Goal: Transaction & Acquisition: Book appointment/travel/reservation

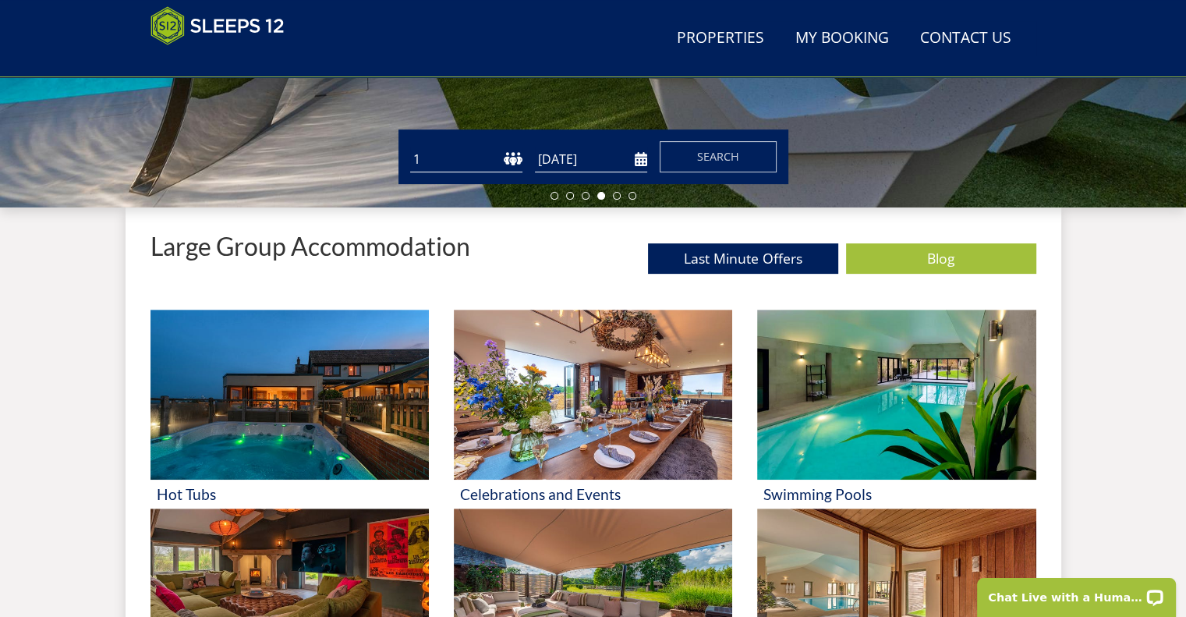
scroll to position [488, 0]
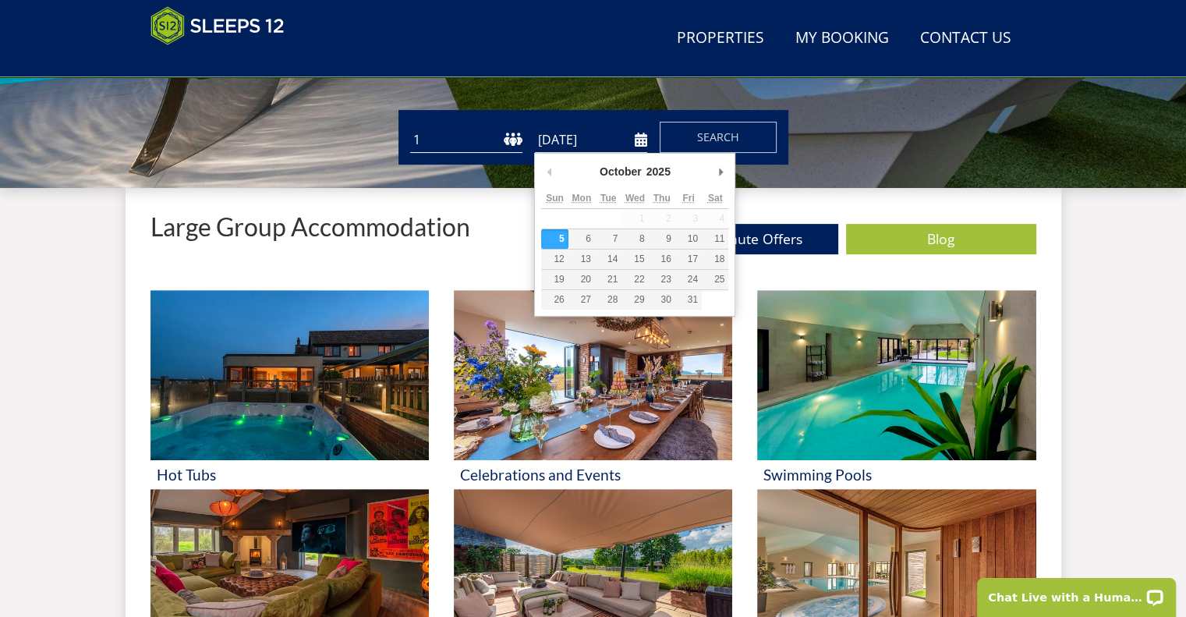
click at [612, 139] on input "[DATE]" at bounding box center [591, 140] width 112 height 26
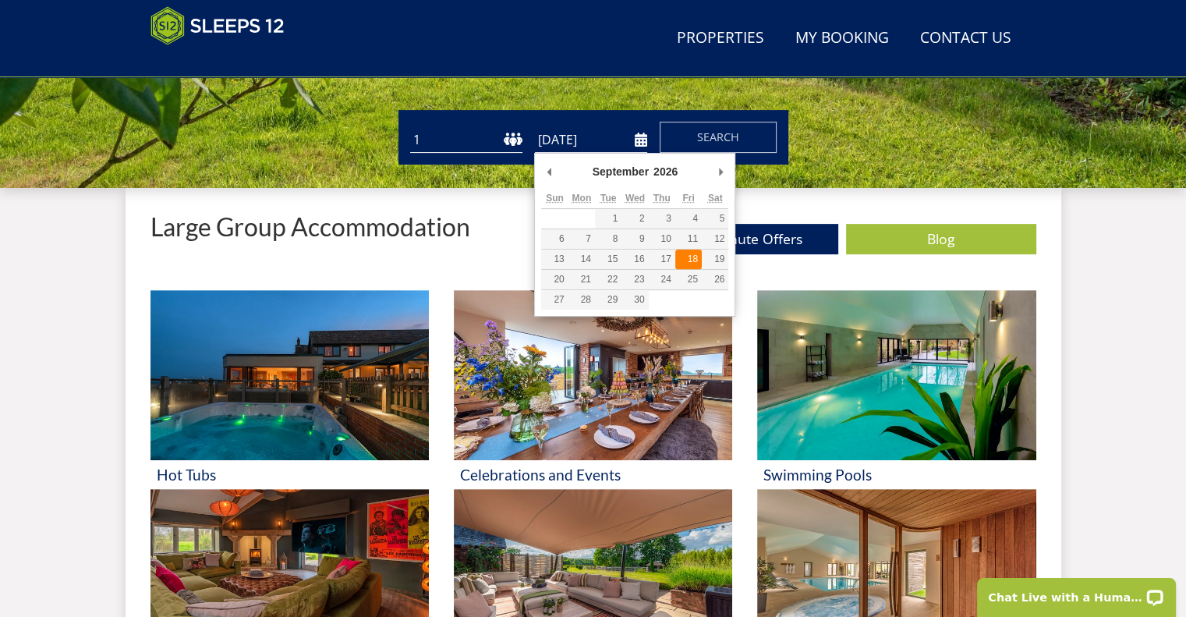
type input "[DATE]"
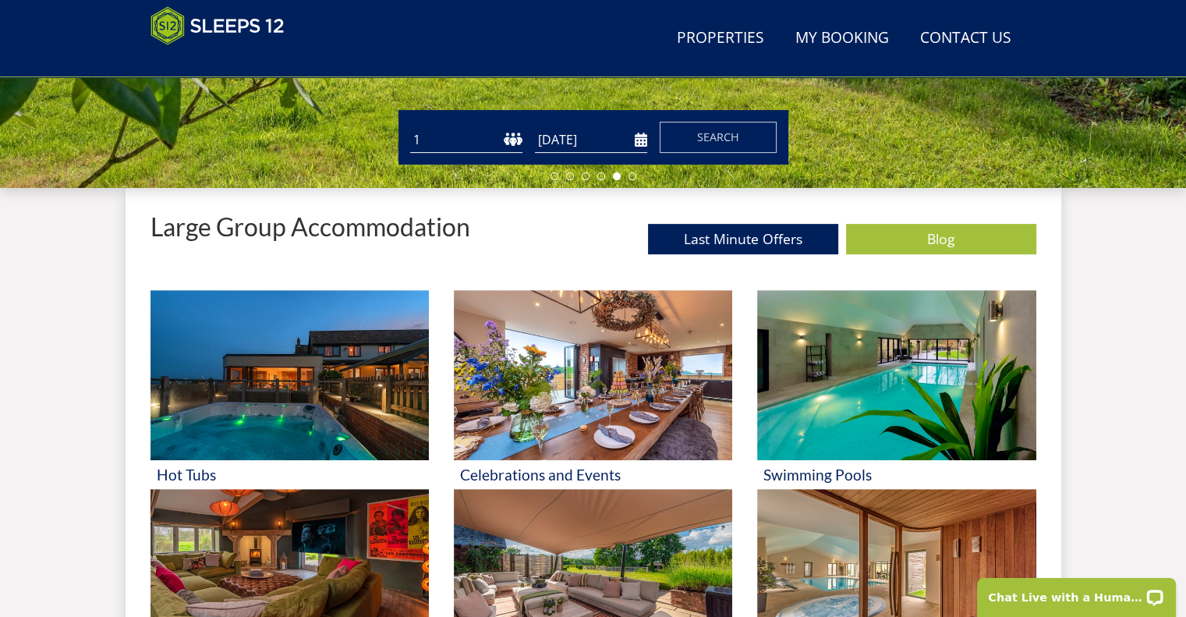
click at [477, 133] on select "1 2 3 4 5 6 7 8 9 10 11 12 13 14 15 16 17 18 19 20 21 22 23 24 25 26 27 28 29 3…" at bounding box center [466, 140] width 112 height 26
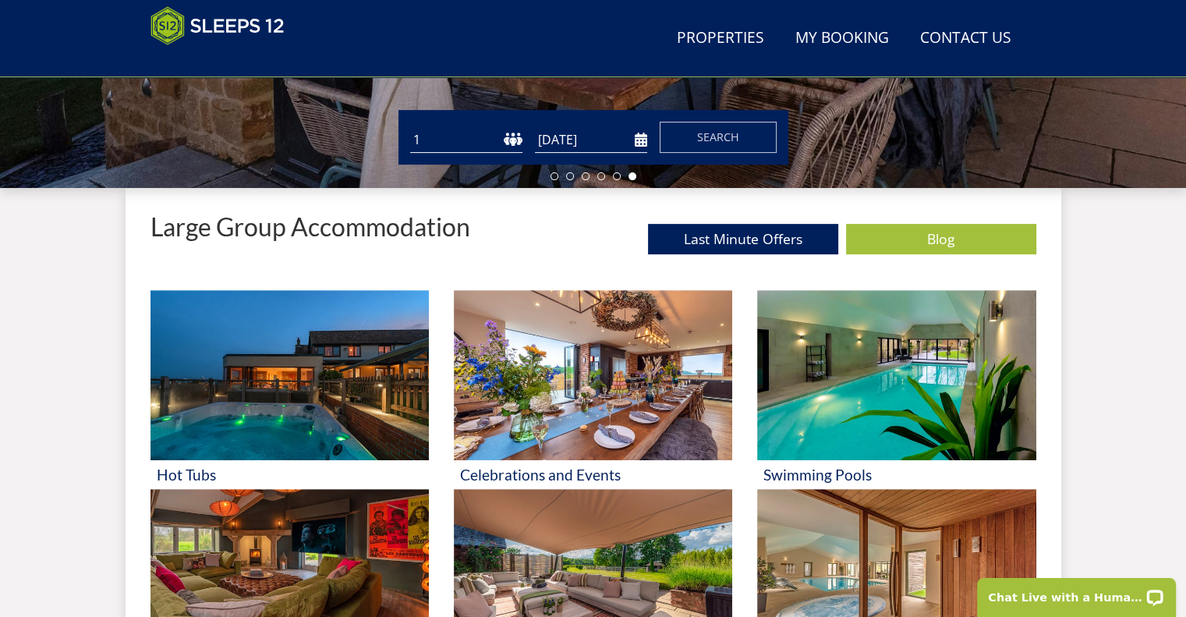
select select "15"
click at [410, 127] on select "1 2 3 4 5 6 7 8 9 10 11 12 13 14 15 16 17 18 19 20 21 22 23 24 25 26 27 28 29 3…" at bounding box center [466, 140] width 112 height 26
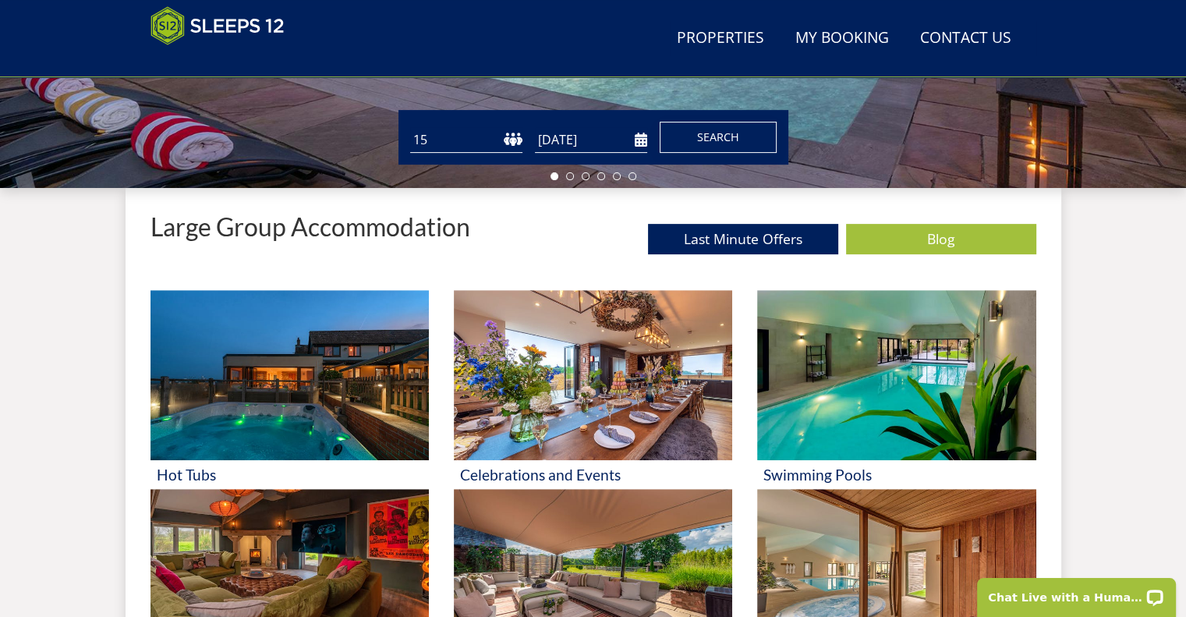
click at [693, 128] on button "Search" at bounding box center [718, 137] width 117 height 31
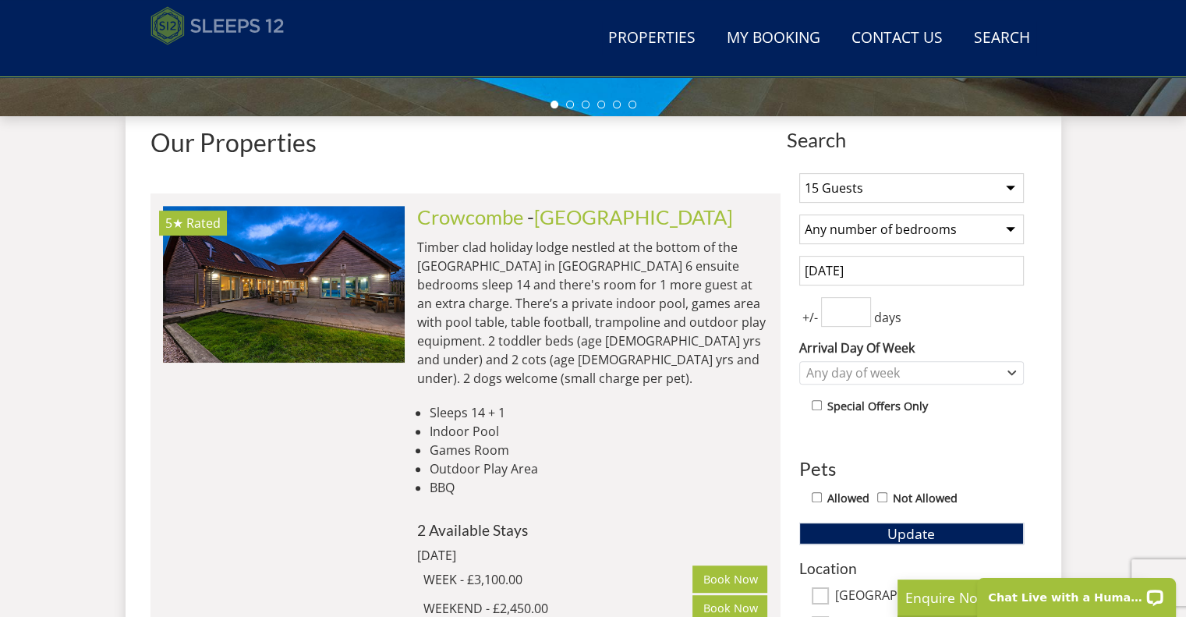
scroll to position [561, 0]
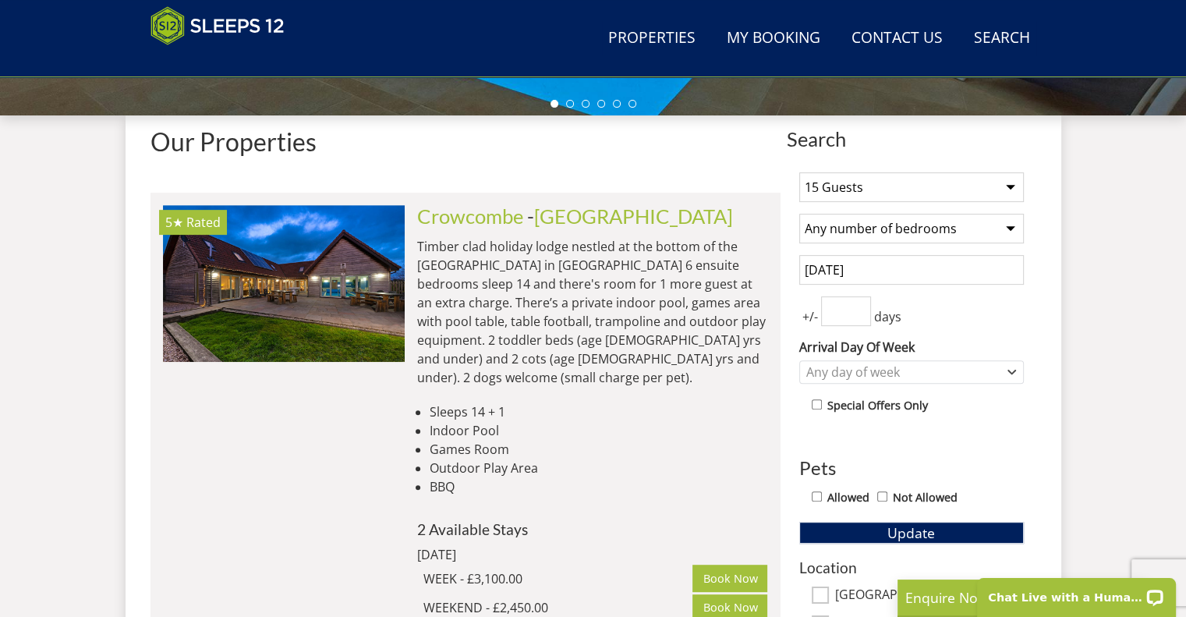
click at [913, 229] on select "Any number of bedrooms 4 Bedrooms 5 Bedrooms 6 Bedrooms 7 Bedrooms 8 Bedrooms 9…" at bounding box center [911, 229] width 225 height 30
select select "9"
click at [799, 214] on select "Any number of bedrooms 4 Bedrooms 5 Bedrooms 6 Bedrooms 7 Bedrooms 8 Bedrooms 9…" at bounding box center [911, 229] width 225 height 30
click at [920, 539] on span "Update" at bounding box center [912, 532] width 48 height 19
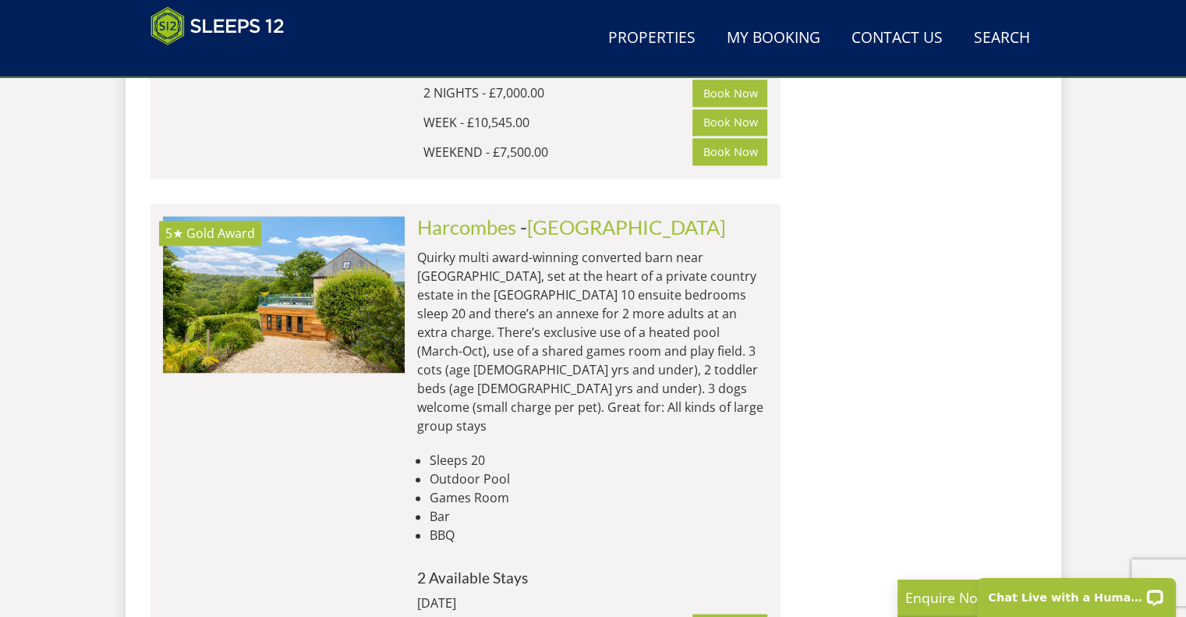
scroll to position [2125, 0]
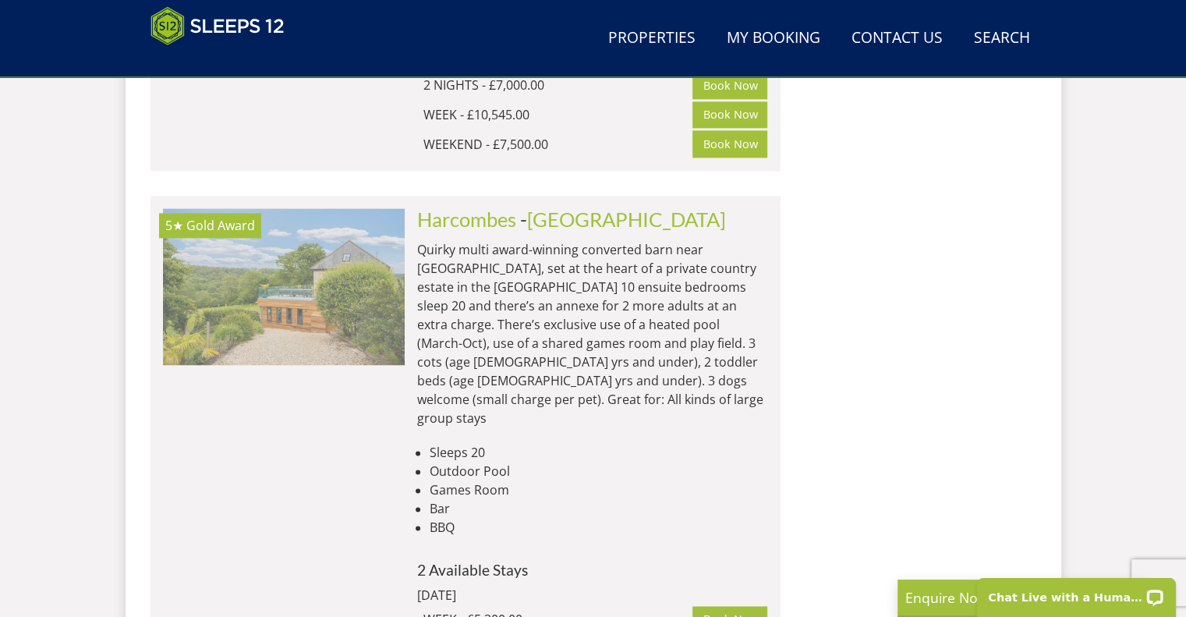
click at [342, 211] on img at bounding box center [284, 286] width 242 height 156
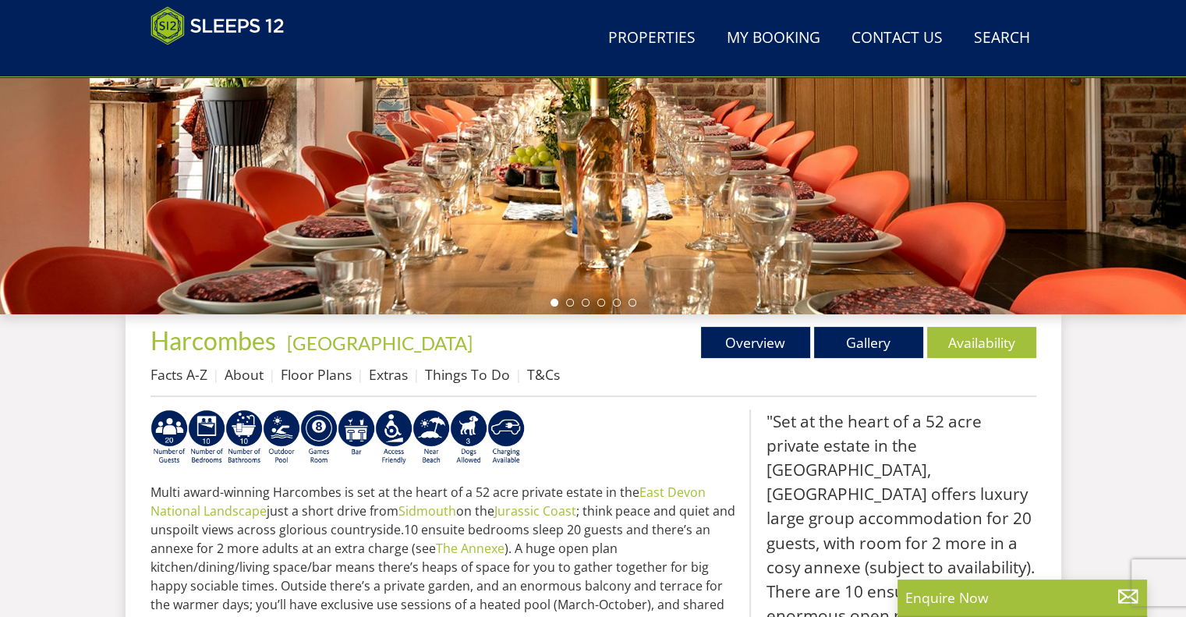
scroll to position [361, 0]
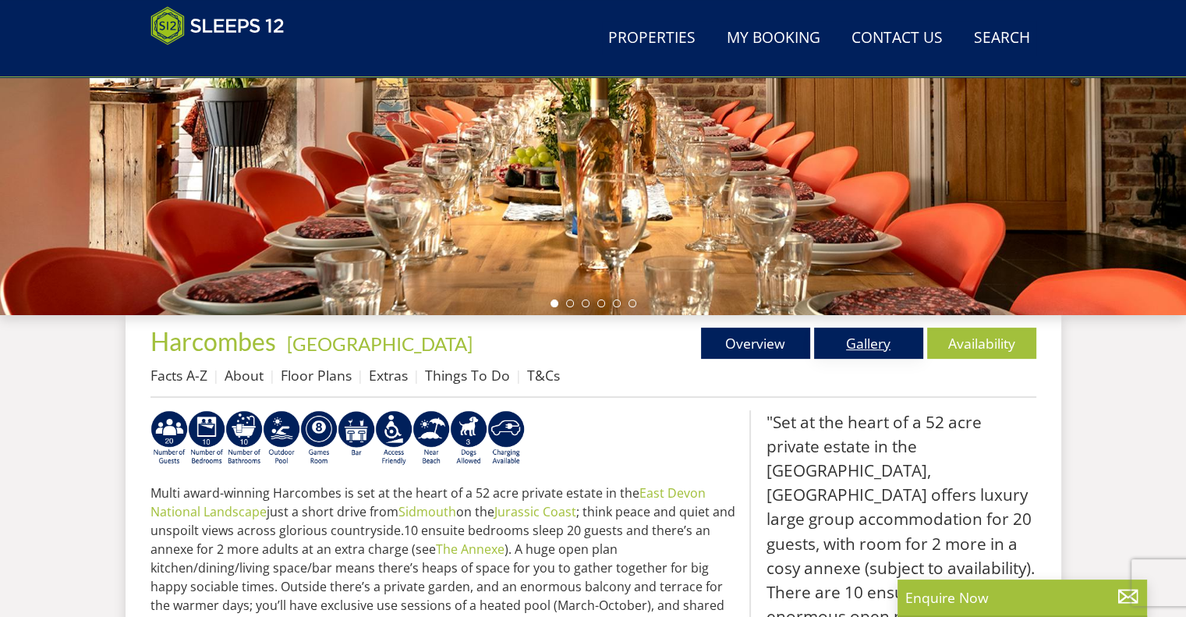
click at [847, 345] on link "Gallery" at bounding box center [868, 343] width 109 height 31
click at [864, 339] on link "Gallery" at bounding box center [868, 343] width 109 height 31
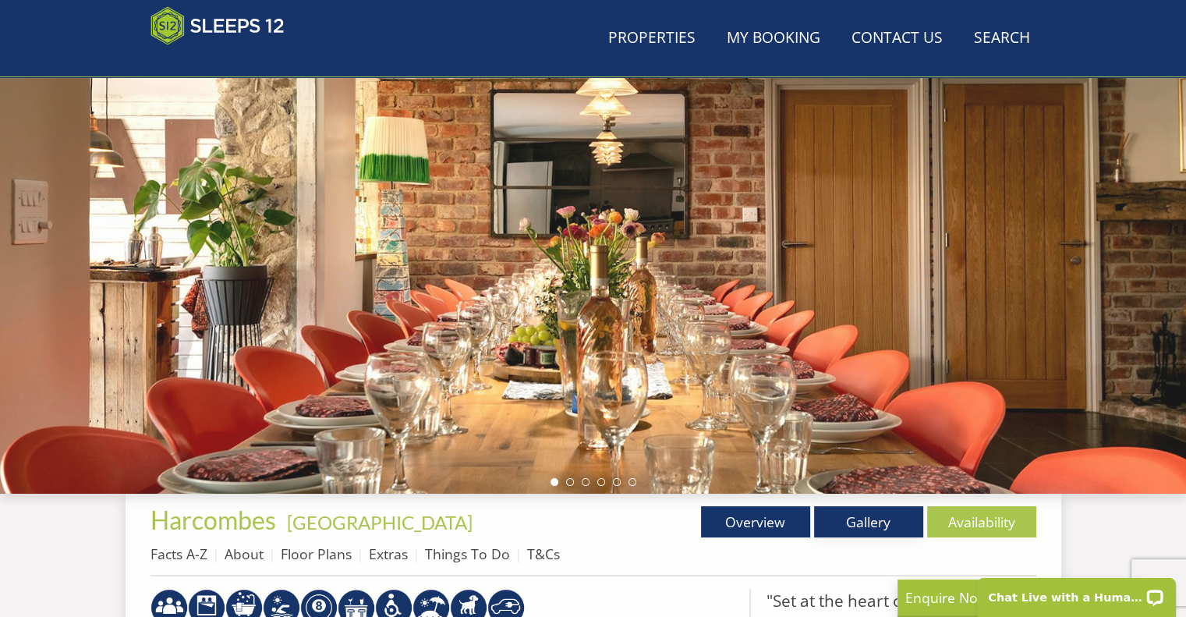
scroll to position [0, 0]
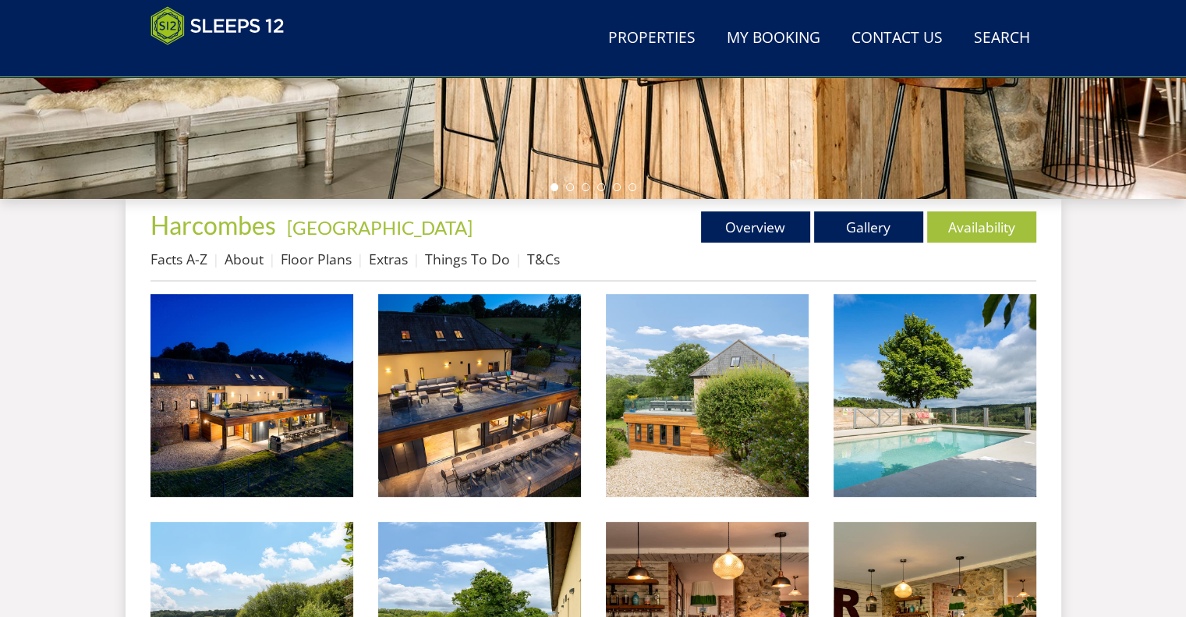
scroll to position [527, 0]
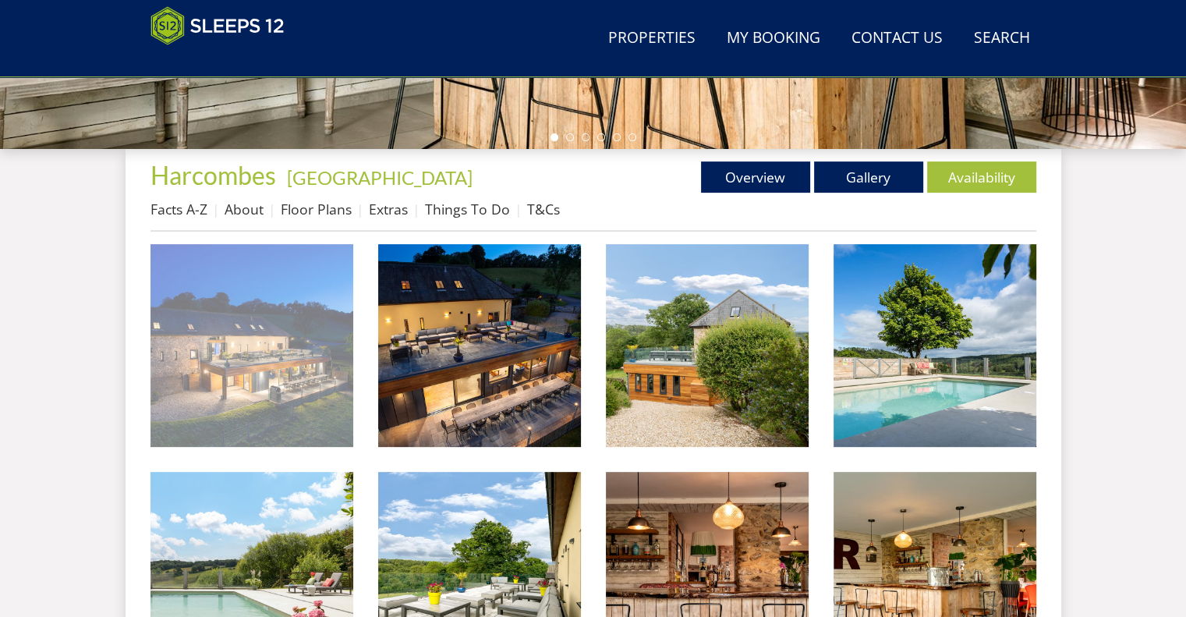
click at [298, 320] on img at bounding box center [252, 345] width 203 height 203
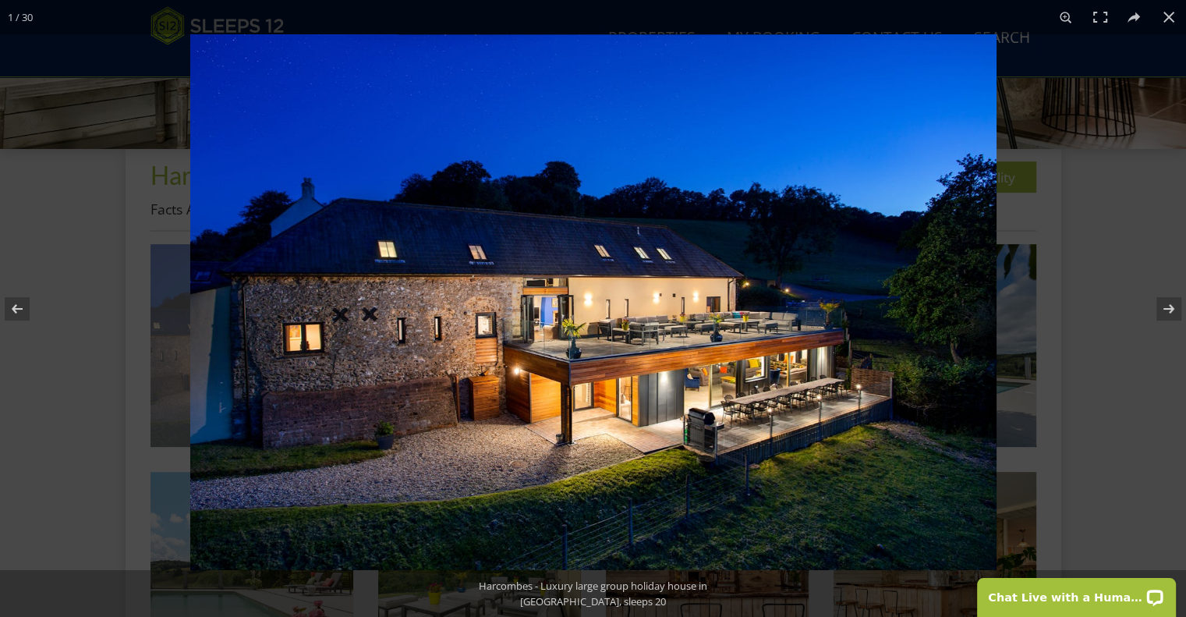
scroll to position [0, 0]
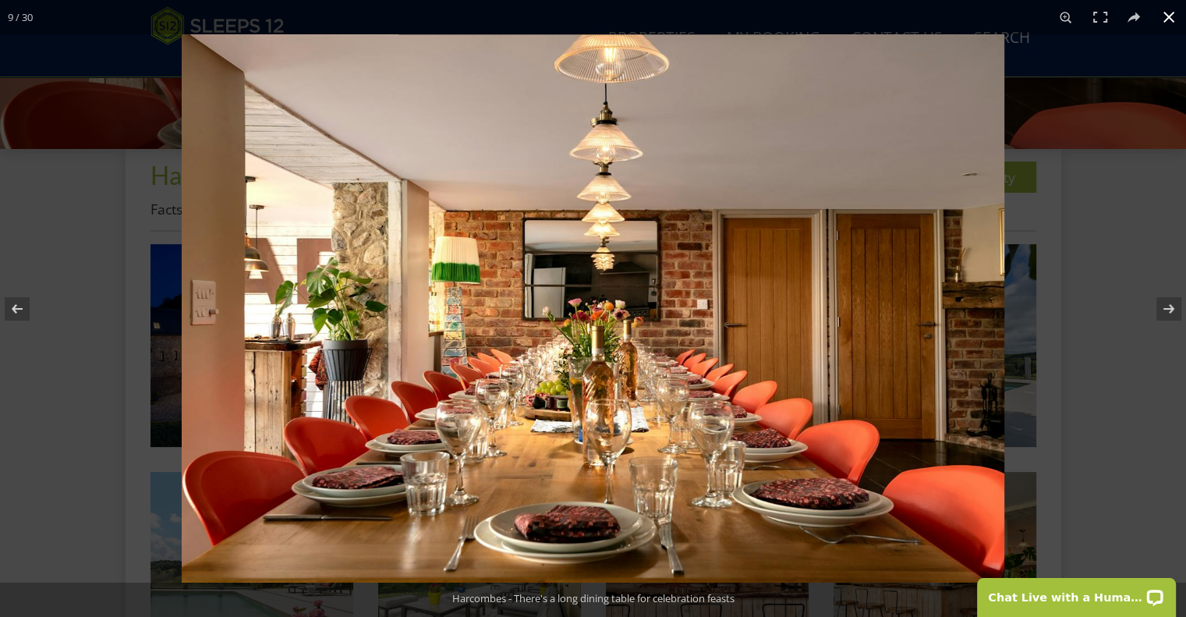
click at [1043, 149] on div at bounding box center [775, 342] width 1186 height 617
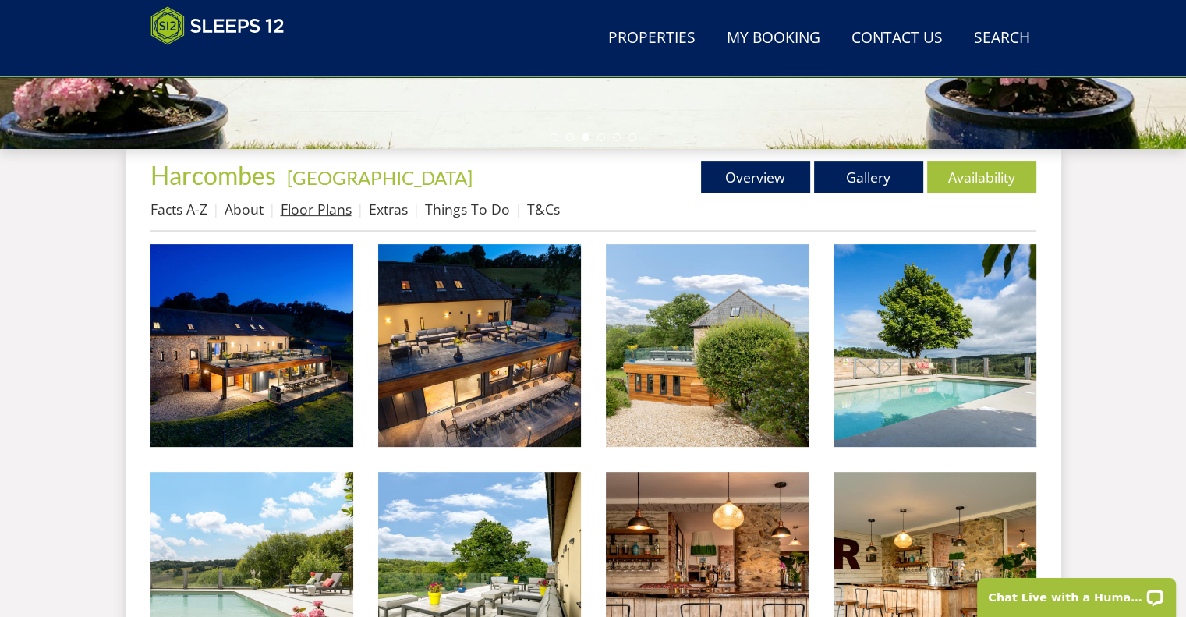
click at [324, 211] on link "Floor Plans" at bounding box center [316, 209] width 71 height 19
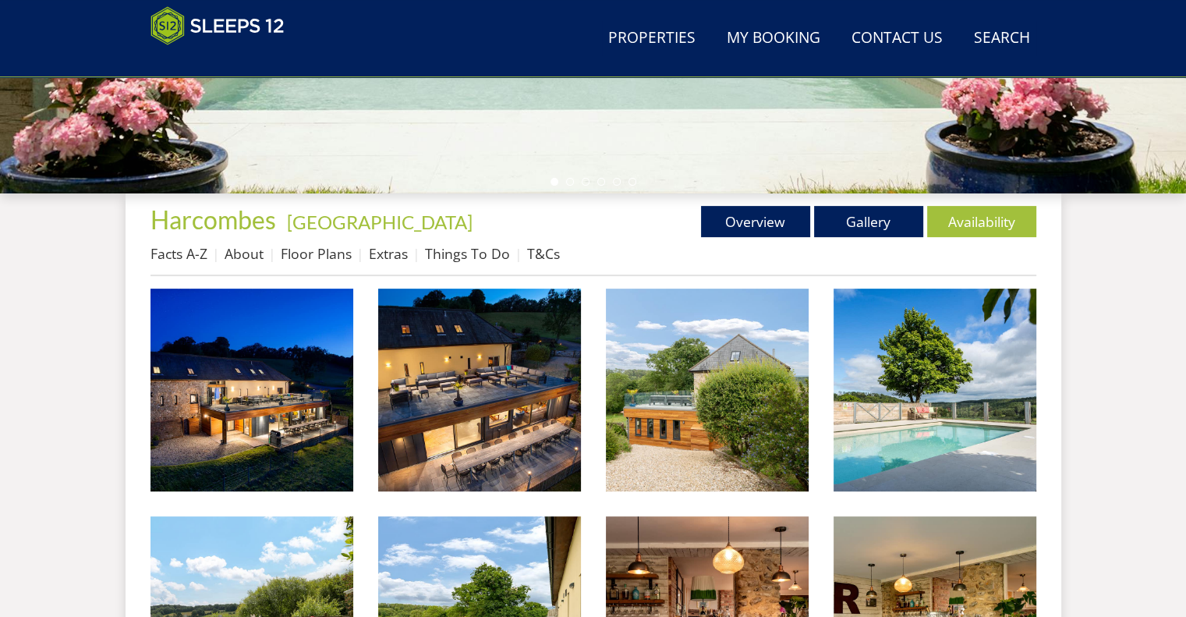
scroll to position [527, 0]
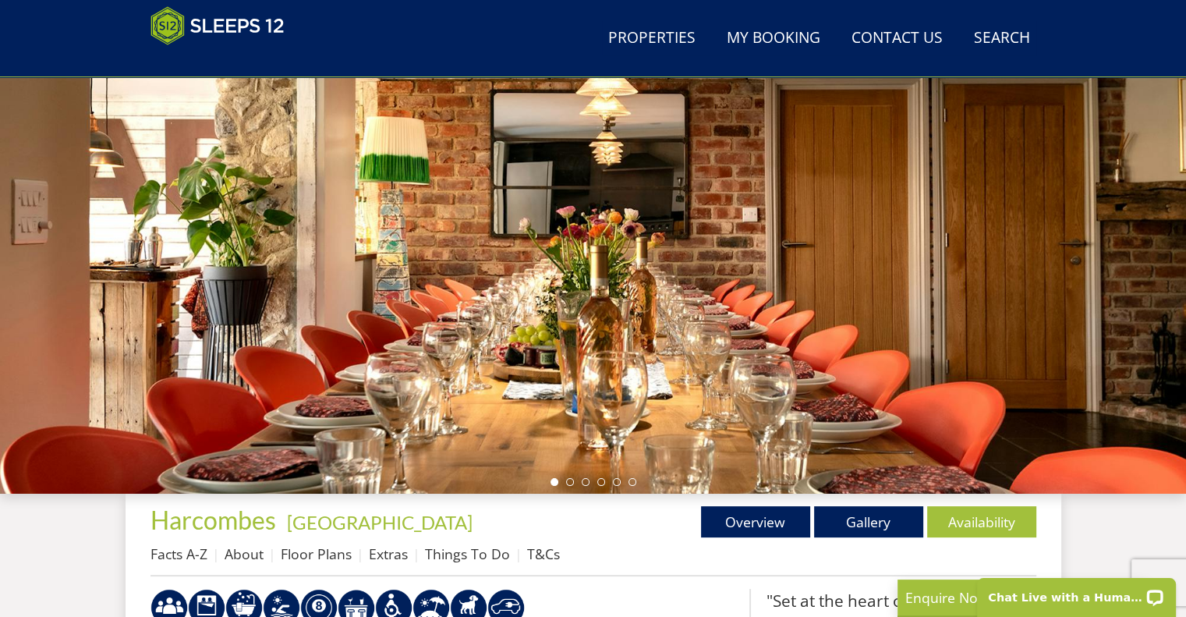
scroll to position [529, 0]
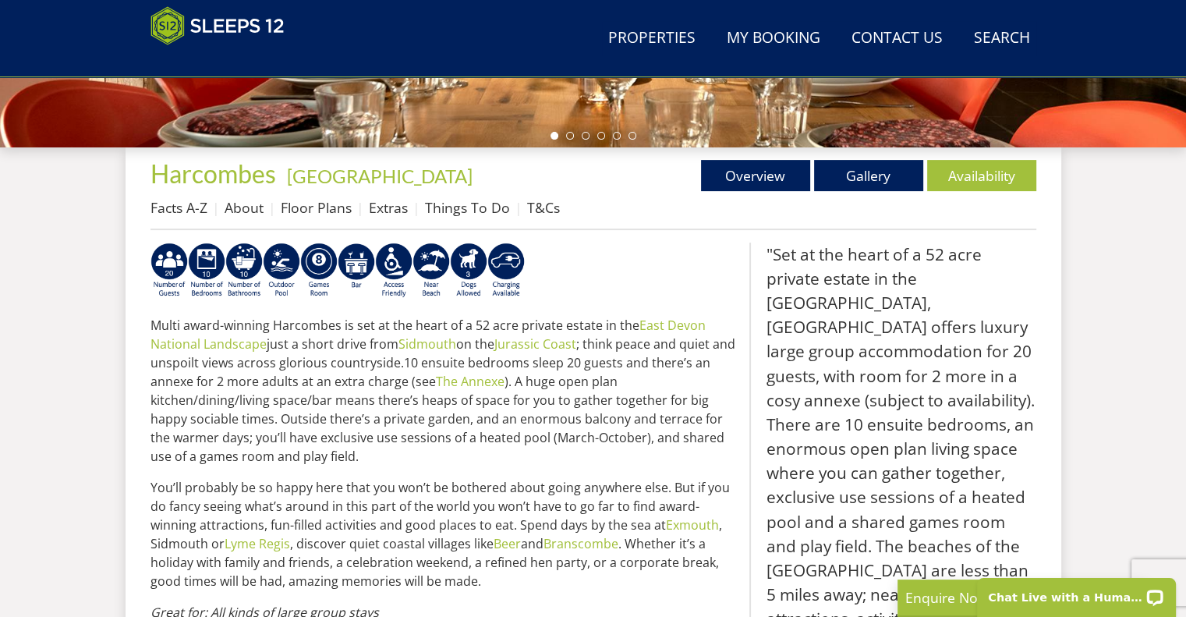
select select "9"
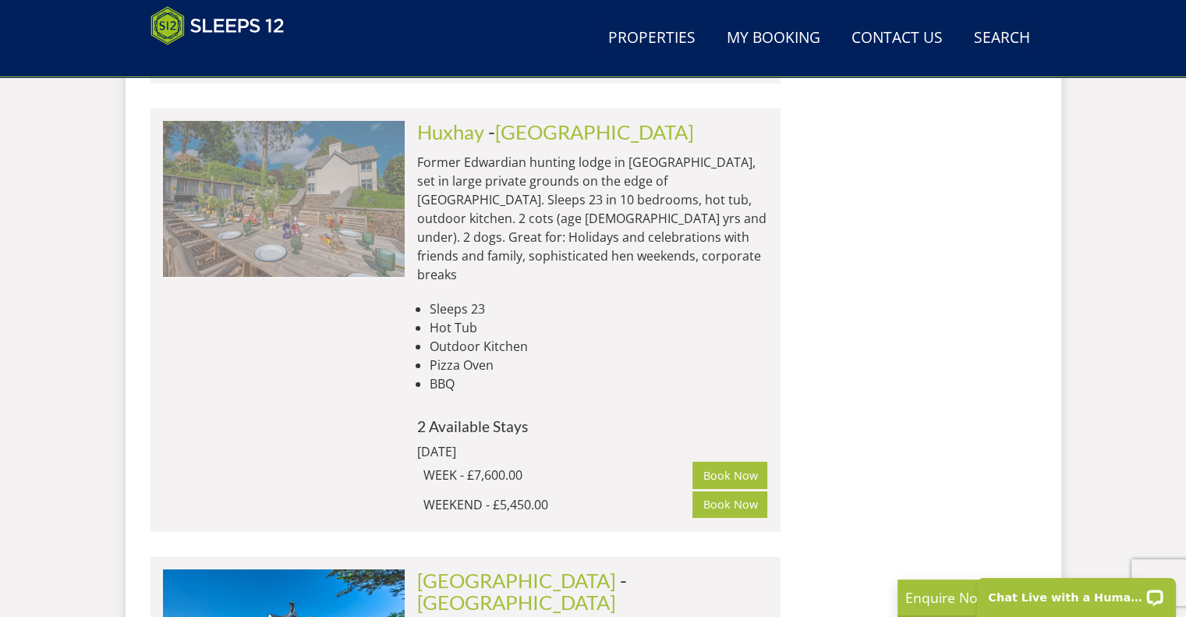
scroll to position [5542, 0]
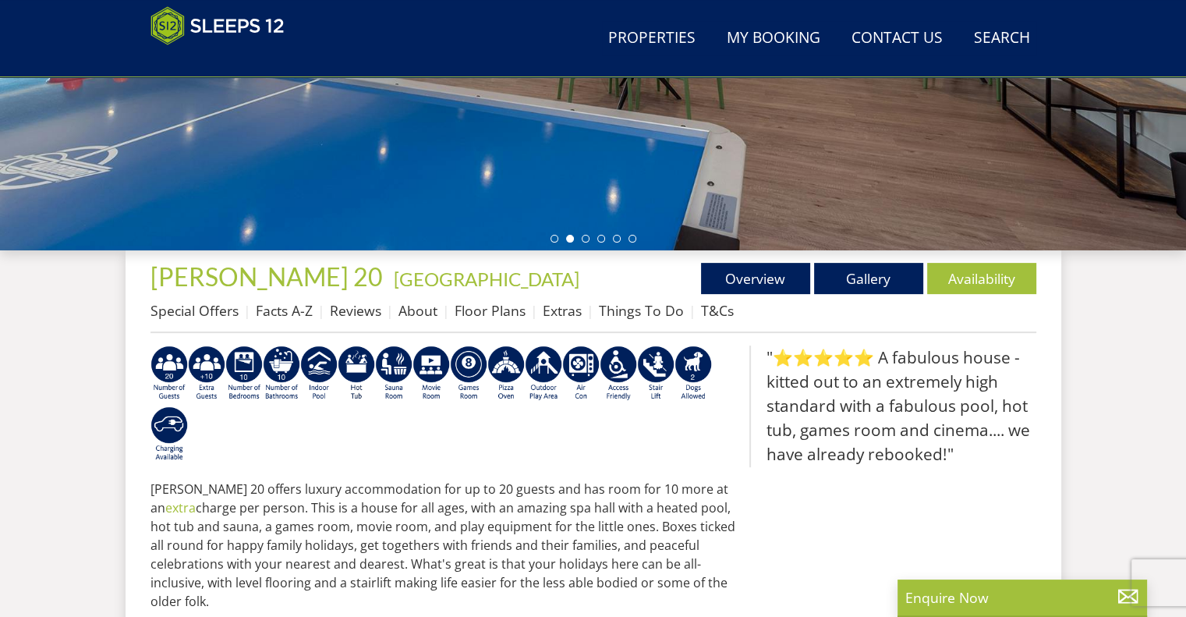
scroll to position [427, 0]
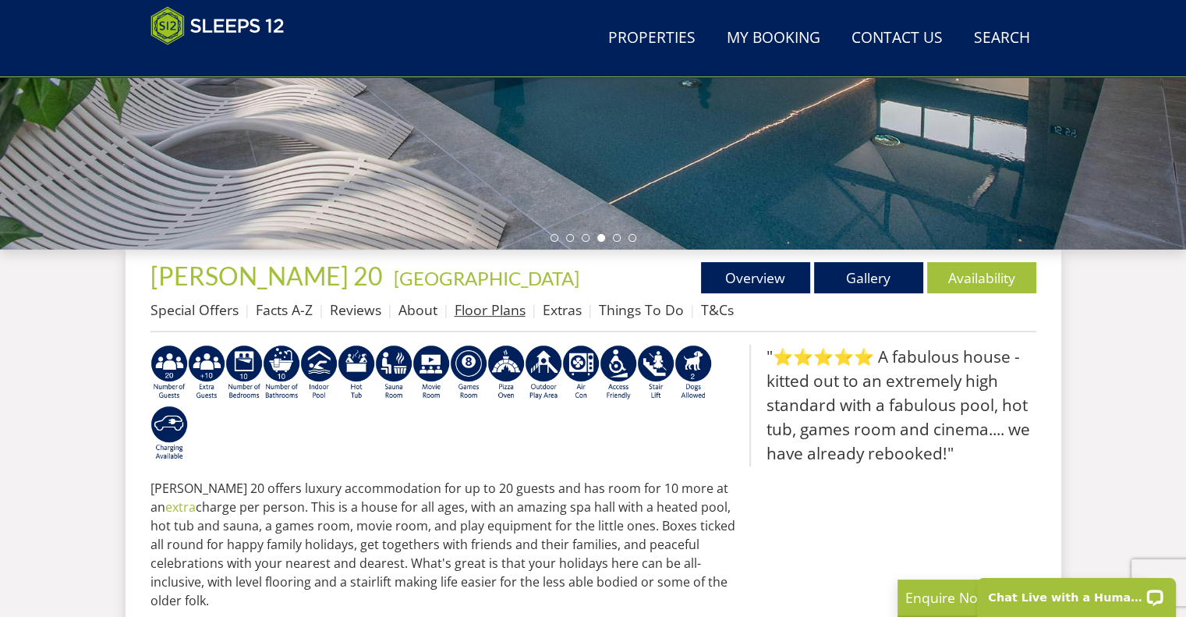
click at [521, 313] on link "Floor Plans" at bounding box center [490, 309] width 71 height 19
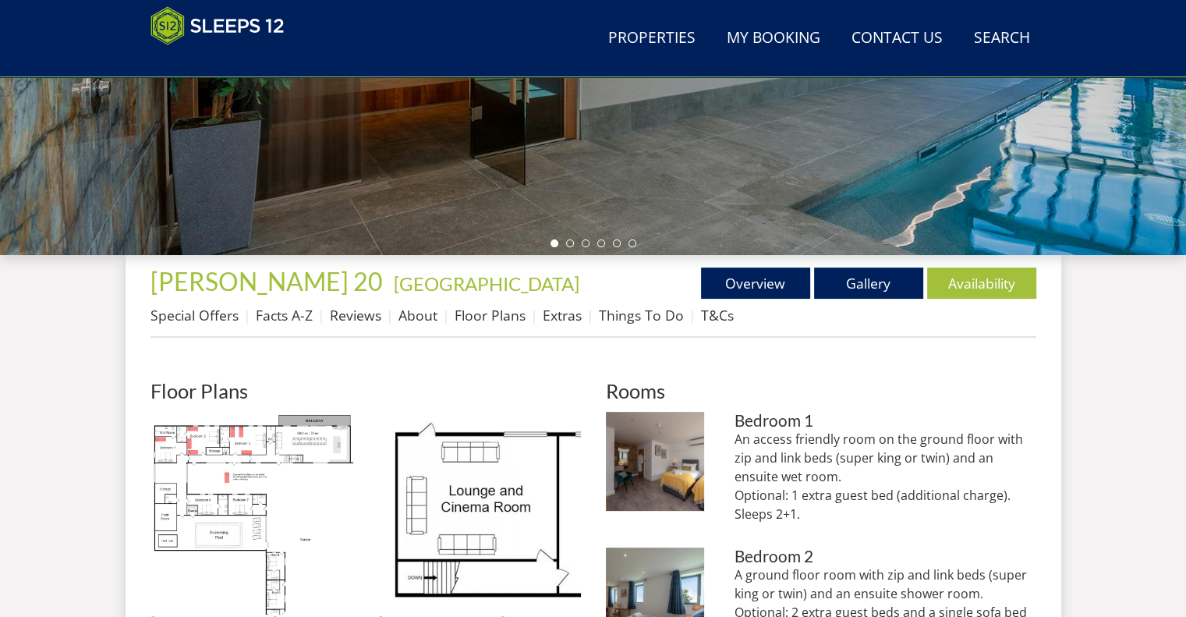
scroll to position [432, 0]
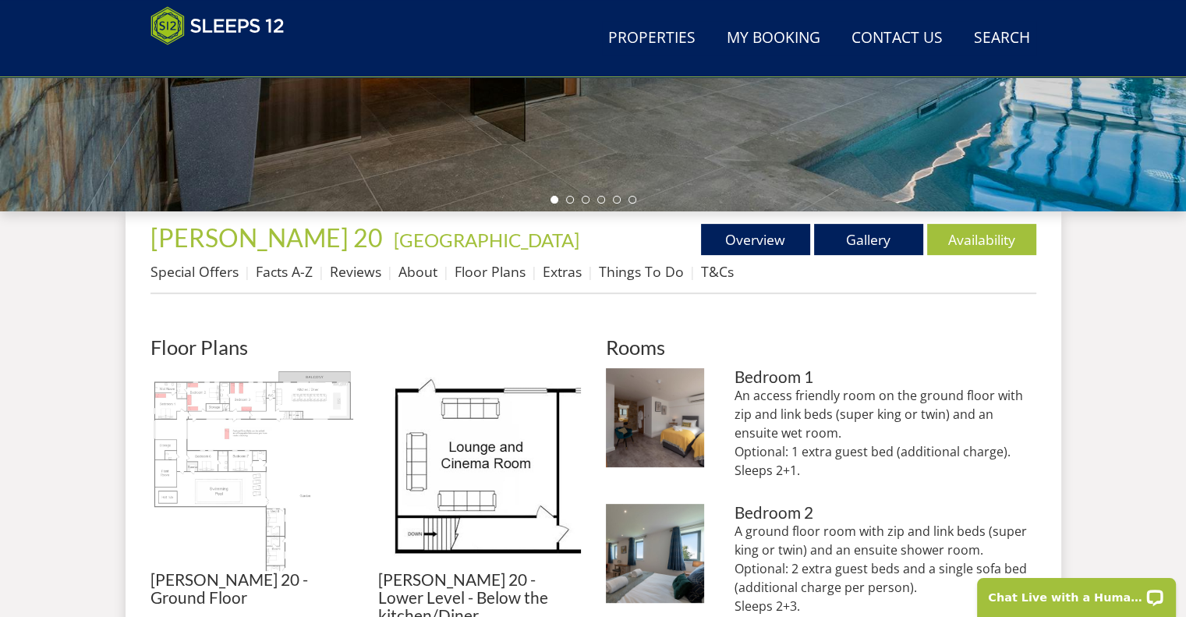
scroll to position [0, 0]
click at [266, 405] on img at bounding box center [252, 469] width 203 height 203
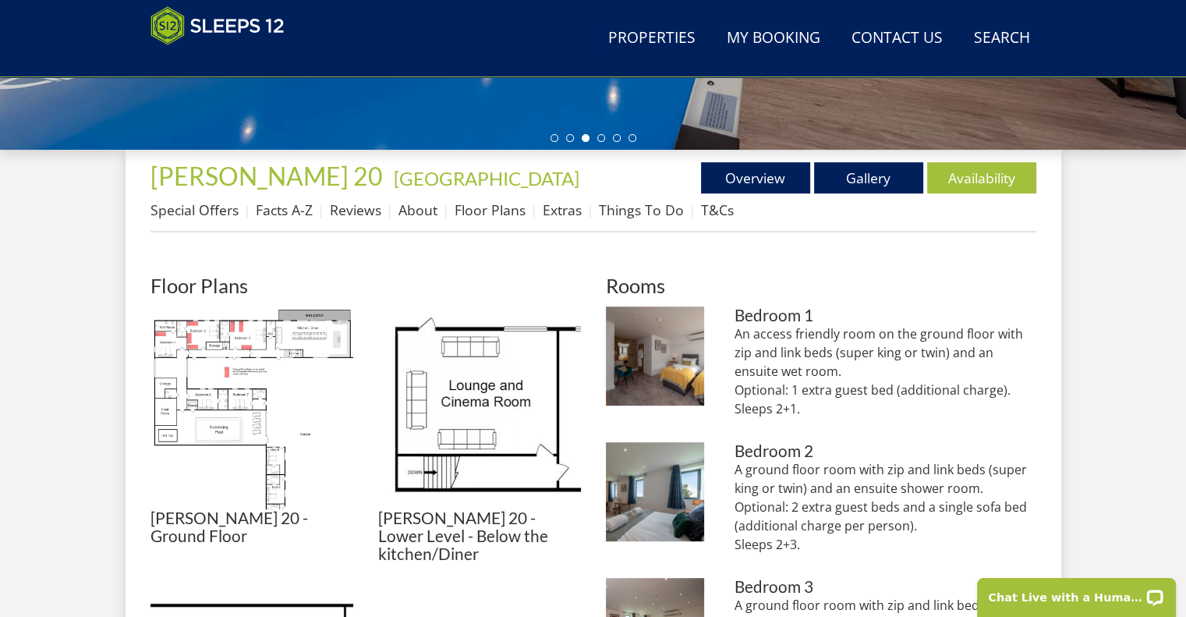
scroll to position [526, 0]
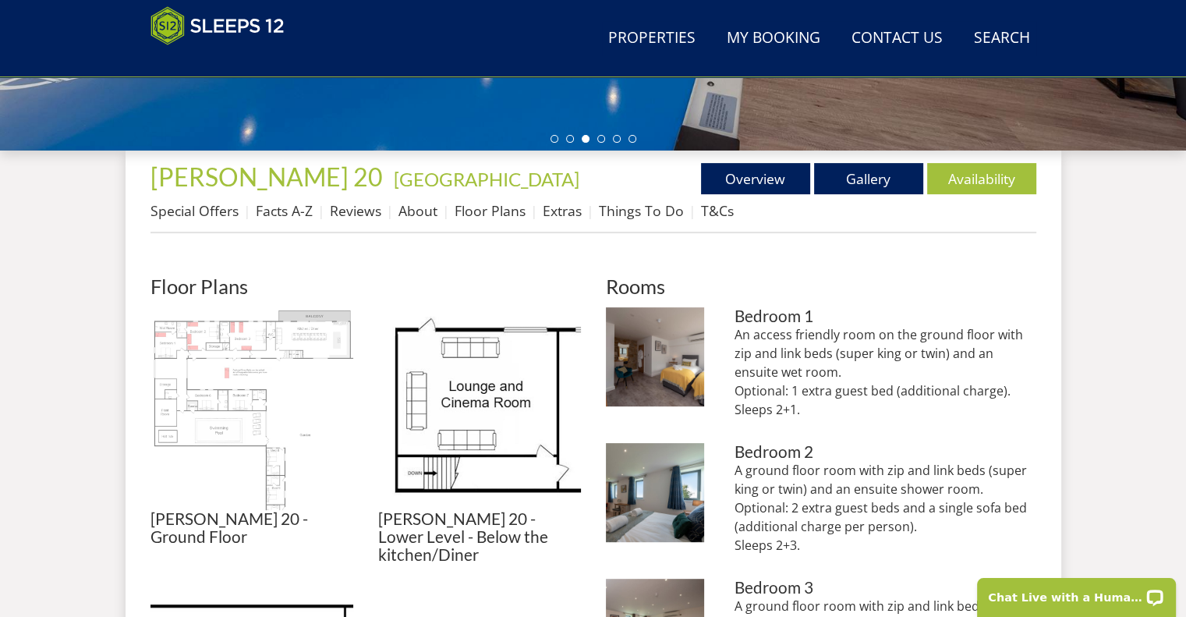
click at [232, 354] on img at bounding box center [252, 408] width 203 height 203
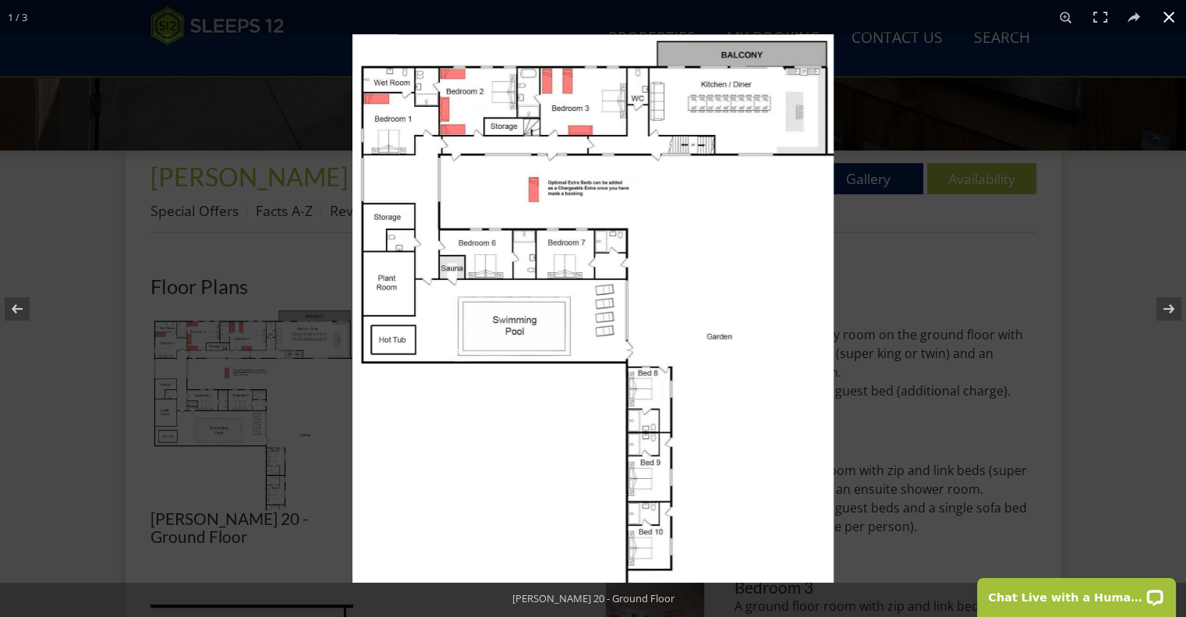
click at [912, 300] on div at bounding box center [946, 342] width 1186 height 617
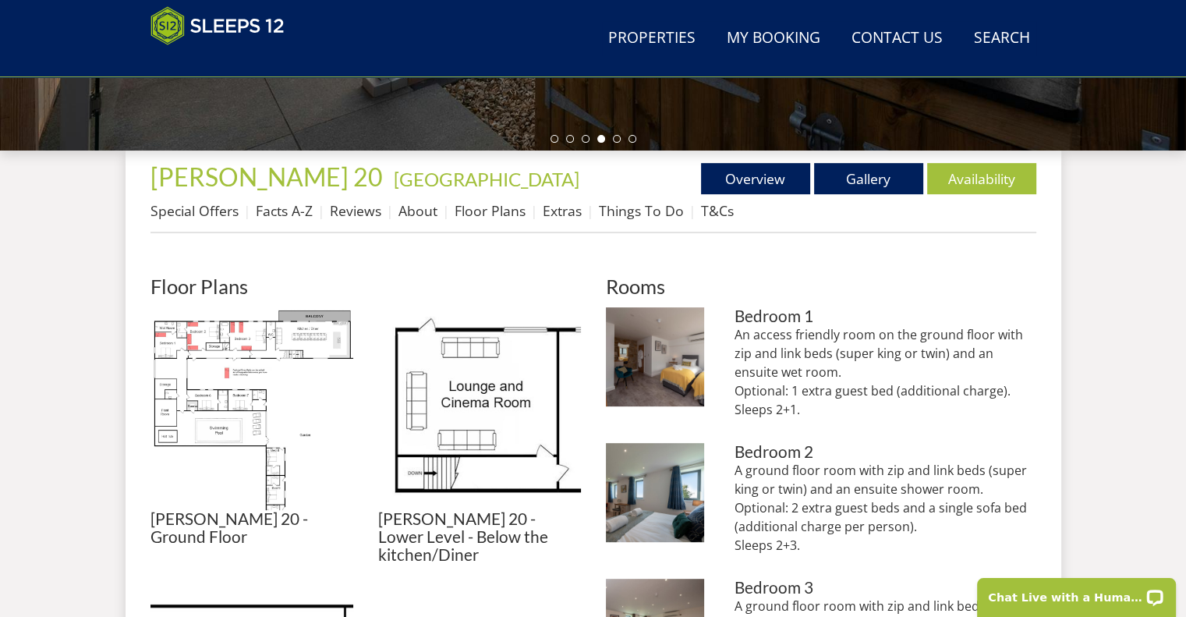
scroll to position [580, 0]
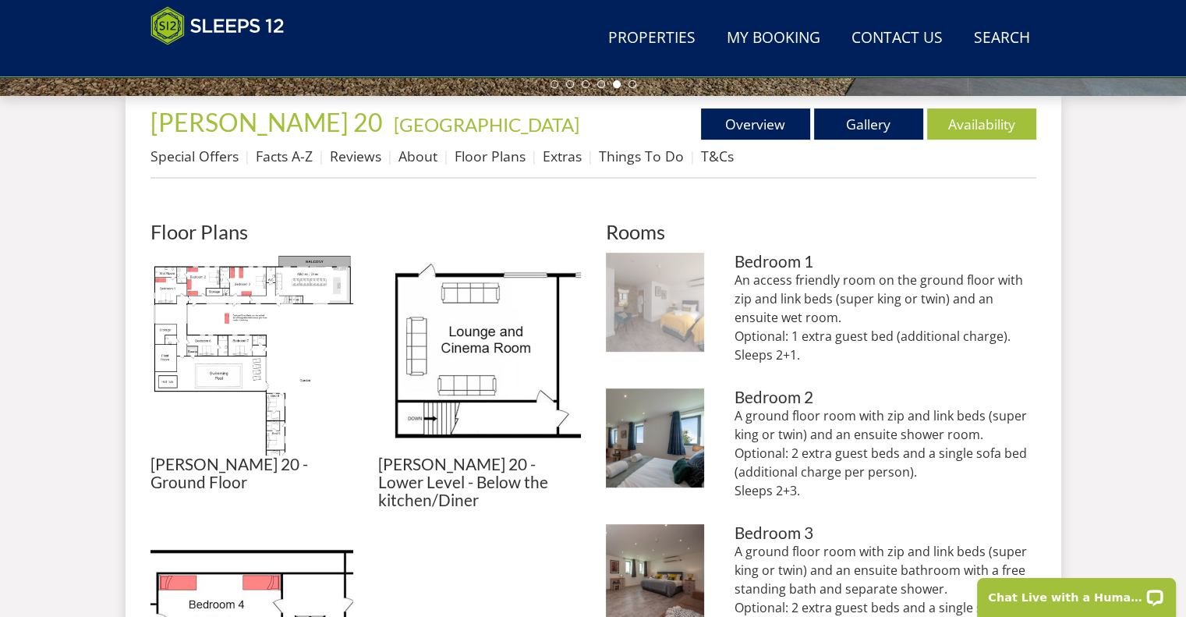
click at [675, 264] on img at bounding box center [655, 302] width 99 height 99
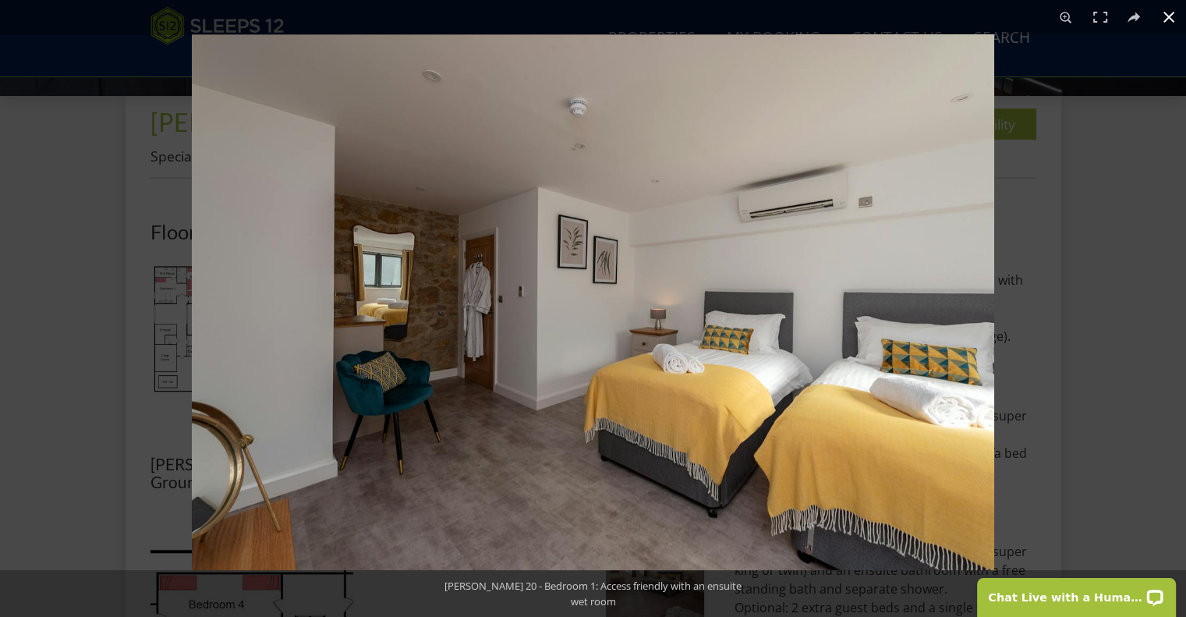
click at [1092, 230] on div at bounding box center [785, 342] width 1186 height 617
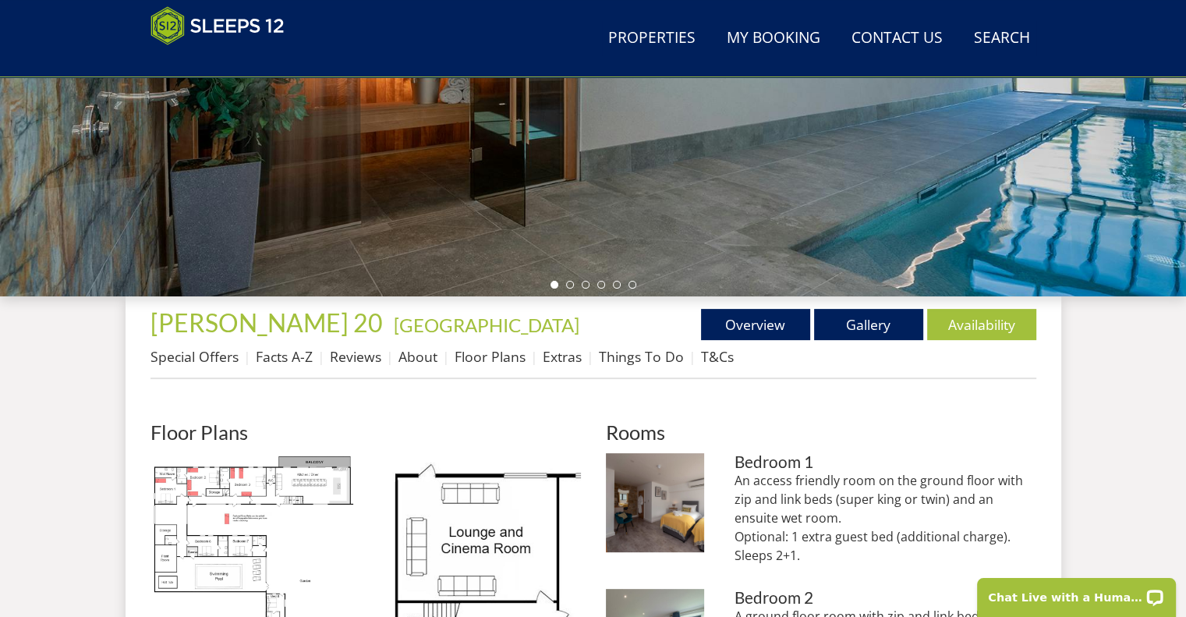
scroll to position [385, 0]
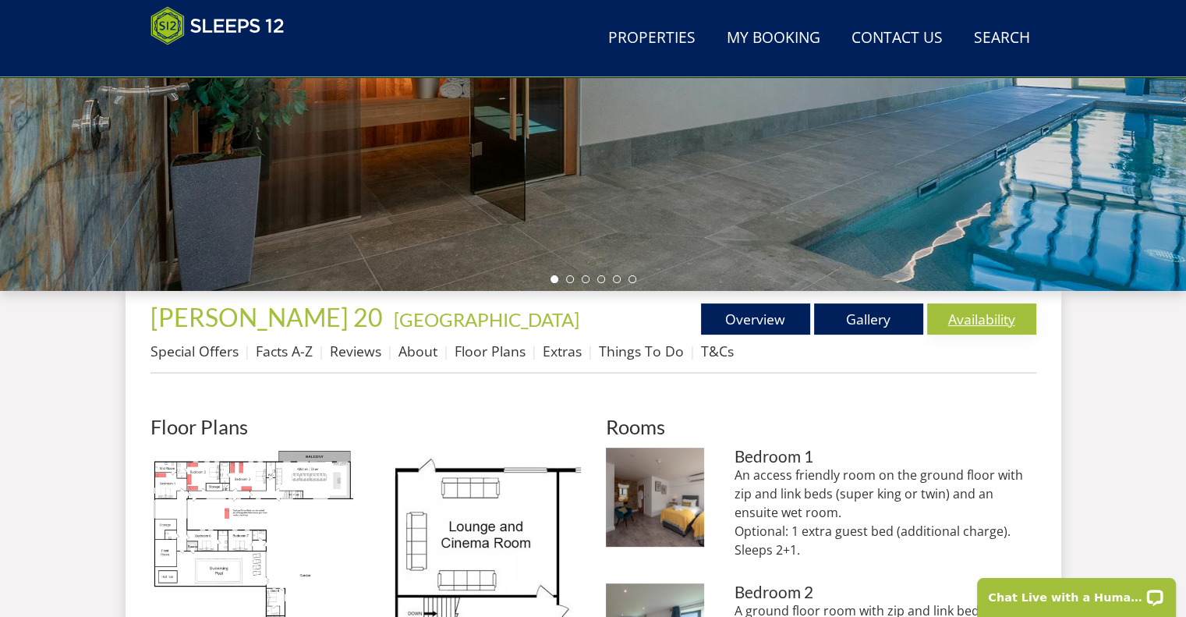
click at [939, 318] on link "Availability" at bounding box center [981, 318] width 109 height 31
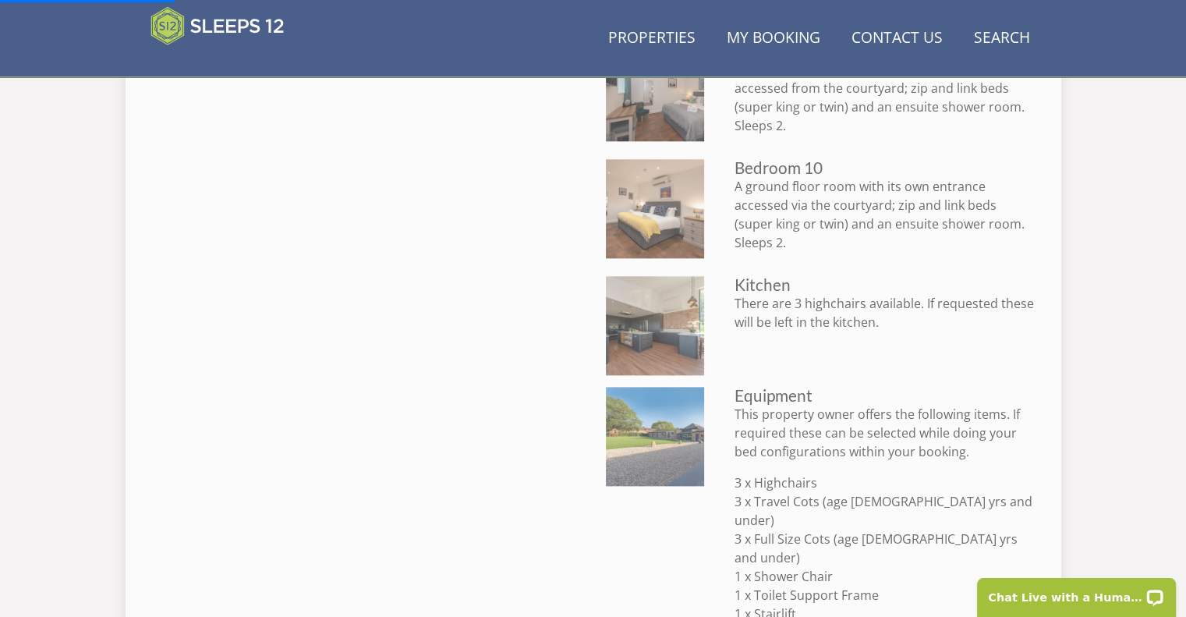
scroll to position [1813, 0]
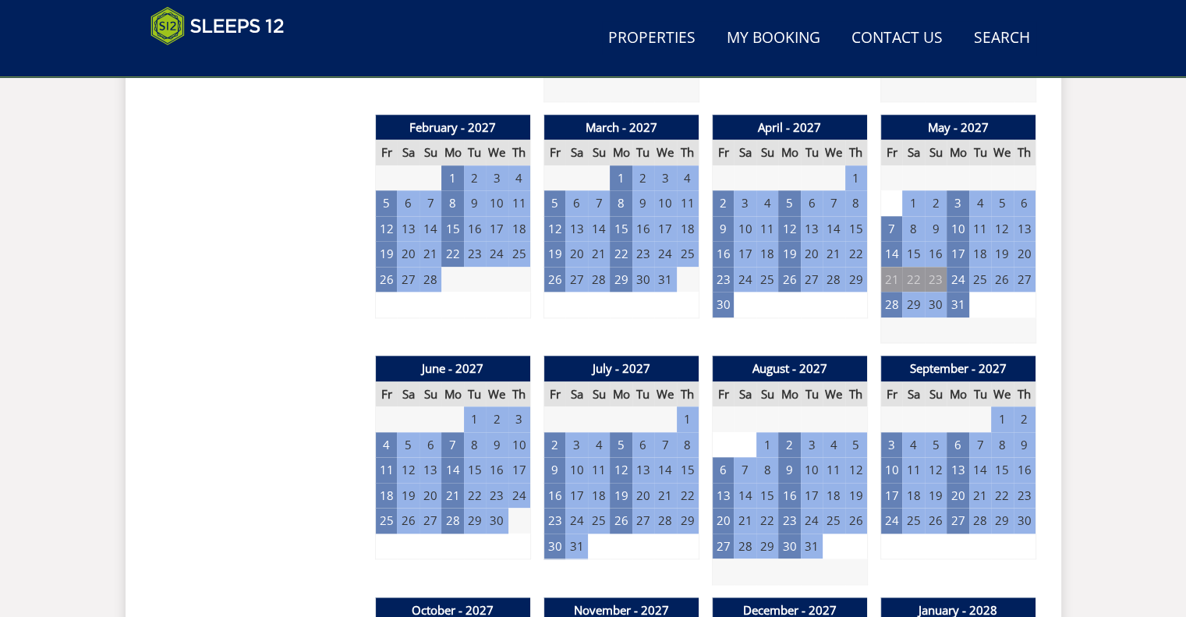
scroll to position [1597, 0]
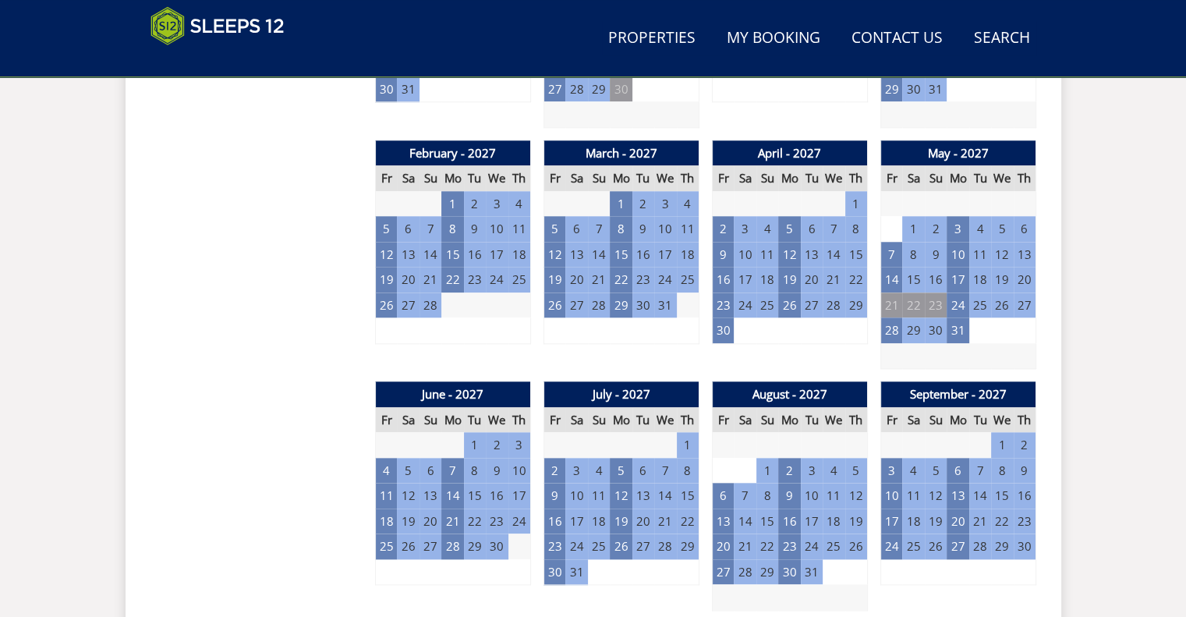
click at [892, 321] on td "28" at bounding box center [892, 330] width 22 height 26
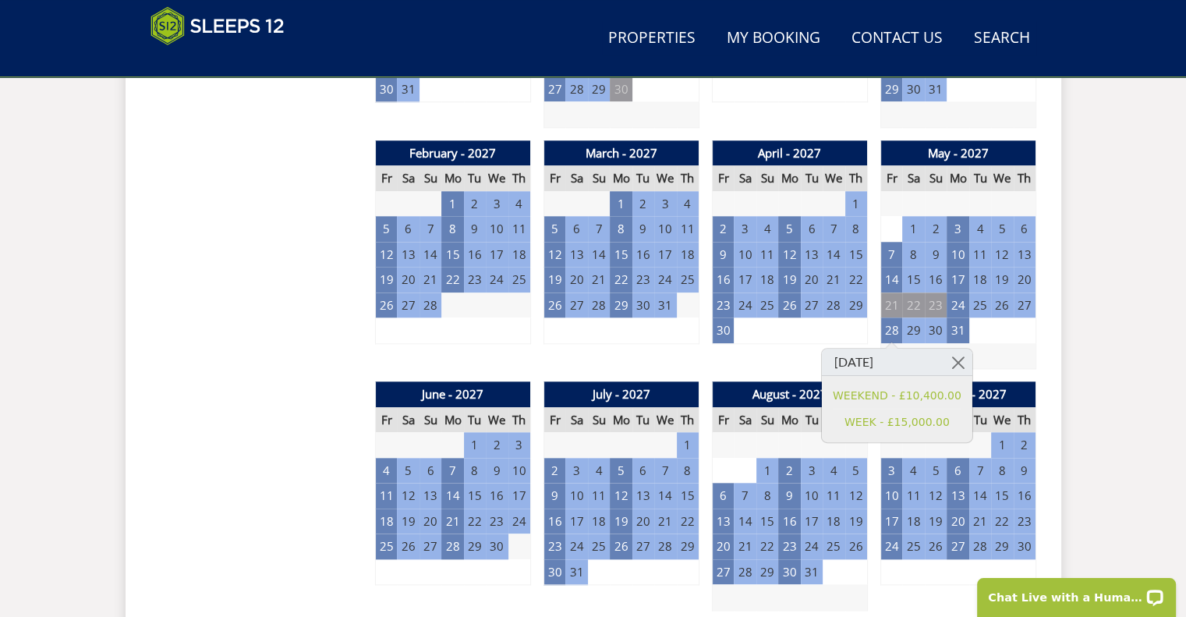
scroll to position [0, 0]
click at [948, 360] on link at bounding box center [958, 362] width 27 height 27
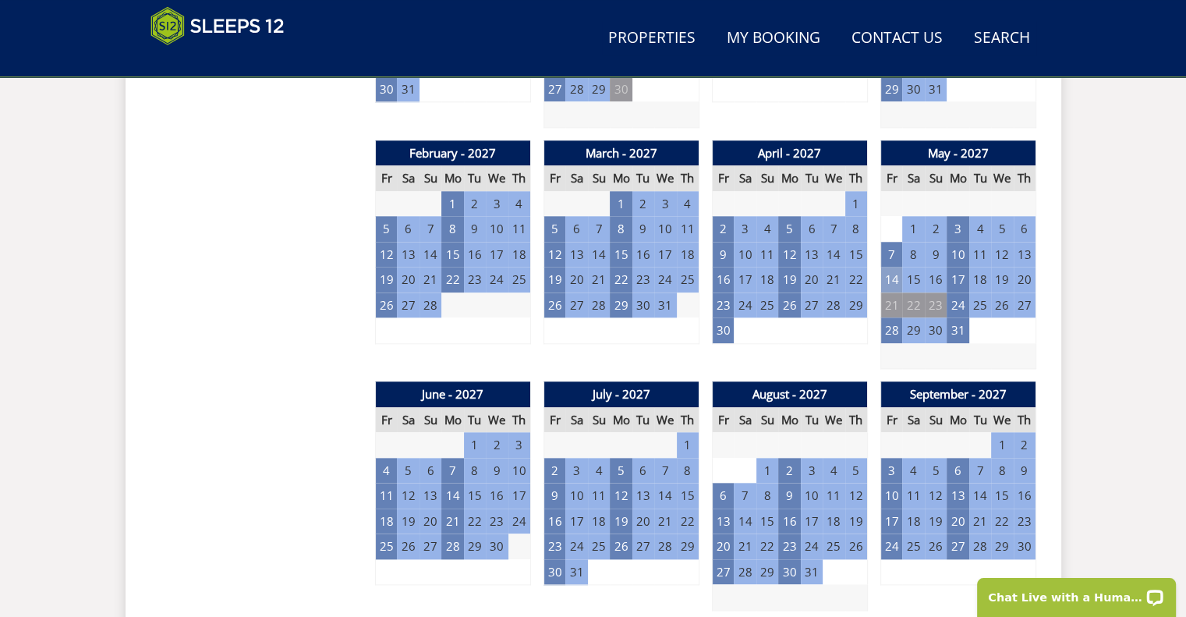
click at [889, 278] on td "14" at bounding box center [892, 280] width 22 height 26
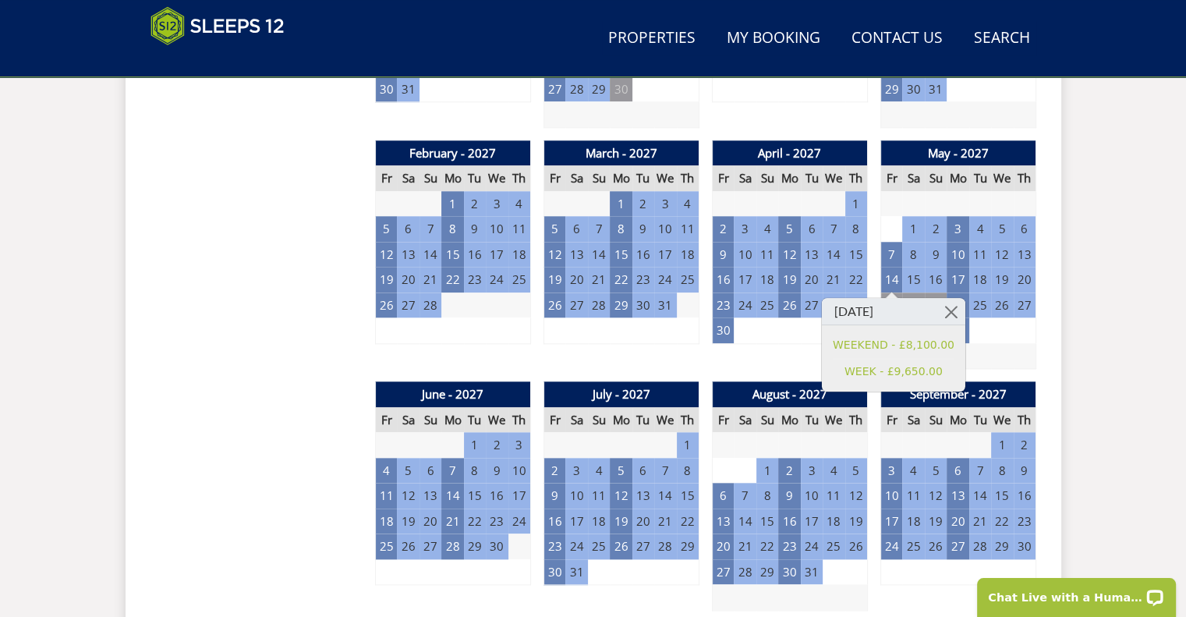
click at [1095, 245] on div "Search Menu Properties My Booking Contact Us 01823 665500 Search Check Availabi…" at bounding box center [593, 28] width 1186 height 3145
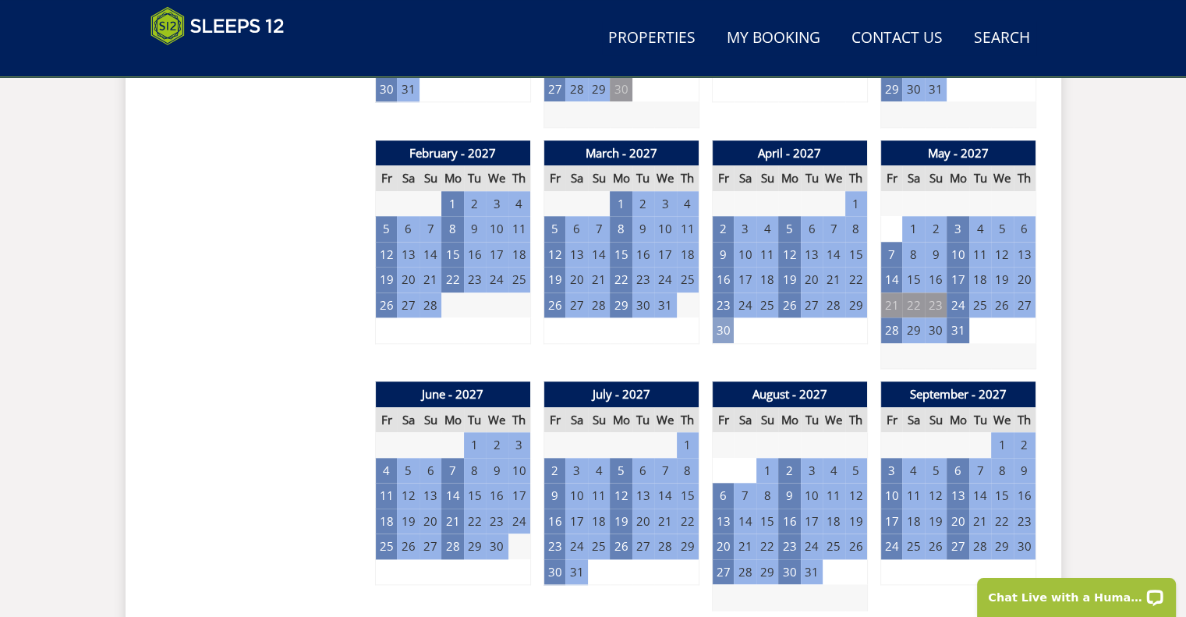
click at [717, 335] on td "30" at bounding box center [723, 330] width 22 height 26
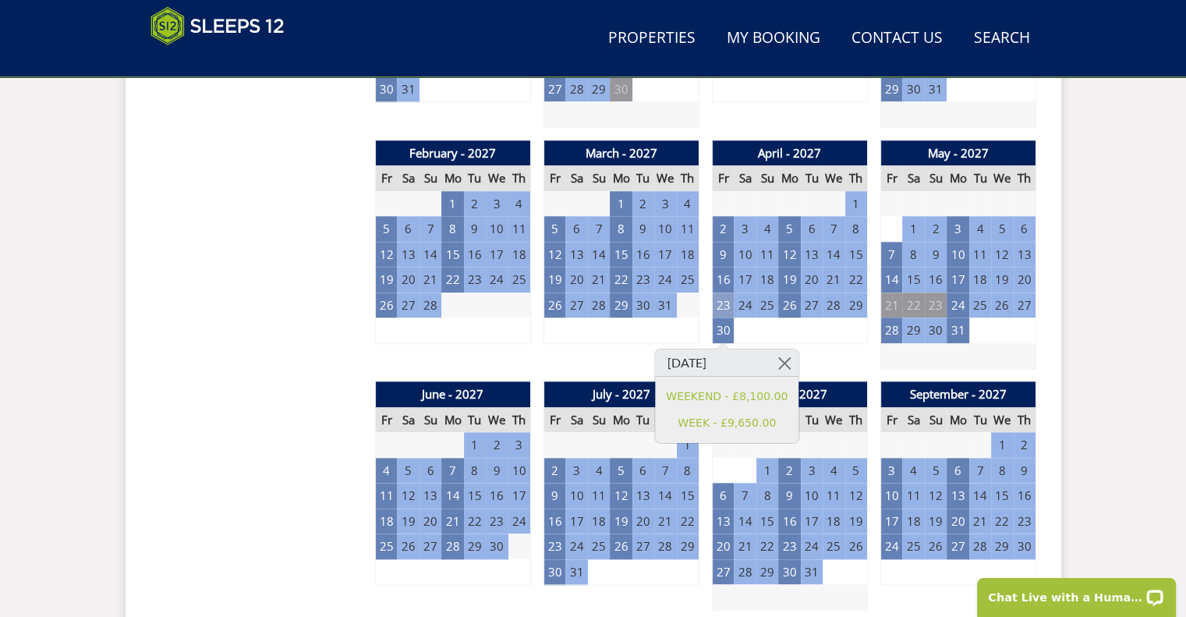
click at [725, 302] on td "23" at bounding box center [723, 305] width 22 height 26
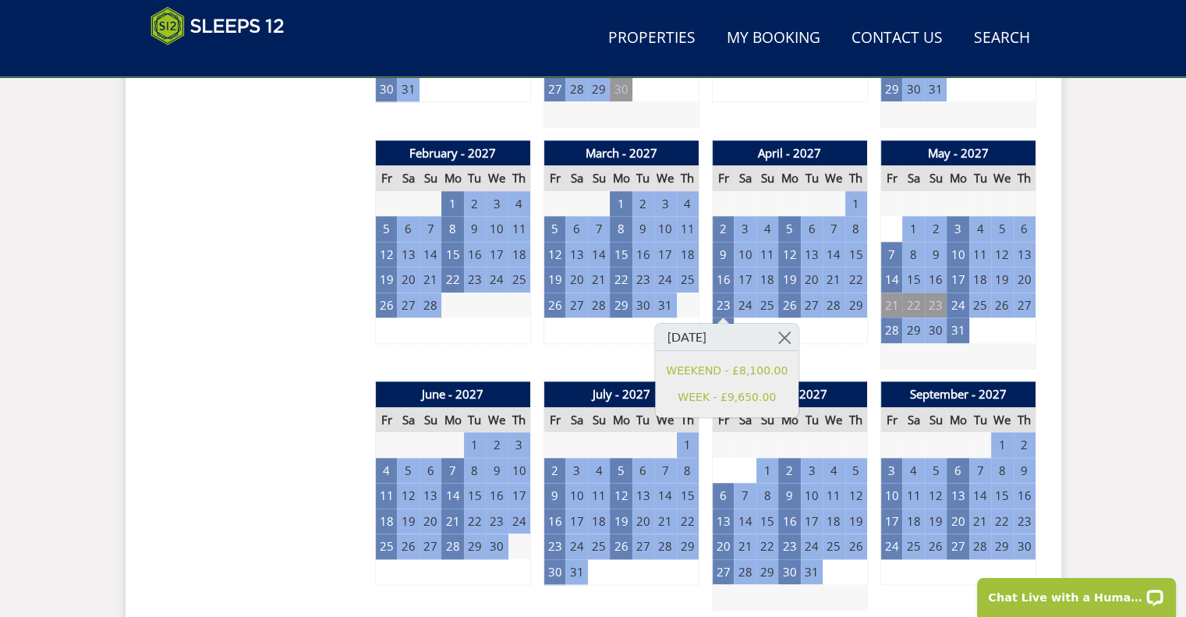
click at [680, 312] on td "1" at bounding box center [688, 305] width 22 height 26
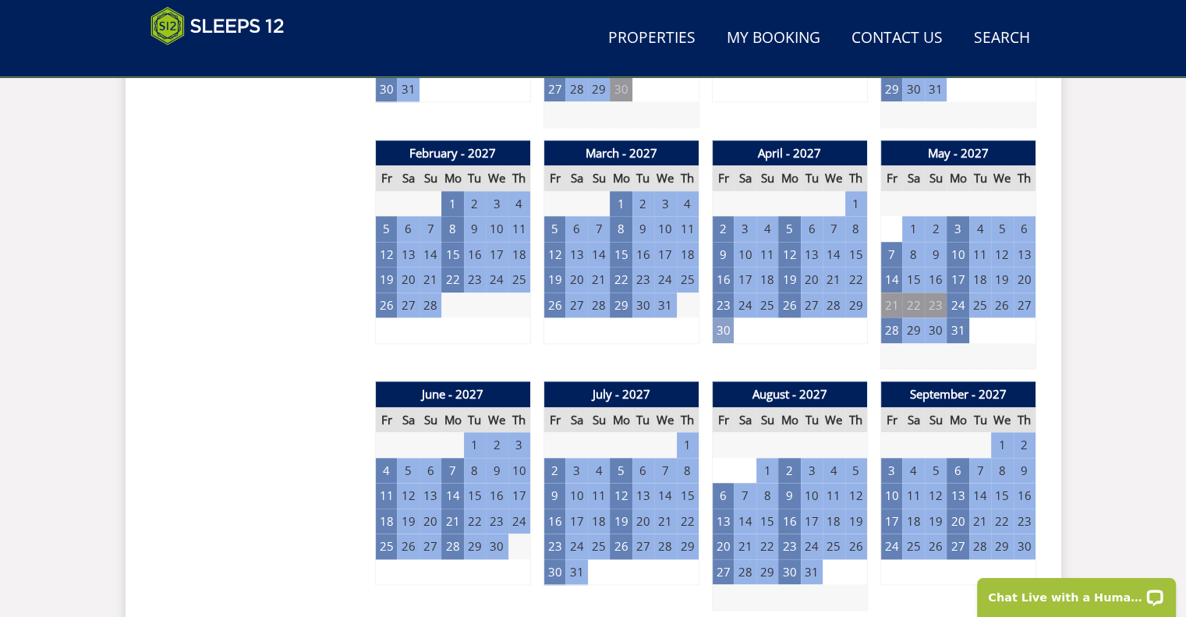
click at [719, 333] on td "30" at bounding box center [723, 330] width 22 height 26
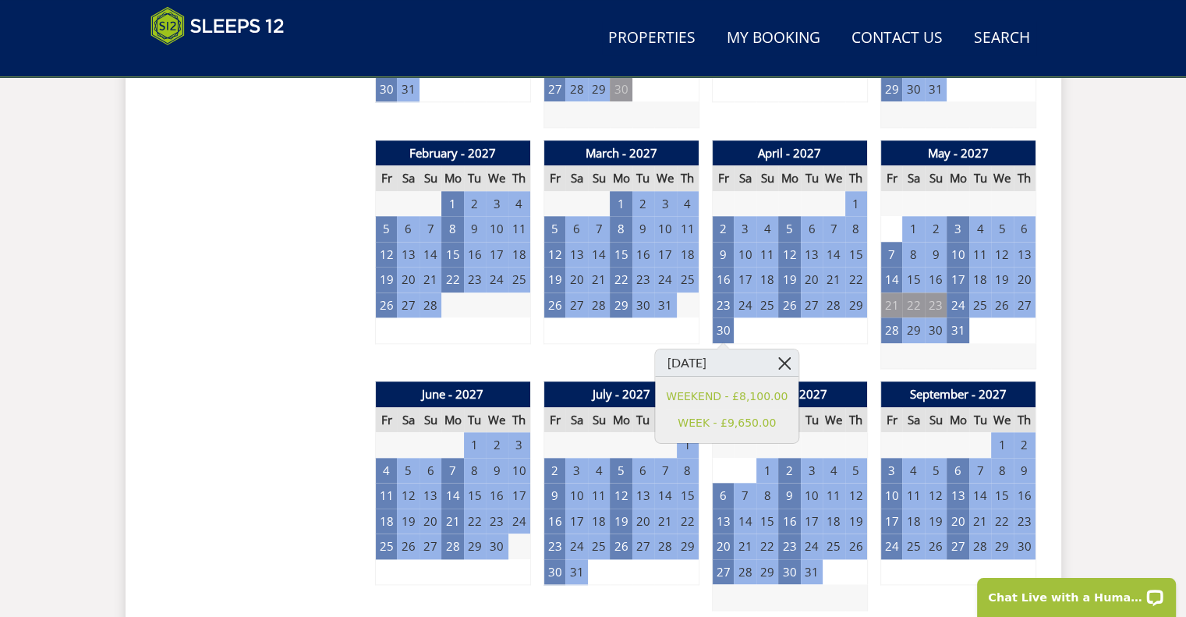
click at [784, 356] on link at bounding box center [784, 362] width 27 height 27
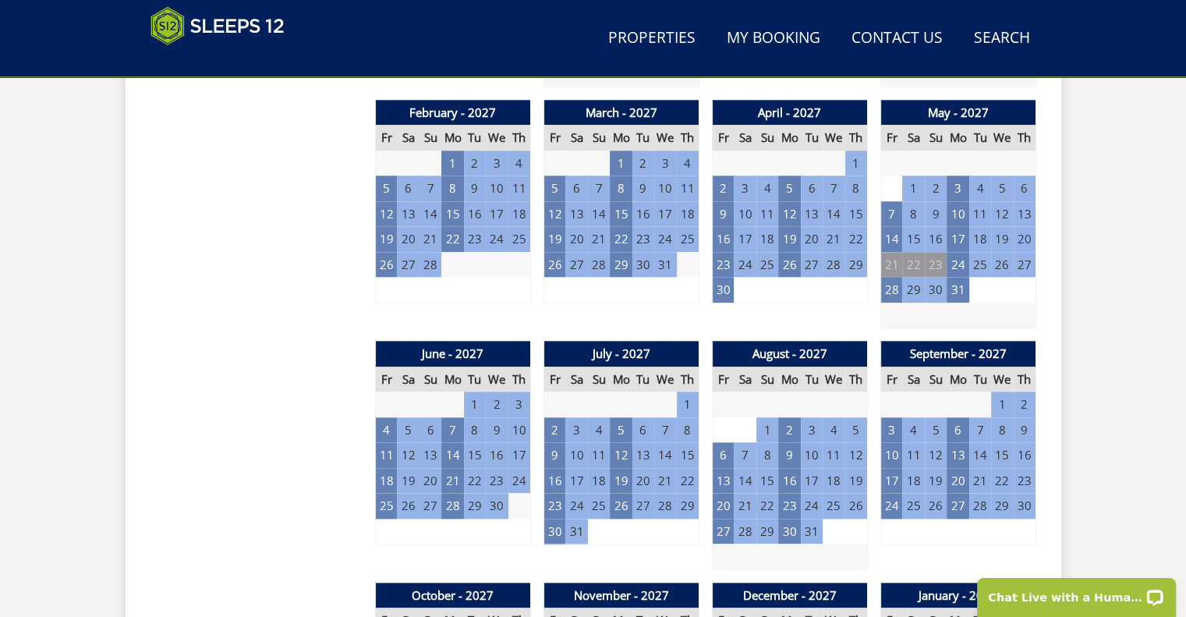
scroll to position [1648, 0]
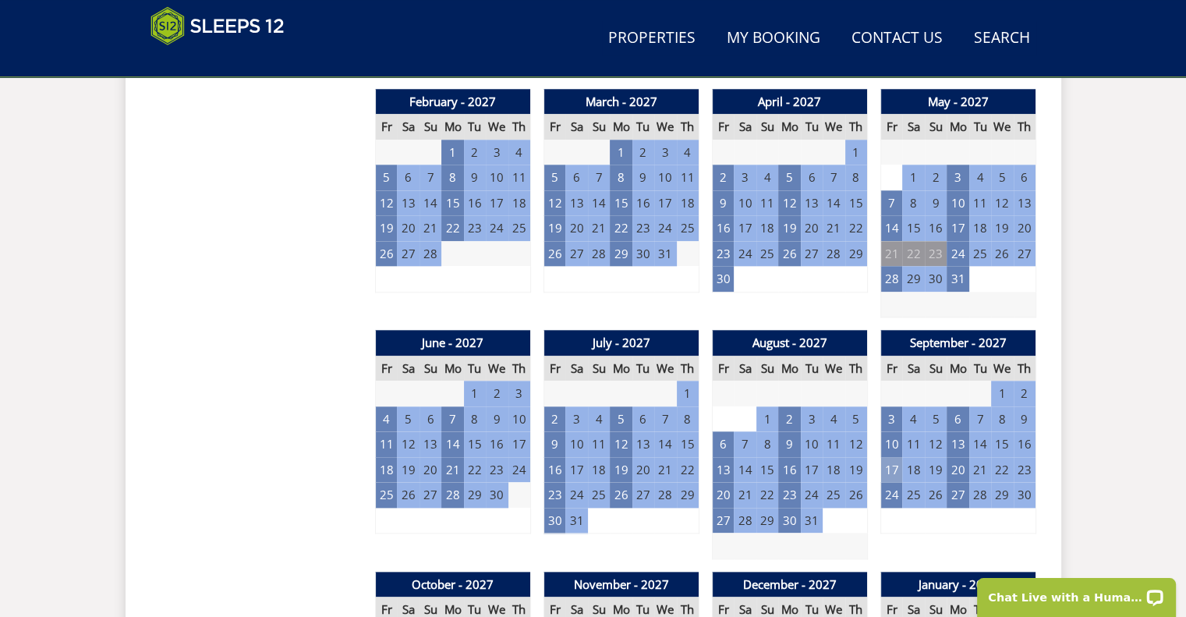
click at [892, 468] on td "17" at bounding box center [892, 470] width 22 height 26
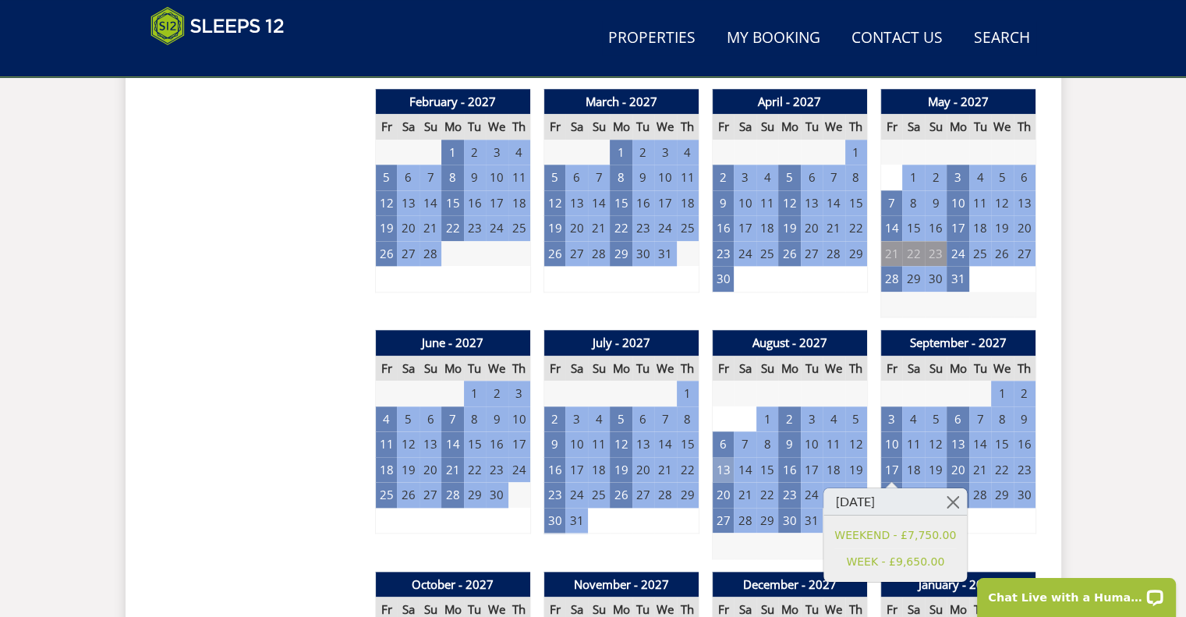
click at [725, 473] on td "13" at bounding box center [723, 470] width 22 height 26
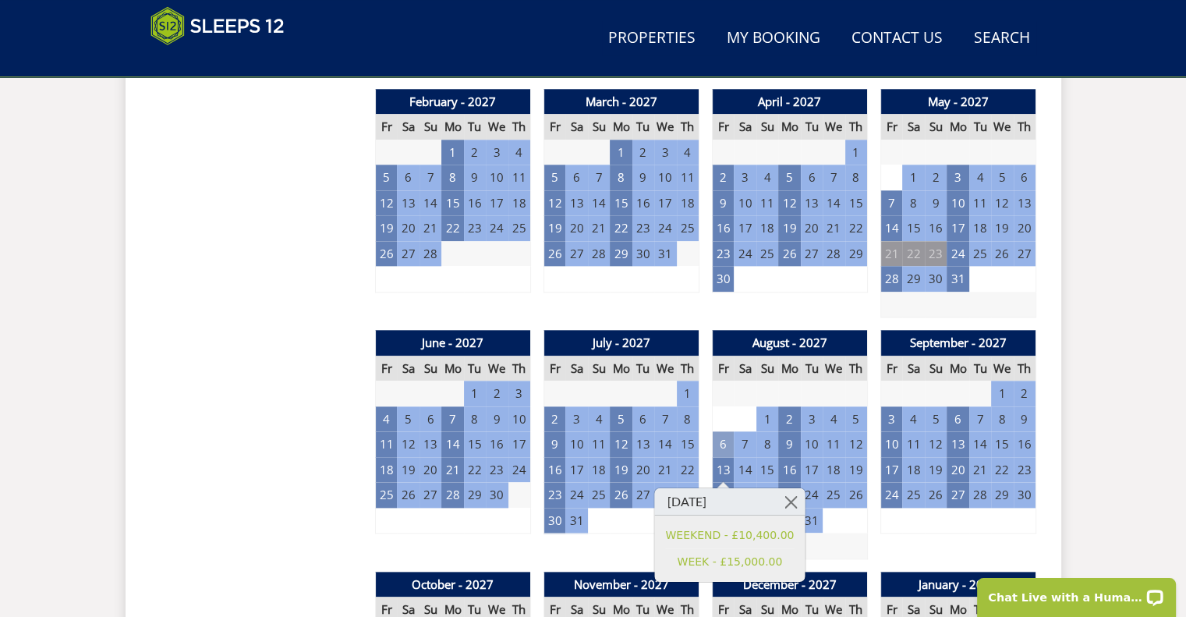
click at [718, 440] on td "6" at bounding box center [723, 444] width 22 height 26
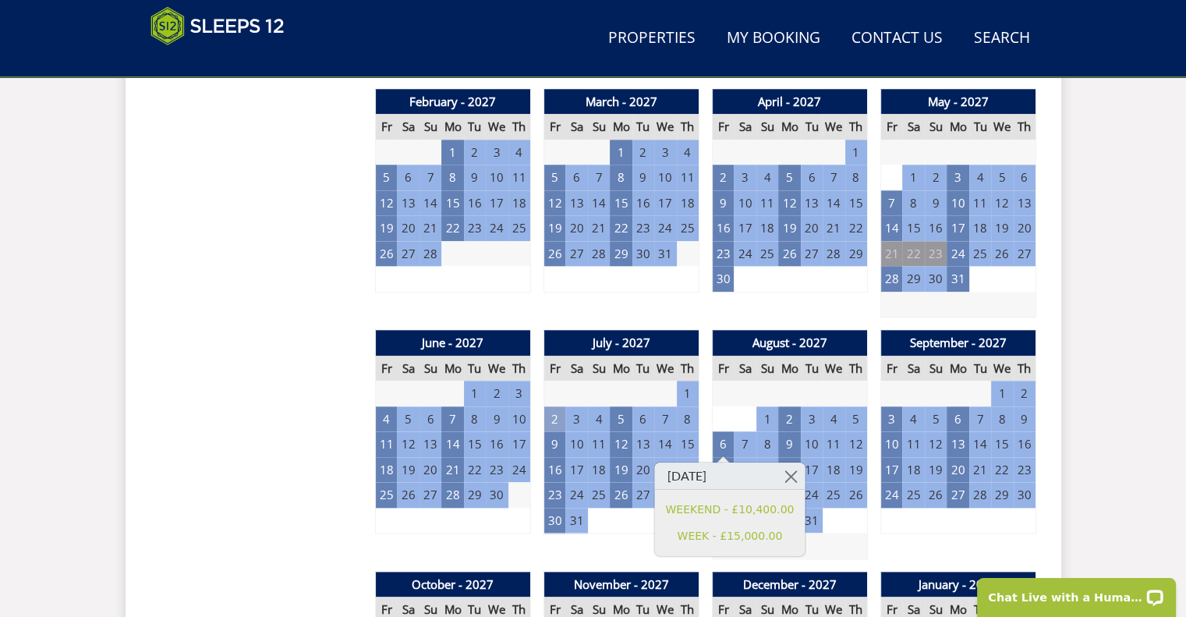
click at [549, 418] on td "2" at bounding box center [555, 419] width 22 height 26
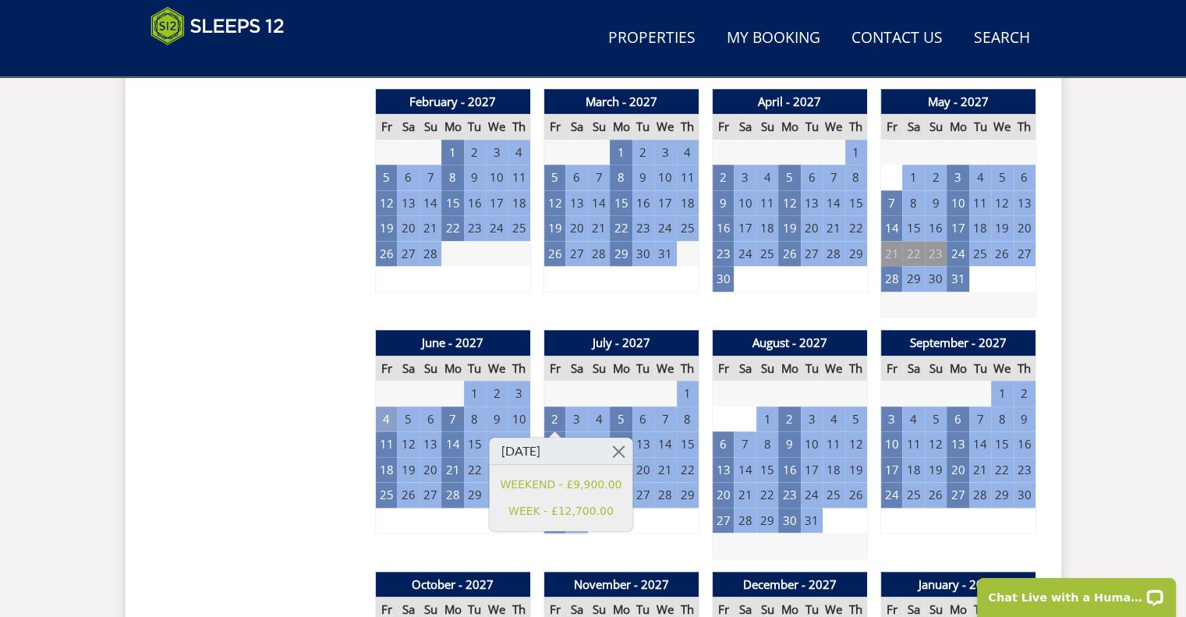
click at [385, 413] on td "4" at bounding box center [386, 419] width 22 height 26
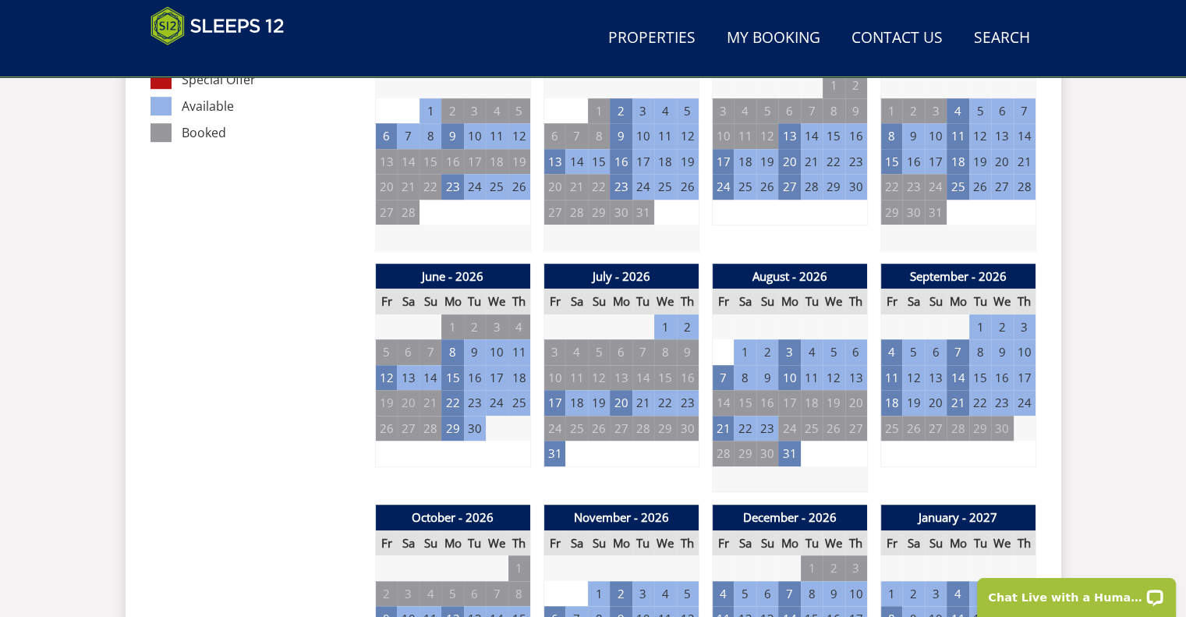
scroll to position [1001, 0]
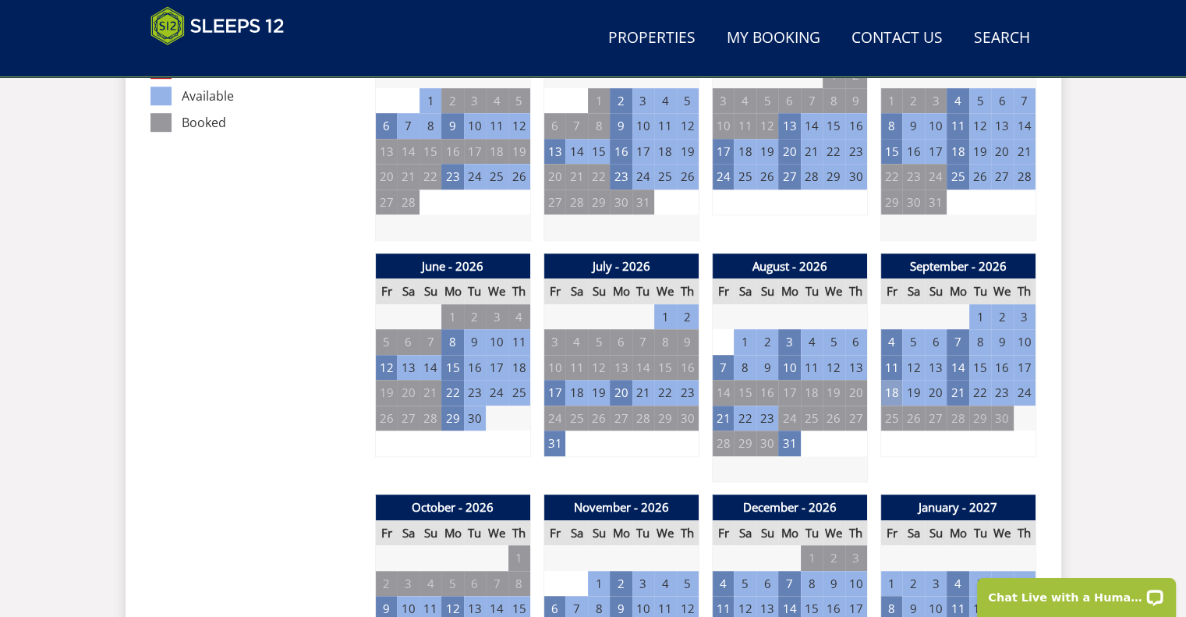
click at [888, 388] on td "18" at bounding box center [892, 393] width 22 height 26
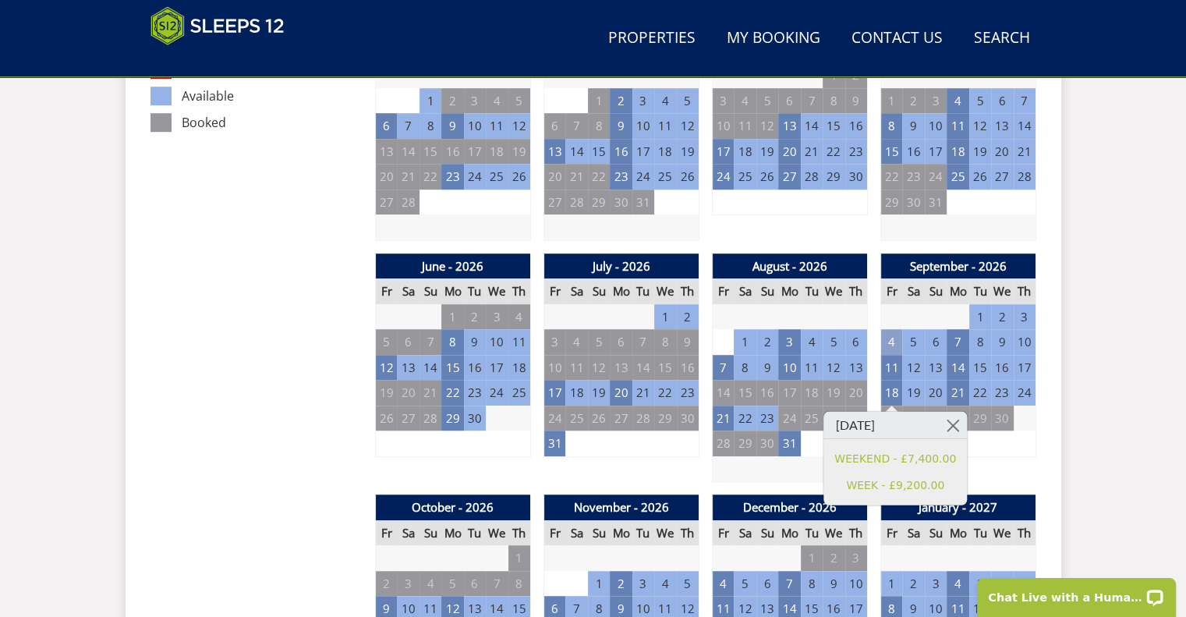
click at [895, 335] on td "4" at bounding box center [892, 342] width 22 height 26
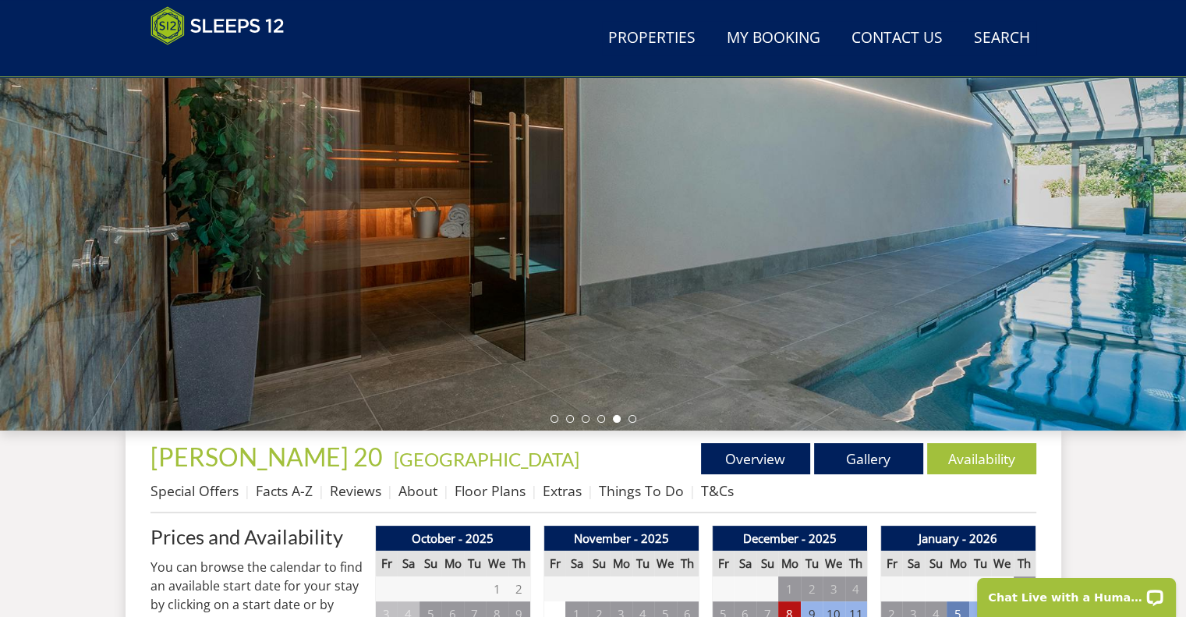
scroll to position [420, 0]
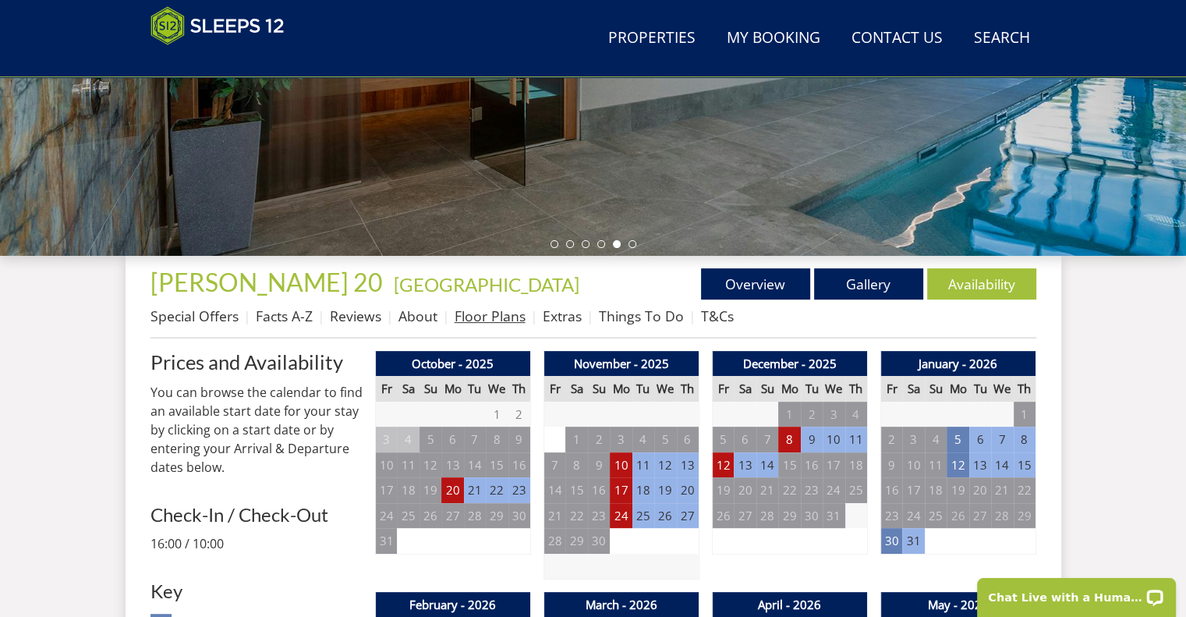
click at [478, 315] on link "Floor Plans" at bounding box center [490, 316] width 71 height 19
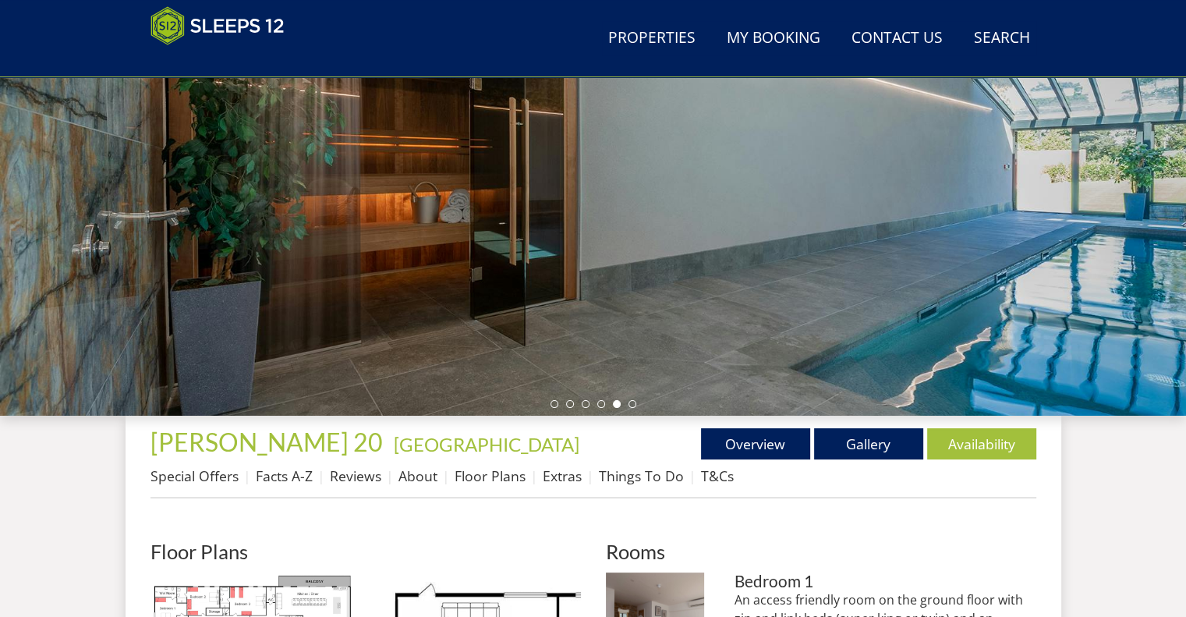
scroll to position [262, 0]
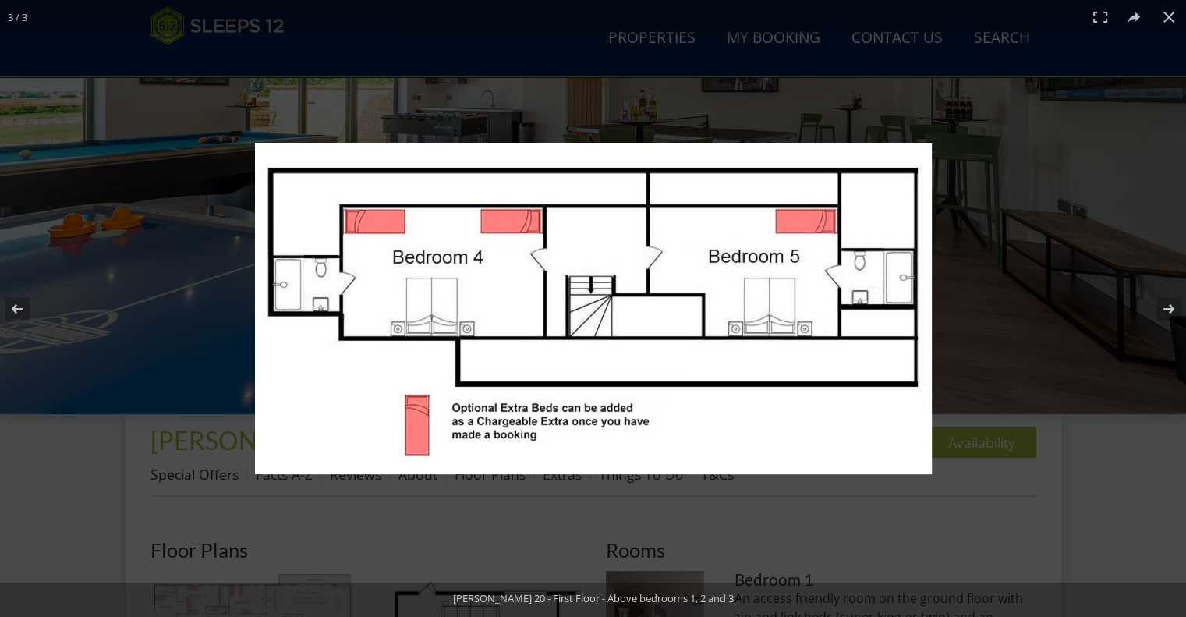
click at [254, 601] on div "Churchill 20 - First Floor - Above bedrooms 1, 2 and 3" at bounding box center [593, 600] width 1186 height 34
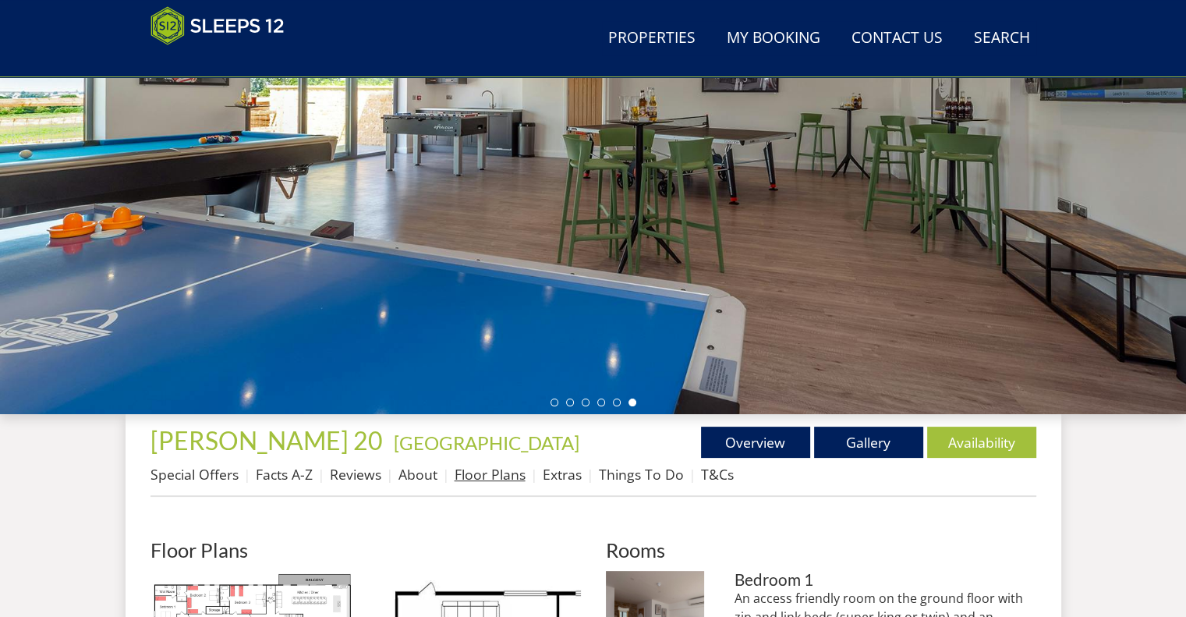
click at [490, 465] on link "Floor Plans" at bounding box center [490, 474] width 71 height 19
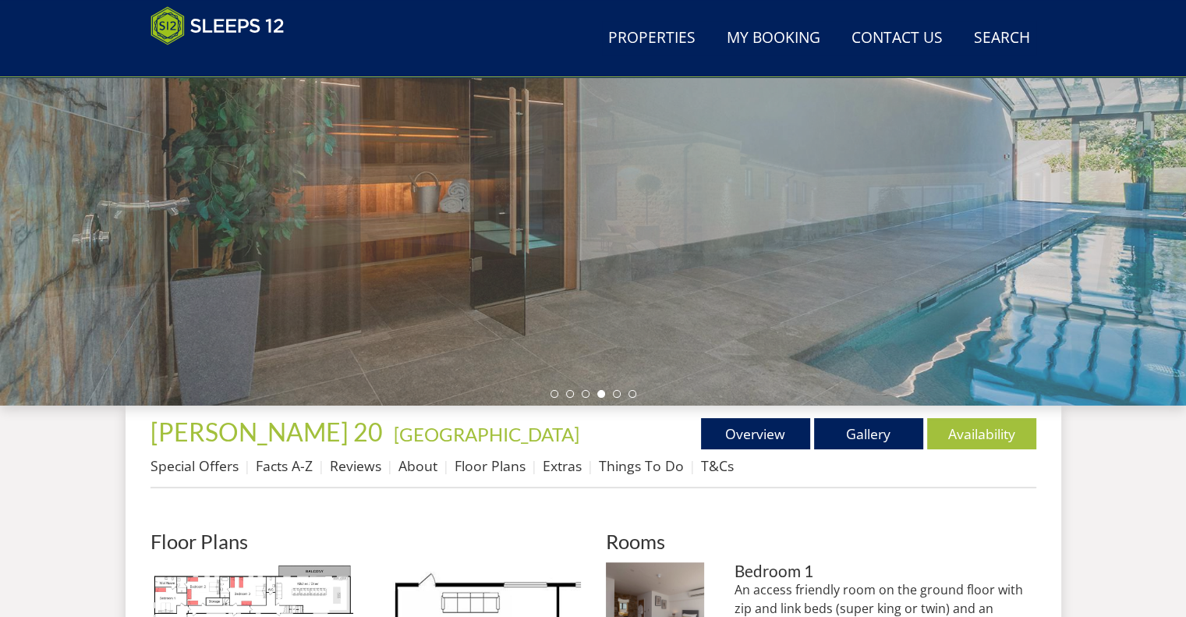
scroll to position [268, 0]
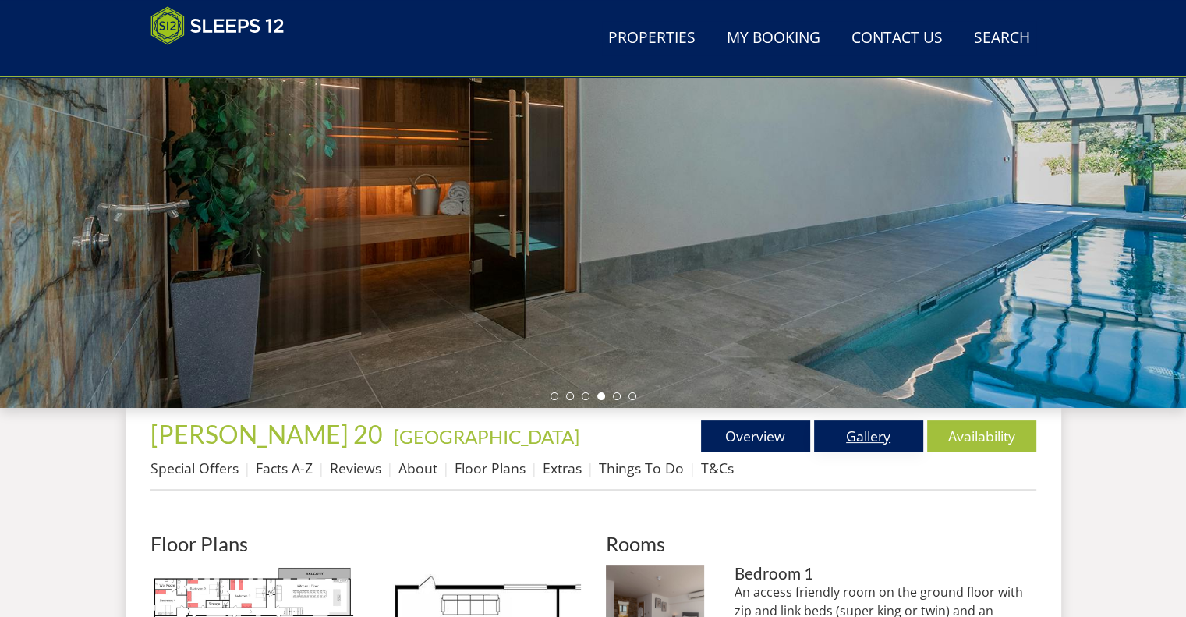
click at [890, 436] on link "Gallery" at bounding box center [868, 435] width 109 height 31
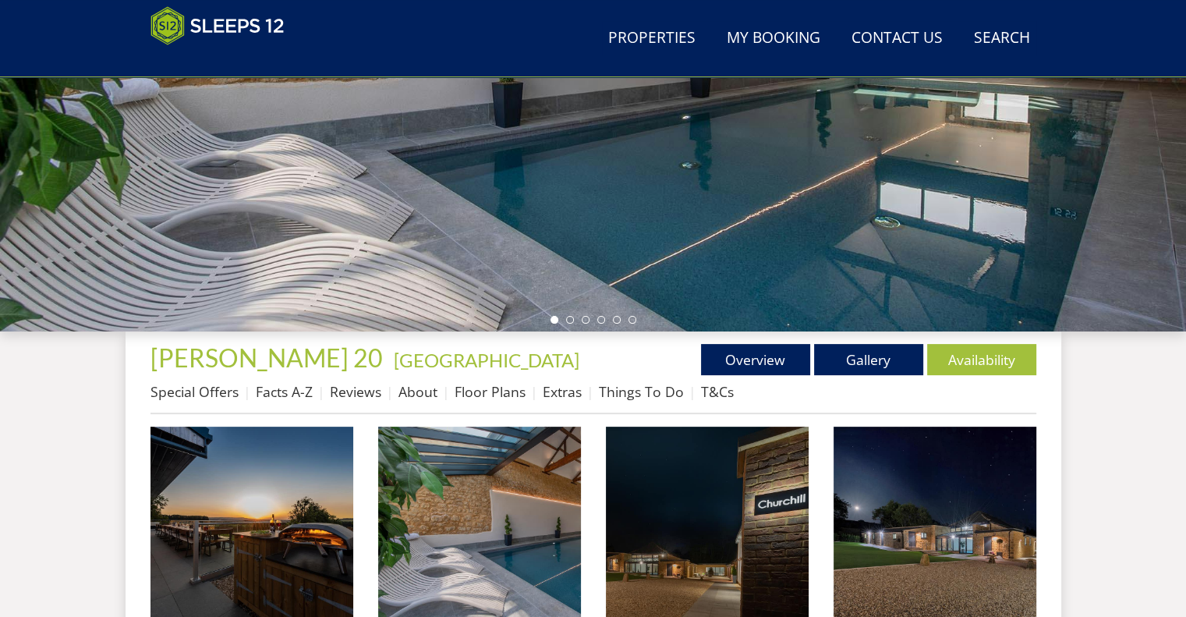
scroll to position [349, 0]
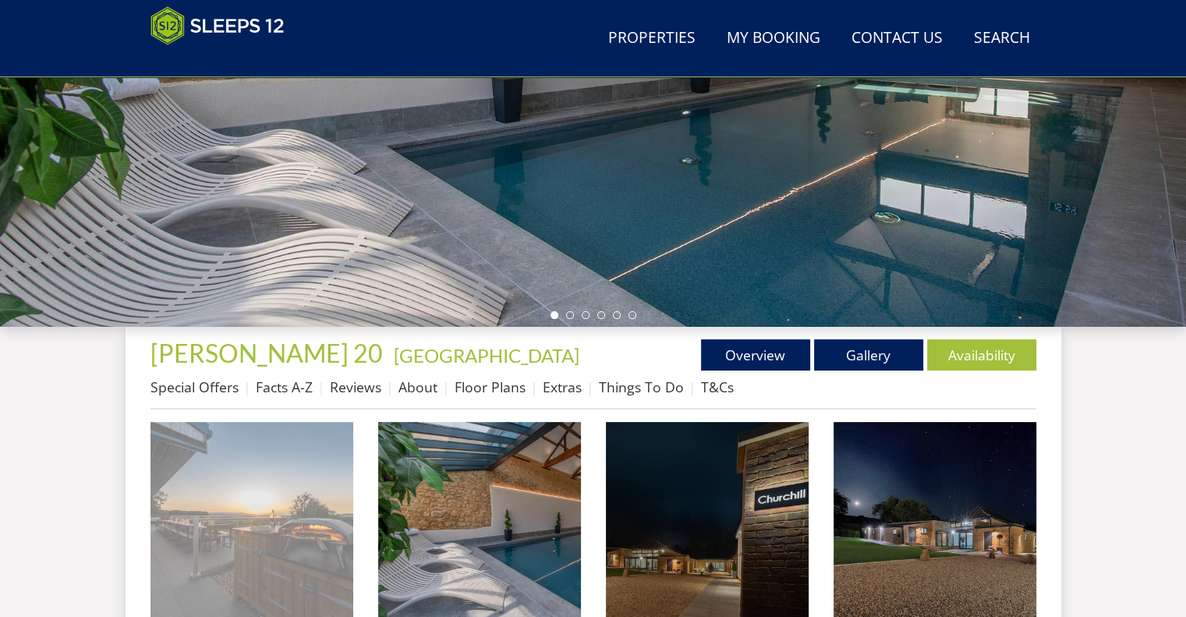
click at [268, 452] on img at bounding box center [252, 523] width 203 height 203
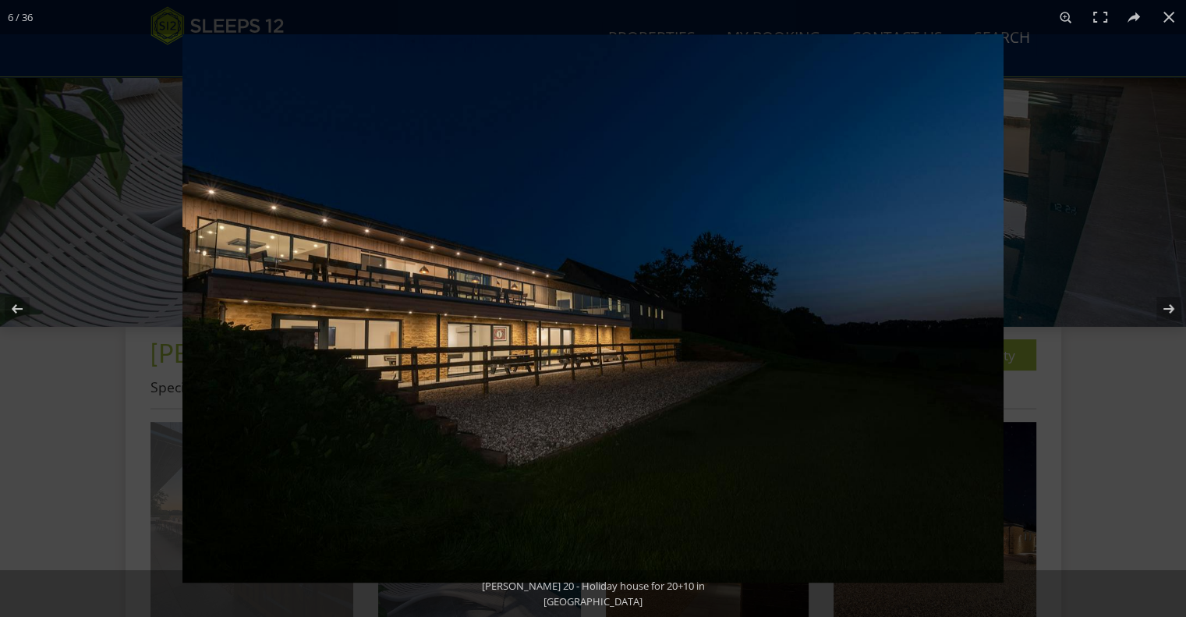
scroll to position [381, 0]
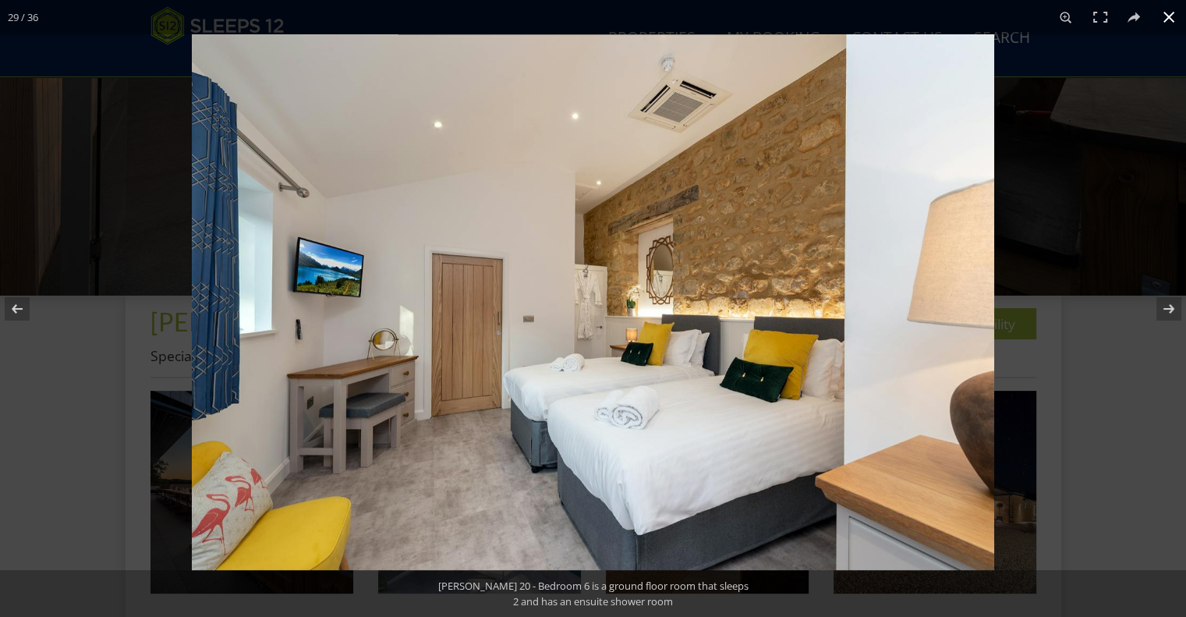
click at [1173, 15] on button at bounding box center [1169, 17] width 34 height 34
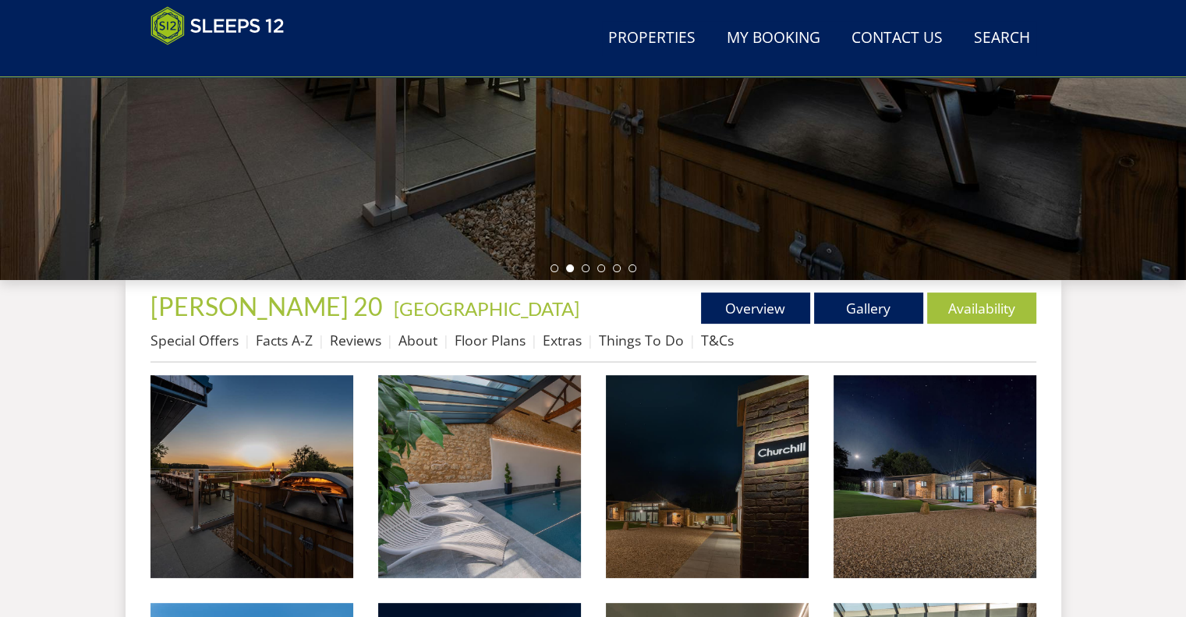
scroll to position [399, 0]
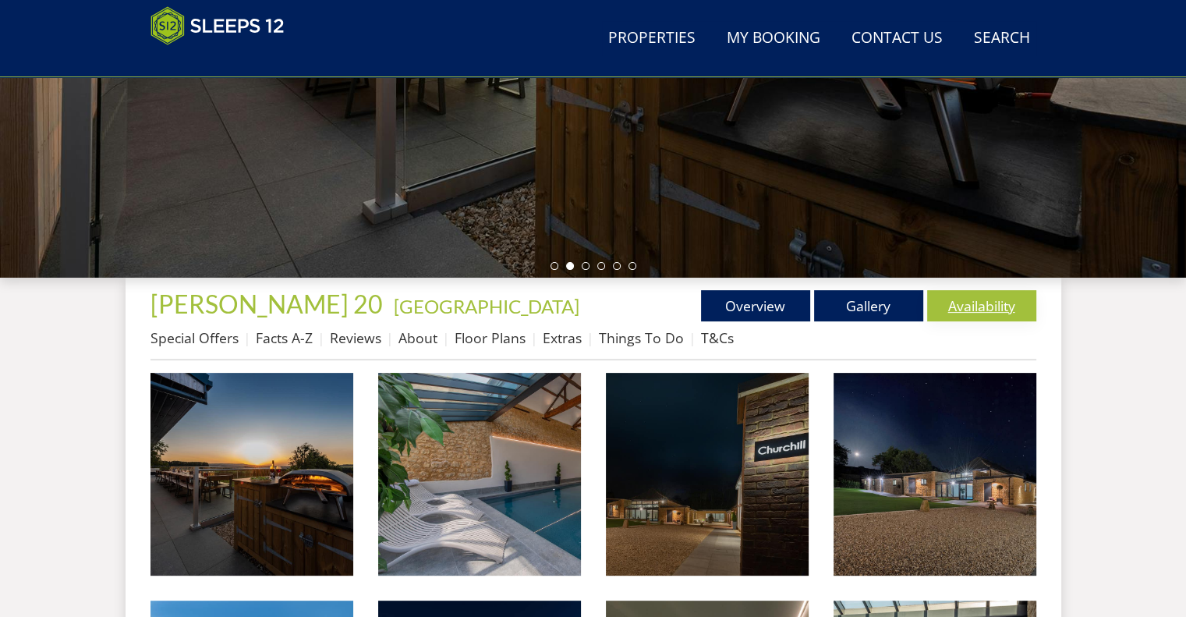
click at [964, 308] on link "Availability" at bounding box center [981, 305] width 109 height 31
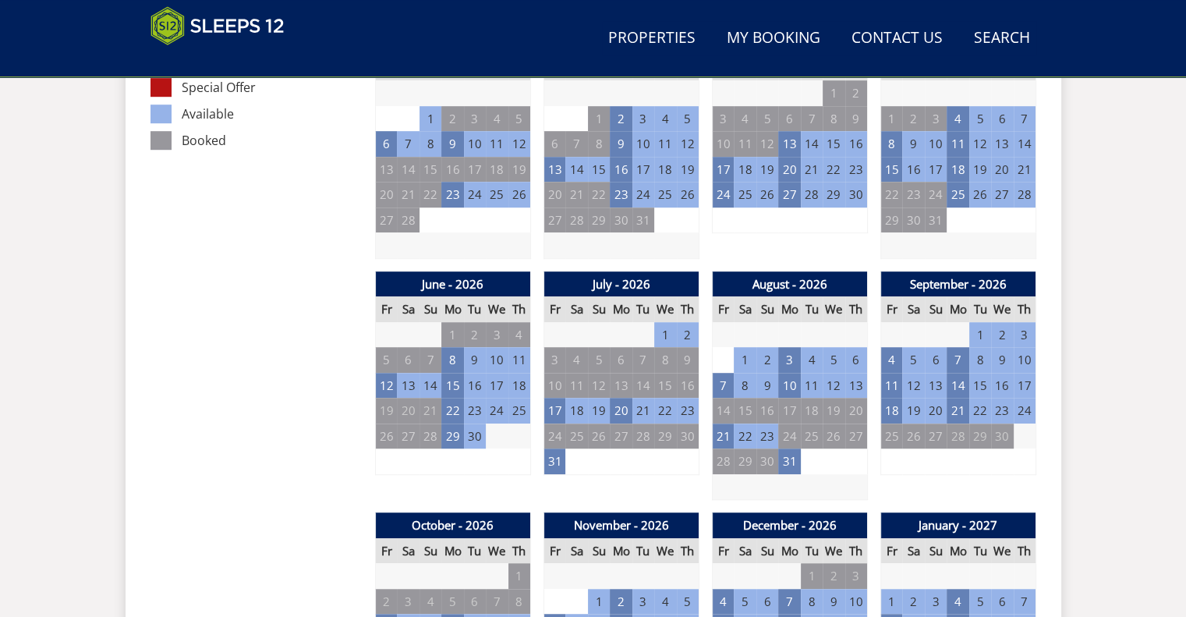
scroll to position [989, 0]
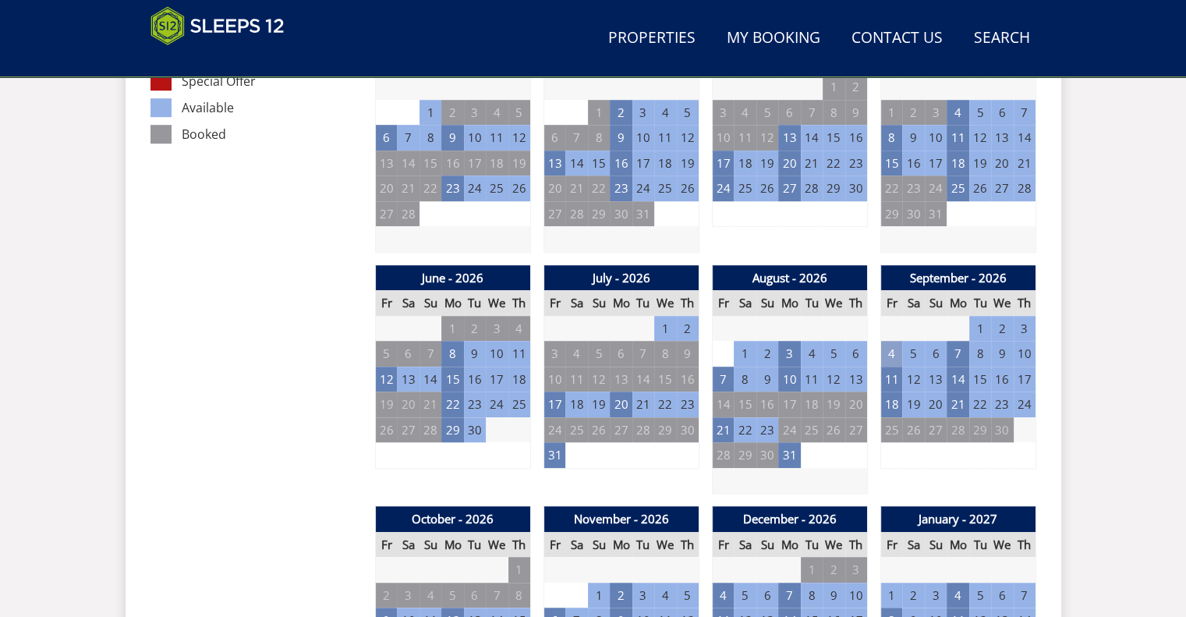
click at [895, 346] on td "4" at bounding box center [892, 354] width 22 height 26
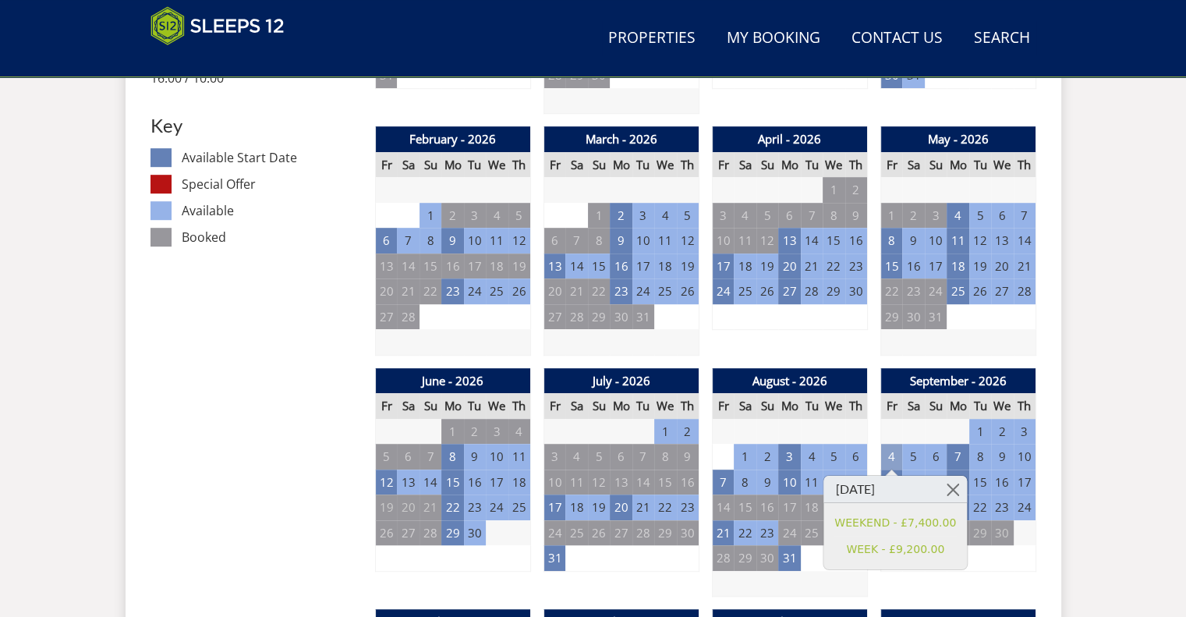
scroll to position [885, 0]
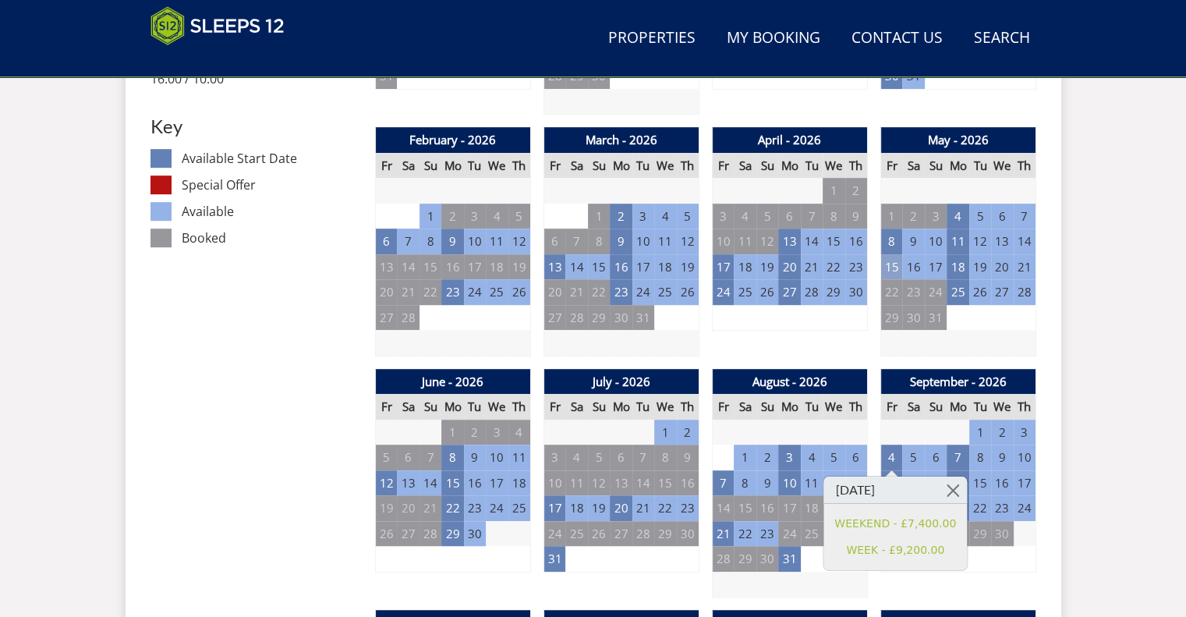
click at [895, 271] on td "15" at bounding box center [892, 267] width 22 height 26
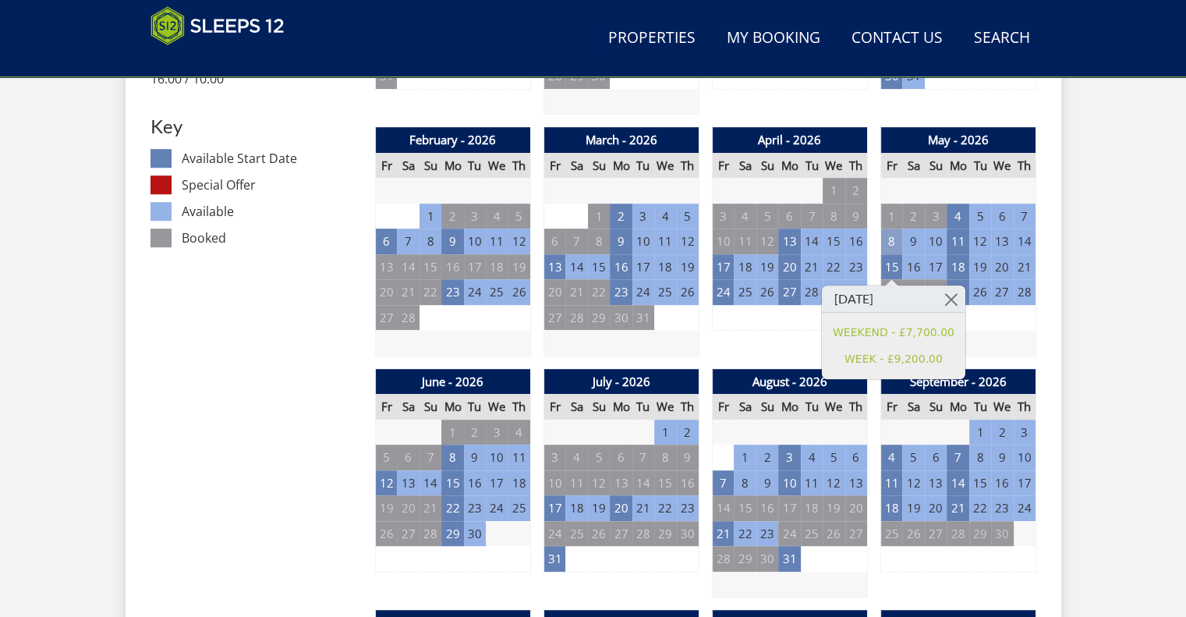
click at [899, 246] on td "8" at bounding box center [892, 242] width 22 height 26
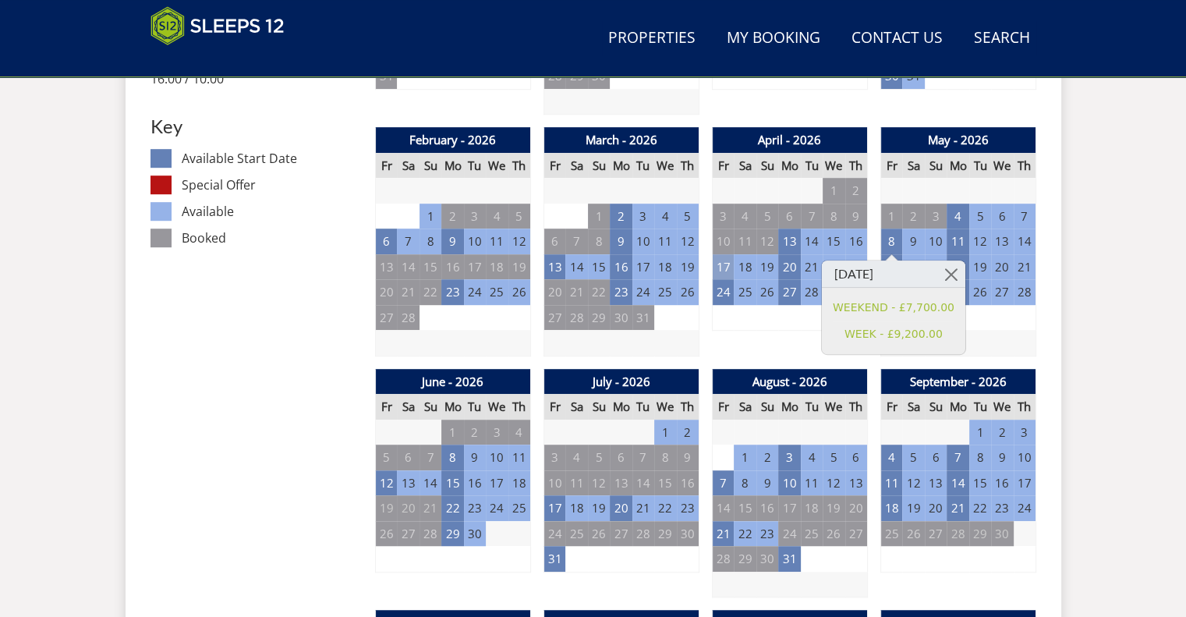
click at [727, 264] on td "17" at bounding box center [723, 267] width 22 height 26
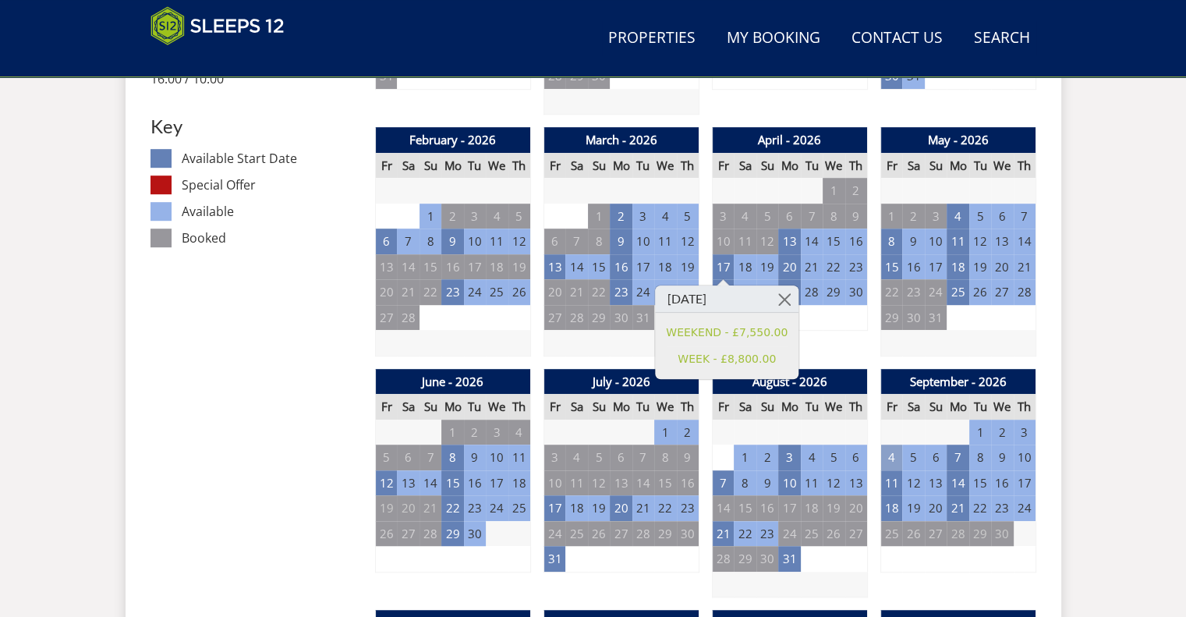
click at [898, 454] on td "4" at bounding box center [892, 458] width 22 height 26
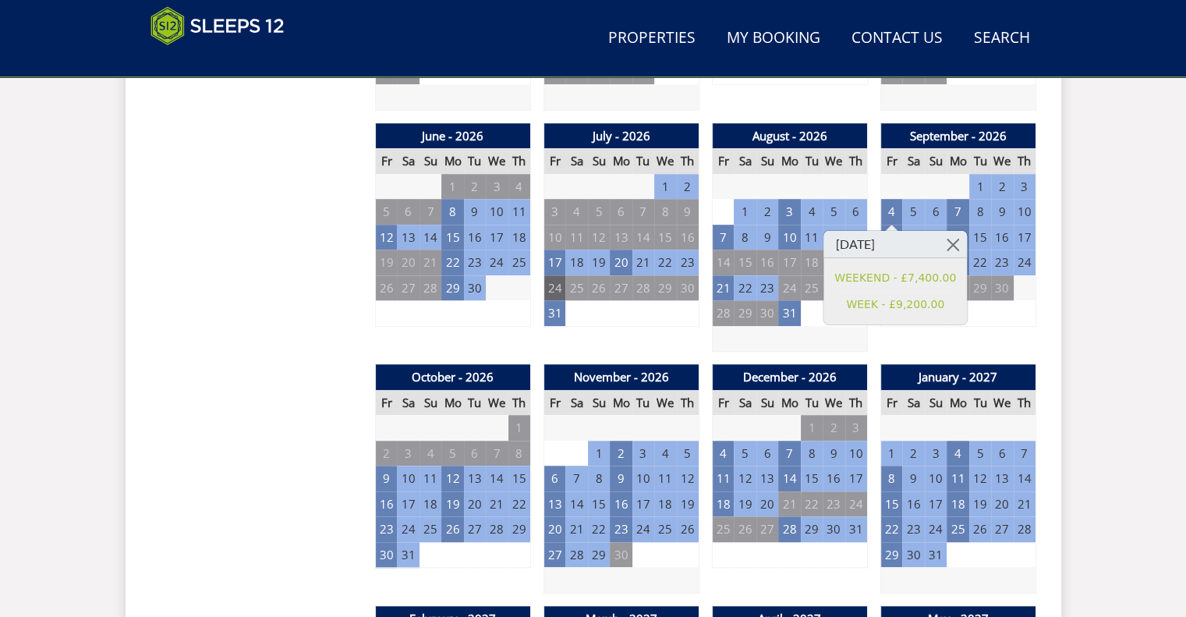
scroll to position [1132, 0]
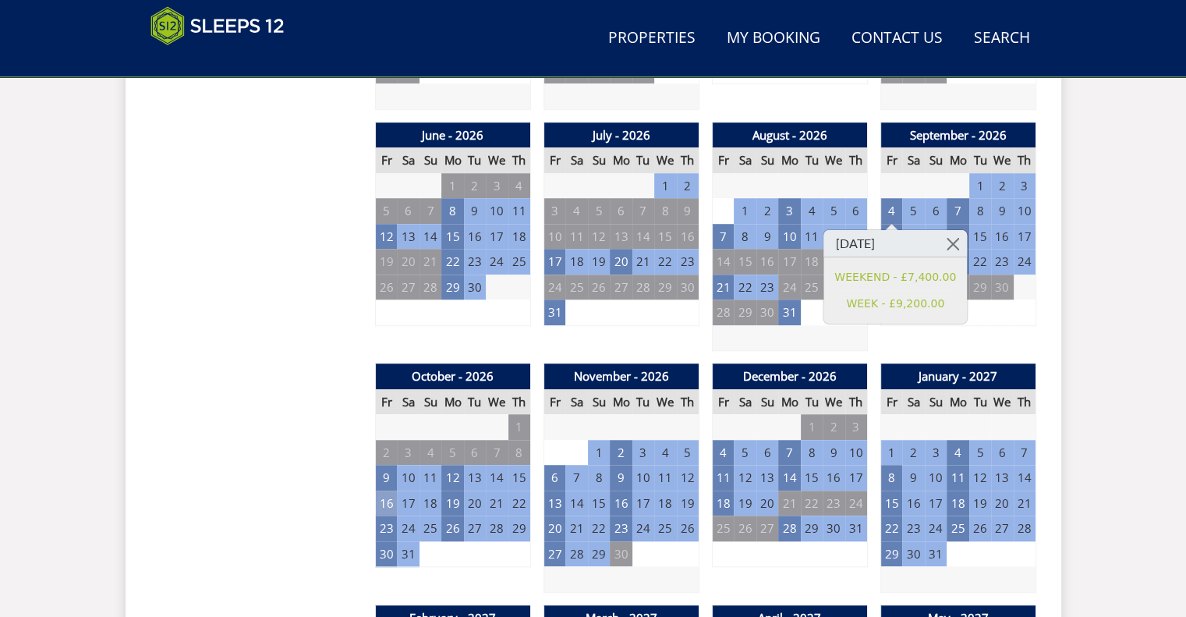
click at [387, 497] on td "16" at bounding box center [386, 504] width 22 height 26
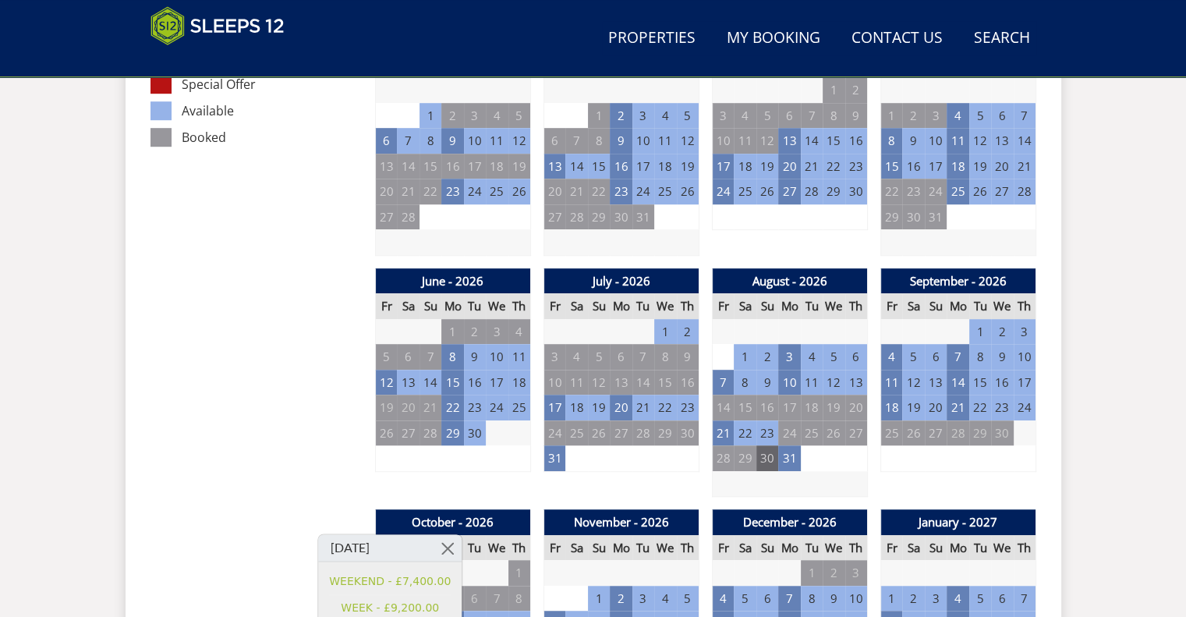
scroll to position [985, 0]
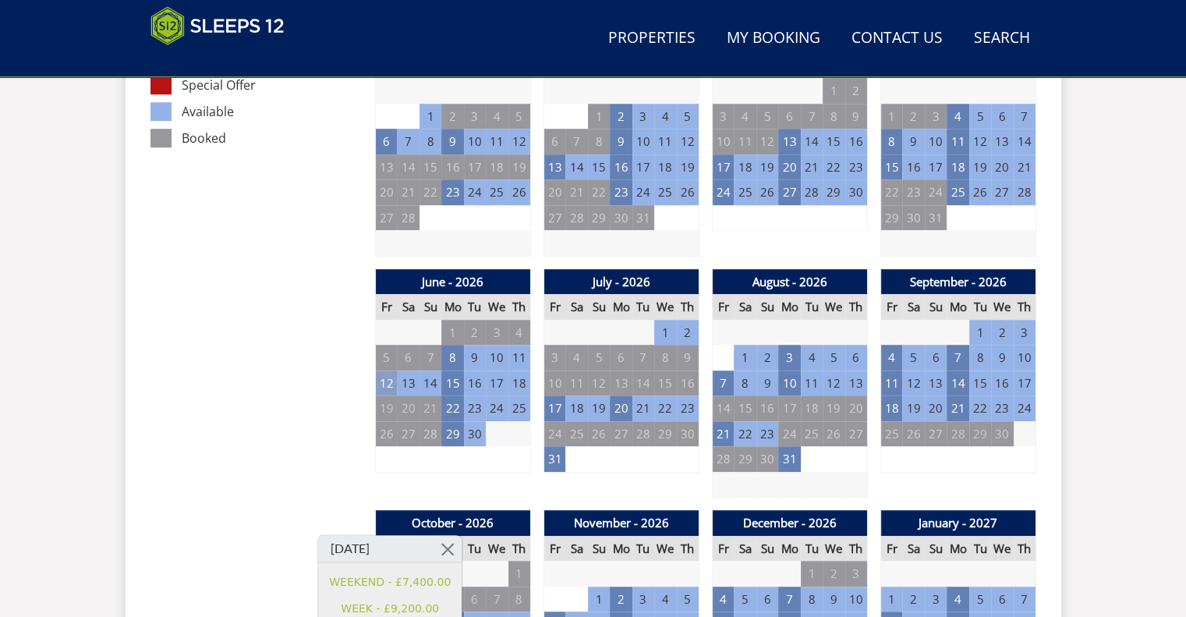
click at [389, 388] on td "12" at bounding box center [386, 383] width 22 height 26
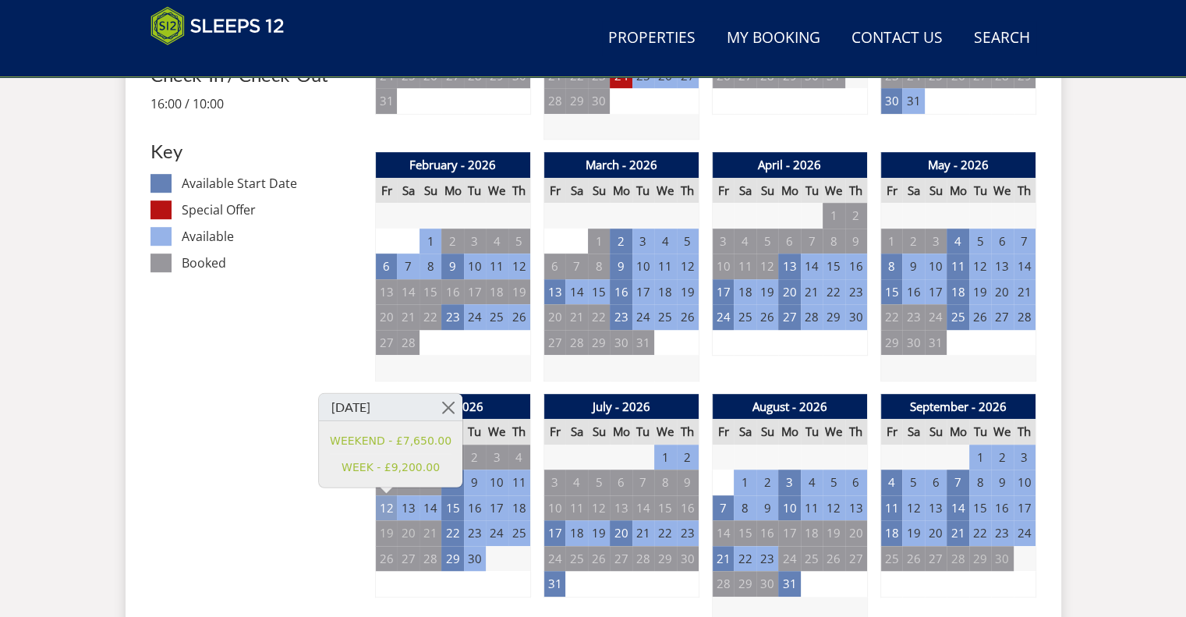
scroll to position [844, 0]
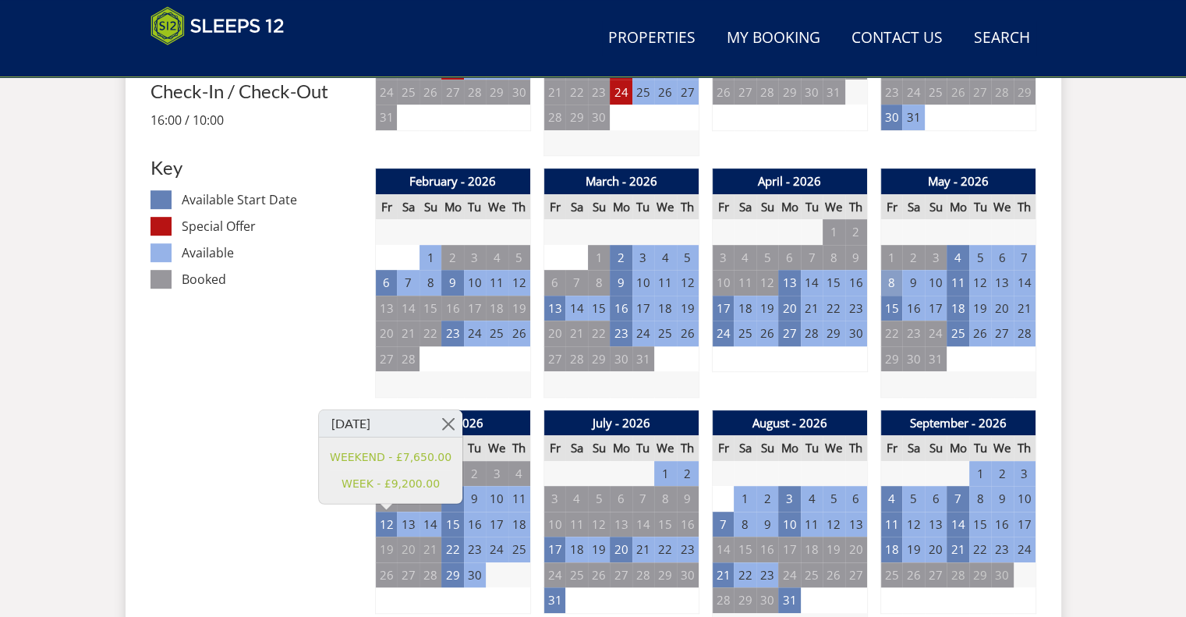
click at [890, 277] on td "8" at bounding box center [892, 283] width 22 height 26
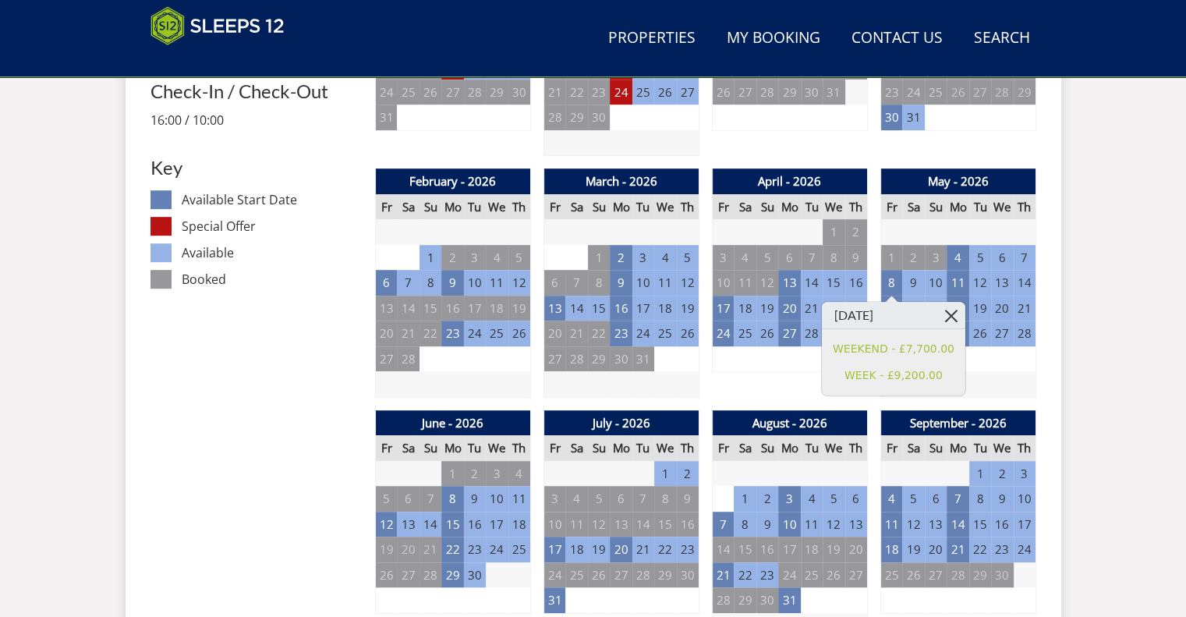
click at [949, 313] on link at bounding box center [951, 315] width 27 height 27
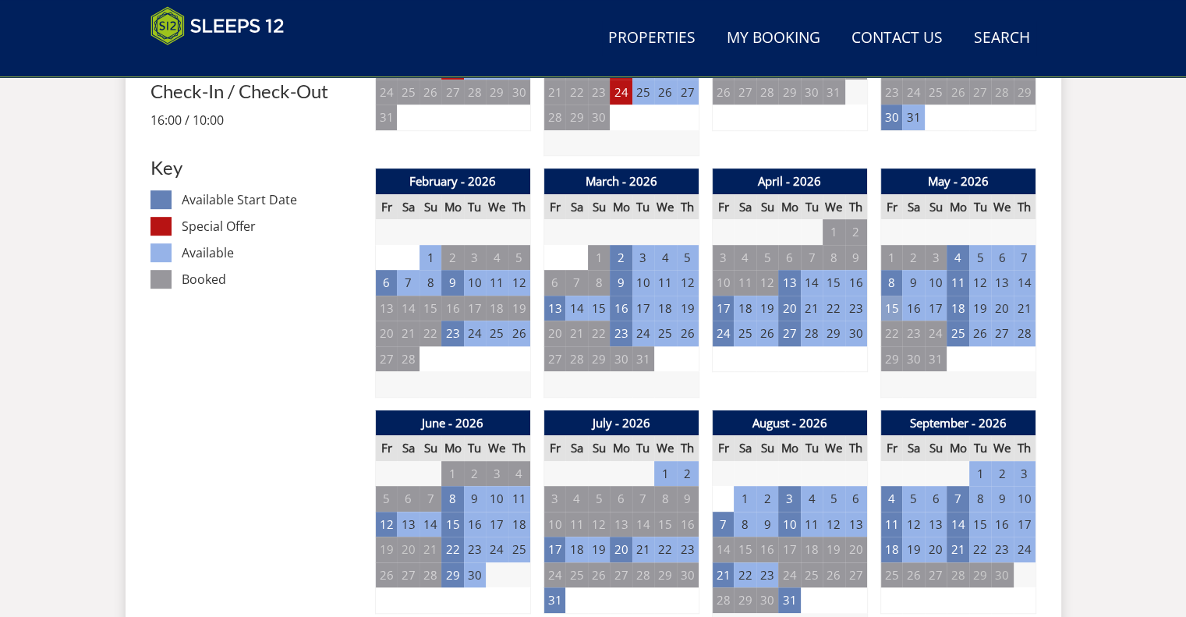
click at [886, 310] on td "15" at bounding box center [892, 309] width 22 height 26
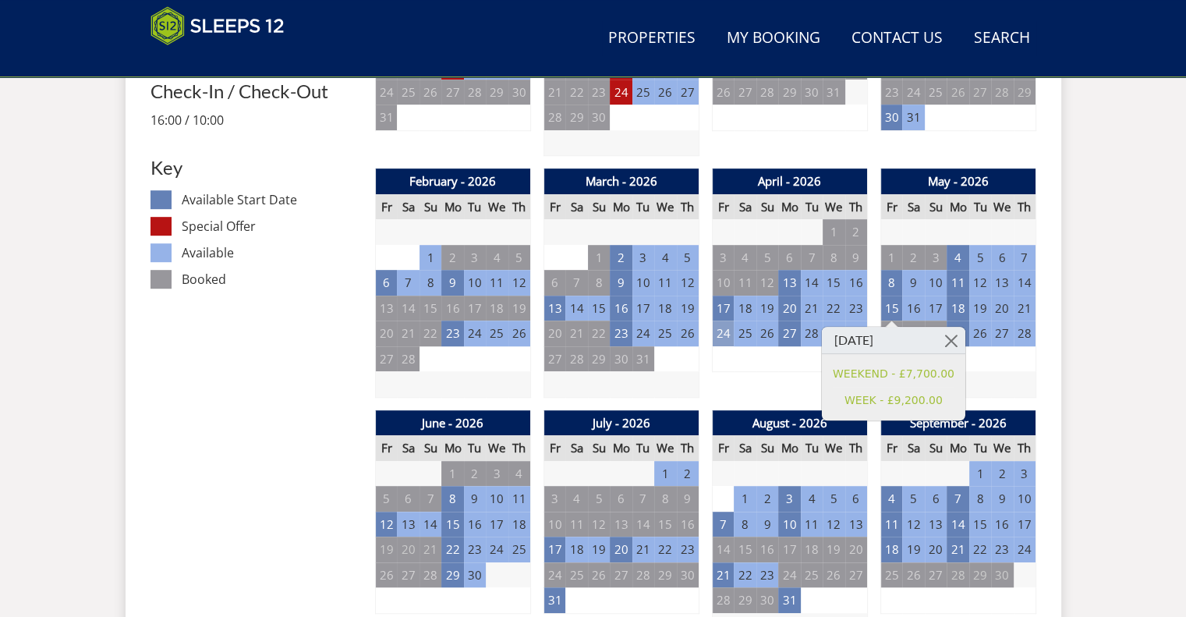
click at [720, 331] on td "24" at bounding box center [723, 334] width 22 height 26
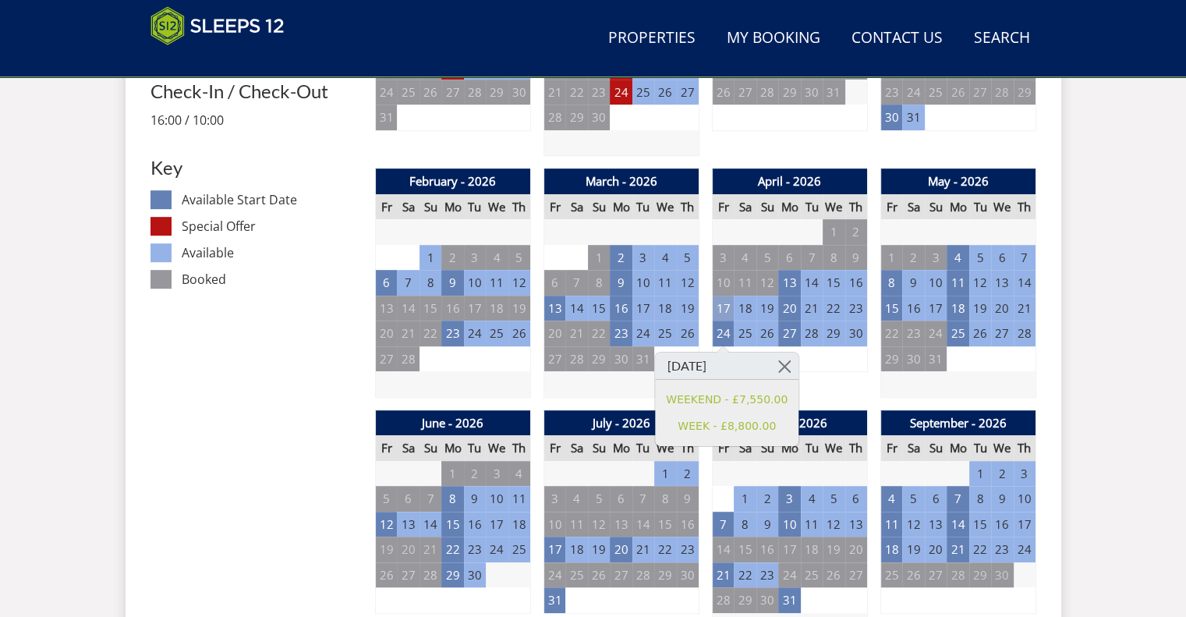
click at [730, 295] on tbody "27 28 29 30 31 1 2 3 4 5 6 7 8 9 10 11 12 13 14 15 16" at bounding box center [789, 295] width 155 height 153
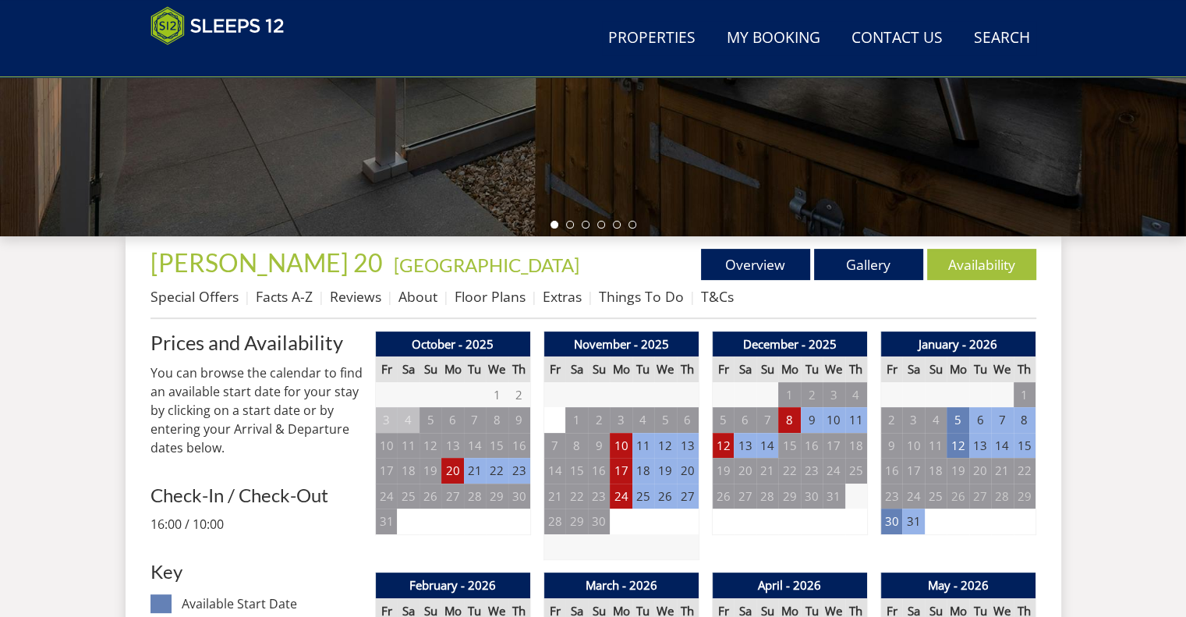
scroll to position [480, 0]
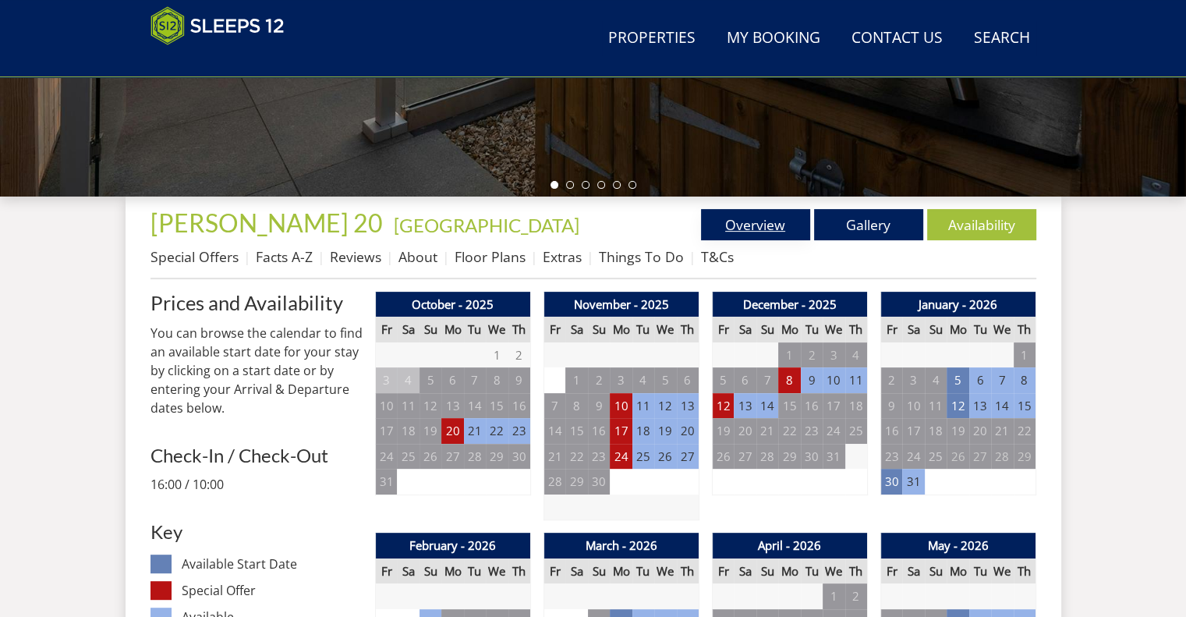
click at [780, 238] on link "Overview" at bounding box center [755, 224] width 109 height 31
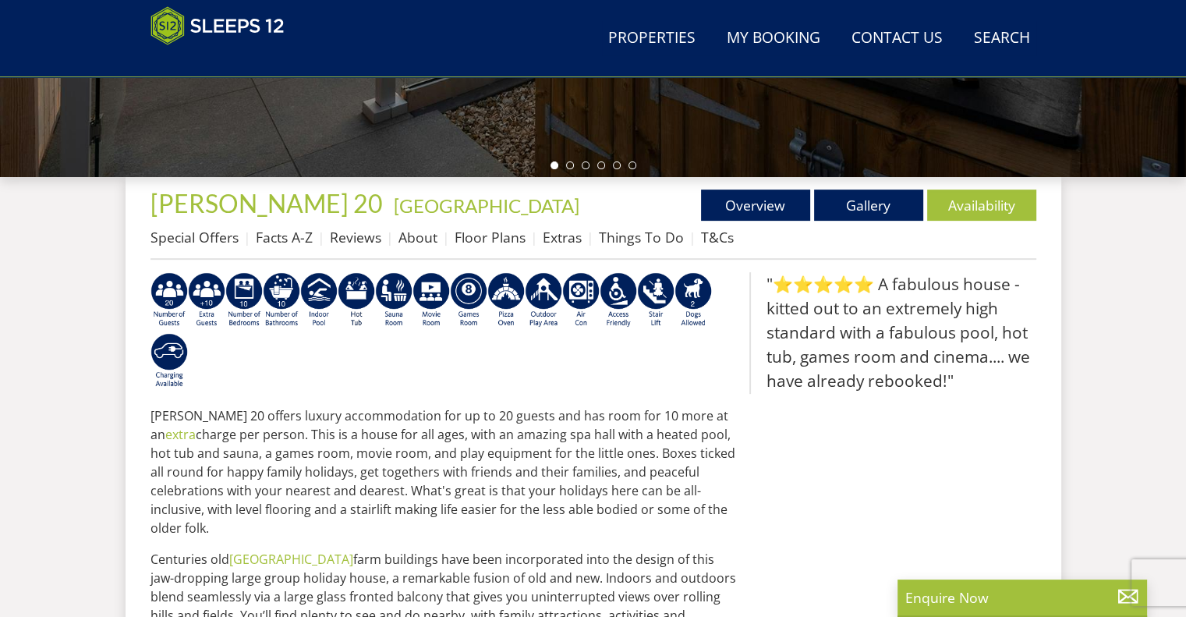
scroll to position [509, 0]
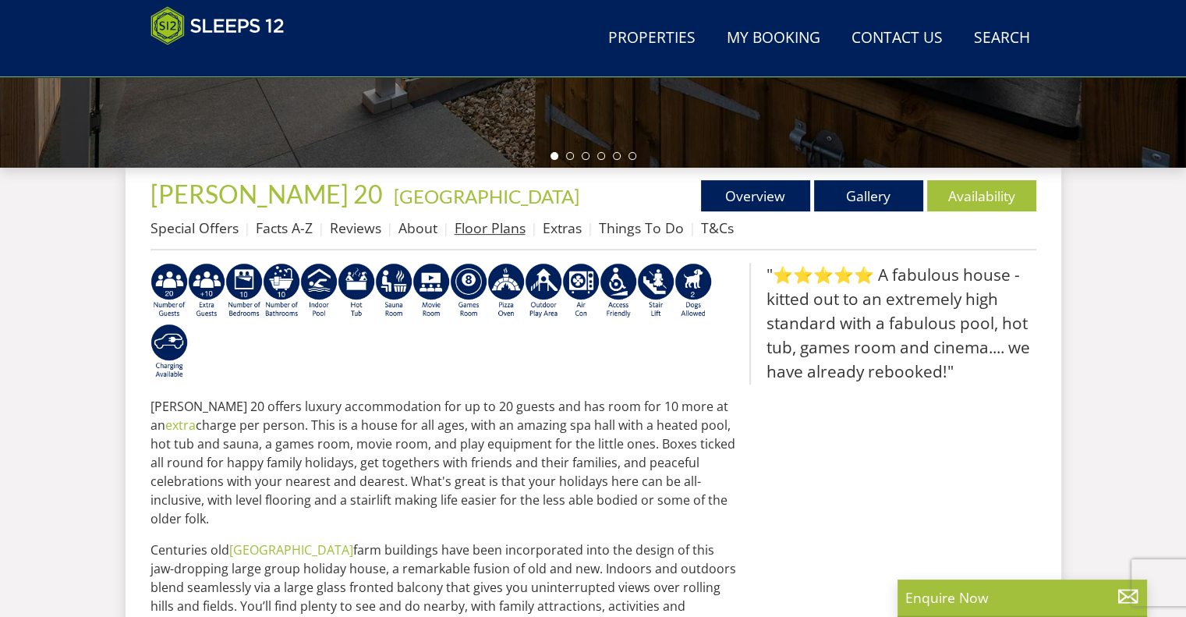
click at [472, 227] on link "Floor Plans" at bounding box center [490, 227] width 71 height 19
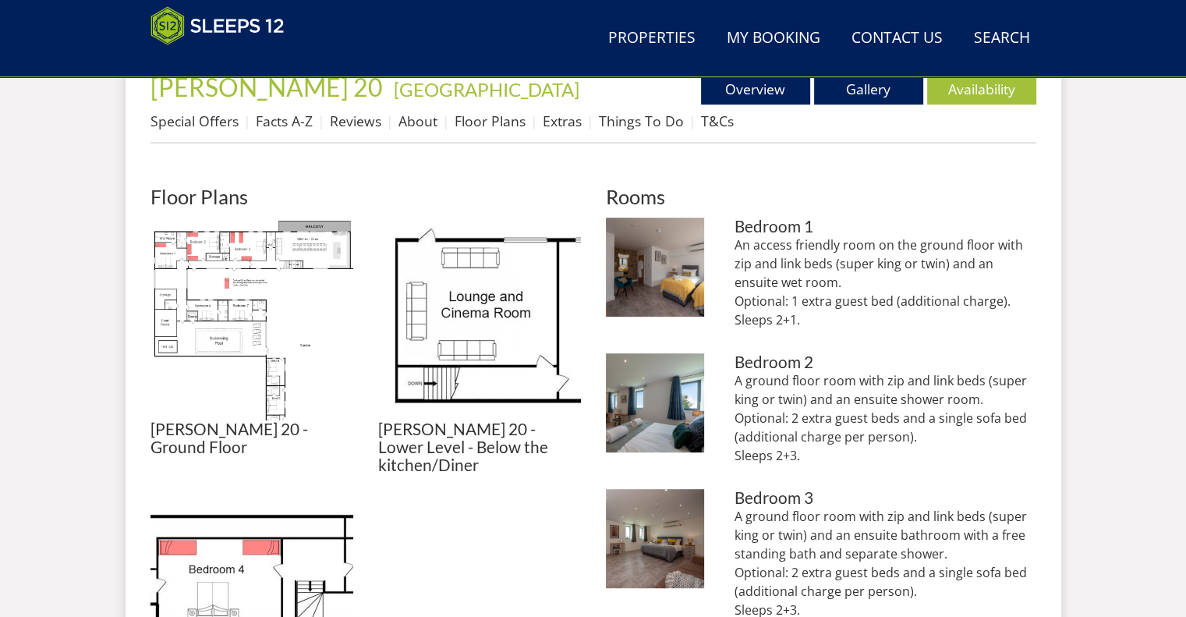
scroll to position [615, 0]
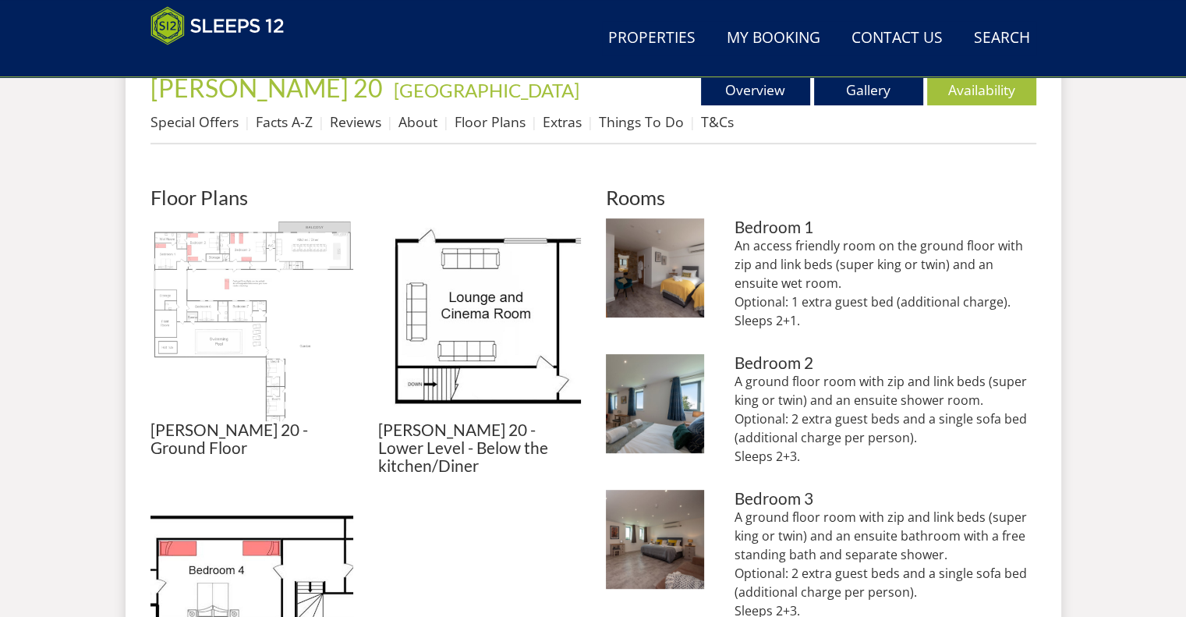
click at [271, 264] on img at bounding box center [252, 319] width 203 height 203
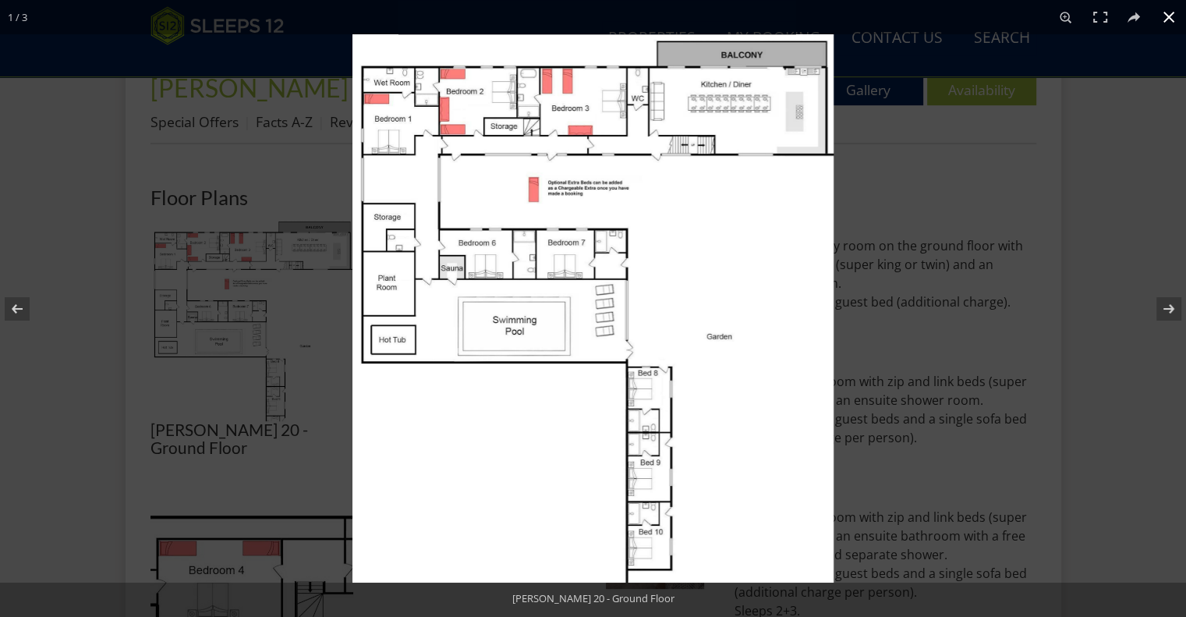
click at [190, 124] on div at bounding box center [593, 308] width 1186 height 617
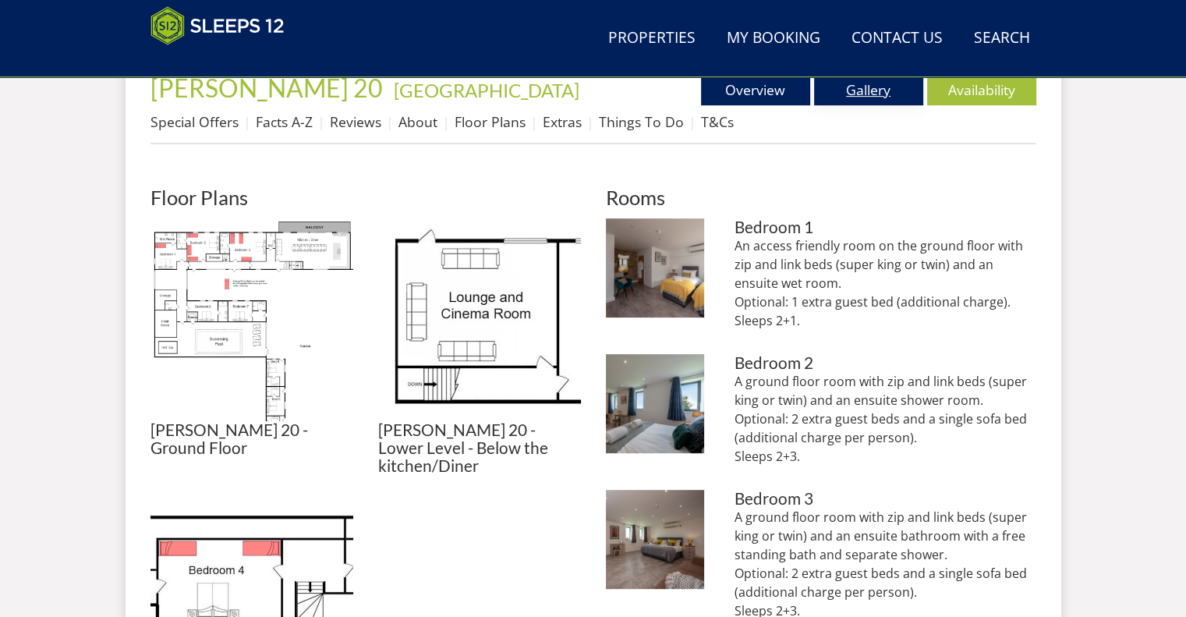
click at [891, 83] on link "Gallery" at bounding box center [868, 89] width 109 height 31
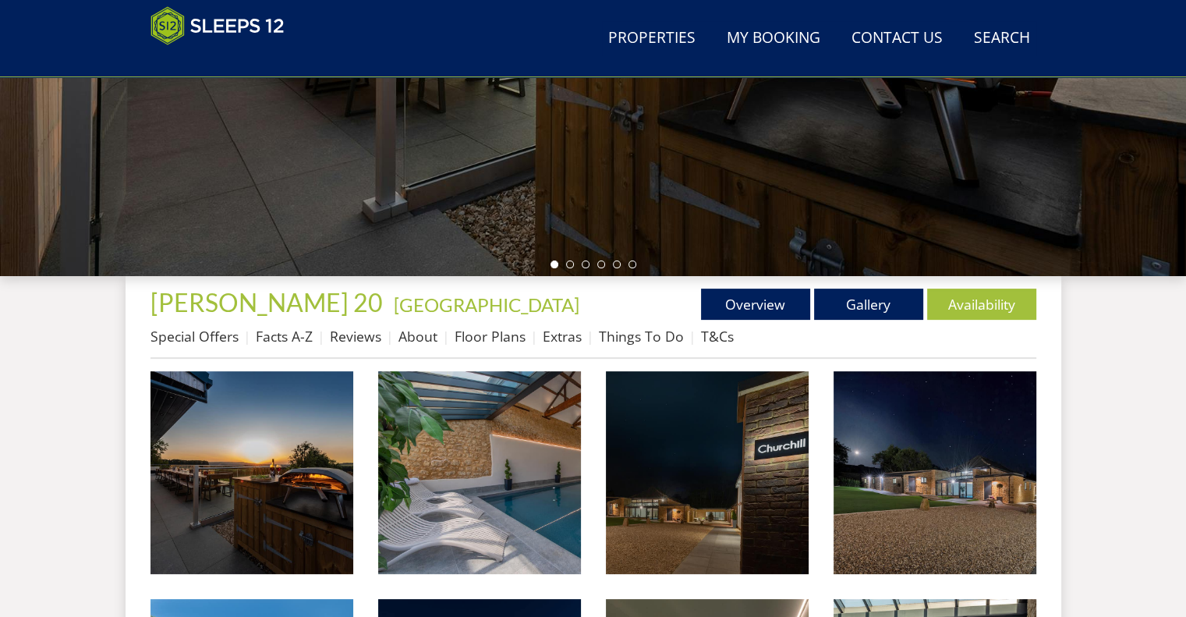
scroll to position [438, 0]
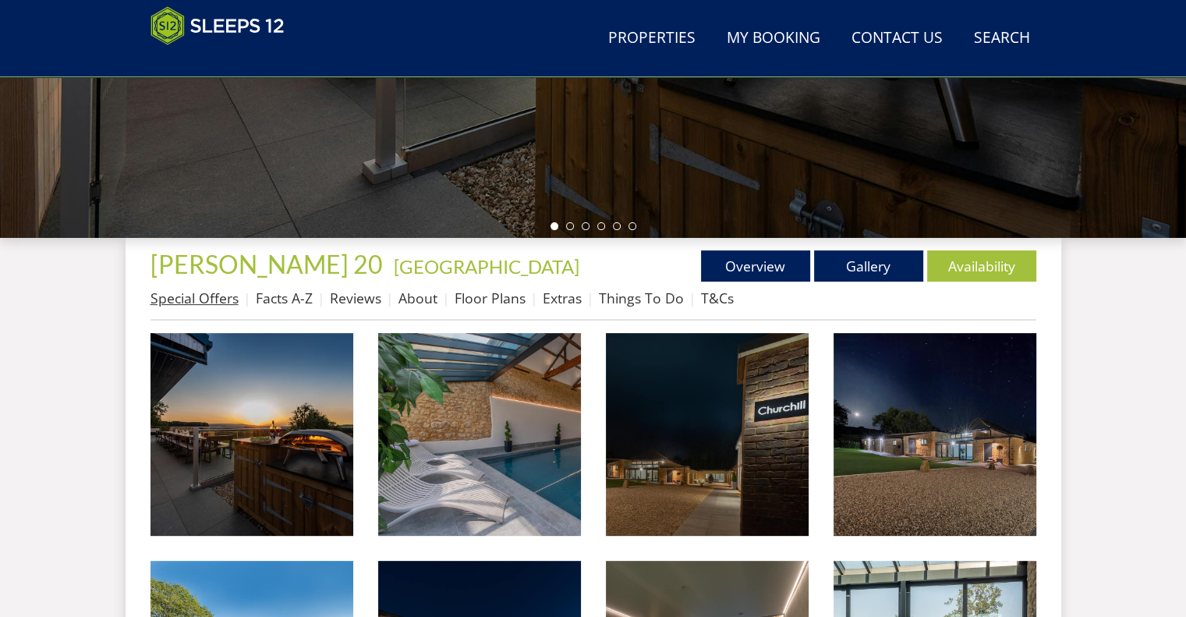
click at [223, 299] on link "Special Offers" at bounding box center [195, 298] width 88 height 19
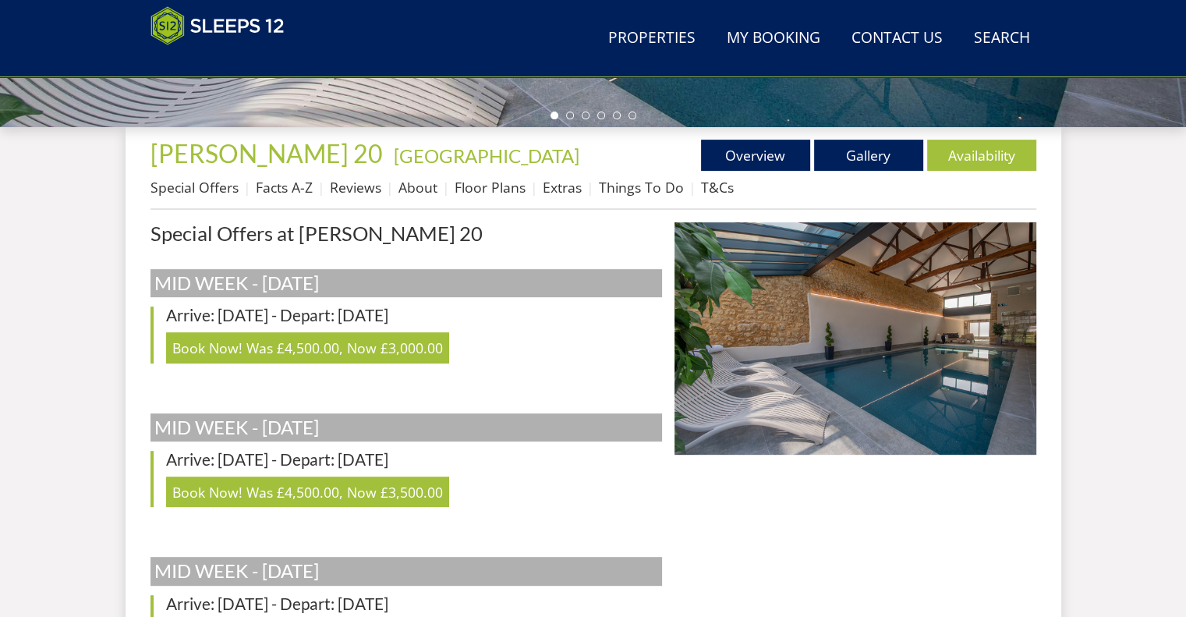
scroll to position [555, 0]
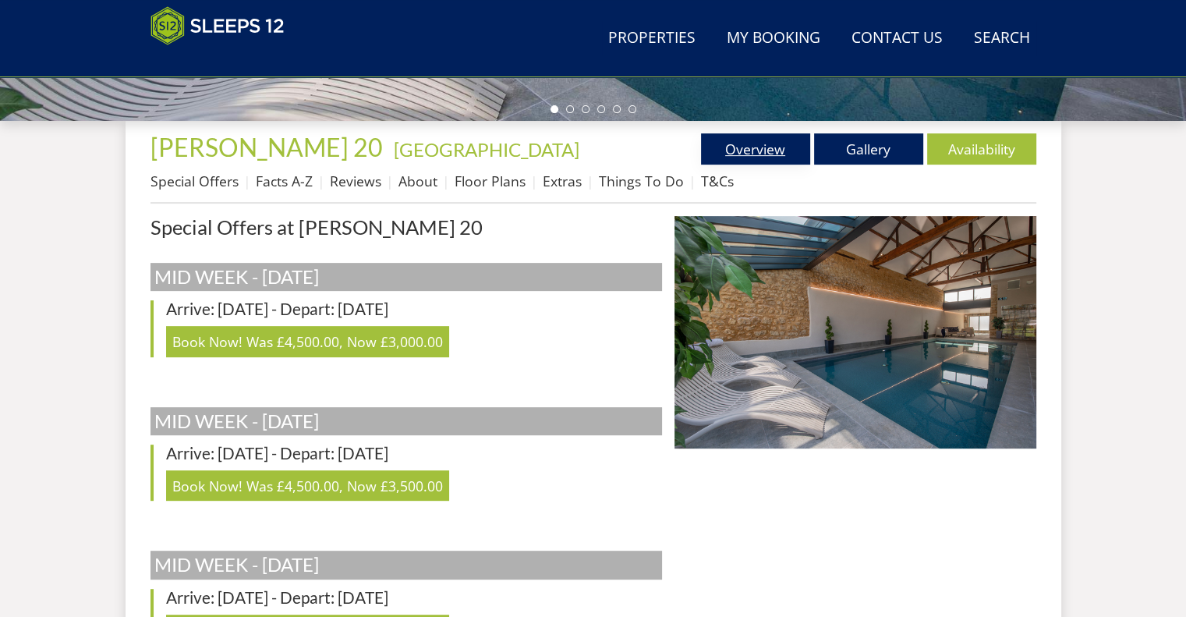
click at [783, 133] on link "Overview" at bounding box center [755, 148] width 109 height 31
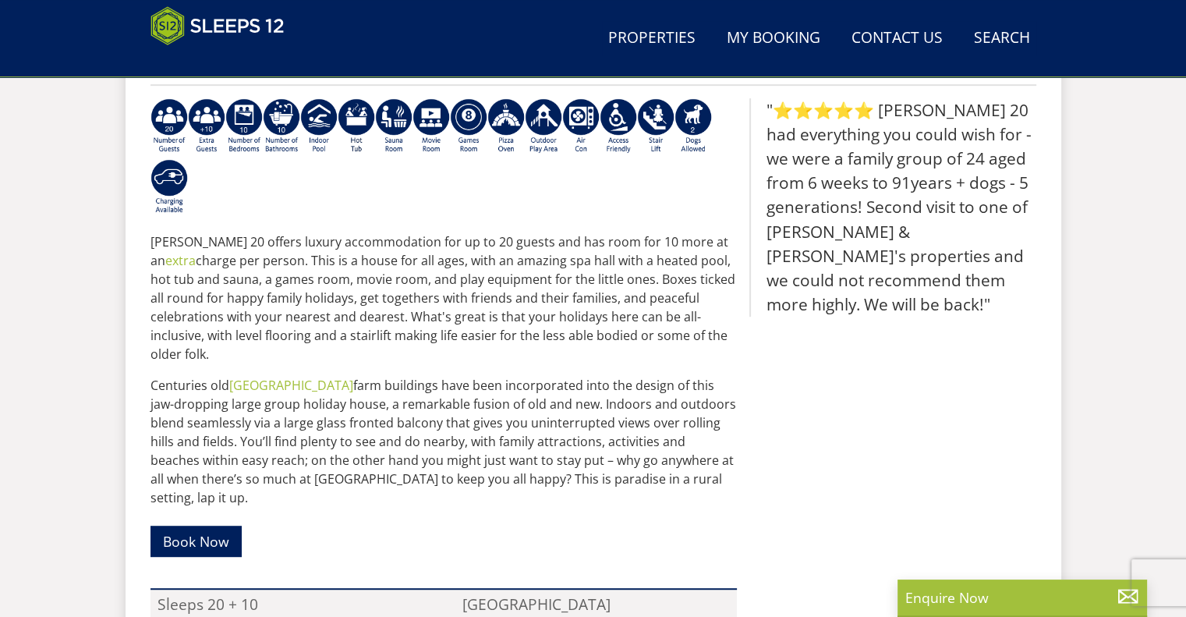
scroll to position [672, 0]
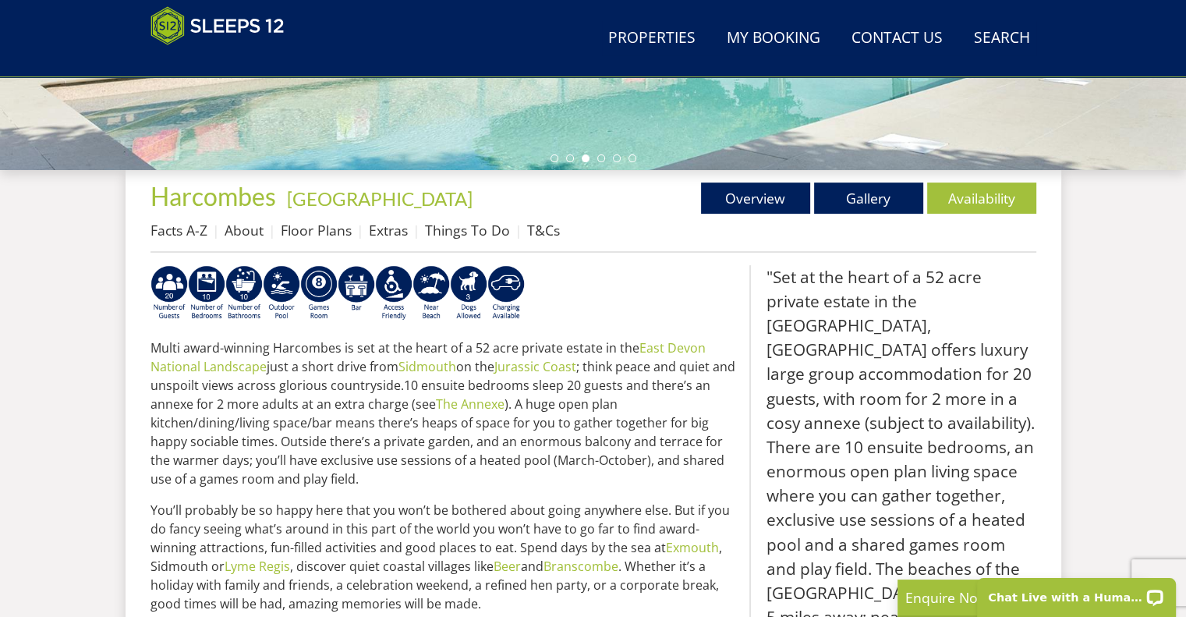
scroll to position [507, 0]
click at [555, 155] on li at bounding box center [555, 158] width 8 height 8
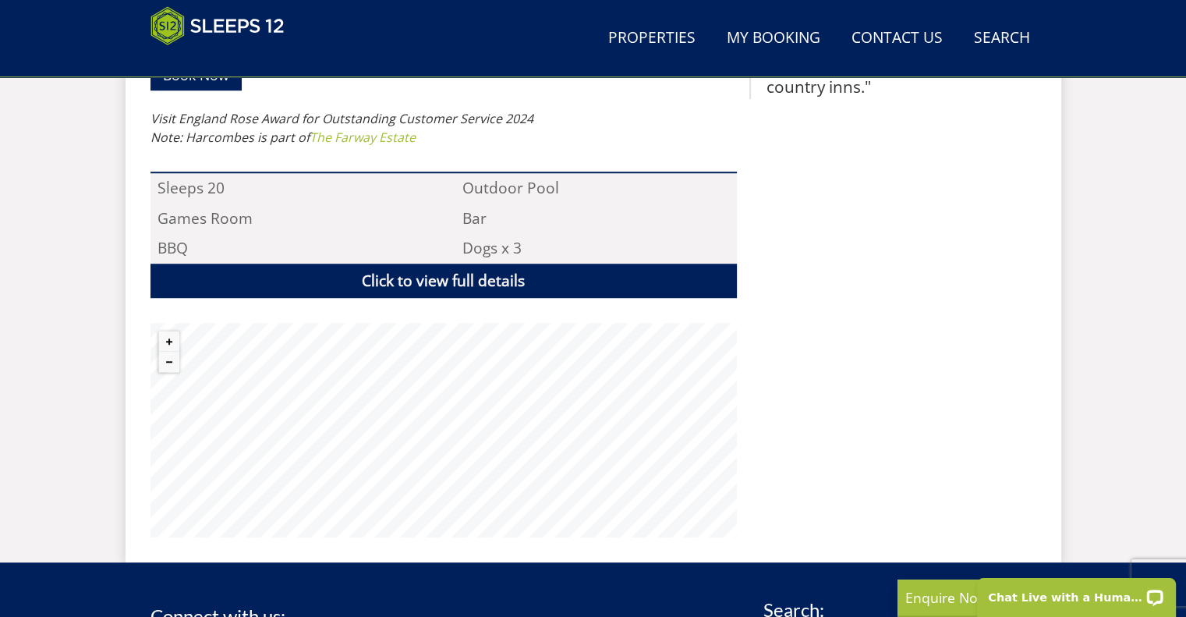
scroll to position [1111, 0]
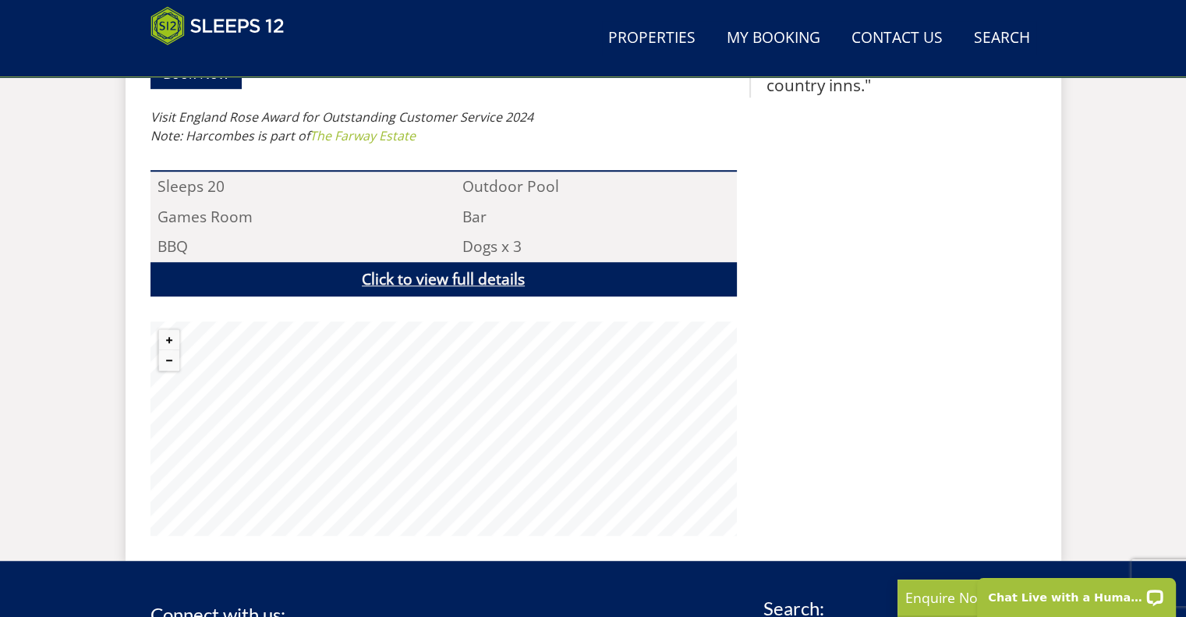
click at [345, 276] on link "Click to view full details" at bounding box center [444, 279] width 587 height 35
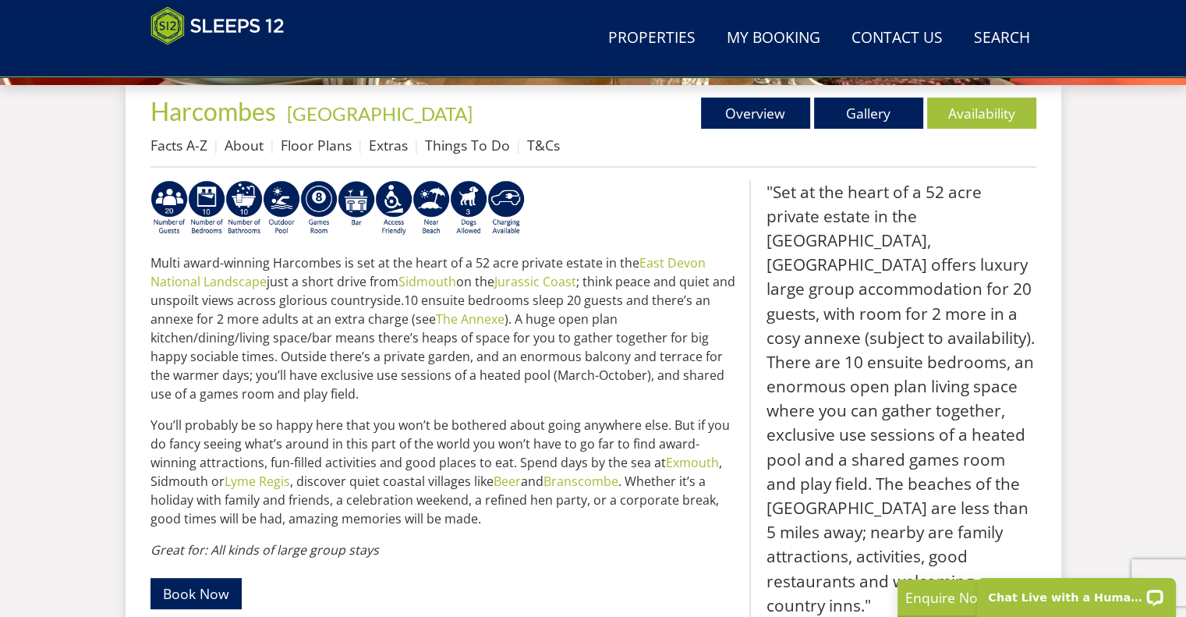
scroll to position [590, 0]
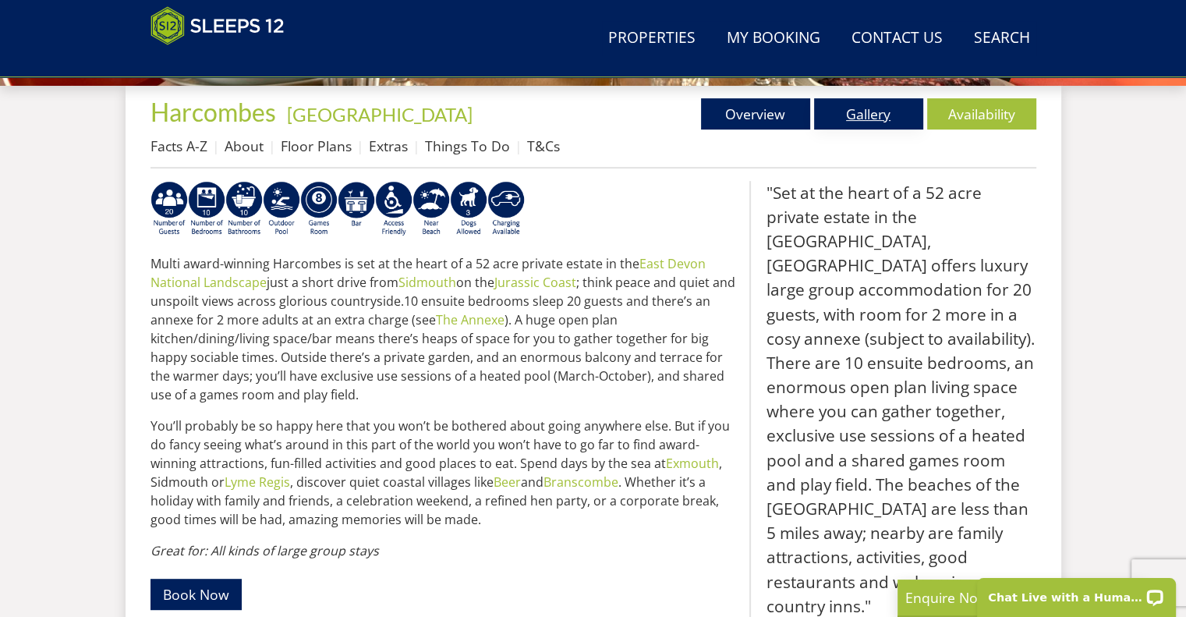
click at [898, 114] on link "Gallery" at bounding box center [868, 113] width 109 height 31
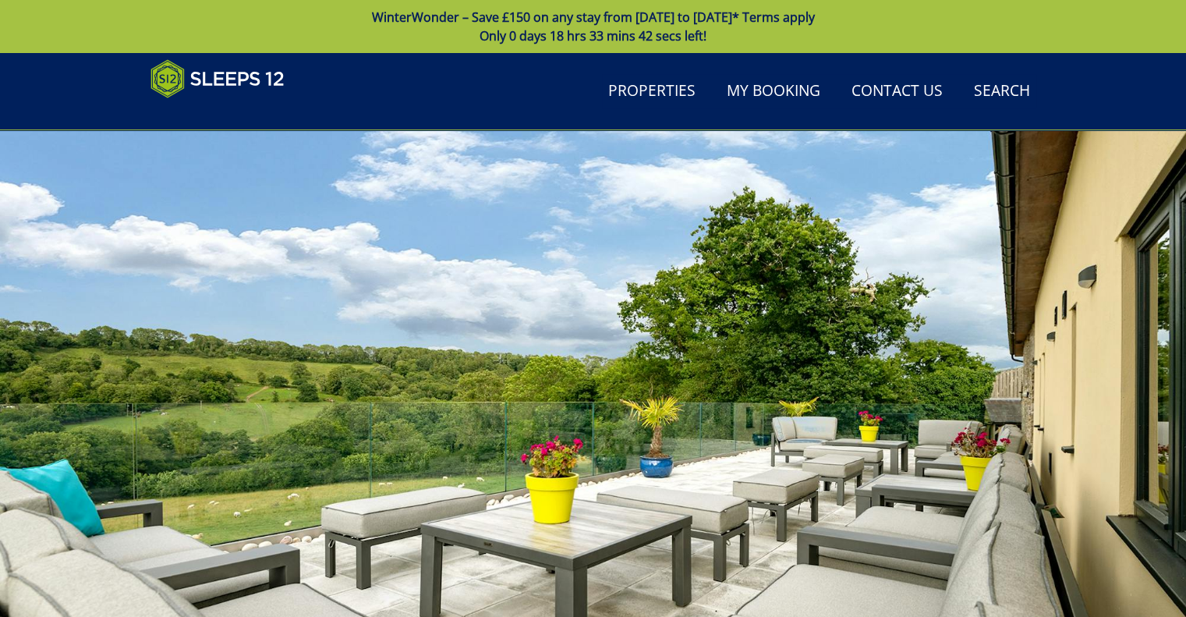
scroll to position [318, 0]
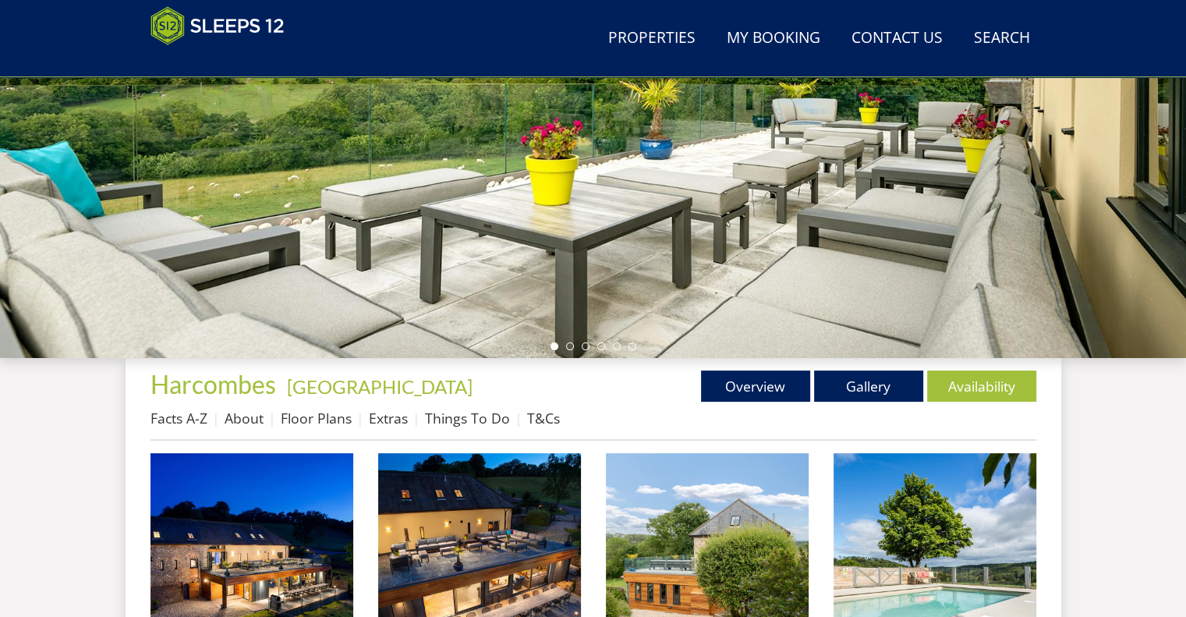
click at [729, 311] on div at bounding box center [593, 85] width 1186 height 546
click at [737, 278] on div at bounding box center [593, 85] width 1186 height 546
click at [749, 275] on div at bounding box center [593, 85] width 1186 height 546
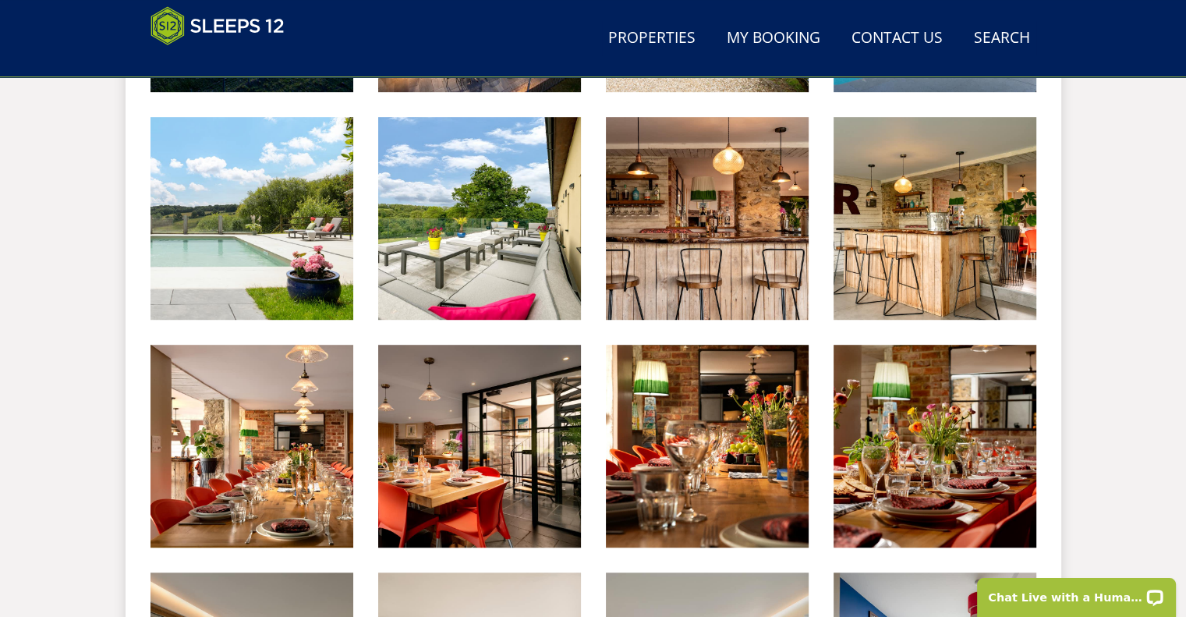
scroll to position [418, 0]
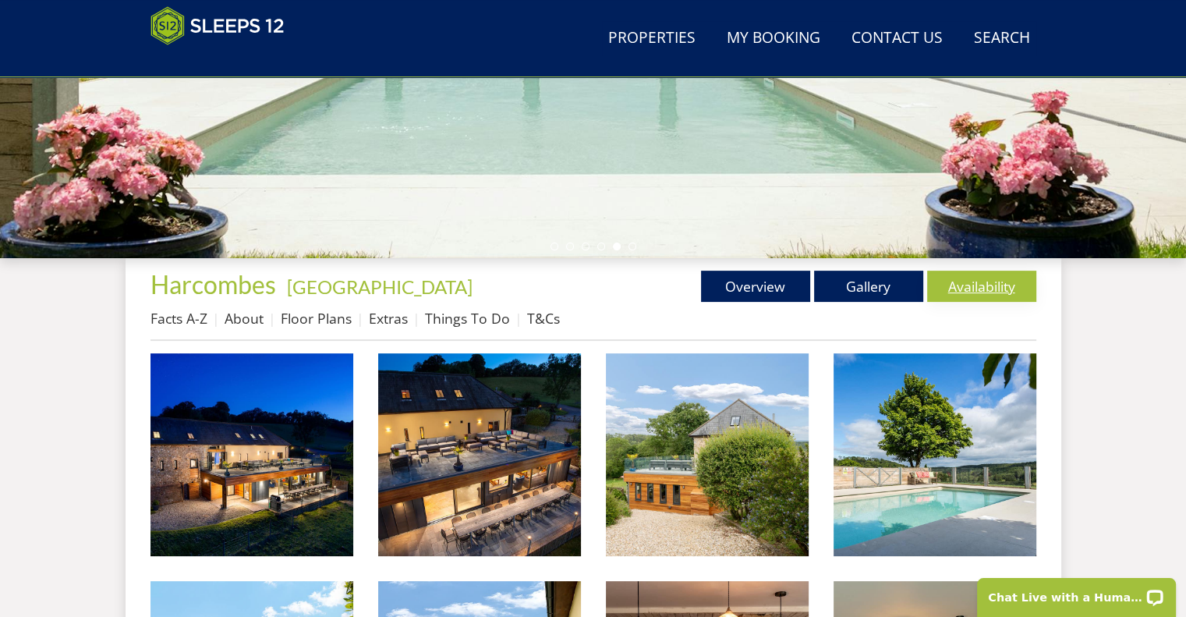
click at [969, 294] on link "Availability" at bounding box center [981, 286] width 109 height 31
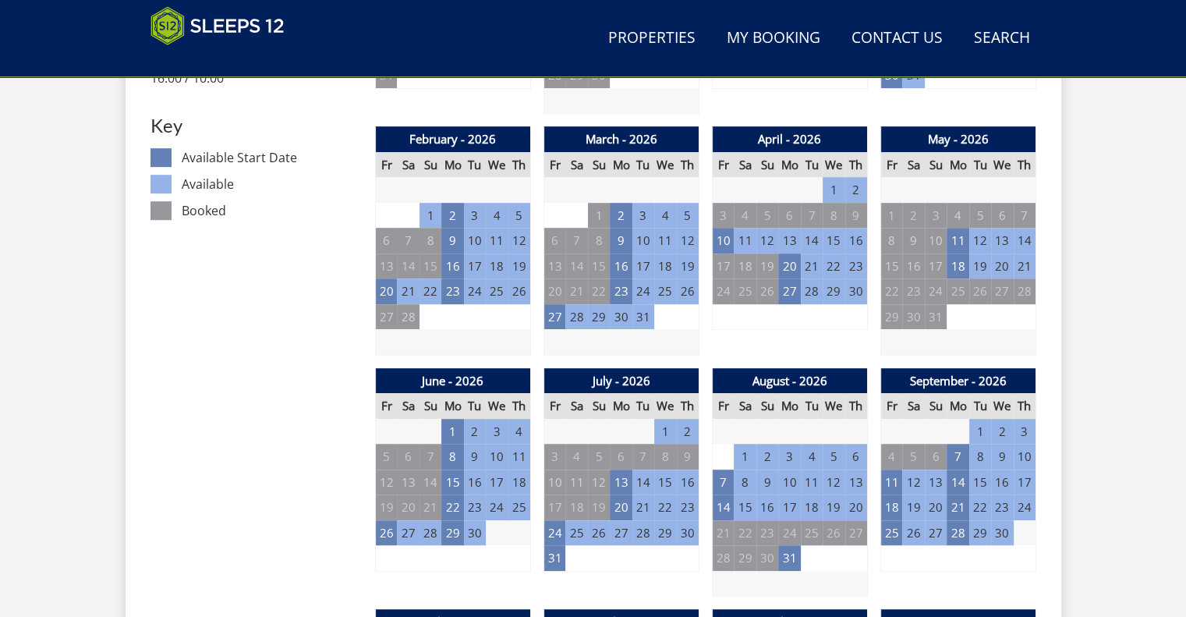
scroll to position [886, 0]
click at [892, 486] on td "11" at bounding box center [892, 483] width 22 height 26
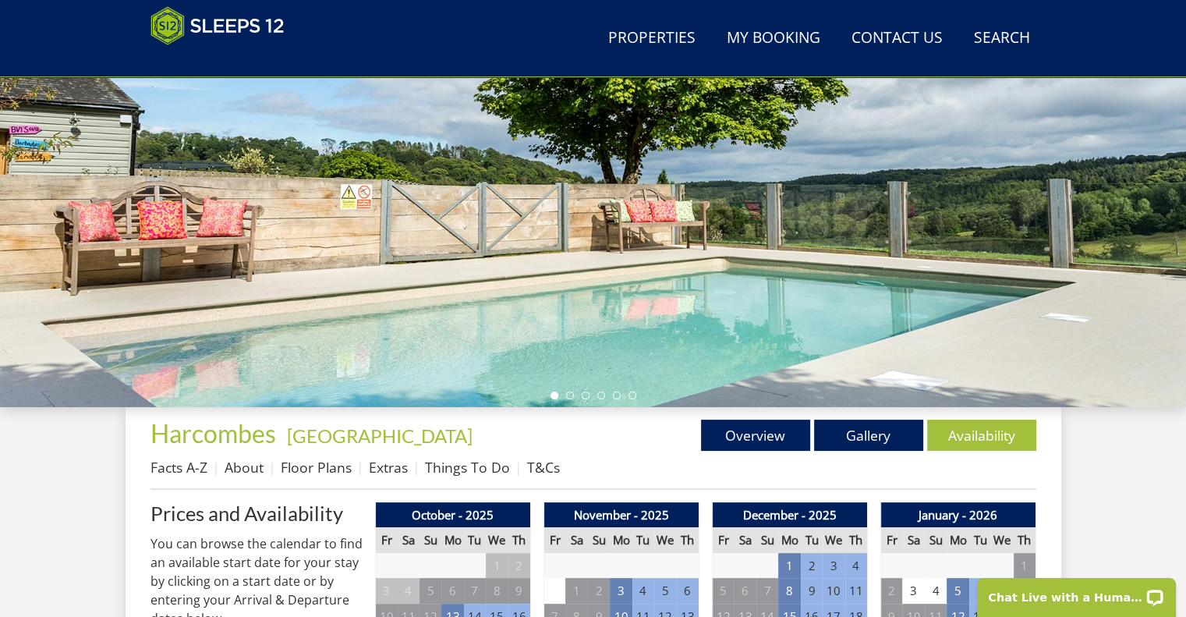
scroll to position [278, 0]
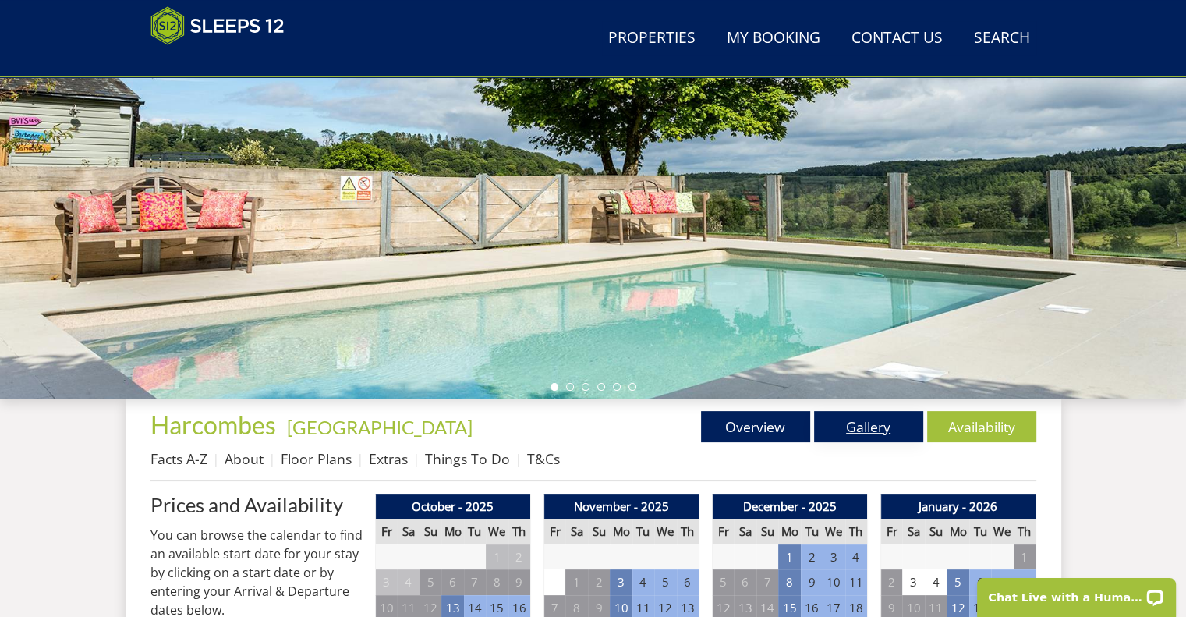
click at [845, 431] on link "Gallery" at bounding box center [868, 426] width 109 height 31
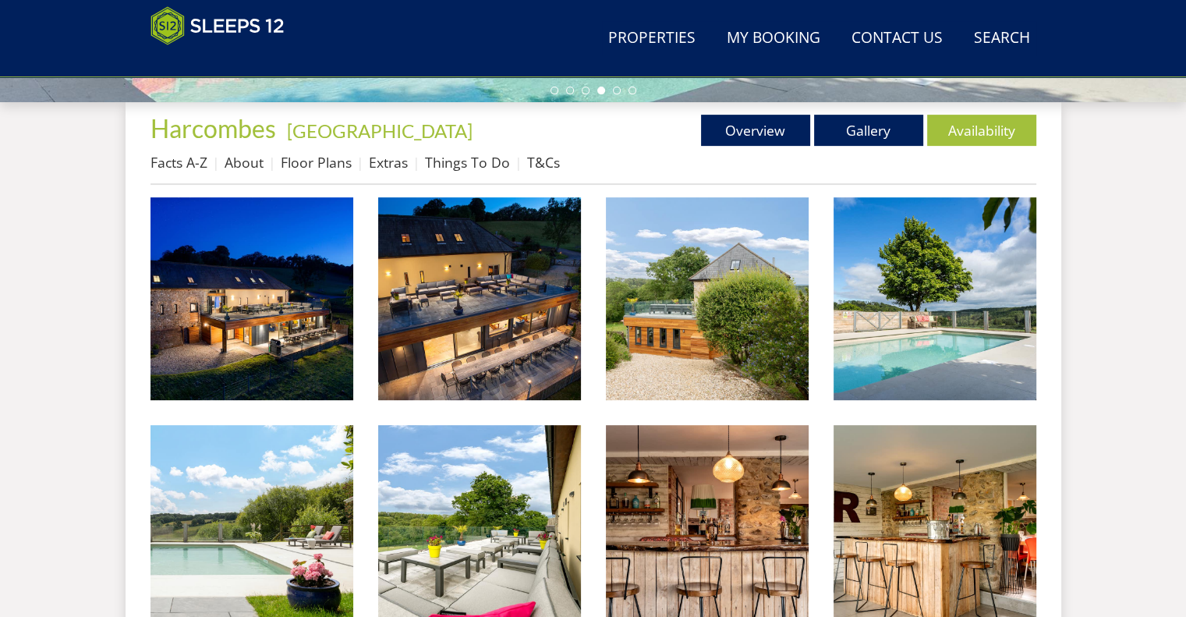
scroll to position [589, 0]
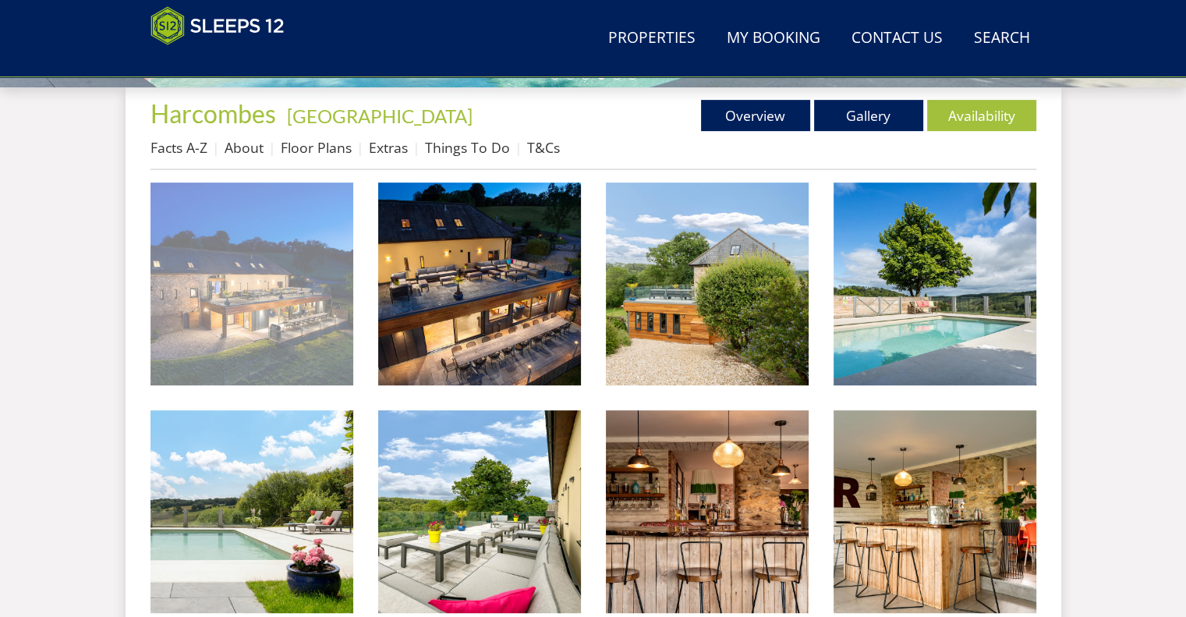
click at [250, 260] on img at bounding box center [252, 284] width 203 height 203
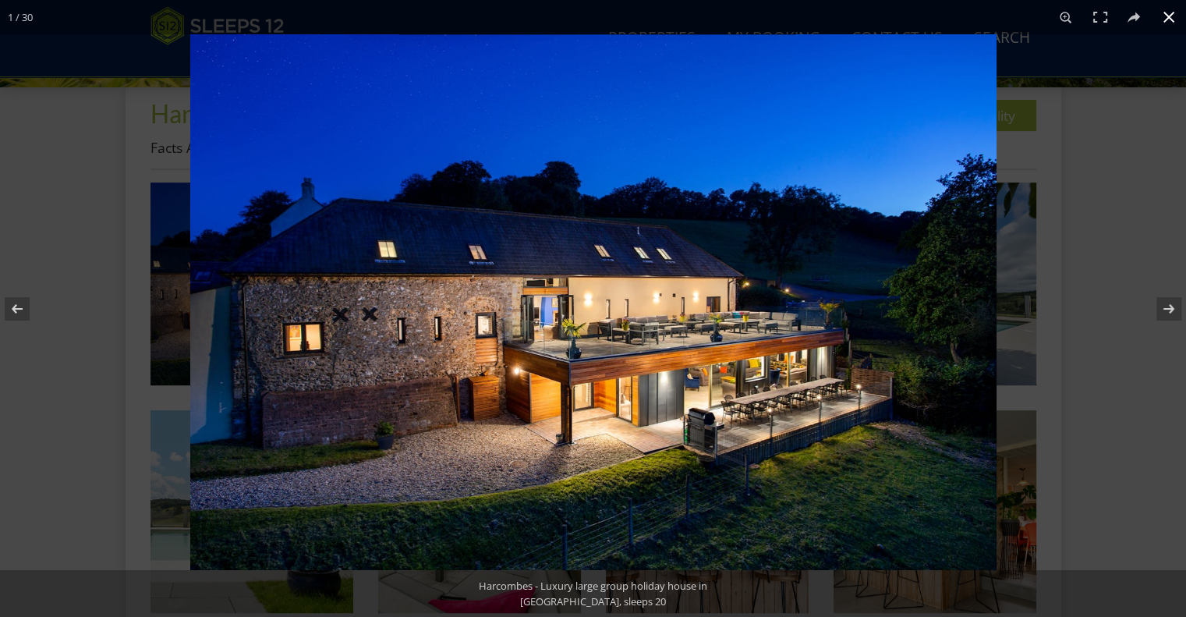
click at [44, 71] on div at bounding box center [593, 308] width 1186 height 617
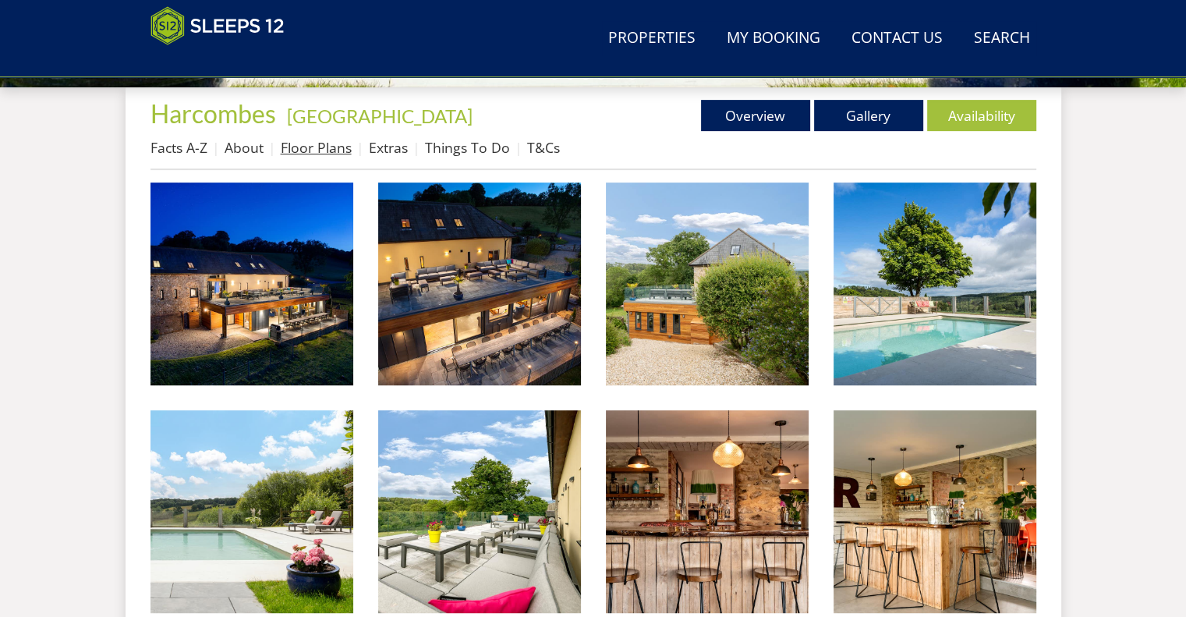
click at [321, 151] on link "Floor Plans" at bounding box center [316, 147] width 71 height 19
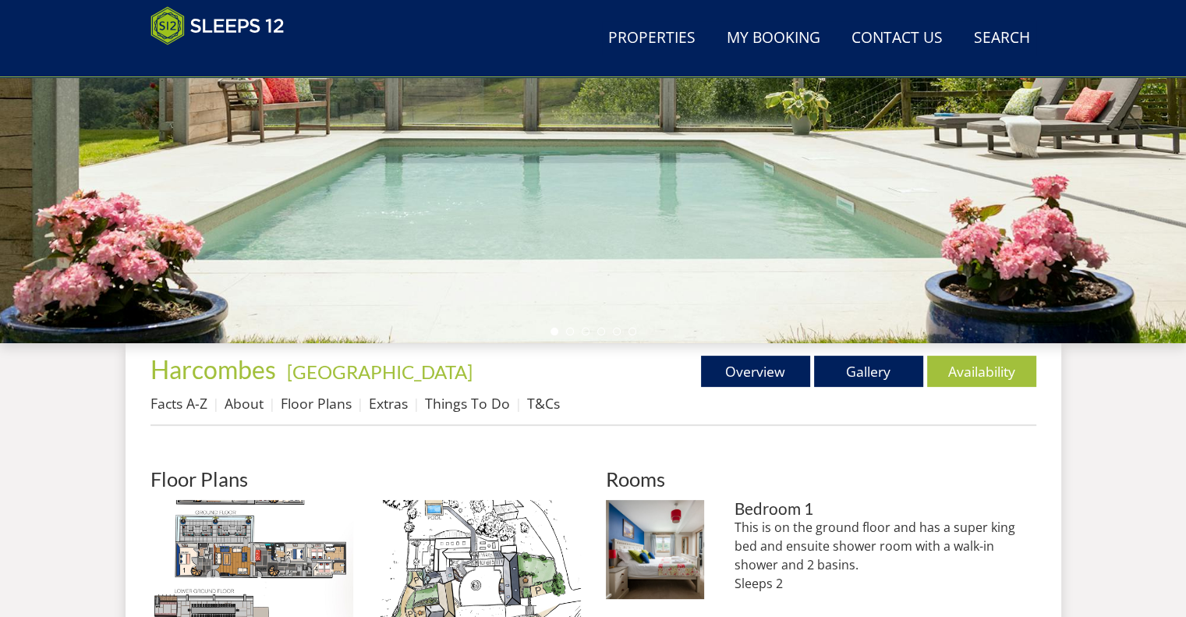
scroll to position [480, 0]
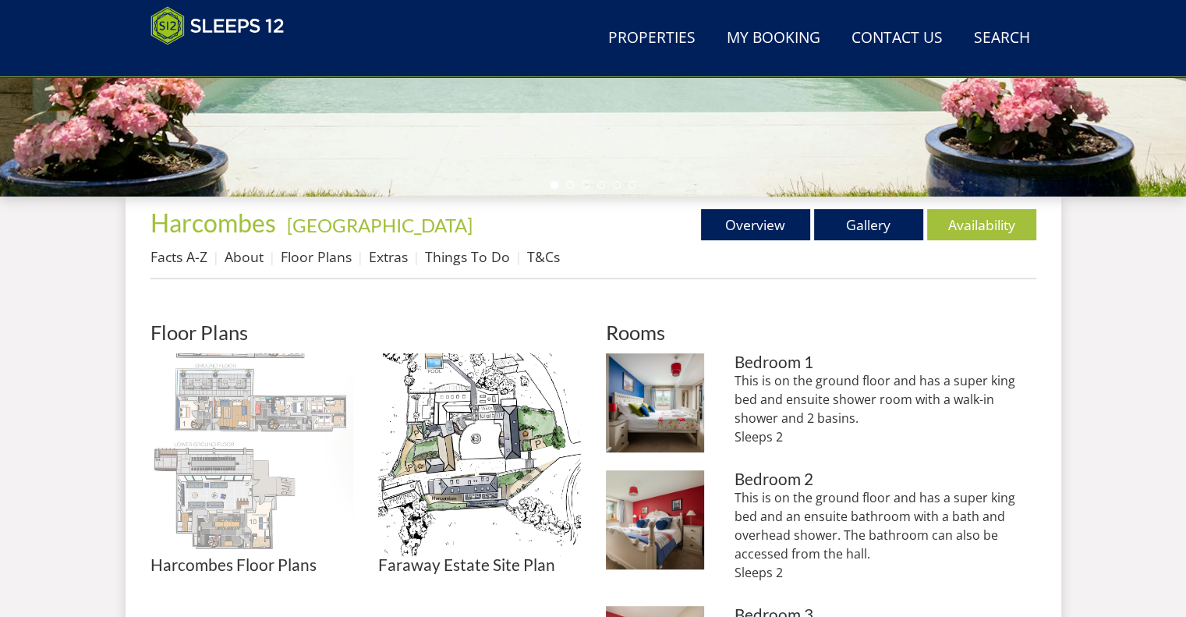
click at [249, 416] on img at bounding box center [252, 454] width 203 height 203
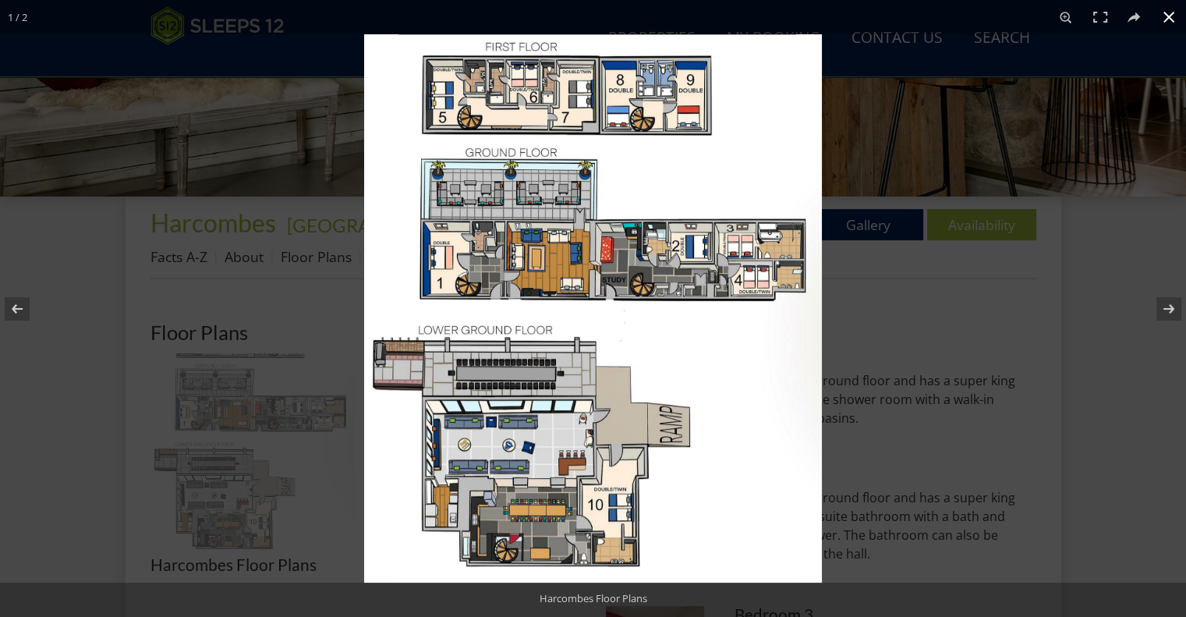
click at [249, 416] on div at bounding box center [593, 308] width 1186 height 617
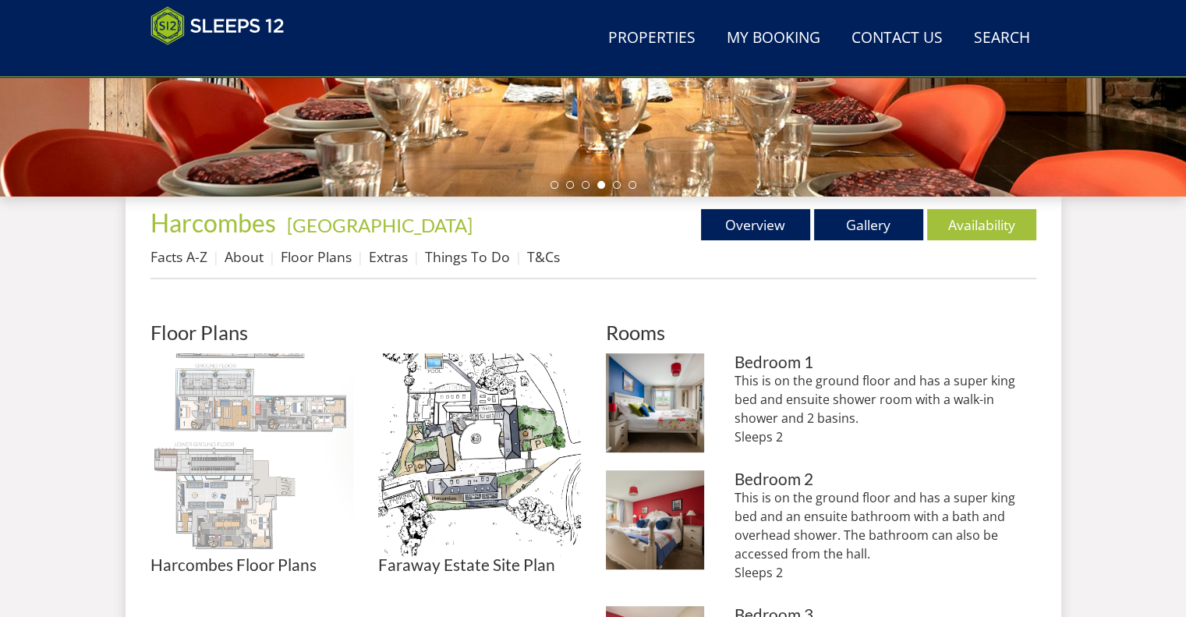
click at [238, 487] on img at bounding box center [252, 454] width 203 height 203
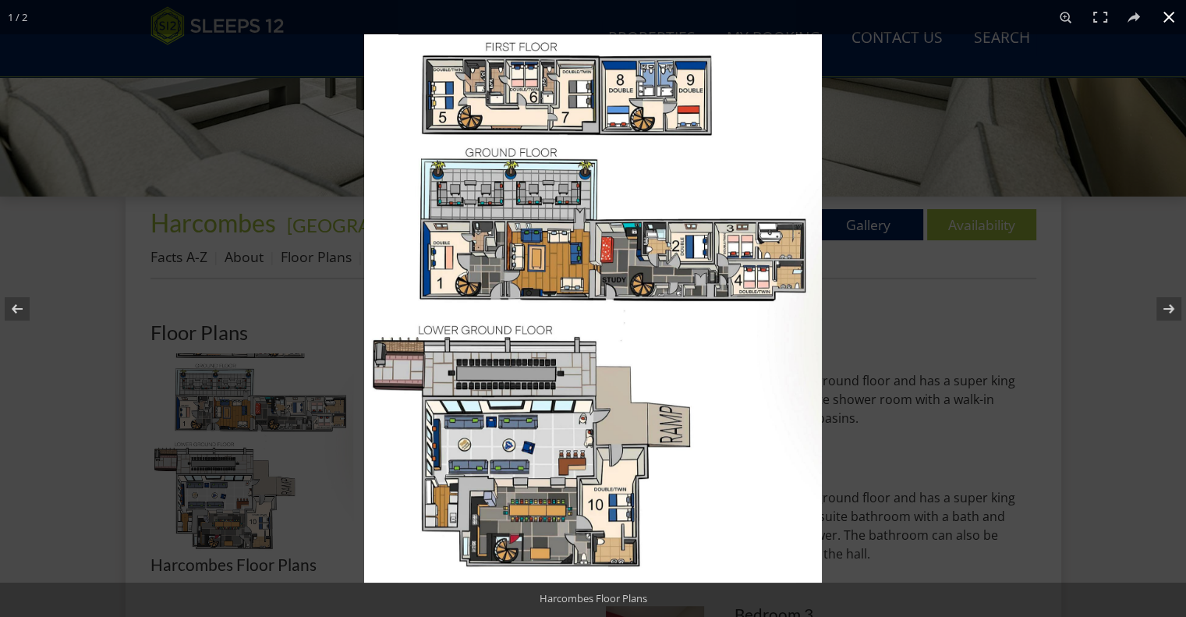
click at [1035, 336] on div at bounding box center [957, 342] width 1186 height 617
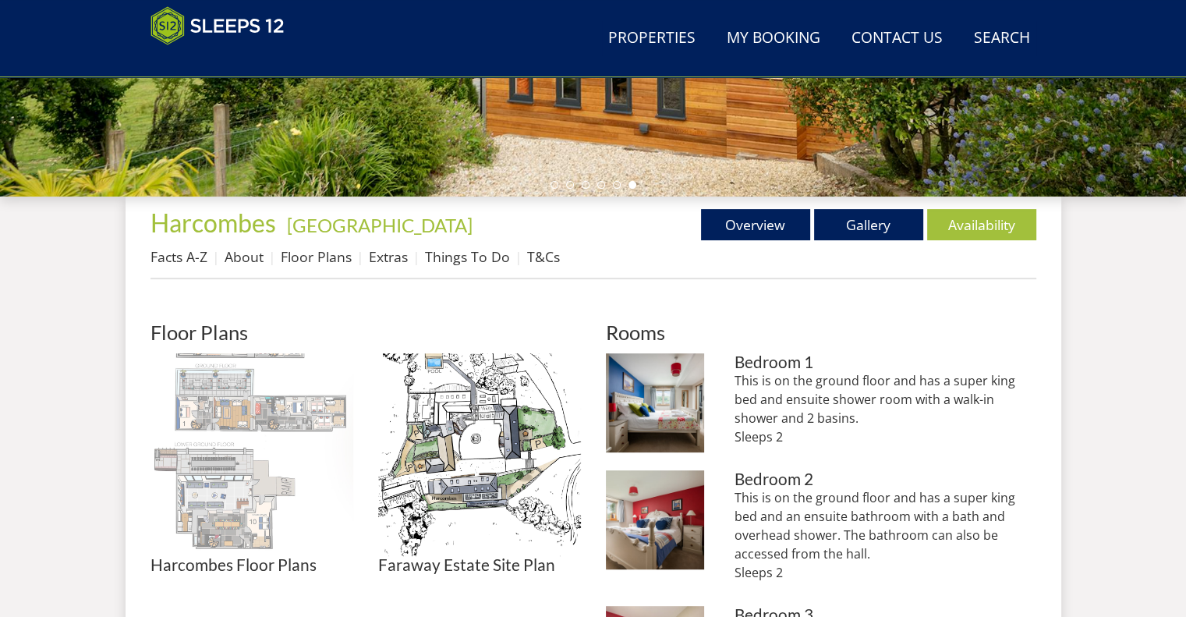
click at [208, 431] on img at bounding box center [252, 454] width 203 height 203
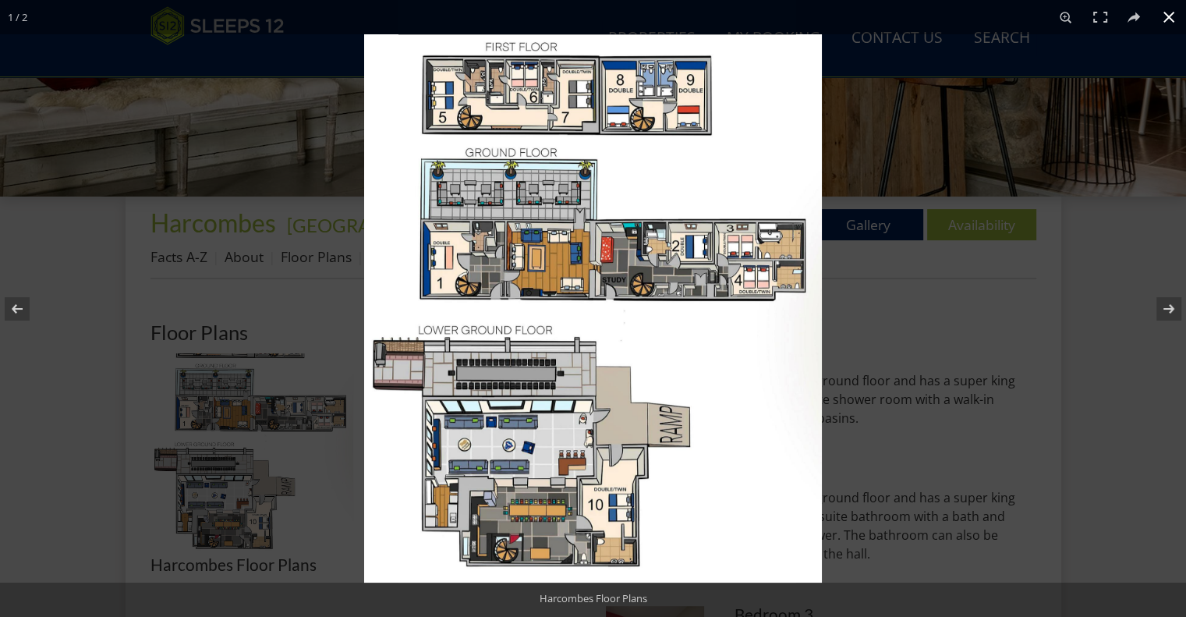
click at [961, 386] on div at bounding box center [957, 342] width 1186 height 617
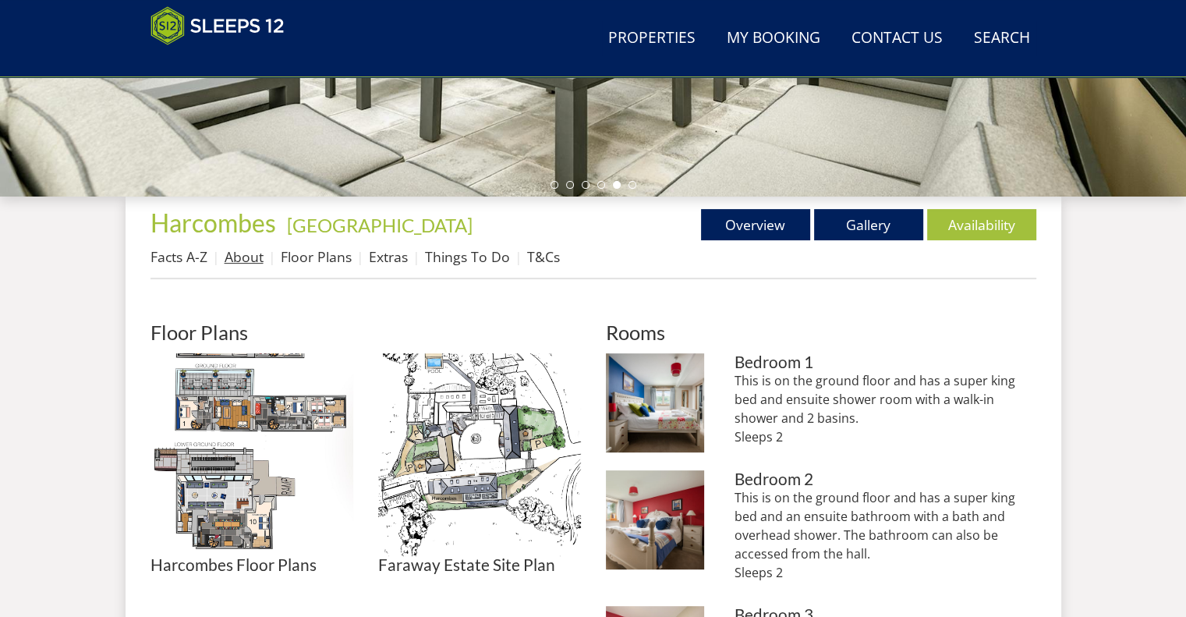
click at [252, 258] on link "About" at bounding box center [244, 256] width 39 height 19
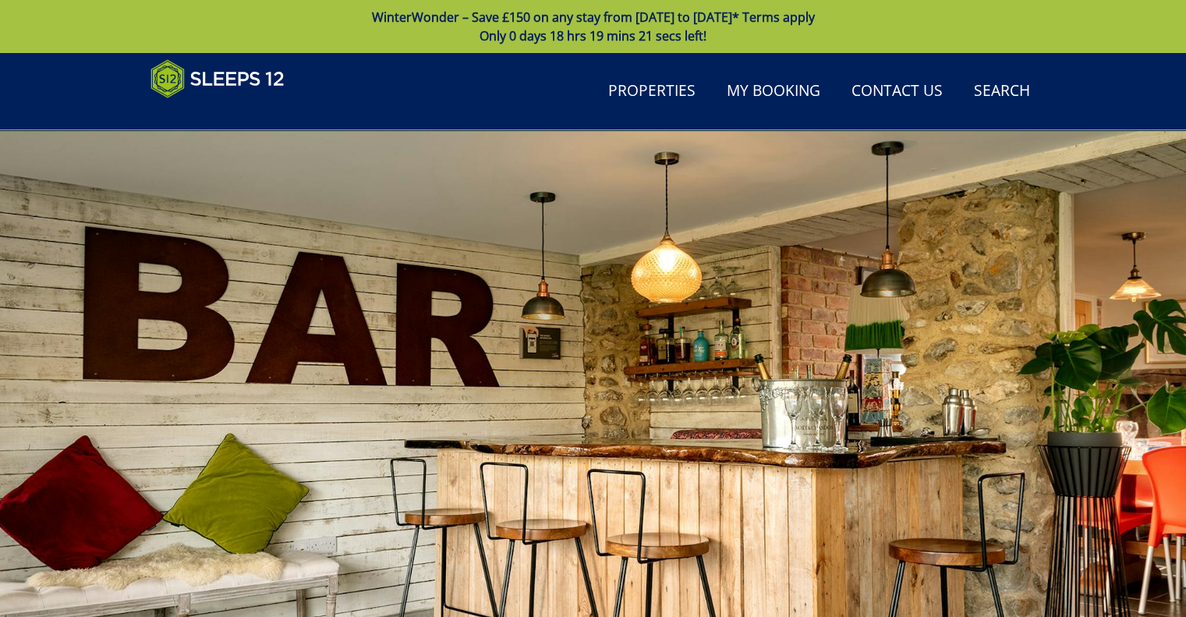
scroll to position [587, 0]
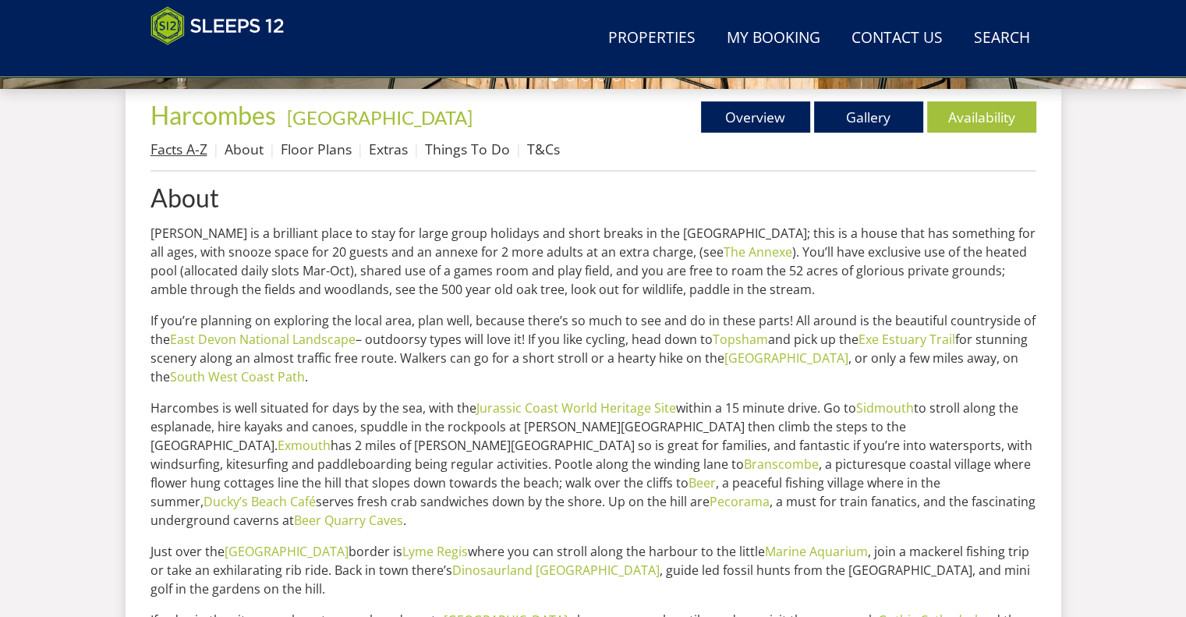
click at [182, 152] on link "Facts A-Z" at bounding box center [179, 149] width 57 height 19
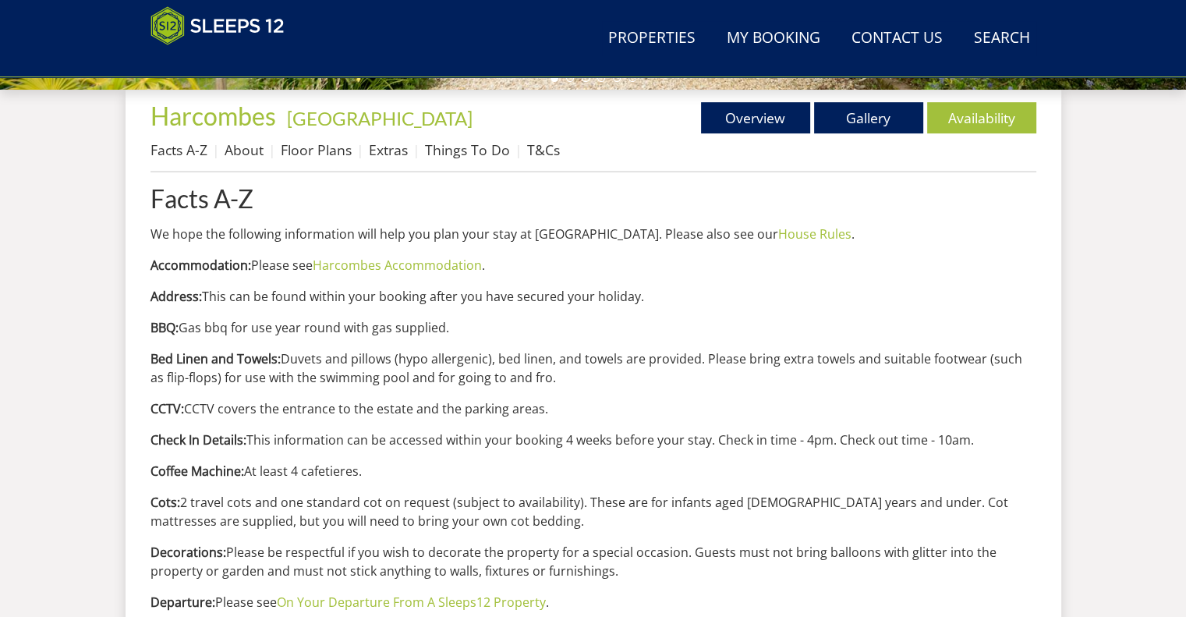
scroll to position [587, 0]
click at [785, 112] on link "Overview" at bounding box center [755, 117] width 109 height 31
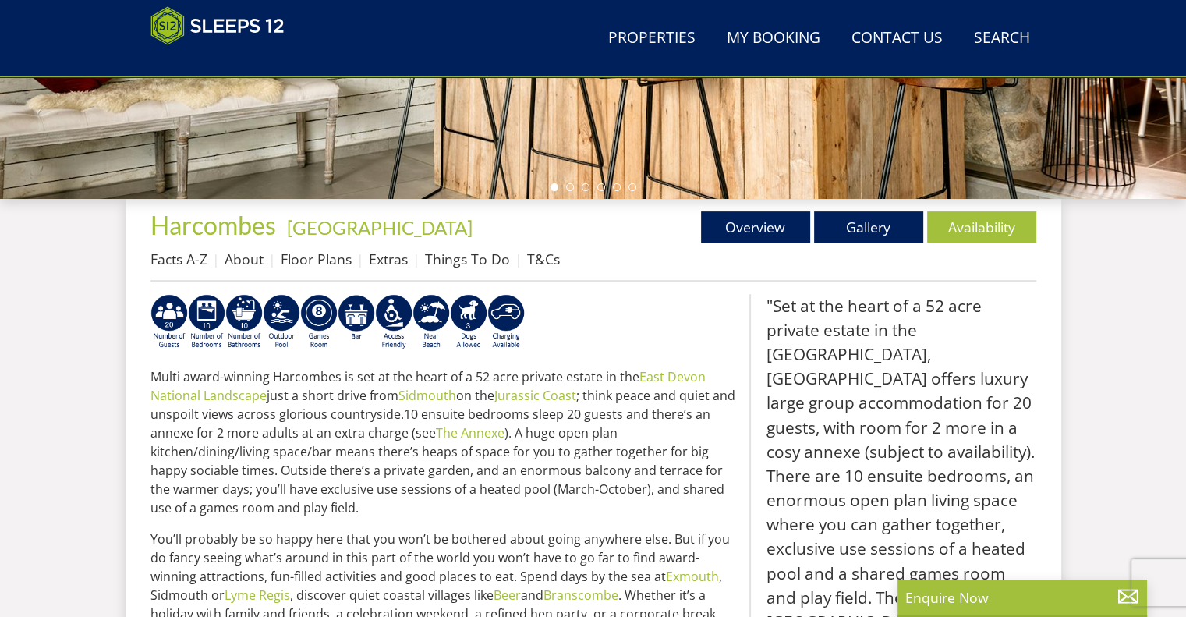
scroll to position [477, 0]
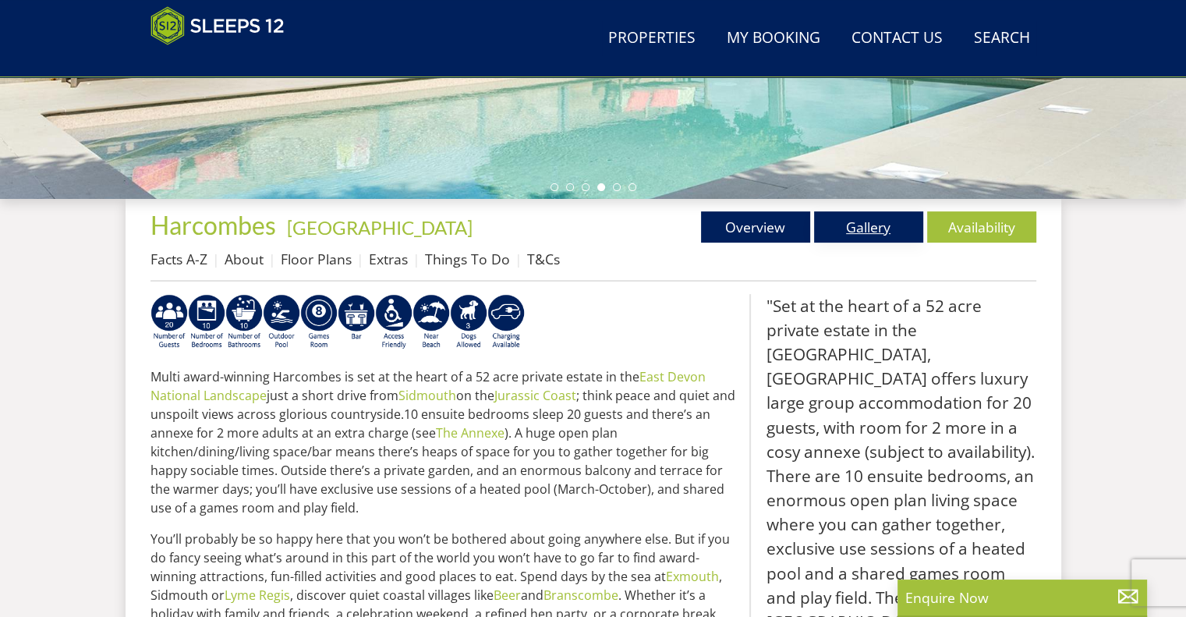
click at [869, 235] on link "Gallery" at bounding box center [868, 226] width 109 height 31
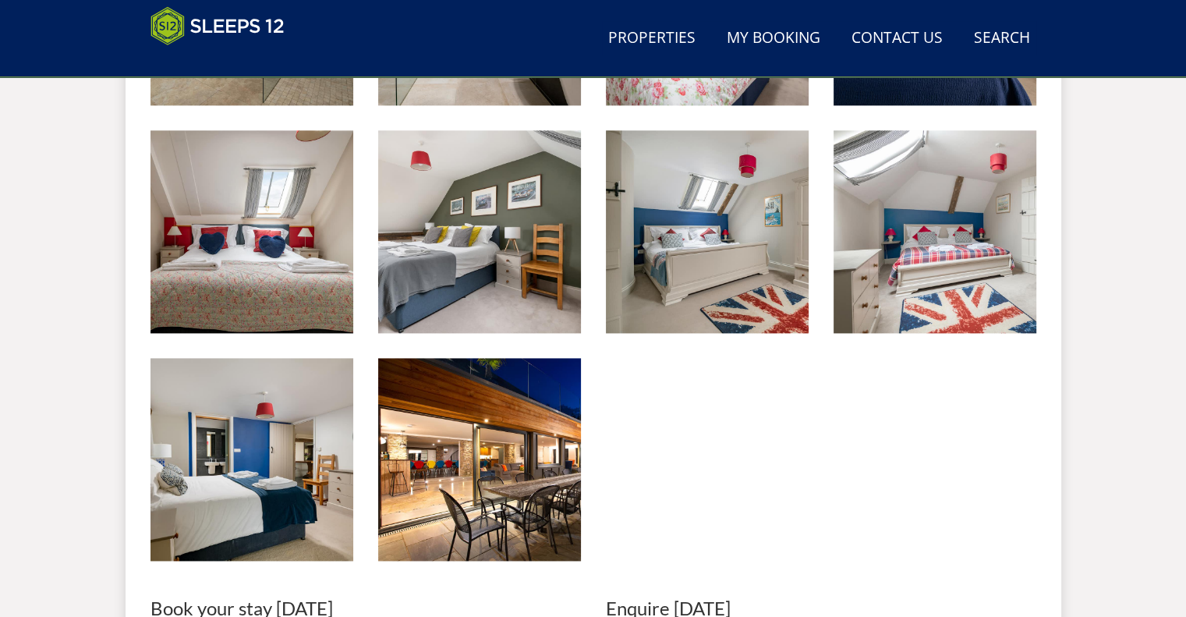
scroll to position [2008, 0]
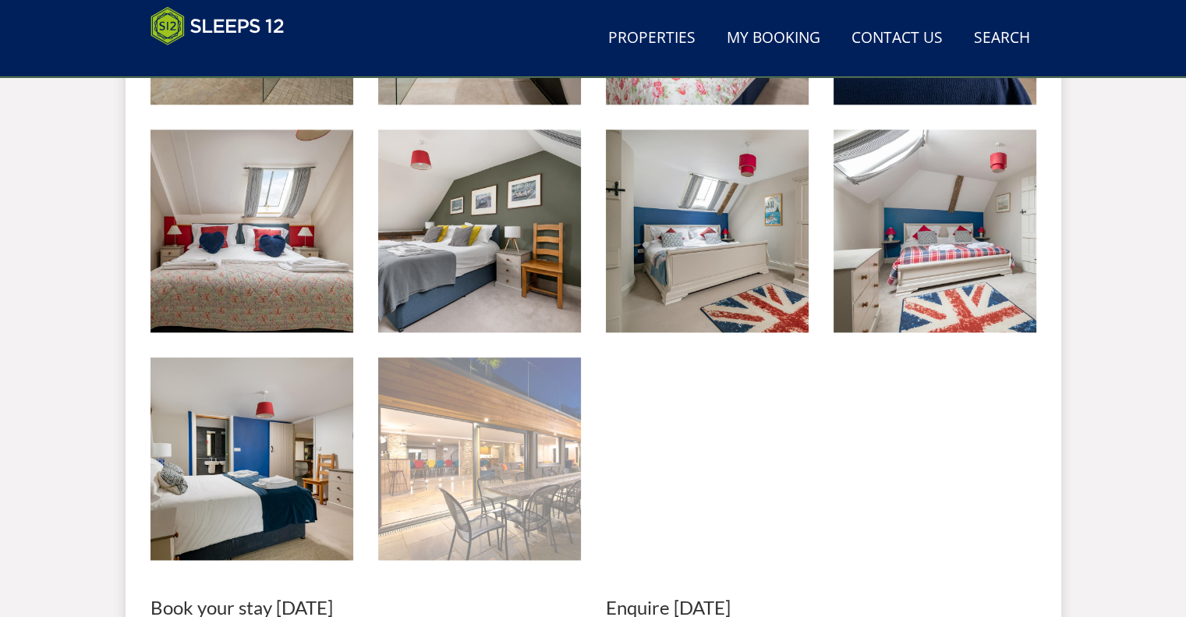
click at [473, 467] on img at bounding box center [479, 458] width 203 height 203
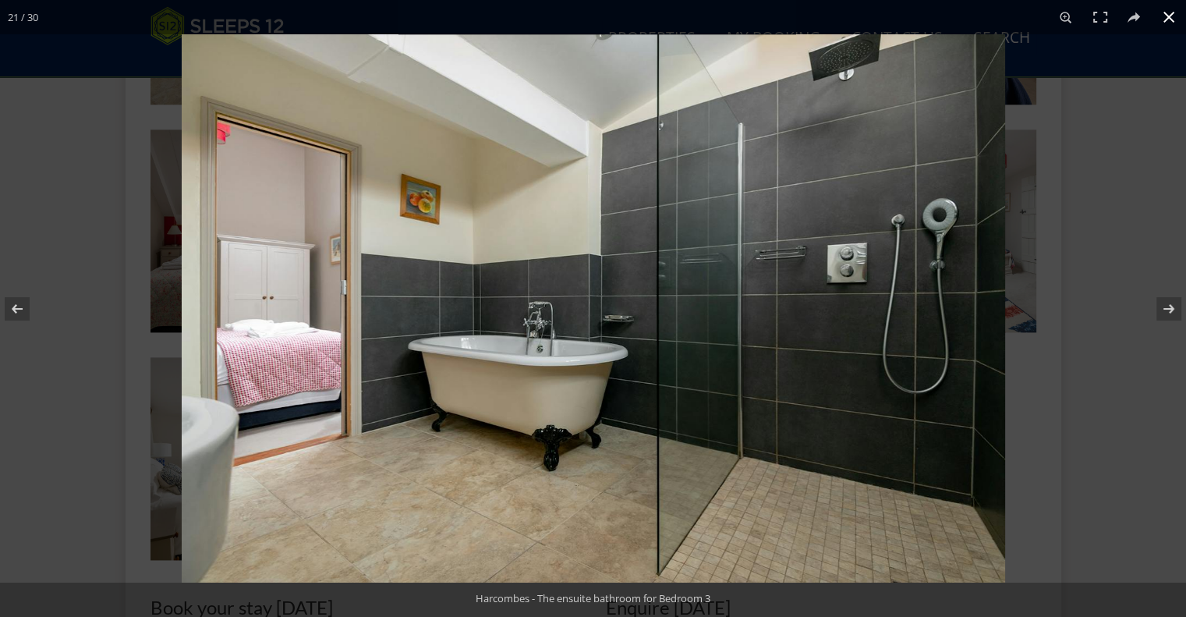
click at [1120, 317] on div at bounding box center [775, 342] width 1186 height 617
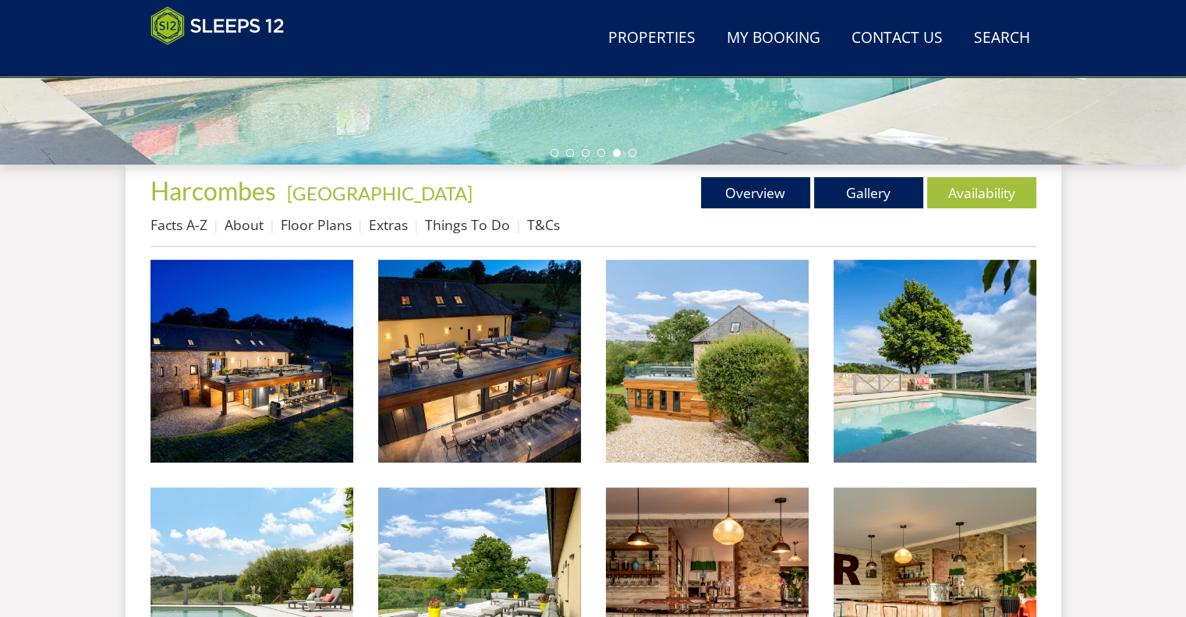
scroll to position [512, 0]
click at [739, 197] on link "Overview" at bounding box center [755, 192] width 109 height 31
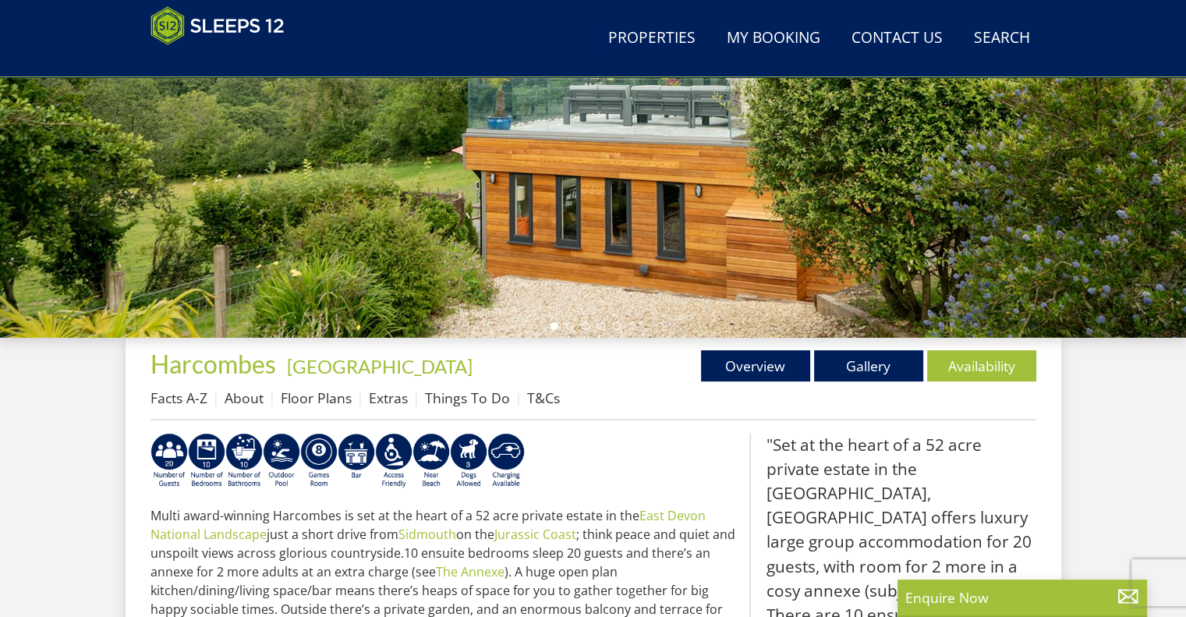
scroll to position [556, 0]
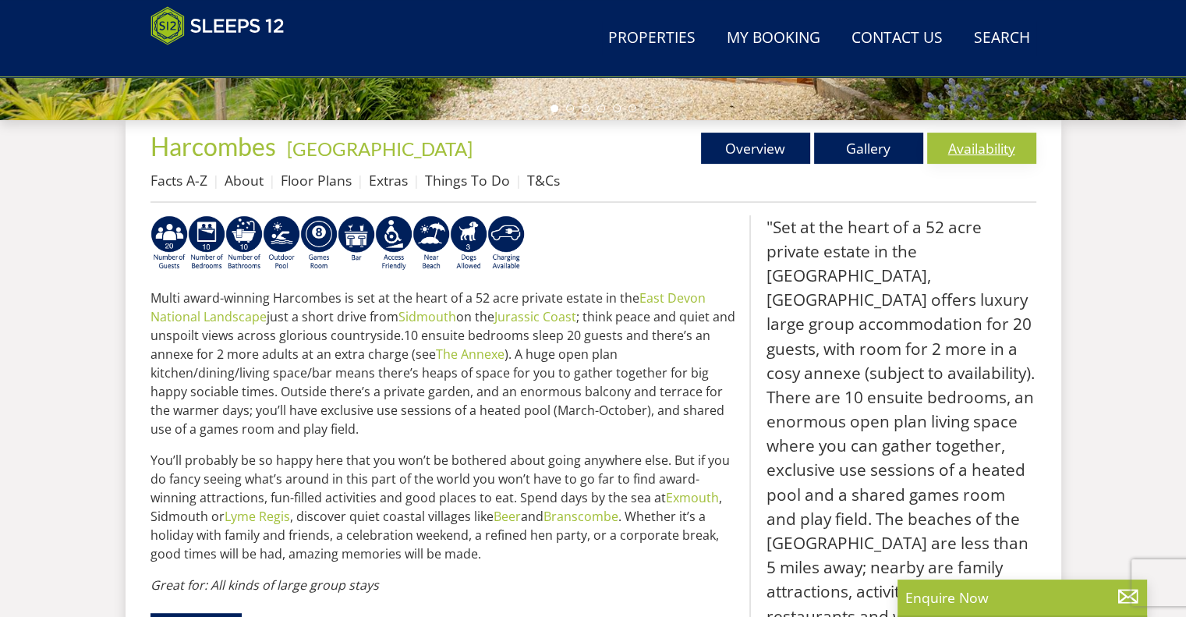
click at [984, 144] on link "Availability" at bounding box center [981, 148] width 109 height 31
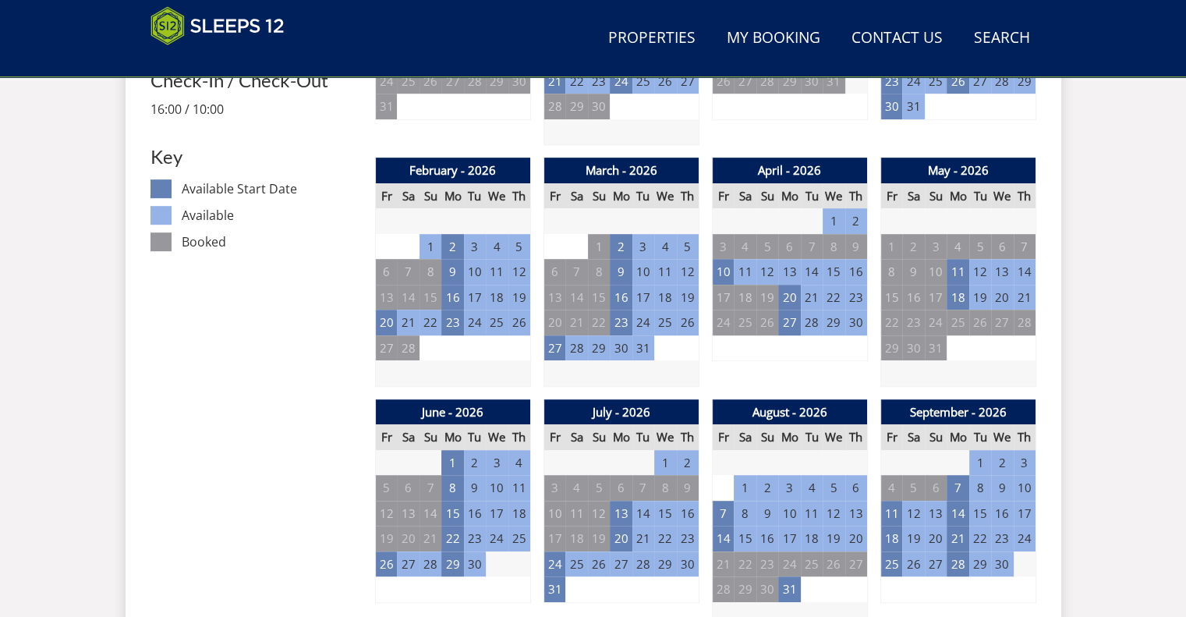
scroll to position [864, 0]
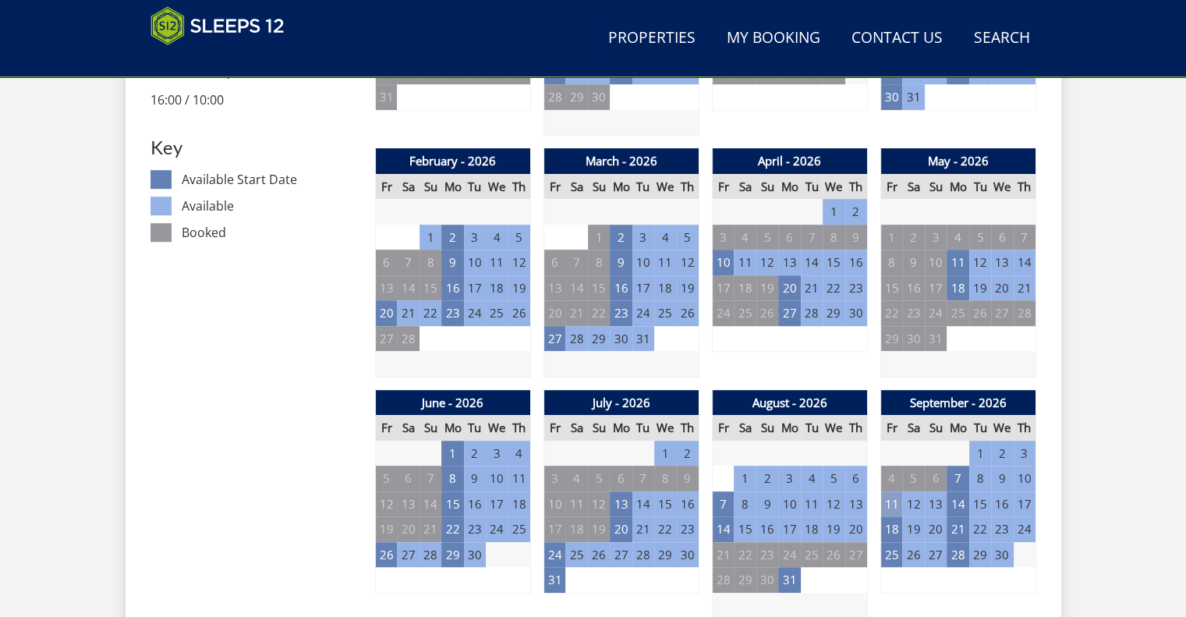
click at [886, 502] on td "11" at bounding box center [892, 504] width 22 height 26
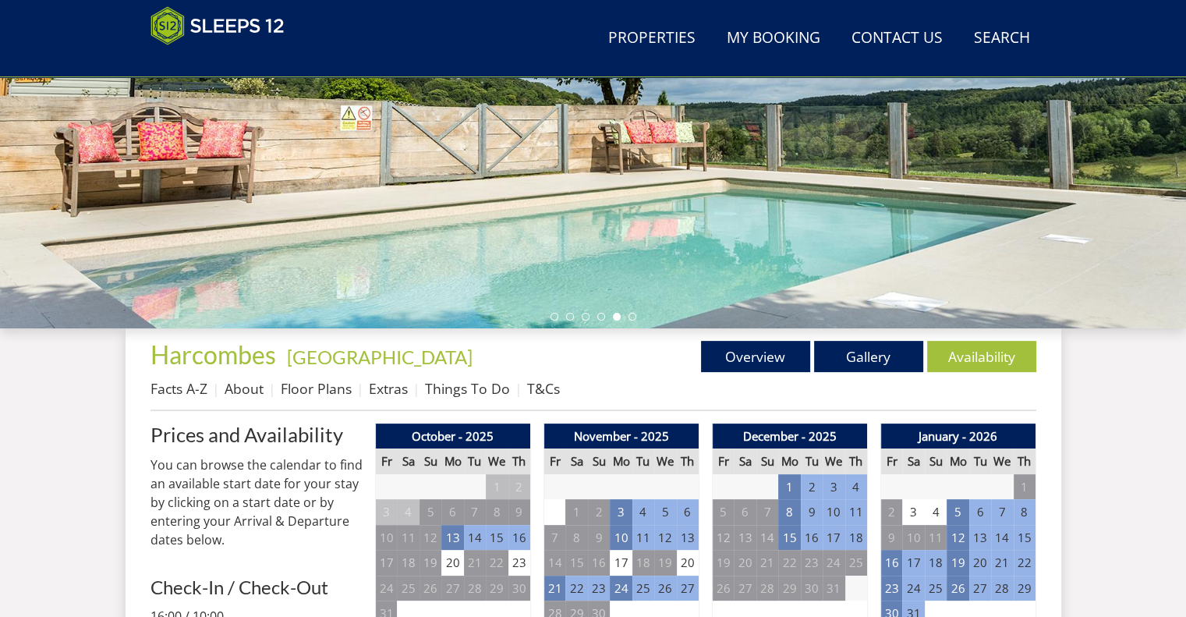
scroll to position [347, 0]
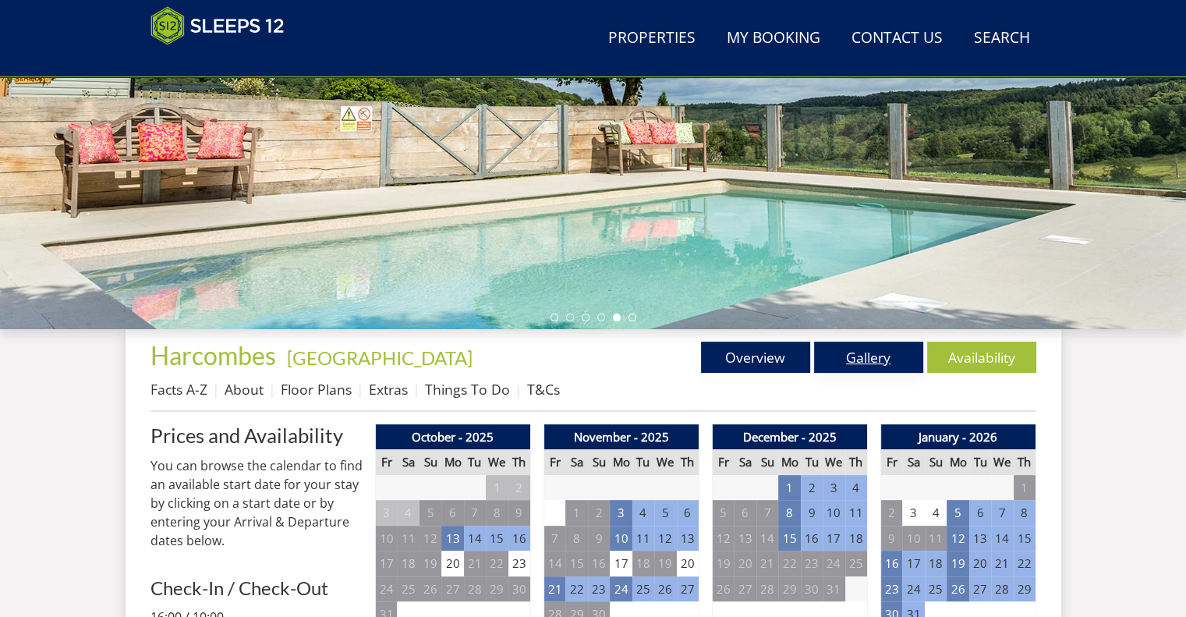
click at [852, 355] on link "Gallery" at bounding box center [868, 357] width 109 height 31
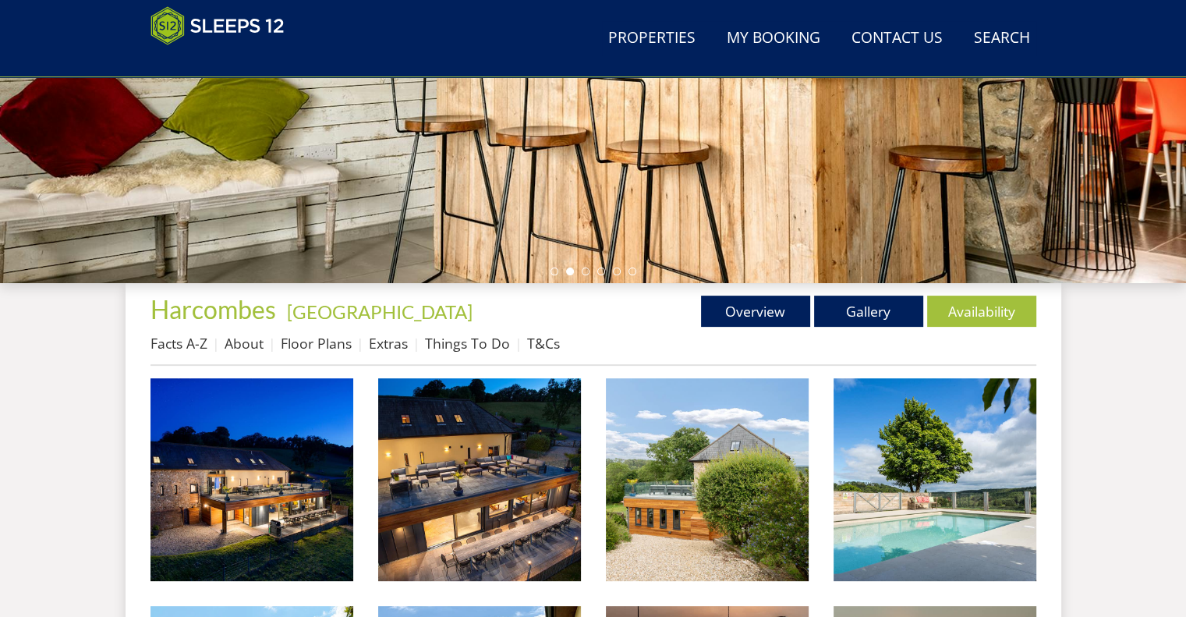
scroll to position [393, 0]
click at [791, 306] on link "Overview" at bounding box center [755, 311] width 109 height 31
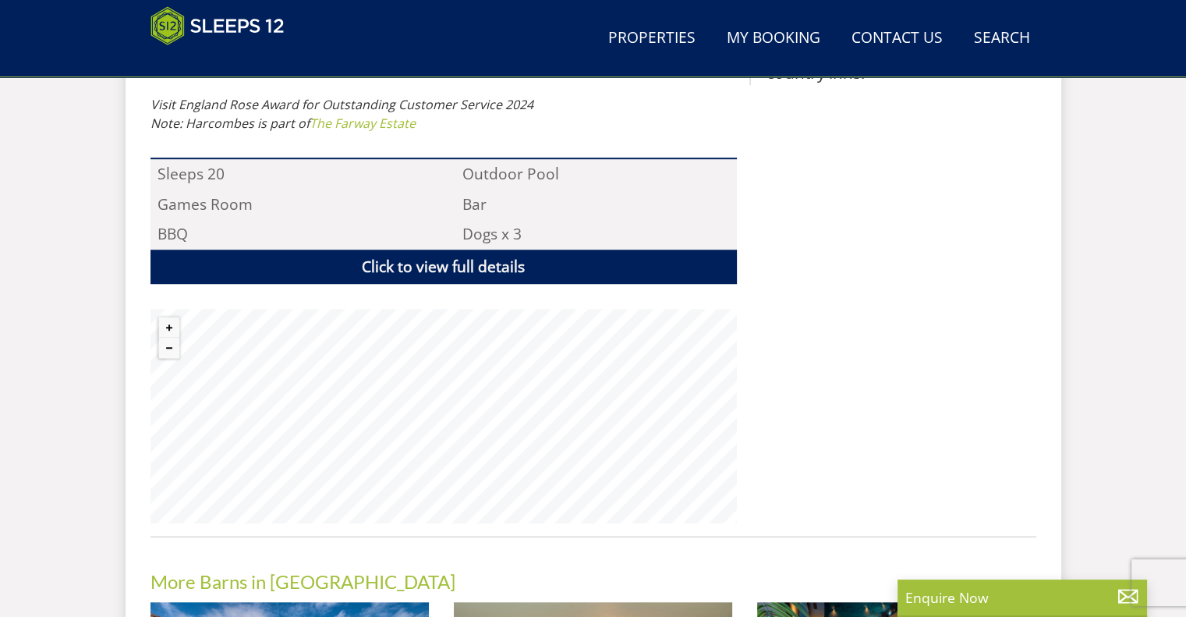
scroll to position [1131, 0]
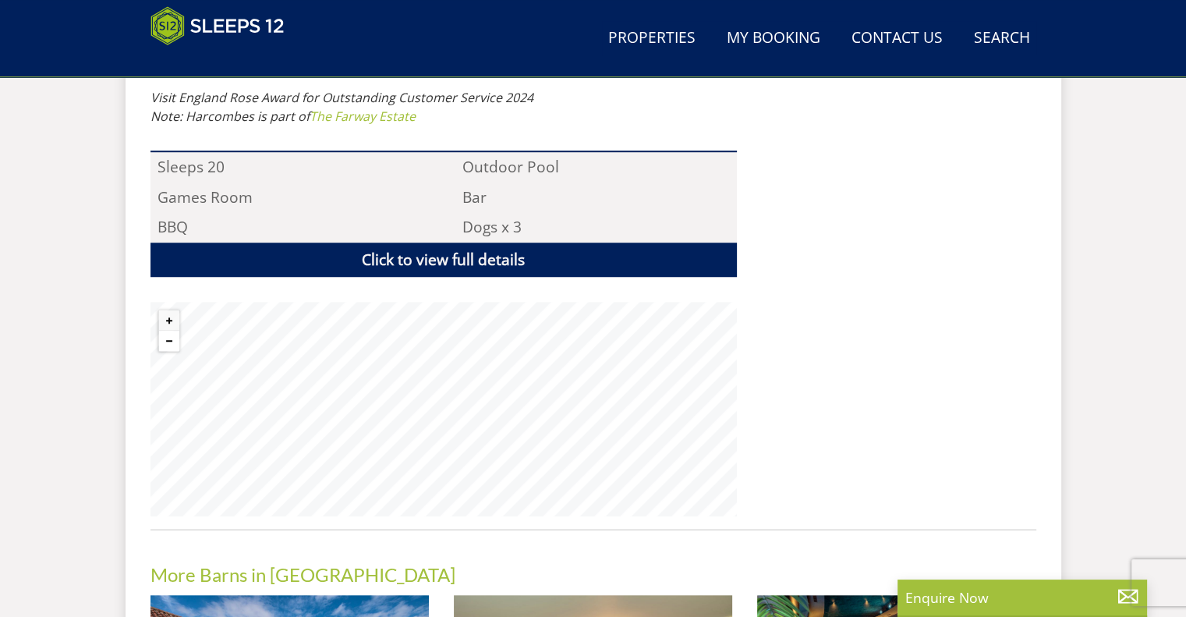
click at [170, 346] on button "Zoom out" at bounding box center [169, 341] width 20 height 20
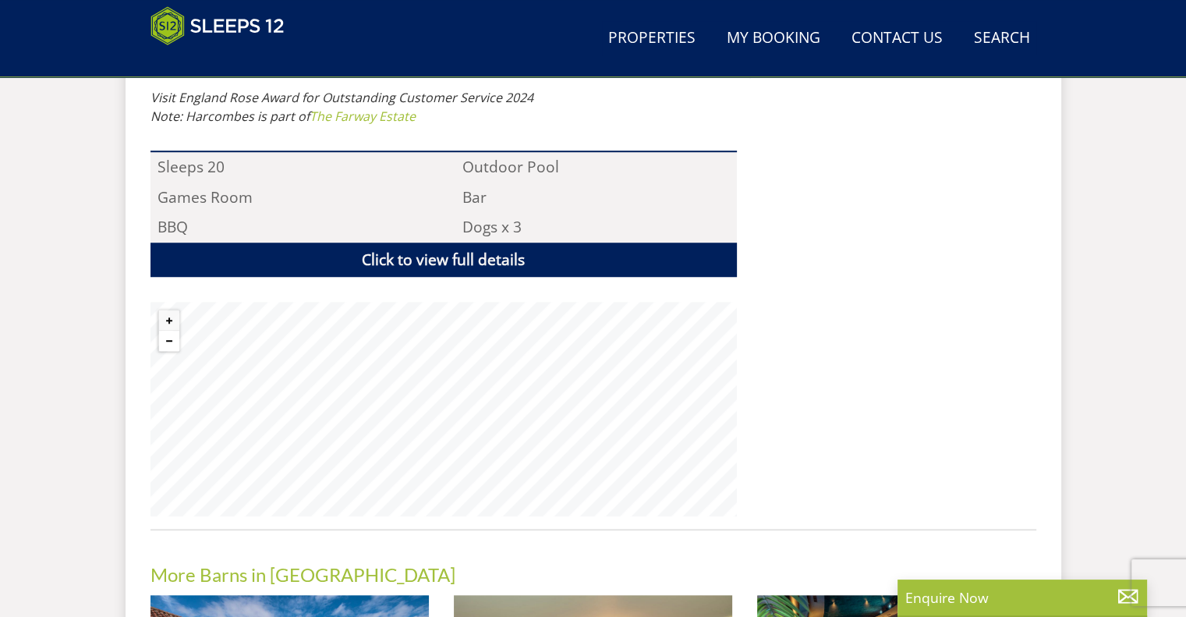
click at [170, 346] on button "Zoom out" at bounding box center [169, 341] width 20 height 20
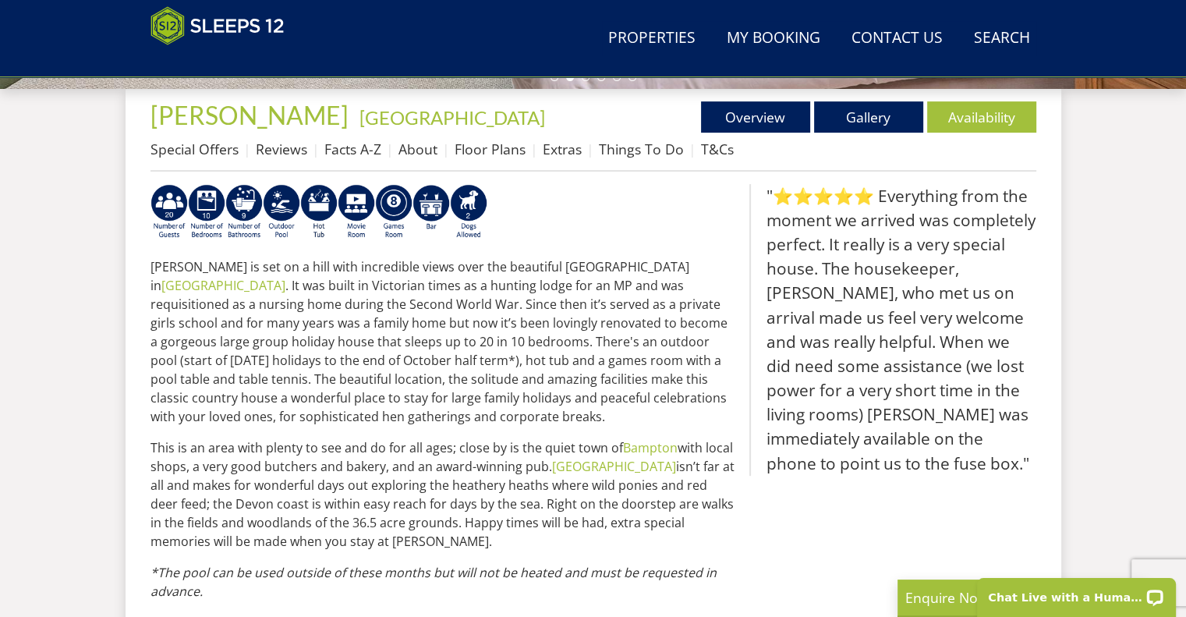
scroll to position [588, 0]
click at [895, 101] on link "Gallery" at bounding box center [868, 116] width 109 height 31
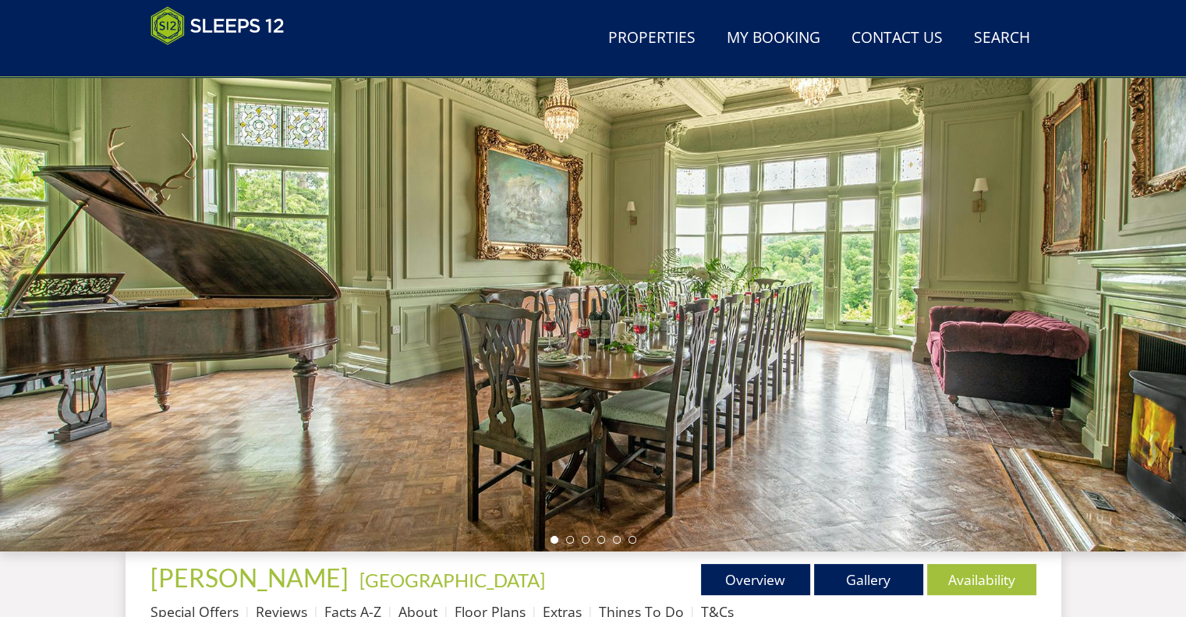
scroll to position [125, 0]
click at [877, 585] on link "Gallery" at bounding box center [868, 579] width 109 height 31
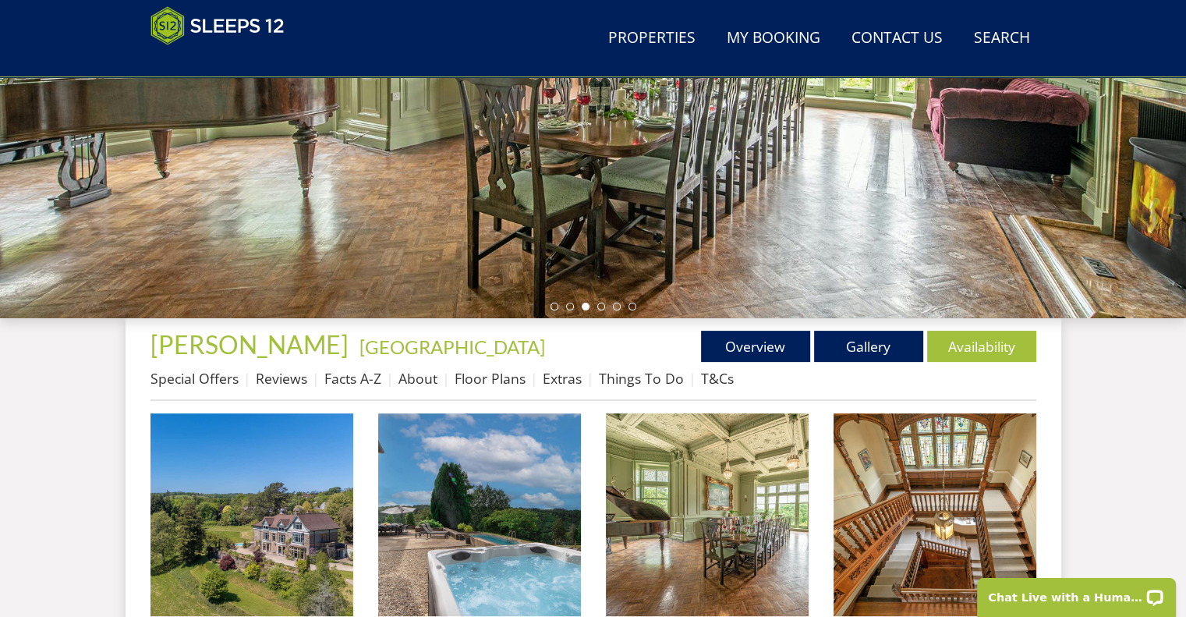
scroll to position [337, 0]
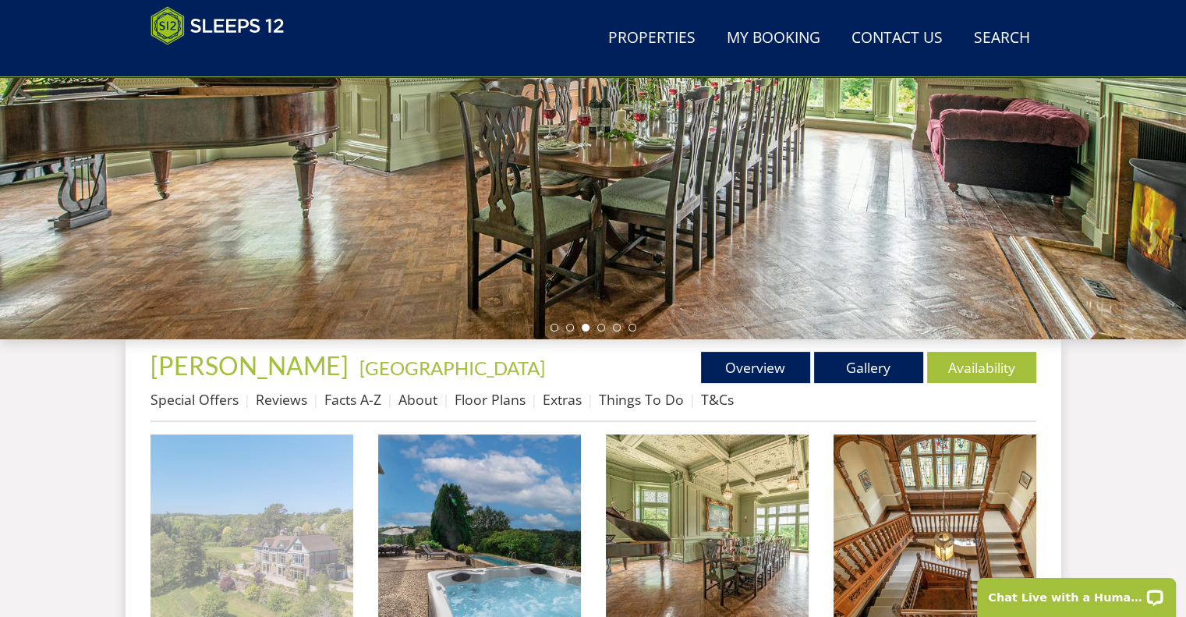
click at [282, 536] on img at bounding box center [252, 535] width 203 height 203
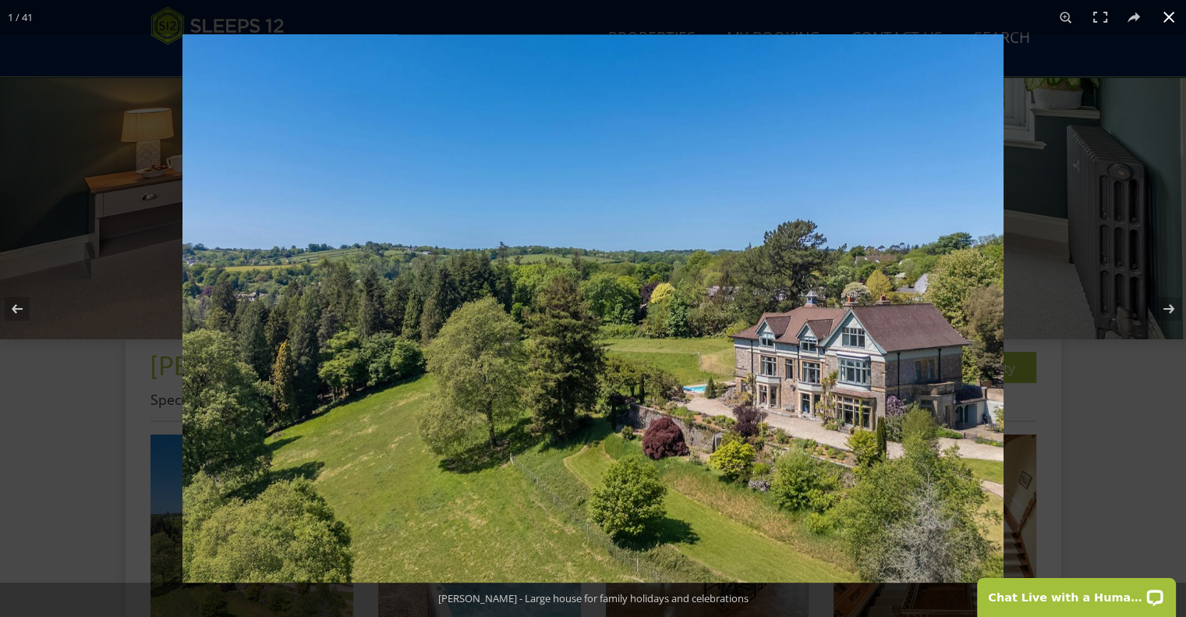
click at [1040, 514] on div at bounding box center [776, 342] width 1186 height 617
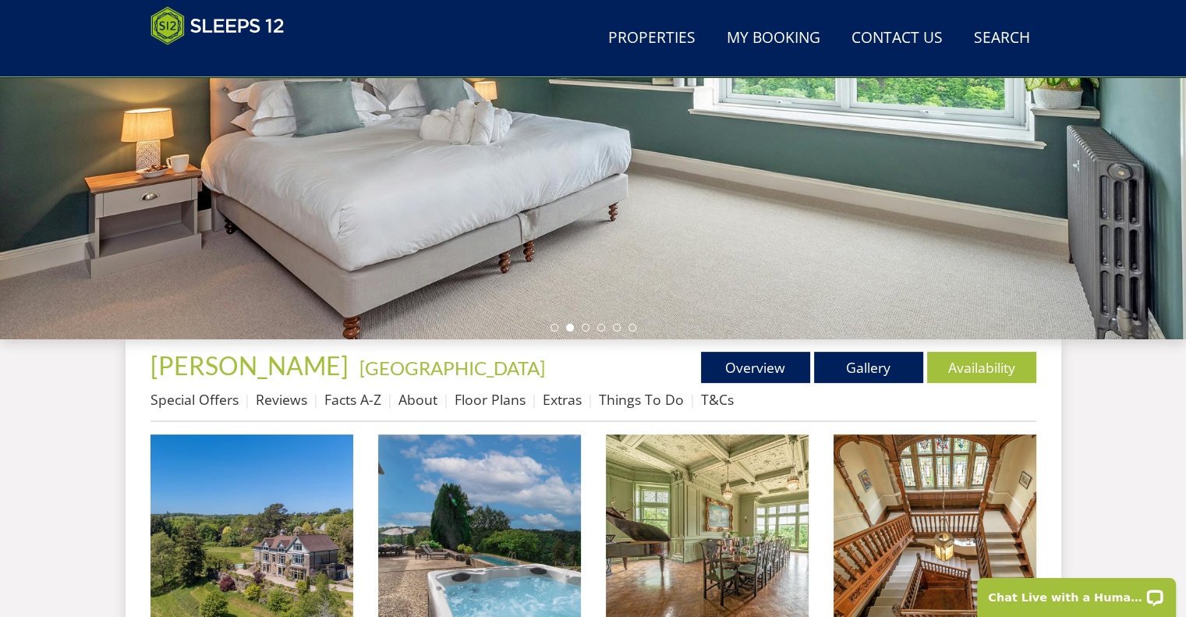
scroll to position [377, 0]
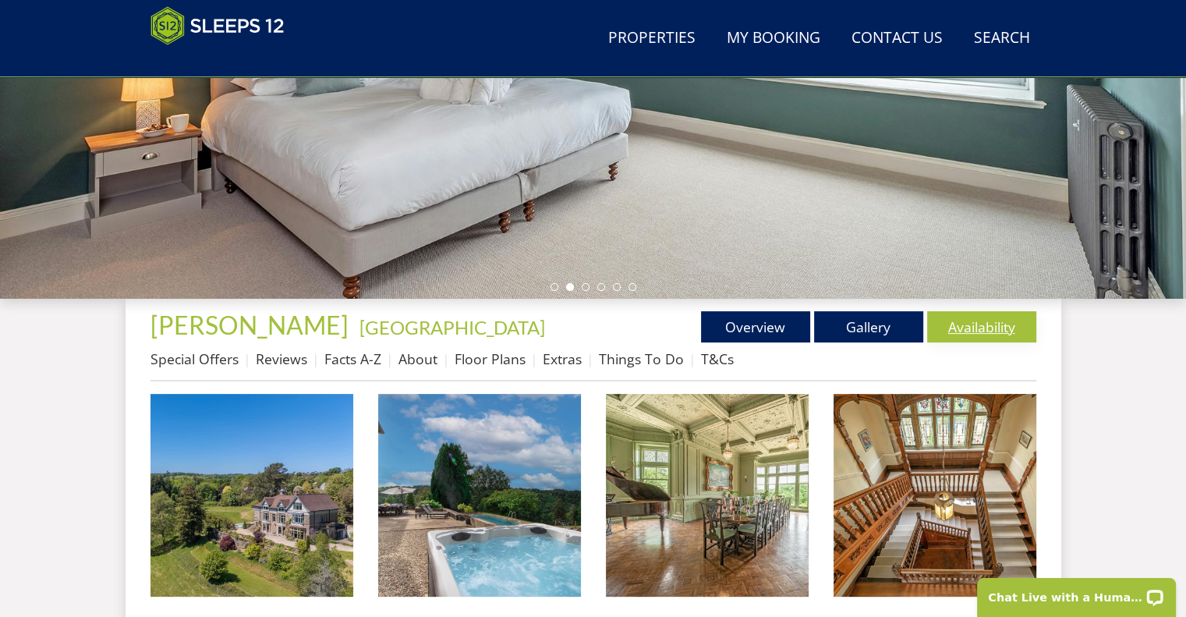
click at [986, 335] on link "Availability" at bounding box center [981, 326] width 109 height 31
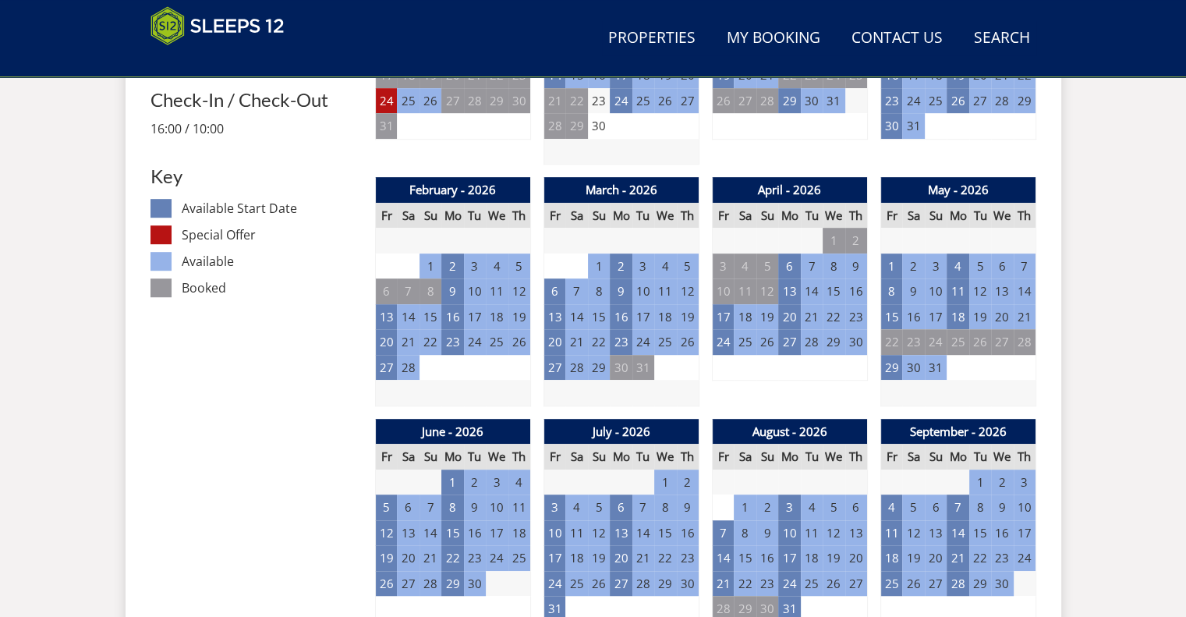
scroll to position [827, 0]
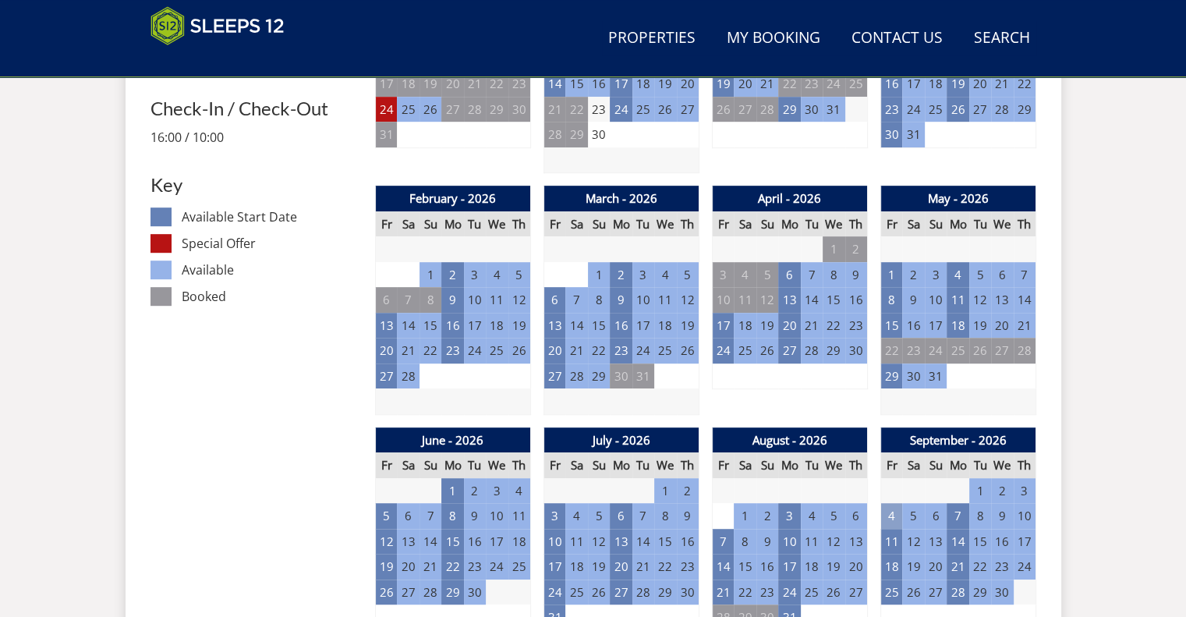
click at [891, 523] on td "4" at bounding box center [892, 516] width 22 height 26
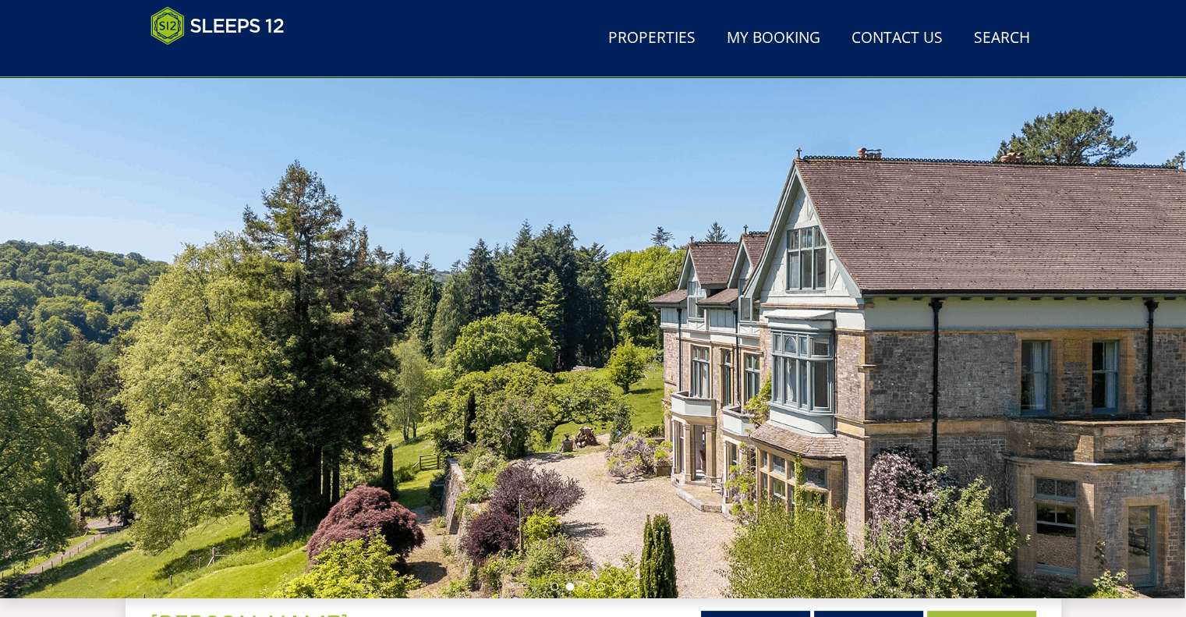
scroll to position [0, 0]
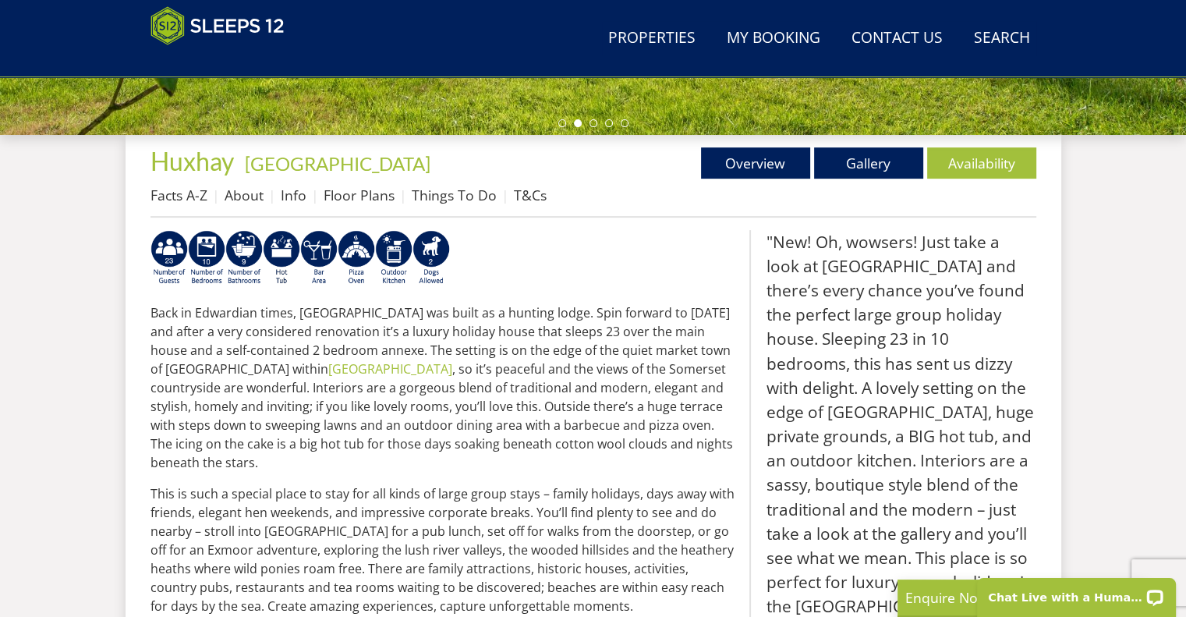
scroll to position [542, 0]
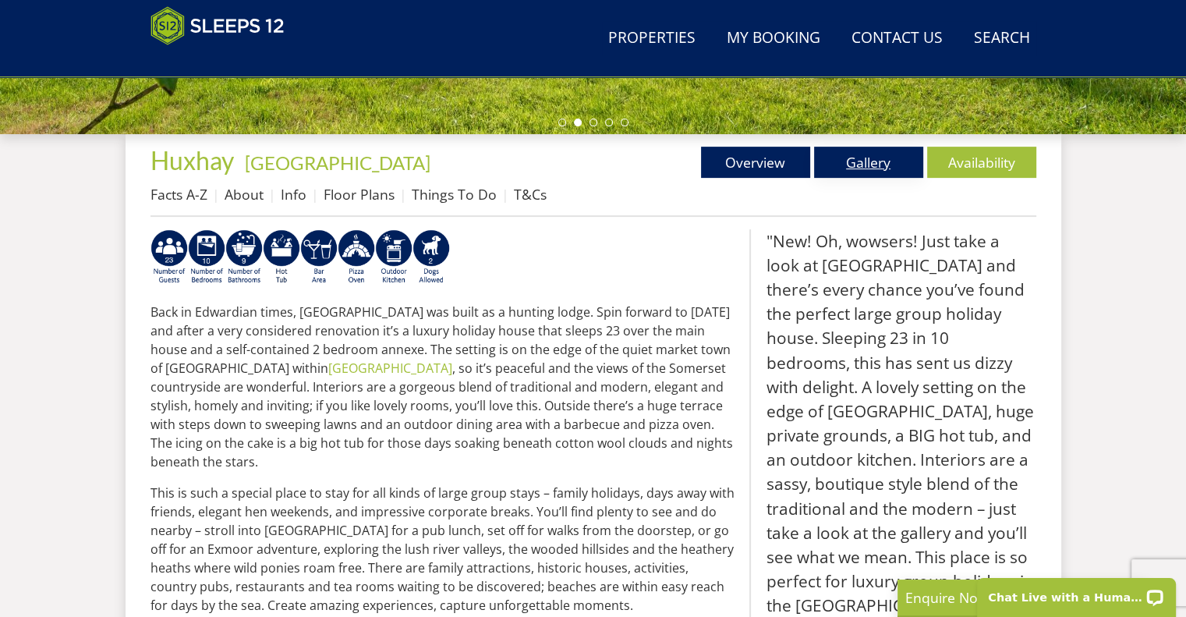
click at [826, 151] on link "Gallery" at bounding box center [868, 162] width 109 height 31
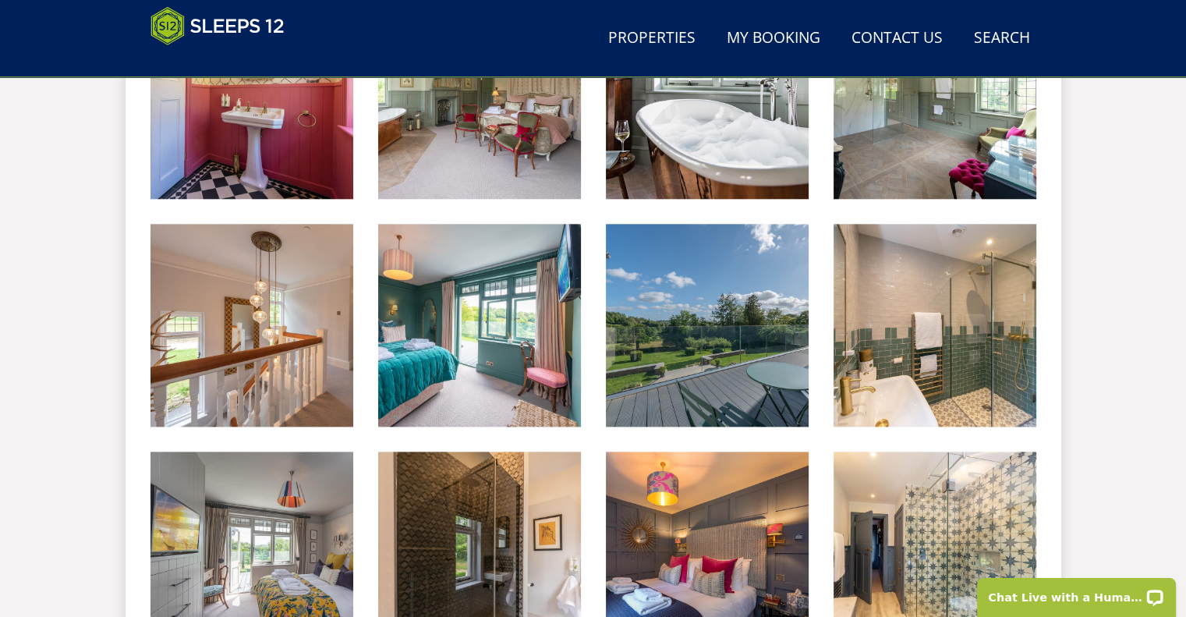
scroll to position [1687, 0]
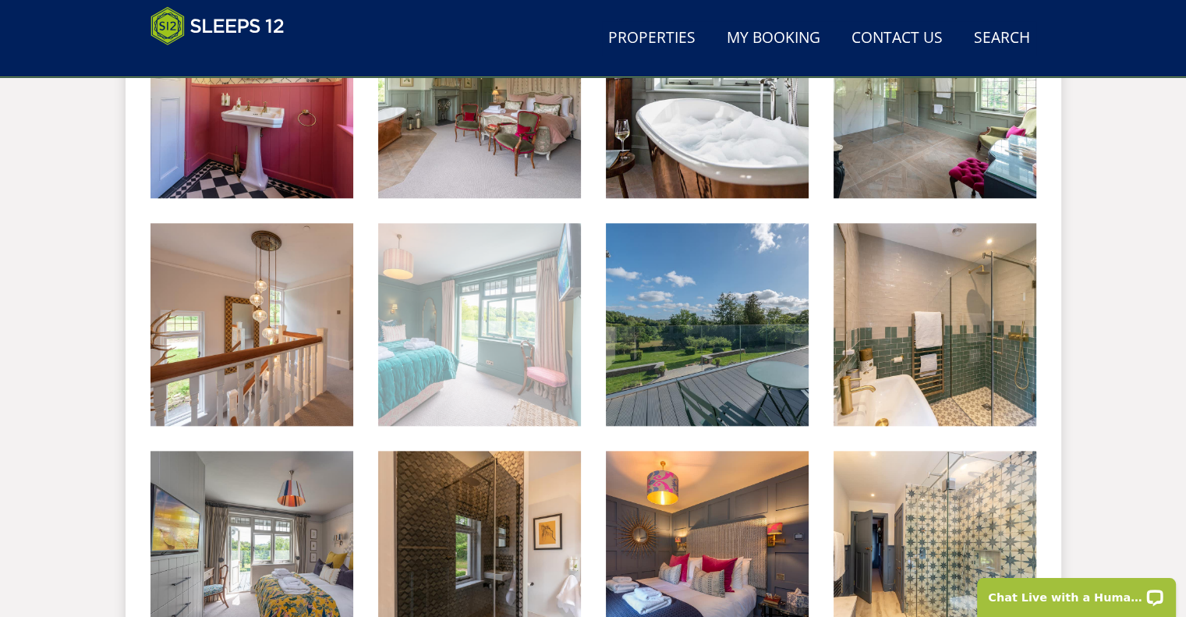
click at [477, 285] on img at bounding box center [479, 324] width 203 height 203
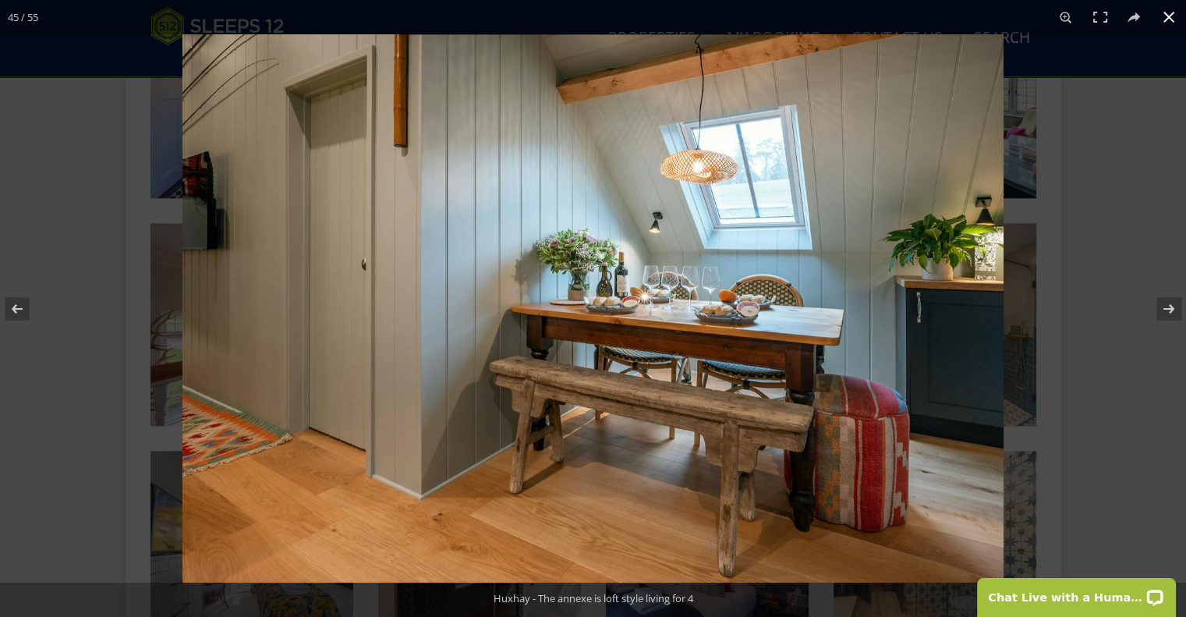
click at [1162, 202] on div at bounding box center [776, 342] width 1186 height 617
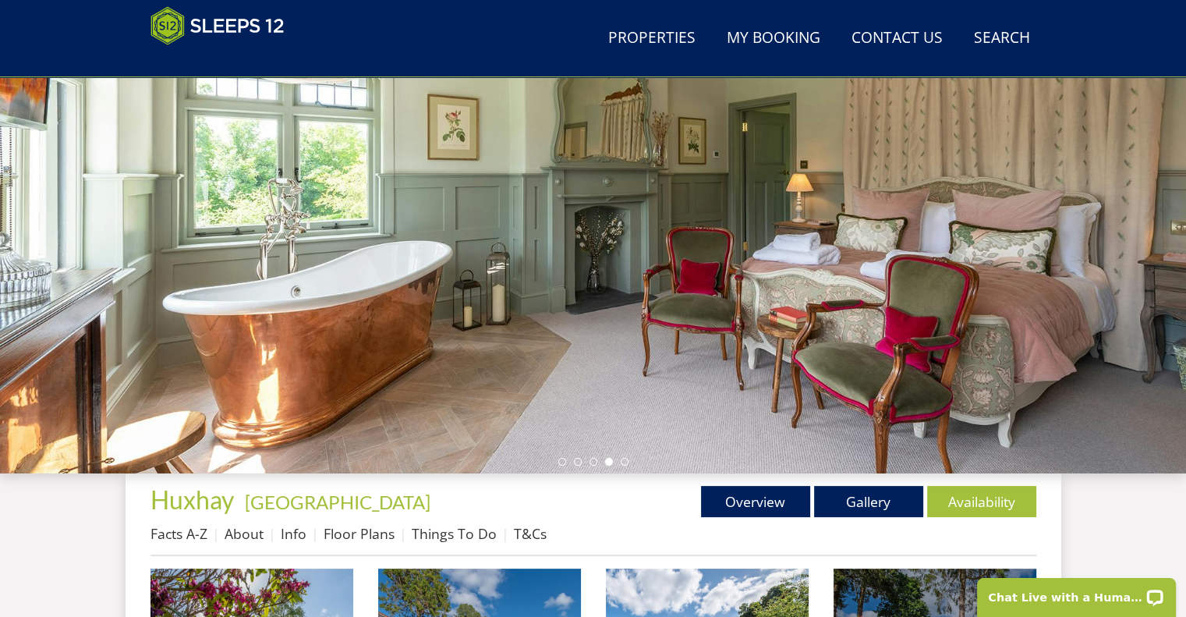
scroll to position [418, 0]
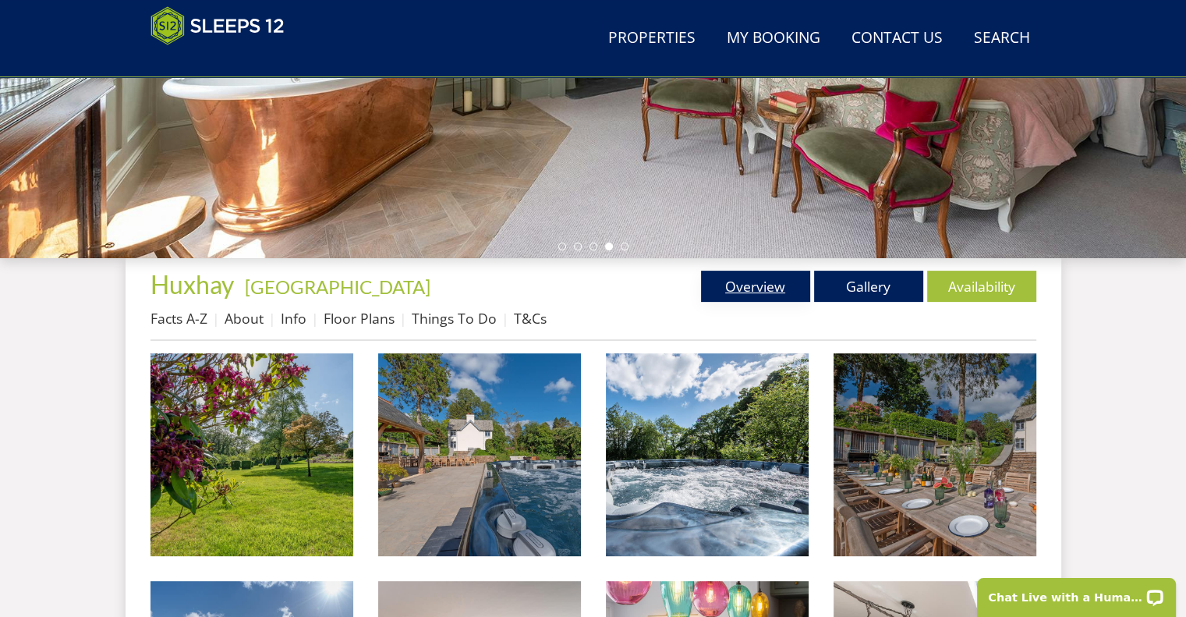
click at [783, 291] on link "Overview" at bounding box center [755, 286] width 109 height 31
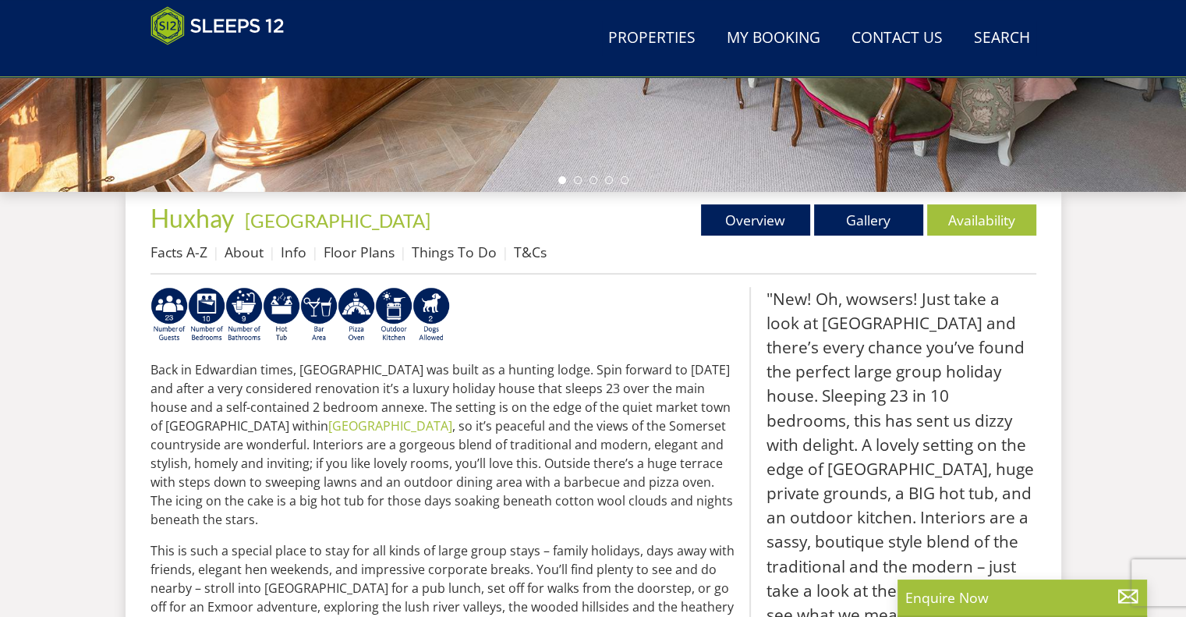
scroll to position [484, 0]
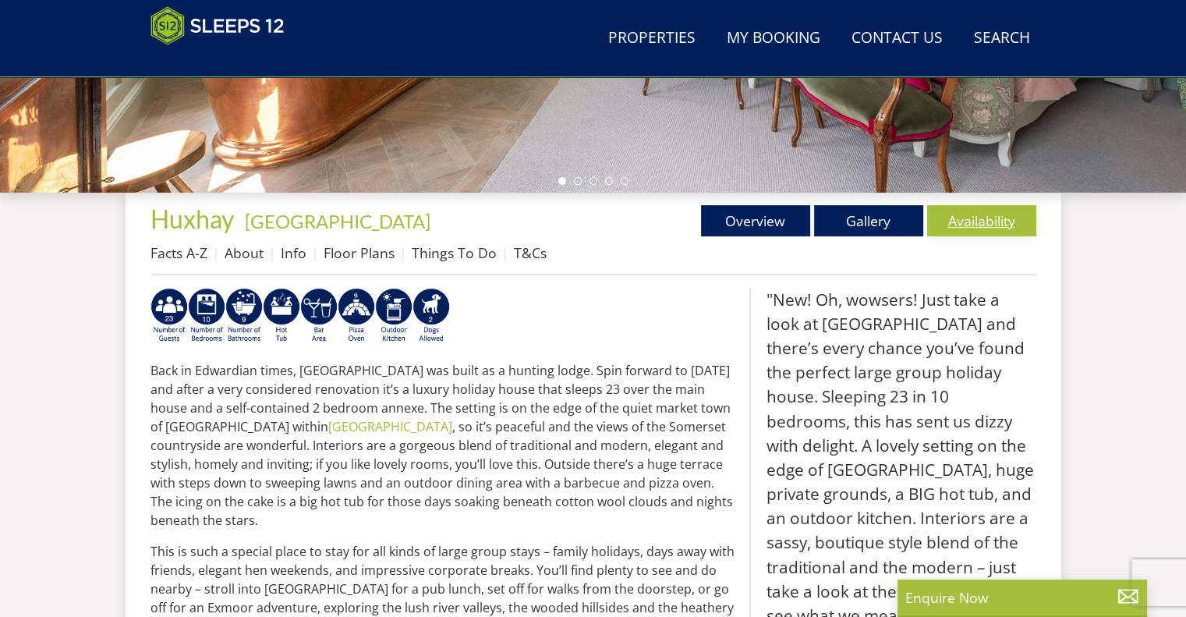
click at [980, 218] on link "Availability" at bounding box center [981, 220] width 109 height 31
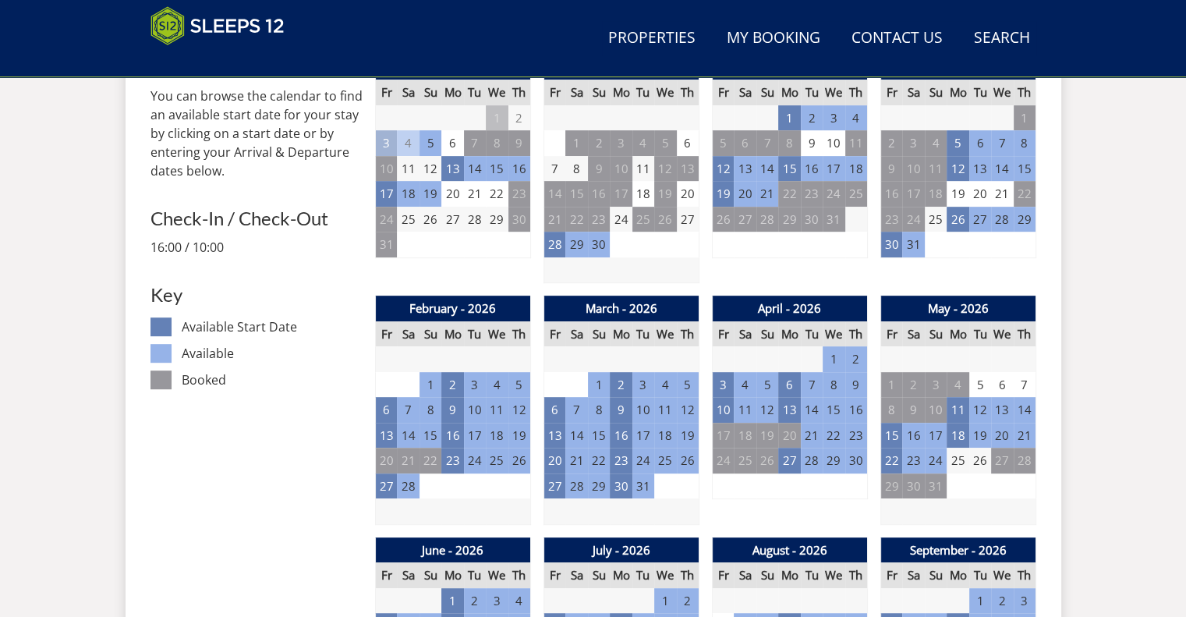
scroll to position [730, 0]
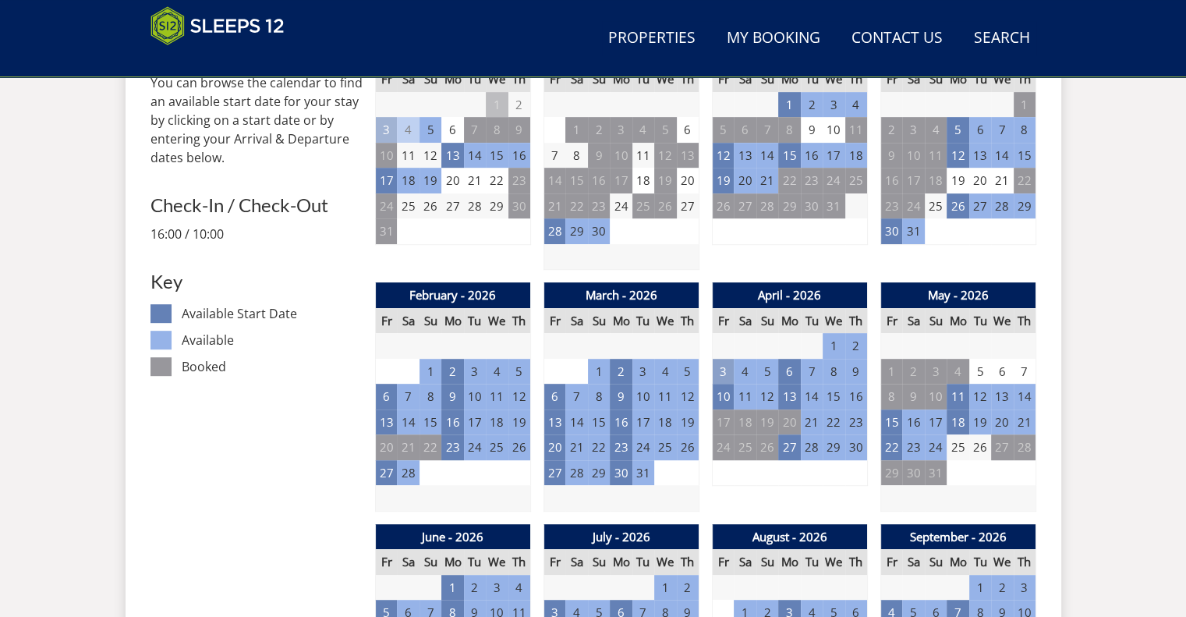
click at [726, 367] on td "3" at bounding box center [723, 372] width 22 height 26
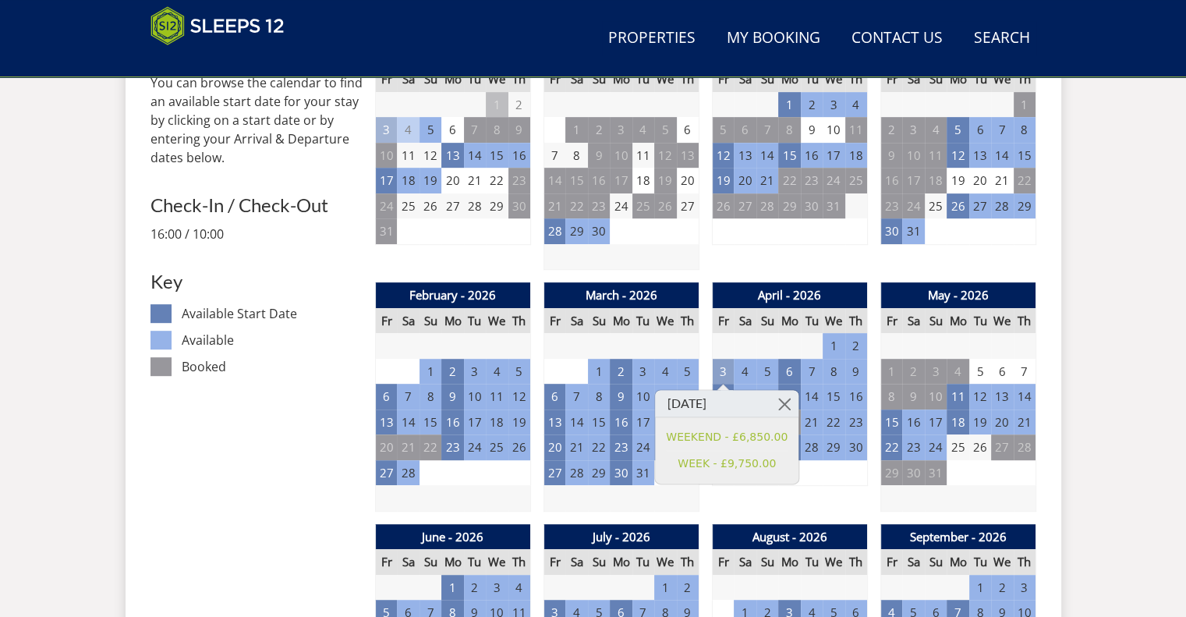
click at [726, 367] on td "3" at bounding box center [723, 372] width 22 height 26
click at [549, 399] on td "6" at bounding box center [555, 397] width 22 height 26
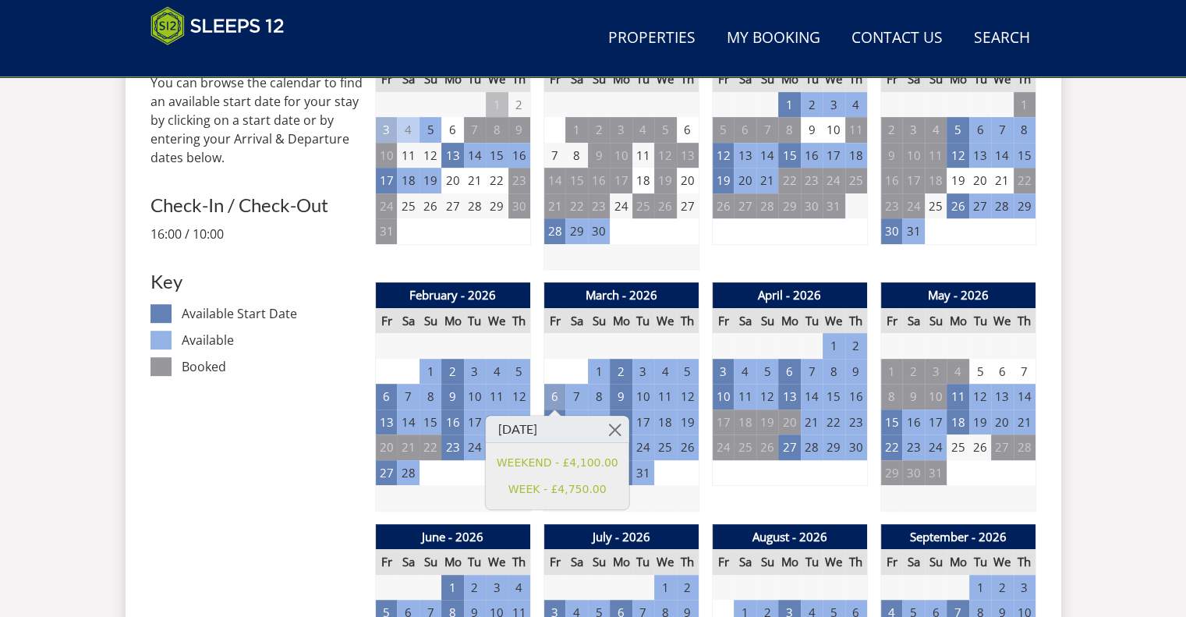
click at [549, 399] on td "6" at bounding box center [555, 397] width 22 height 26
click at [718, 261] on div "December - 2025 Fr Sa Su Mo Tu We Th 28 29 30 1 2 3 4 5 6 7 8 9 10 11 12 13" at bounding box center [790, 155] width 156 height 229
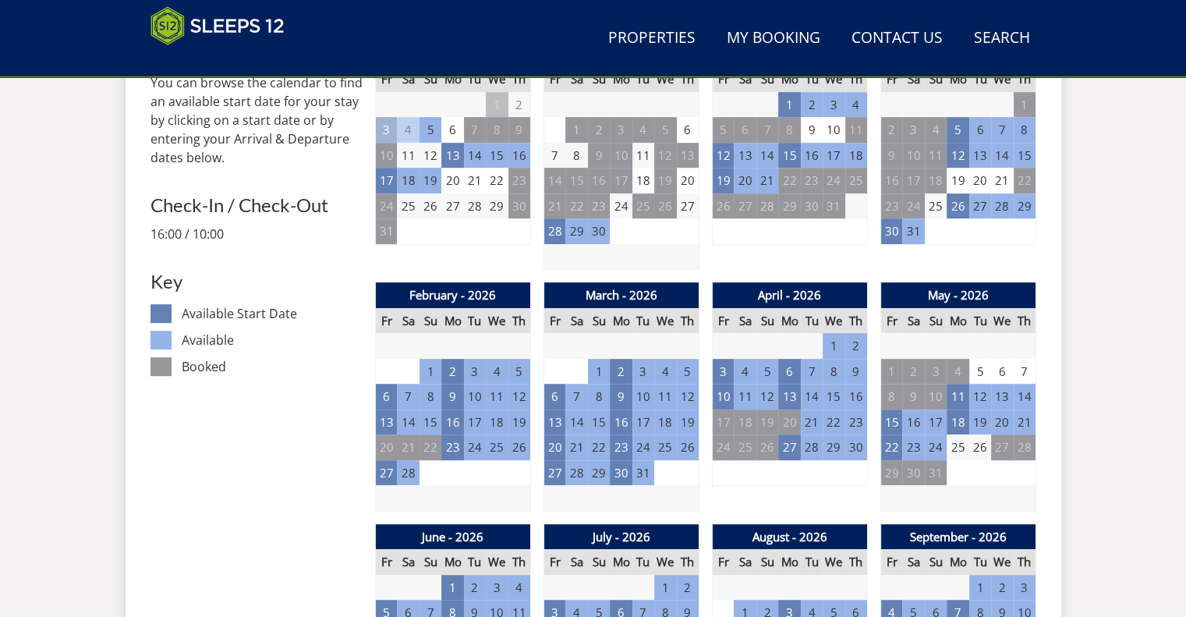
click at [741, 367] on td "4" at bounding box center [745, 372] width 22 height 26
click at [731, 370] on td "3" at bounding box center [723, 372] width 22 height 26
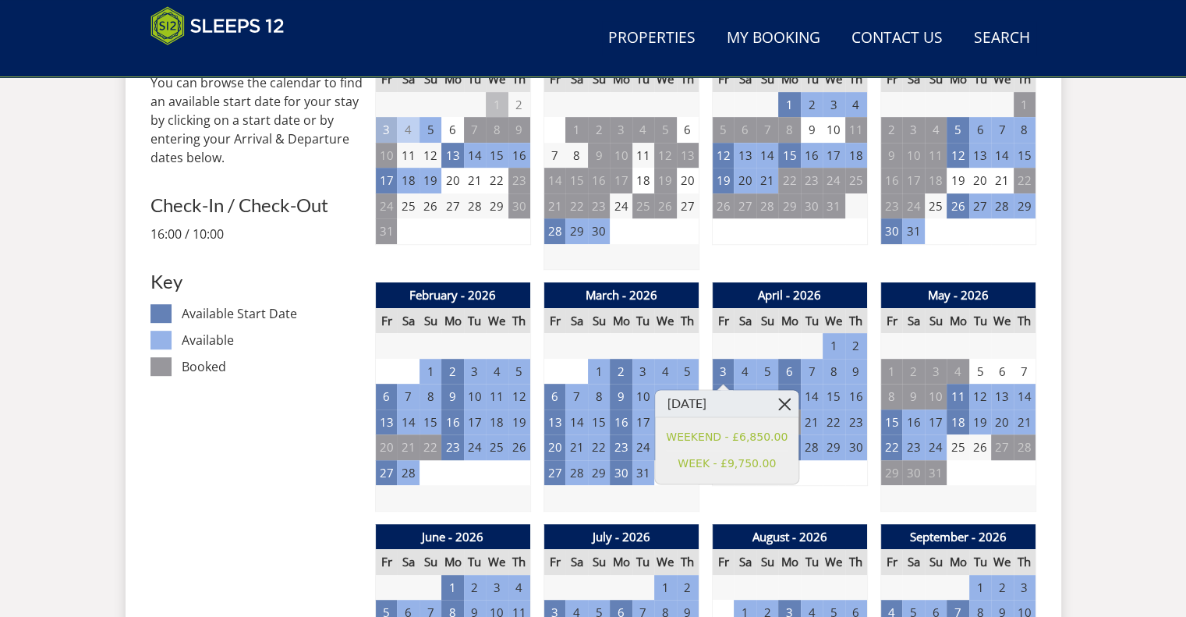
click at [778, 403] on link at bounding box center [784, 403] width 27 height 27
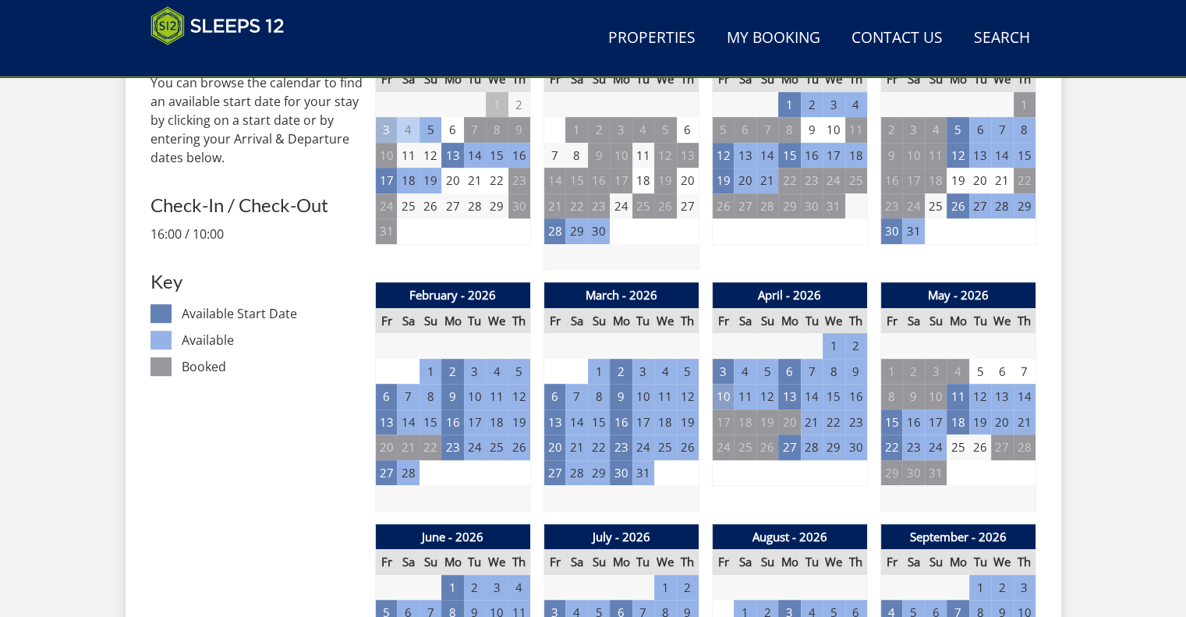
click at [720, 399] on td "10" at bounding box center [723, 397] width 22 height 26
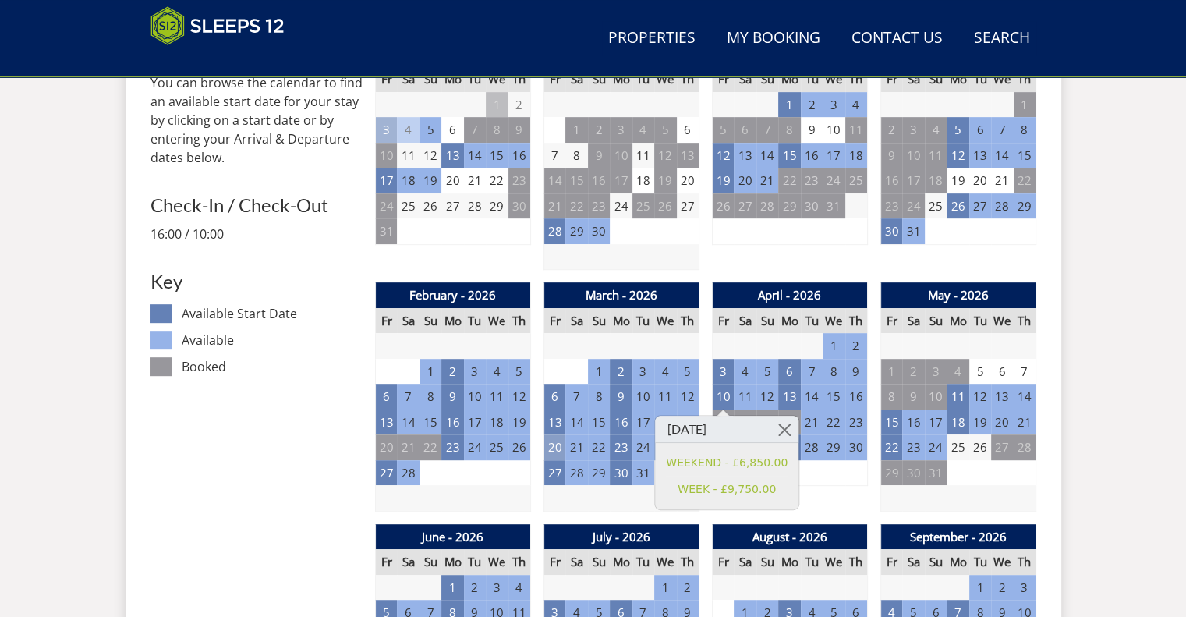
click at [545, 451] on td "20" at bounding box center [555, 447] width 22 height 26
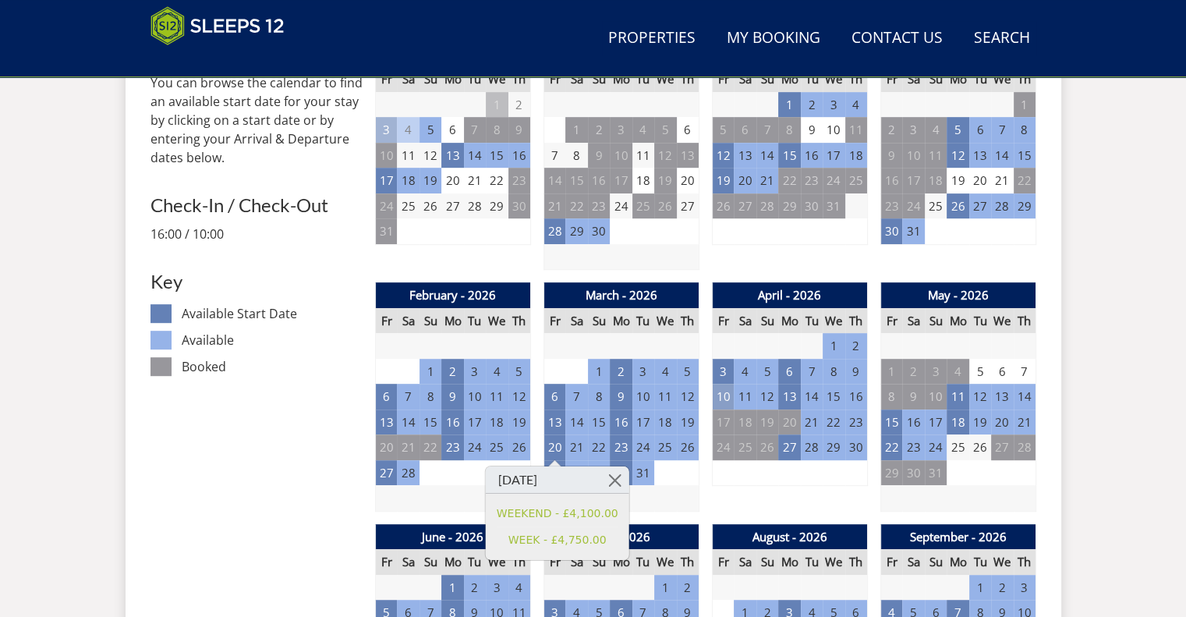
click at [719, 395] on td "10" at bounding box center [723, 397] width 22 height 26
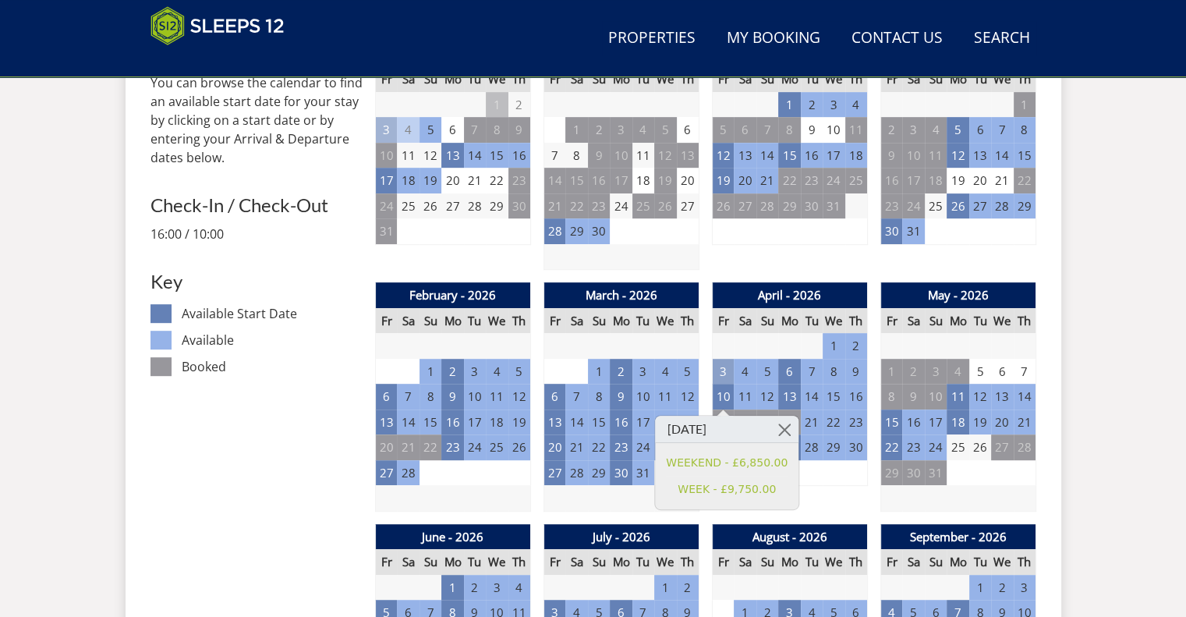
click at [724, 364] on td "3" at bounding box center [723, 372] width 22 height 26
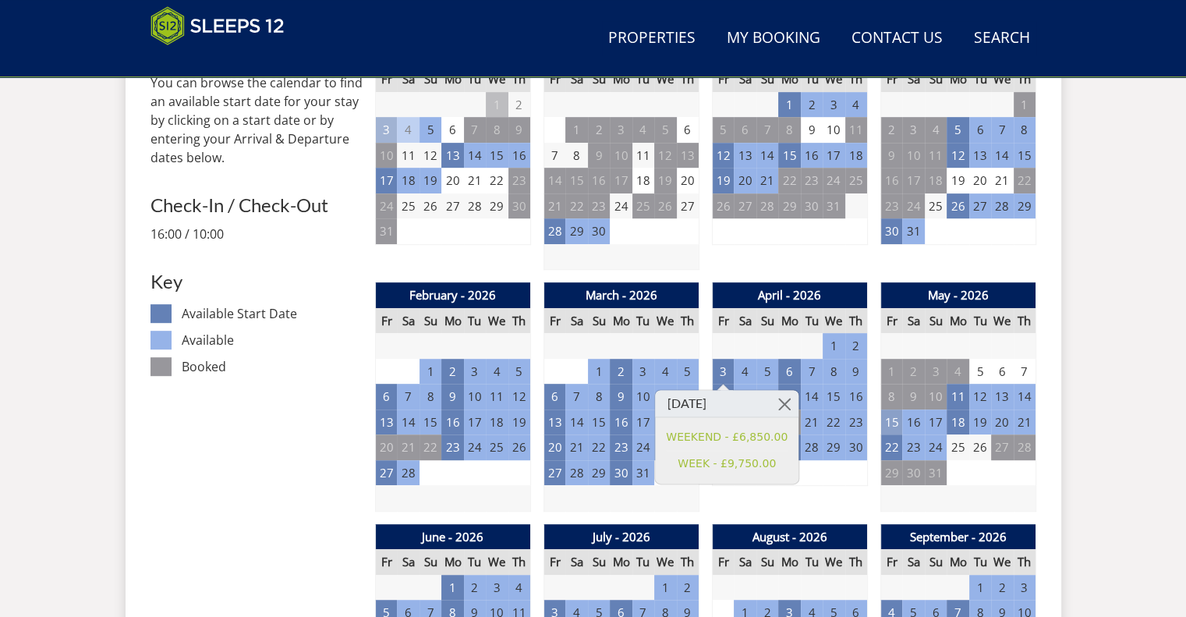
click at [896, 427] on td "15" at bounding box center [892, 422] width 22 height 26
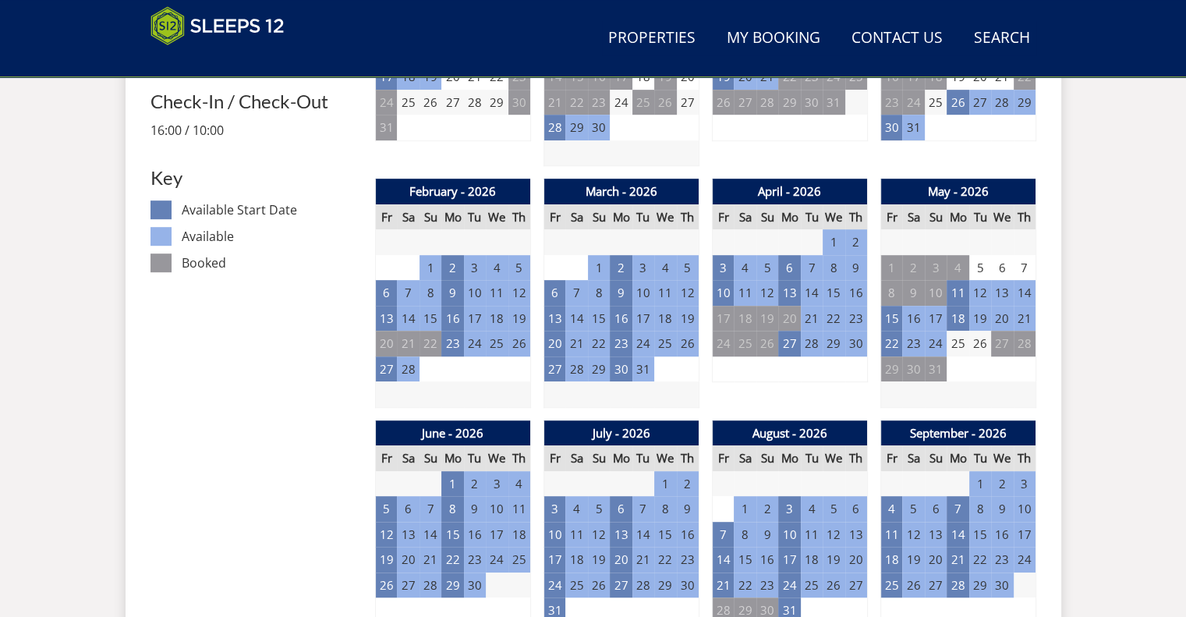
scroll to position [890, 0]
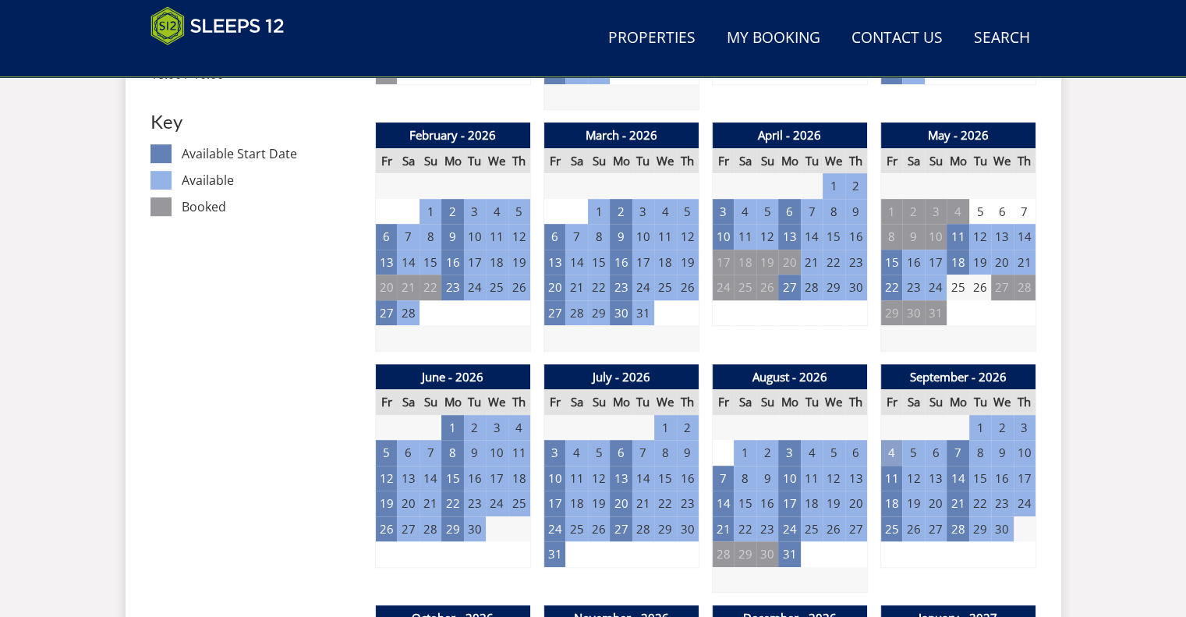
click at [892, 444] on td "4" at bounding box center [892, 453] width 22 height 26
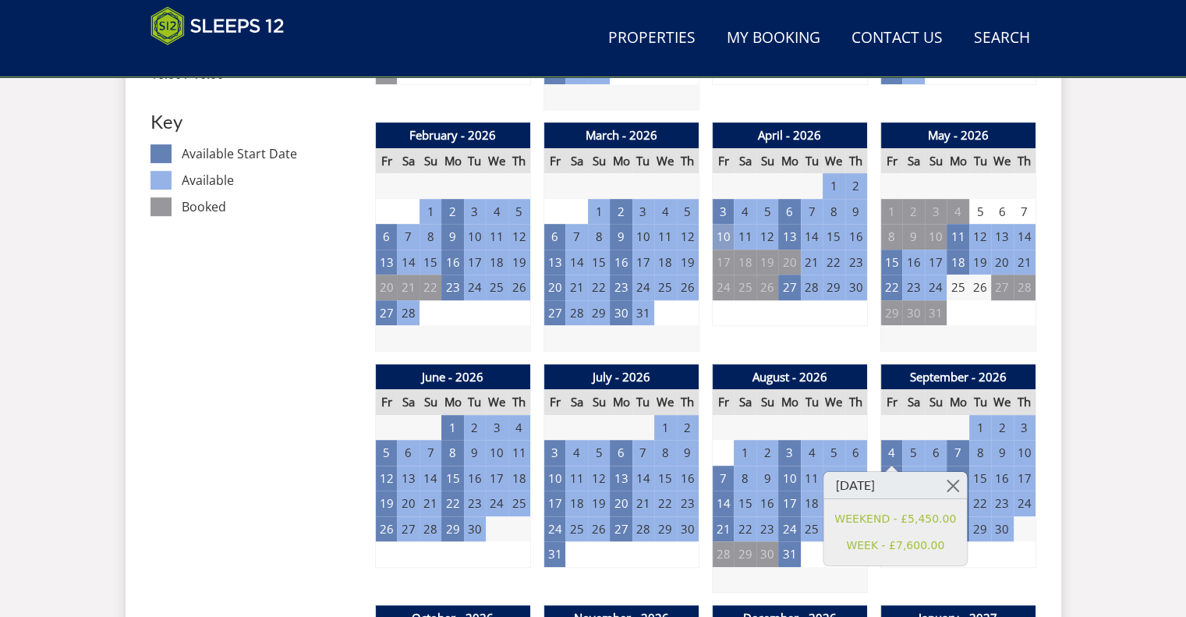
click at [730, 233] on td "10" at bounding box center [723, 237] width 22 height 26
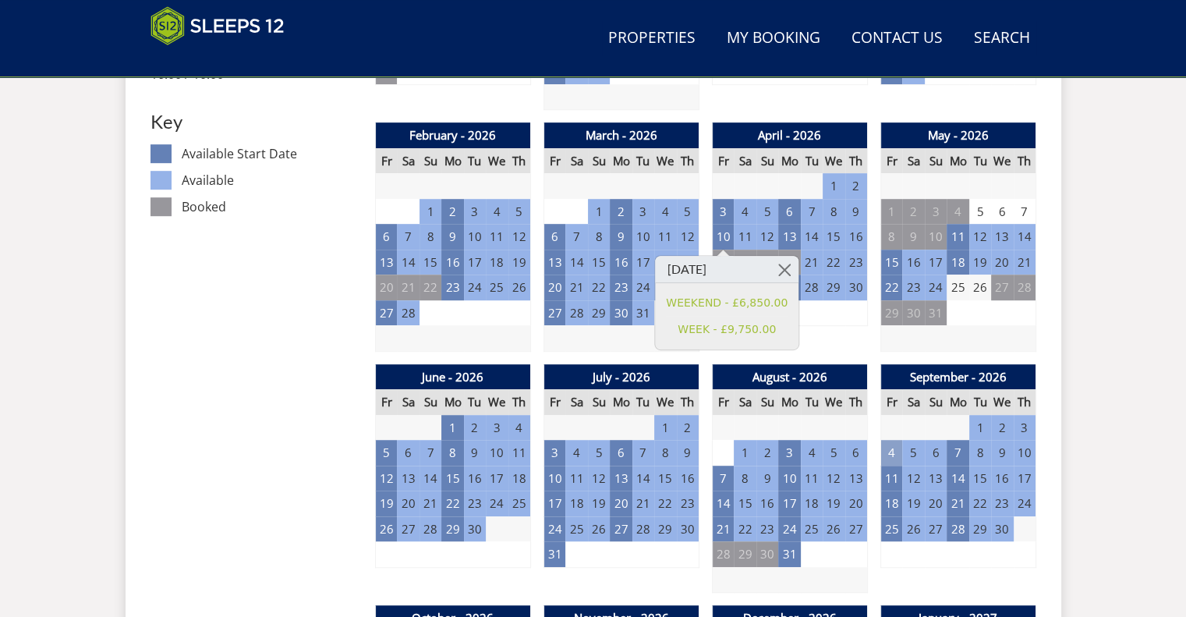
click at [889, 454] on td "4" at bounding box center [892, 453] width 22 height 26
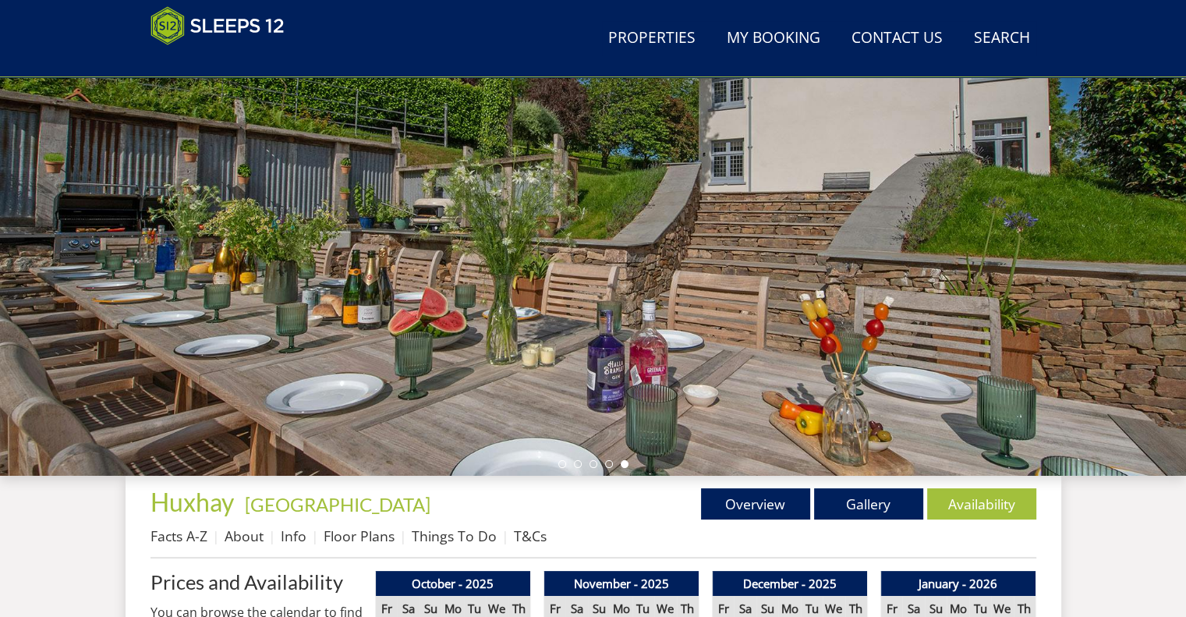
scroll to position [114, 0]
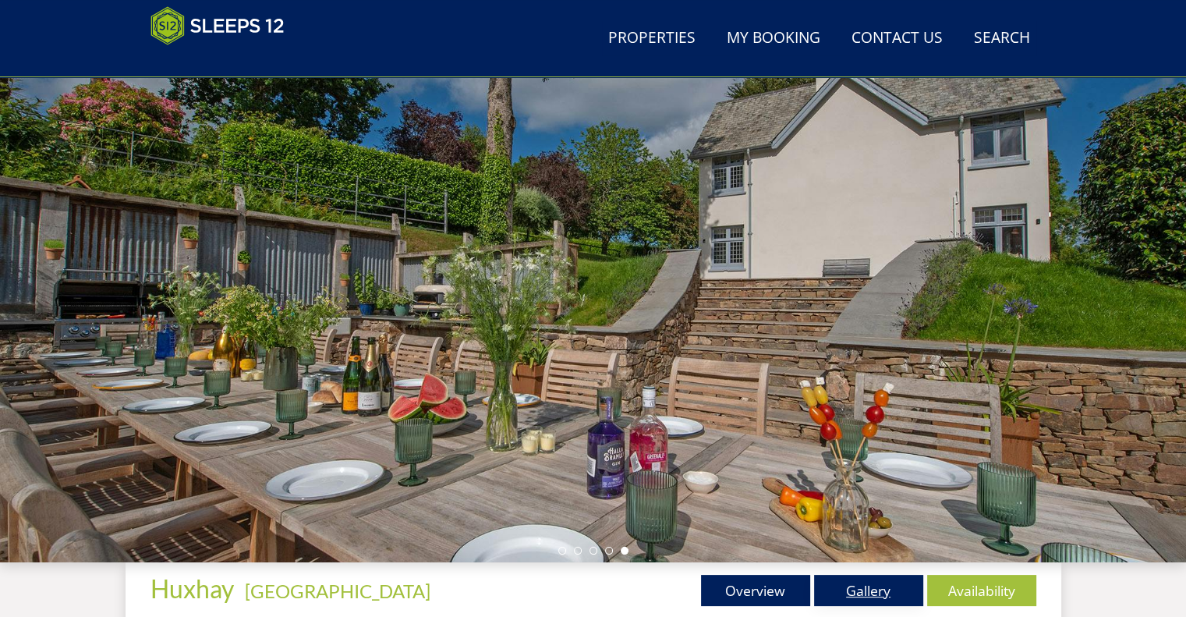
click at [863, 590] on link "Gallery" at bounding box center [868, 590] width 109 height 31
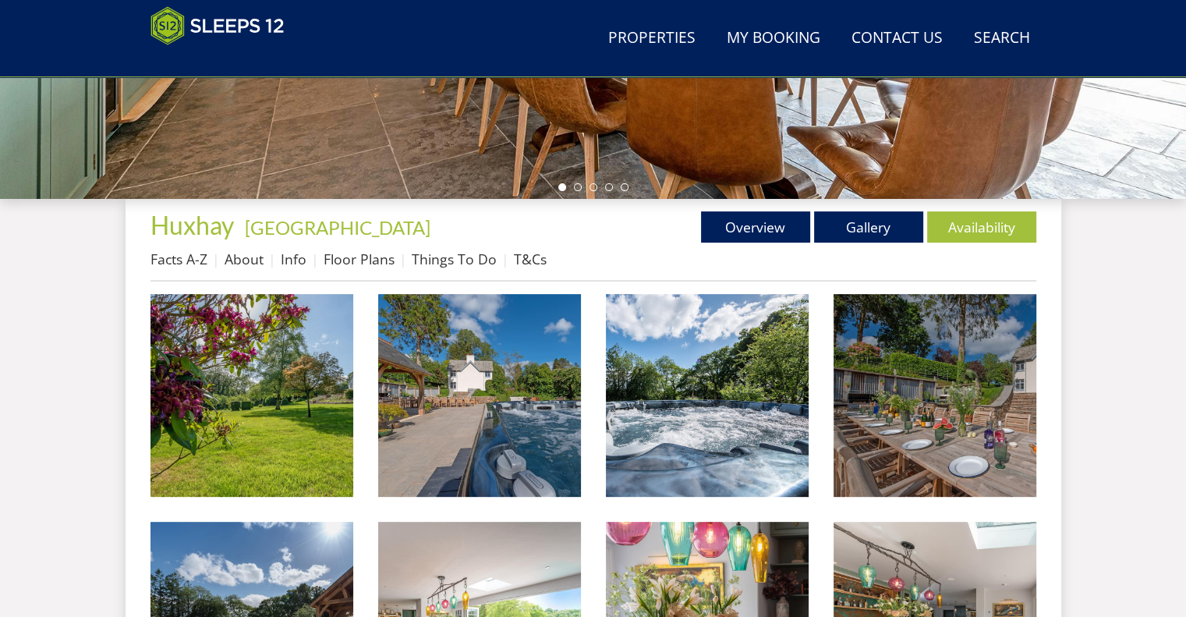
scroll to position [655, 0]
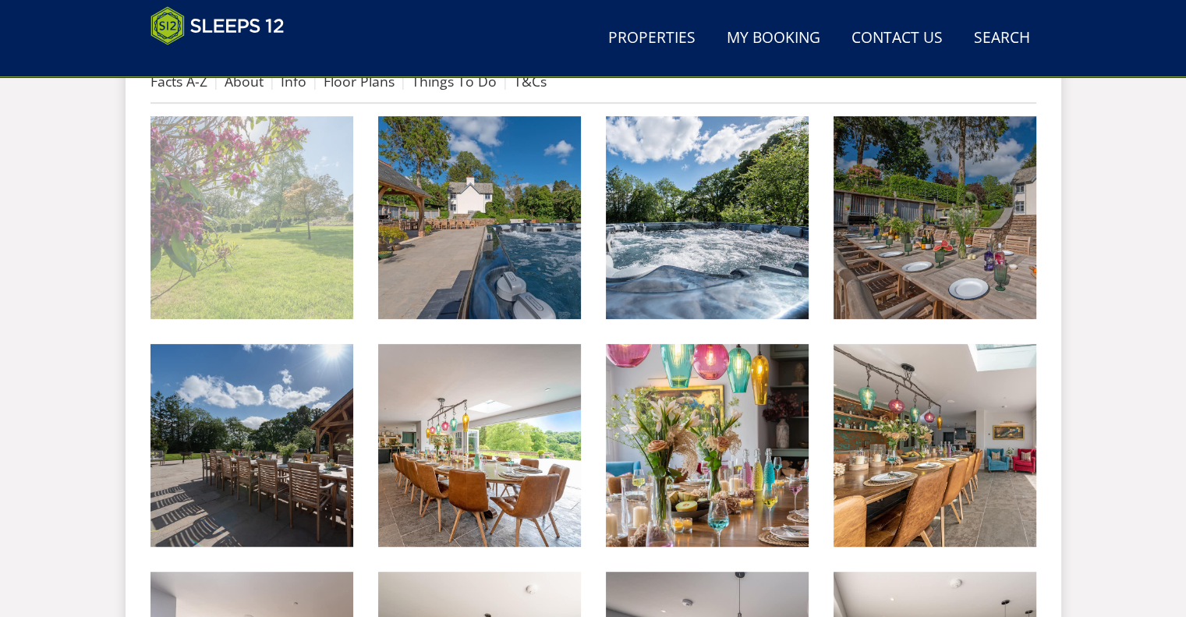
click at [307, 230] on img at bounding box center [252, 217] width 203 height 203
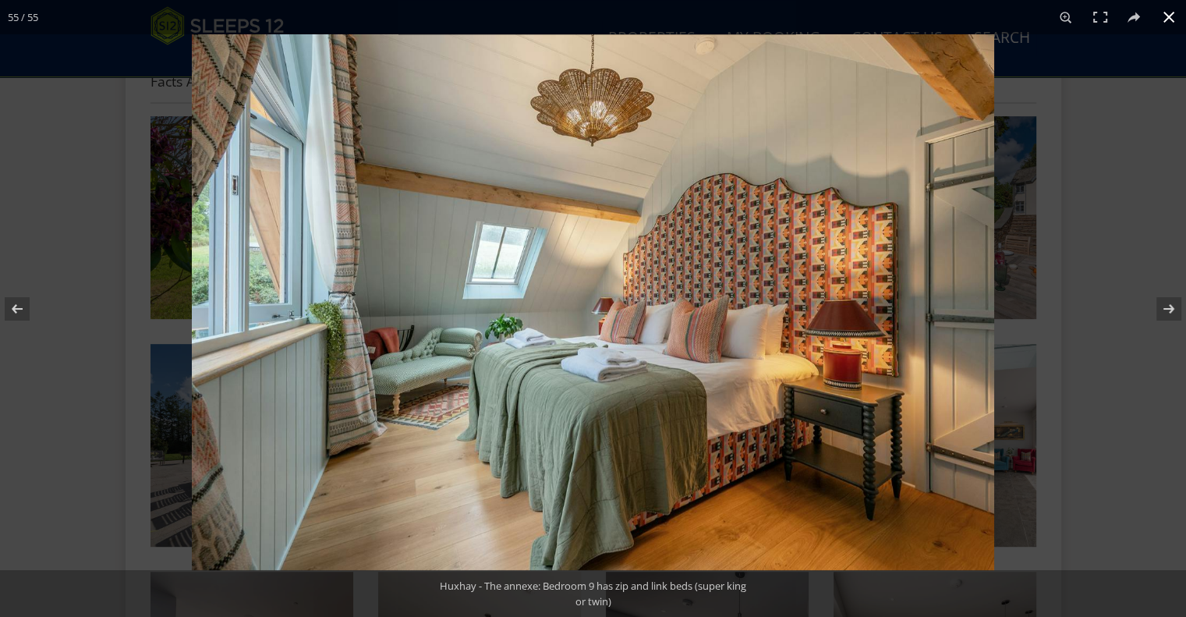
click at [1132, 214] on div at bounding box center [785, 342] width 1186 height 617
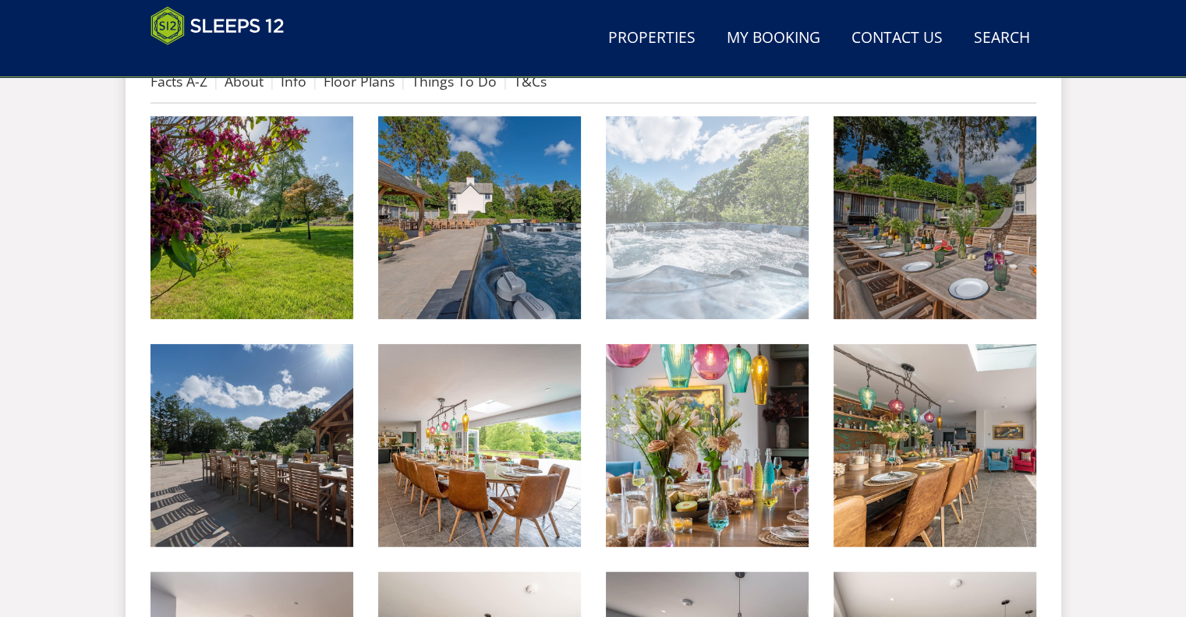
scroll to position [452, 0]
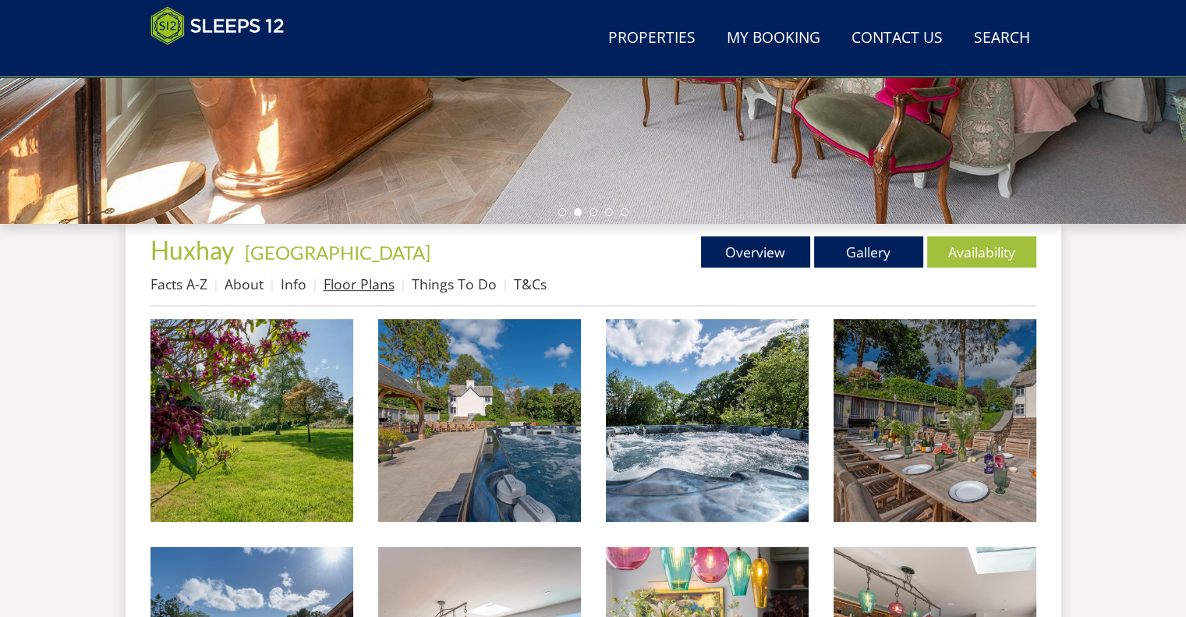
click at [334, 283] on link "Floor Plans" at bounding box center [359, 284] width 71 height 19
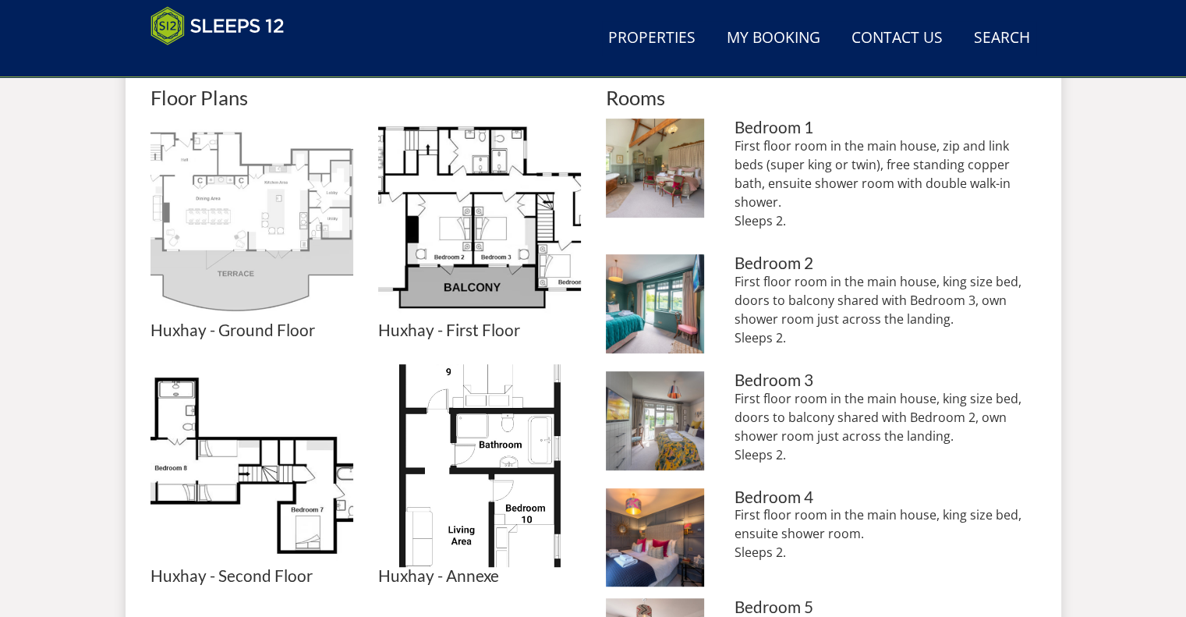
scroll to position [716, 0]
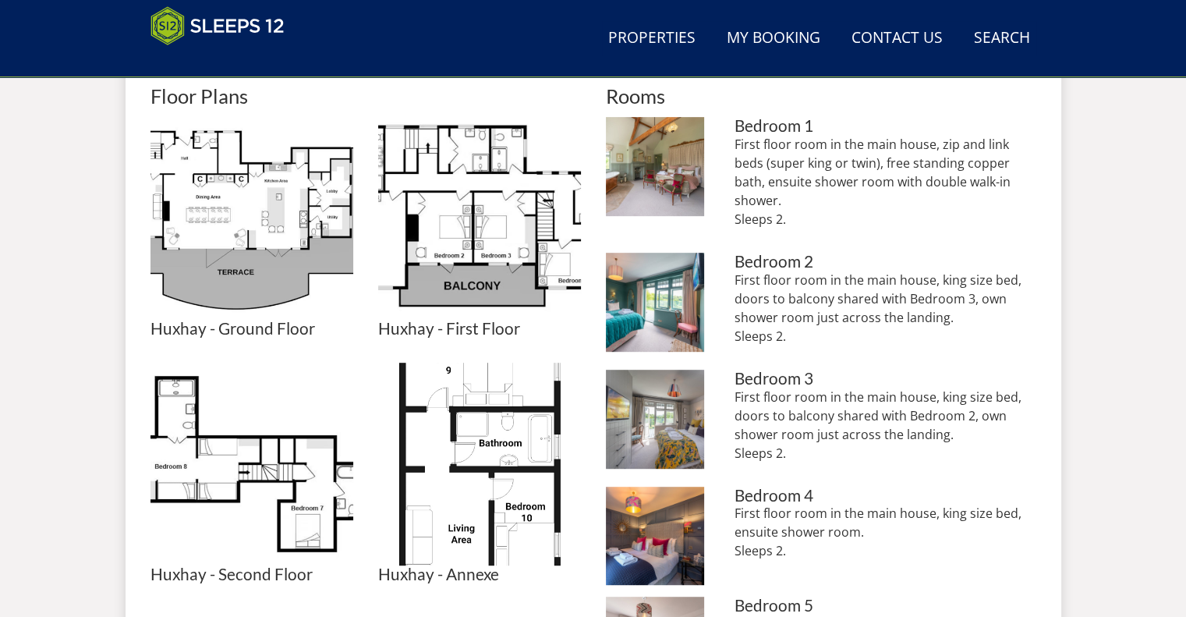
click at [261, 320] on h3 "Huxhay - Ground Floor" at bounding box center [252, 329] width 203 height 18
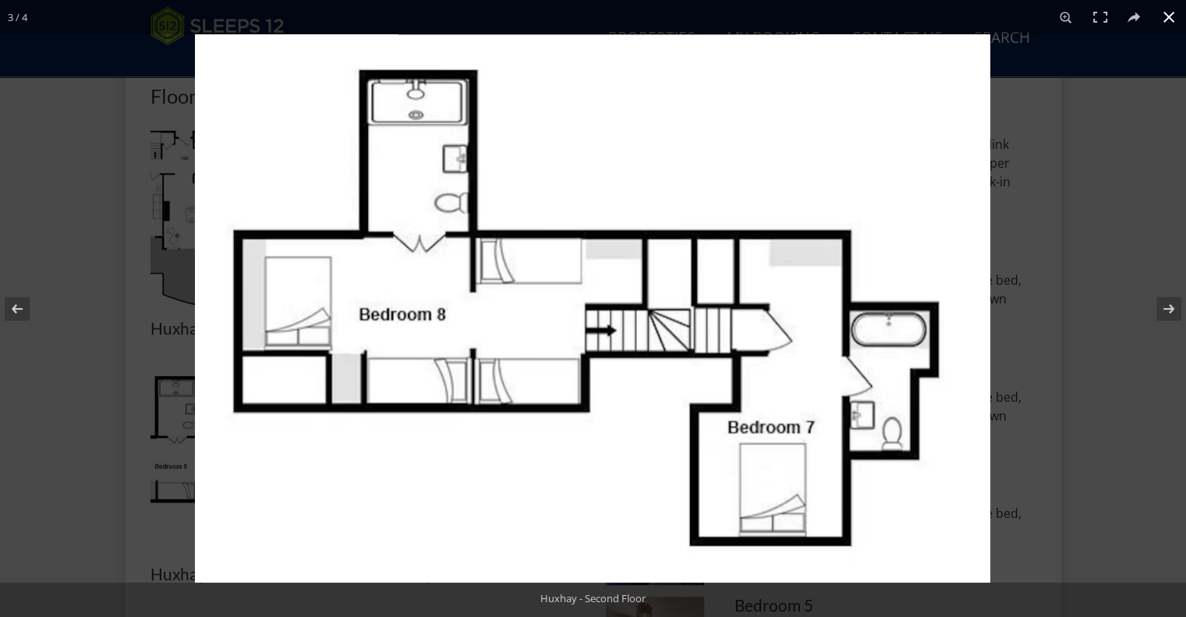
click at [1090, 352] on div at bounding box center [788, 342] width 1186 height 617
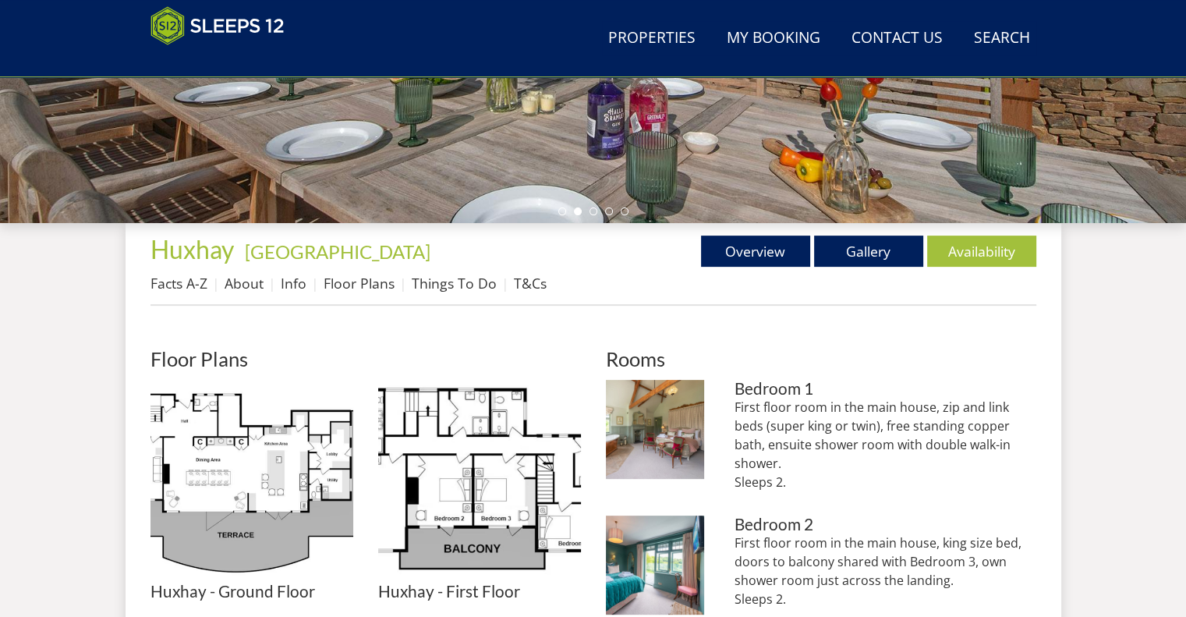
scroll to position [454, 0]
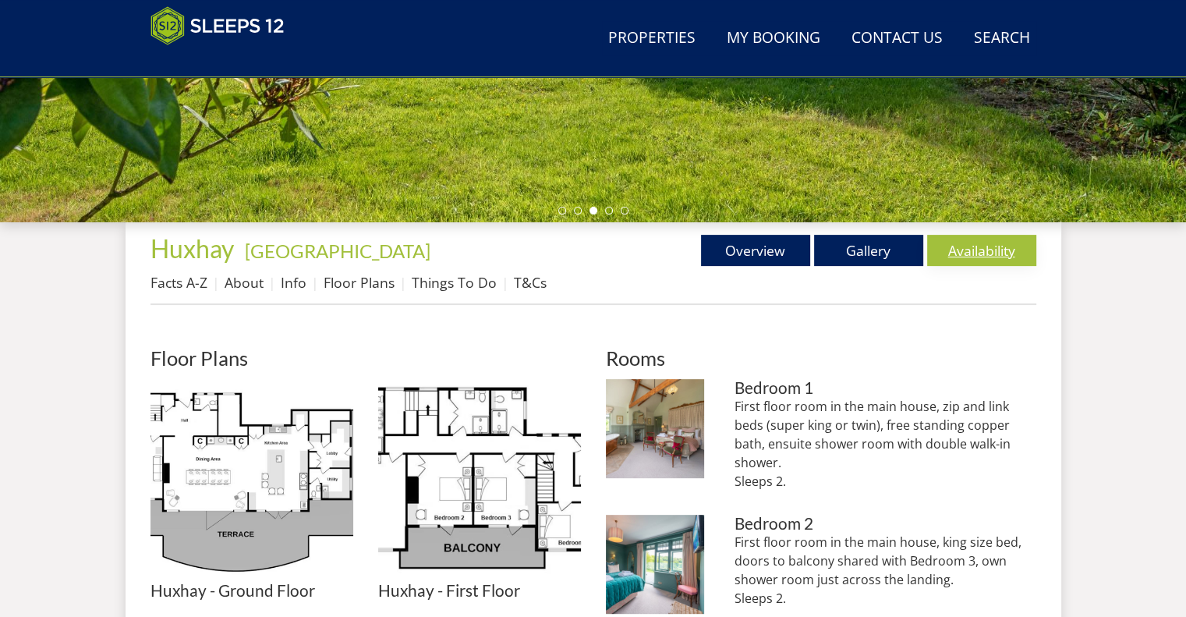
click at [989, 259] on link "Availability" at bounding box center [981, 250] width 109 height 31
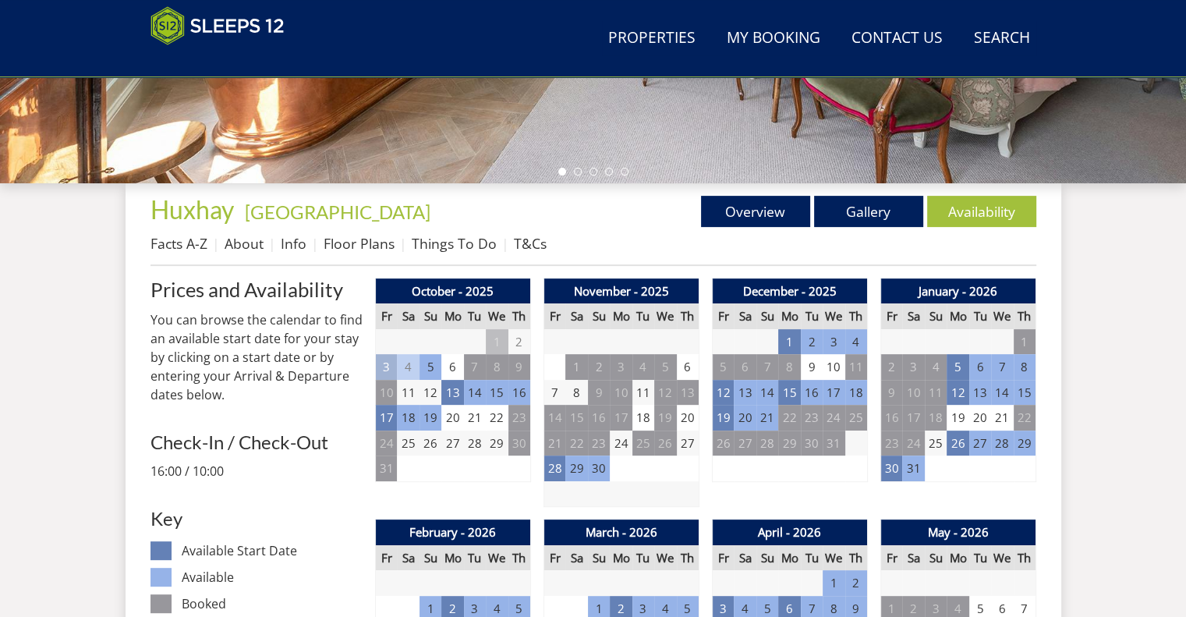
scroll to position [464, 0]
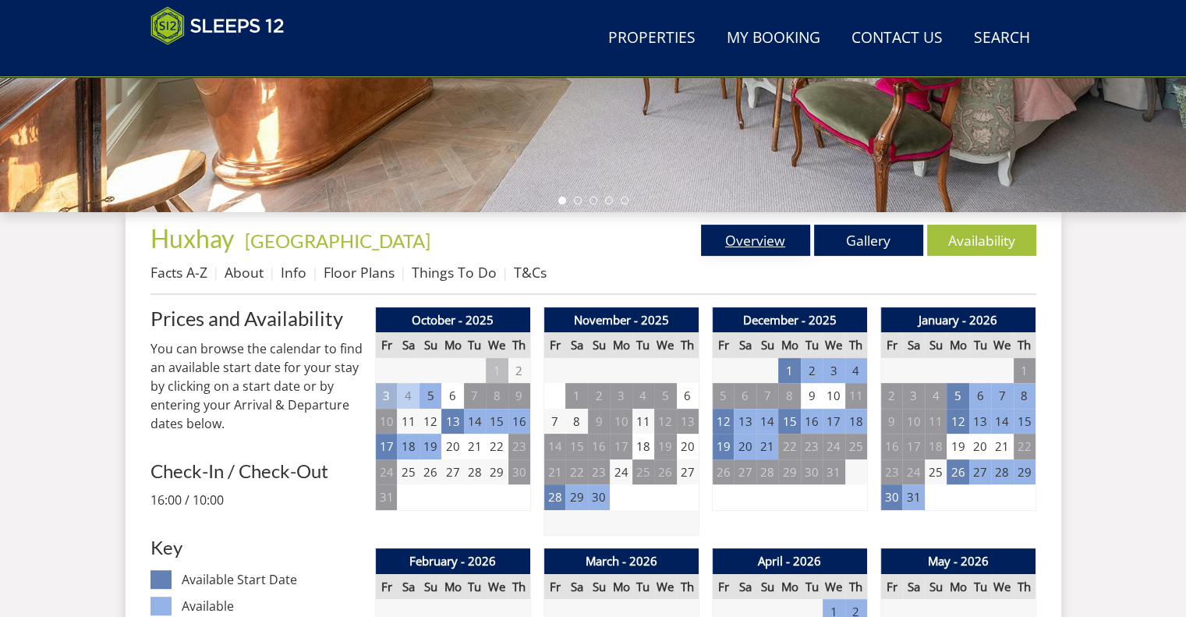
click at [773, 243] on link "Overview" at bounding box center [755, 240] width 109 height 31
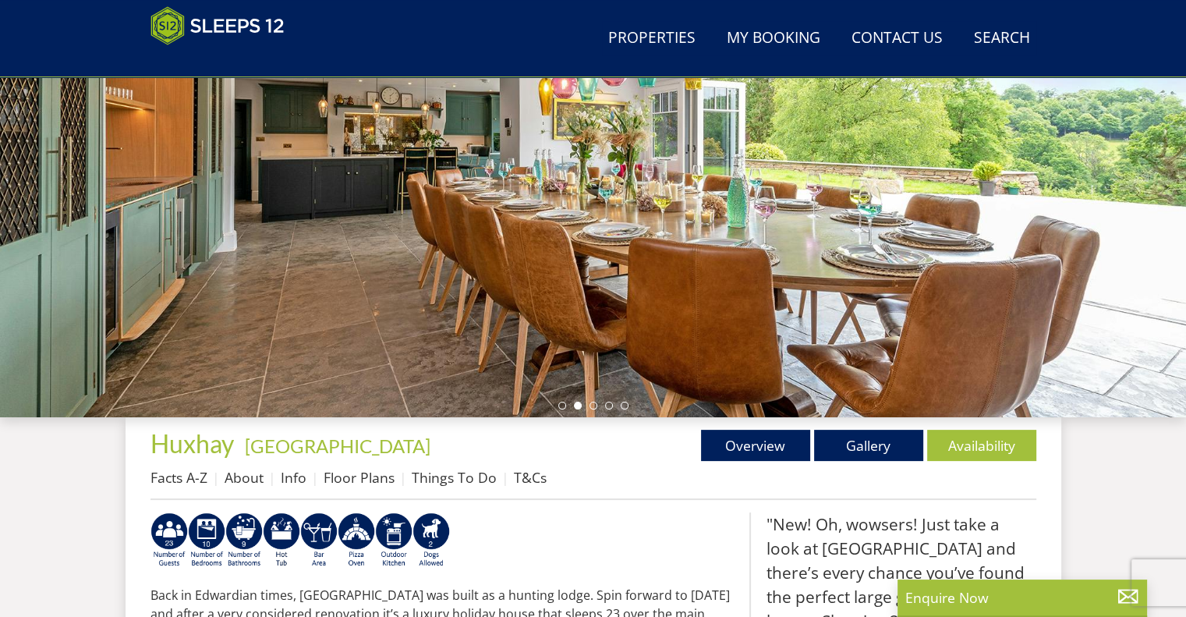
scroll to position [245, 0]
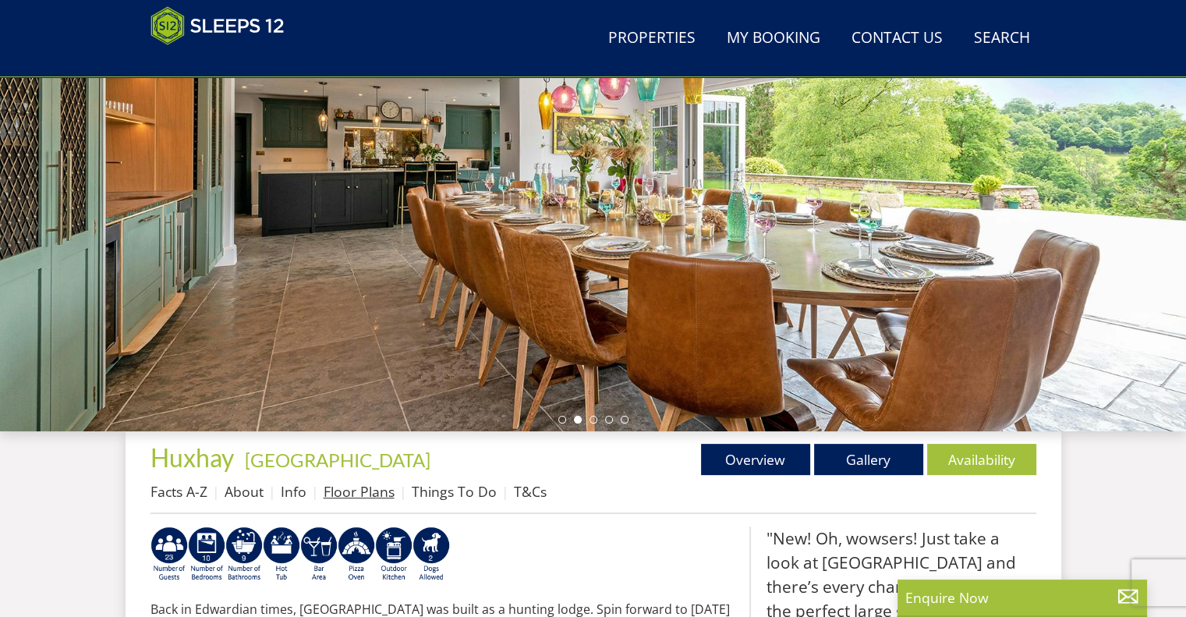
click at [370, 494] on link "Floor Plans" at bounding box center [359, 491] width 71 height 19
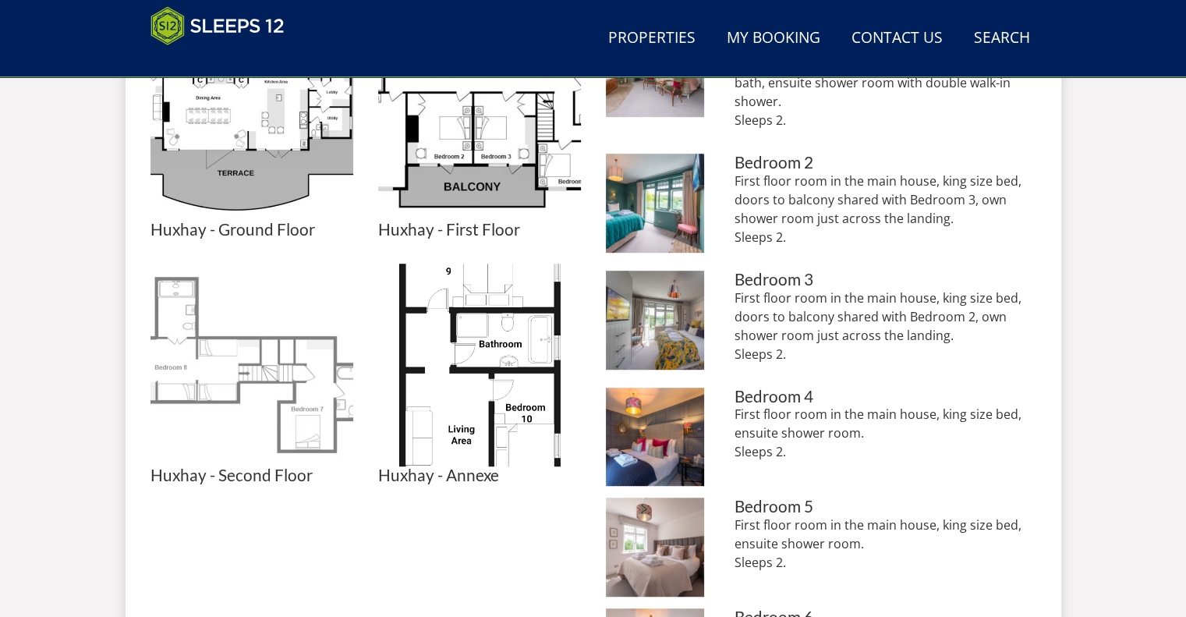
scroll to position [814, 0]
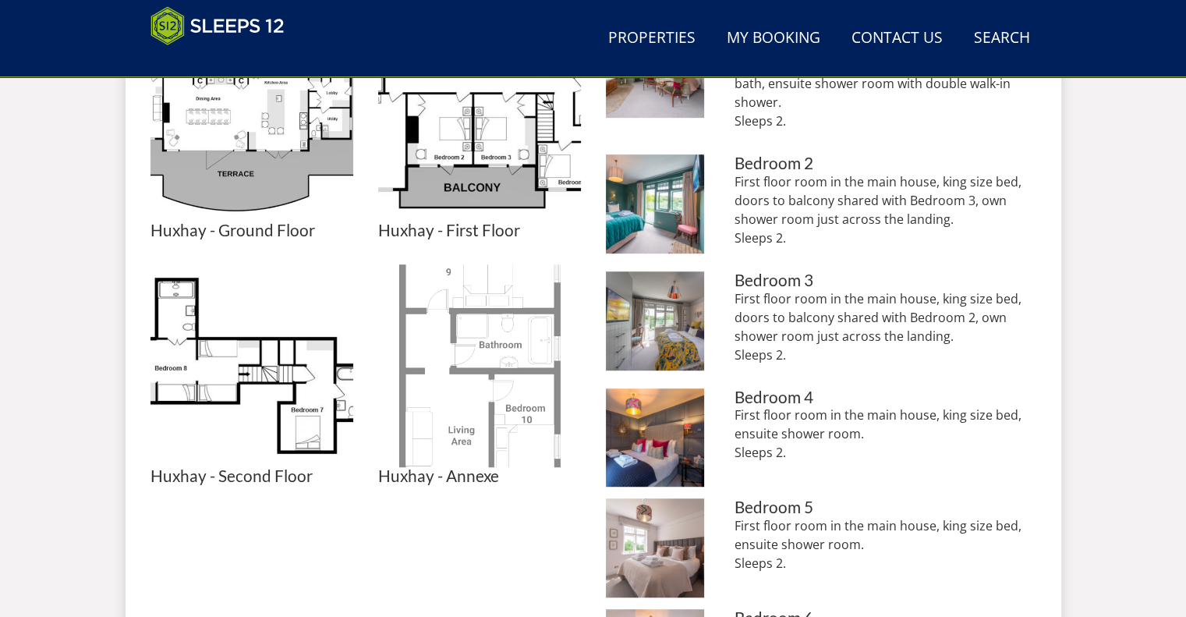
click at [412, 363] on img at bounding box center [479, 365] width 203 height 203
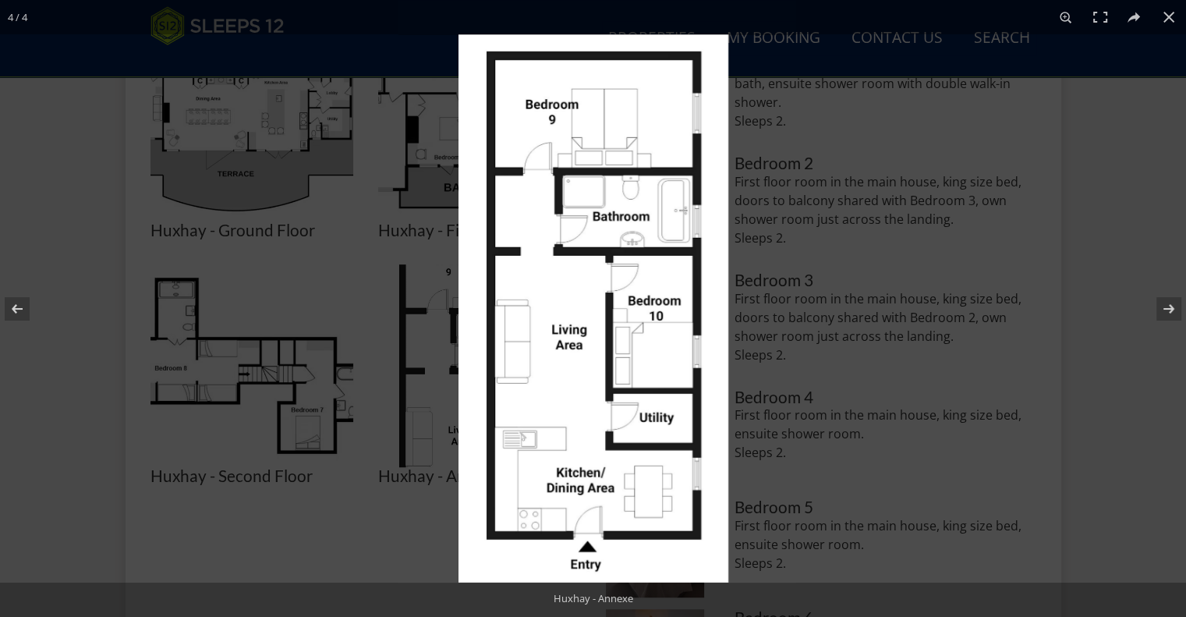
click at [246, 498] on div at bounding box center [593, 308] width 1186 height 617
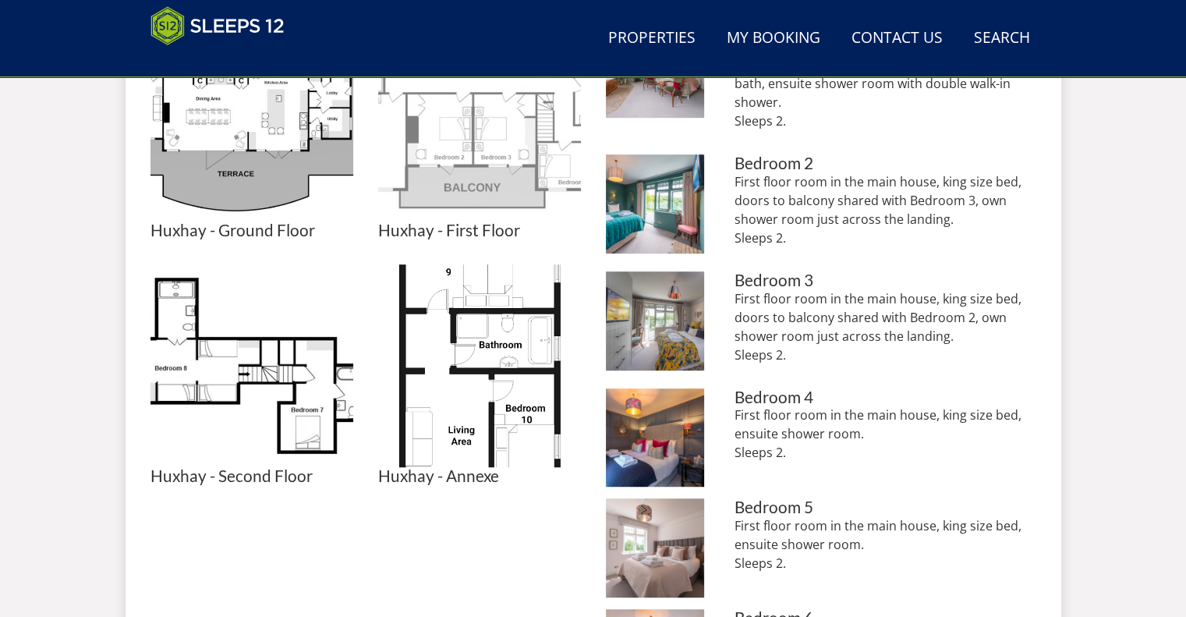
click at [440, 192] on img at bounding box center [479, 120] width 203 height 203
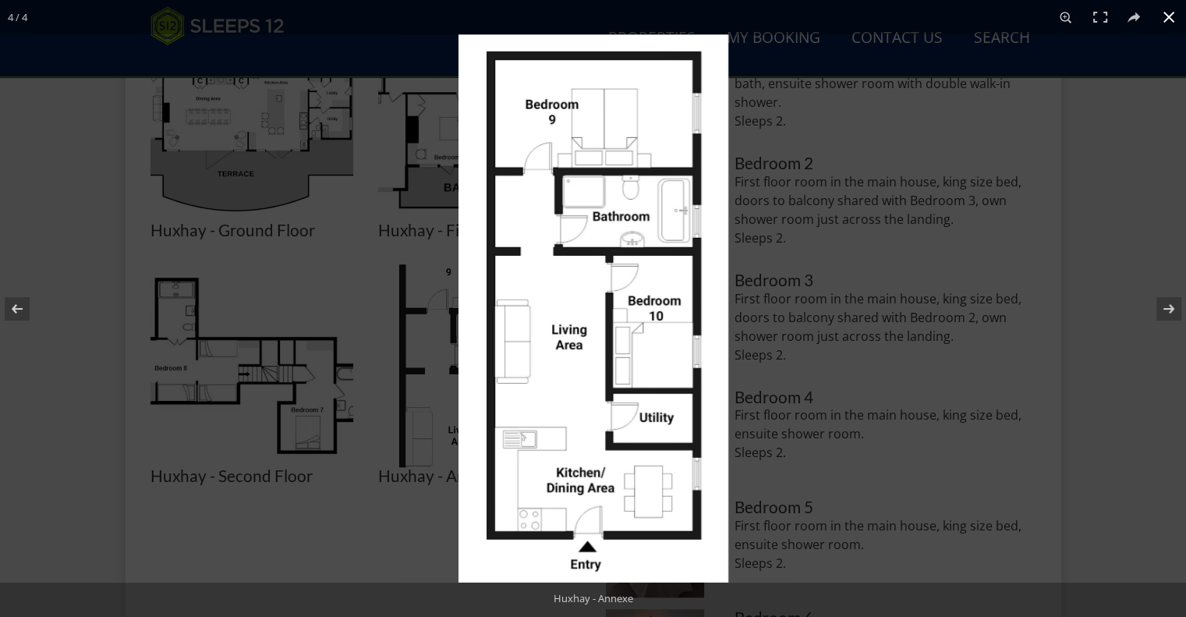
click at [361, 200] on div at bounding box center [593, 308] width 1186 height 617
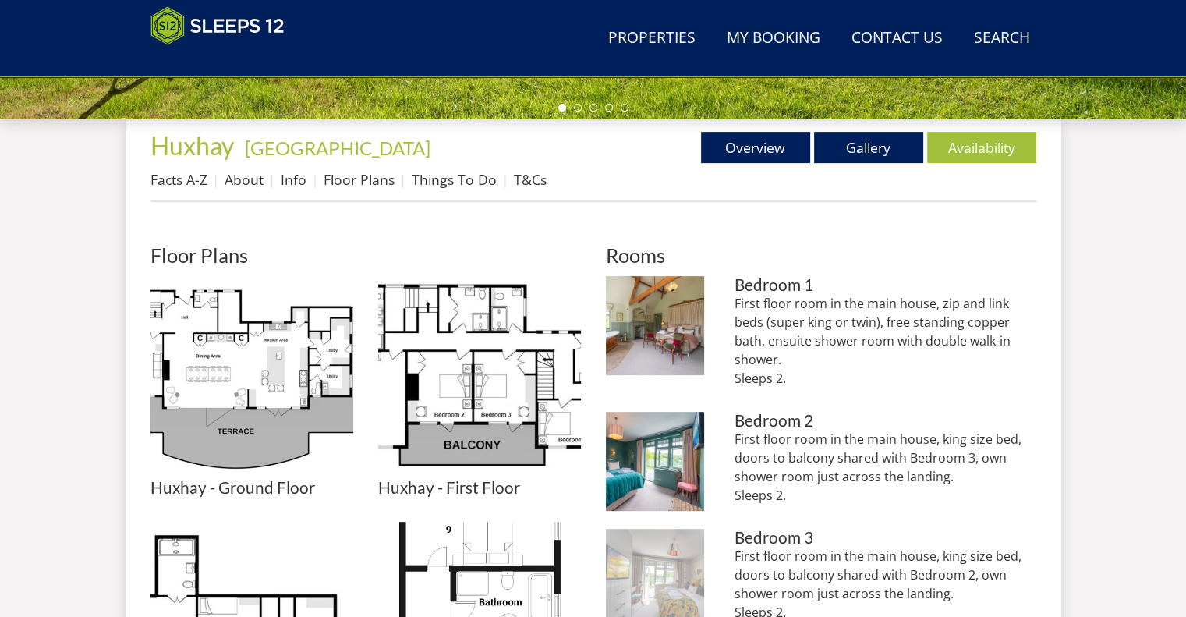
scroll to position [564, 0]
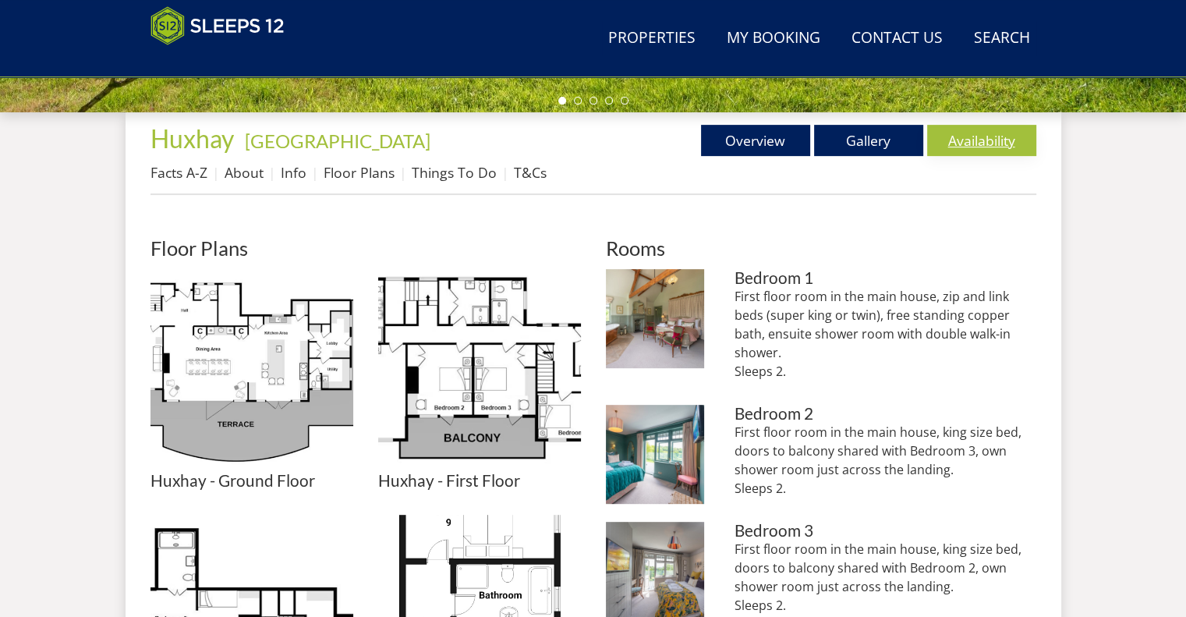
drag, startPoint x: 666, startPoint y: 316, endPoint x: 1016, endPoint y: 144, distance: 390.0
click at [1016, 144] on link "Availability" at bounding box center [981, 140] width 109 height 31
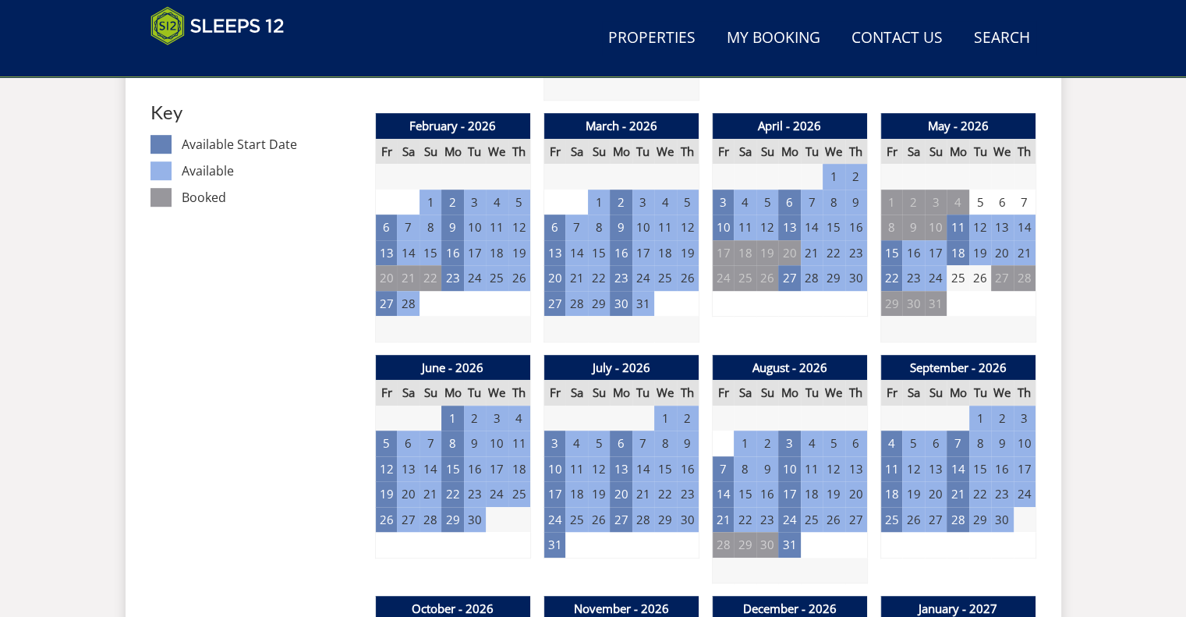
scroll to position [901, 0]
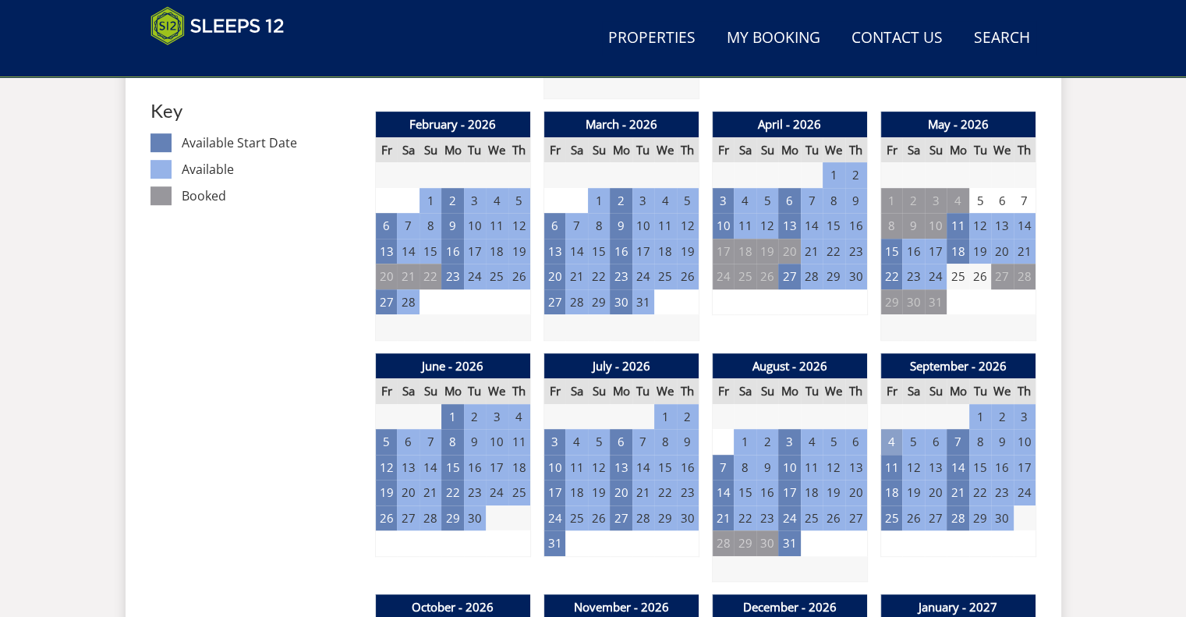
click at [890, 436] on td "4" at bounding box center [892, 442] width 22 height 26
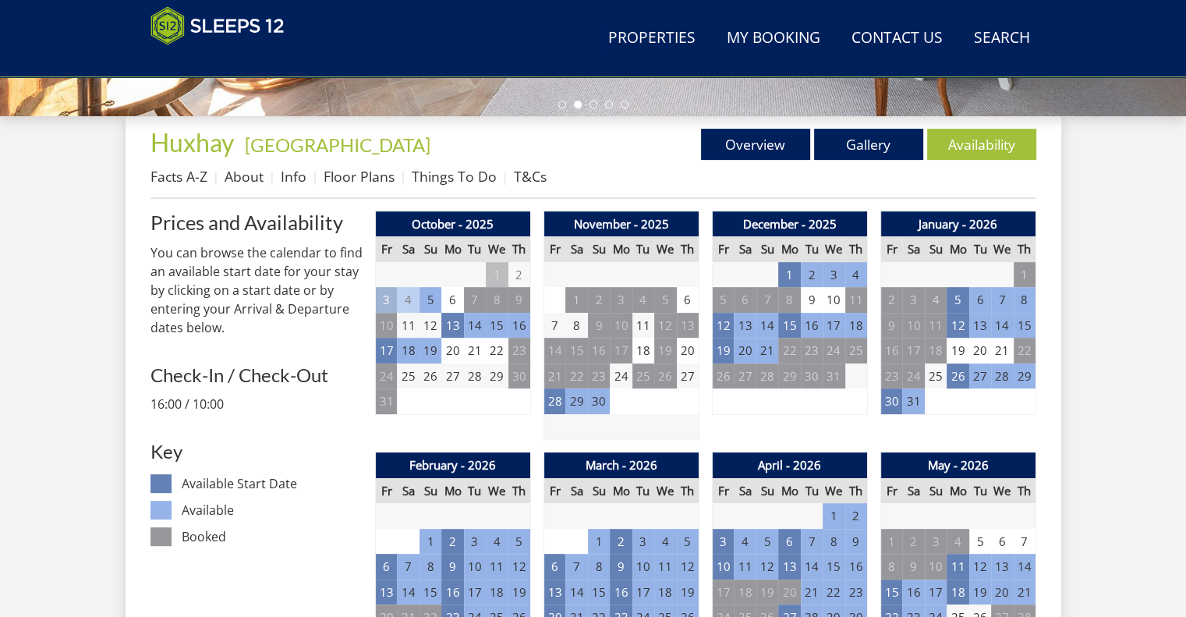
scroll to position [561, 0]
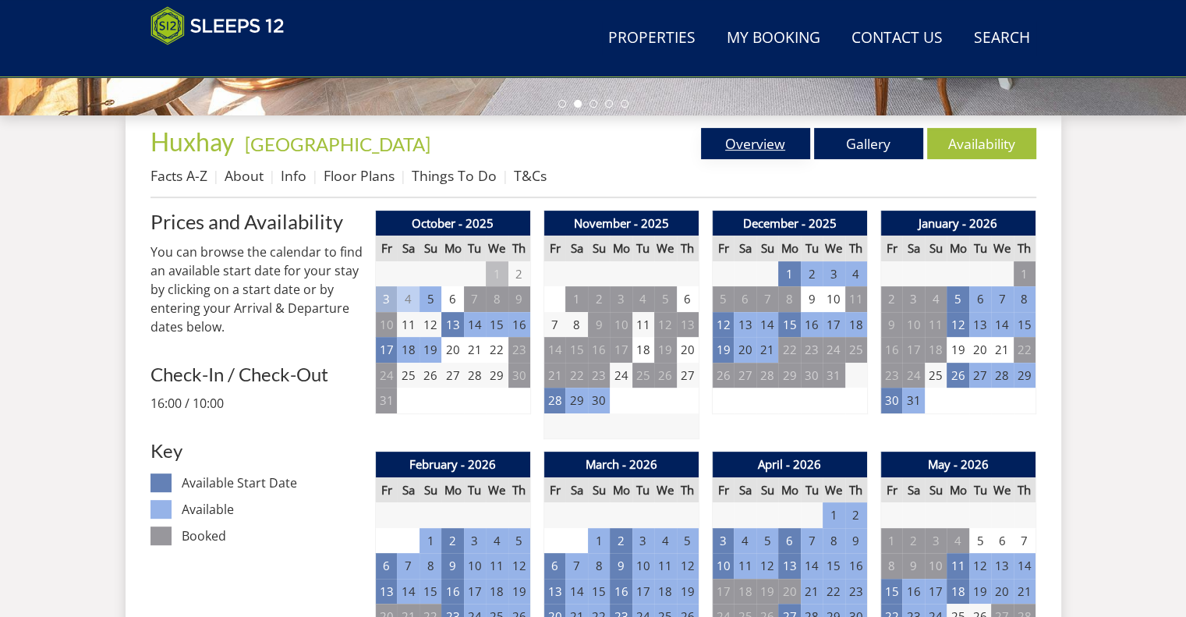
click at [780, 144] on link "Overview" at bounding box center [755, 143] width 109 height 31
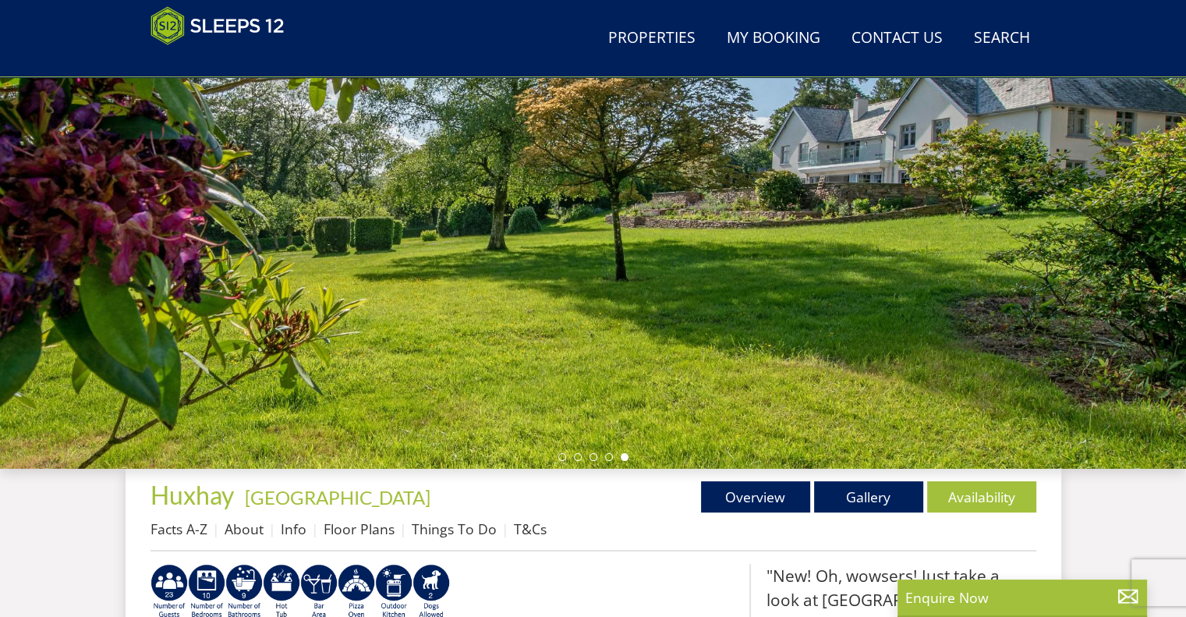
scroll to position [162, 0]
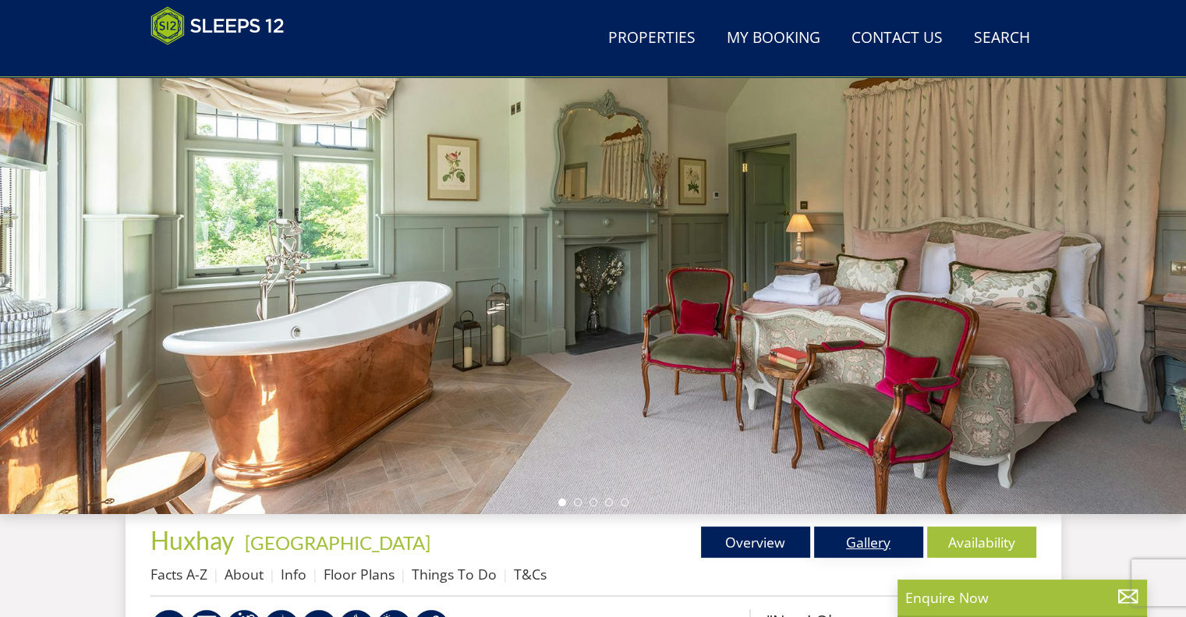
click at [828, 545] on link "Gallery" at bounding box center [868, 541] width 109 height 31
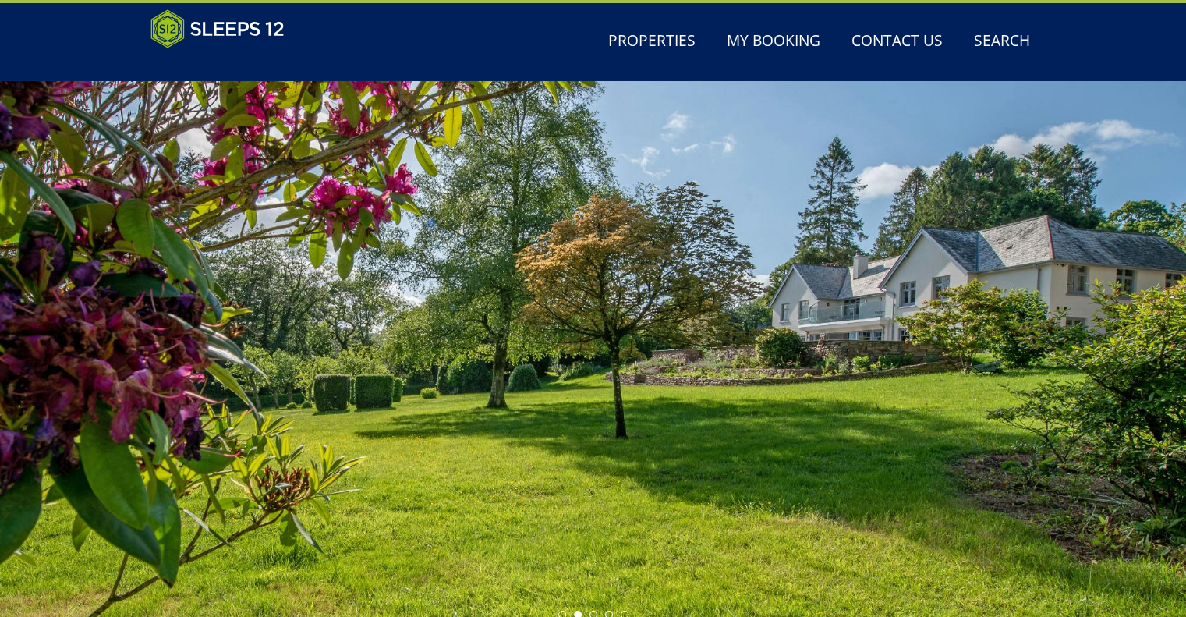
scroll to position [49, 0]
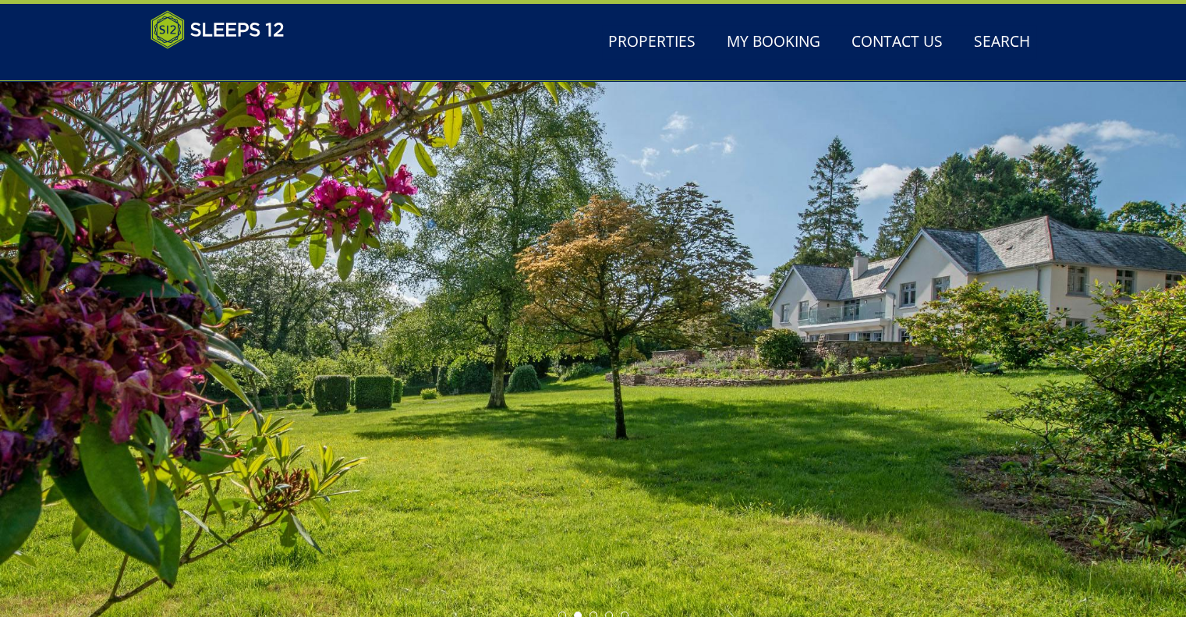
click at [682, 417] on div at bounding box center [593, 354] width 1186 height 546
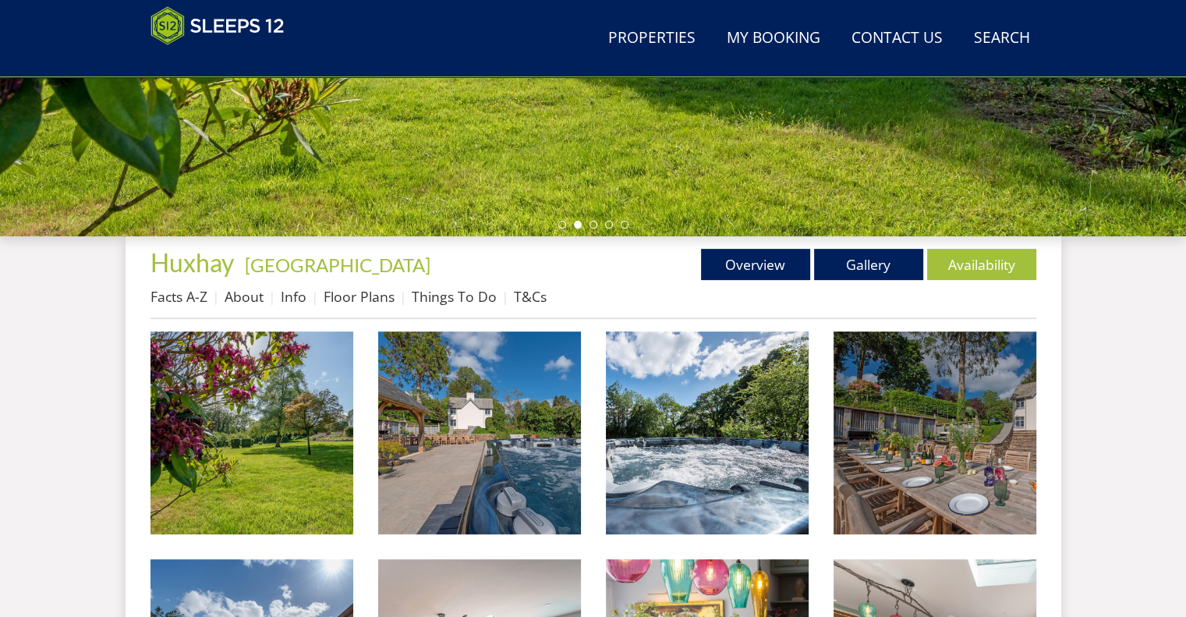
scroll to position [443, 0]
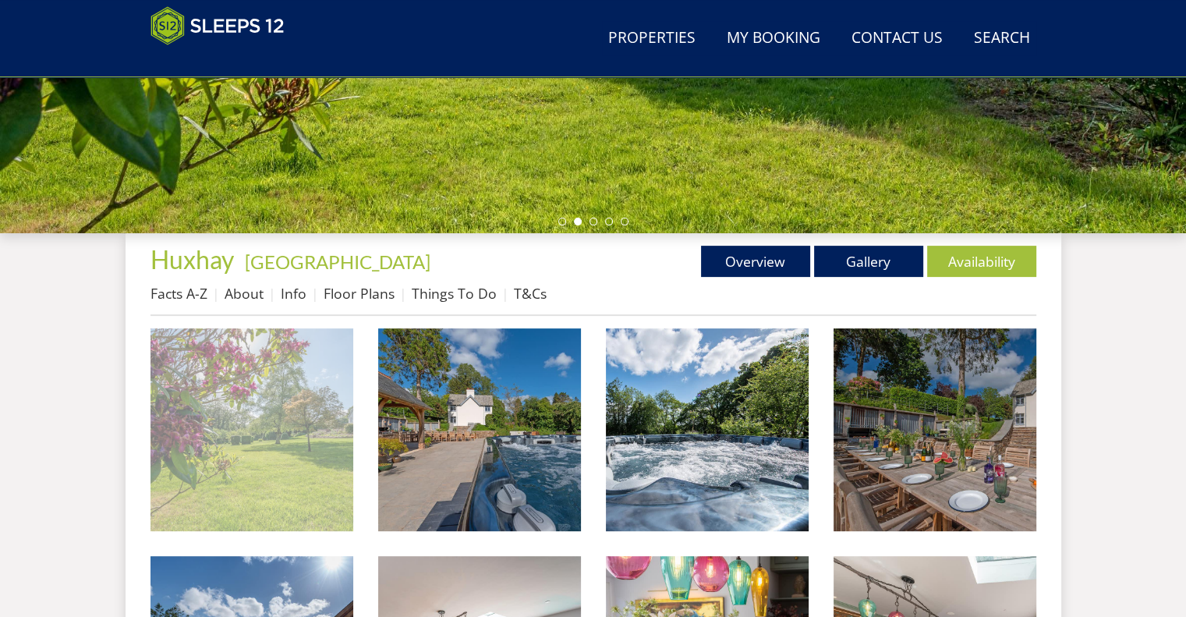
click at [225, 427] on img at bounding box center [252, 429] width 203 height 203
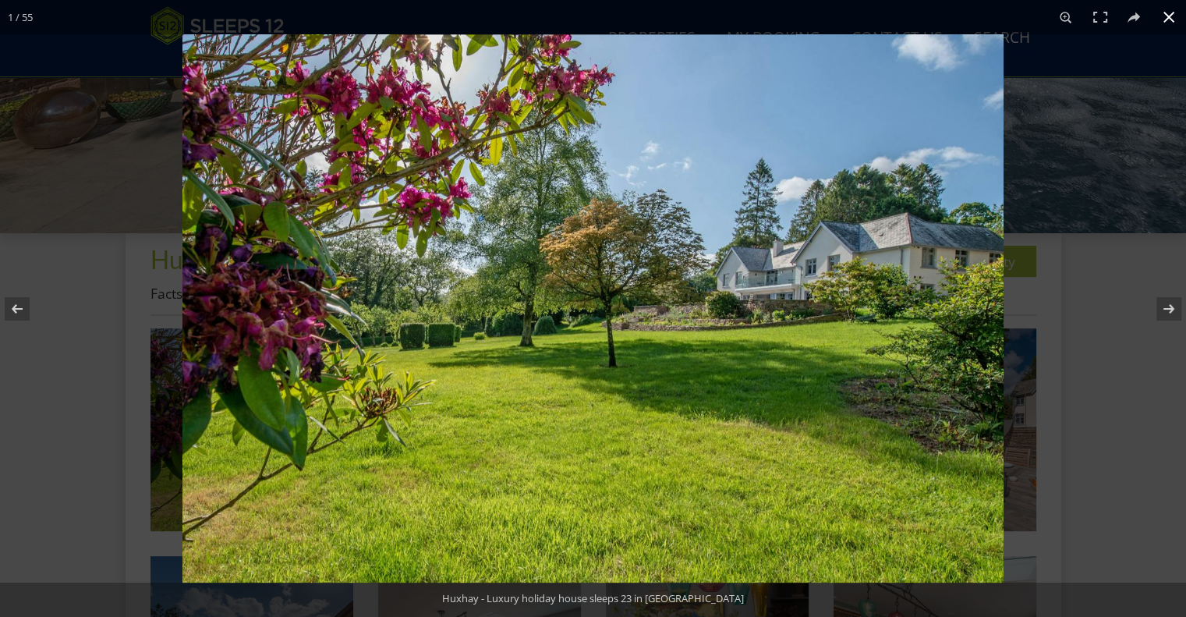
click at [102, 349] on div at bounding box center [593, 308] width 1186 height 617
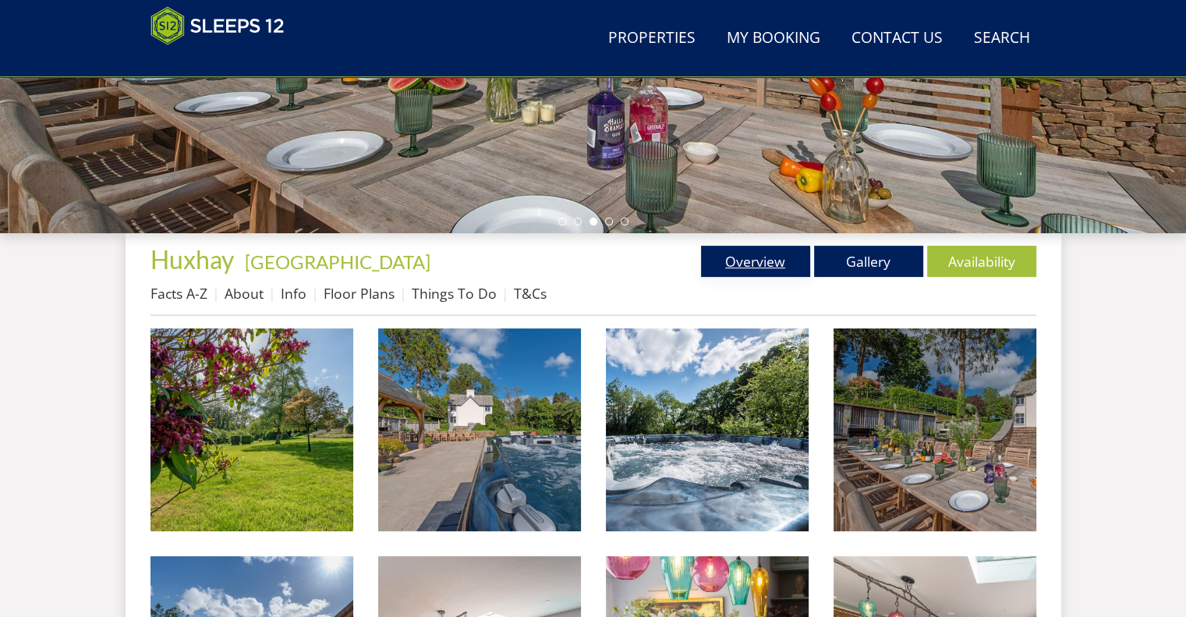
click at [747, 259] on link "Overview" at bounding box center [755, 261] width 109 height 31
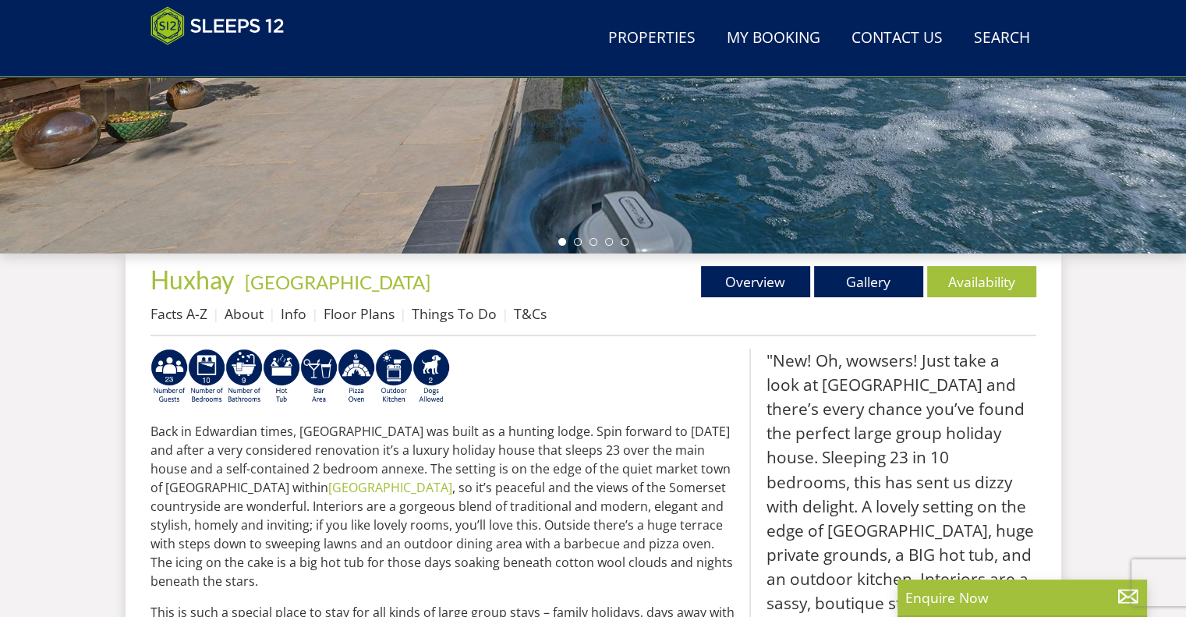
scroll to position [424, 0]
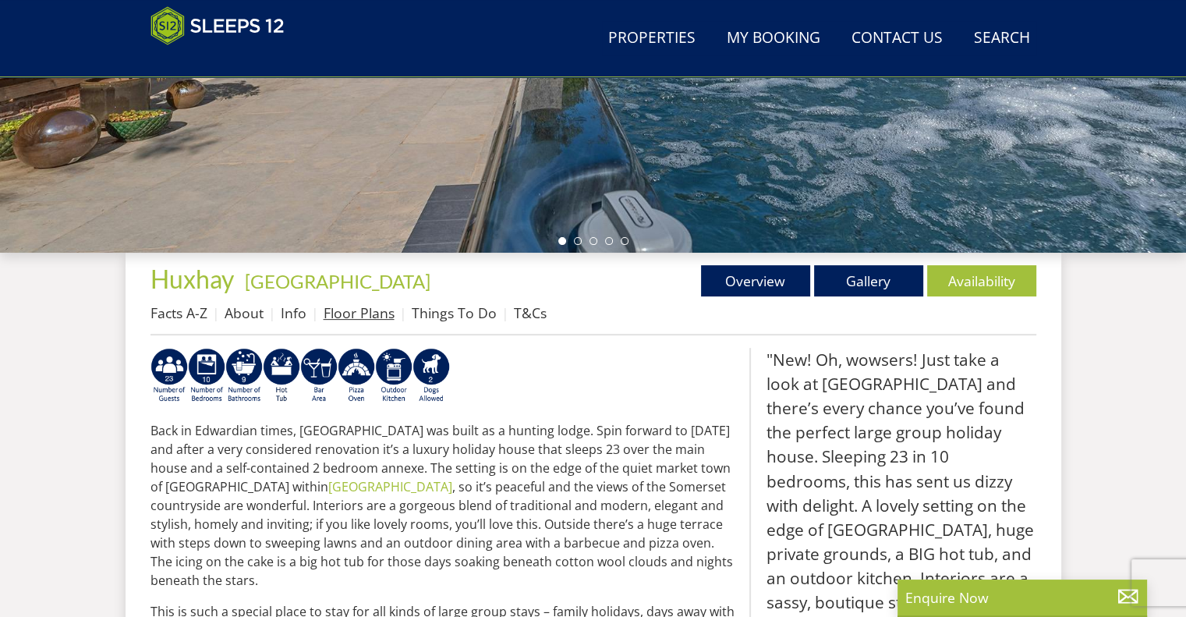
click at [342, 304] on link "Floor Plans" at bounding box center [359, 312] width 71 height 19
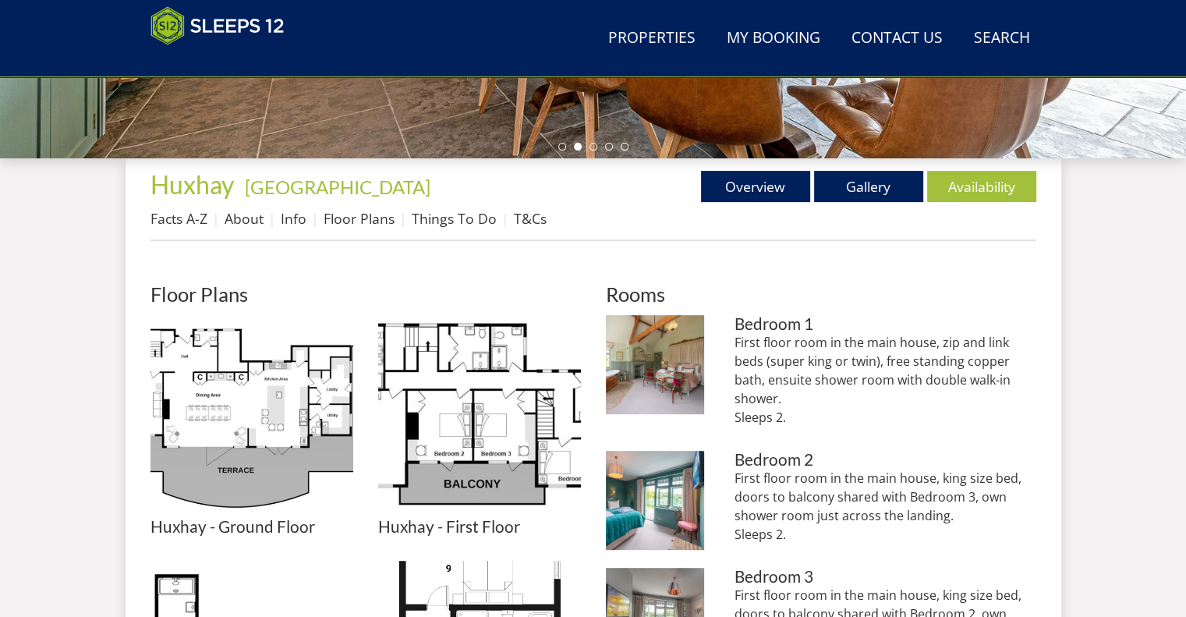
scroll to position [518, 0]
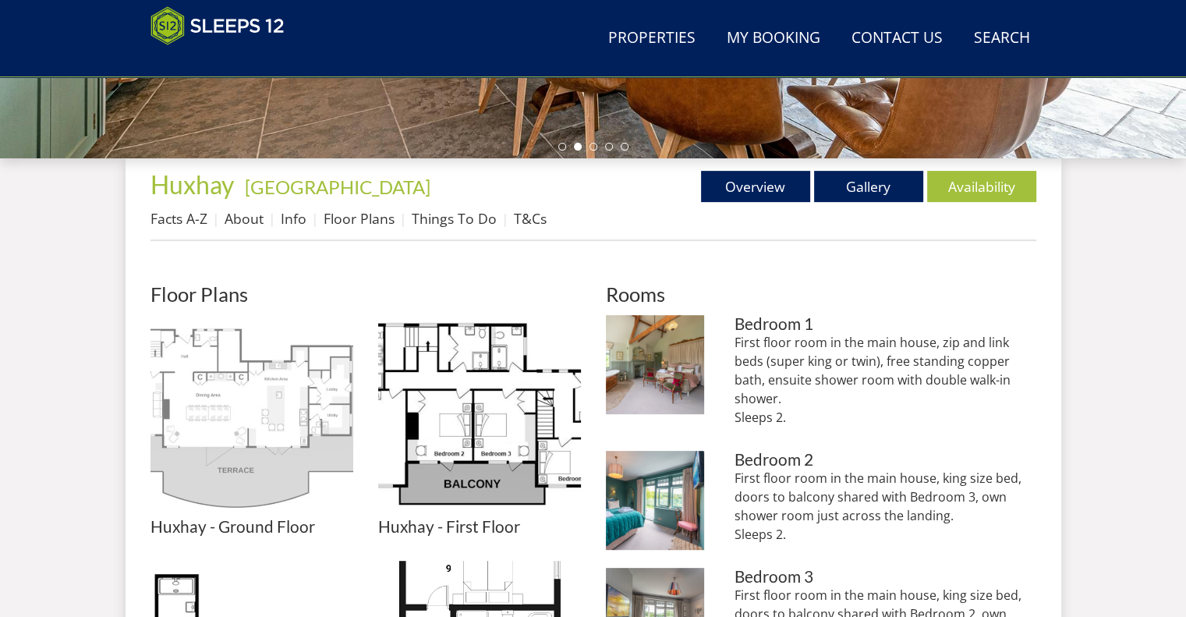
click at [274, 367] on img at bounding box center [252, 416] width 203 height 203
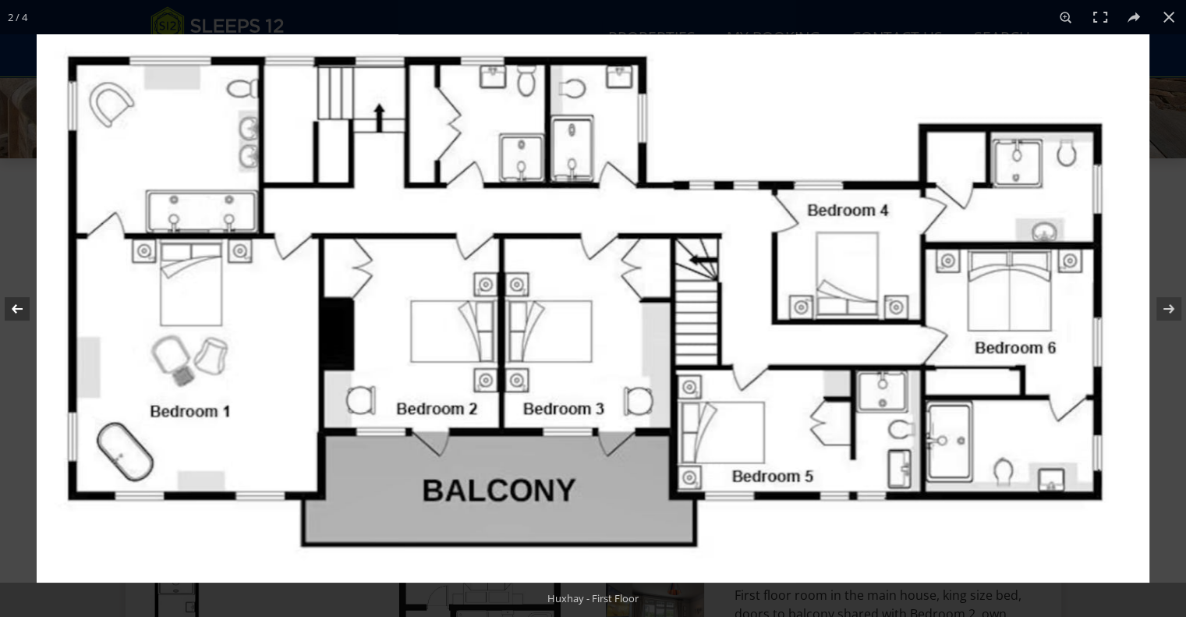
click at [34, 310] on button at bounding box center [27, 309] width 55 height 78
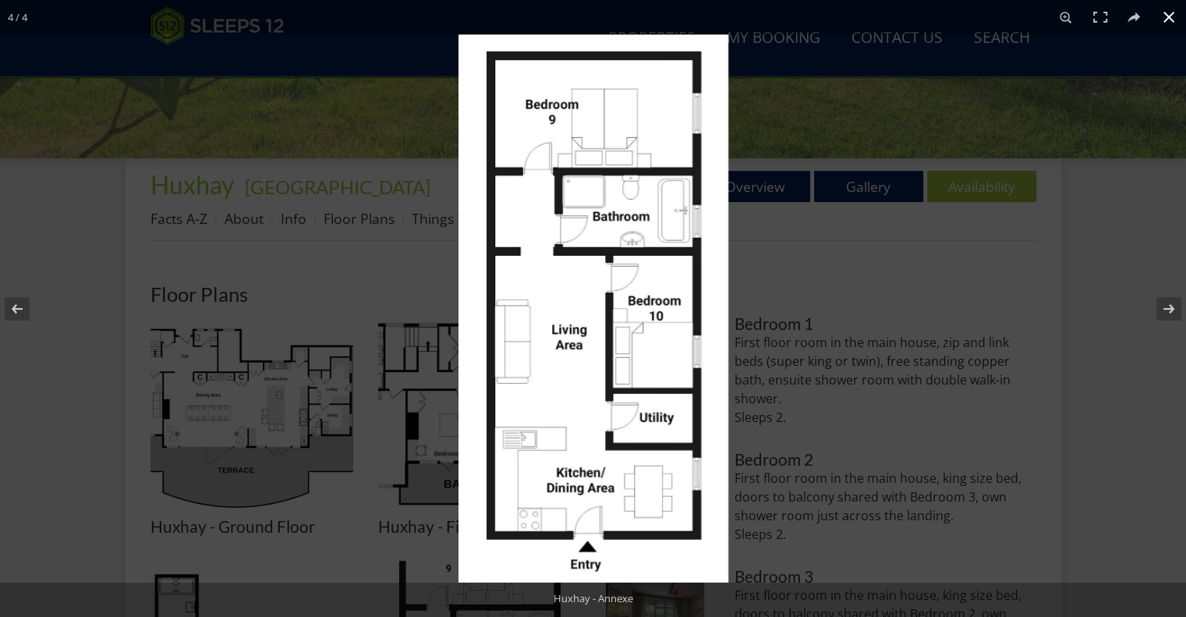
click at [246, 395] on div at bounding box center [593, 308] width 1186 height 617
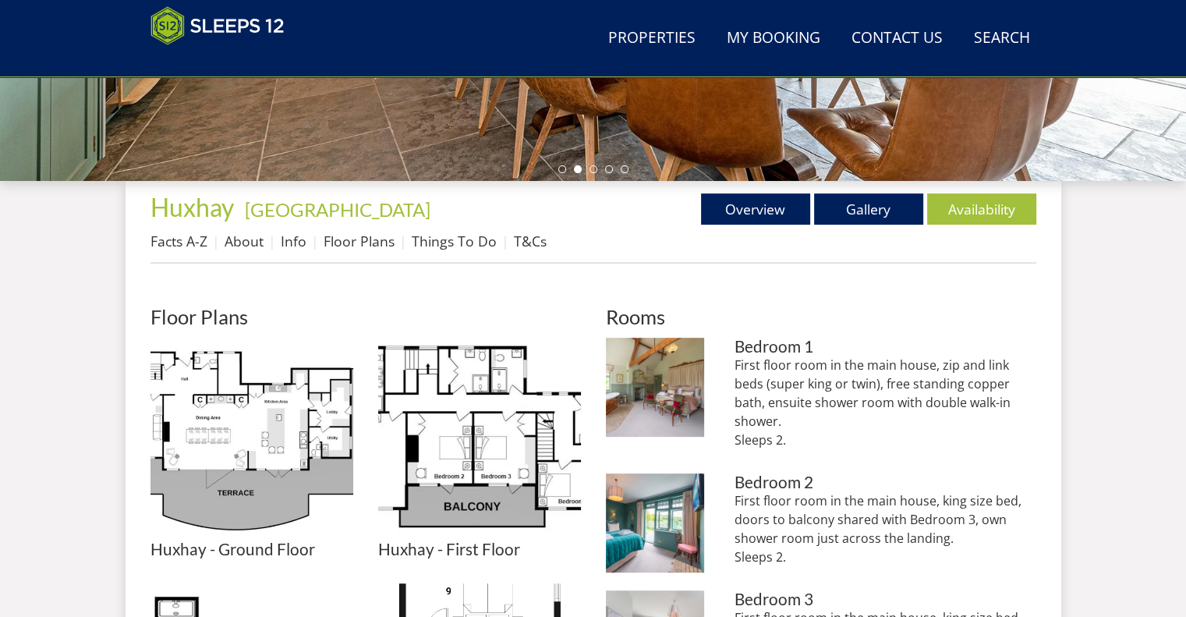
scroll to position [473, 0]
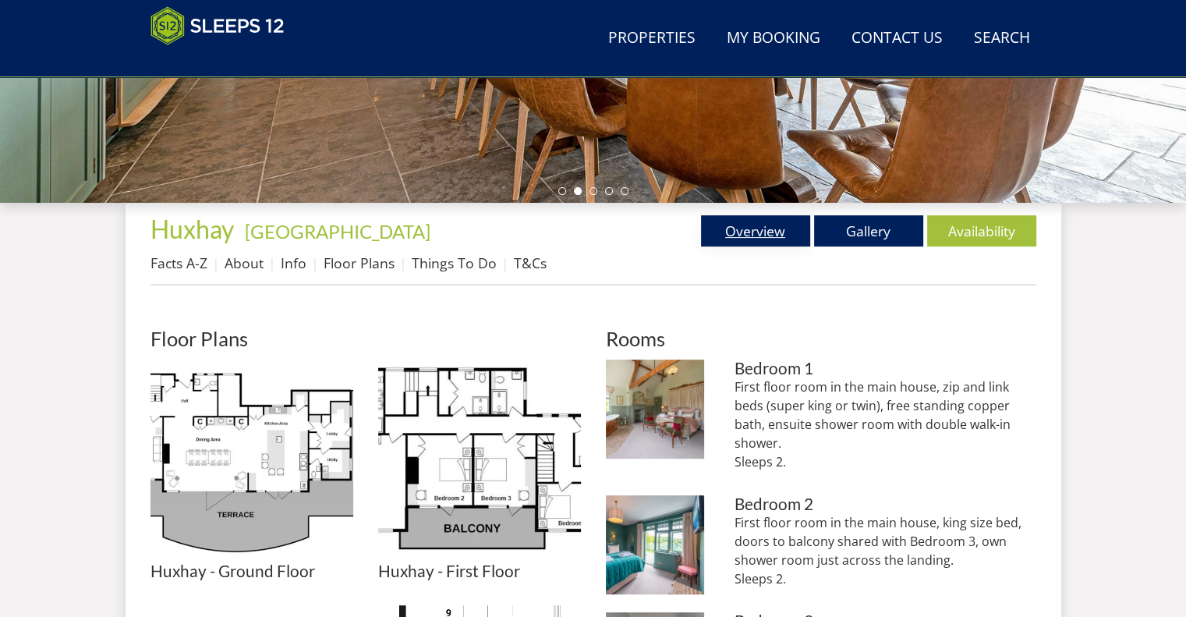
click at [754, 237] on link "Overview" at bounding box center [755, 230] width 109 height 31
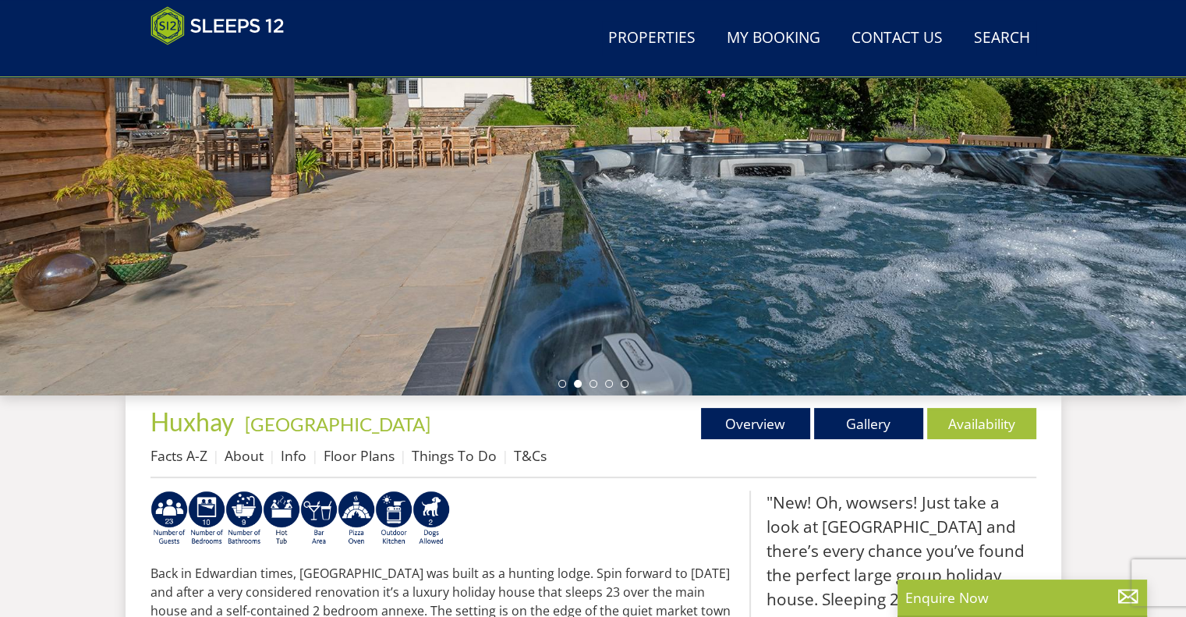
scroll to position [289, 0]
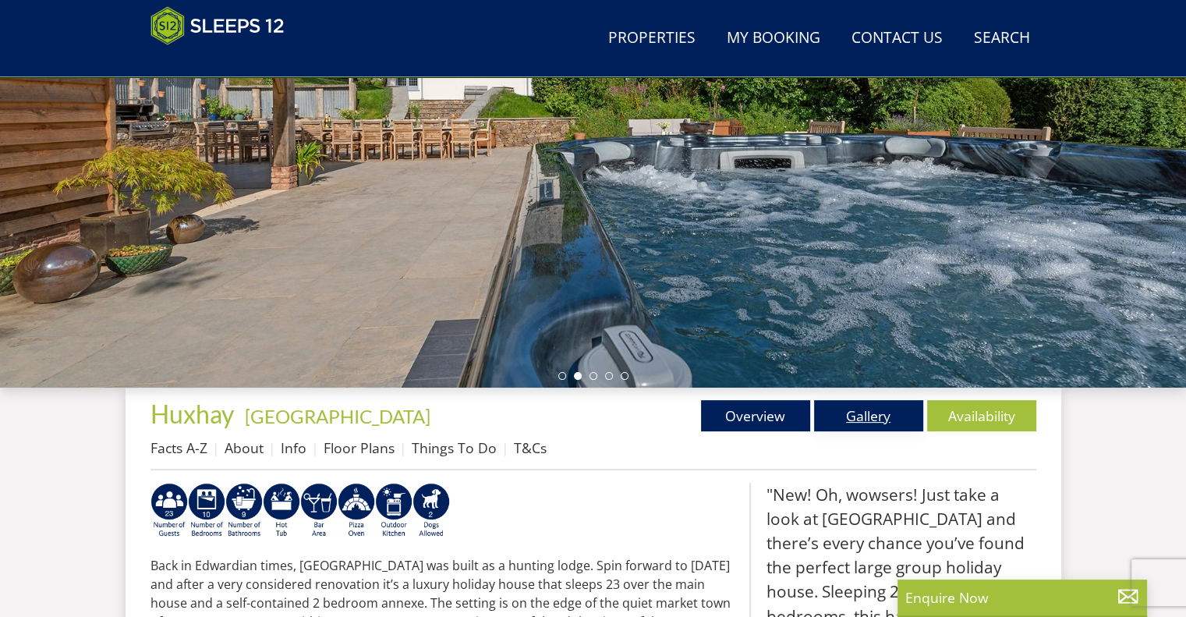
click at [855, 404] on link "Gallery" at bounding box center [868, 415] width 109 height 31
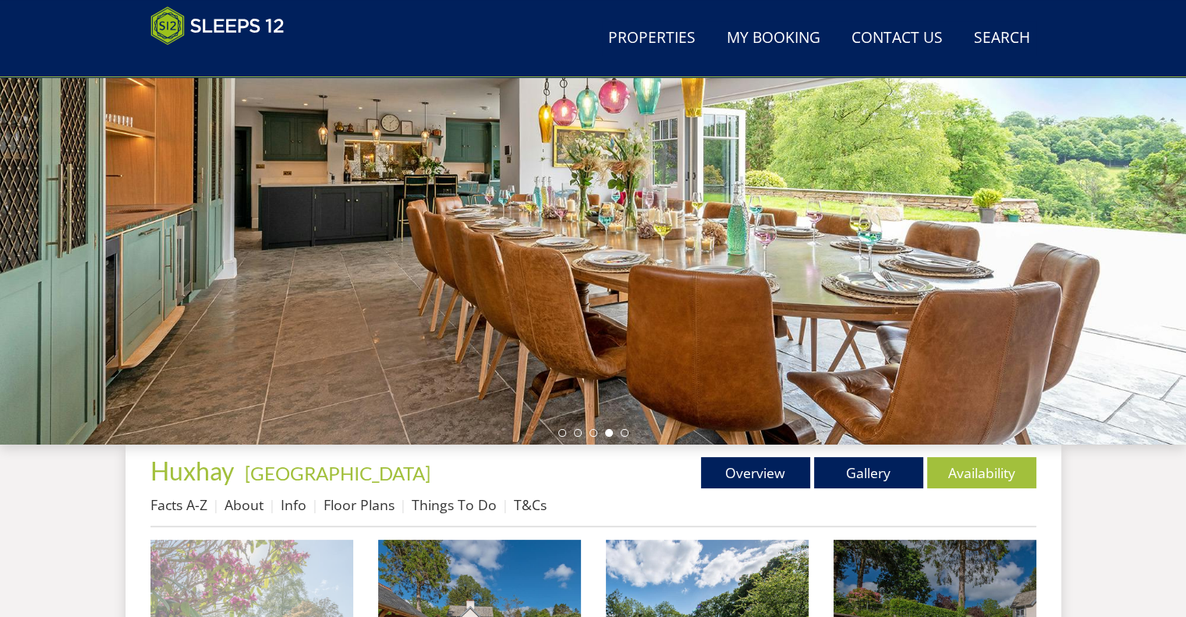
scroll to position [185, 0]
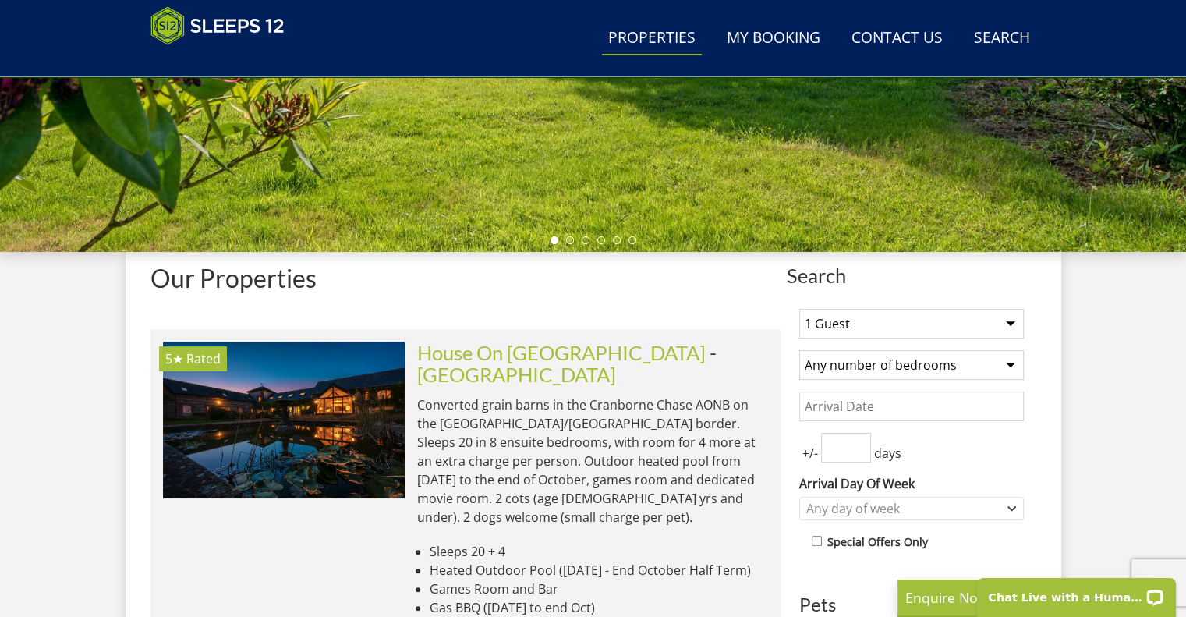
click at [867, 336] on select "1 Guest 2 Guests 3 Guests 4 Guests 5 Guests 6 Guests 7 Guests 8 Guests 9 Guests…" at bounding box center [911, 324] width 225 height 30
select select "15"
click at [799, 309] on select "1 Guest 2 Guests 3 Guests 4 Guests 5 Guests 6 Guests 7 Guests 8 Guests 9 Guests…" at bounding box center [911, 324] width 225 height 30
click at [892, 374] on select "Any number of bedrooms 1 Bedroom 2 Bedrooms 3 Bedrooms 4 Bedrooms 5 Bedrooms 6 …" at bounding box center [911, 365] width 225 height 30
click at [799, 350] on select "Any number of bedrooms 1 Bedroom 2 Bedrooms 3 Bedrooms 4 Bedrooms 5 Bedrooms 6 …" at bounding box center [911, 365] width 225 height 30
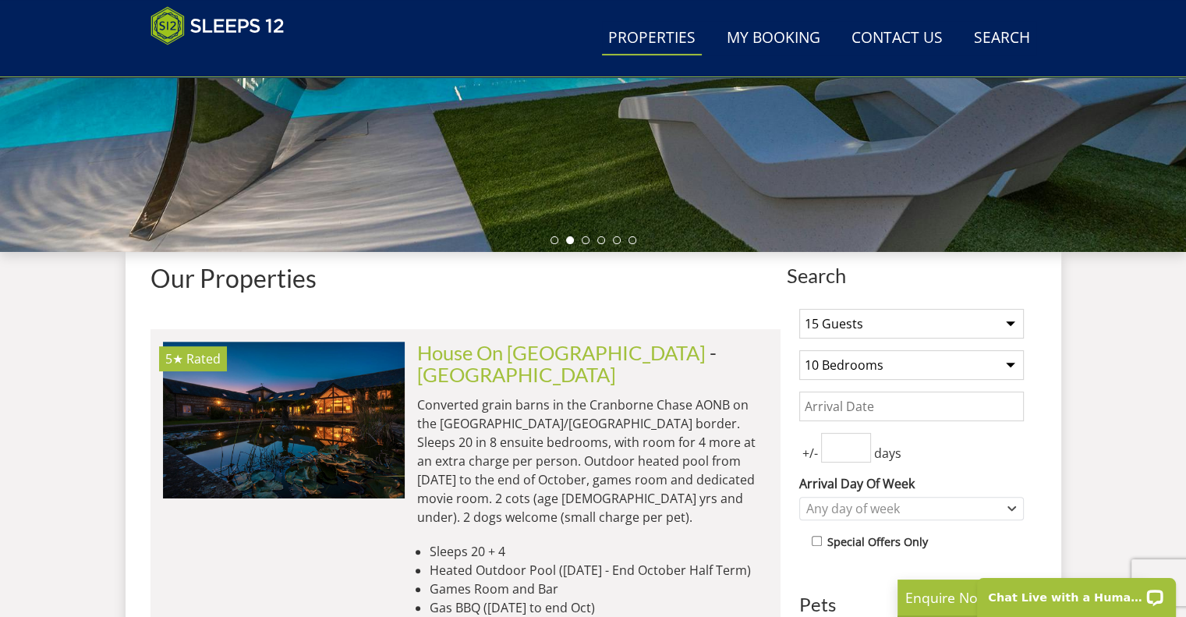
click at [936, 377] on select "Any number of bedrooms 1 Bedroom 2 Bedrooms 3 Bedrooms 4 Bedrooms 5 Bedrooms 6 …" at bounding box center [911, 365] width 225 height 30
select select "9"
click at [799, 350] on select "Any number of bedrooms 1 Bedroom 2 Bedrooms 3 Bedrooms 4 Bedrooms 5 Bedrooms 6 …" at bounding box center [911, 365] width 225 height 30
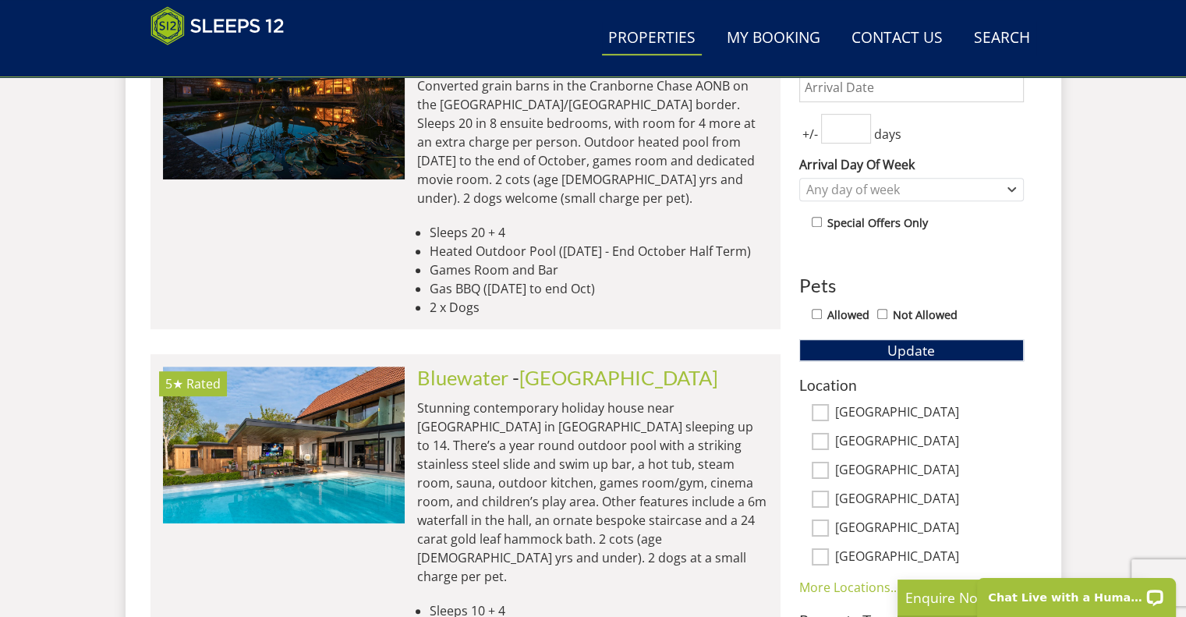
scroll to position [746, 0]
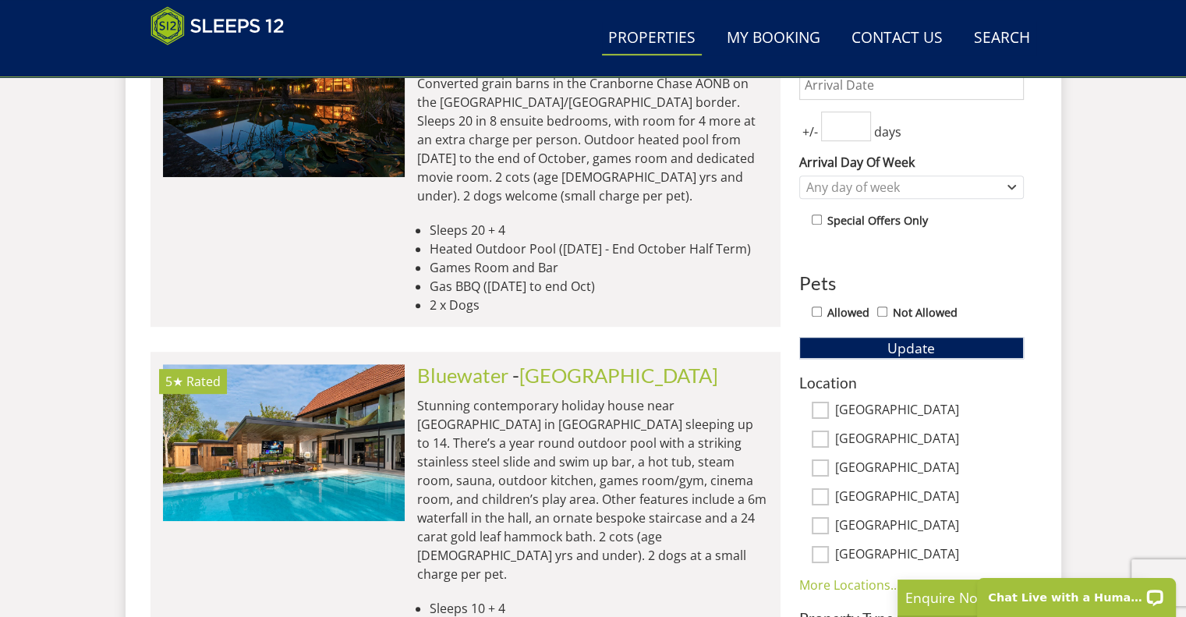
click at [879, 402] on label "[GEOGRAPHIC_DATA]" at bounding box center [929, 410] width 189 height 17
click at [829, 402] on input "[GEOGRAPHIC_DATA]" at bounding box center [820, 410] width 17 height 17
checkbox input "true"
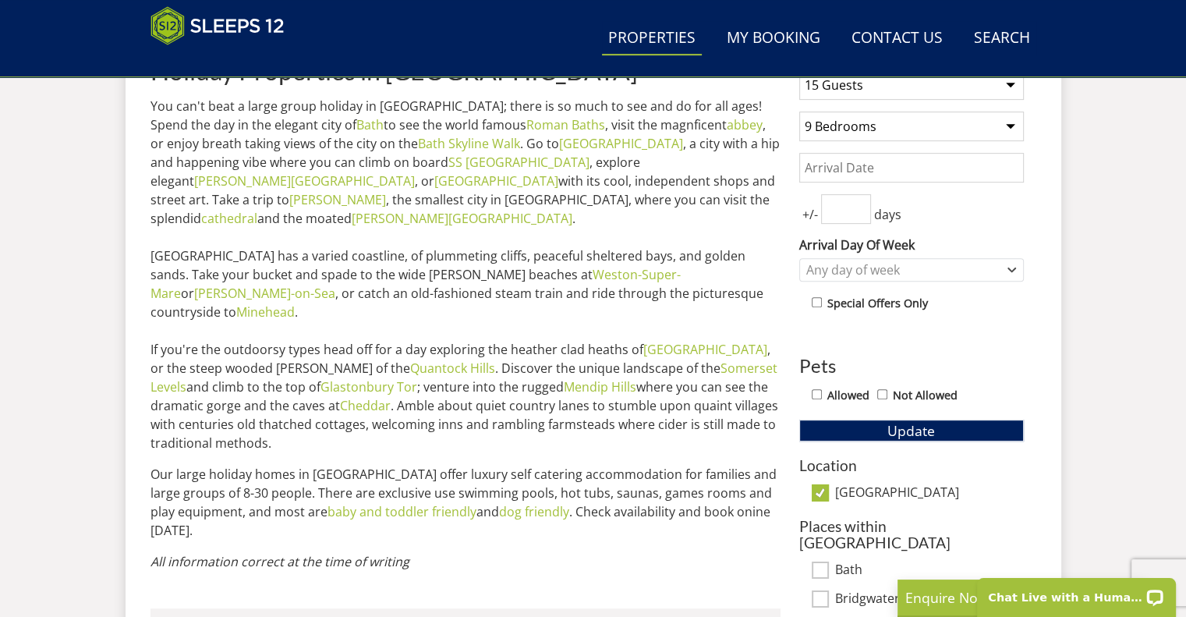
scroll to position [587, 0]
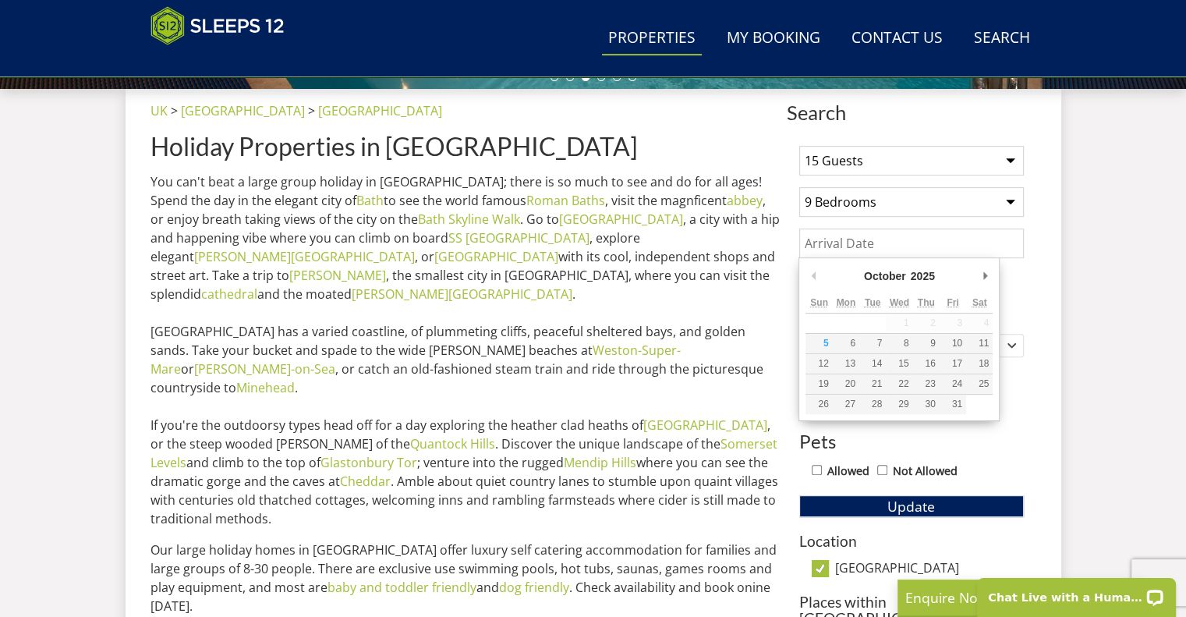
click at [971, 238] on input "Date" at bounding box center [911, 244] width 225 height 30
type input "18/09/2026"
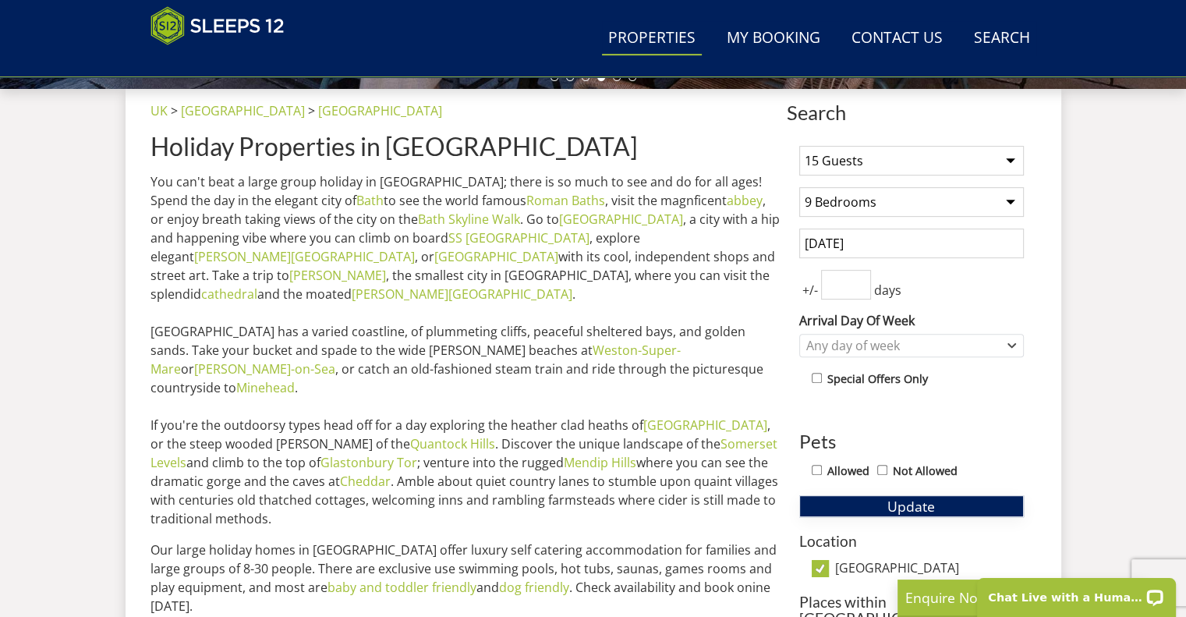
click at [914, 503] on span "Update" at bounding box center [912, 506] width 48 height 19
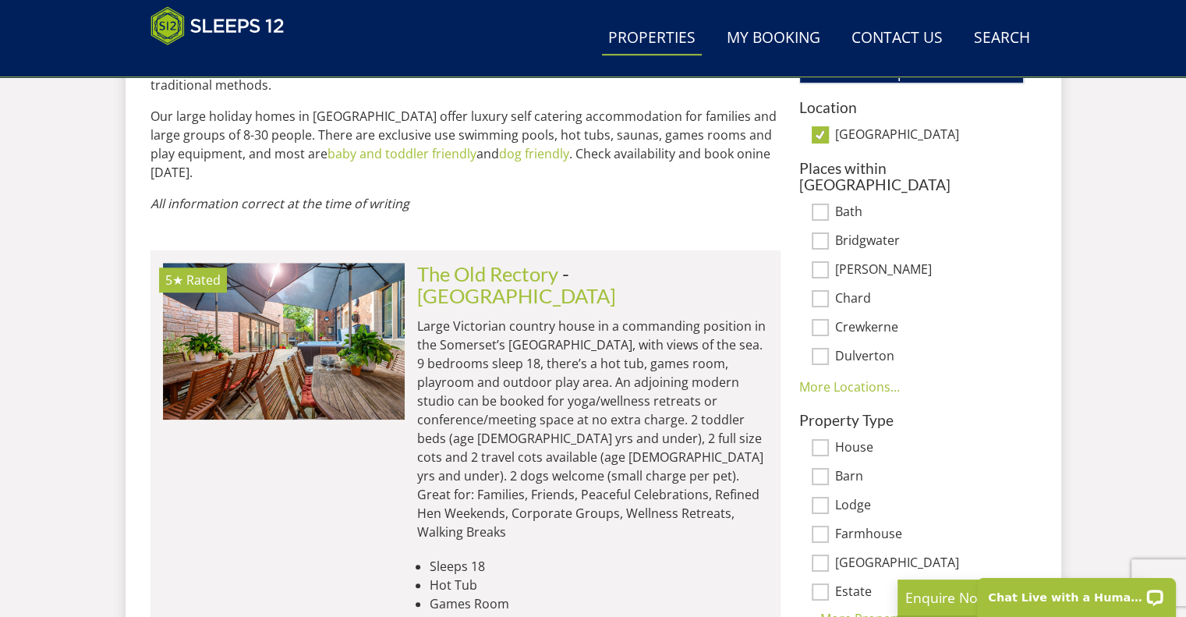
scroll to position [1019, 0]
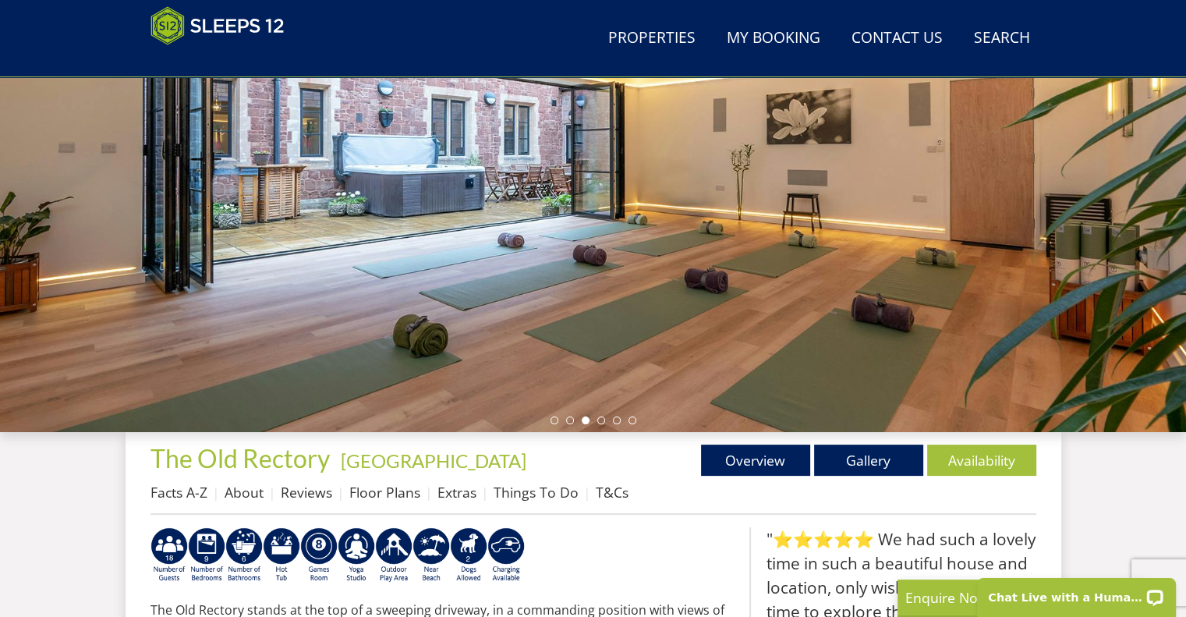
scroll to position [245, 0]
click at [849, 456] on link "Gallery" at bounding box center [868, 459] width 109 height 31
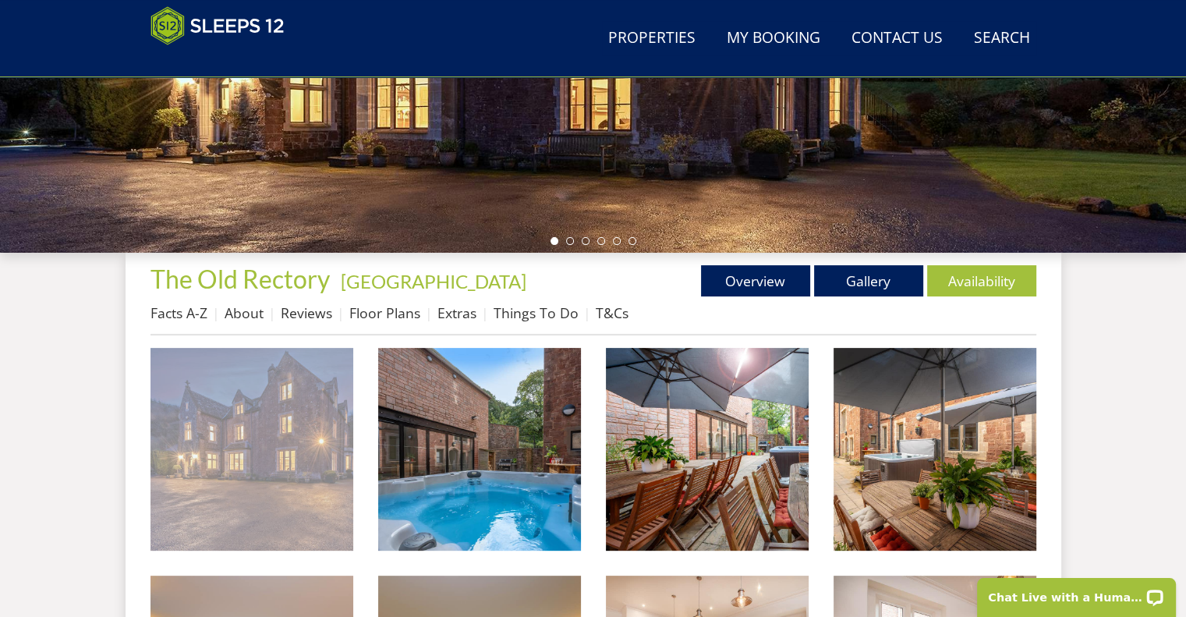
click at [269, 466] on img at bounding box center [252, 449] width 203 height 203
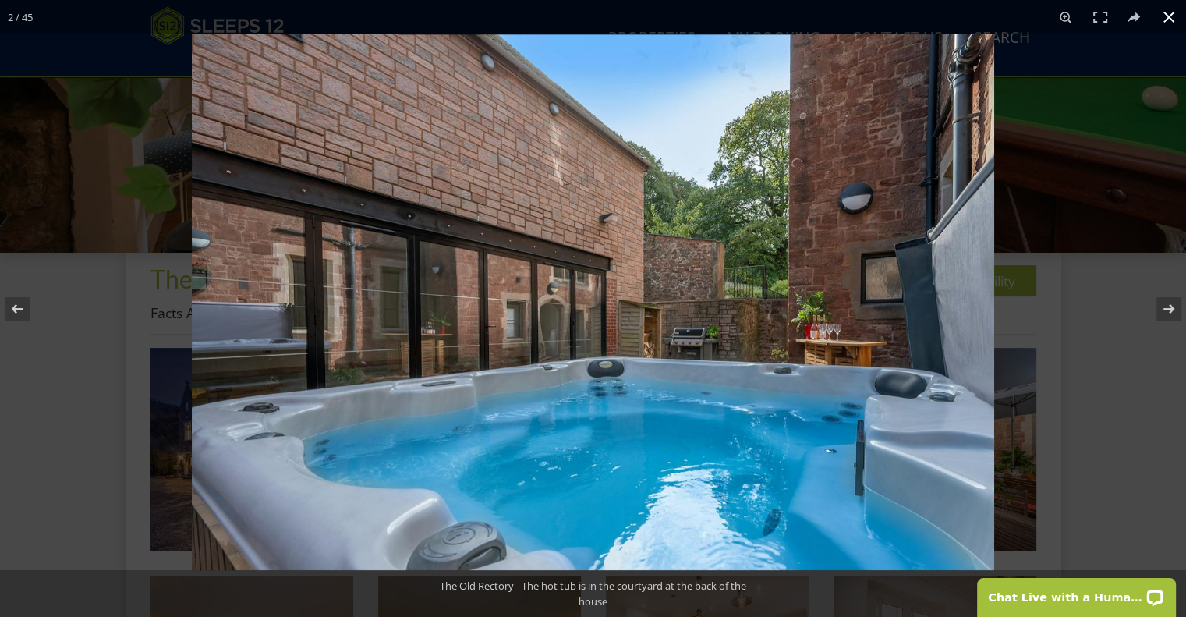
click at [1168, 17] on button at bounding box center [1169, 17] width 34 height 34
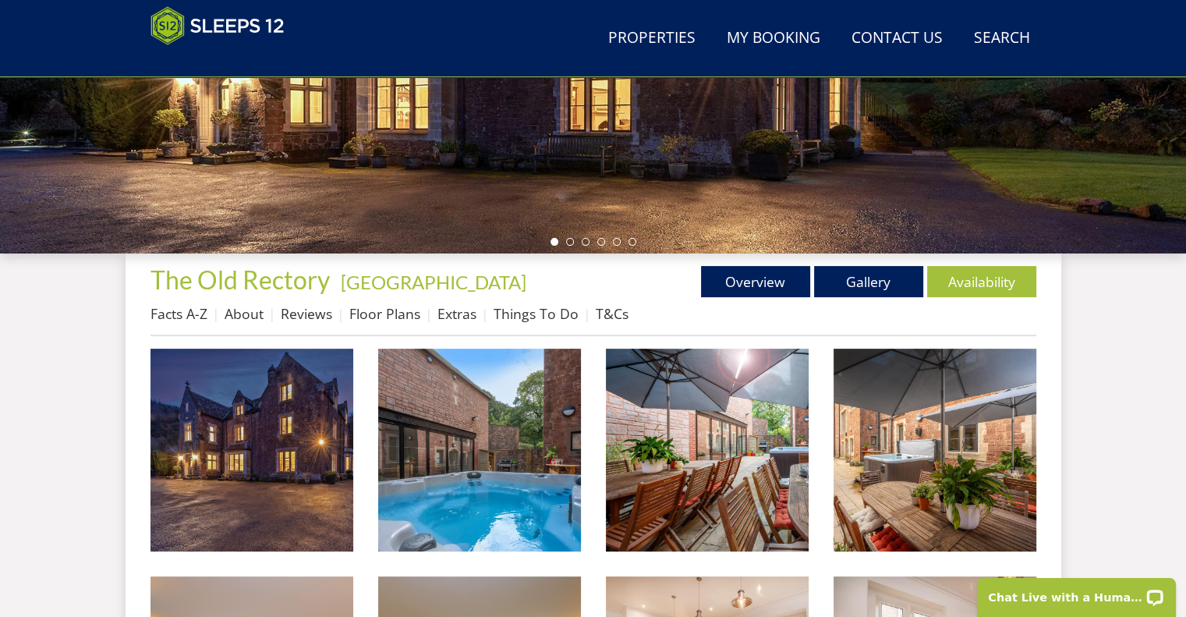
scroll to position [424, 0]
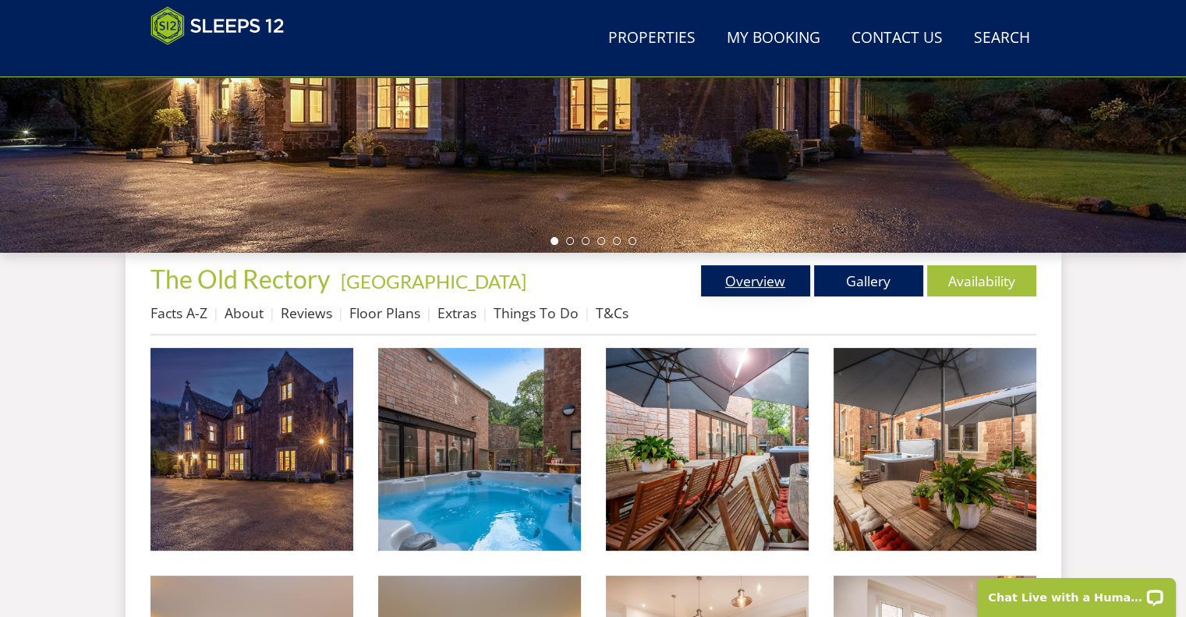
click at [750, 289] on link "Overview" at bounding box center [755, 280] width 109 height 31
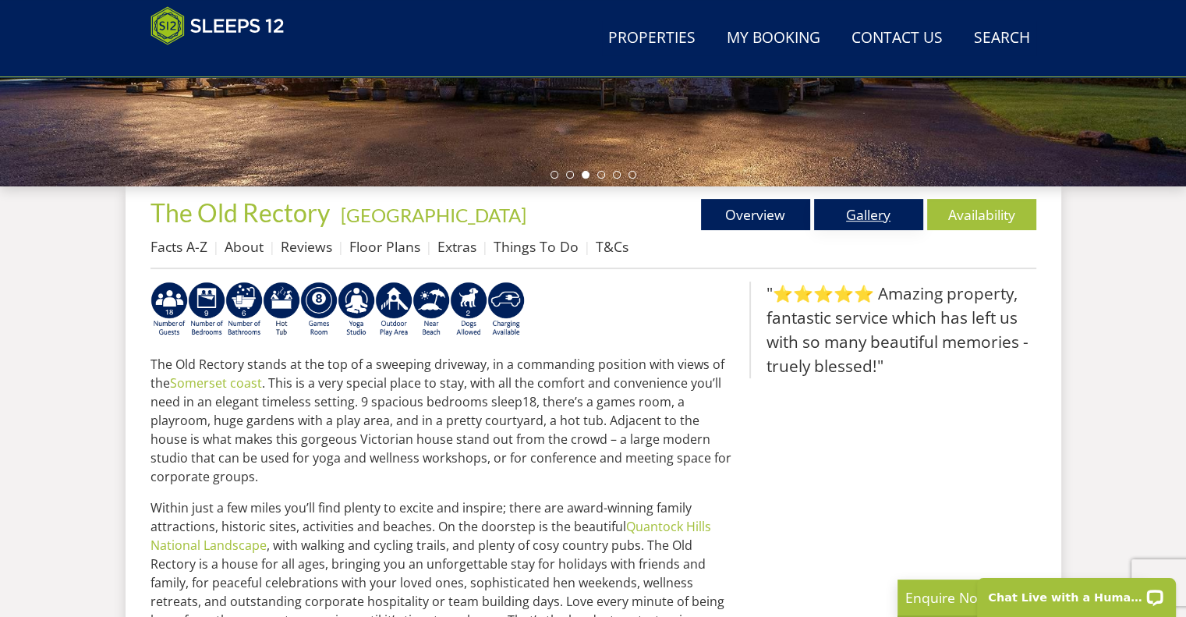
click at [870, 218] on link "Gallery" at bounding box center [868, 214] width 109 height 31
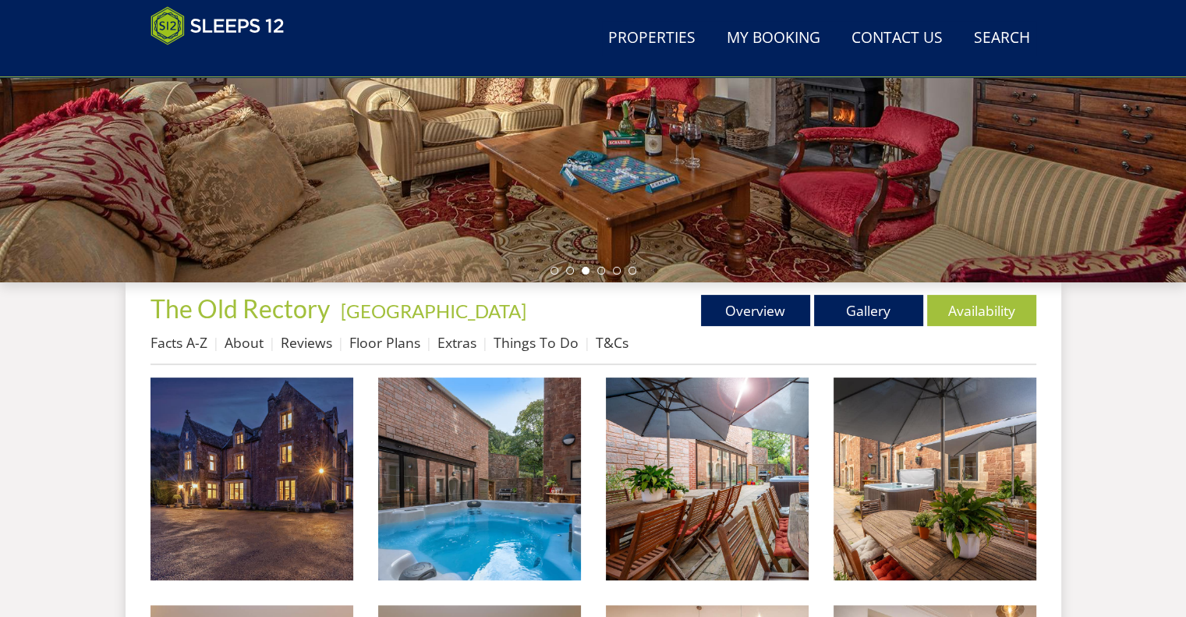
scroll to position [392, 0]
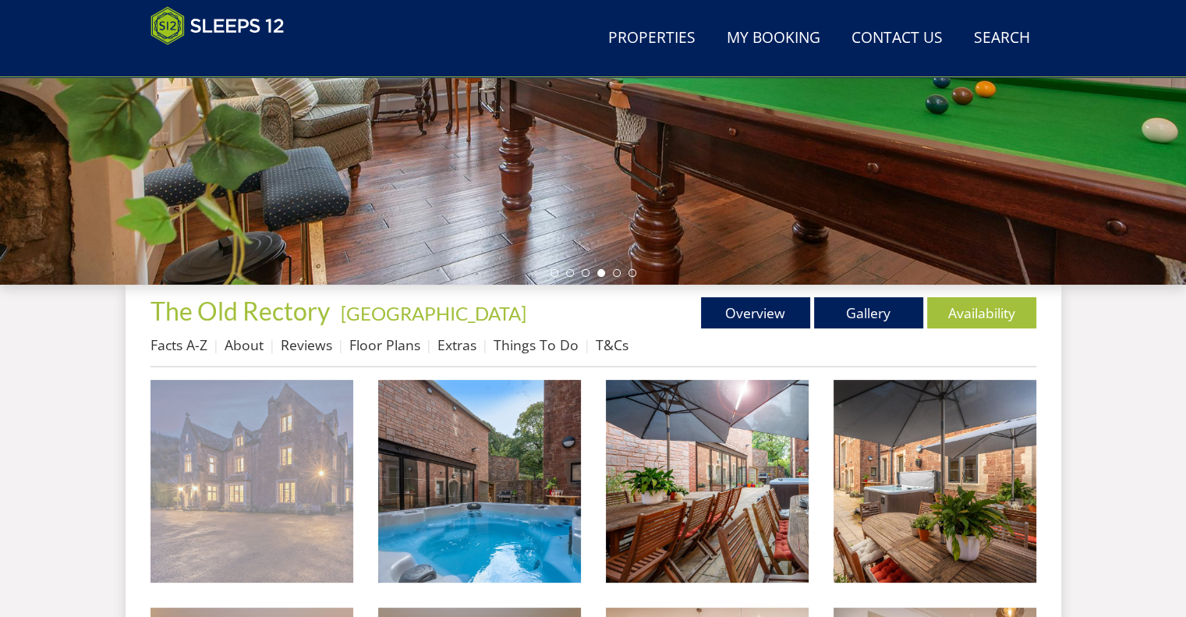
click at [331, 471] on img at bounding box center [252, 481] width 203 height 203
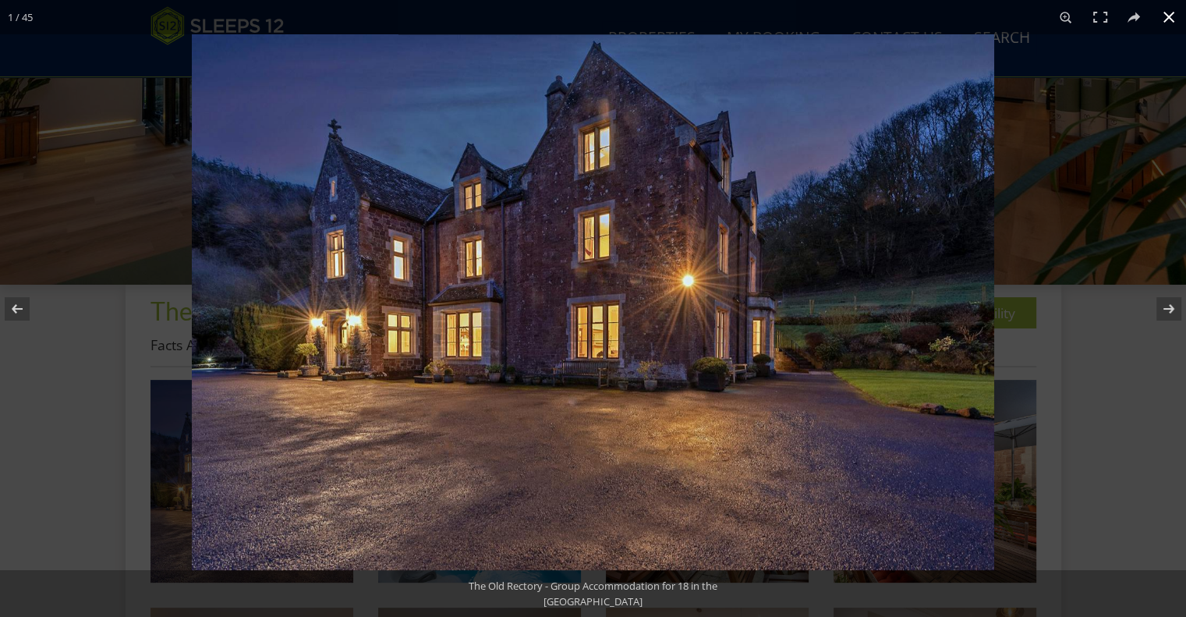
click at [128, 194] on div at bounding box center [593, 308] width 1186 height 617
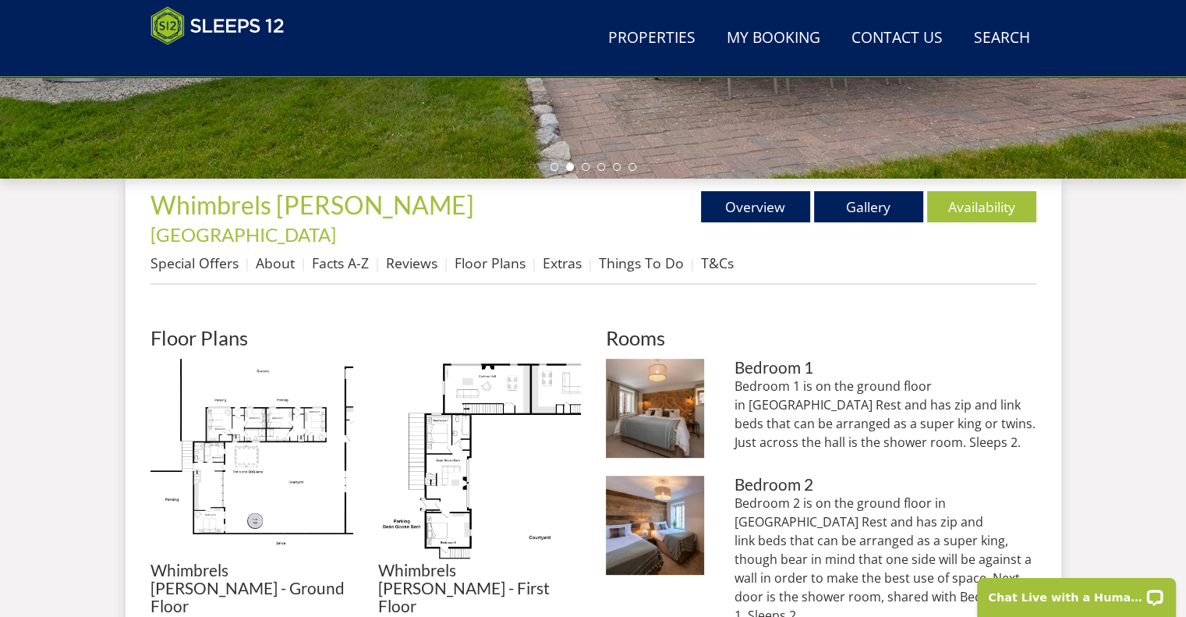
scroll to position [471, 0]
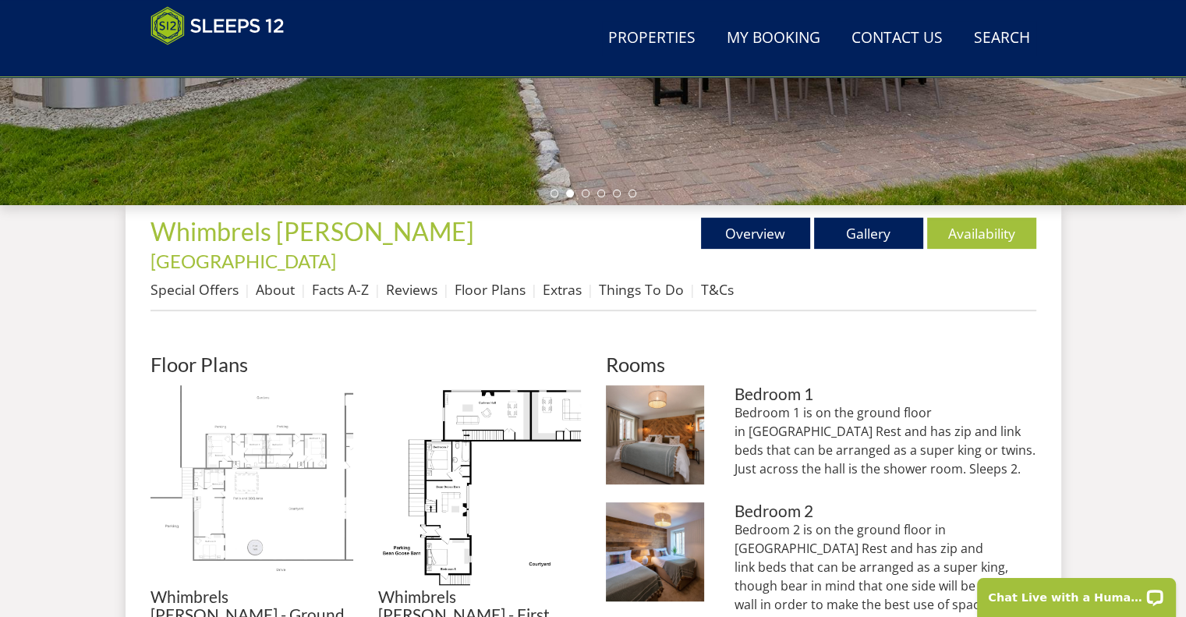
click at [283, 416] on img at bounding box center [252, 486] width 203 height 203
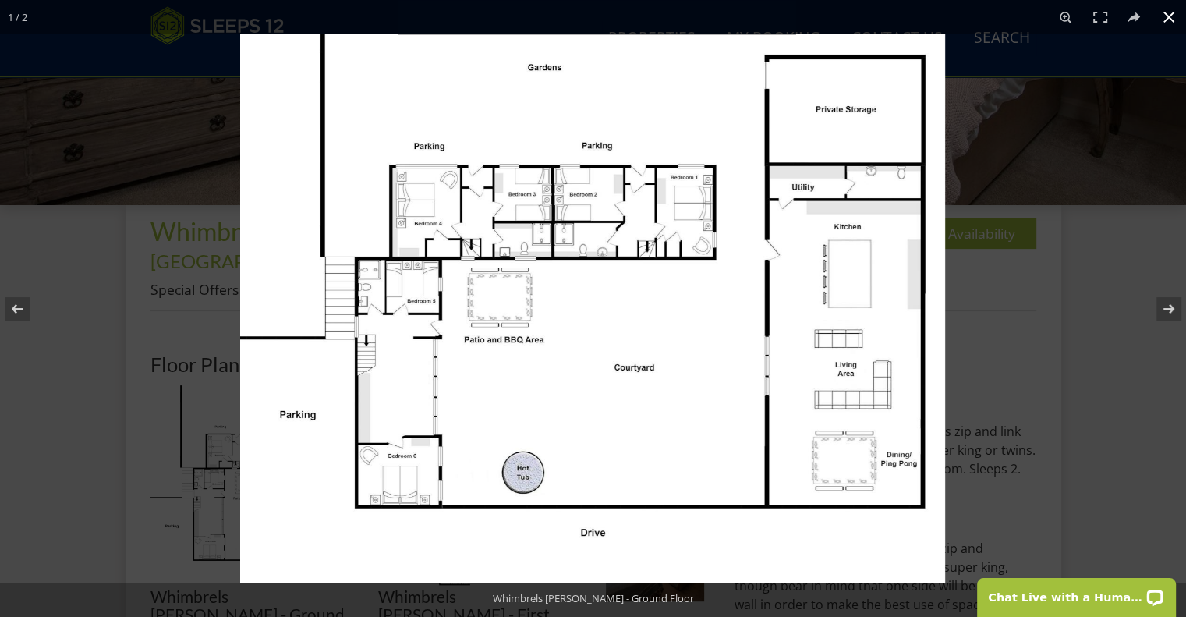
click at [39, 363] on div at bounding box center [593, 308] width 1186 height 617
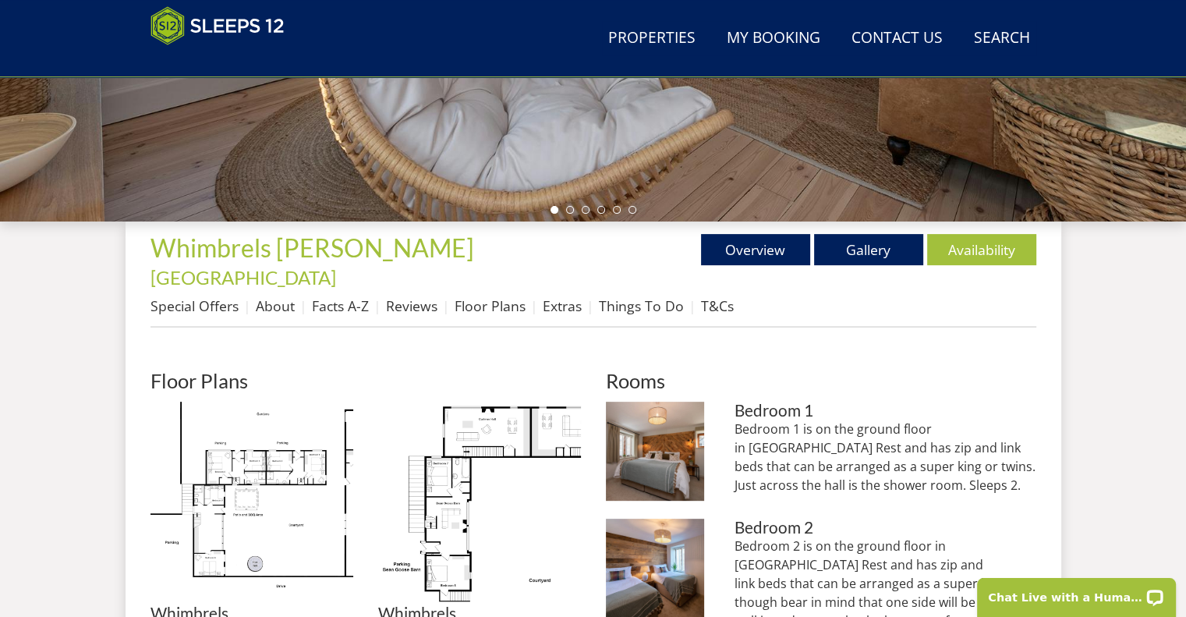
scroll to position [454, 0]
click at [882, 243] on link "Gallery" at bounding box center [868, 250] width 109 height 31
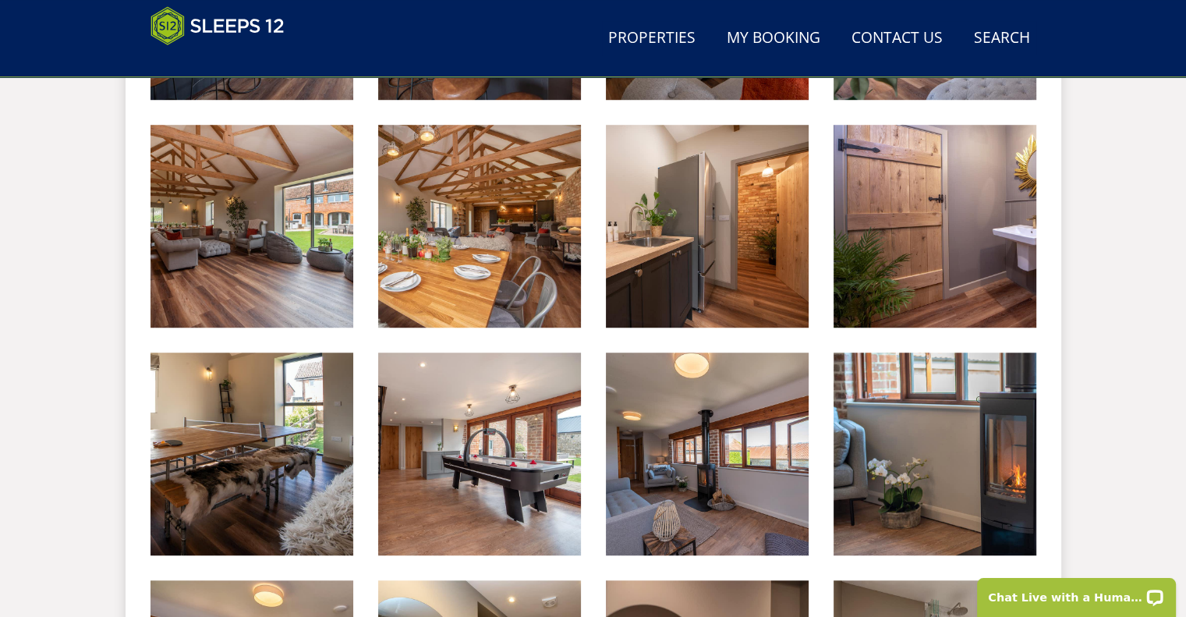
scroll to position [1127, 0]
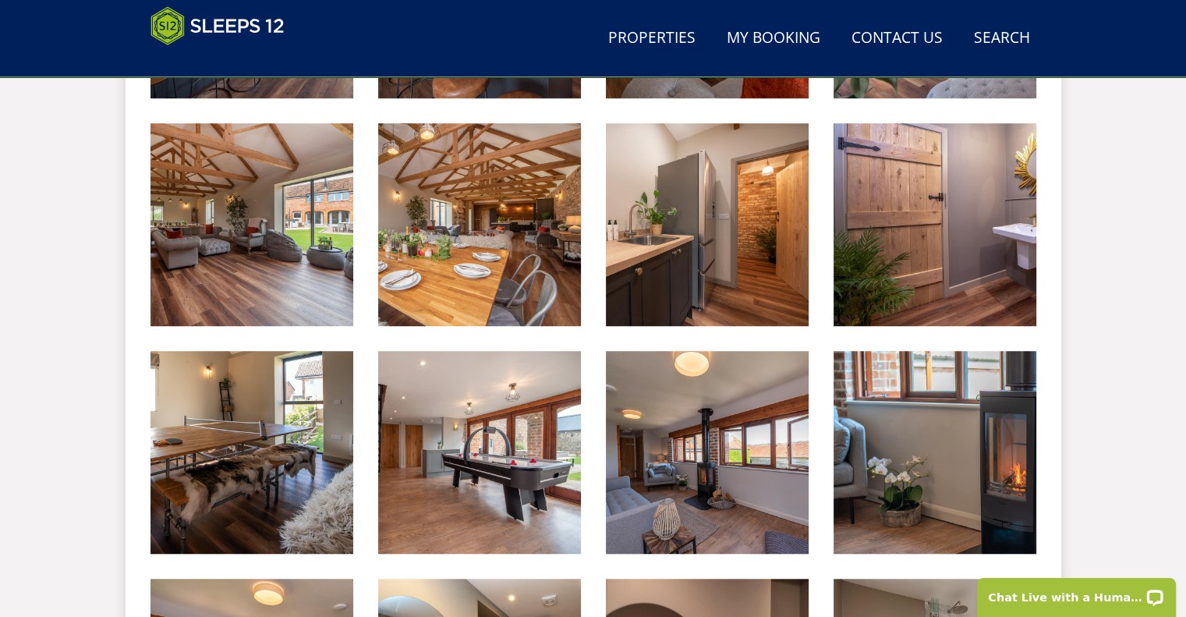
click at [99, 179] on div "Search Menu Properties My Booking Contact Us 01823 665500 Search Check Availabi…" at bounding box center [593, 531] width 1186 height 3211
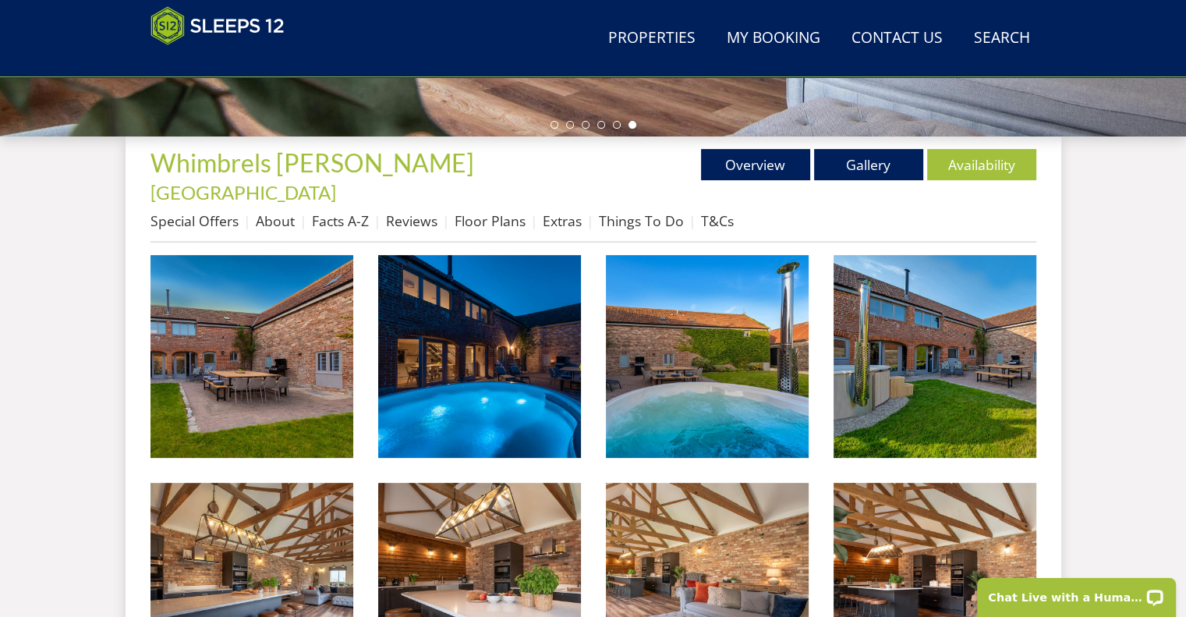
scroll to position [541, 0]
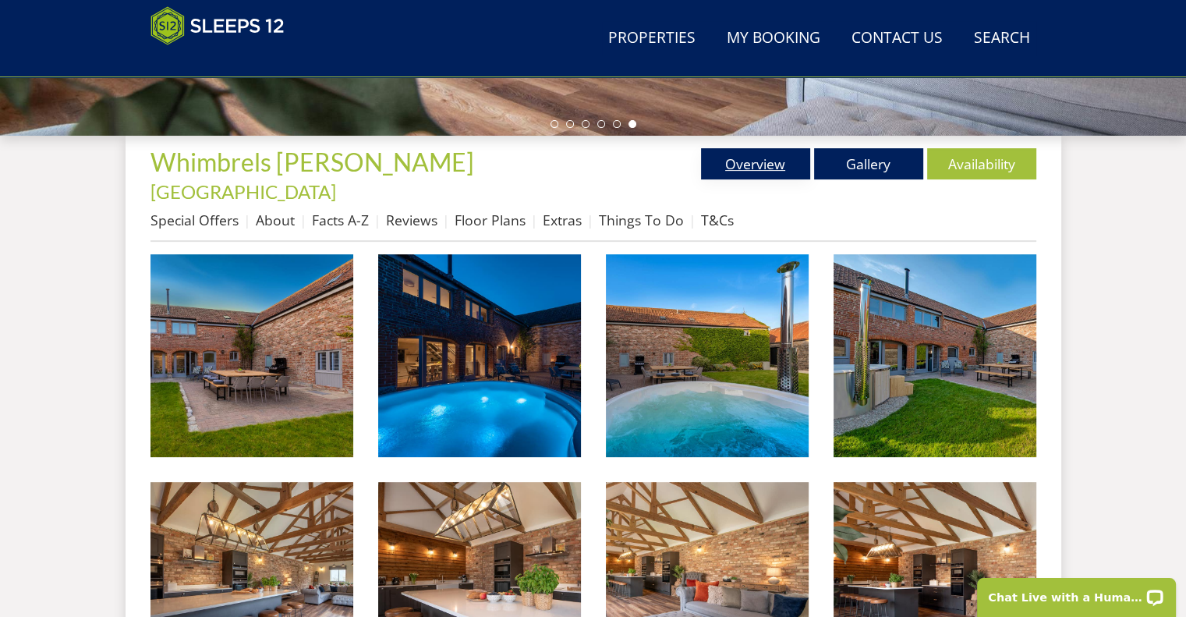
click at [732, 161] on link "Overview" at bounding box center [755, 163] width 109 height 31
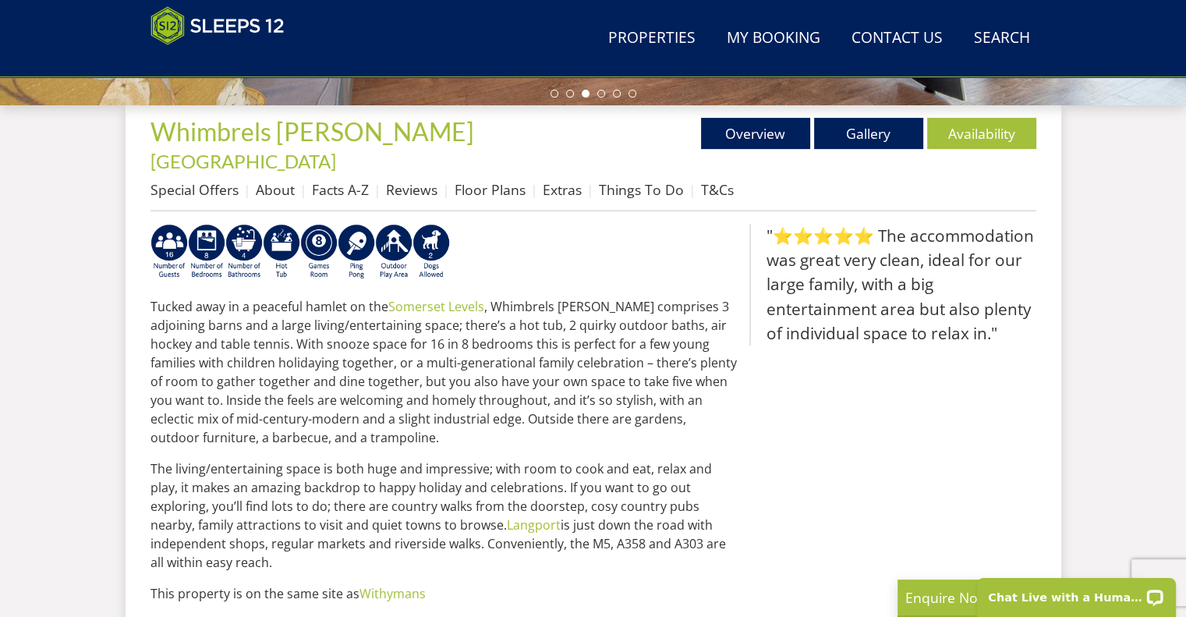
scroll to position [570, 0]
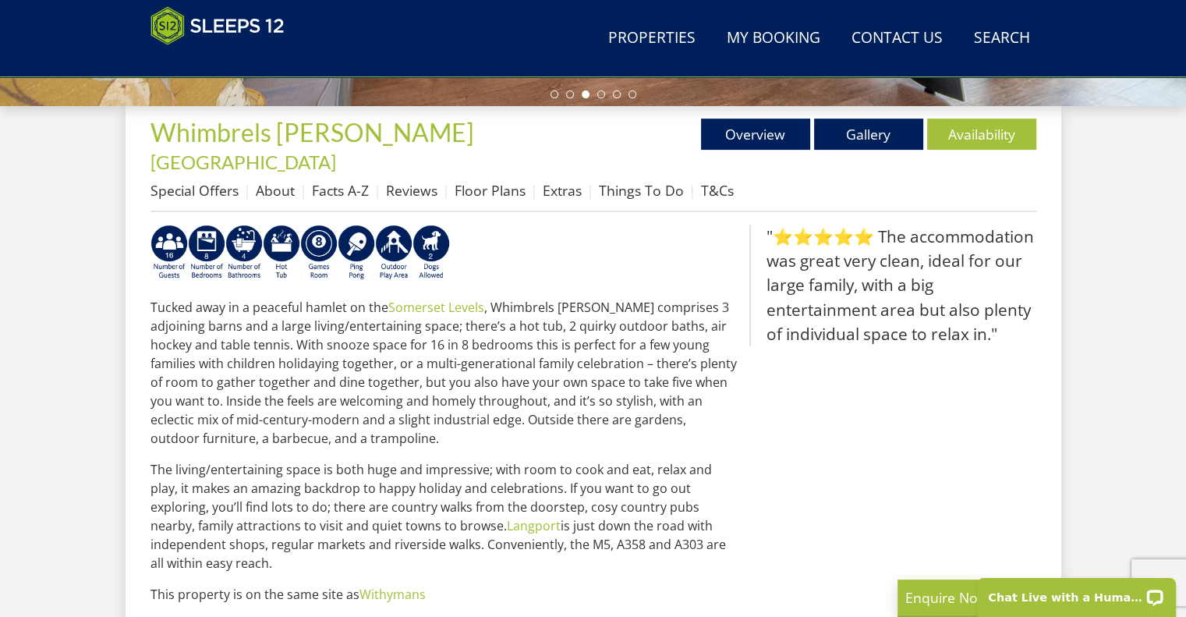
click at [490, 177] on li "Floor Plans" at bounding box center [499, 190] width 88 height 27
click at [490, 181] on link "Floor Plans" at bounding box center [490, 190] width 71 height 19
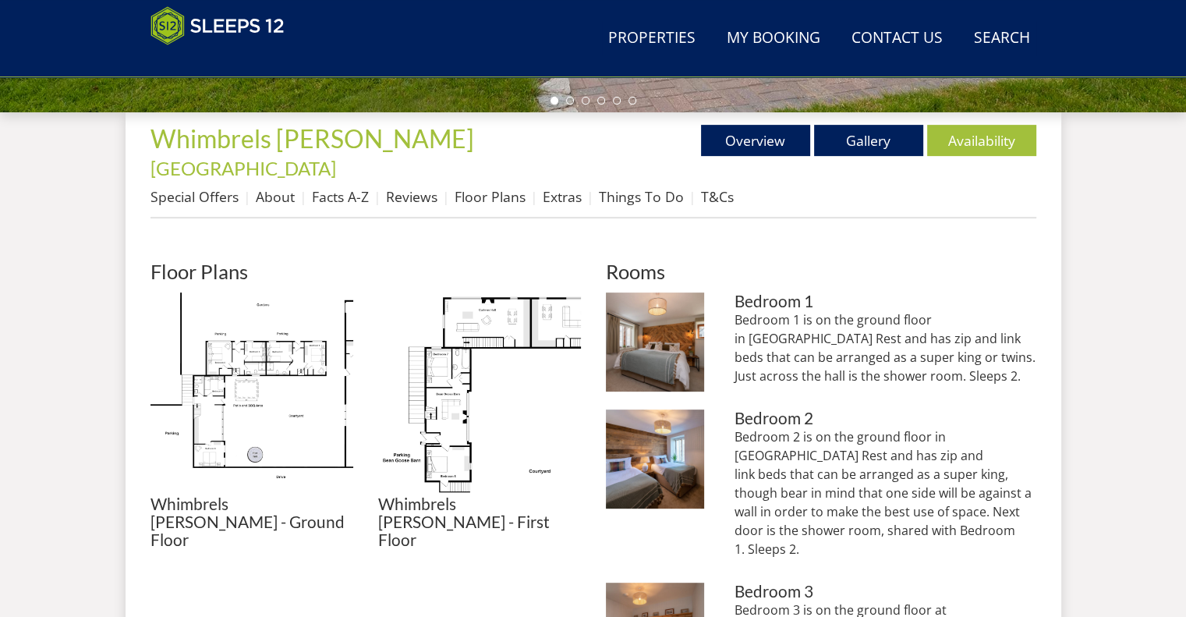
scroll to position [565, 0]
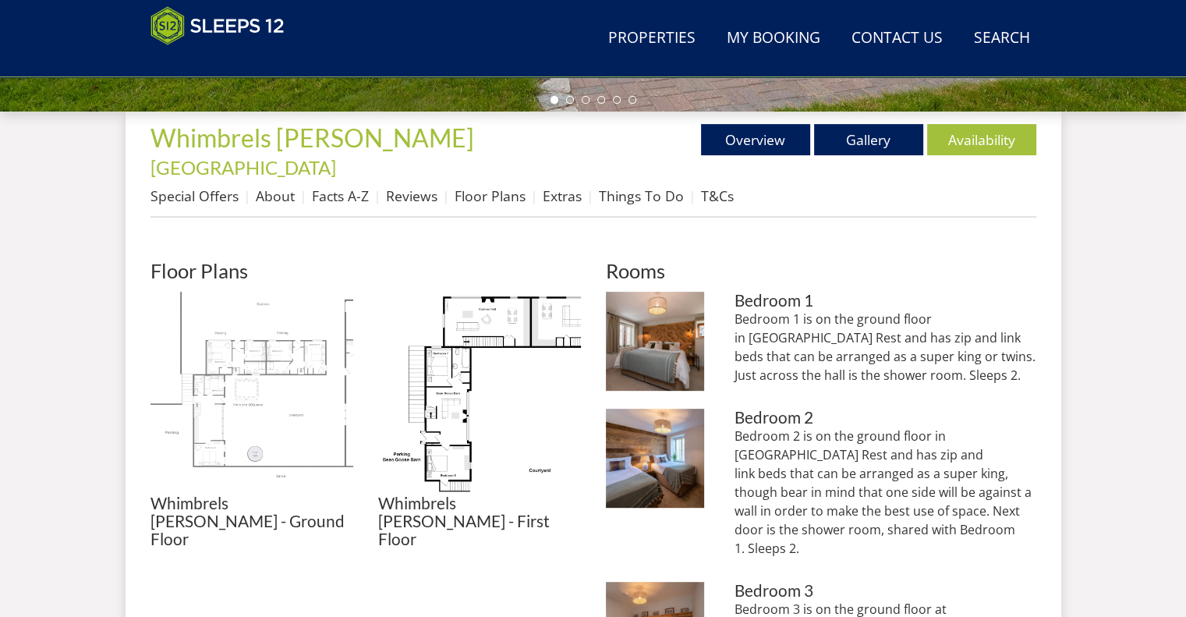
click at [276, 353] on img at bounding box center [252, 393] width 203 height 203
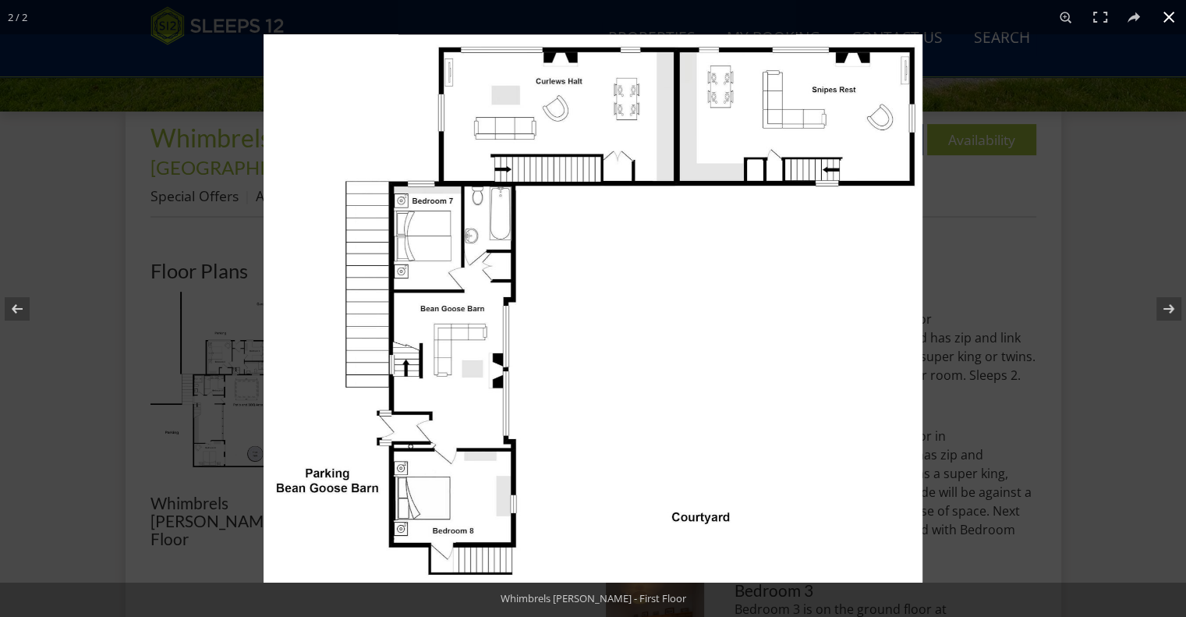
click at [151, 243] on div at bounding box center [593, 308] width 1186 height 617
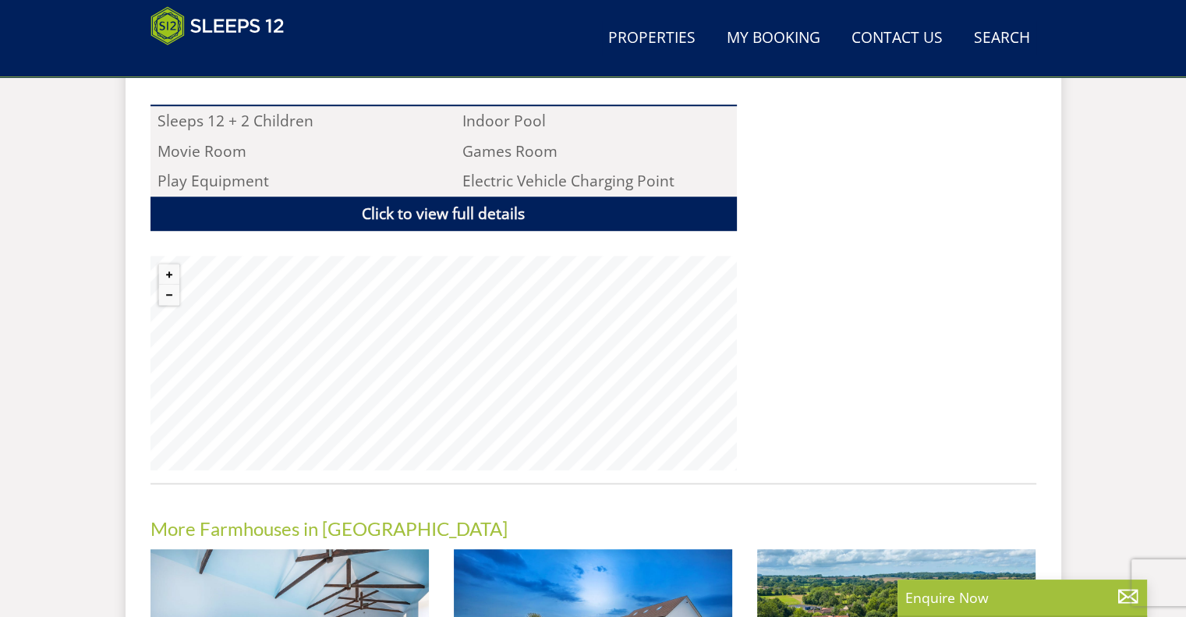
scroll to position [1097, 0]
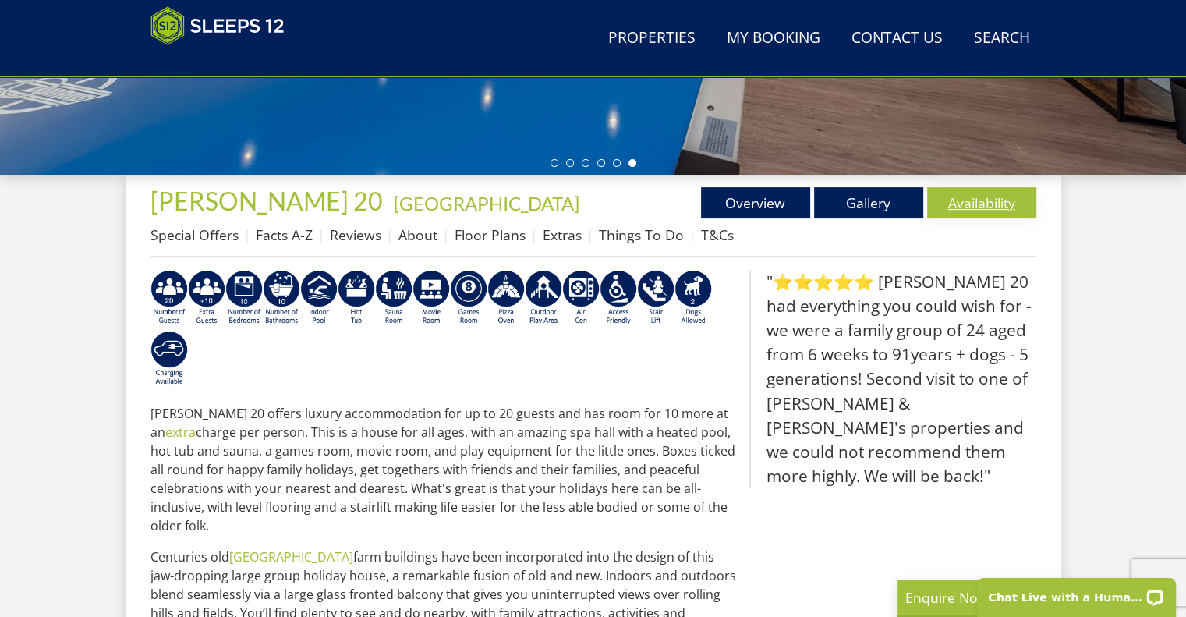
click at [983, 207] on link "Availability" at bounding box center [981, 202] width 109 height 31
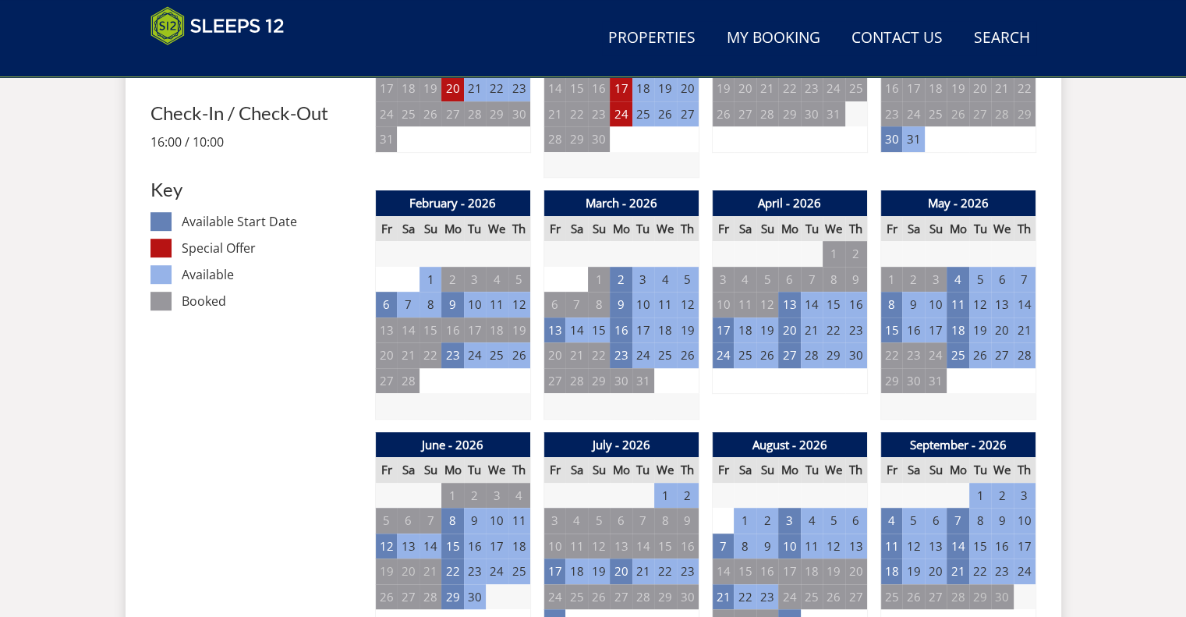
scroll to position [1012, 0]
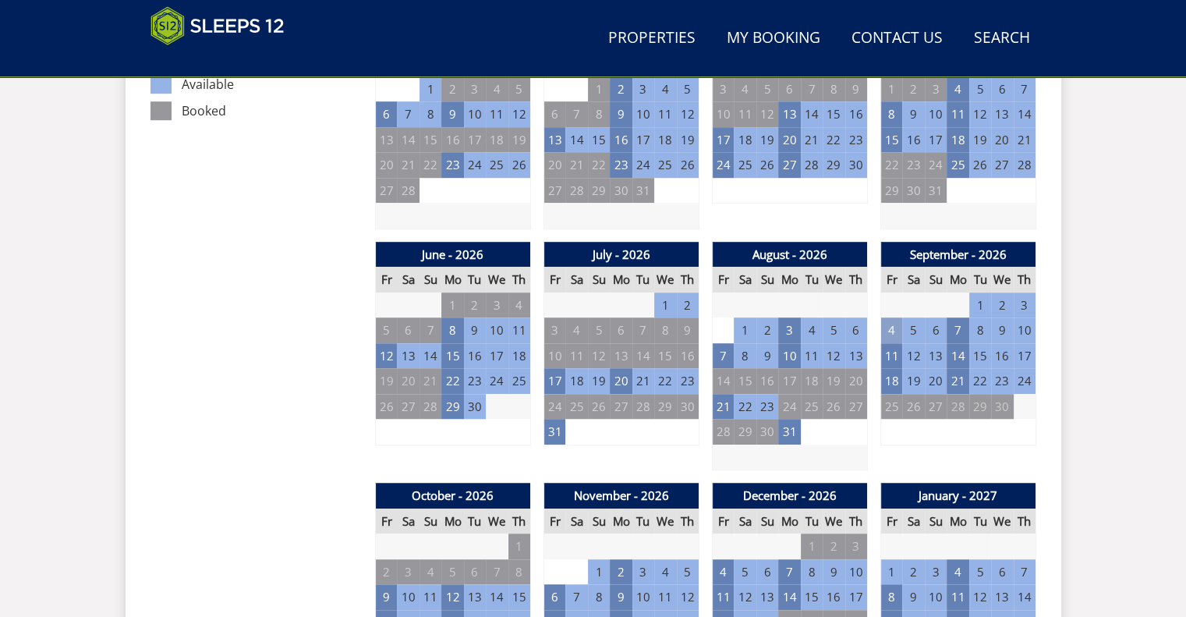
click at [889, 326] on td "4" at bounding box center [892, 330] width 22 height 26
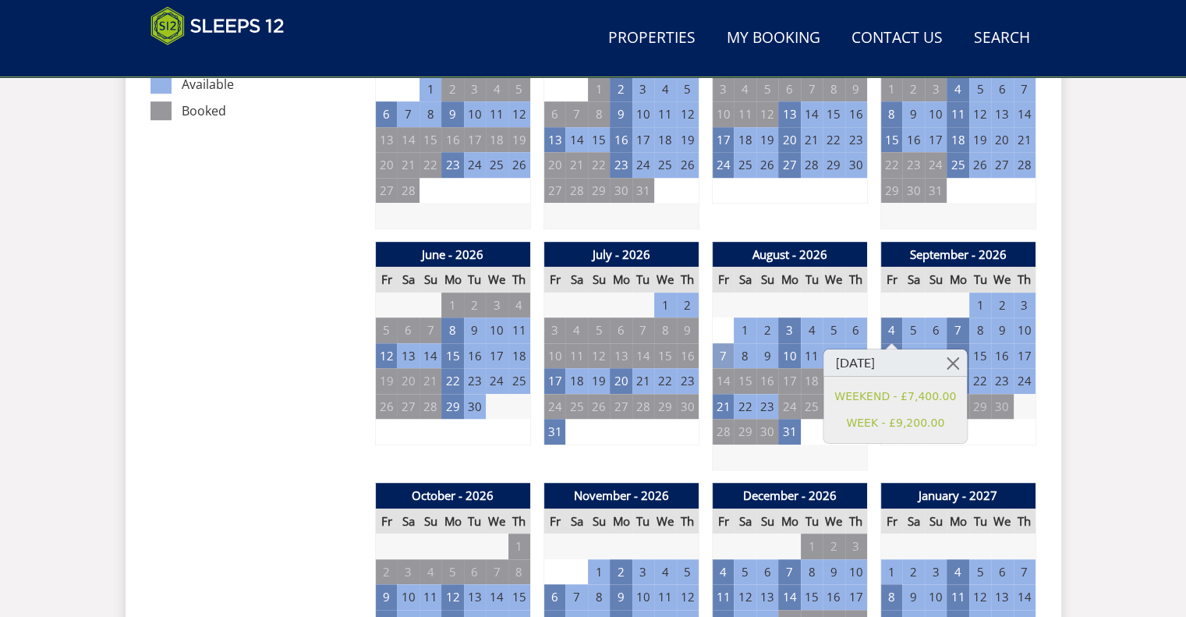
click at [723, 349] on td "7" at bounding box center [723, 356] width 22 height 26
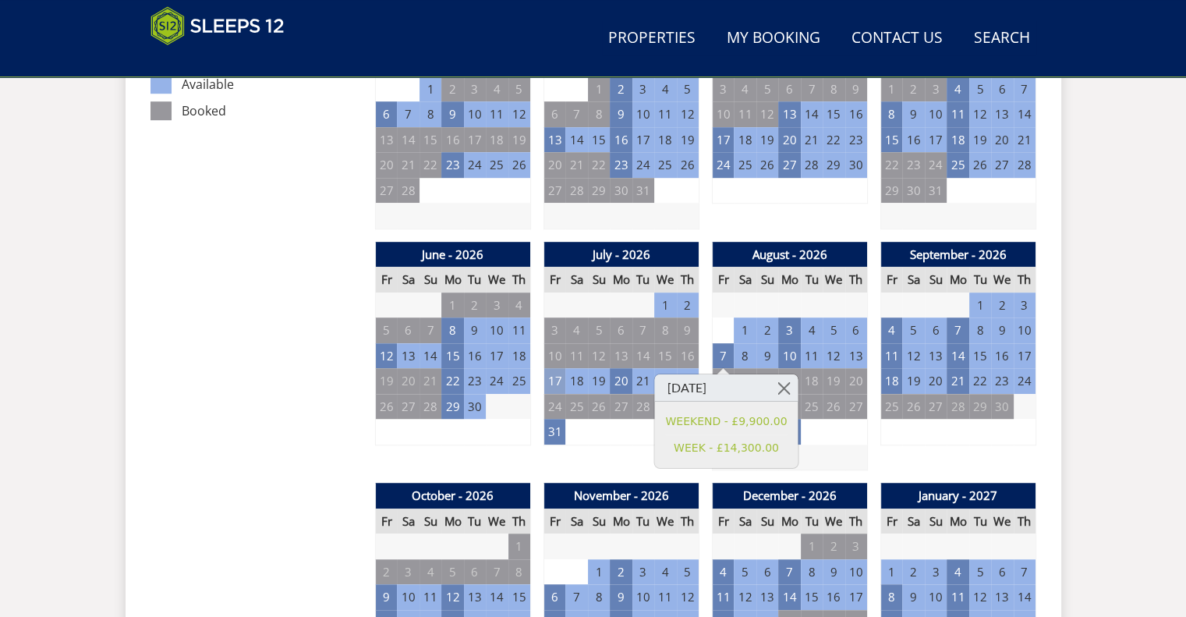
click at [552, 382] on td "17" at bounding box center [555, 381] width 22 height 26
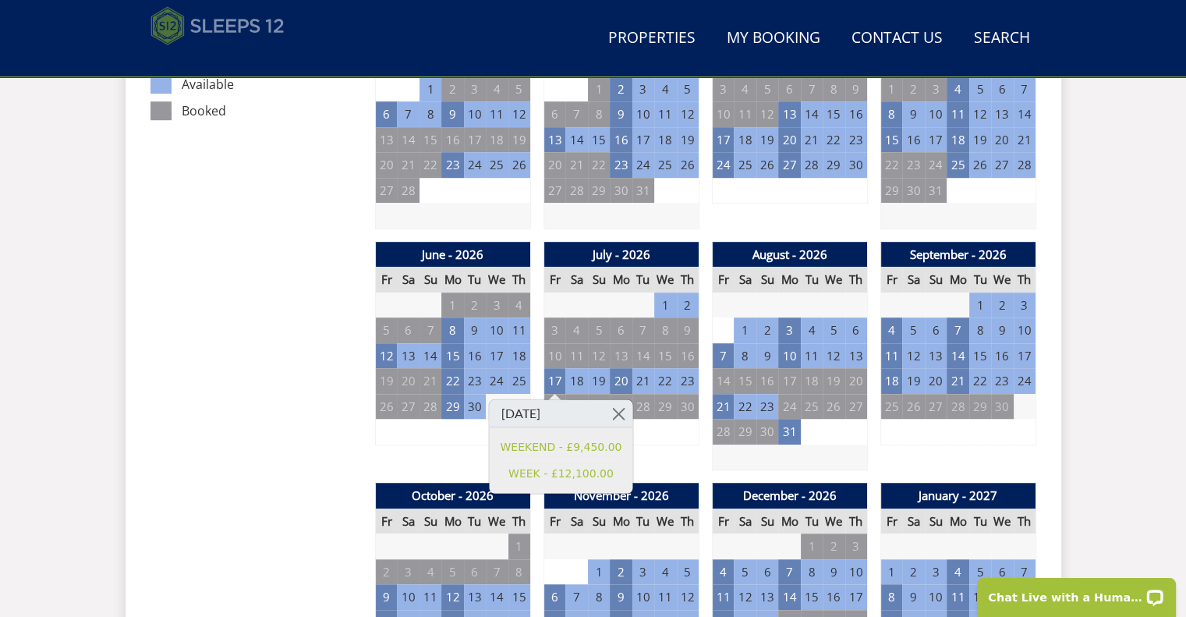
scroll to position [0, 0]
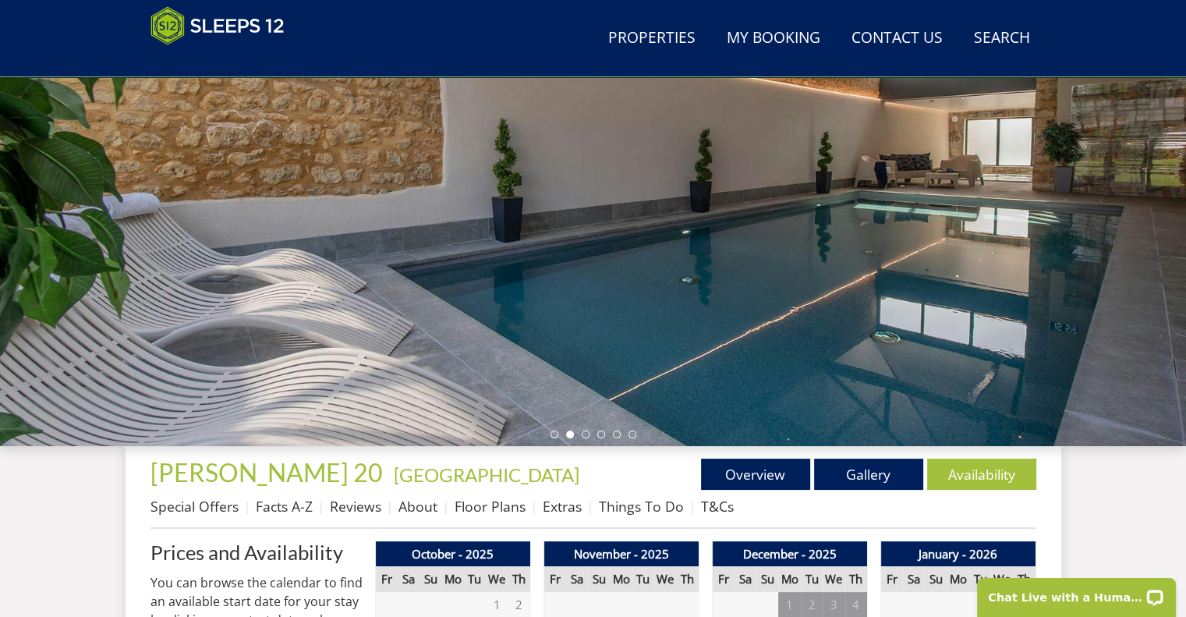
scroll to position [231, 0]
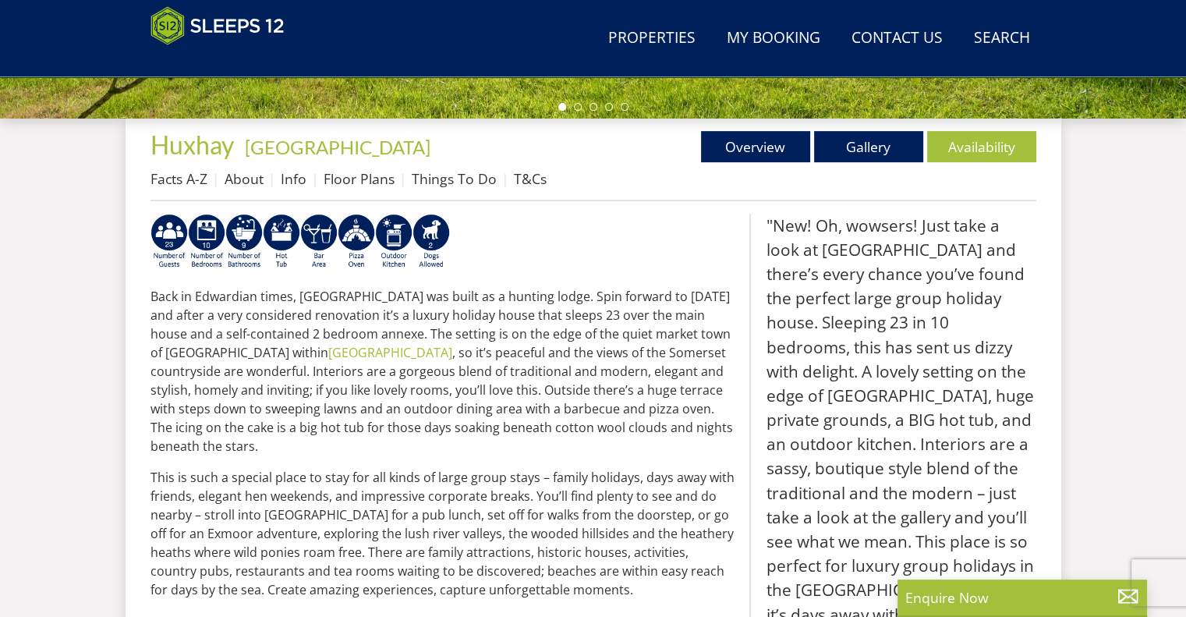
scroll to position [560, 0]
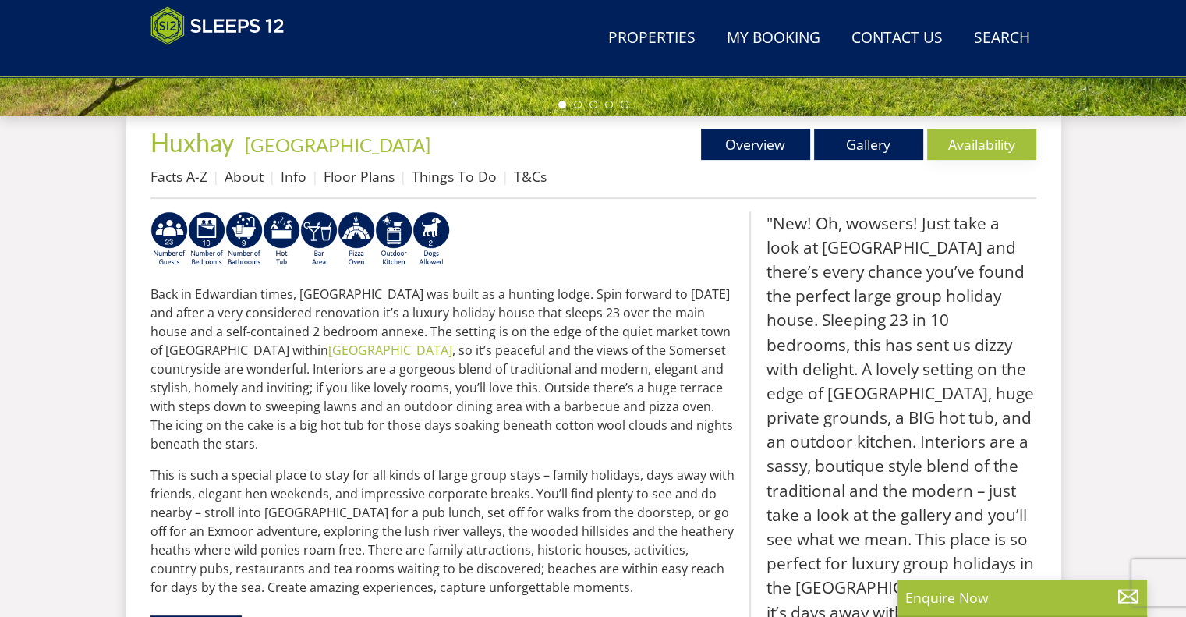
click at [952, 147] on link "Availability" at bounding box center [981, 144] width 109 height 31
click at [842, 434] on blockquote ""New! Oh, wowsers! Just take a look at [GEOGRAPHIC_DATA] and there’s every chan…" at bounding box center [893, 478] width 287 height 535
click at [734, 424] on p "Back in Edwardian times, [GEOGRAPHIC_DATA] was built as a hunting lodge. Spin f…" at bounding box center [444, 369] width 587 height 168
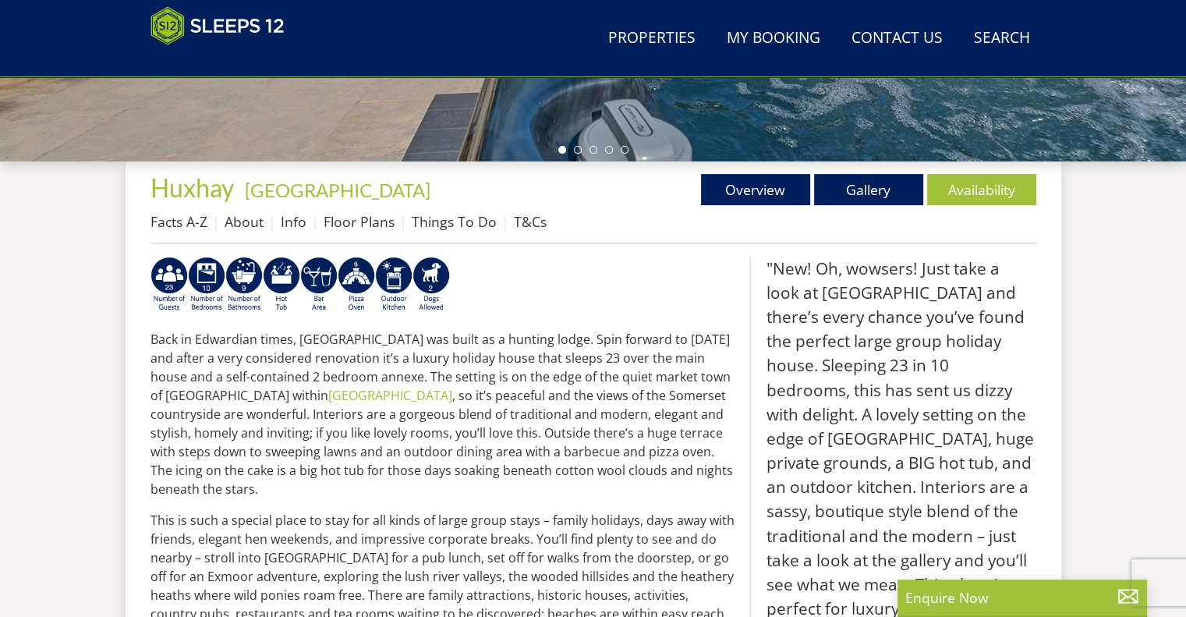
scroll to position [516, 0]
click at [930, 181] on link "Availability" at bounding box center [981, 188] width 109 height 31
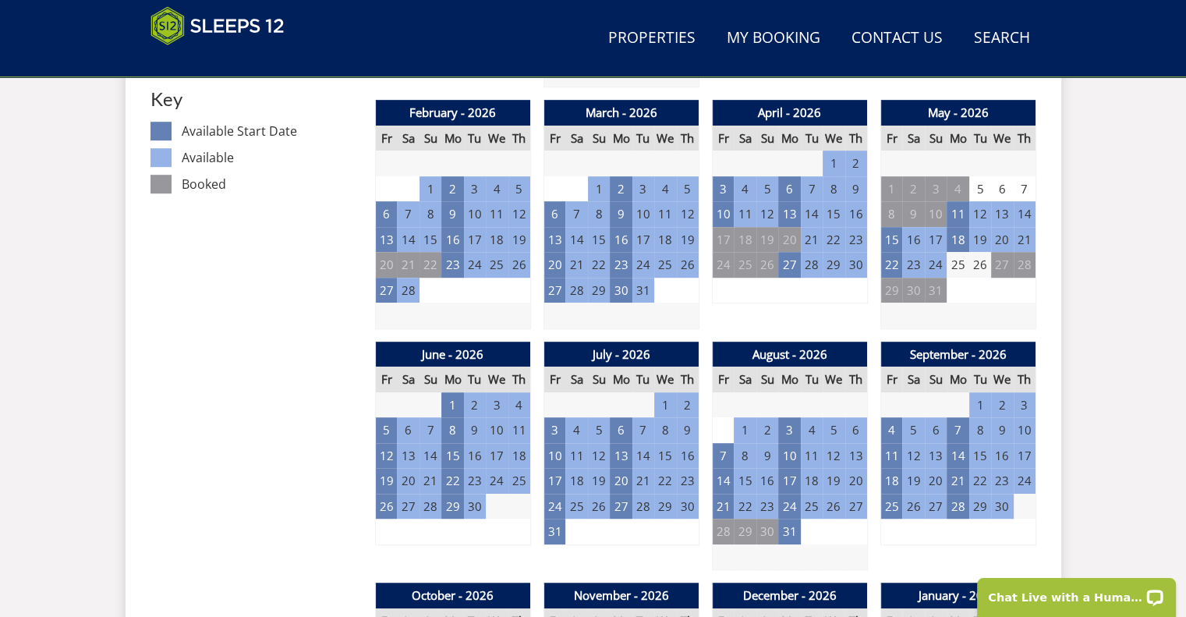
scroll to position [917, 0]
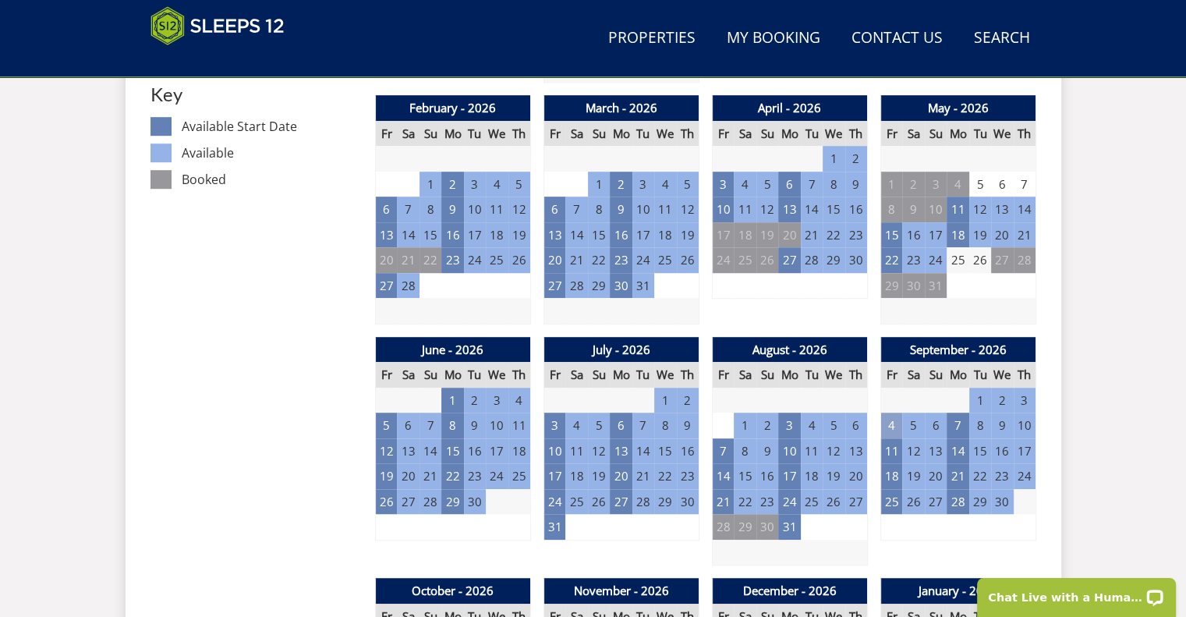
click at [889, 421] on td "4" at bounding box center [892, 426] width 22 height 26
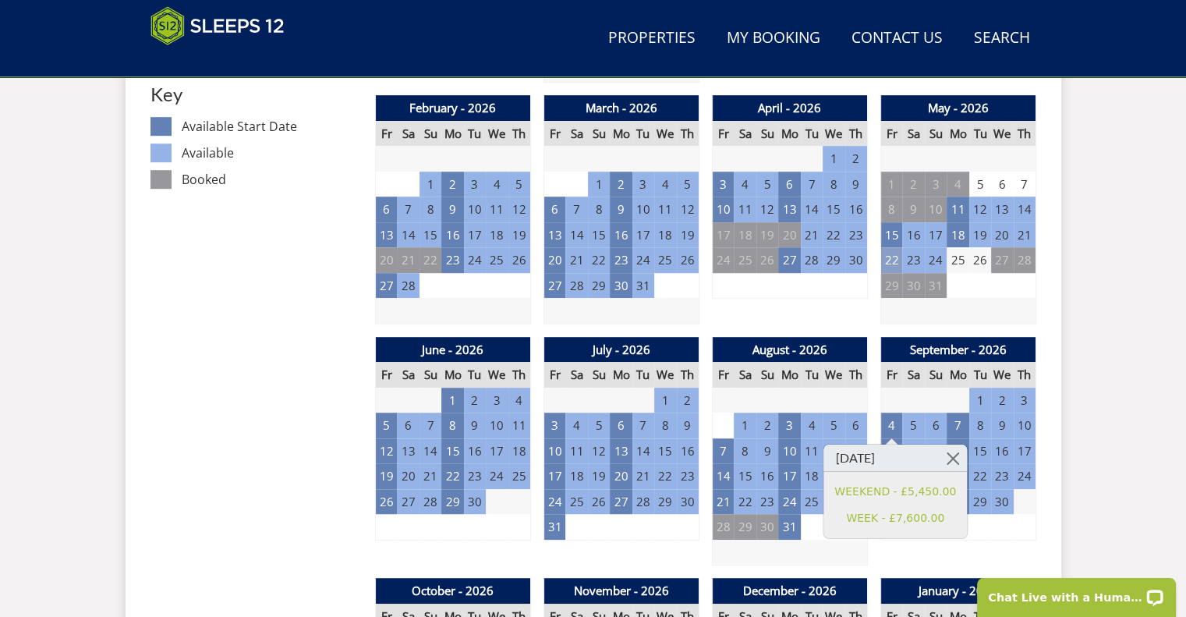
click at [884, 261] on td "22" at bounding box center [892, 260] width 22 height 26
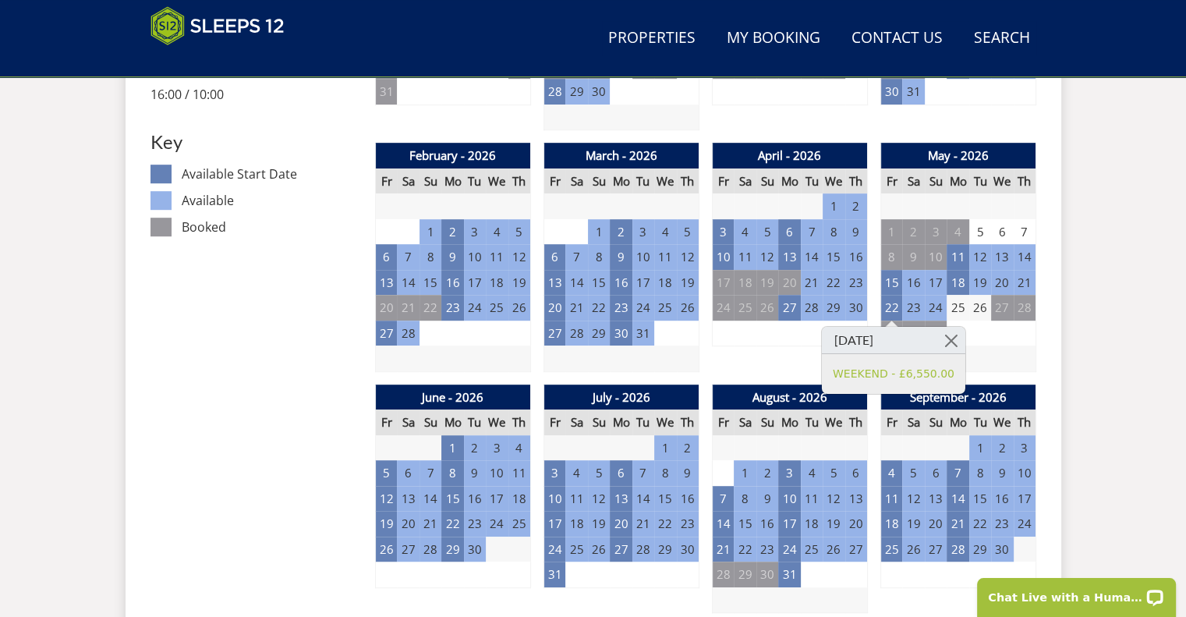
scroll to position [883, 0]
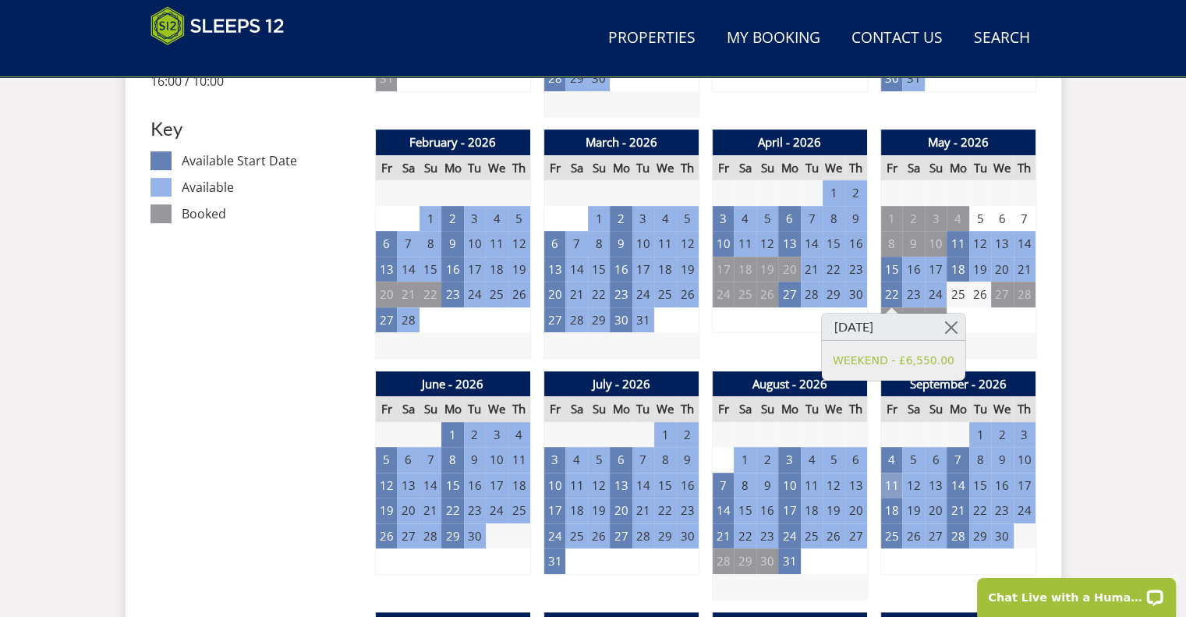
click at [886, 480] on td "11" at bounding box center [892, 486] width 22 height 26
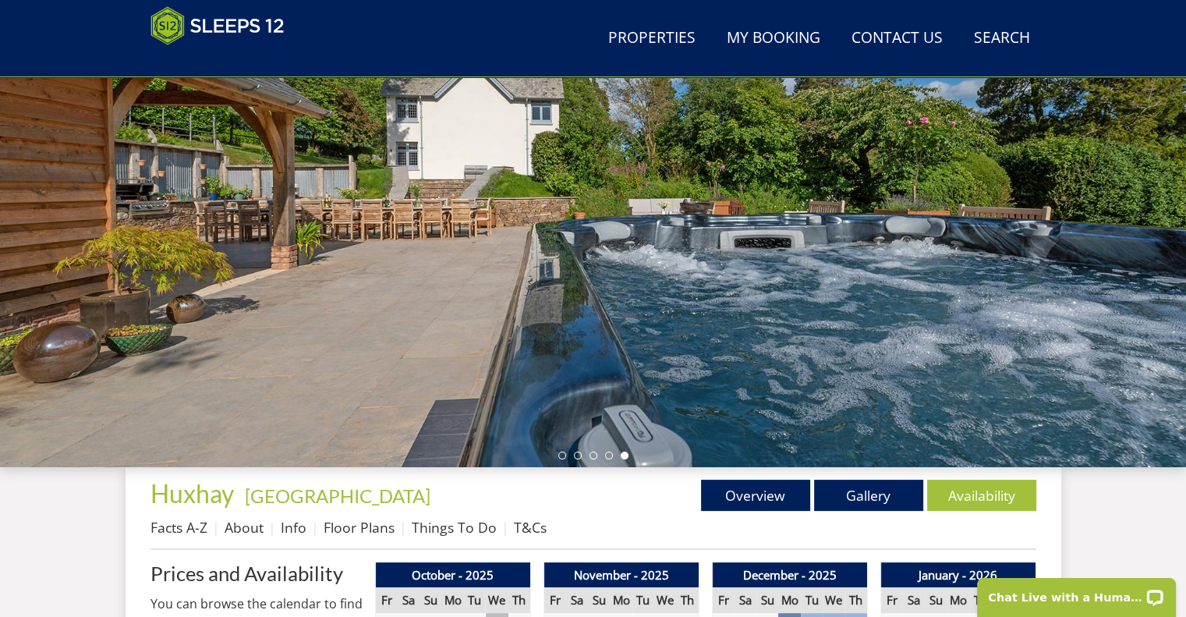
scroll to position [187, 0]
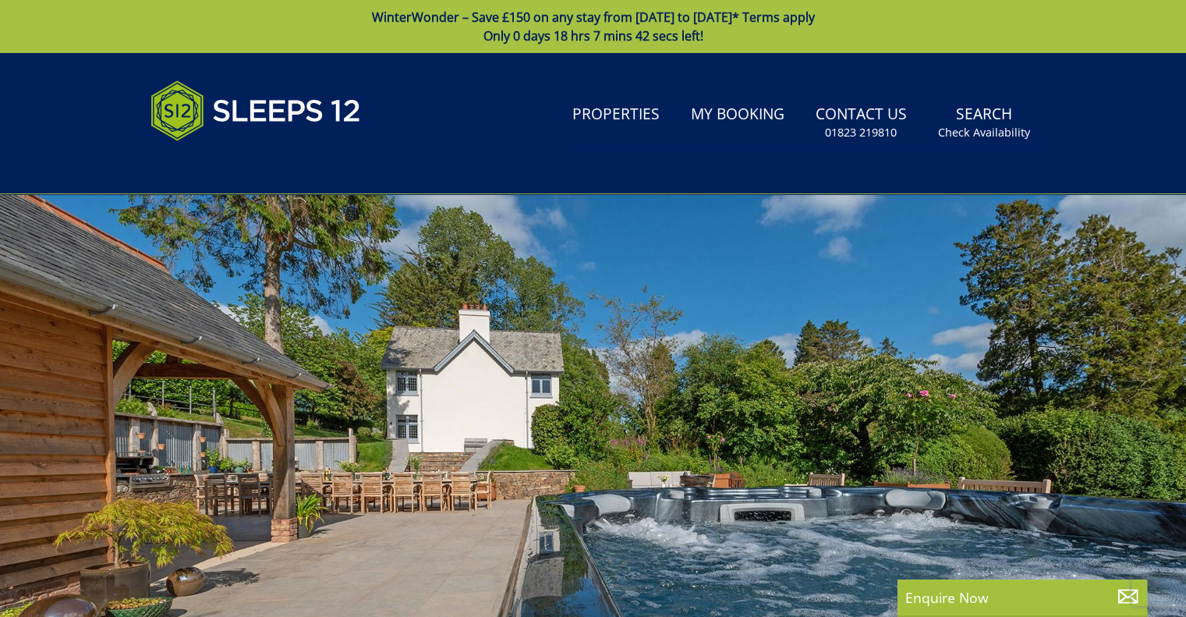
click at [171, 289] on div at bounding box center [593, 467] width 1186 height 546
click at [447, 519] on div at bounding box center [593, 467] width 1186 height 546
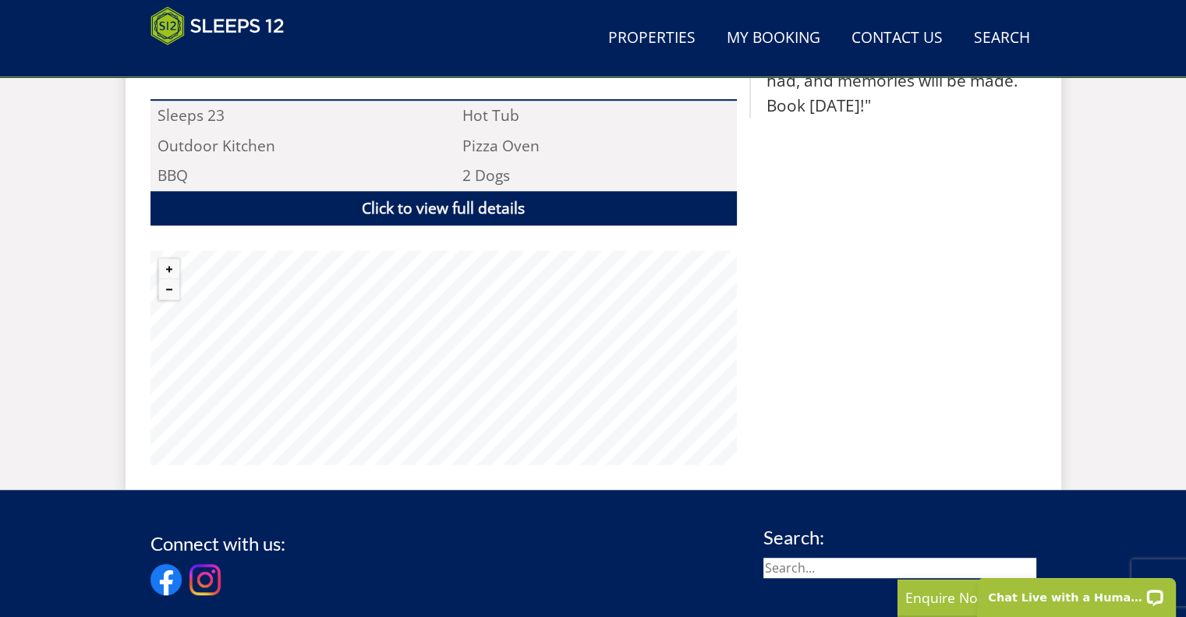
scroll to position [1189, 0]
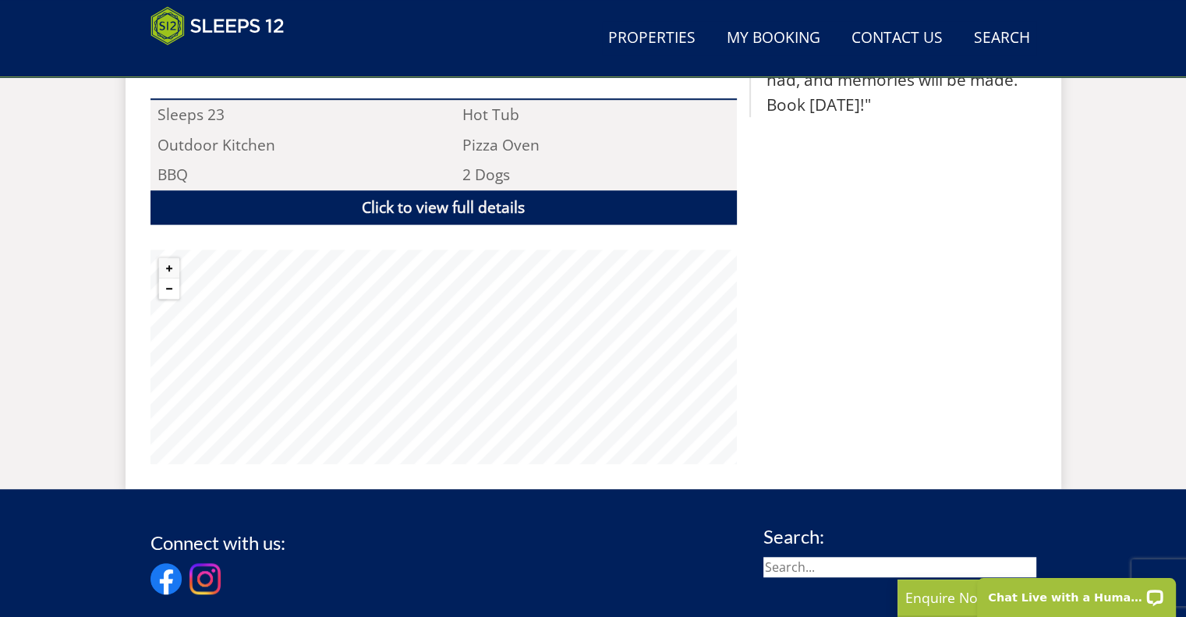
click at [166, 278] on button "Zoom out" at bounding box center [169, 288] width 20 height 20
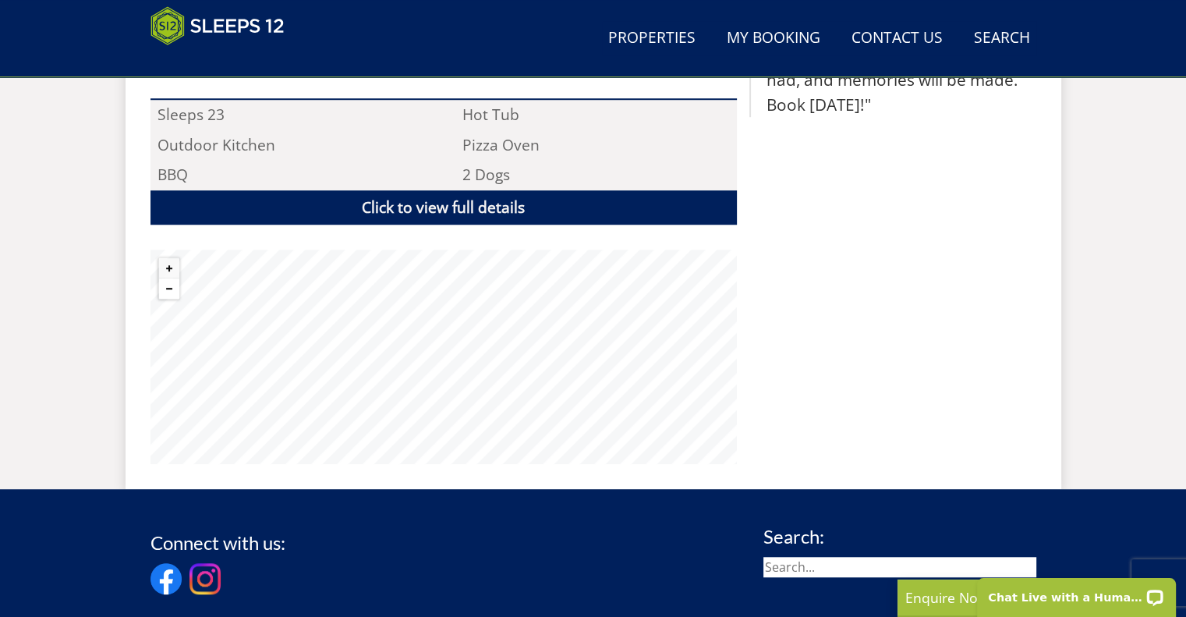
click at [166, 278] on button "Zoom out" at bounding box center [169, 288] width 20 height 20
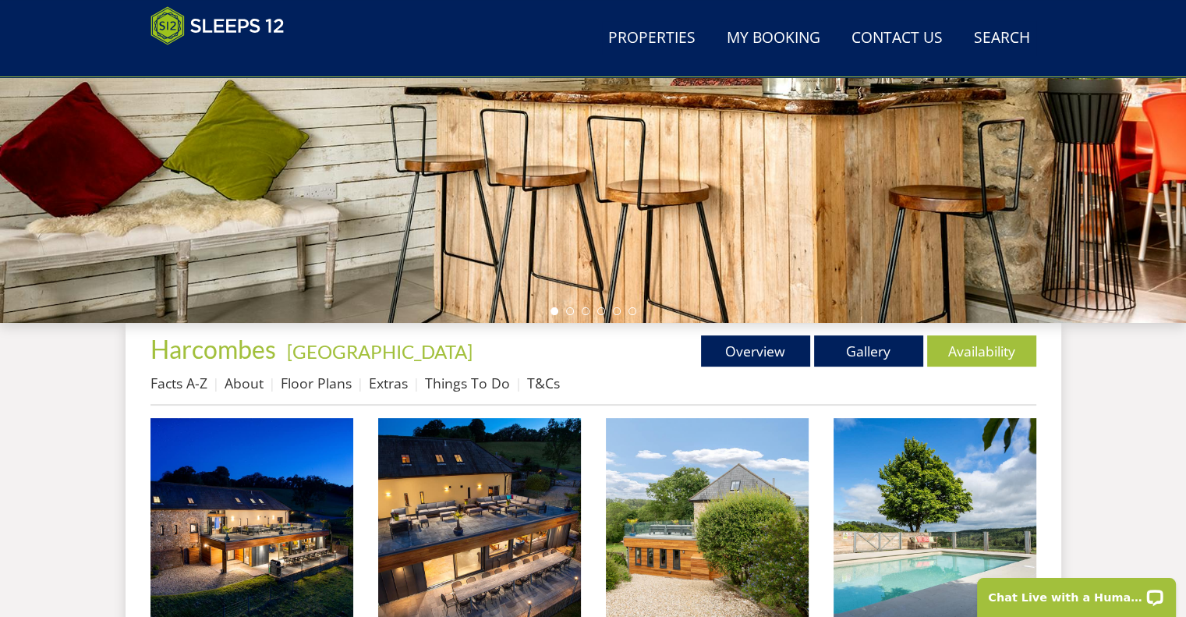
scroll to position [362, 0]
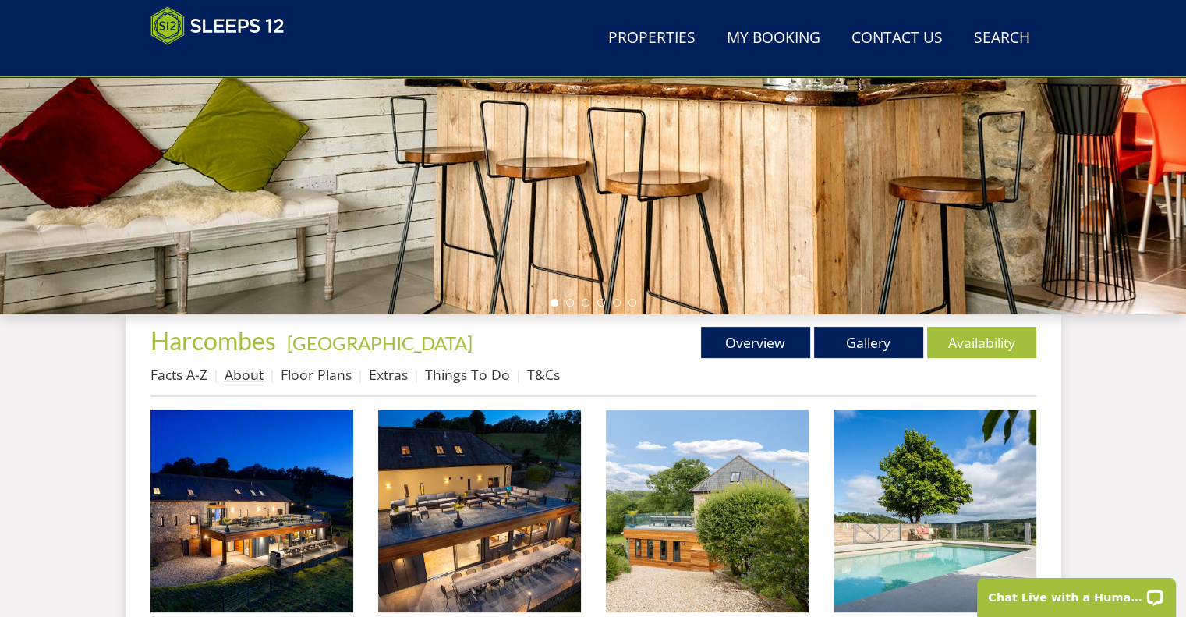
click at [246, 379] on link "About" at bounding box center [244, 374] width 39 height 19
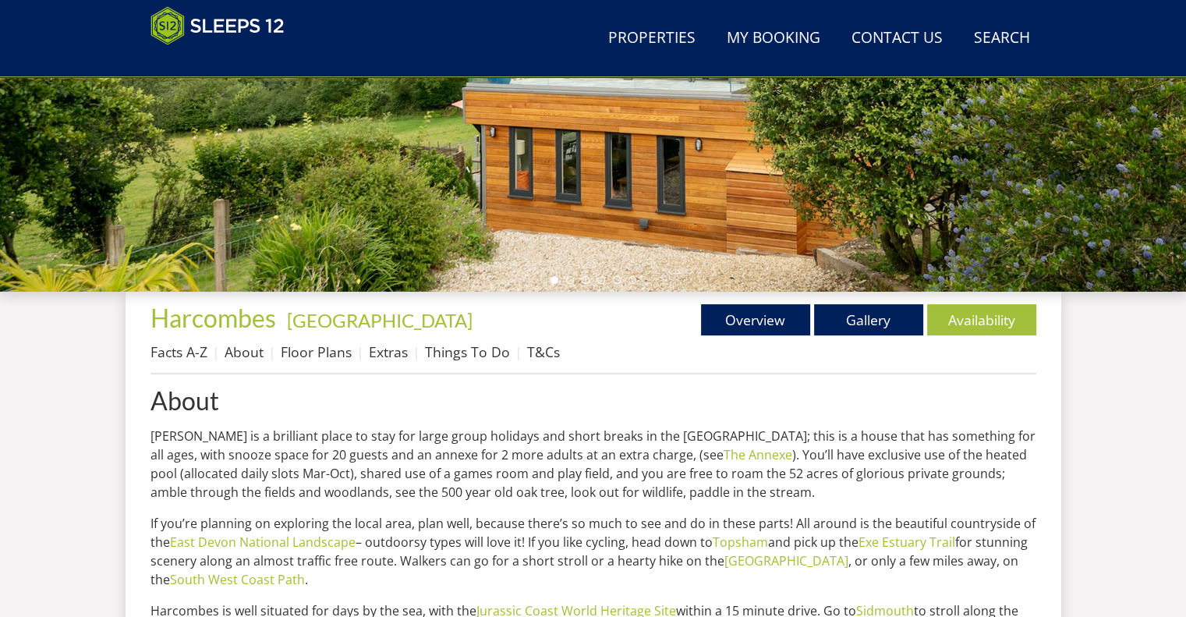
scroll to position [385, 0]
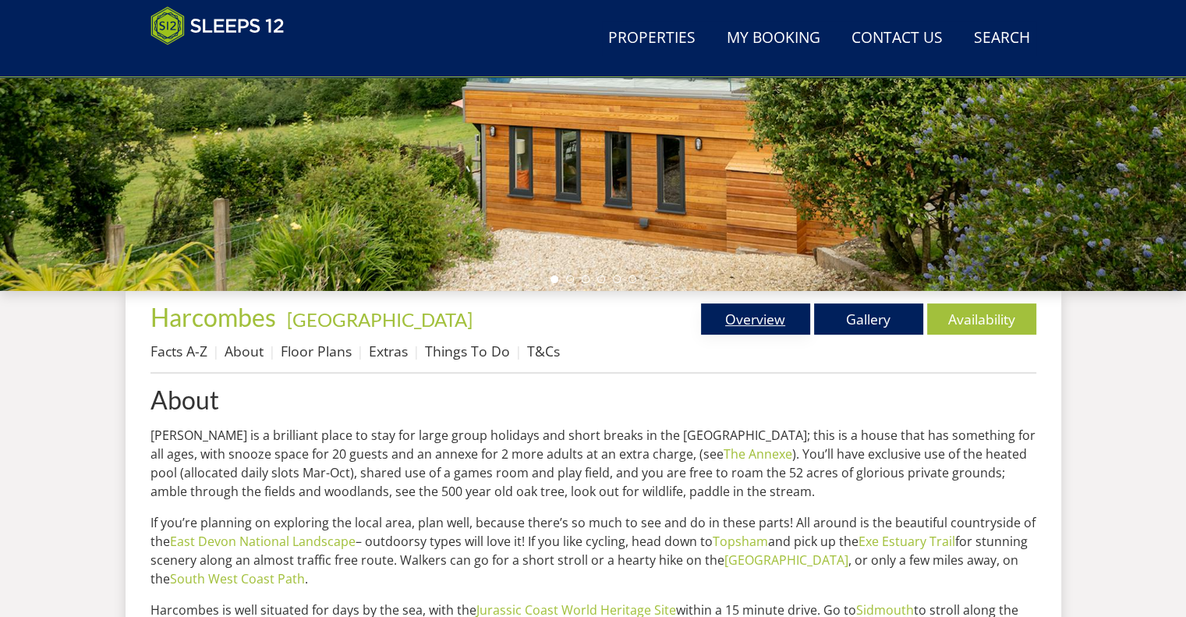
click at [723, 331] on link "Overview" at bounding box center [755, 318] width 109 height 31
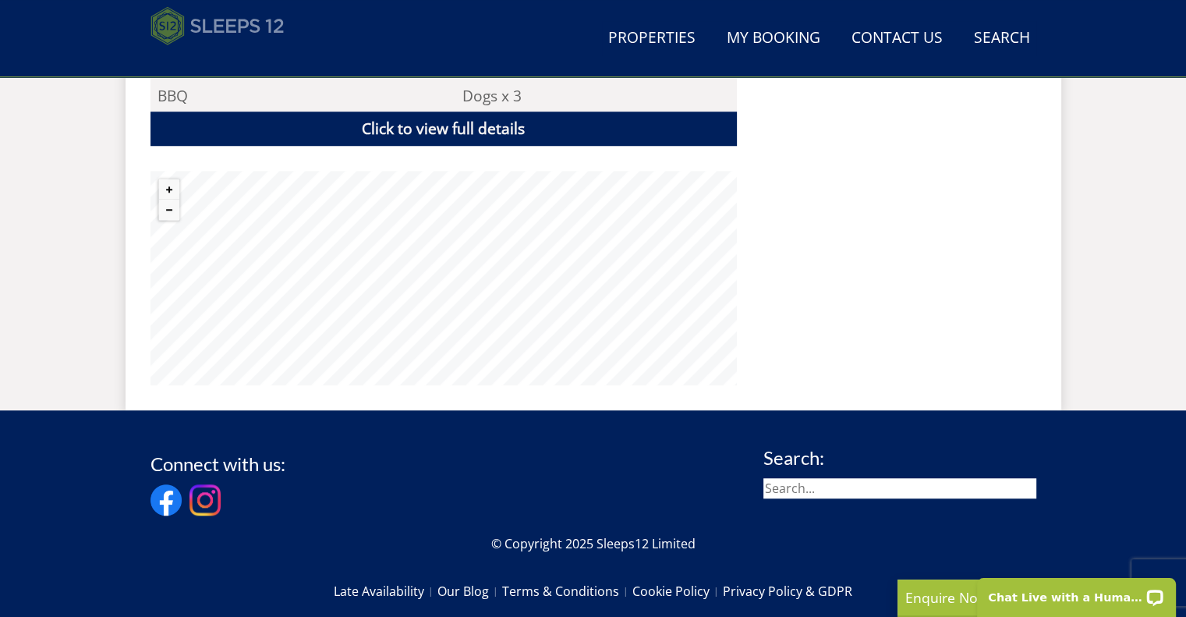
click at [259, 40] on img at bounding box center [218, 25] width 134 height 39
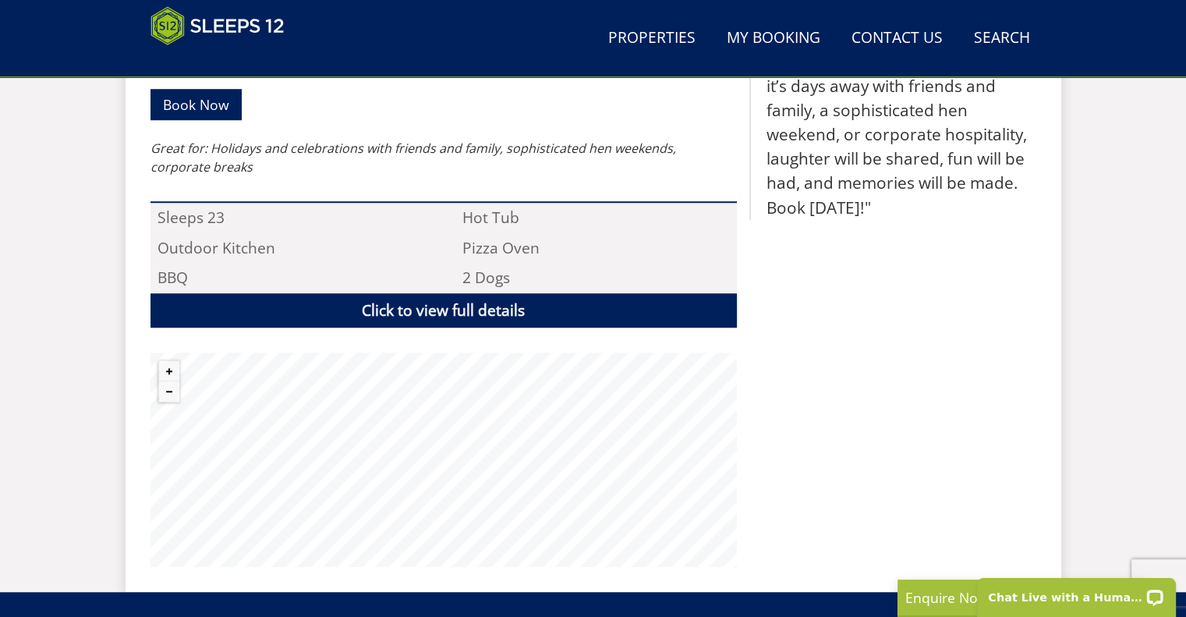
scroll to position [1104, 0]
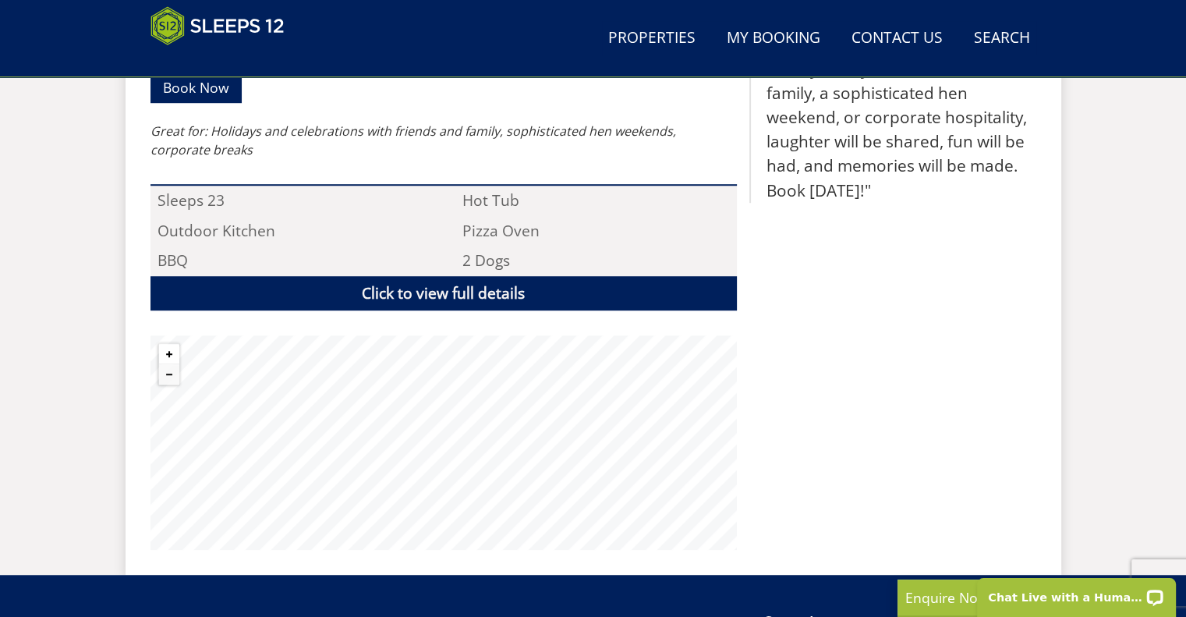
click at [168, 344] on button "Zoom in" at bounding box center [169, 354] width 20 height 20
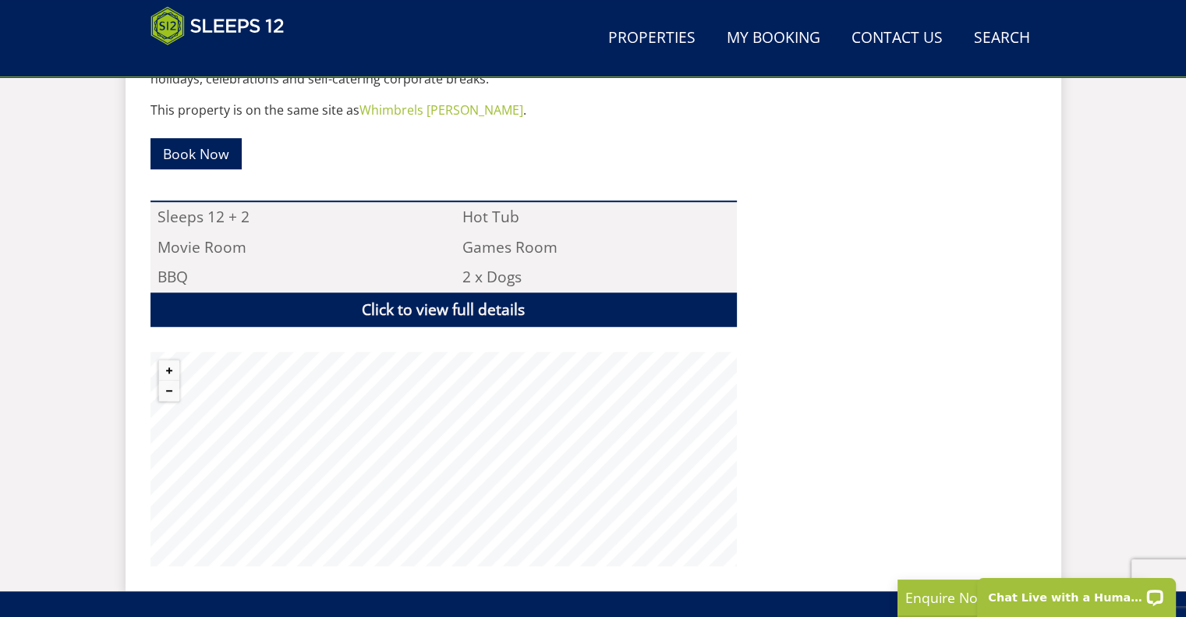
scroll to position [1013, 0]
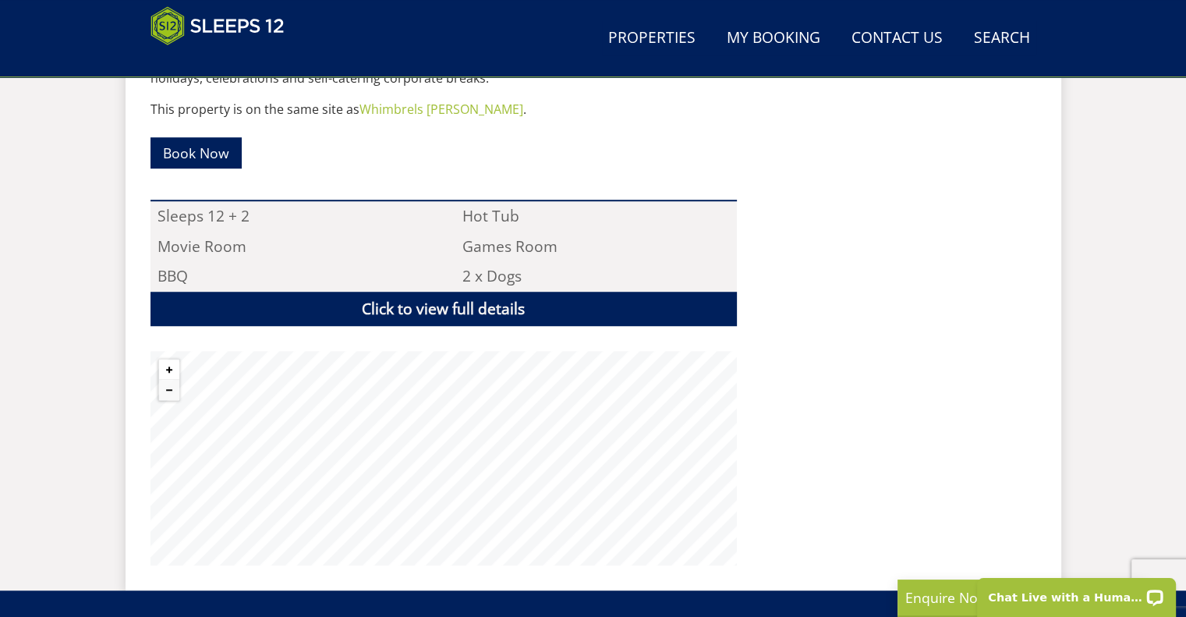
click at [171, 369] on button "Zoom in" at bounding box center [169, 370] width 20 height 20
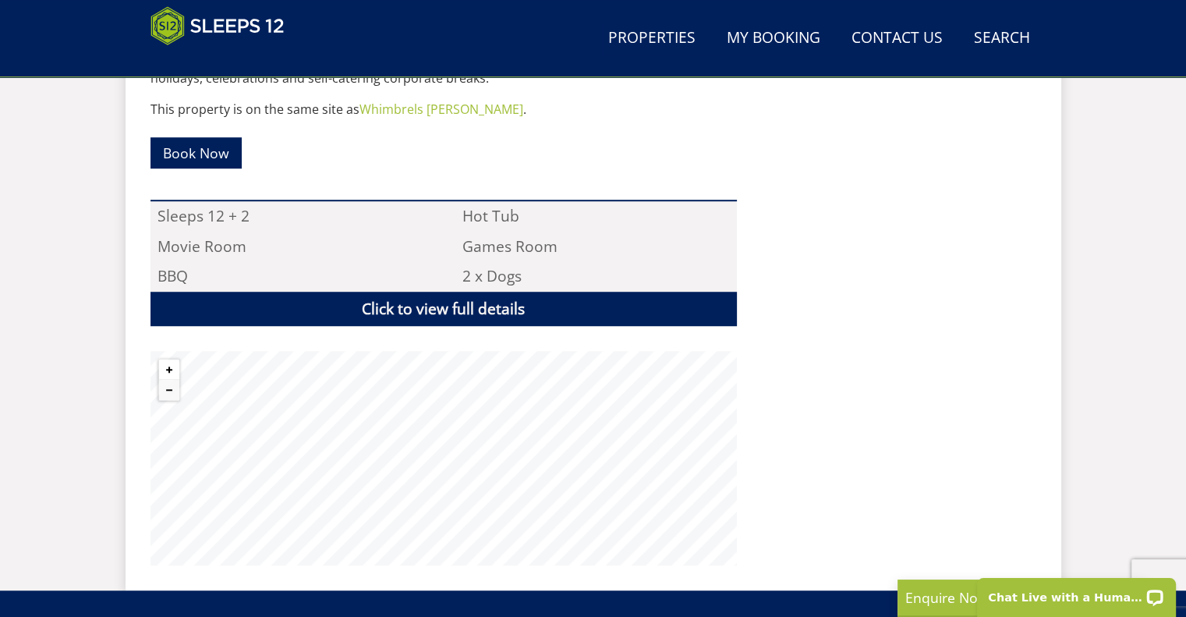
click at [171, 369] on button "Zoom in" at bounding box center [169, 370] width 20 height 20
click at [172, 392] on button "Zoom out" at bounding box center [169, 390] width 20 height 20
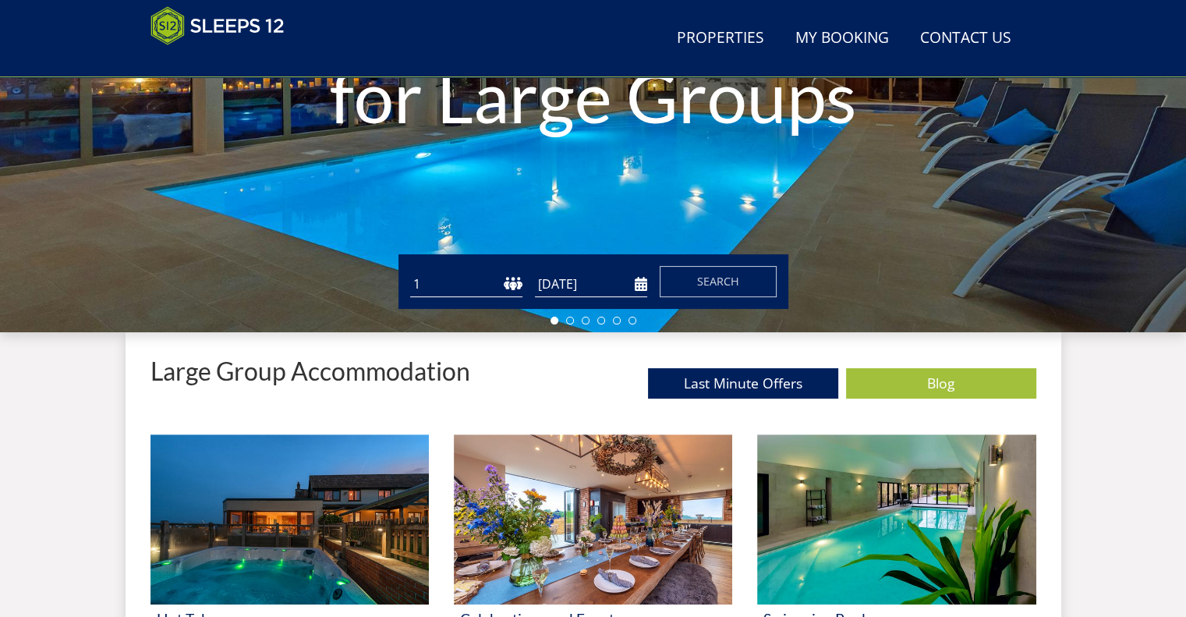
scroll to position [353, 0]
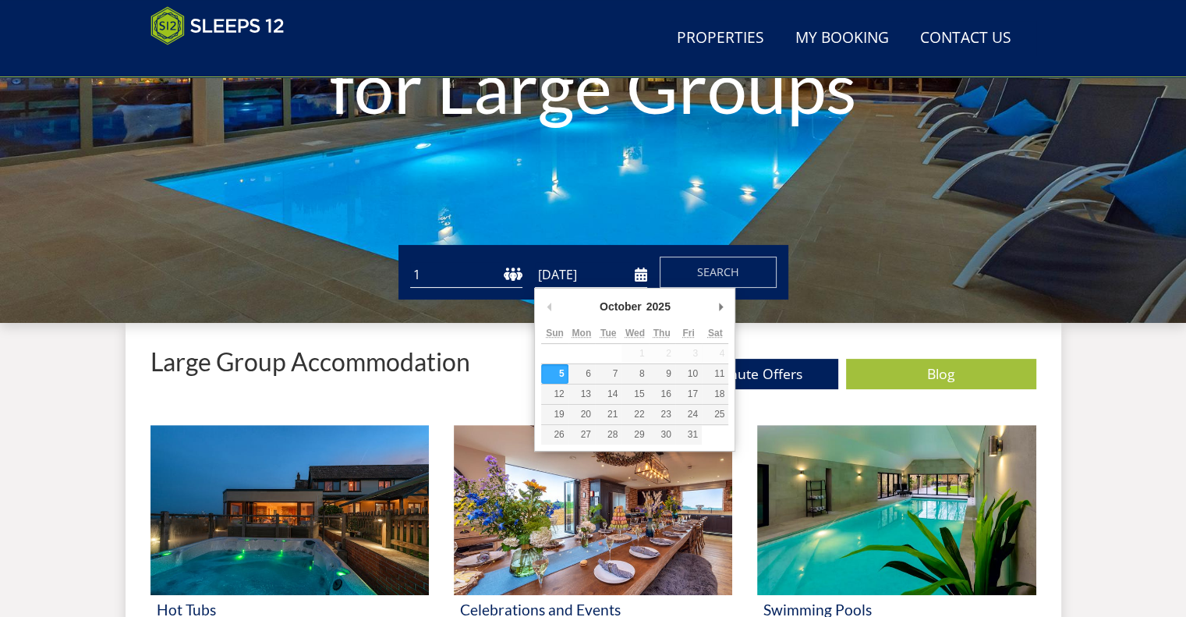
click at [623, 280] on input "[DATE]" at bounding box center [591, 275] width 112 height 26
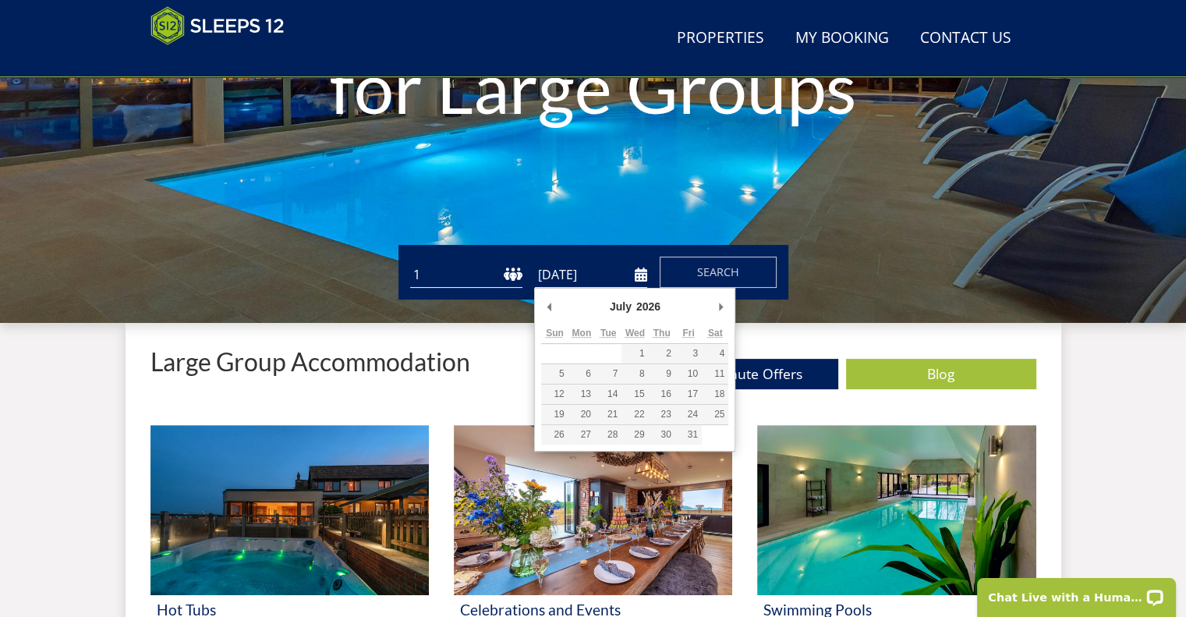
scroll to position [0, 0]
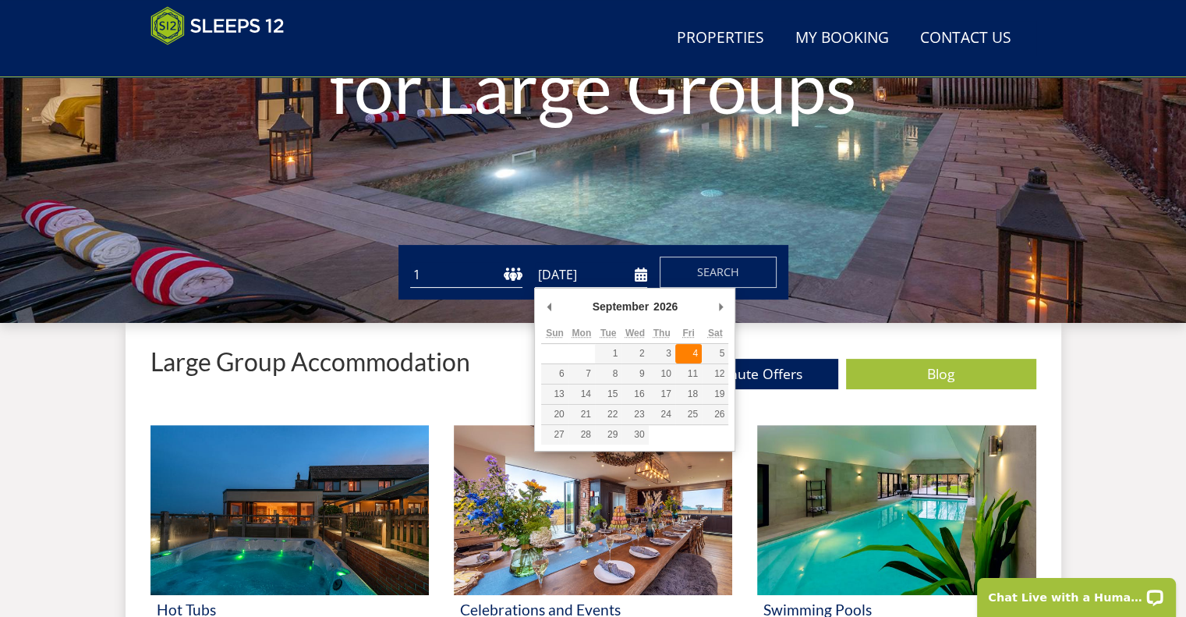
type input "04/09/2026"
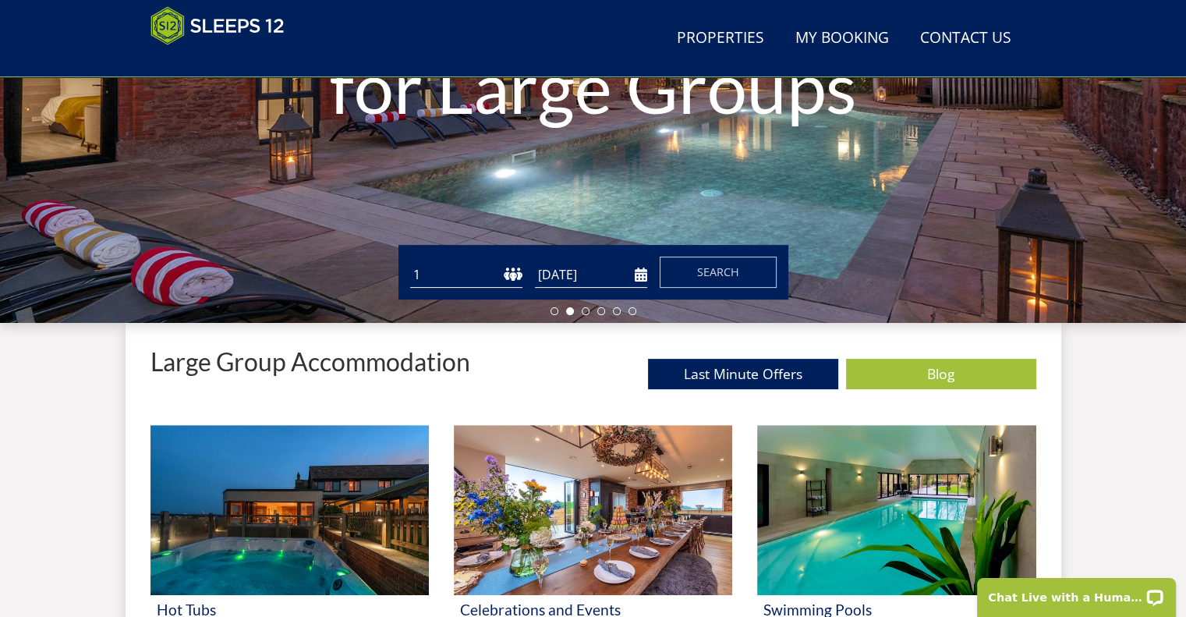
click at [456, 275] on select "1 2 3 4 5 6 7 8 9 10 11 12 13 14 15 16 17 18 19 20 21 22 23 24 25 26 27 28 29 3…" at bounding box center [466, 275] width 112 height 26
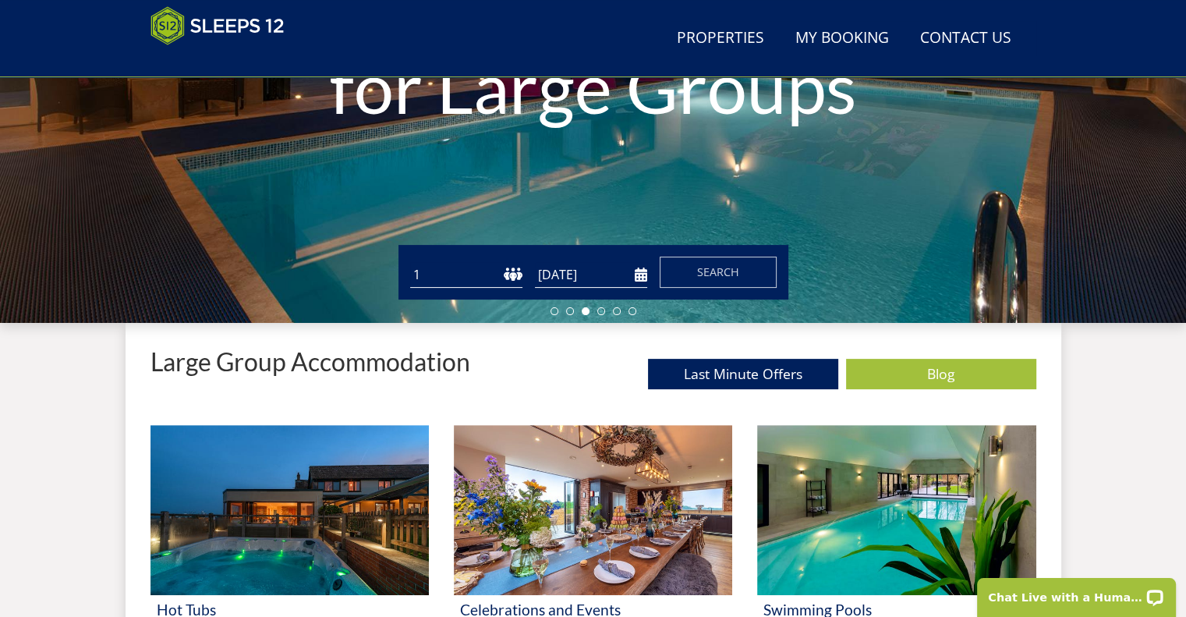
select select "15"
click at [410, 262] on select "1 2 3 4 5 6 7 8 9 10 11 12 13 14 15 16 17 18 19 20 21 22 23 24 25 26 27 28 29 3…" at bounding box center [466, 275] width 112 height 26
click at [699, 268] on span "Search" at bounding box center [718, 271] width 42 height 15
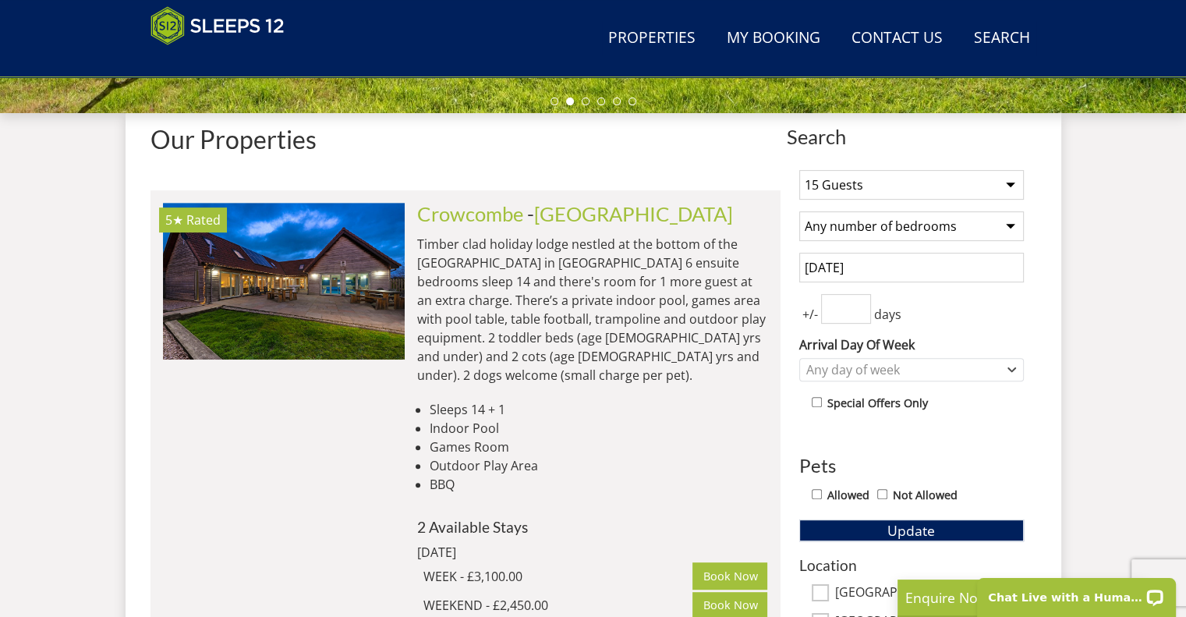
scroll to position [565, 0]
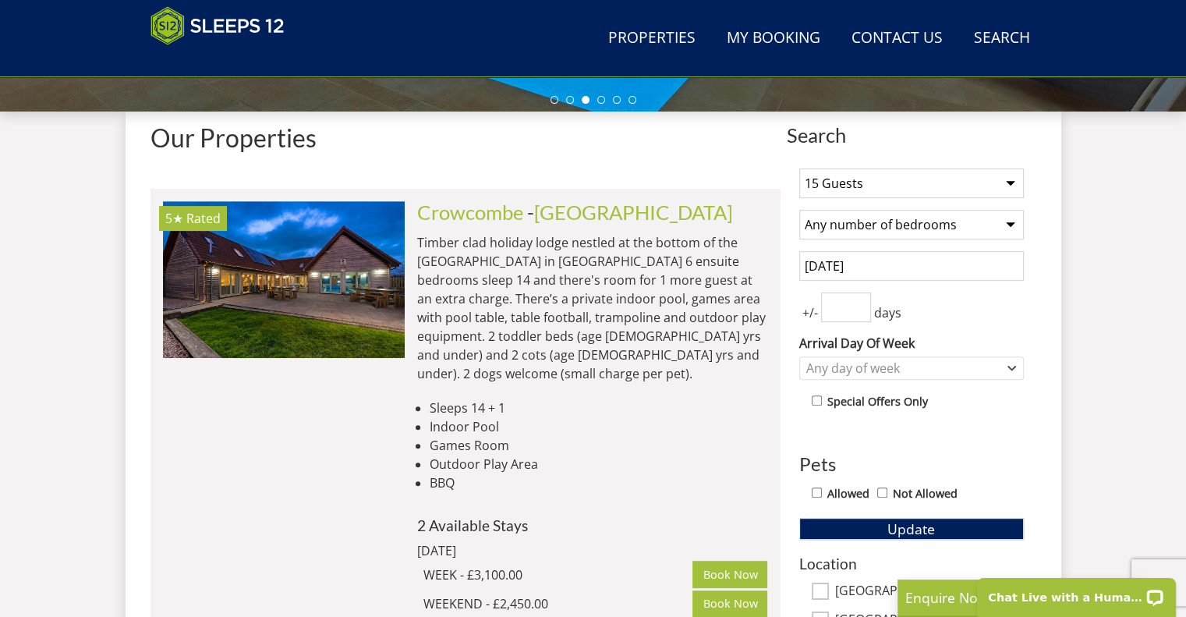
click at [858, 222] on select "Any number of bedrooms 4 Bedrooms 5 Bedrooms 6 Bedrooms 7 Bedrooms 8 Bedrooms 9…" at bounding box center [911, 225] width 225 height 30
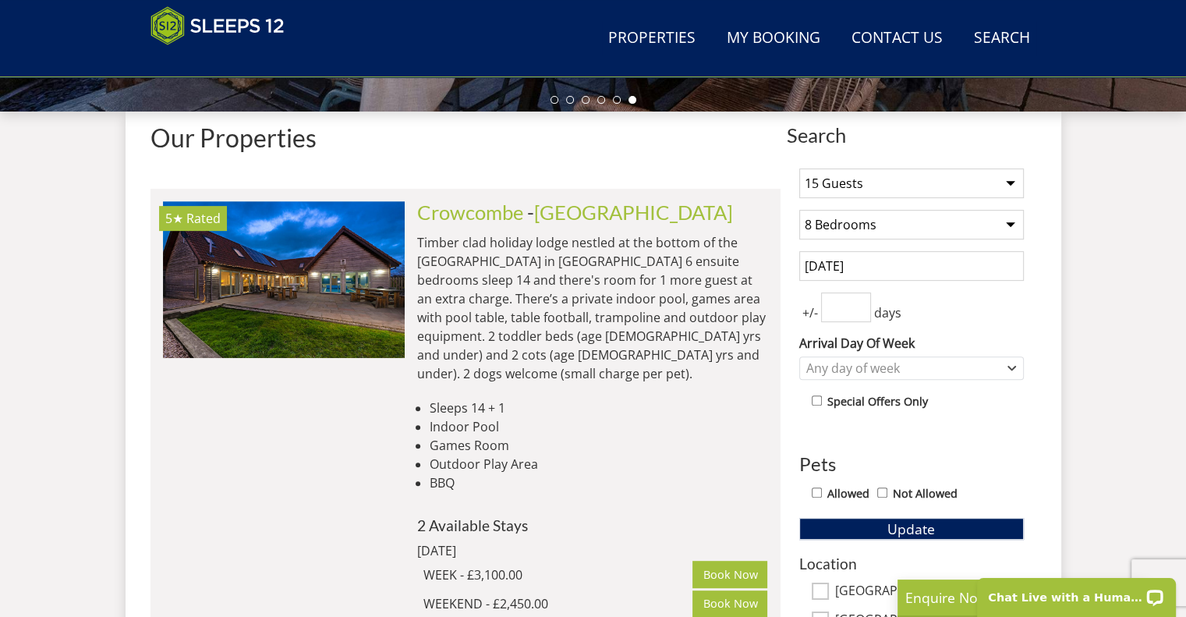
click at [799, 210] on select "Any number of bedrooms 4 Bedrooms 5 Bedrooms 6 Bedrooms 7 Bedrooms 8 Bedrooms 9…" at bounding box center [911, 225] width 225 height 30
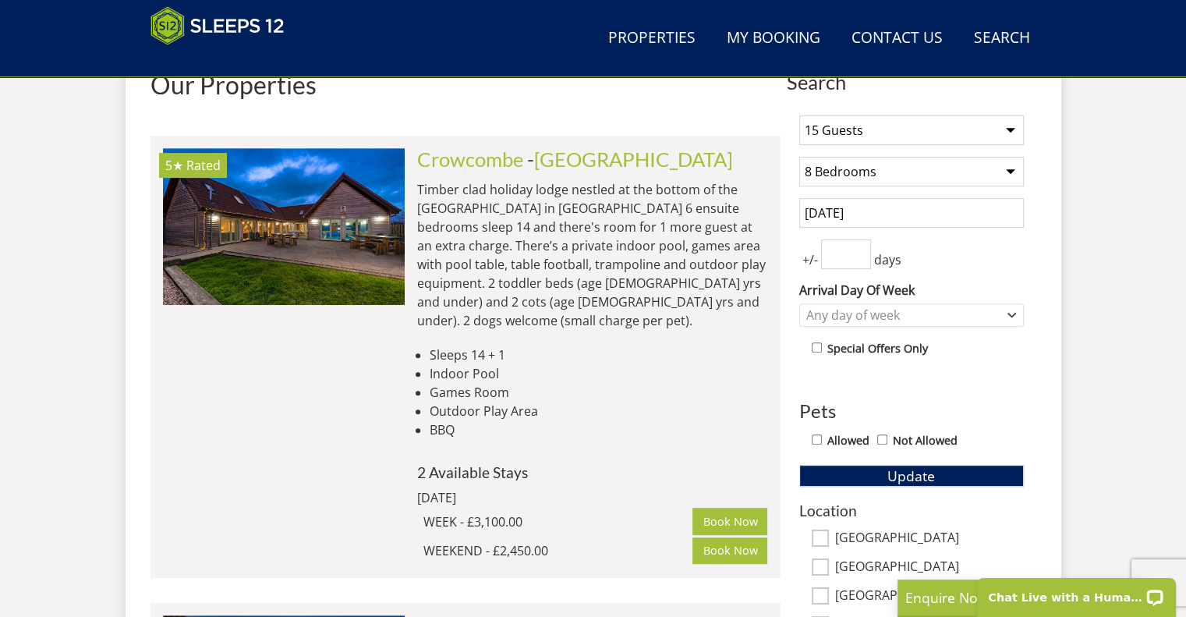
scroll to position [589, 0]
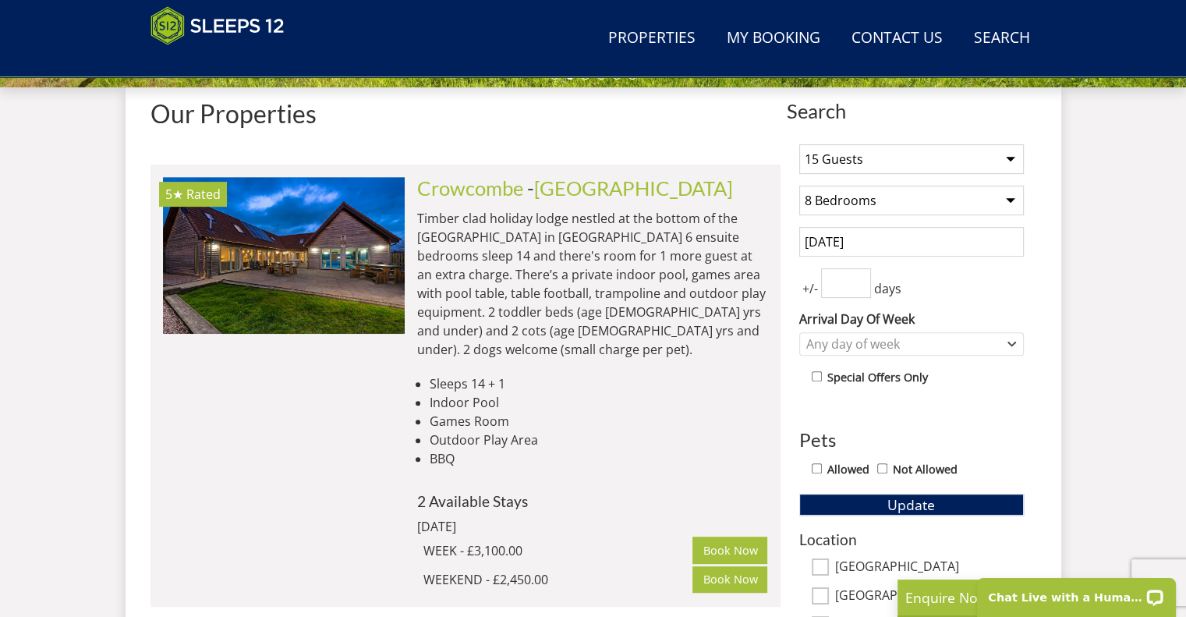
click at [947, 151] on select "1 Guest 2 Guests 3 Guests 4 Guests 5 Guests 6 Guests 7 Guests 8 Guests 9 Guests…" at bounding box center [911, 159] width 225 height 30
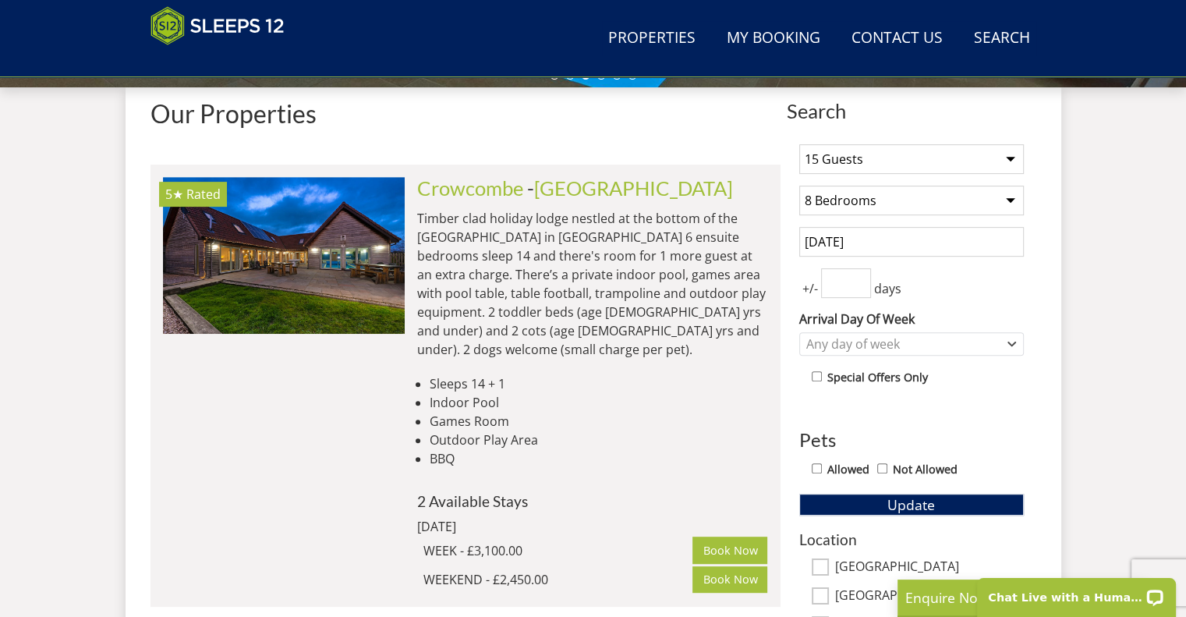
click at [923, 196] on select "Any number of bedrooms 4 Bedrooms 5 Bedrooms 6 Bedrooms 7 Bedrooms 8 Bedrooms 9…" at bounding box center [911, 201] width 225 height 30
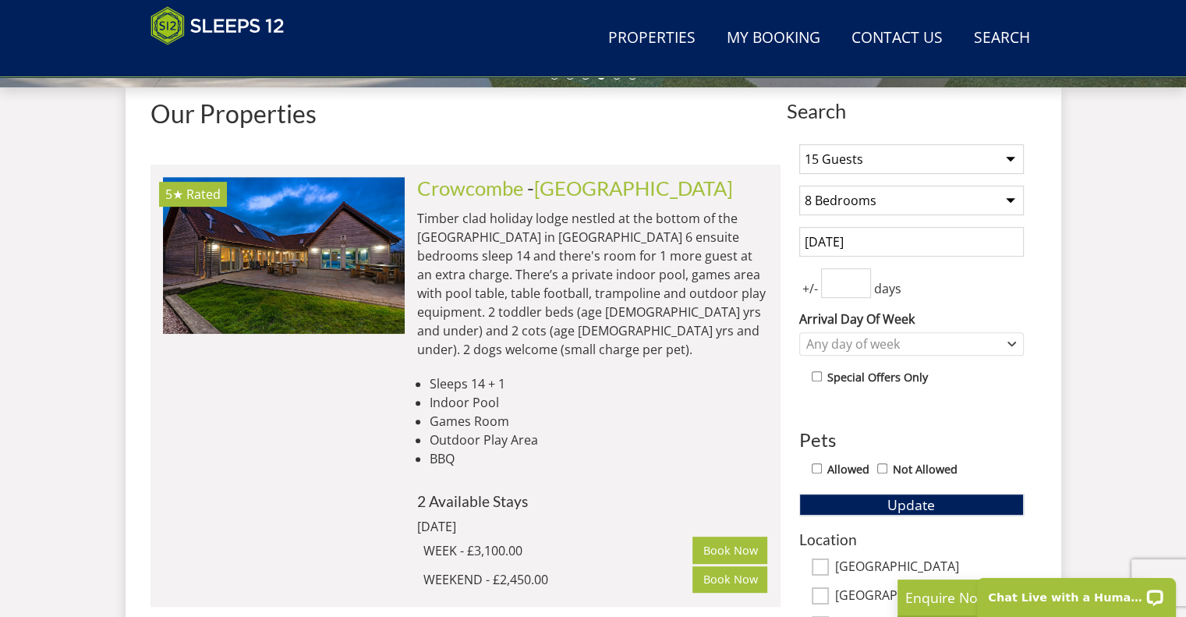
select select "9"
click at [799, 186] on select "Any number of bedrooms 4 Bedrooms 5 Bedrooms 6 Bedrooms 7 Bedrooms 8 Bedrooms 9…" at bounding box center [911, 201] width 225 height 30
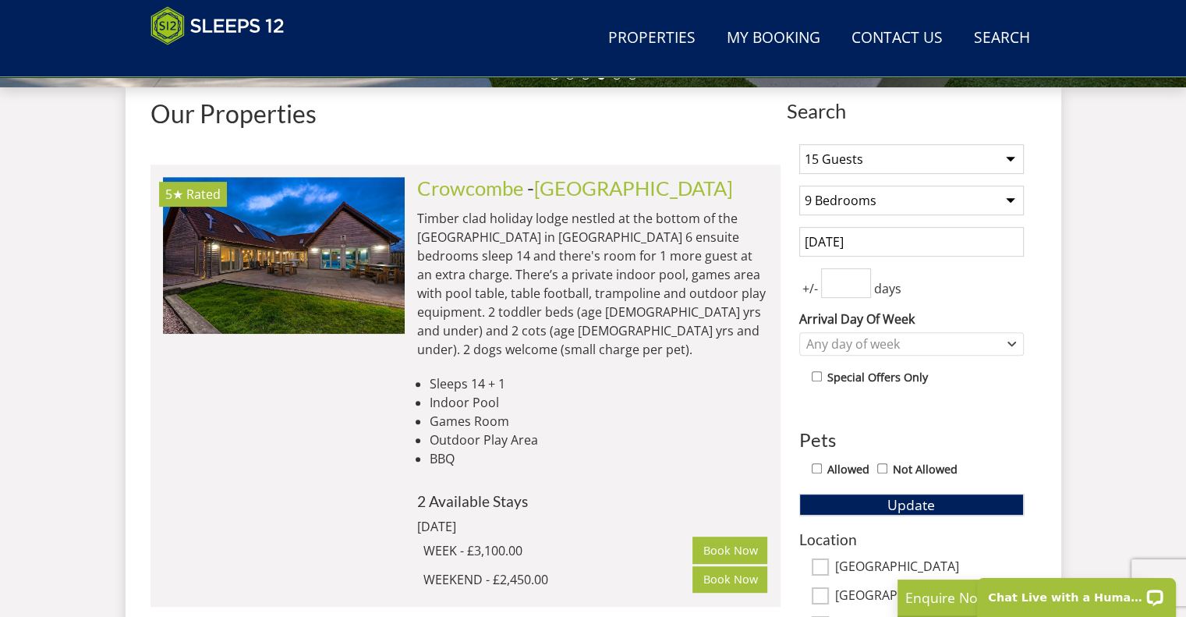
click at [957, 155] on select "1 Guest 2 Guests 3 Guests 4 Guests 5 Guests 6 Guests 7 Guests 8 Guests 9 Guests…" at bounding box center [911, 159] width 225 height 30
click at [799, 144] on select "1 Guest 2 Guests 3 Guests 4 Guests 5 Guests 6 Guests 7 Guests 8 Guests 9 Guests…" at bounding box center [911, 159] width 225 height 30
click at [883, 509] on button "Update" at bounding box center [911, 505] width 225 height 22
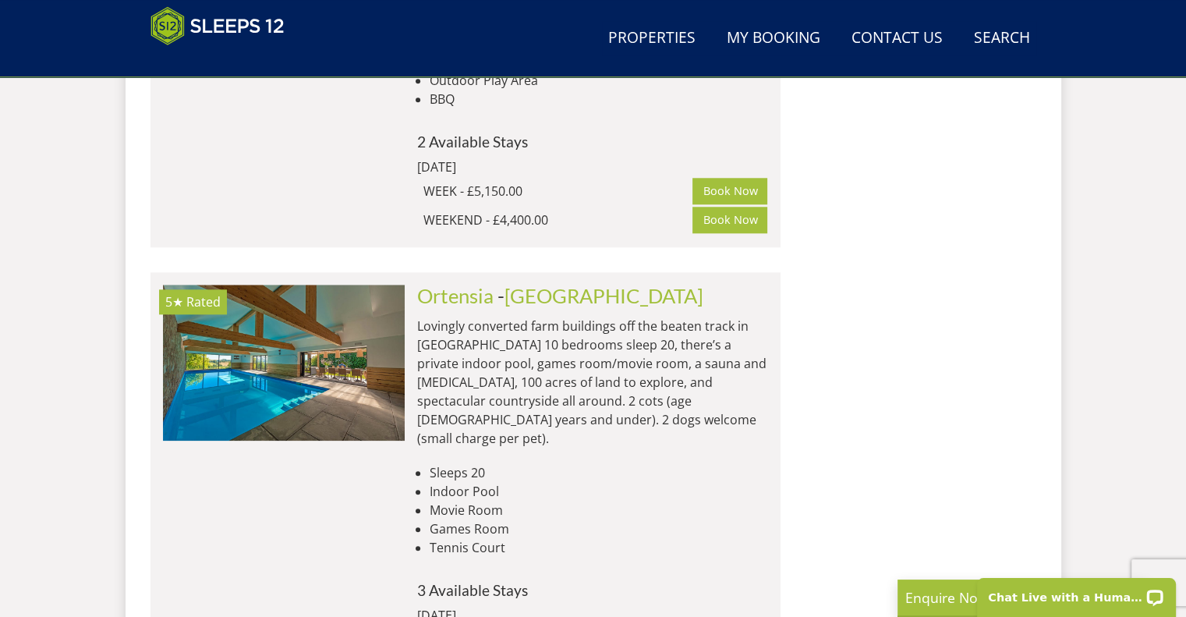
scroll to position [1572, 0]
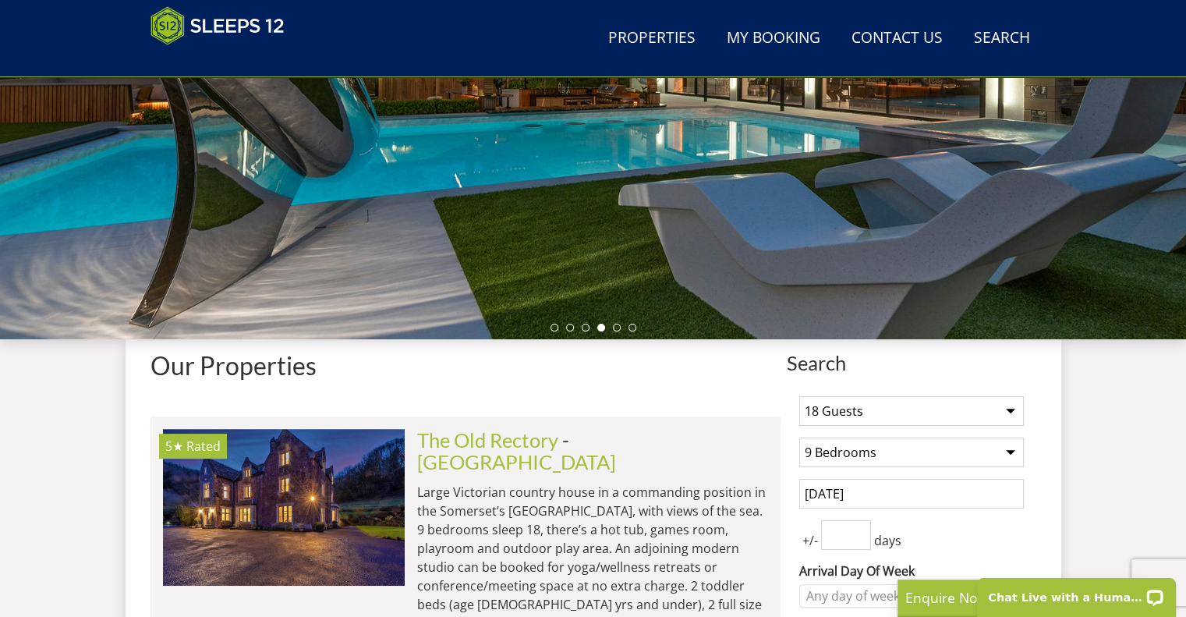
scroll to position [337, 0]
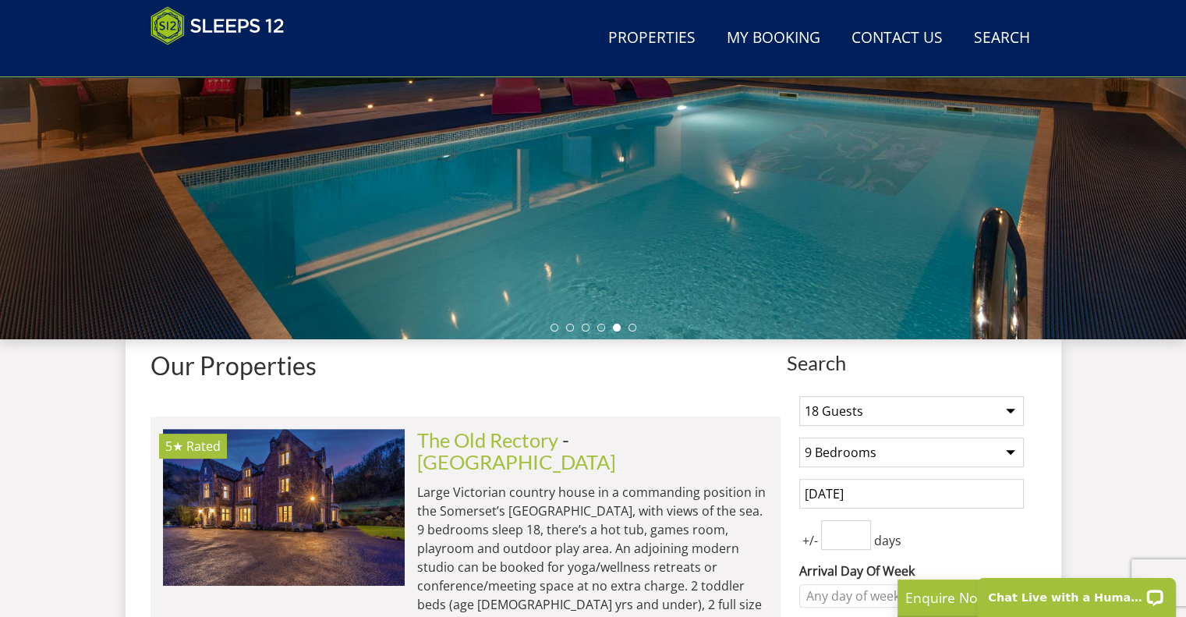
click at [911, 419] on select "1 Guest 2 Guests 3 Guests 4 Guests 5 Guests 6 Guests 7 Guests 8 Guests 9 Guests…" at bounding box center [911, 411] width 225 height 30
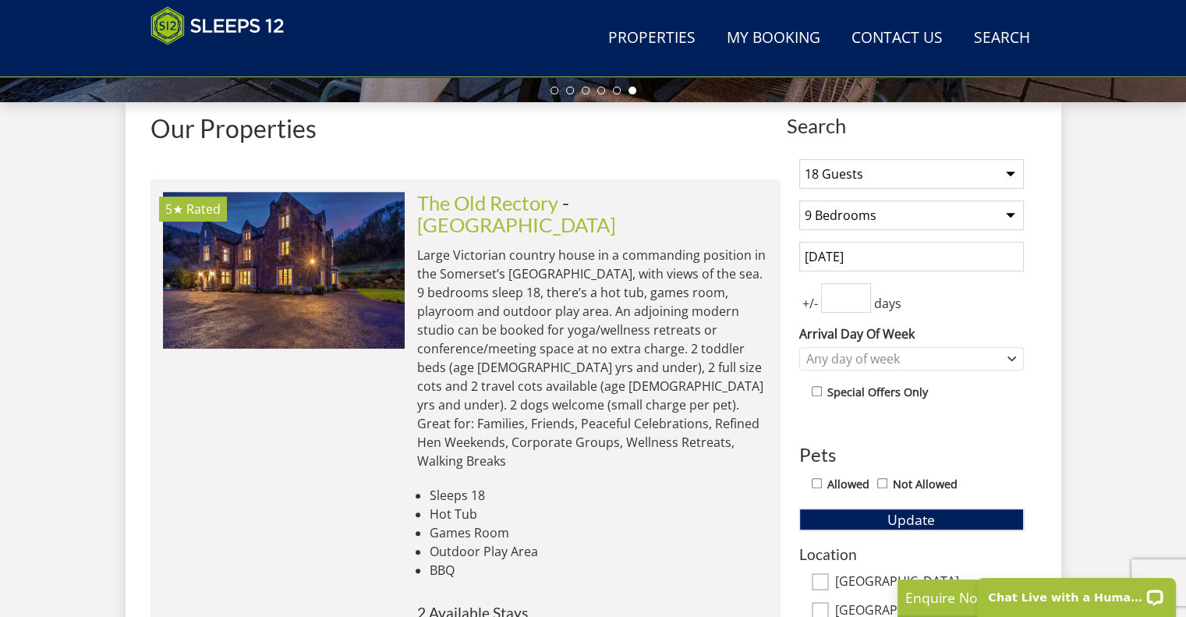
scroll to position [574, 0]
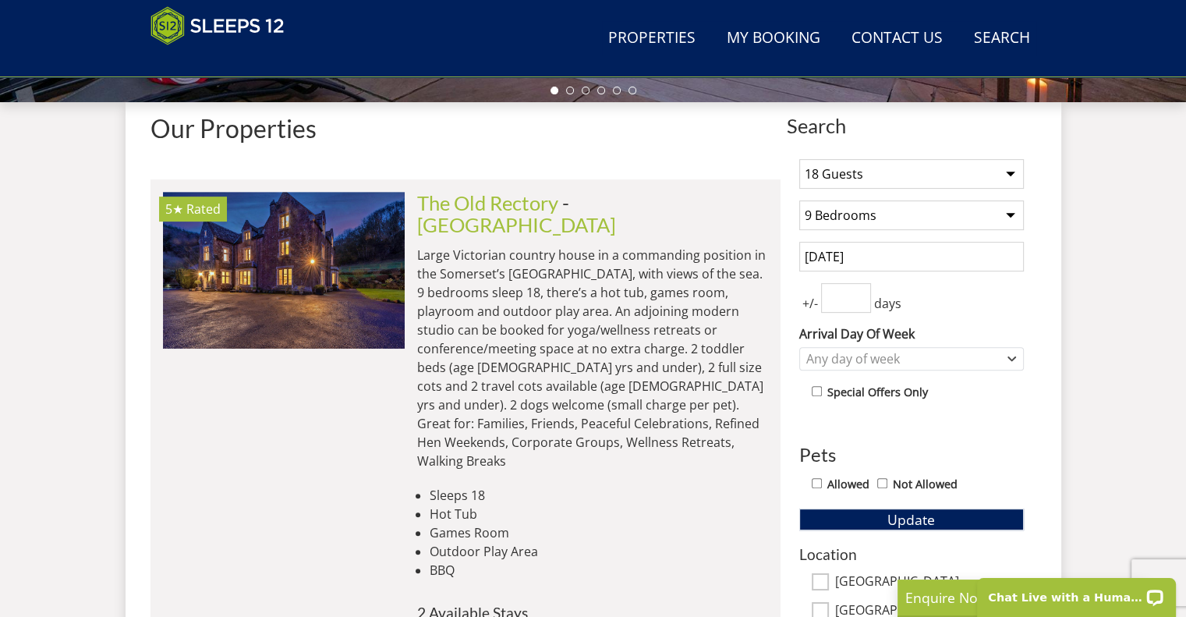
click at [883, 184] on select "1 Guest 2 Guests 3 Guests 4 Guests 5 Guests 6 Guests 7 Guests 8 Guests 9 Guests…" at bounding box center [911, 174] width 225 height 30
select select "15"
click at [799, 159] on select "1 Guest 2 Guests 3 Guests 4 Guests 5 Guests 6 Guests 7 Guests 8 Guests 9 Guests…" at bounding box center [911, 174] width 225 height 30
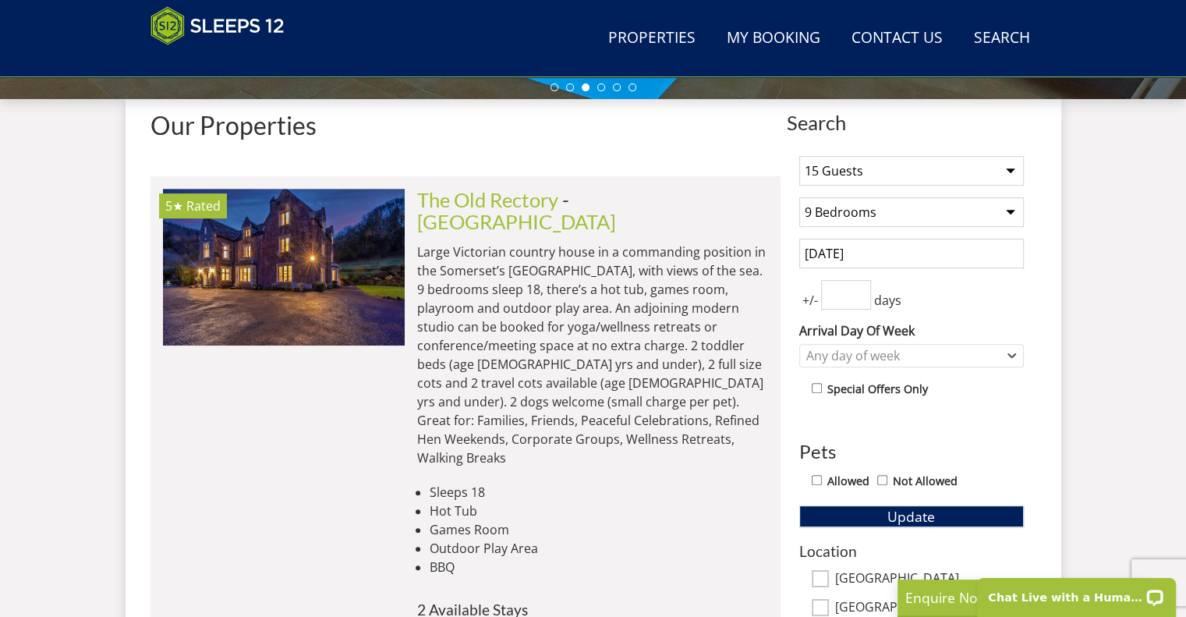
scroll to position [579, 0]
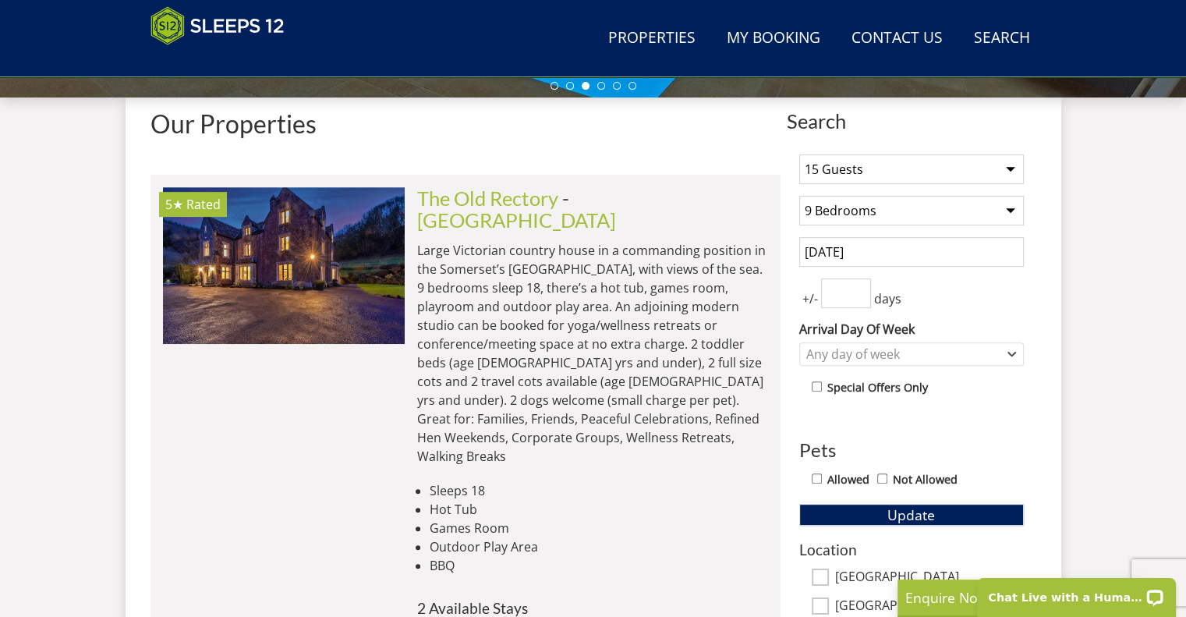
click at [987, 217] on select "Any number of bedrooms 4 Bedrooms 5 Bedrooms 6 Bedrooms 7 Bedrooms 8 Bedrooms 9…" at bounding box center [911, 211] width 225 height 30
select select "8"
click at [799, 196] on select "Any number of bedrooms 4 Bedrooms 5 Bedrooms 6 Bedrooms 7 Bedrooms 8 Bedrooms 9…" at bounding box center [911, 211] width 225 height 30
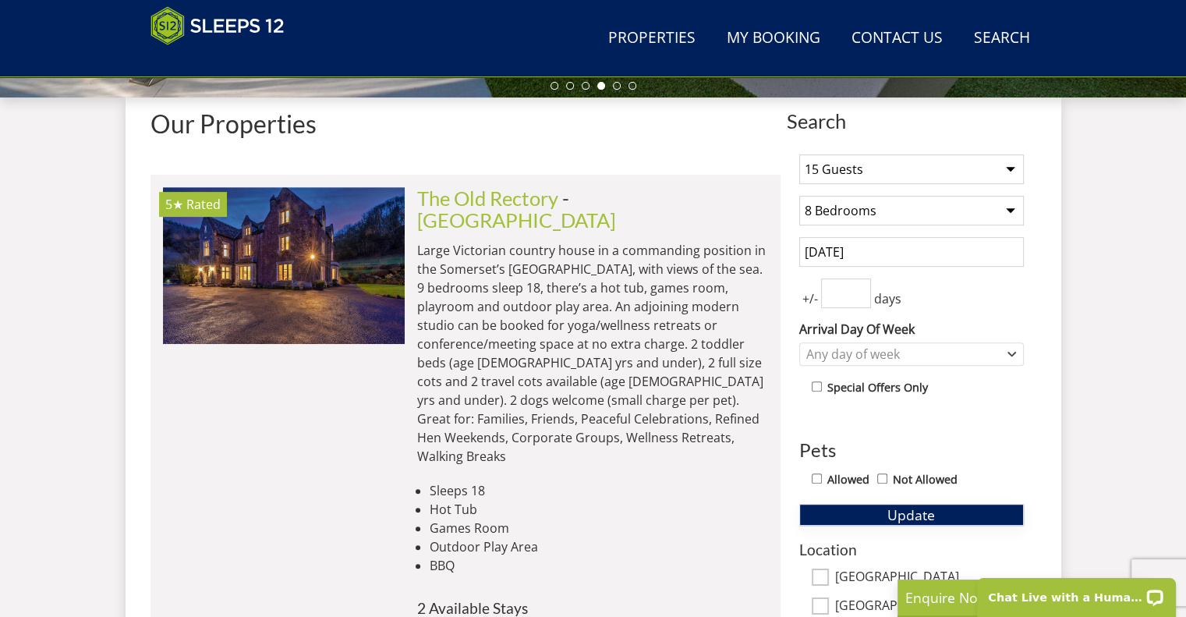
click at [948, 512] on button "Update" at bounding box center [911, 515] width 225 height 22
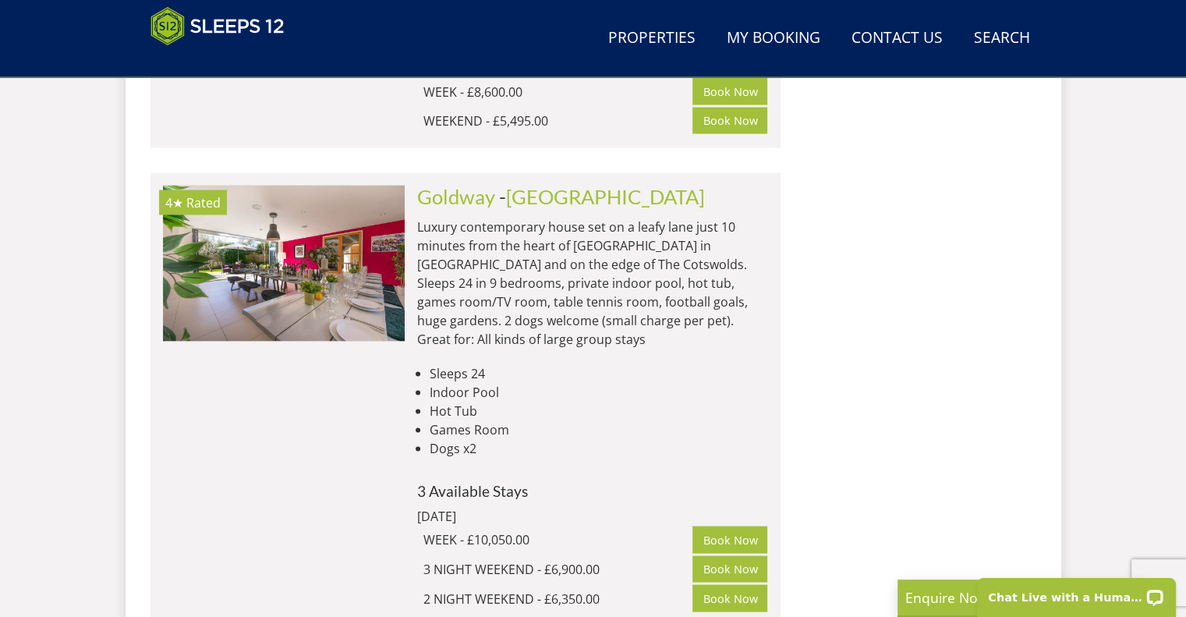
scroll to position [8813, 0]
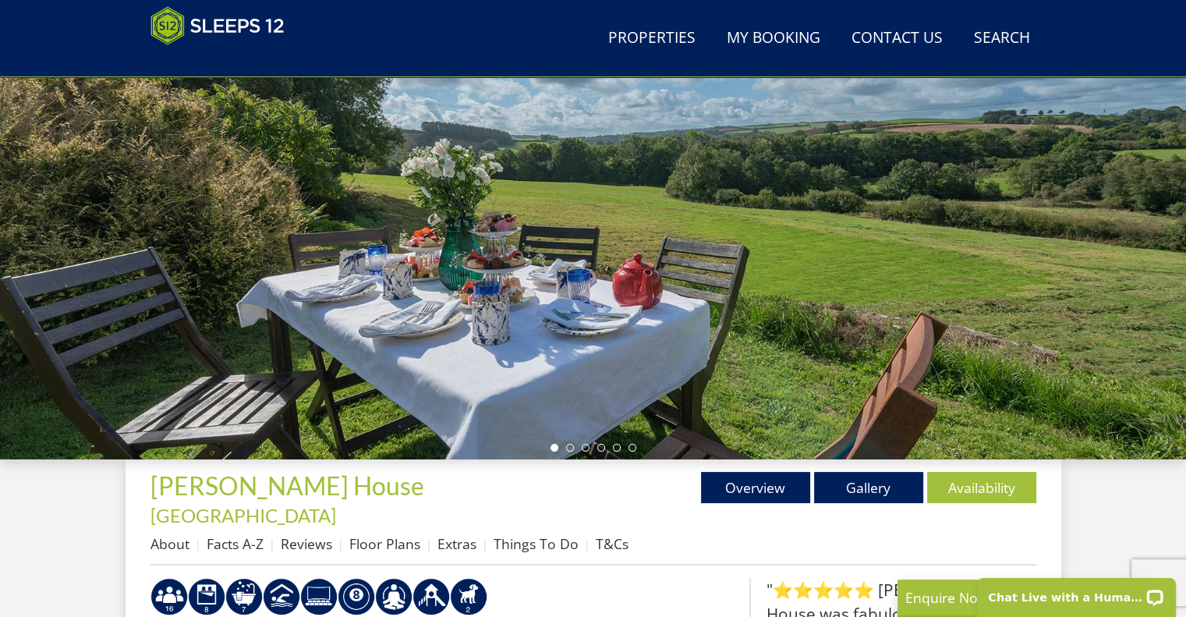
scroll to position [352, 0]
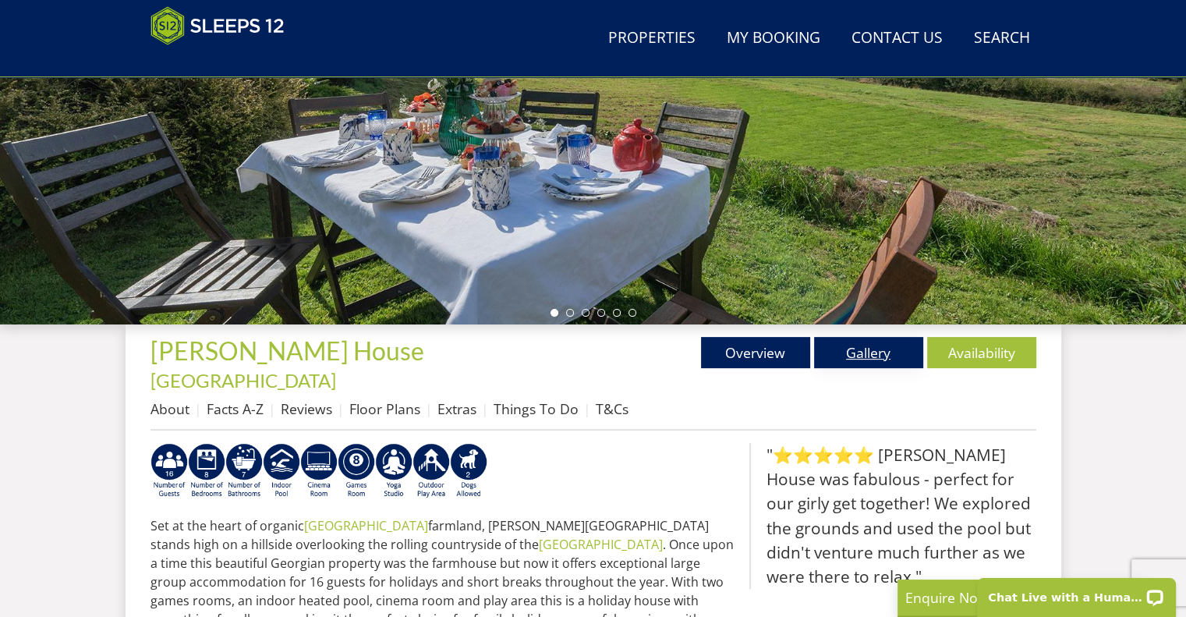
click at [814, 357] on link "Gallery" at bounding box center [868, 352] width 109 height 31
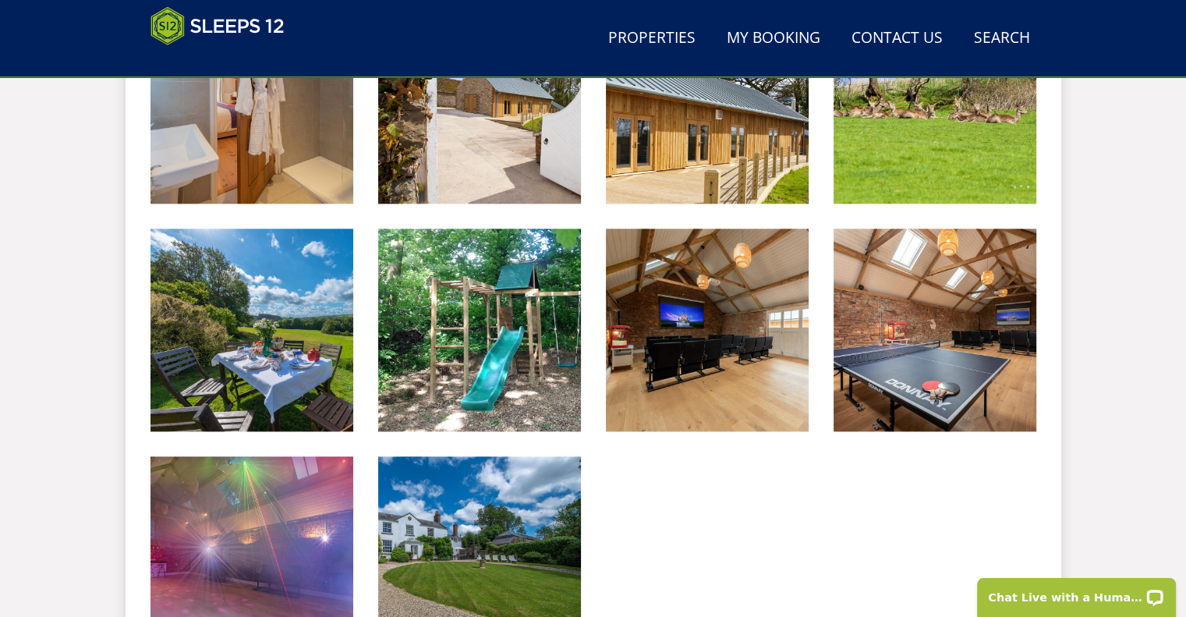
scroll to position [1936, 0]
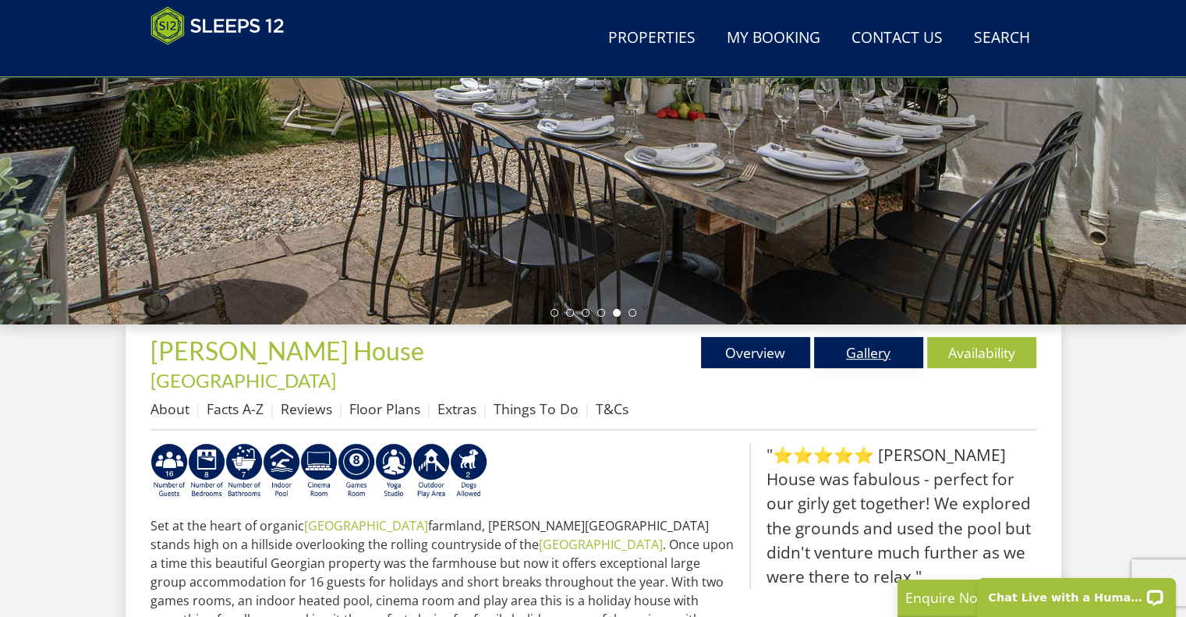
click at [855, 355] on link "Gallery" at bounding box center [868, 352] width 109 height 31
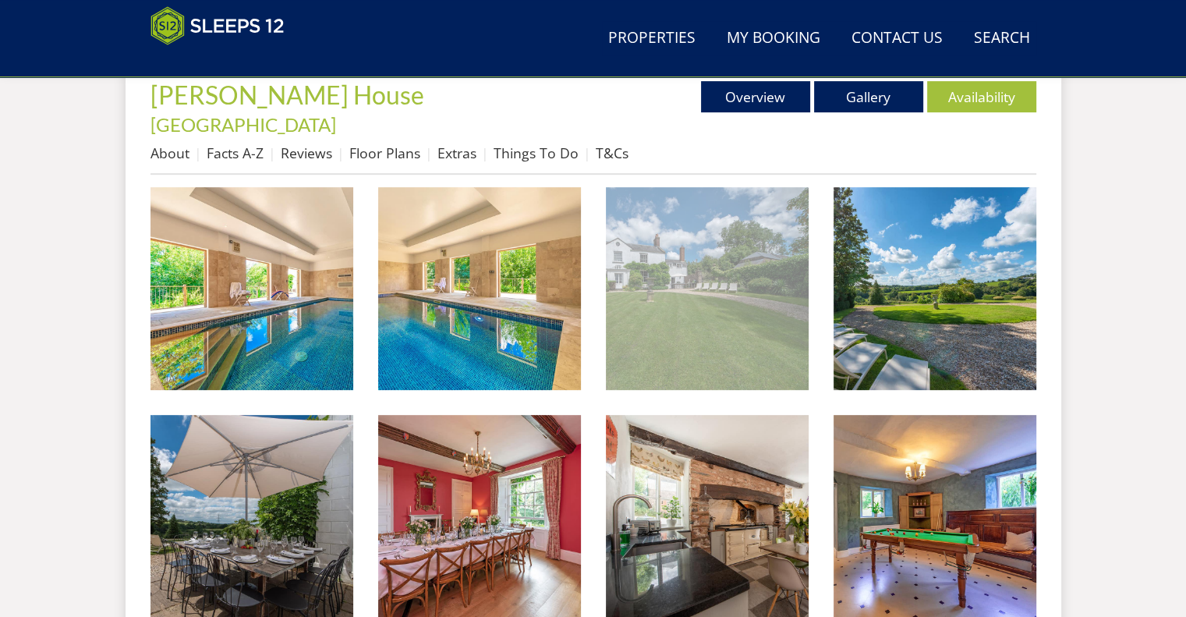
scroll to position [676, 0]
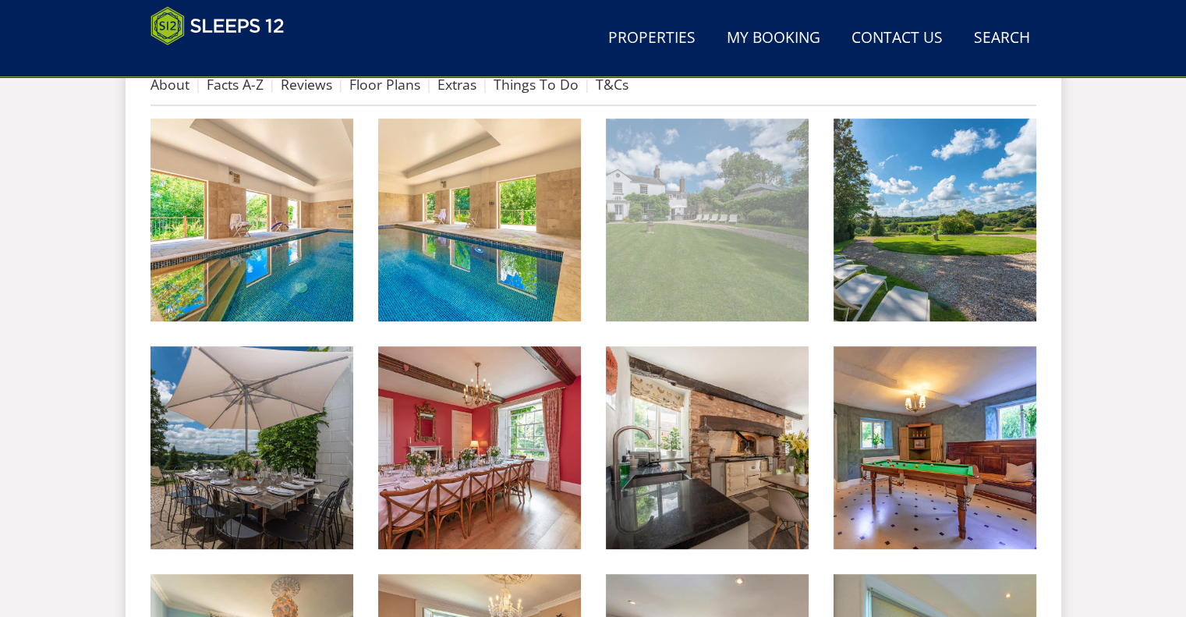
click at [705, 235] on img at bounding box center [707, 220] width 203 height 203
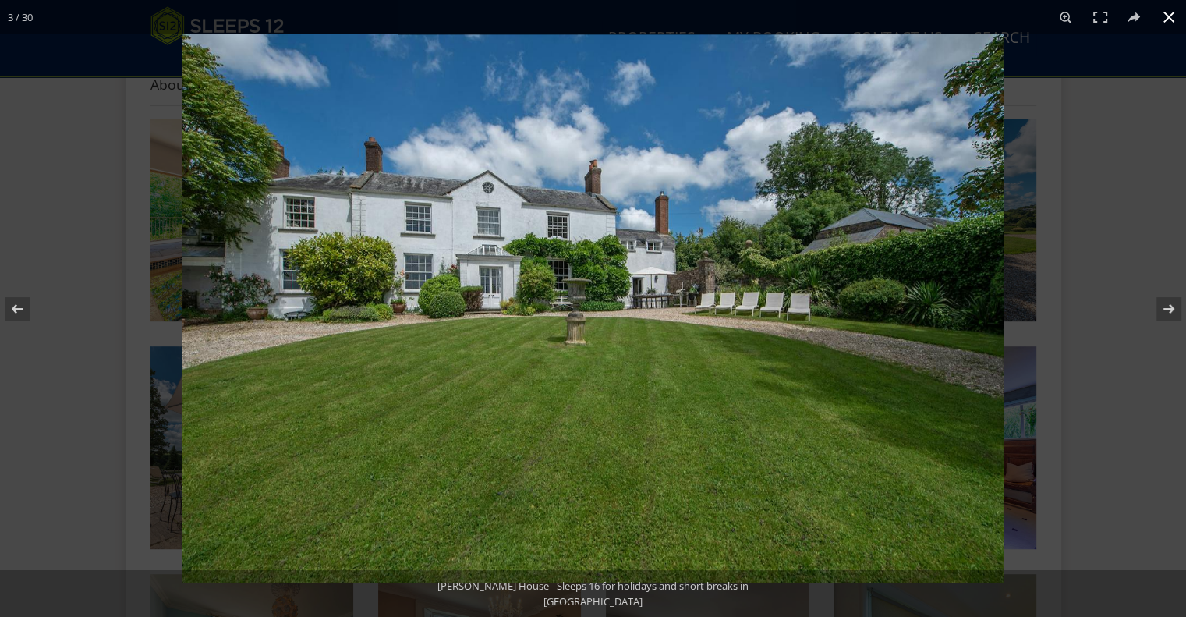
click at [130, 154] on div at bounding box center [593, 308] width 1186 height 617
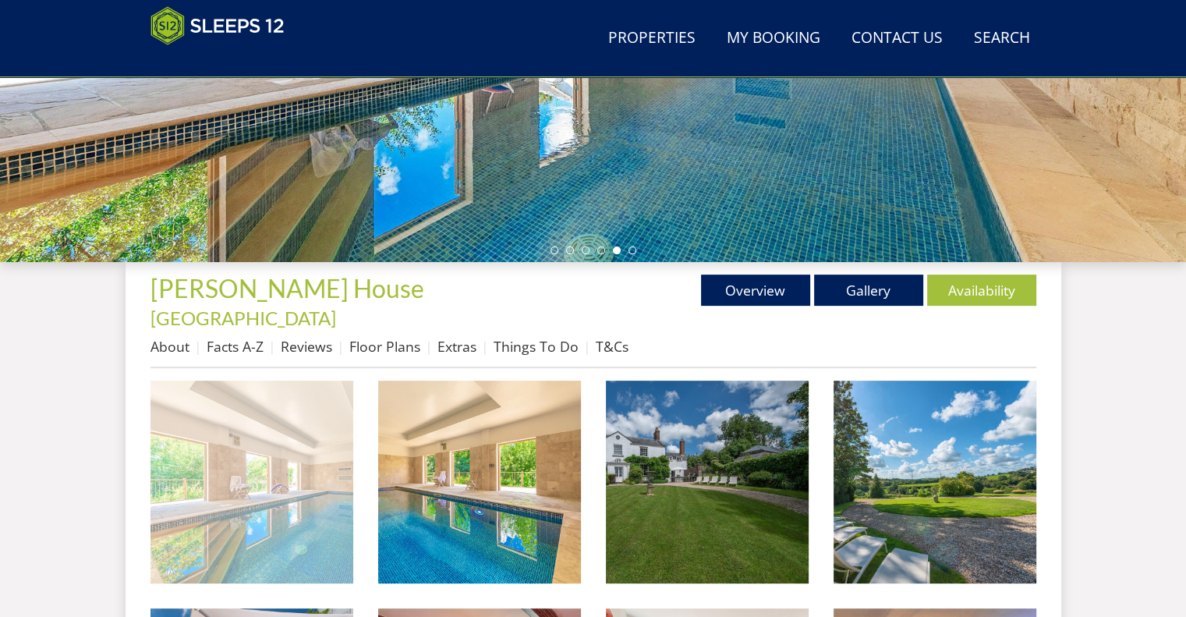
scroll to position [413, 0]
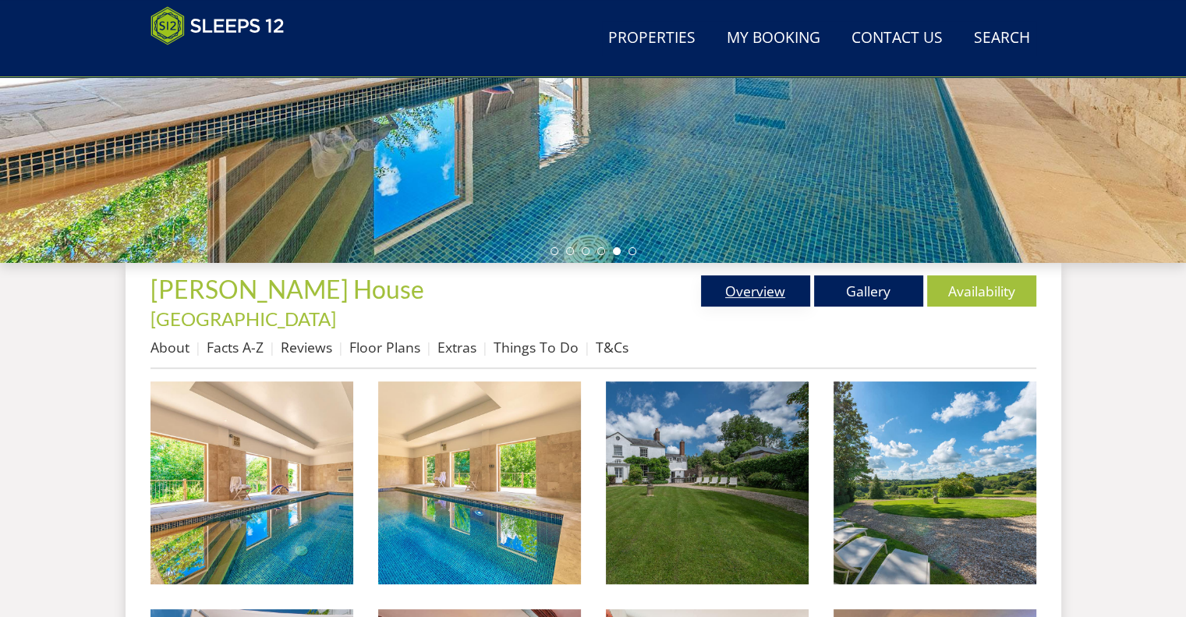
click at [720, 278] on link "Overview" at bounding box center [755, 290] width 109 height 31
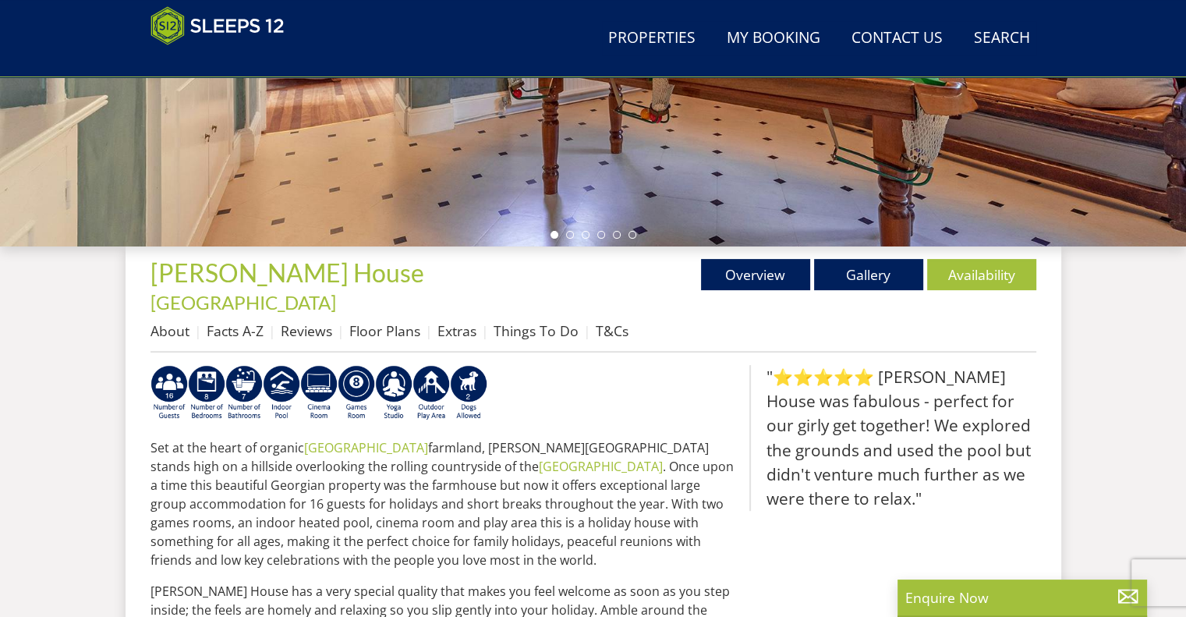
scroll to position [431, 0]
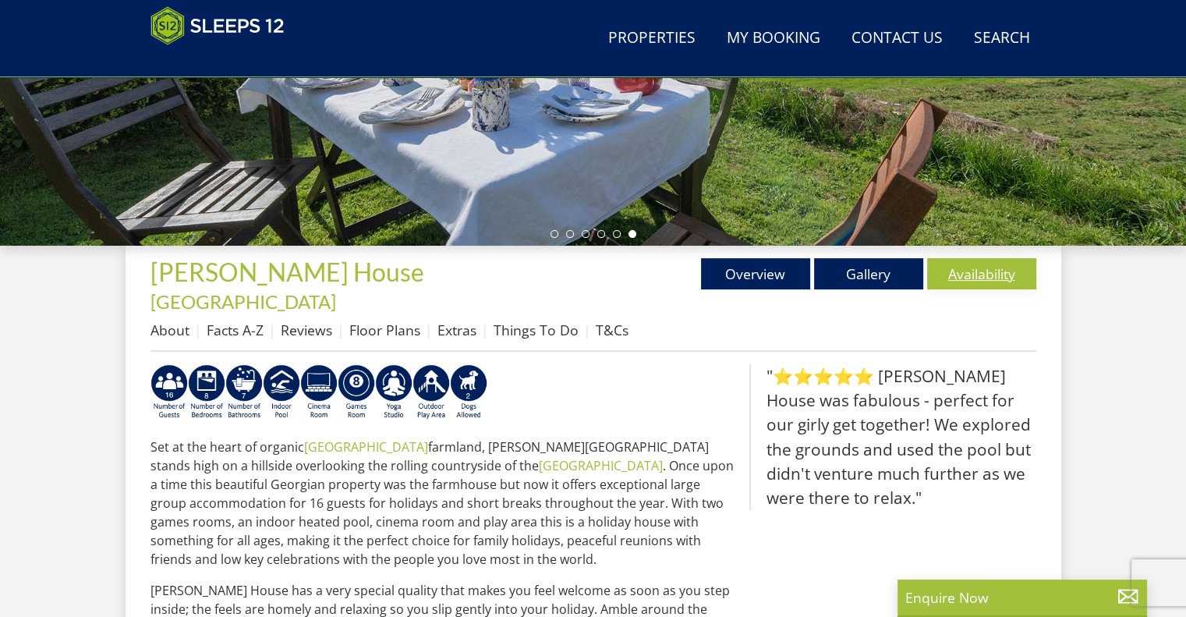
click at [991, 283] on link "Availability" at bounding box center [981, 273] width 109 height 31
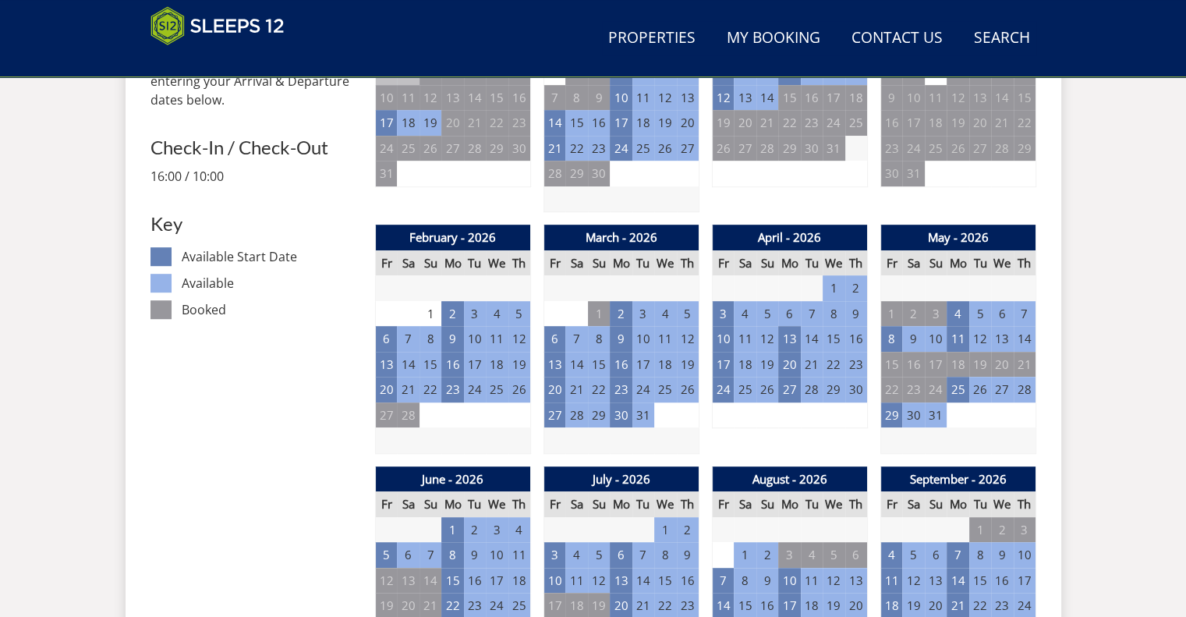
scroll to position [810, 0]
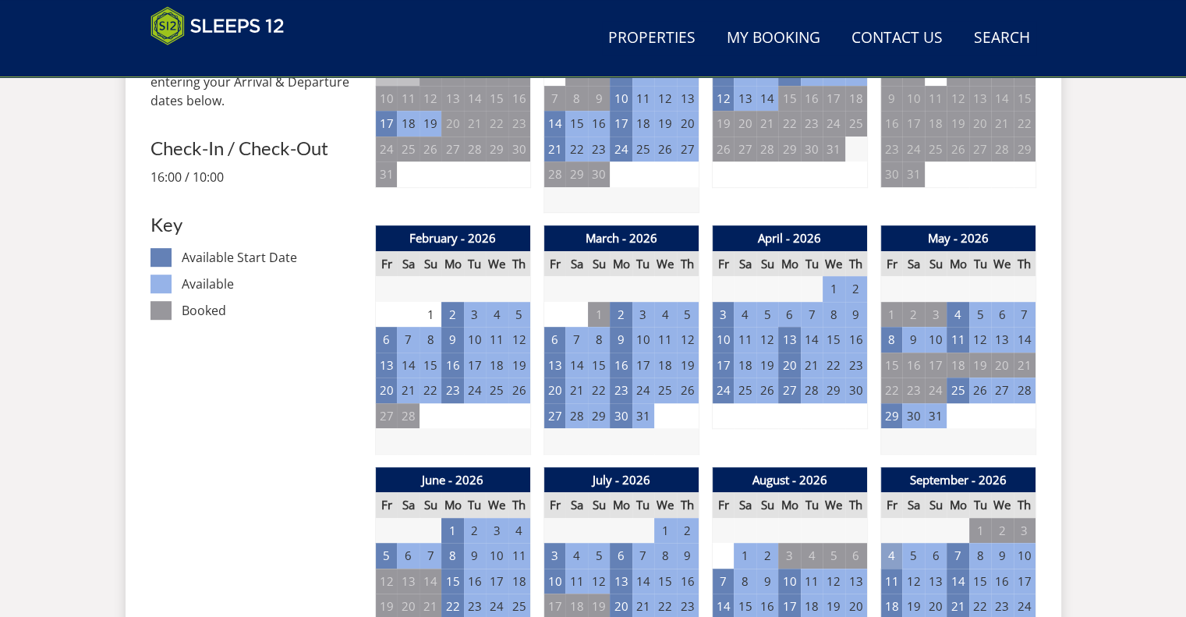
click at [892, 543] on td "4" at bounding box center [892, 556] width 22 height 26
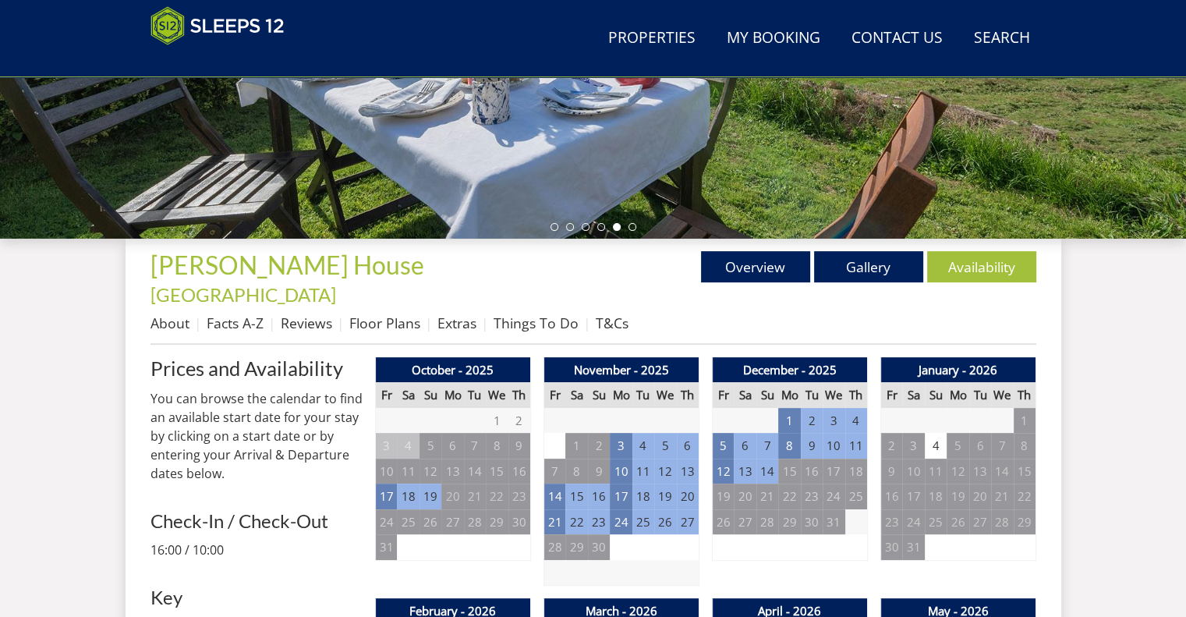
scroll to position [419, 0]
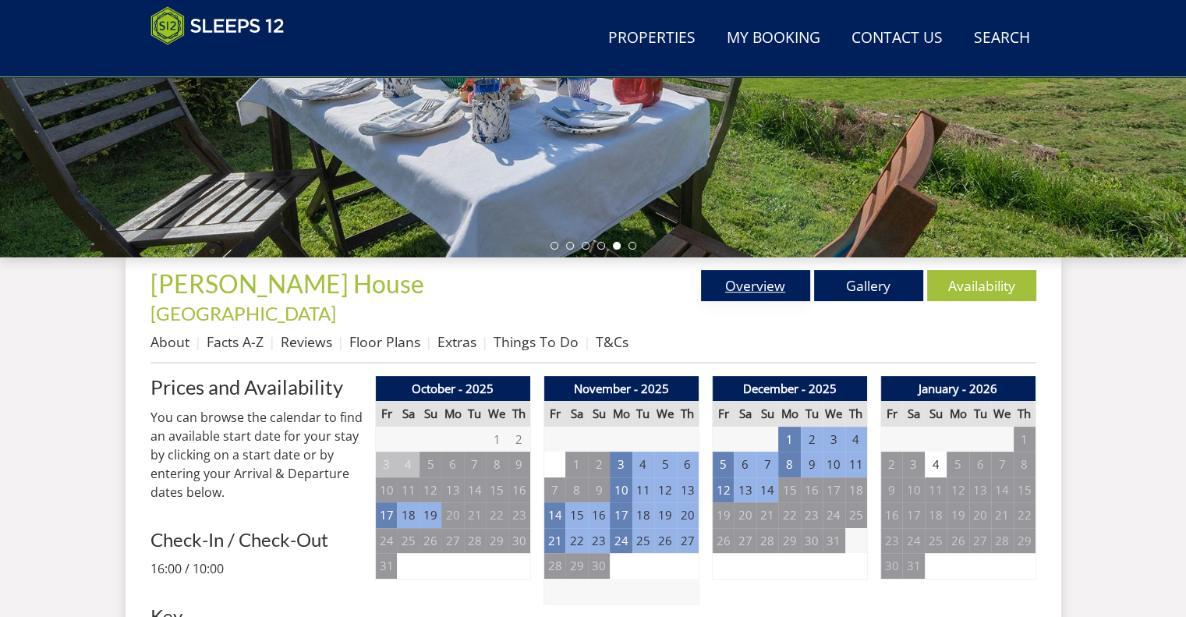
click at [778, 273] on link "Overview" at bounding box center [755, 285] width 109 height 31
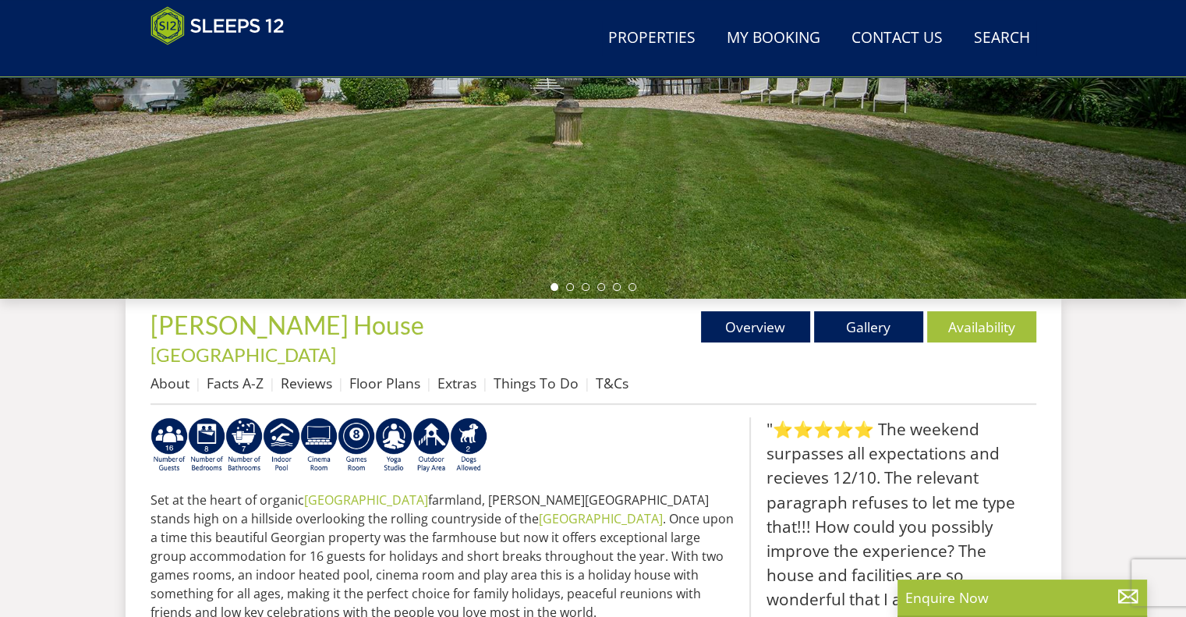
scroll to position [380, 0]
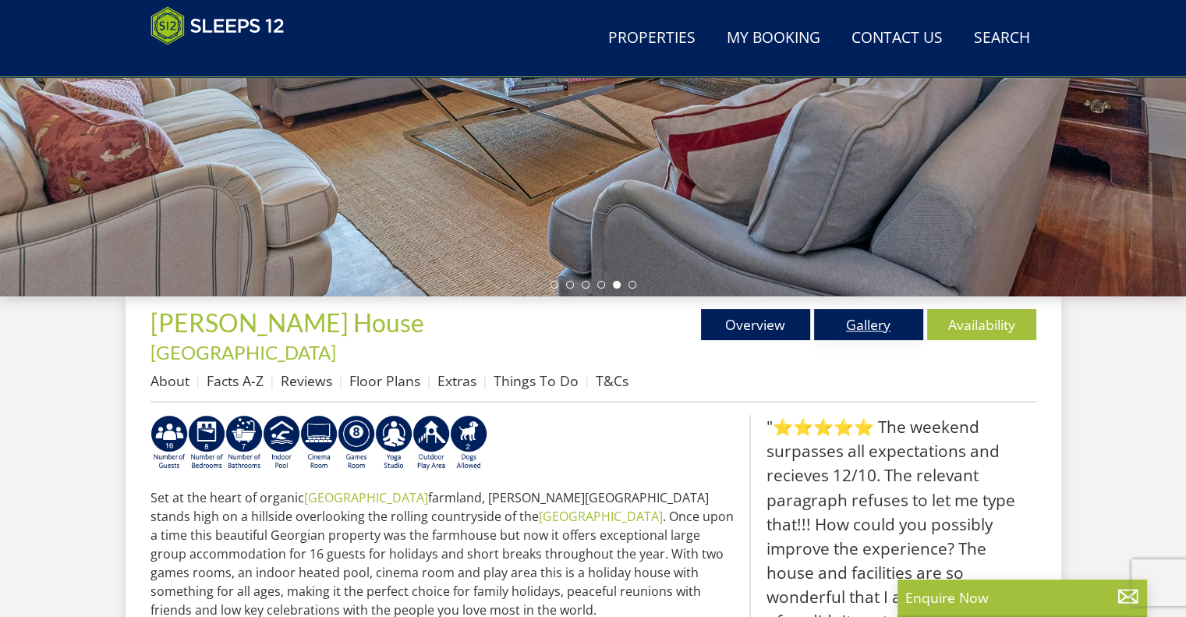
click at [884, 335] on link "Gallery" at bounding box center [868, 324] width 109 height 31
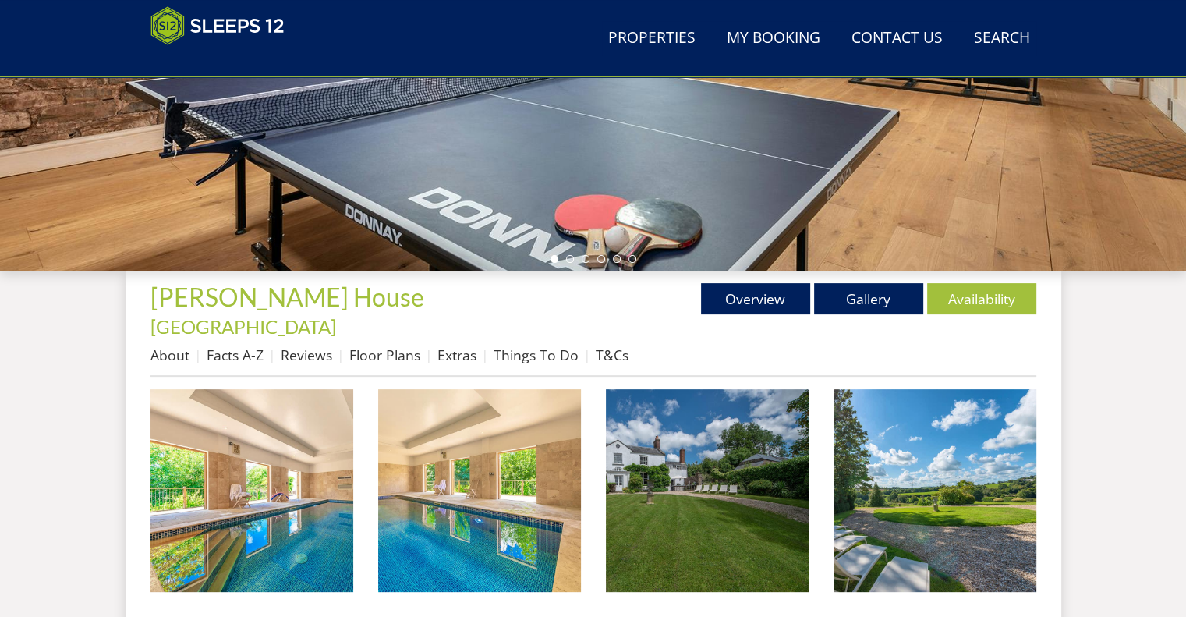
scroll to position [409, 0]
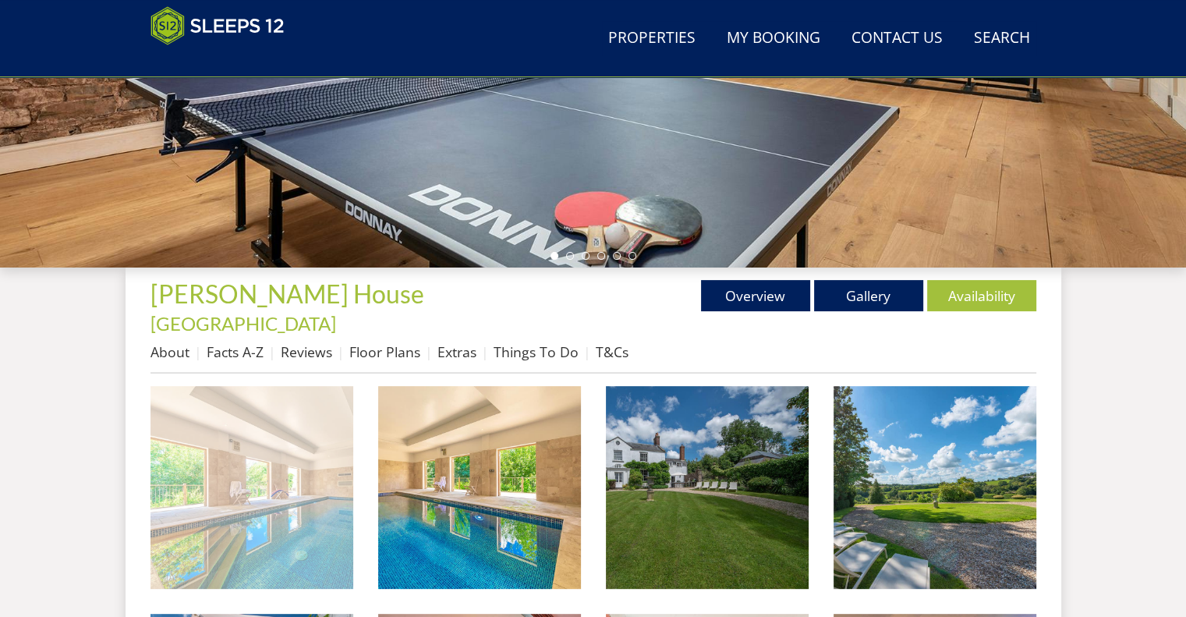
click at [231, 492] on img at bounding box center [252, 487] width 203 height 203
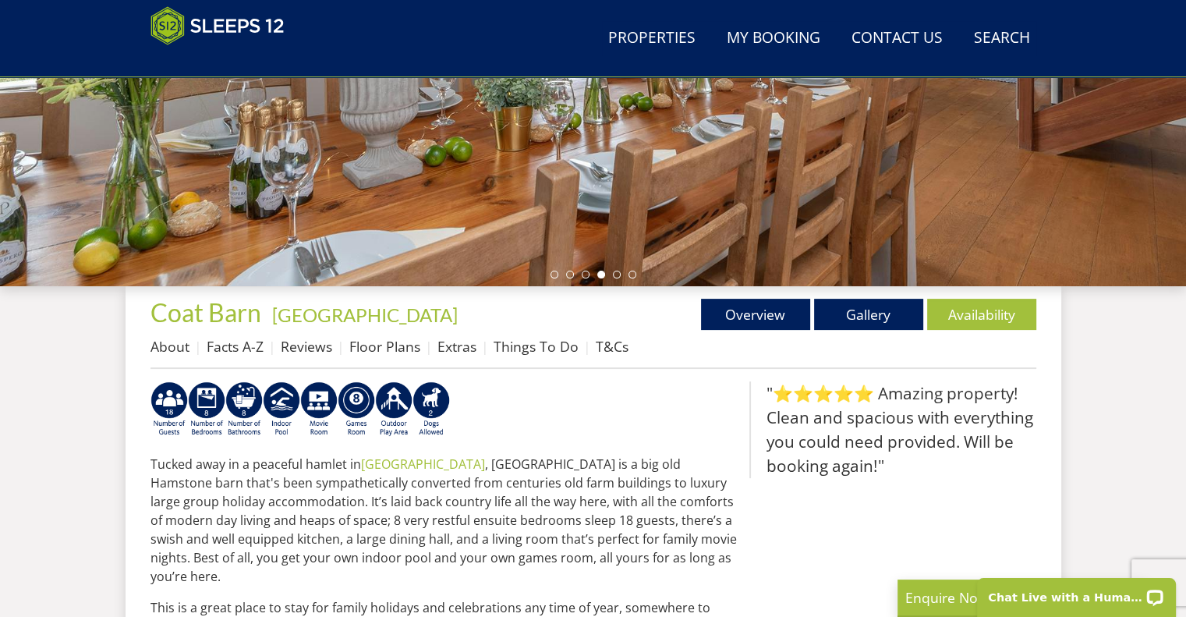
scroll to position [391, 0]
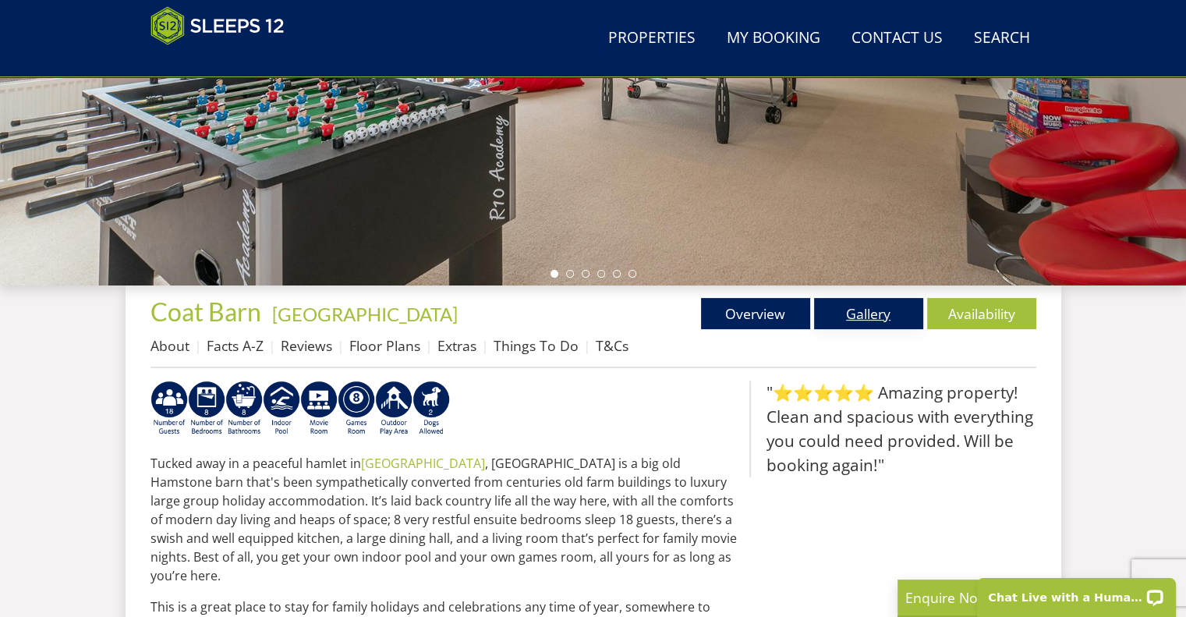
click at [870, 314] on link "Gallery" at bounding box center [868, 313] width 109 height 31
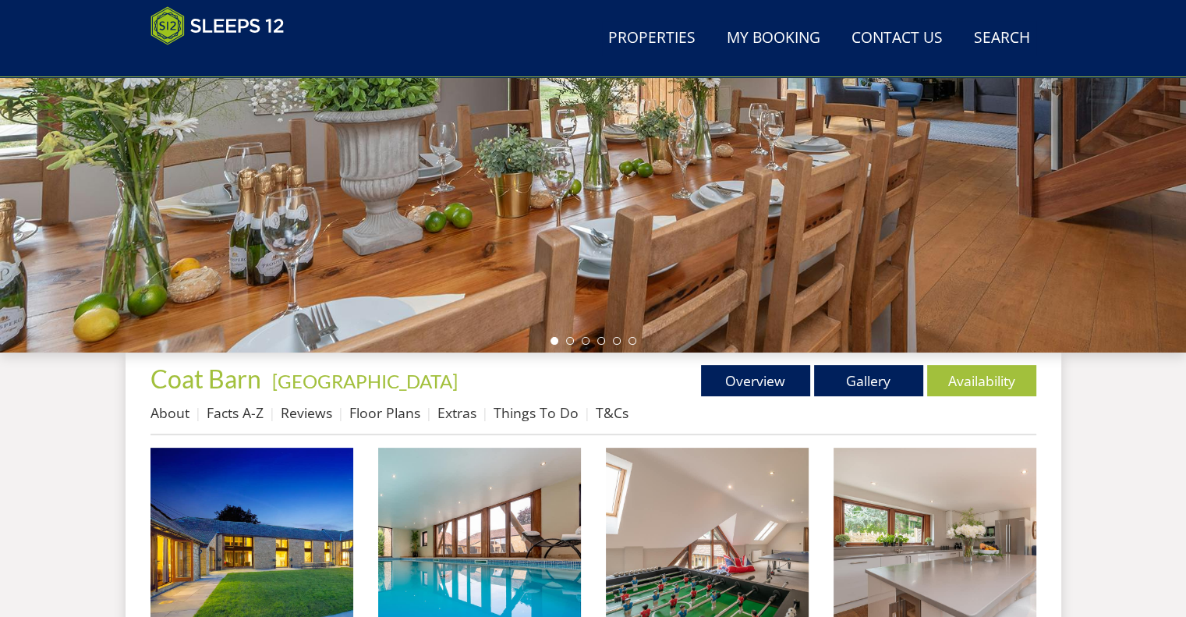
scroll to position [467, 0]
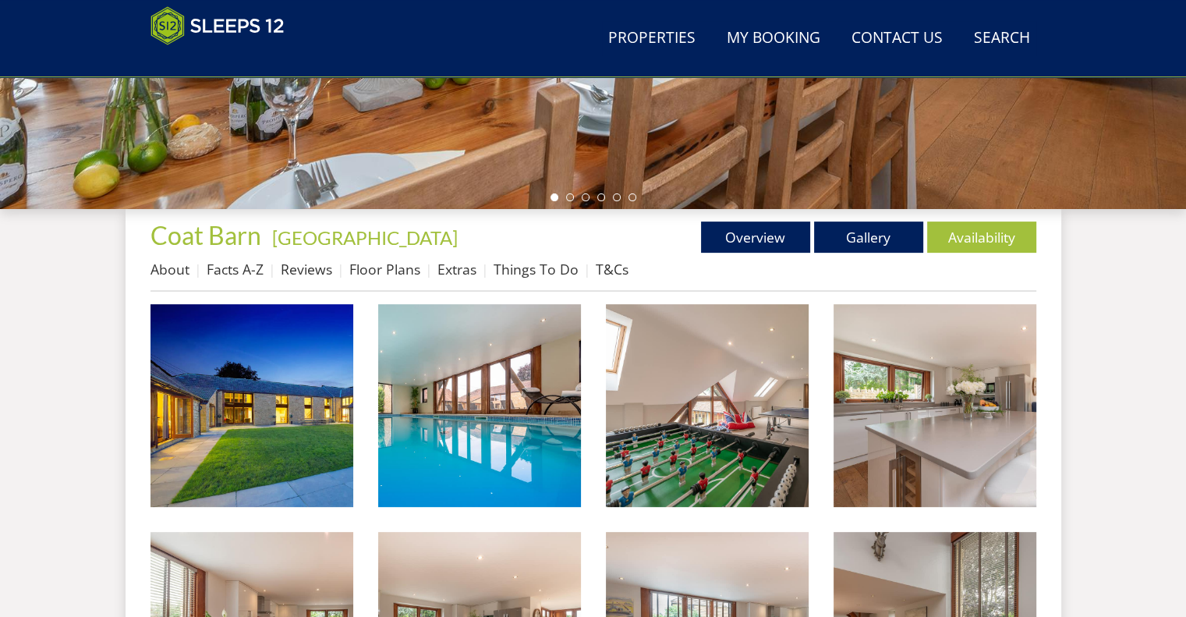
click at [246, 370] on img at bounding box center [252, 405] width 203 height 203
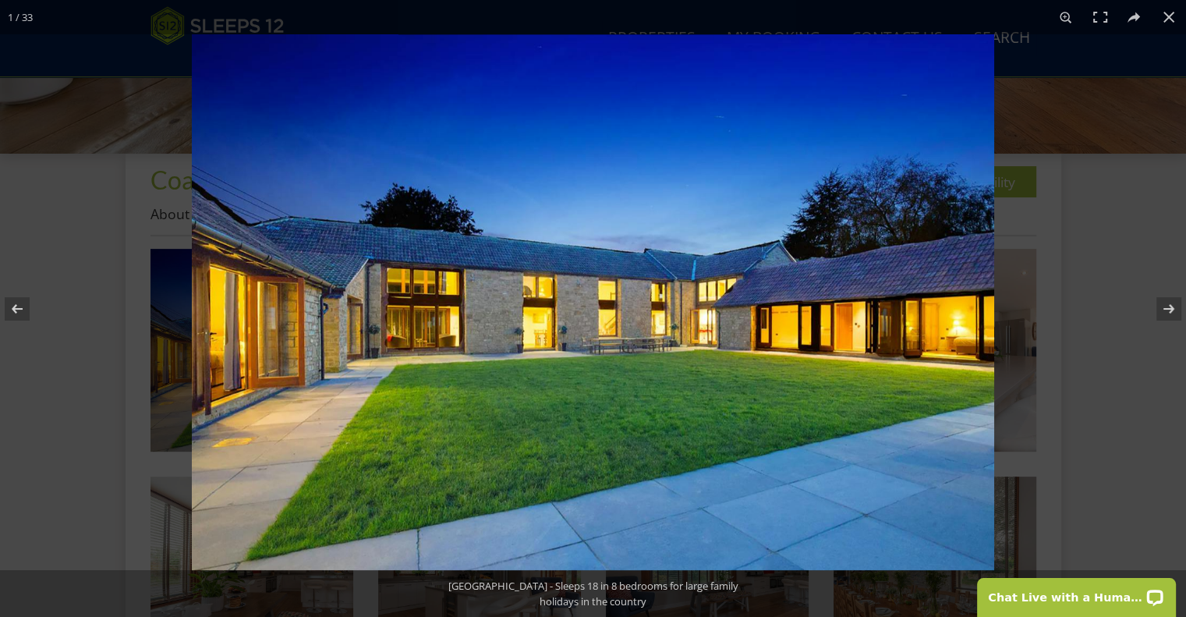
scroll to position [0, 0]
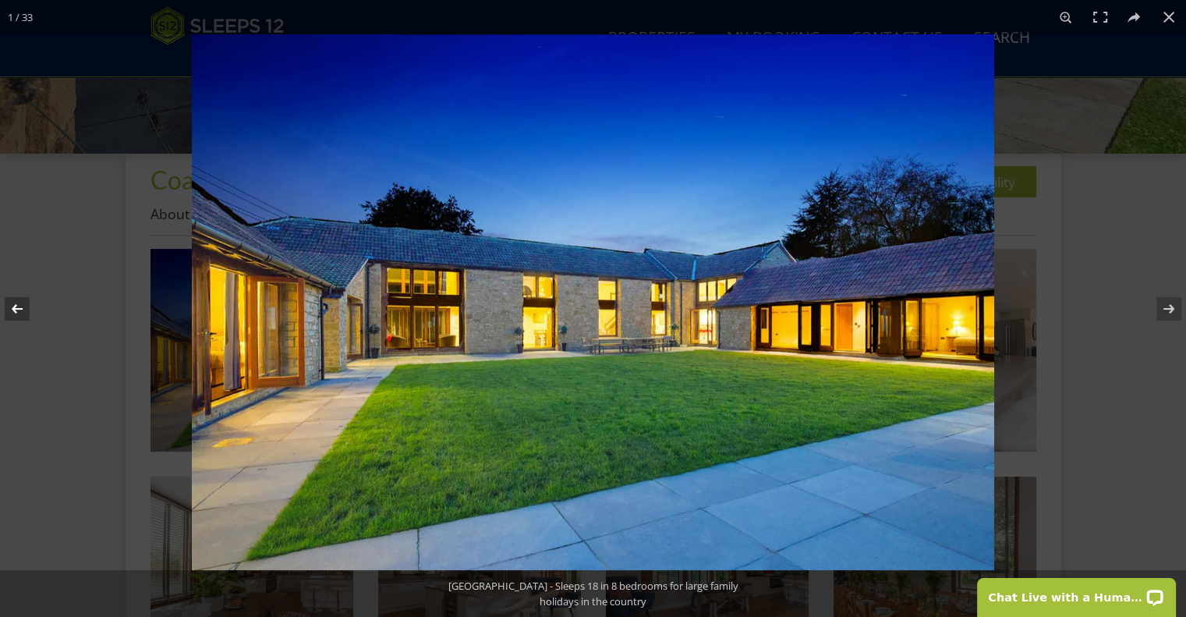
click at [0, 324] on button at bounding box center [27, 309] width 55 height 78
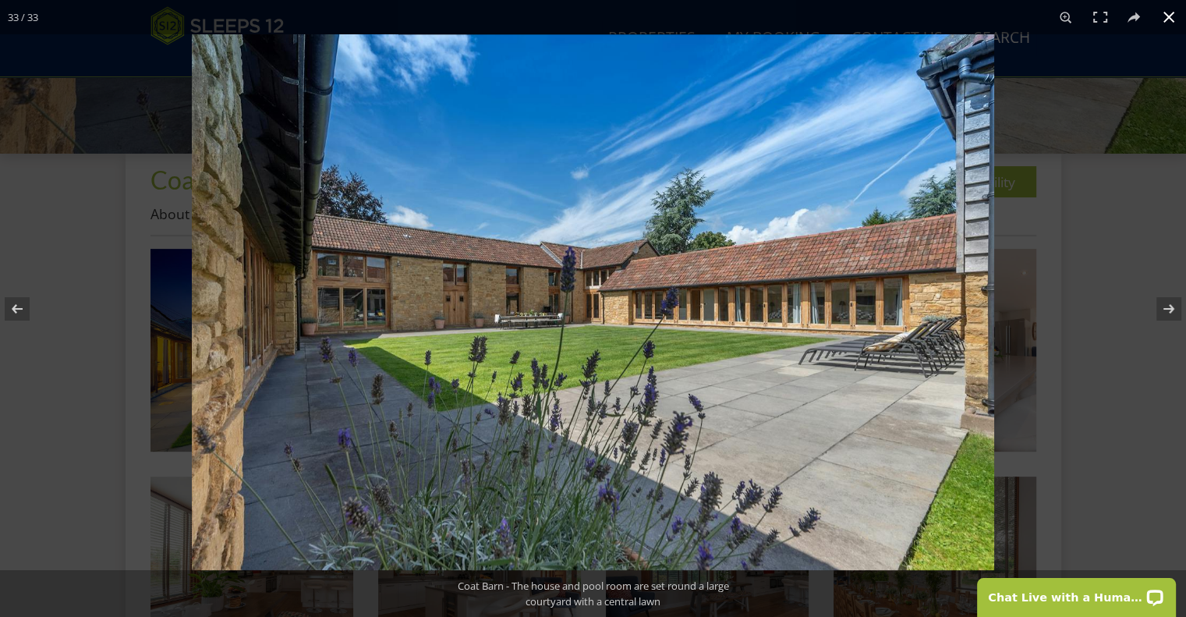
click at [1066, 225] on div at bounding box center [785, 342] width 1186 height 617
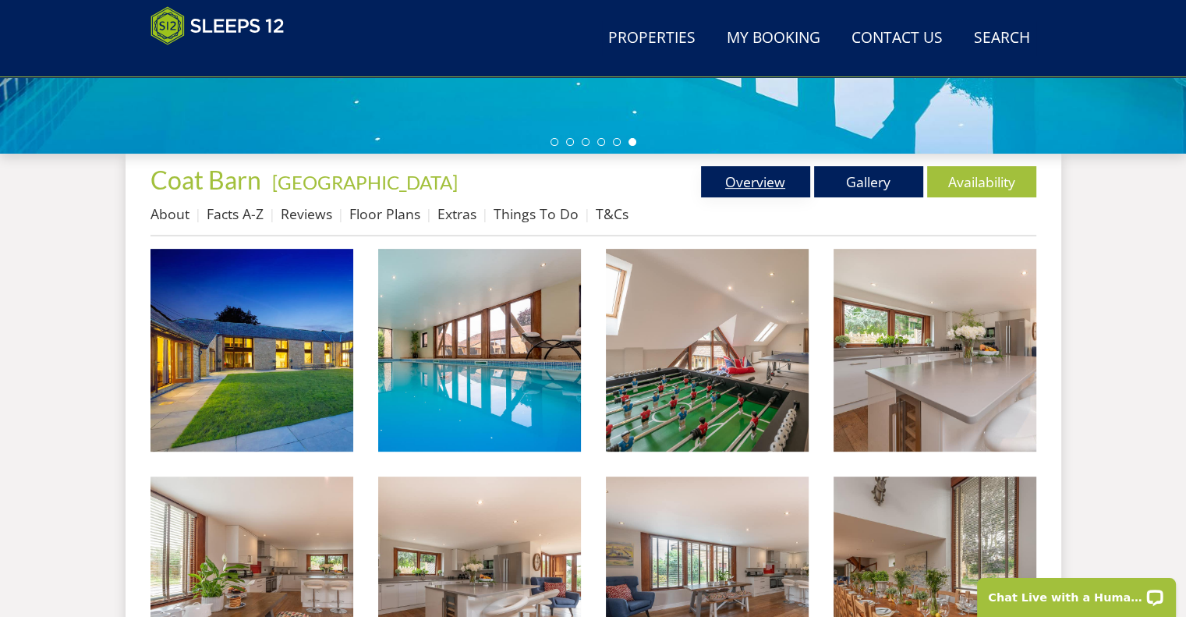
click at [752, 190] on link "Overview" at bounding box center [755, 181] width 109 height 31
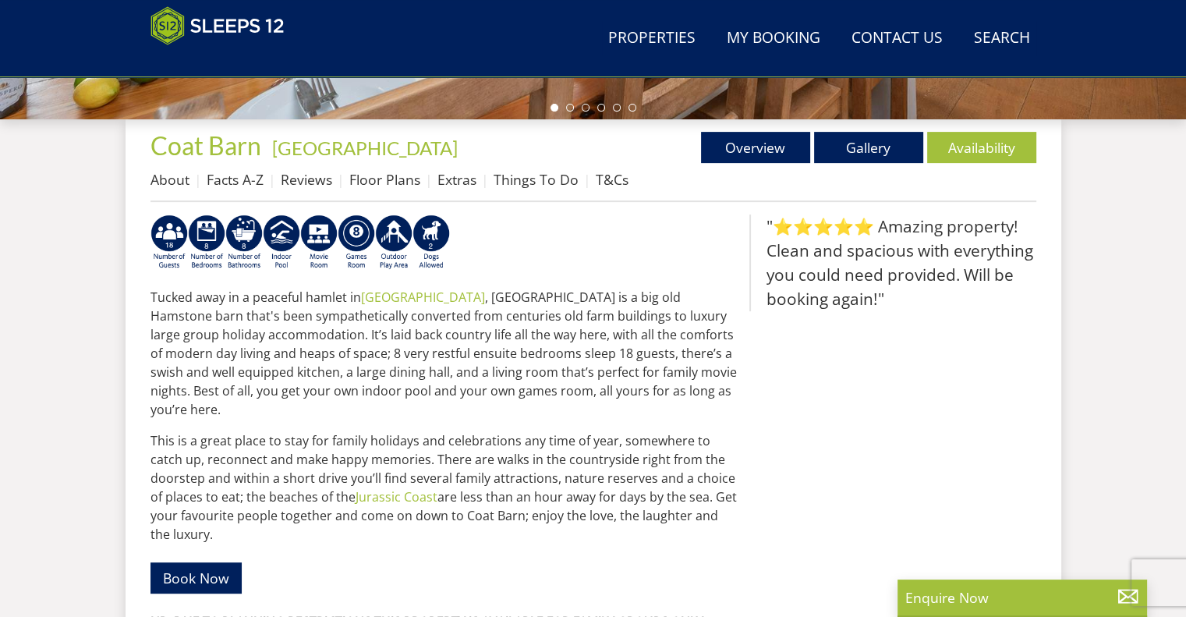
scroll to position [555, 0]
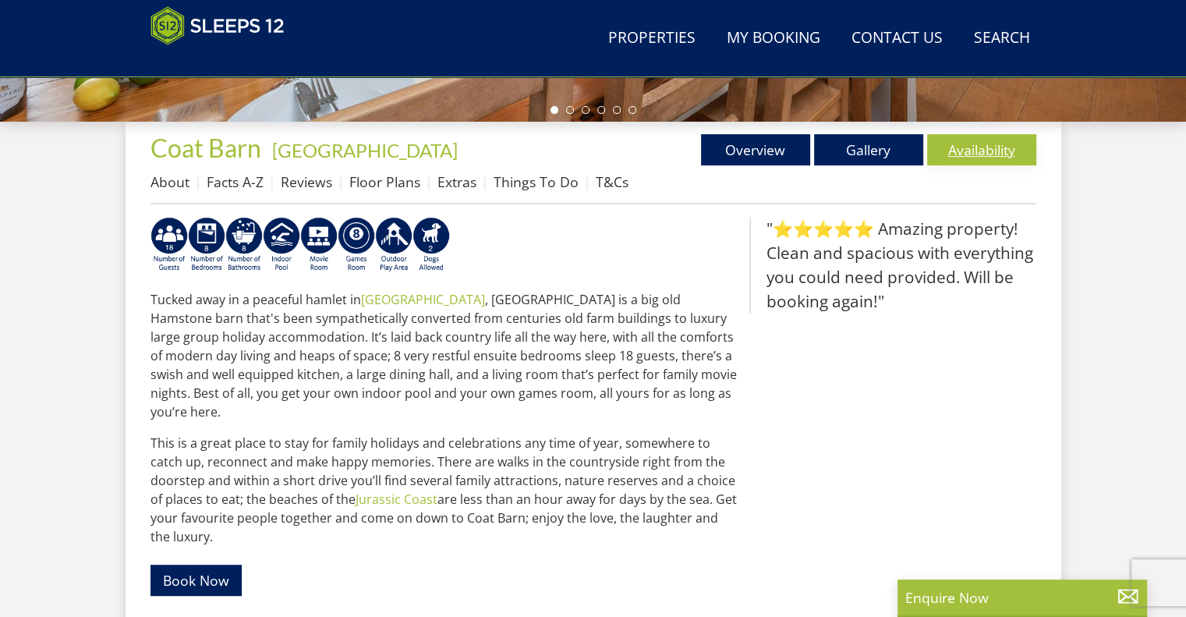
click at [973, 134] on link "Availability" at bounding box center [981, 149] width 109 height 31
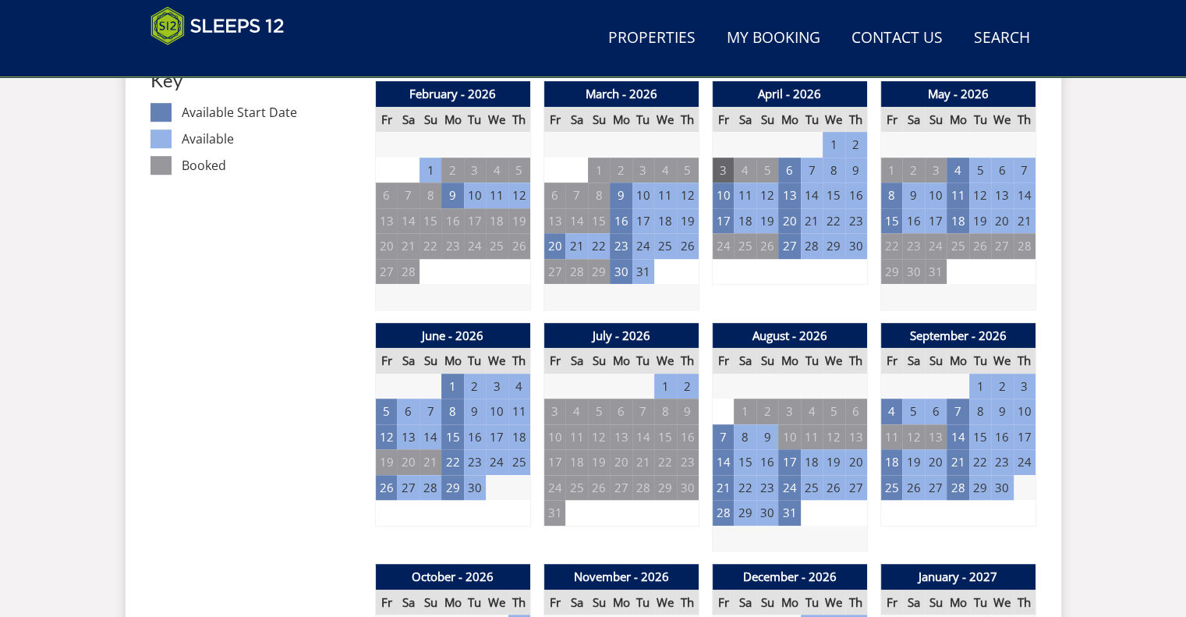
scroll to position [932, 0]
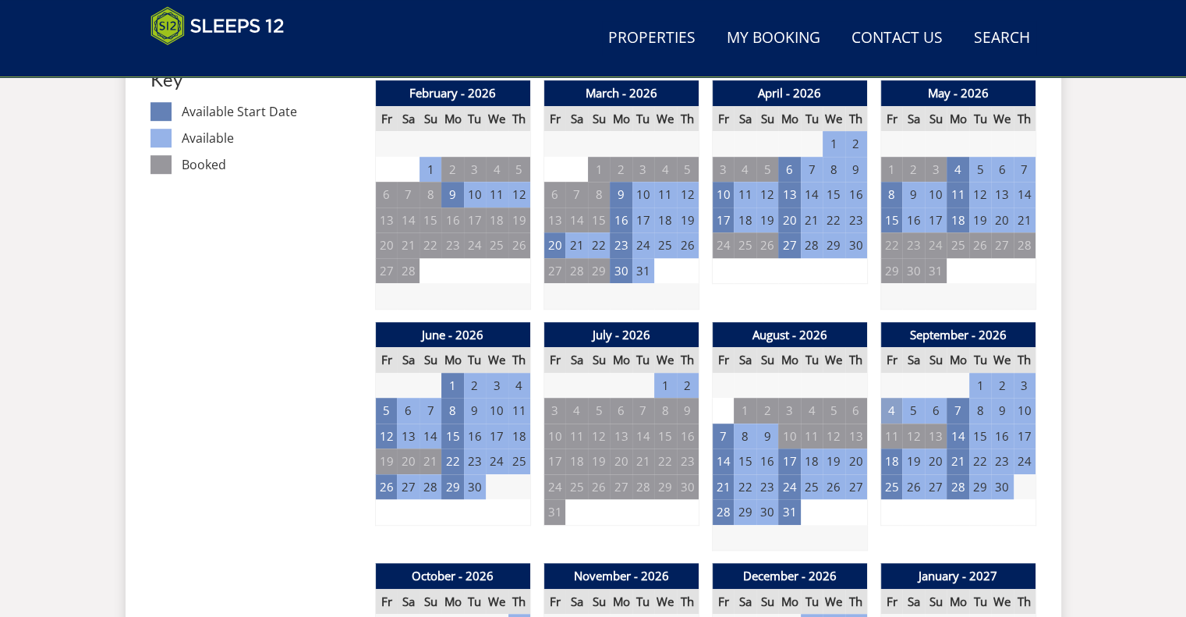
click at [890, 416] on td "4" at bounding box center [892, 411] width 22 height 26
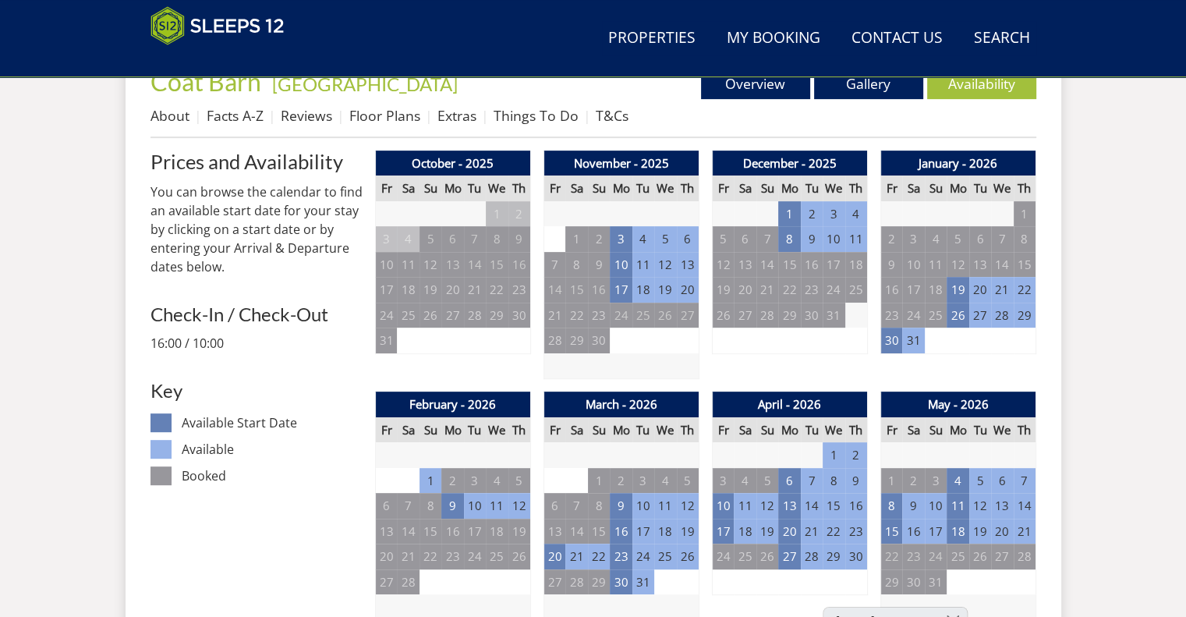
scroll to position [537, 0]
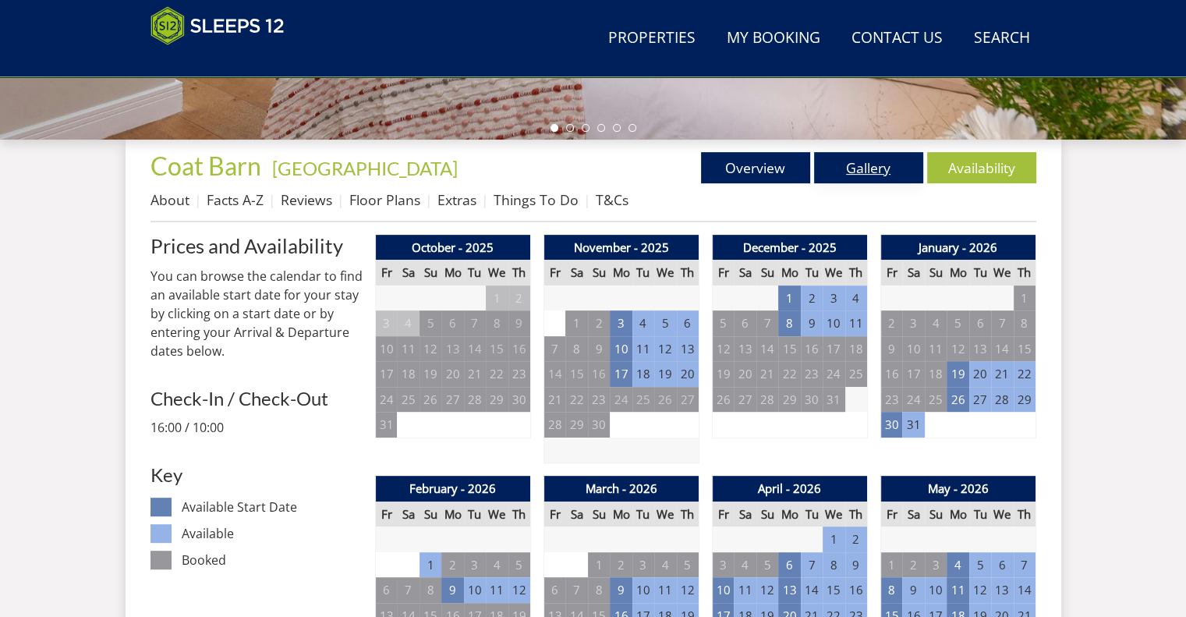
click at [841, 168] on link "Gallery" at bounding box center [868, 167] width 109 height 31
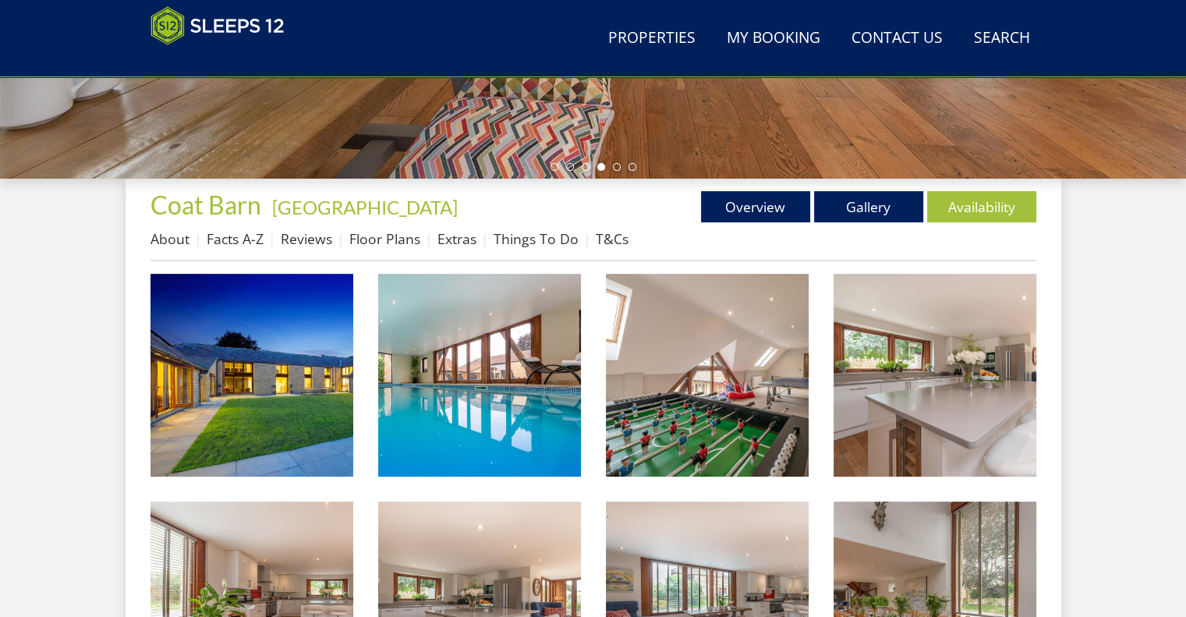
scroll to position [498, 0]
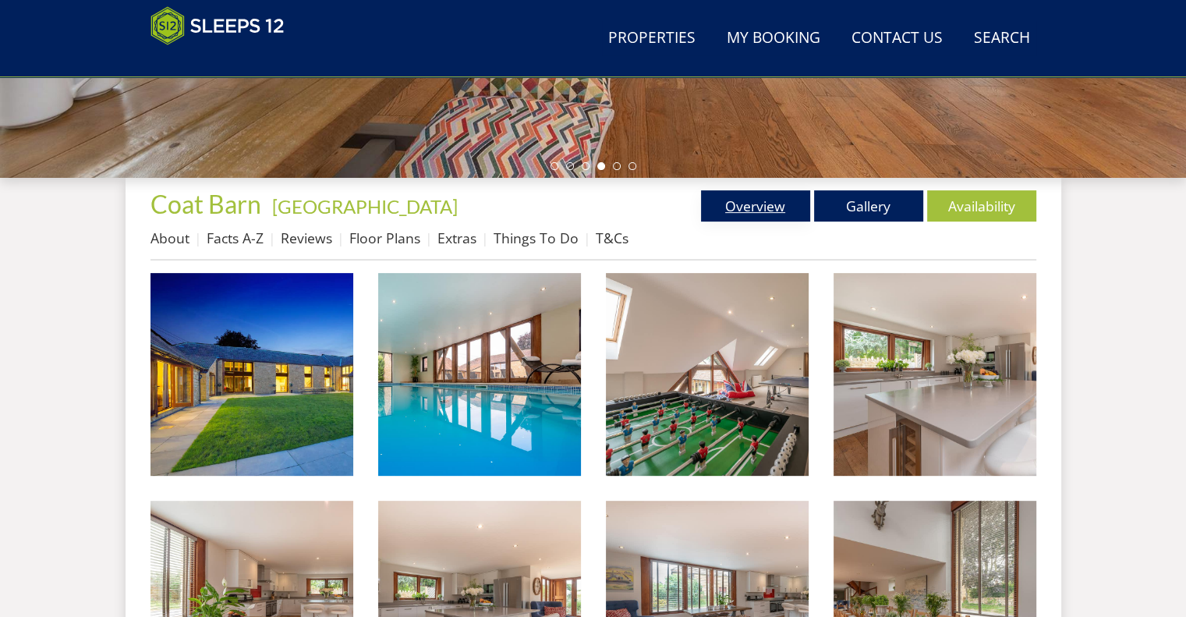
click at [764, 190] on link "Overview" at bounding box center [755, 205] width 109 height 31
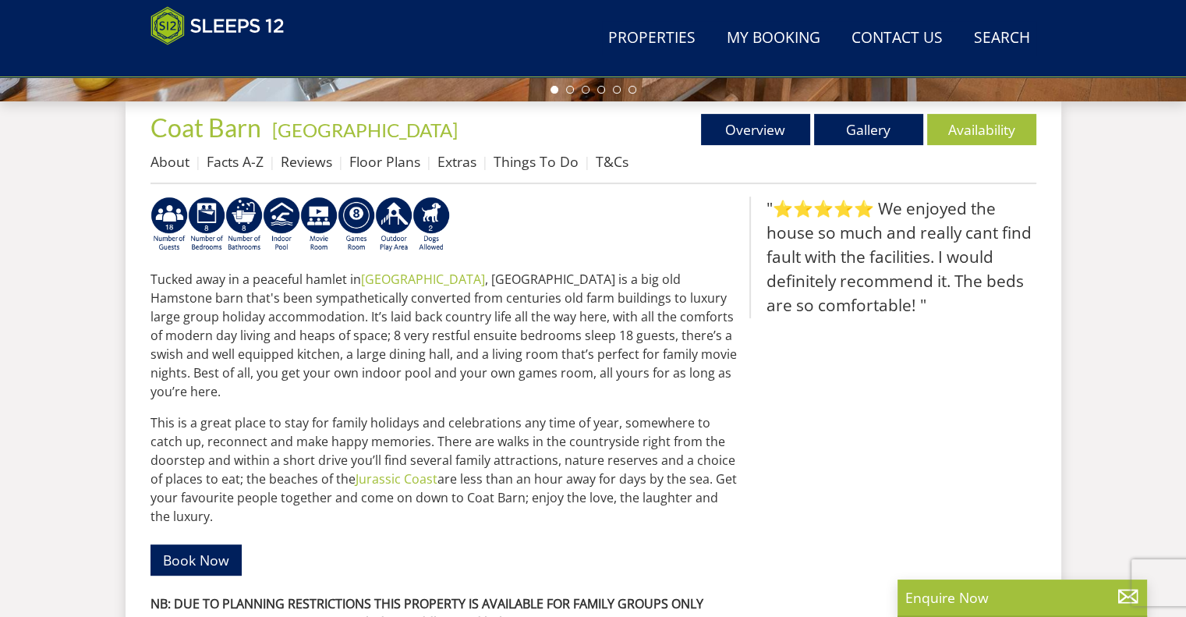
scroll to position [578, 0]
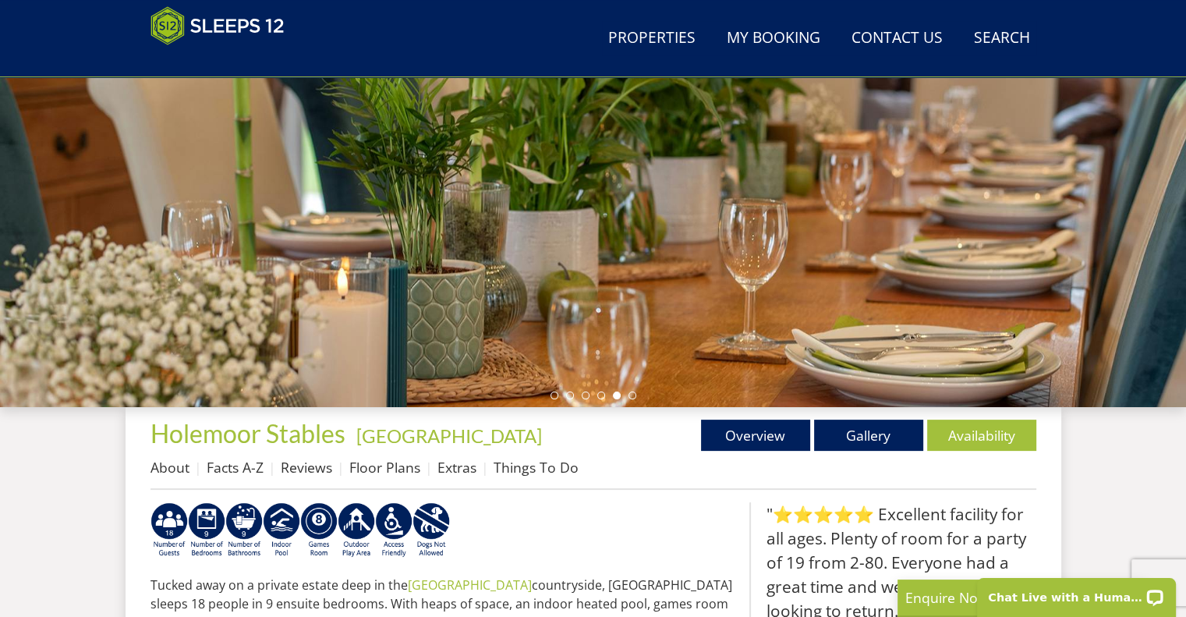
scroll to position [396, 0]
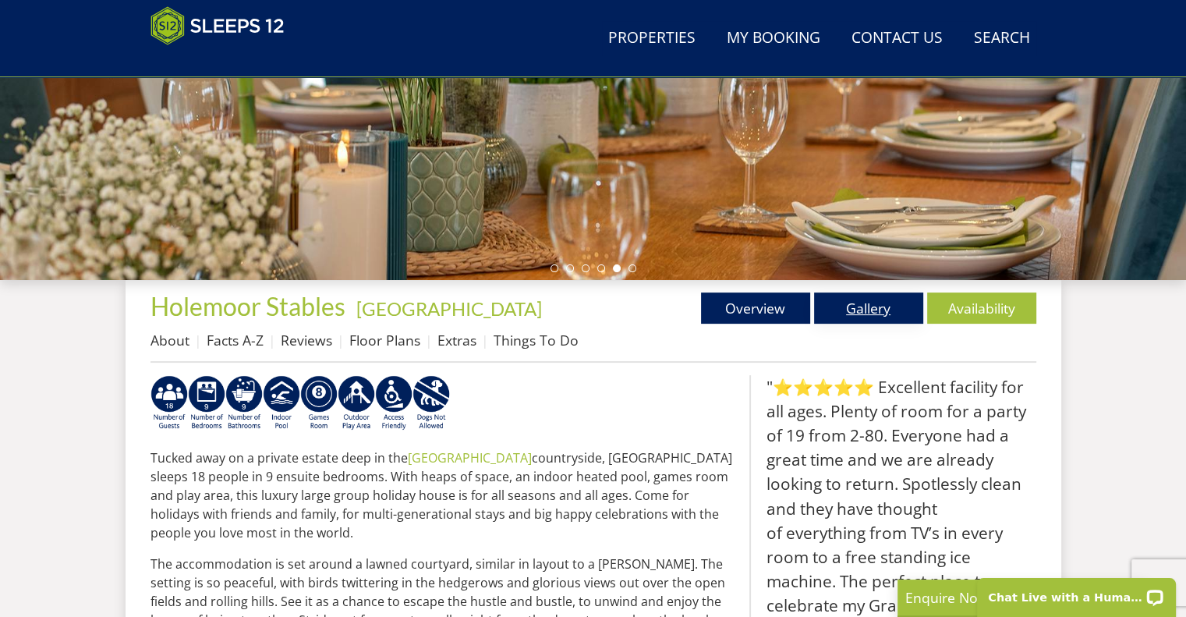
click at [852, 304] on link "Gallery" at bounding box center [868, 307] width 109 height 31
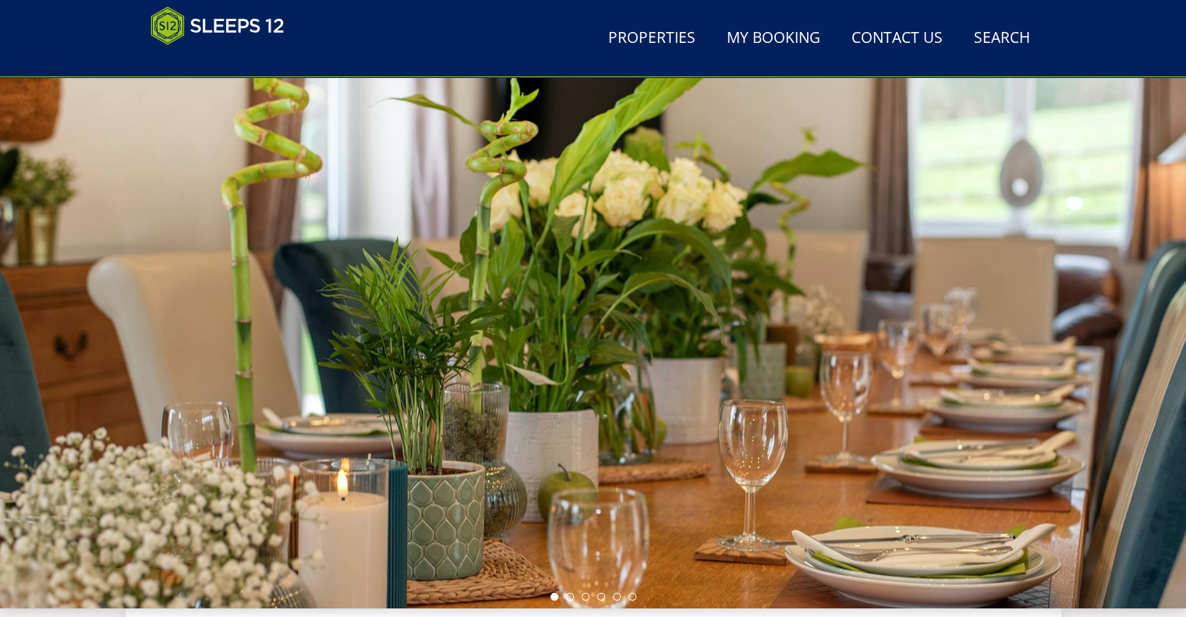
scroll to position [61, 0]
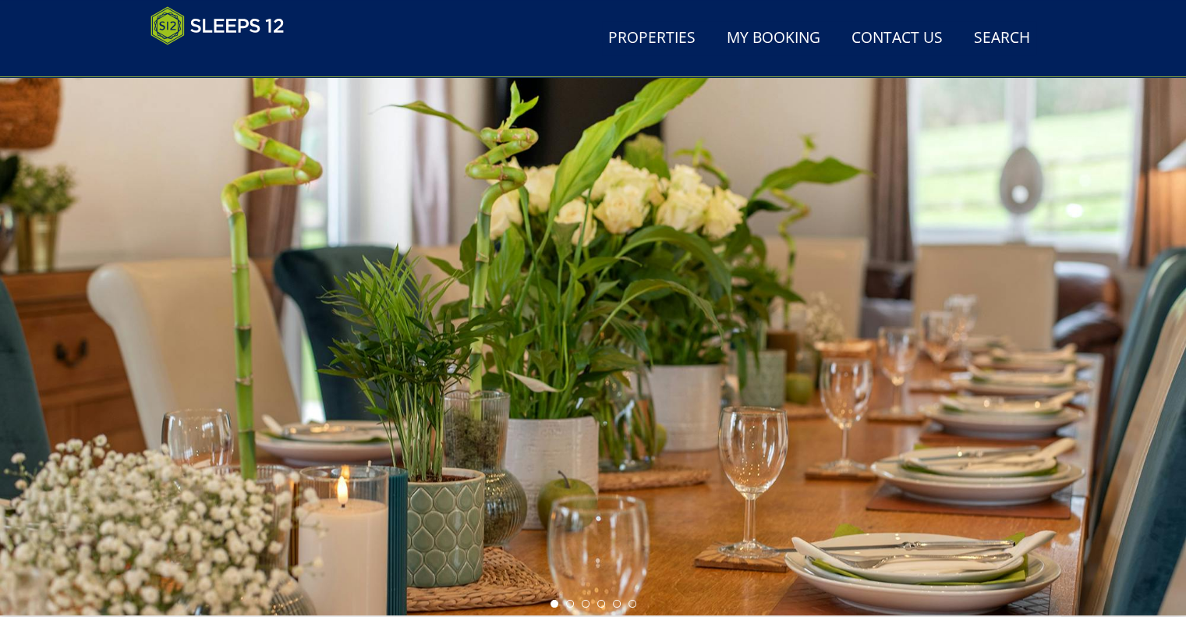
click at [565, 88] on div at bounding box center [593, 342] width 1186 height 546
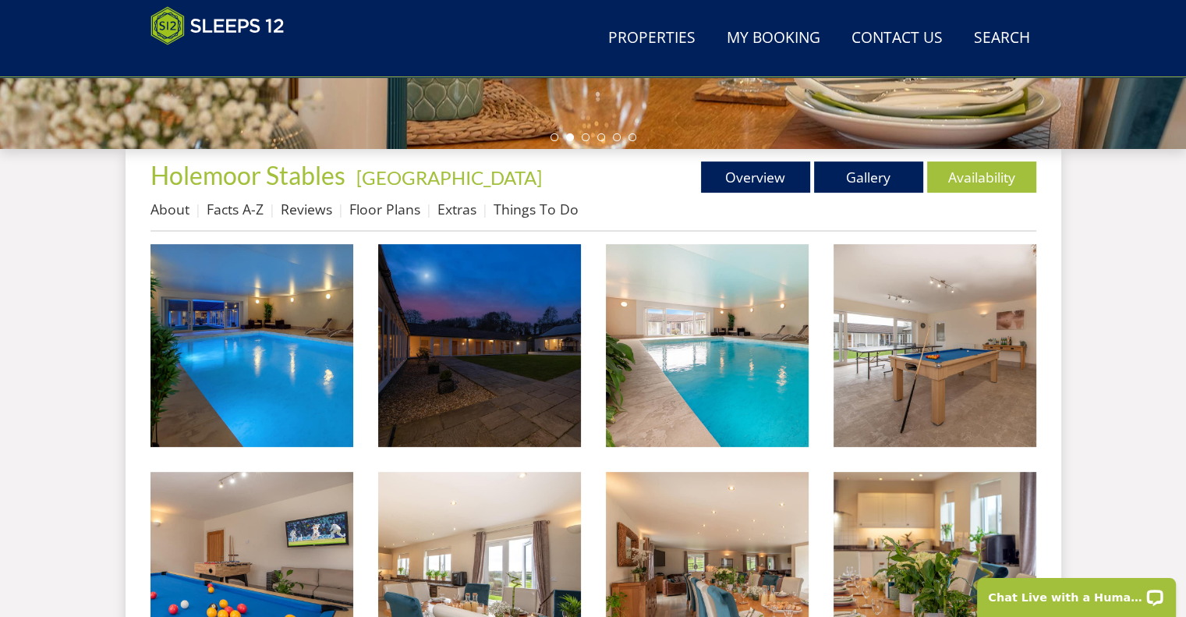
scroll to position [0, 0]
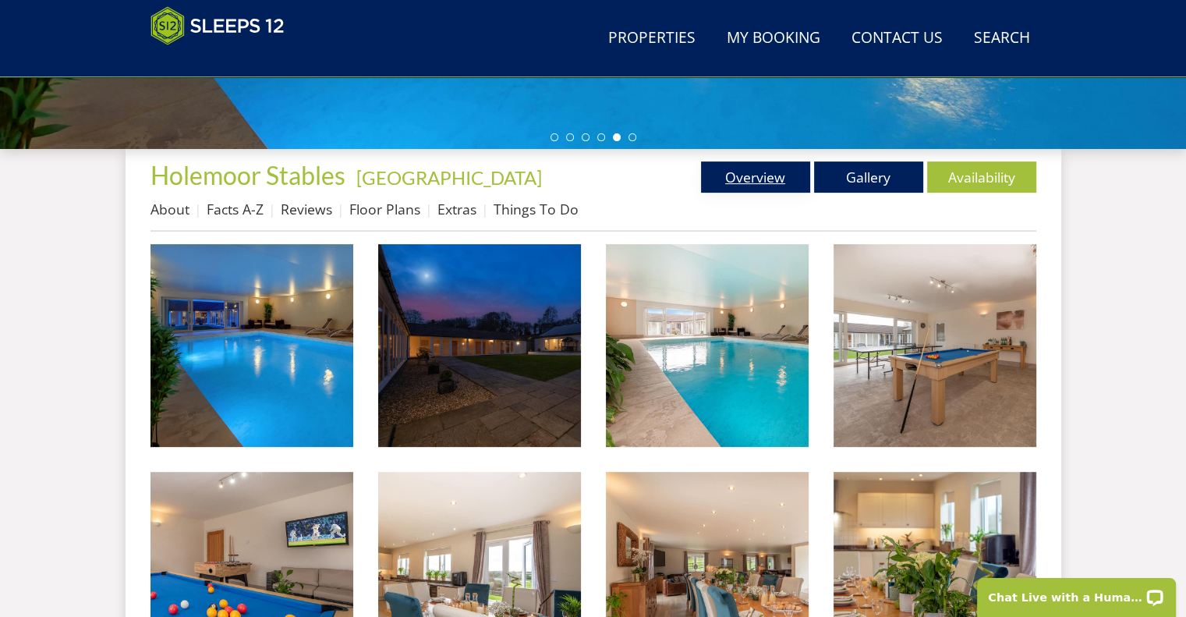
click at [761, 191] on link "Overview" at bounding box center [755, 176] width 109 height 31
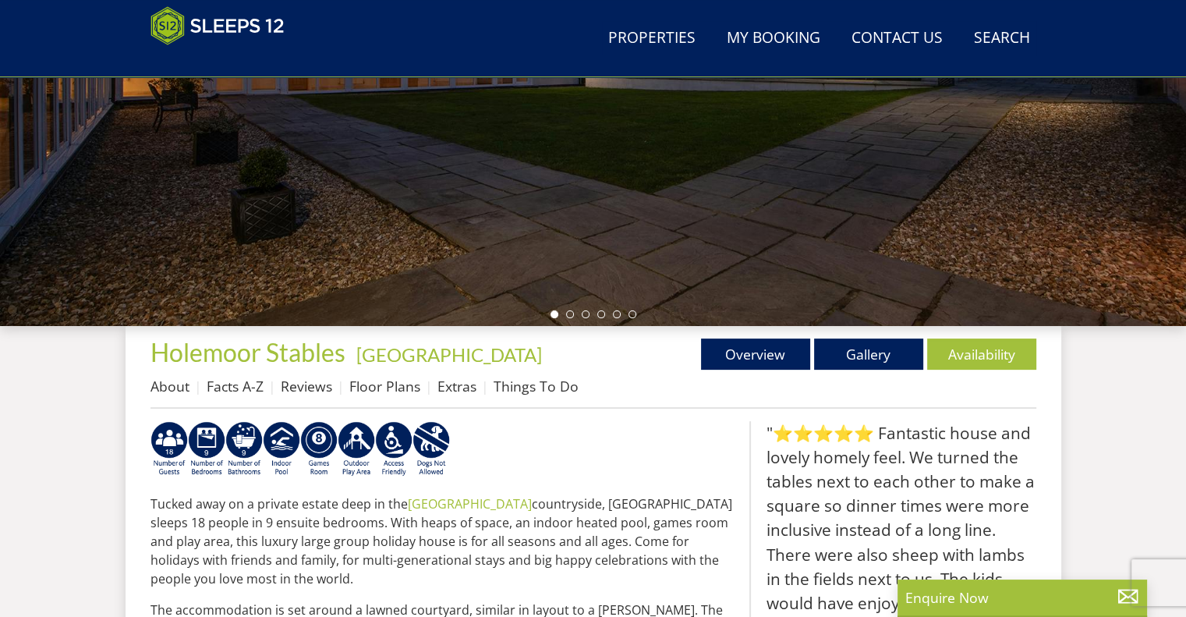
scroll to position [473, 0]
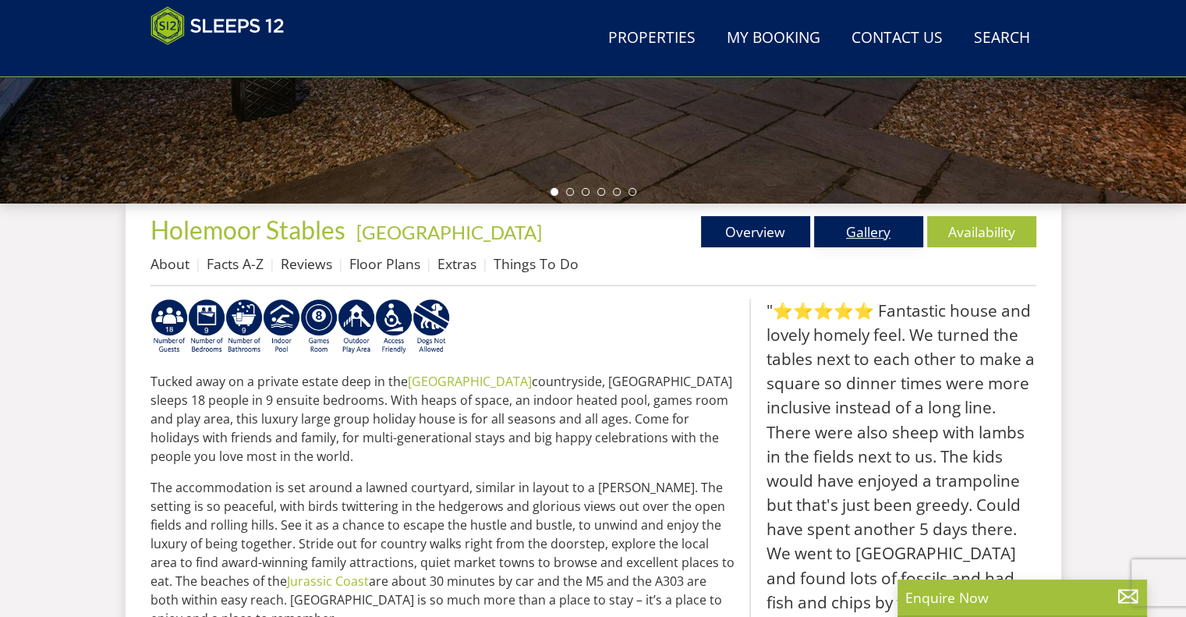
click at [869, 243] on link "Gallery" at bounding box center [868, 231] width 109 height 31
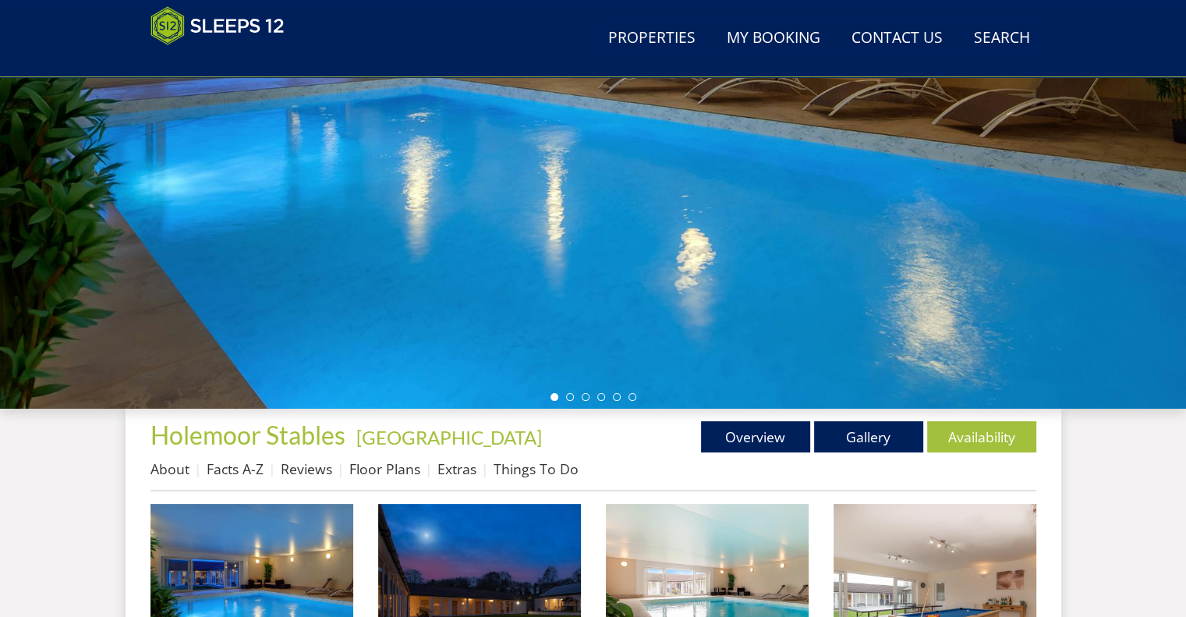
scroll to position [268, 0]
click at [831, 438] on link "Gallery" at bounding box center [868, 435] width 109 height 31
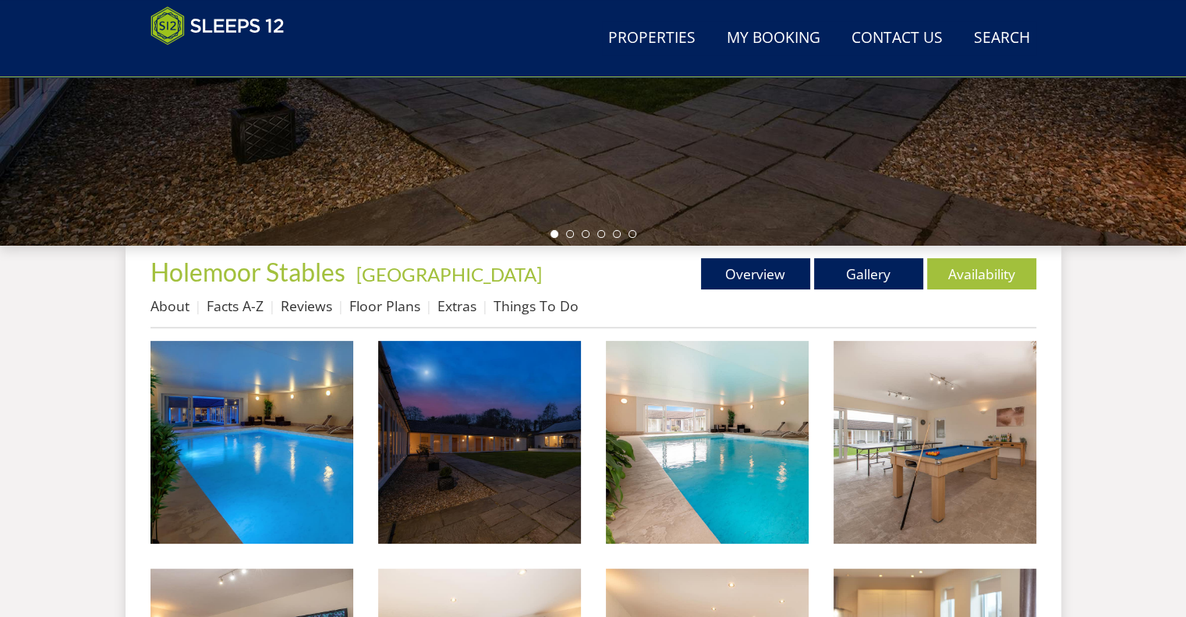
scroll to position [444, 0]
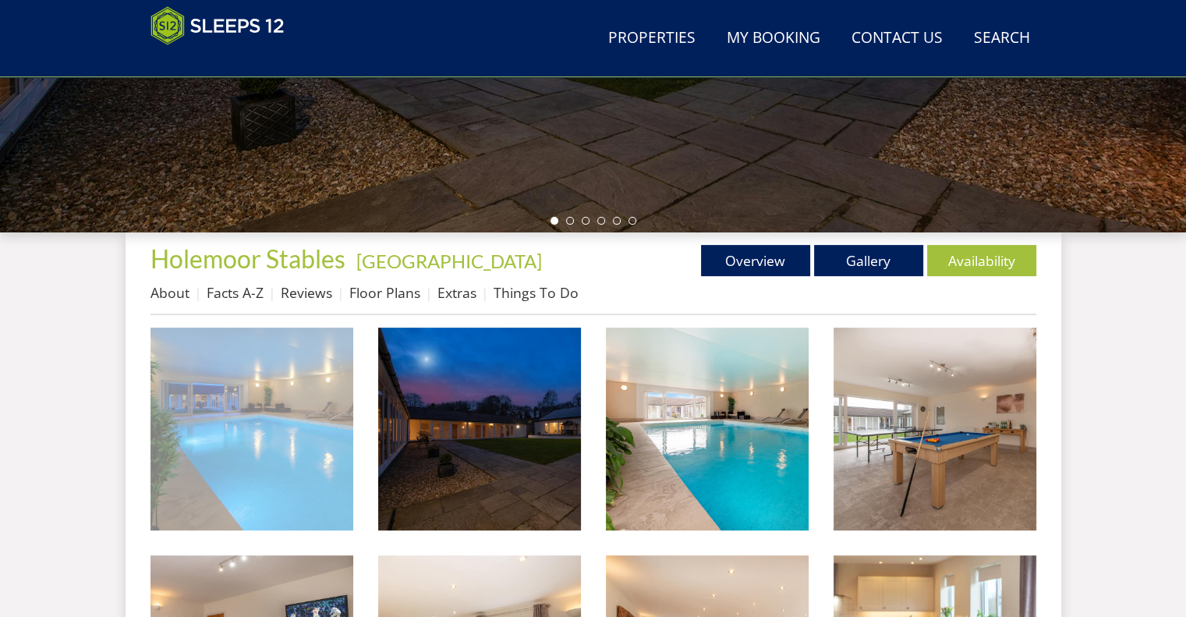
click at [243, 455] on img at bounding box center [252, 429] width 203 height 203
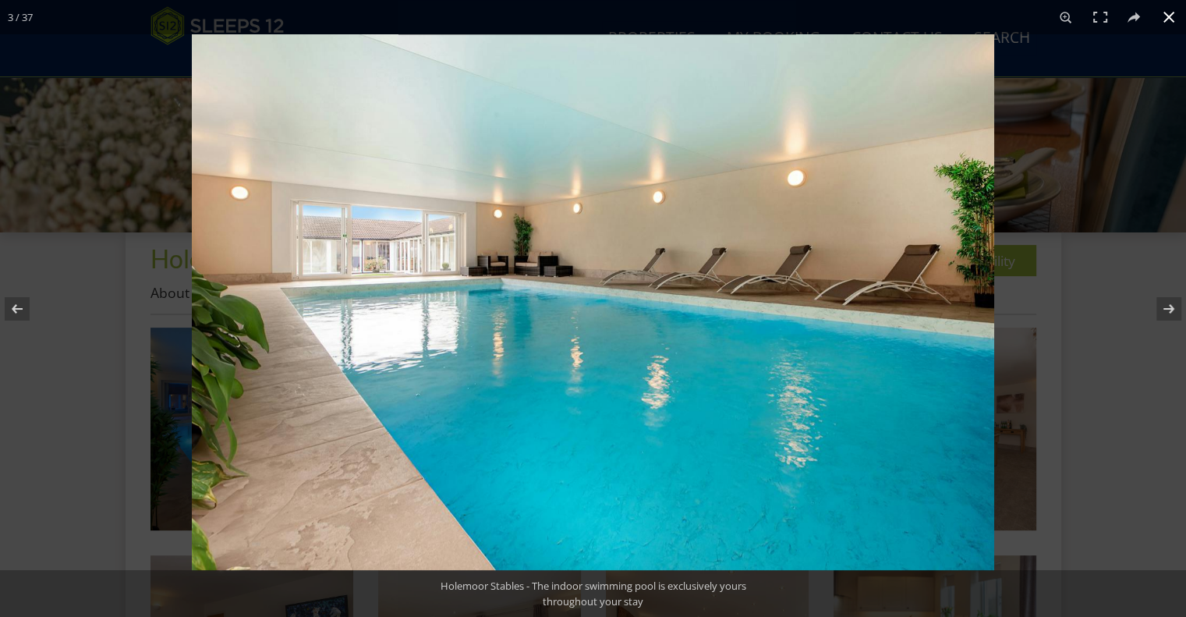
click at [1111, 380] on div at bounding box center [785, 342] width 1186 height 617
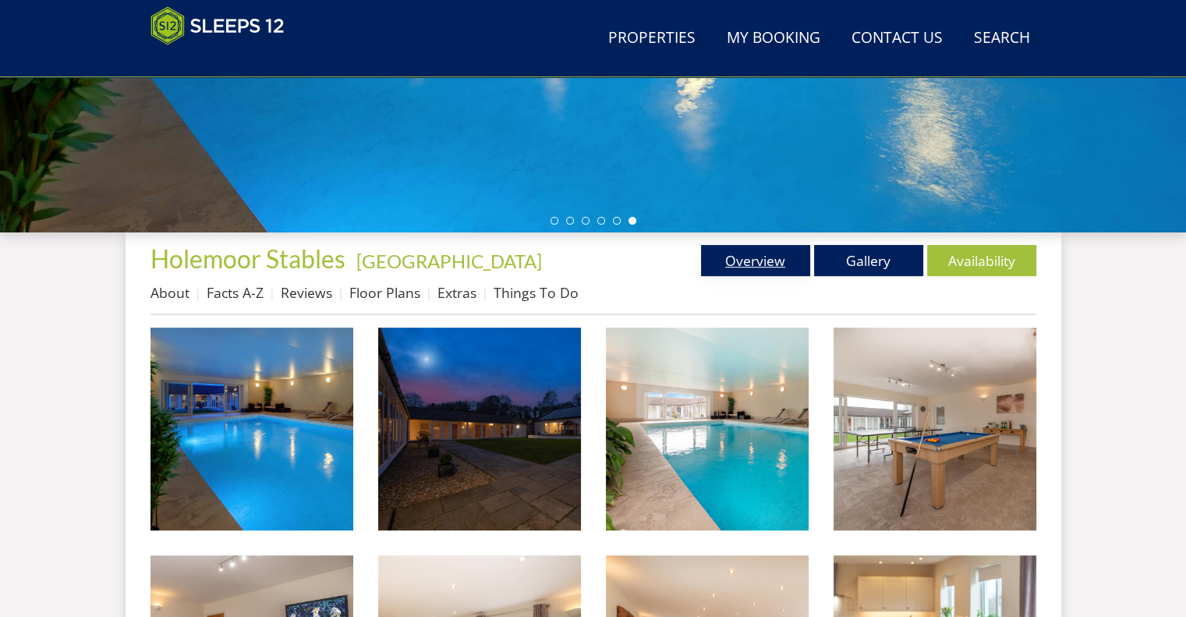
click at [729, 269] on link "Overview" at bounding box center [755, 260] width 109 height 31
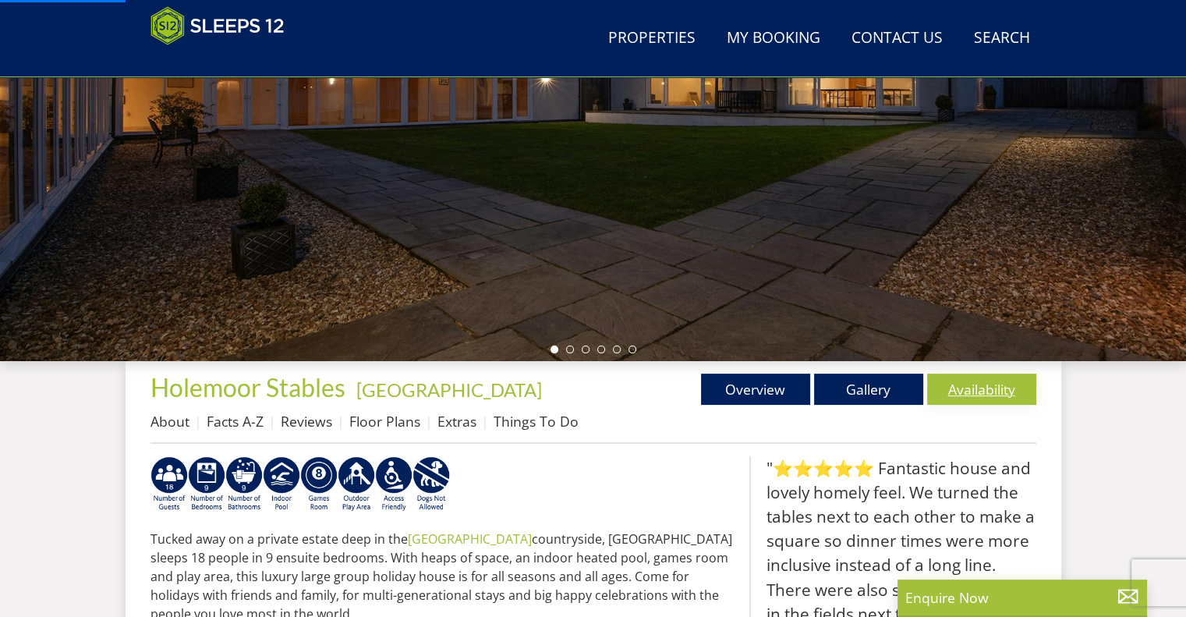
scroll to position [315, 0]
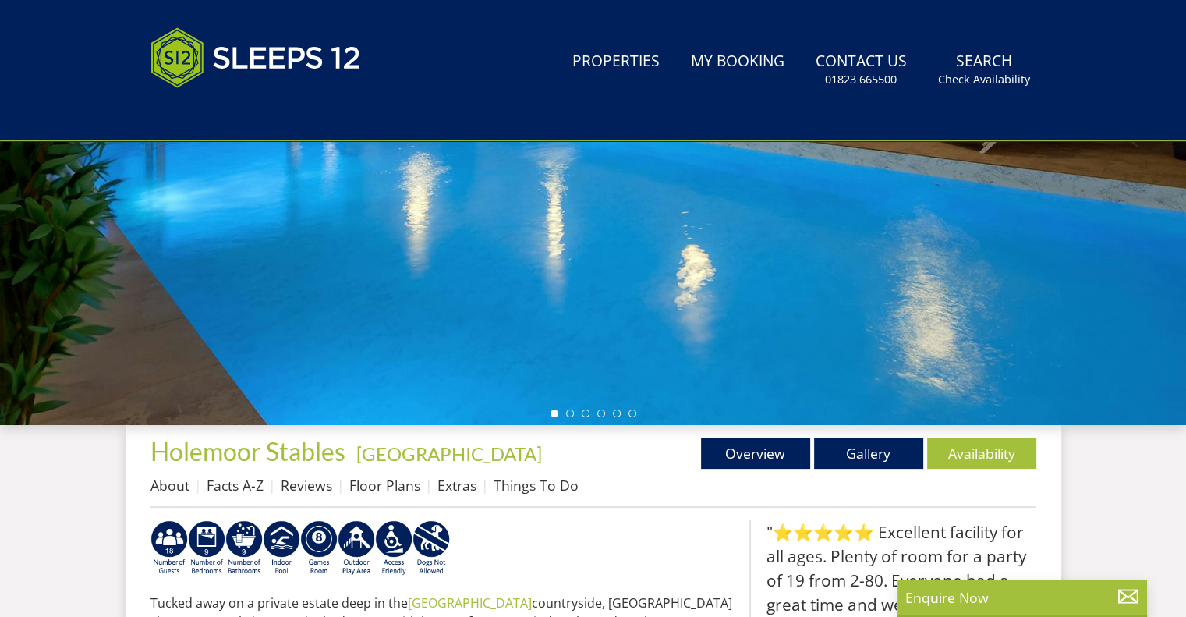
click at [952, 389] on div at bounding box center [593, 152] width 1186 height 546
click at [980, 451] on link "Availability" at bounding box center [981, 453] width 109 height 31
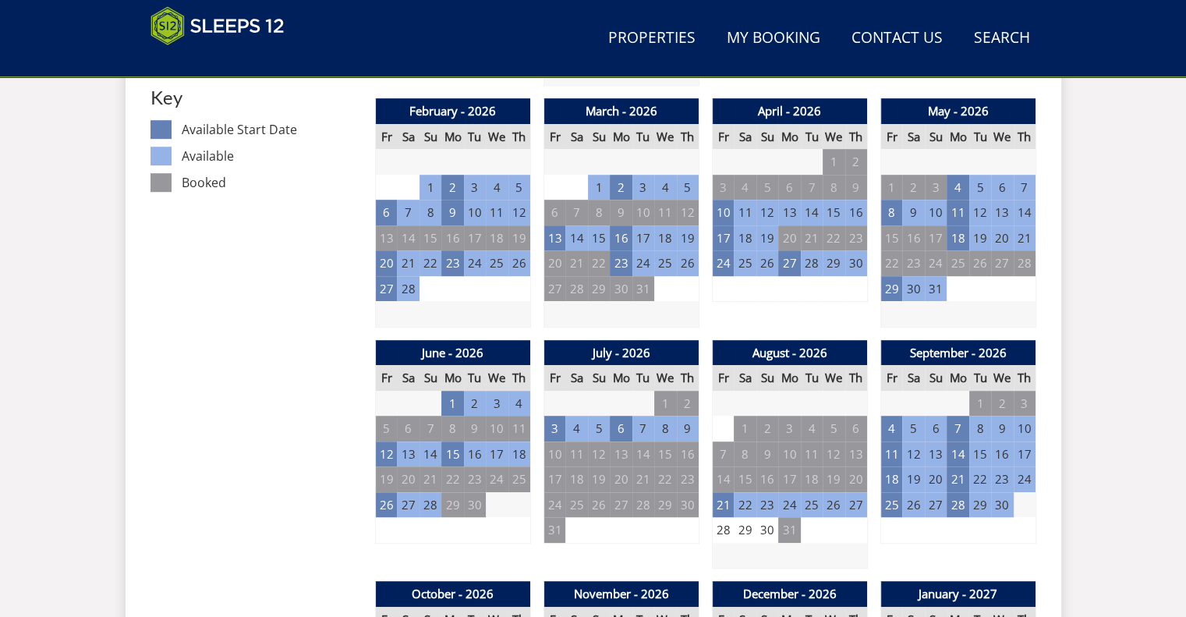
scroll to position [916, 0]
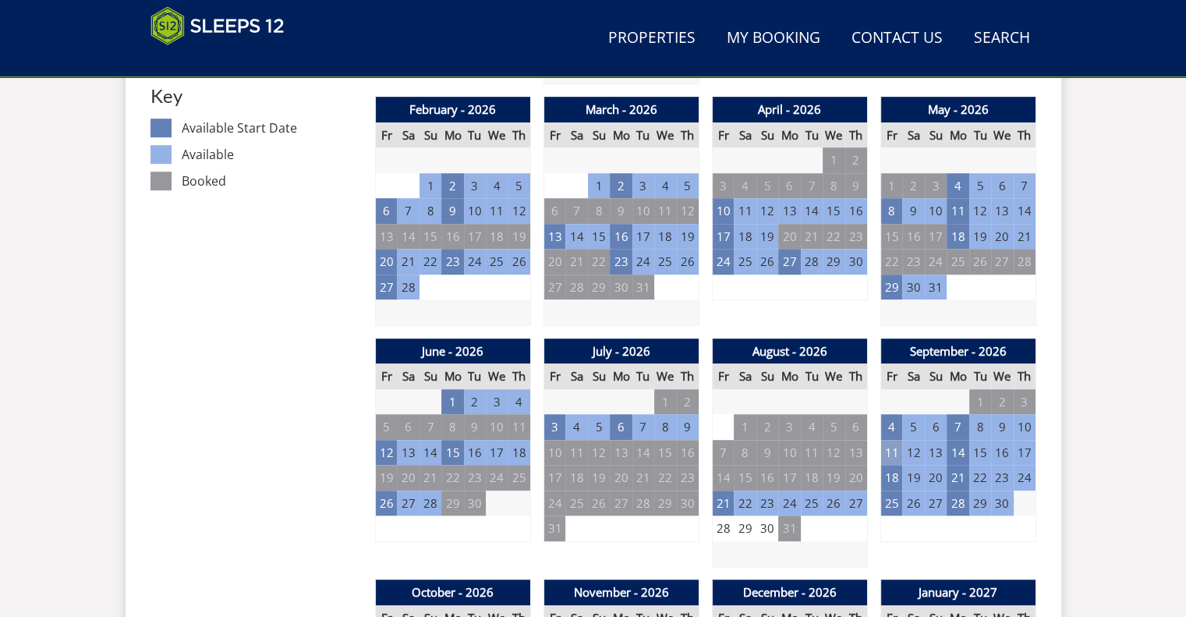
click at [887, 450] on td "11" at bounding box center [892, 453] width 22 height 26
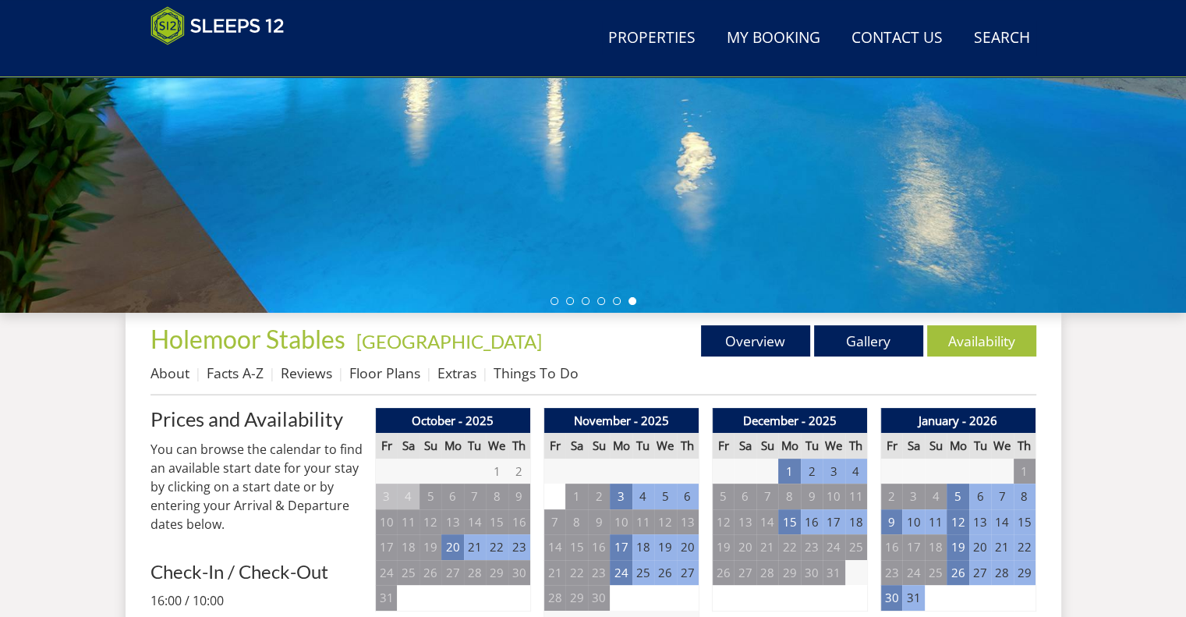
scroll to position [362, 0]
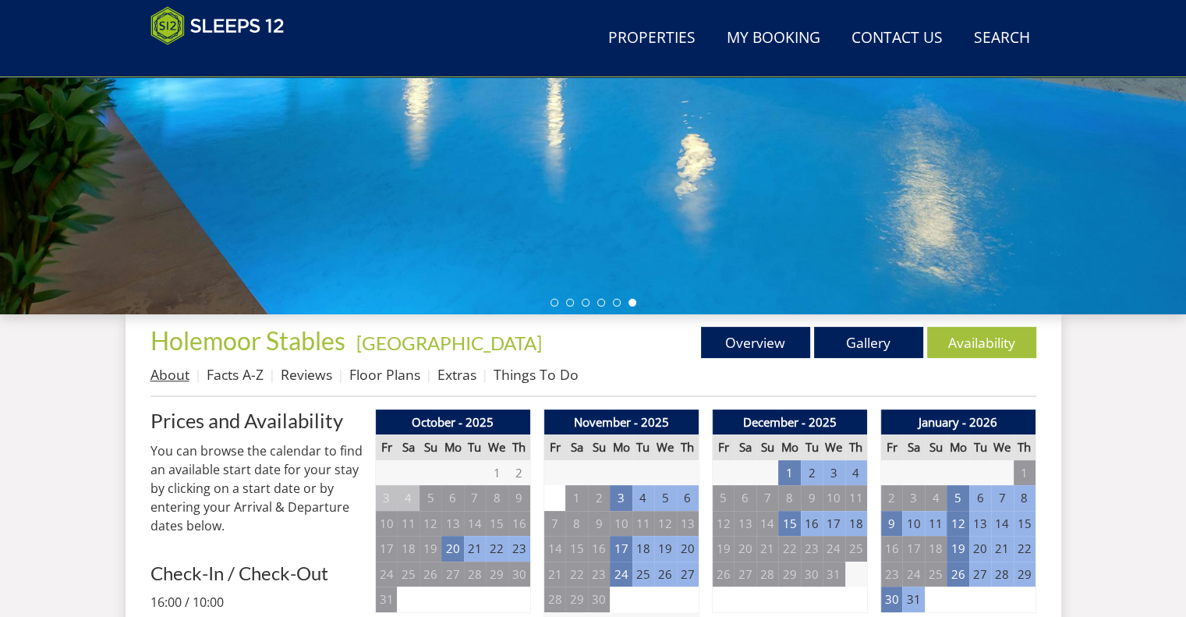
click at [170, 381] on link "About" at bounding box center [170, 374] width 39 height 19
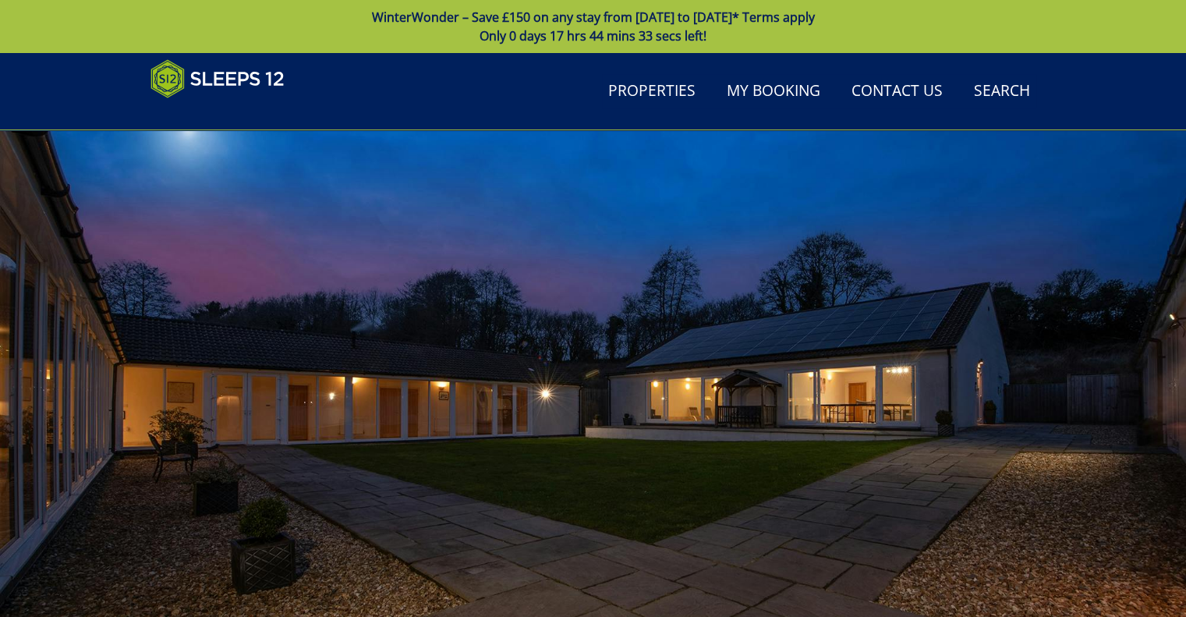
scroll to position [435, 0]
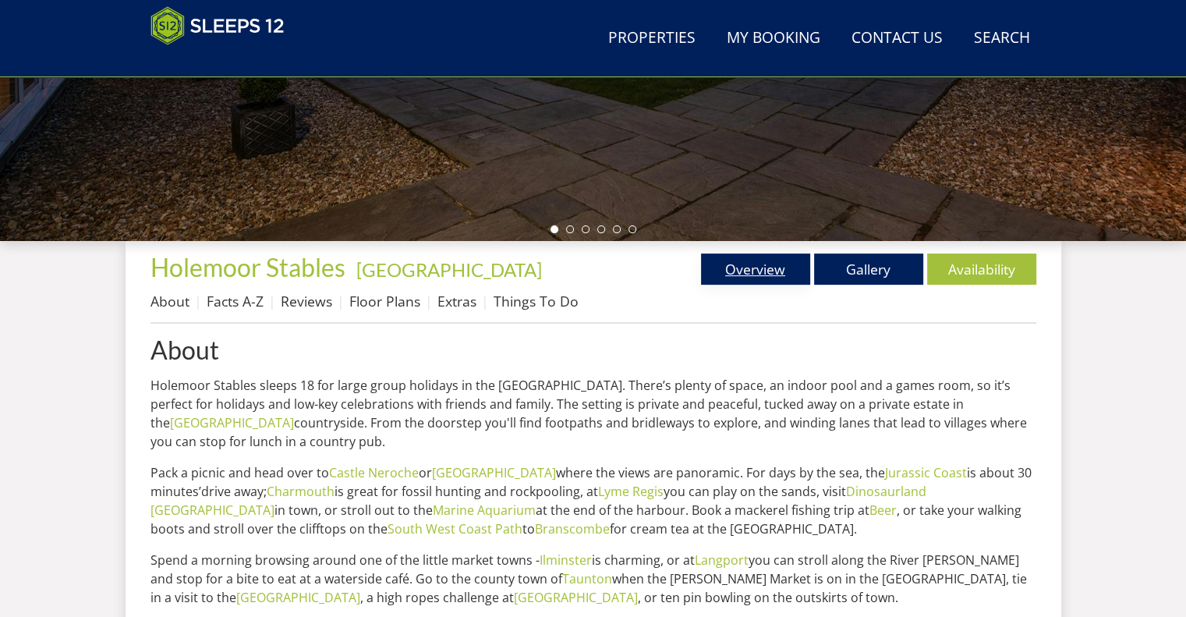
click at [786, 264] on link "Overview" at bounding box center [755, 268] width 109 height 31
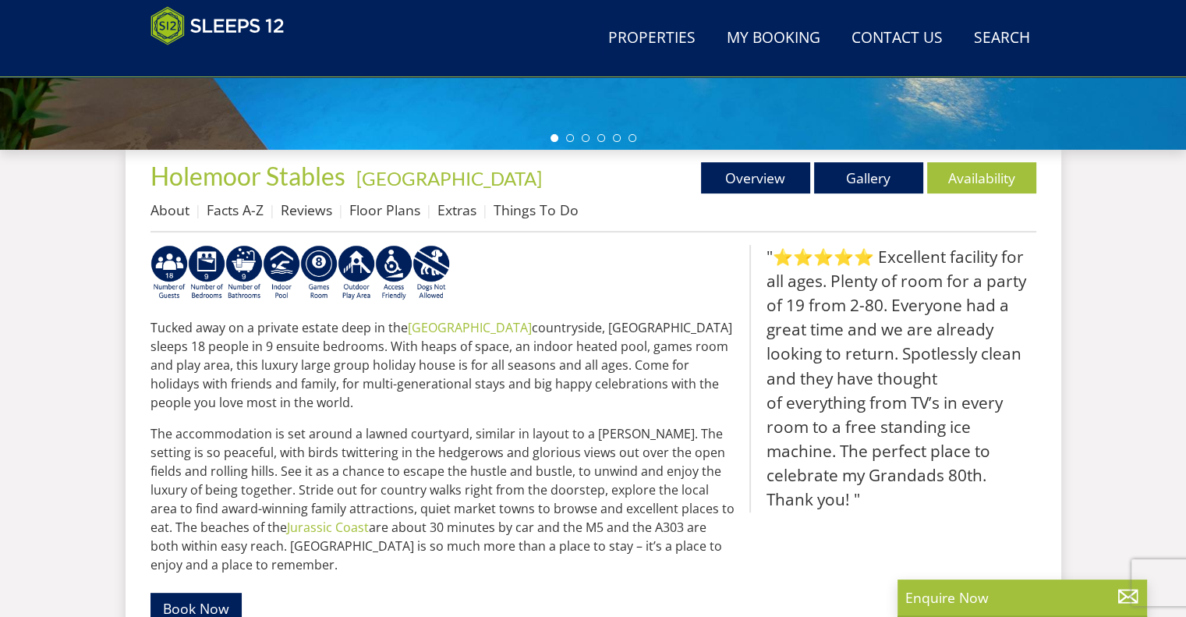
scroll to position [527, 0]
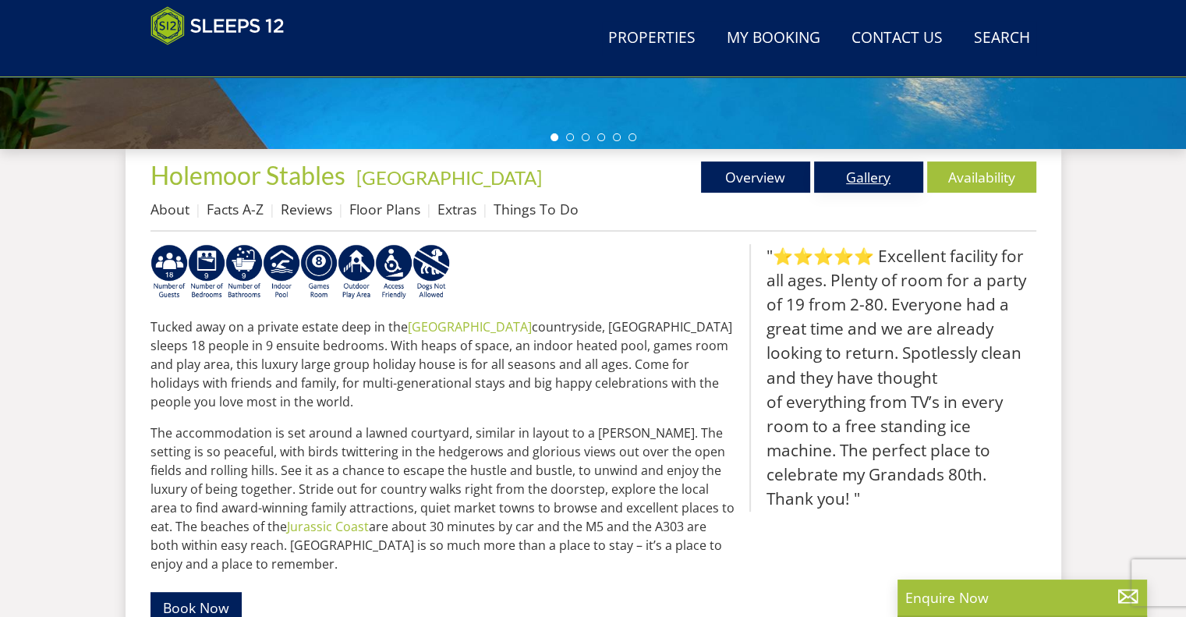
click at [841, 173] on link "Gallery" at bounding box center [868, 176] width 109 height 31
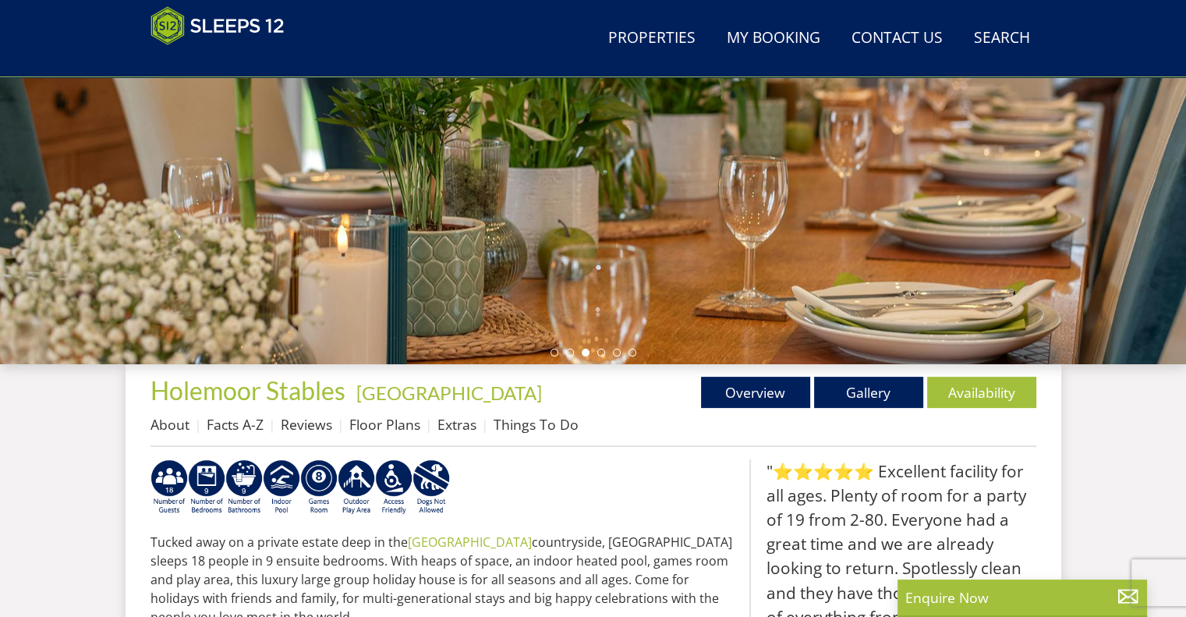
scroll to position [309, 0]
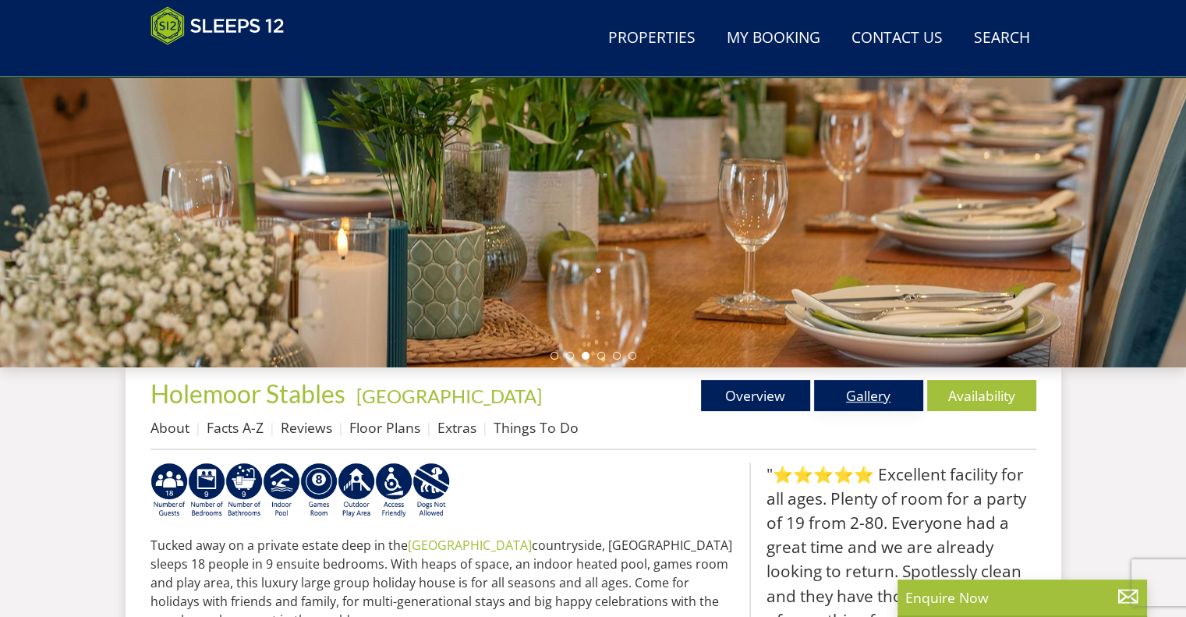
click at [880, 392] on link "Gallery" at bounding box center [868, 395] width 109 height 31
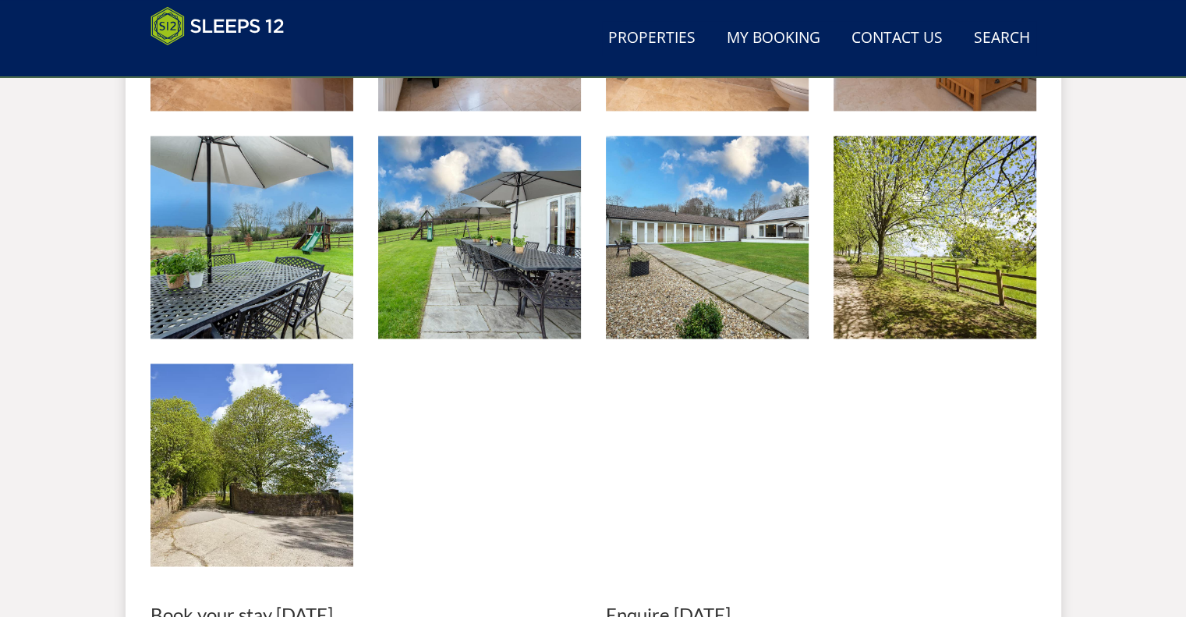
scroll to position [2458, 0]
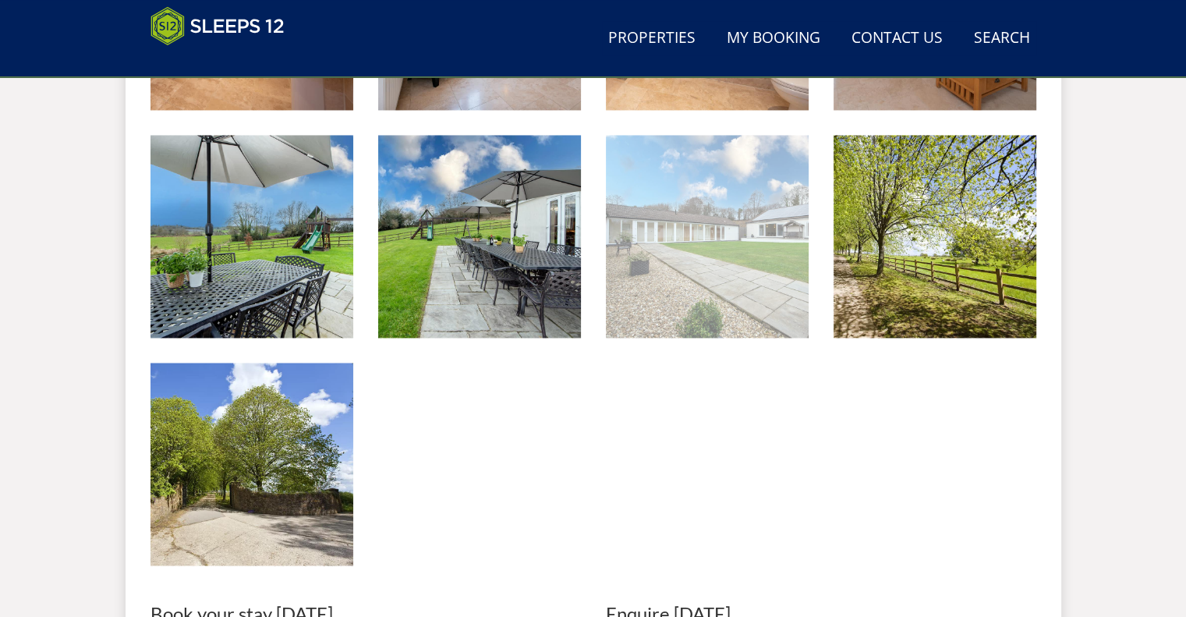
click at [679, 327] on img at bounding box center [707, 236] width 203 height 203
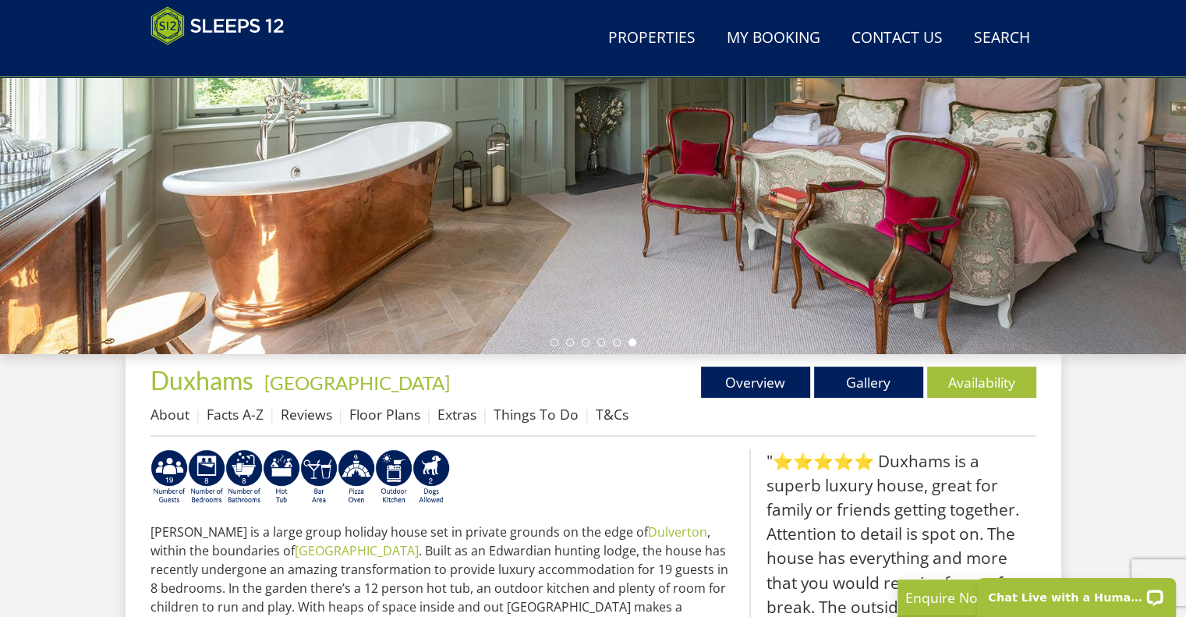
scroll to position [406, 0]
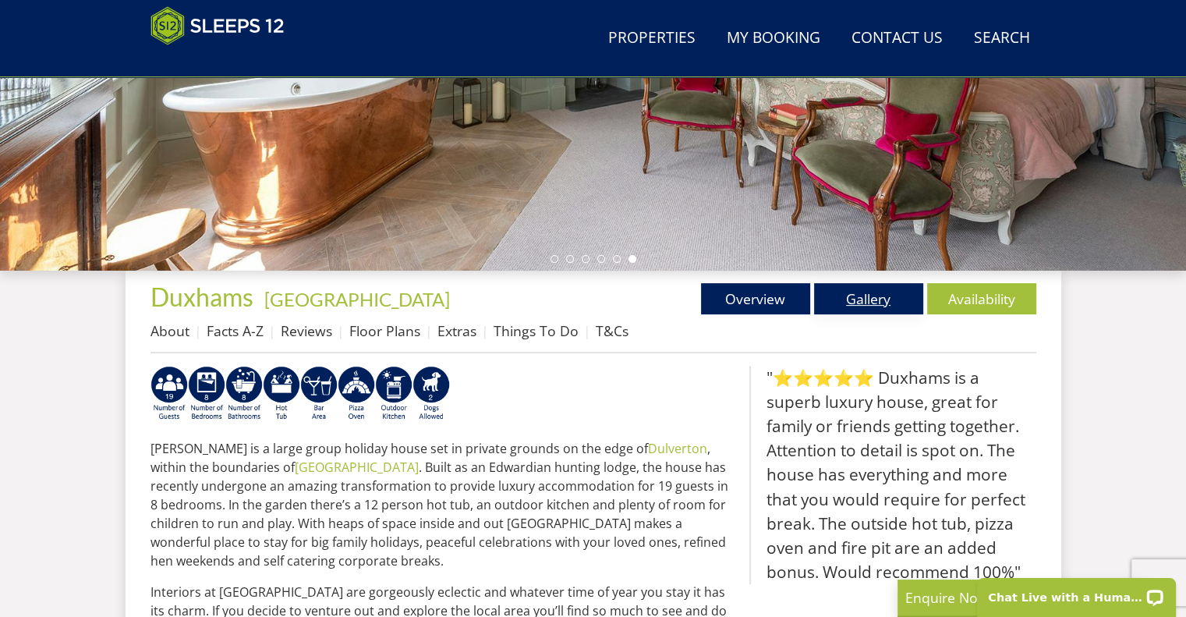
click at [839, 290] on link "Gallery" at bounding box center [868, 298] width 109 height 31
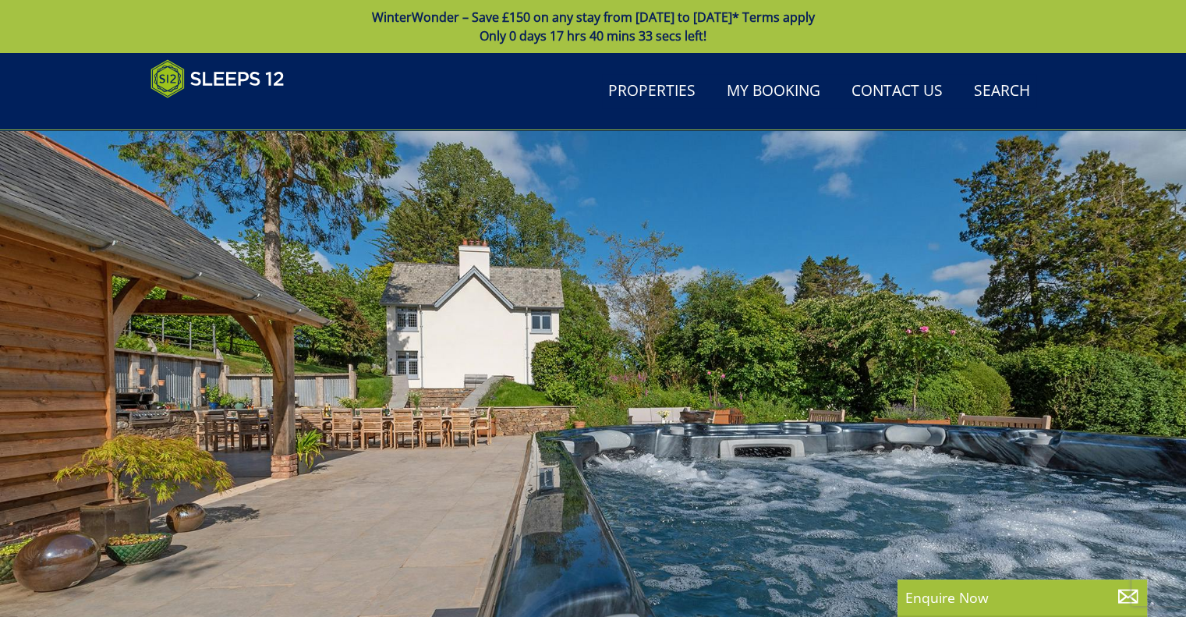
scroll to position [292, 0]
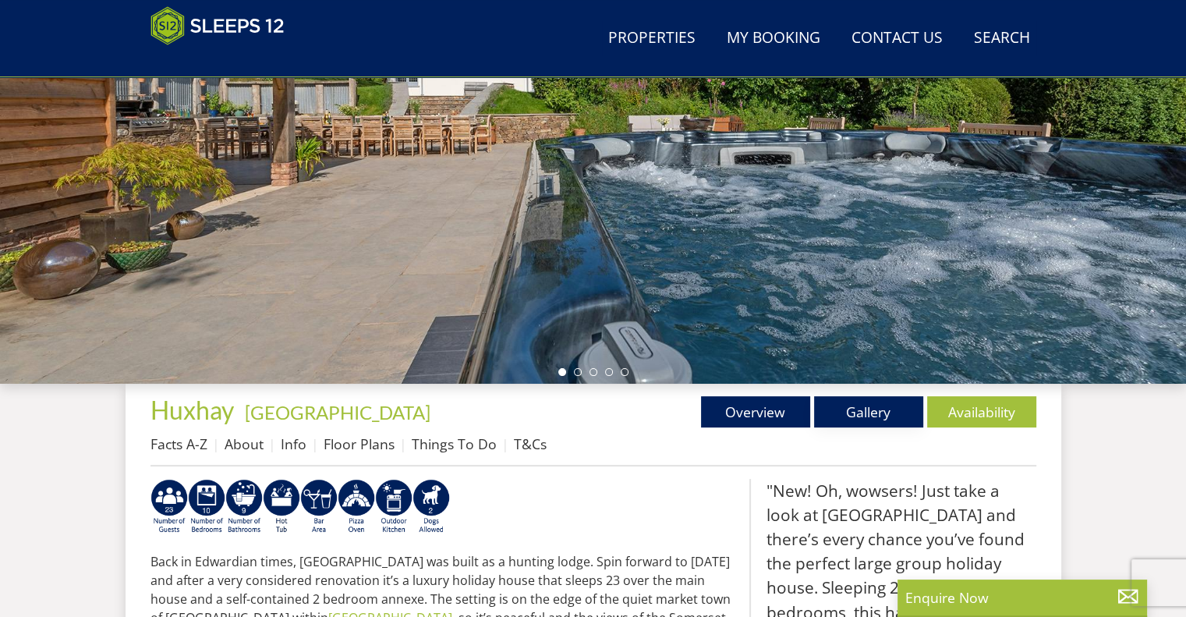
click at [872, 402] on link "Gallery" at bounding box center [868, 411] width 109 height 31
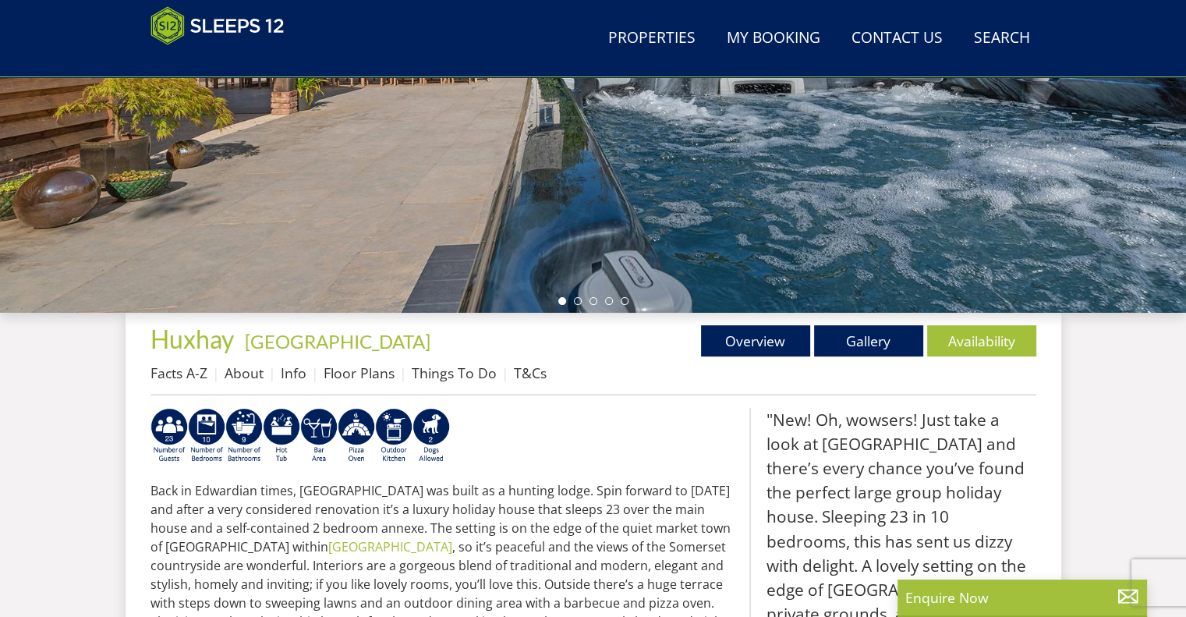
scroll to position [365, 0]
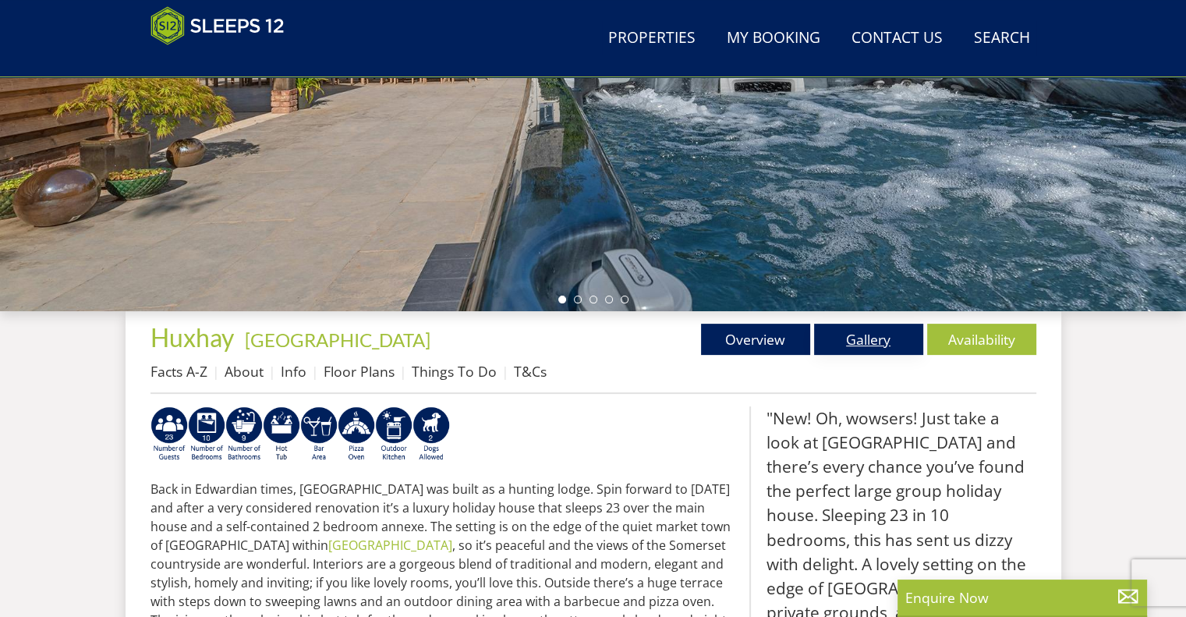
click at [828, 336] on link "Gallery" at bounding box center [868, 339] width 109 height 31
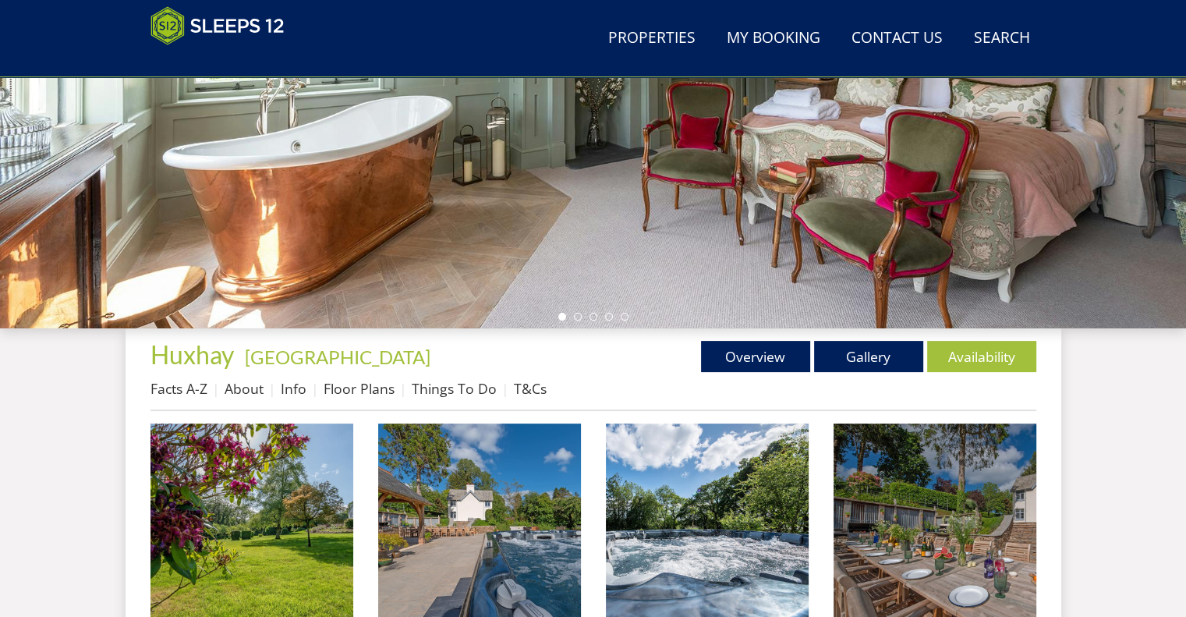
scroll to position [385, 0]
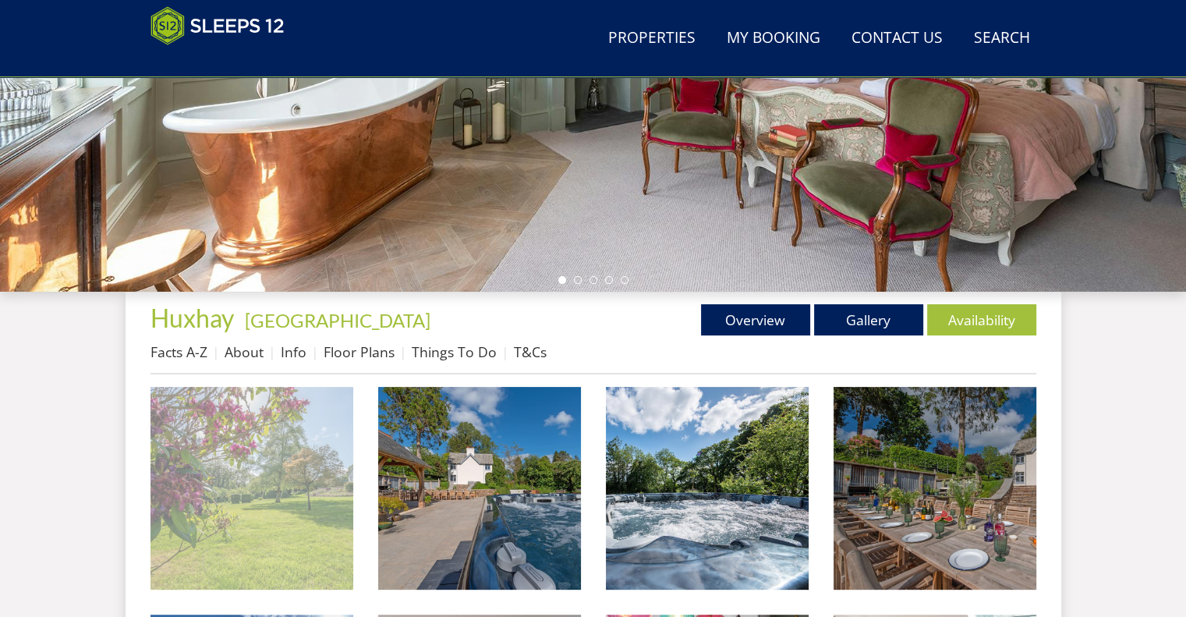
click at [290, 477] on img at bounding box center [252, 488] width 203 height 203
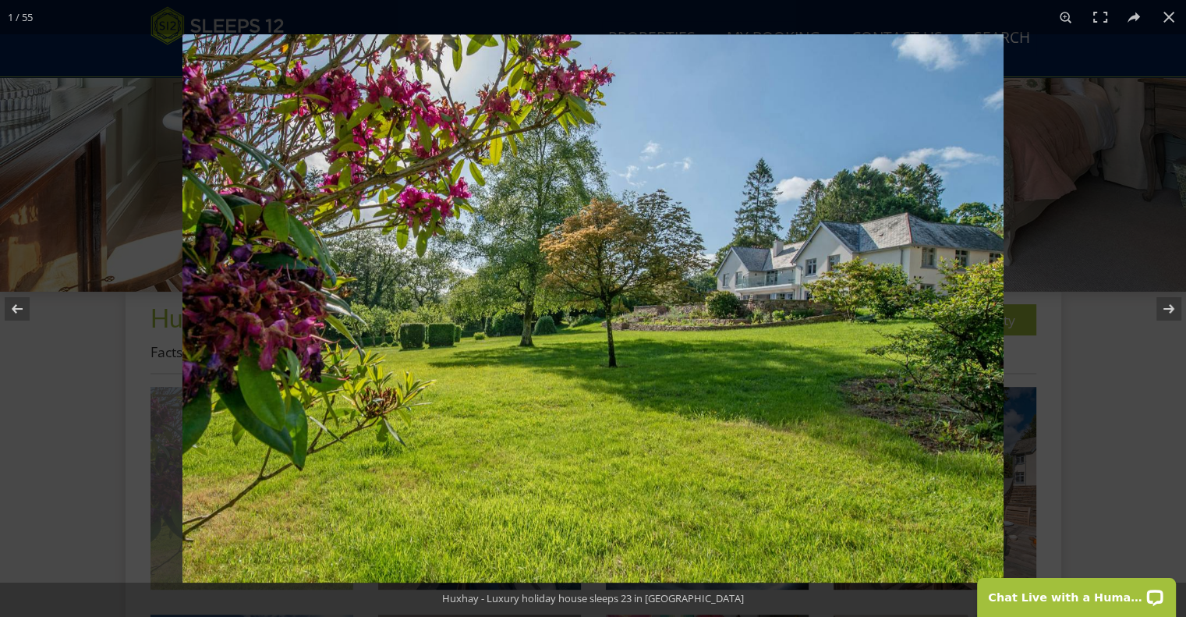
scroll to position [0, 0]
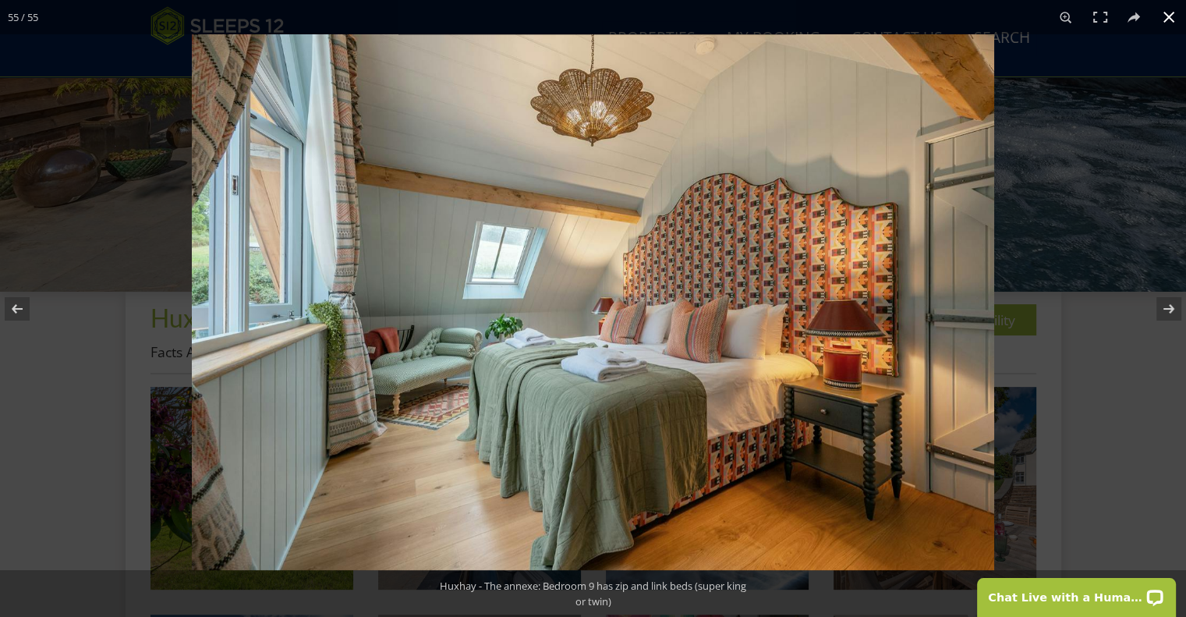
click at [1095, 425] on div at bounding box center [785, 342] width 1186 height 617
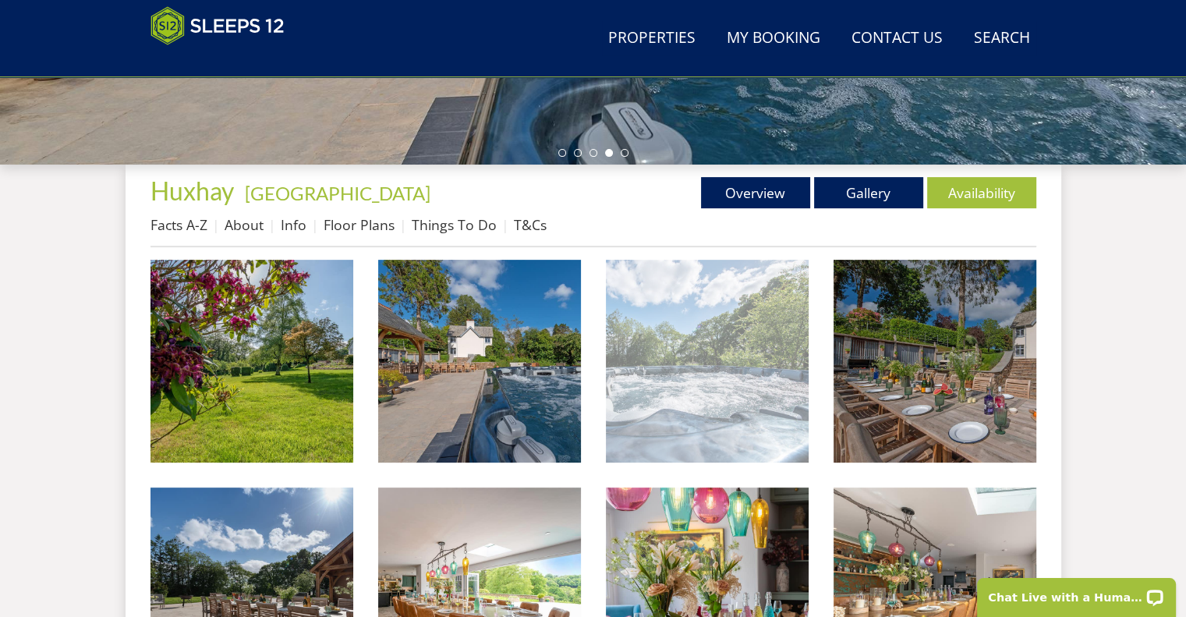
scroll to position [514, 0]
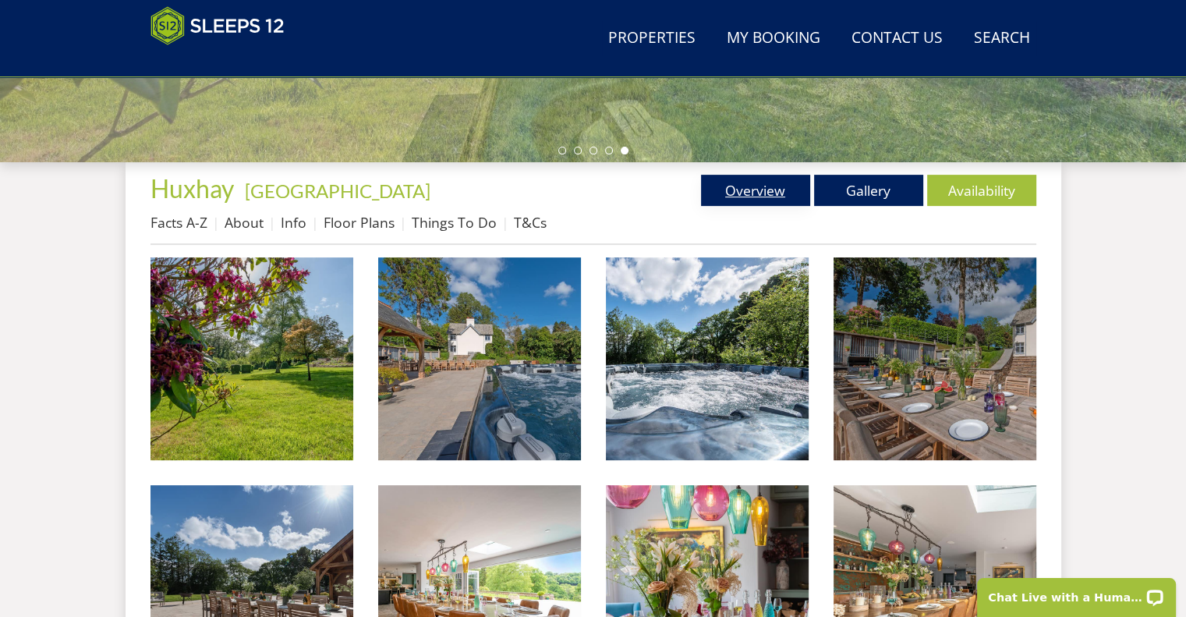
click at [733, 180] on link "Overview" at bounding box center [755, 190] width 109 height 31
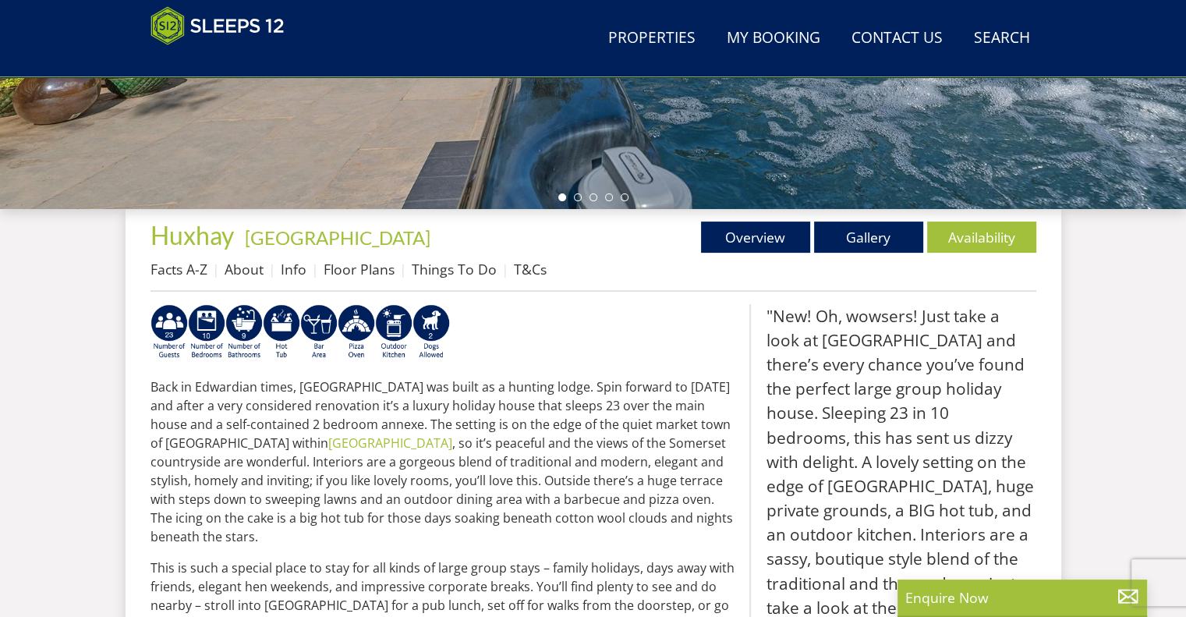
scroll to position [468, 0]
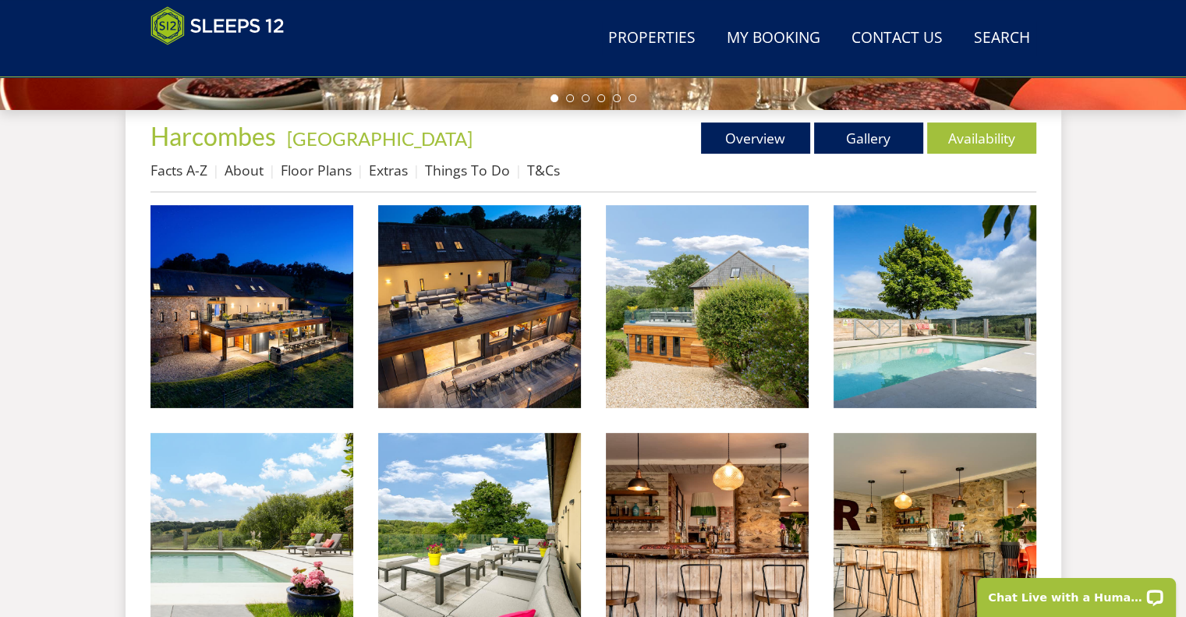
scroll to position [565, 0]
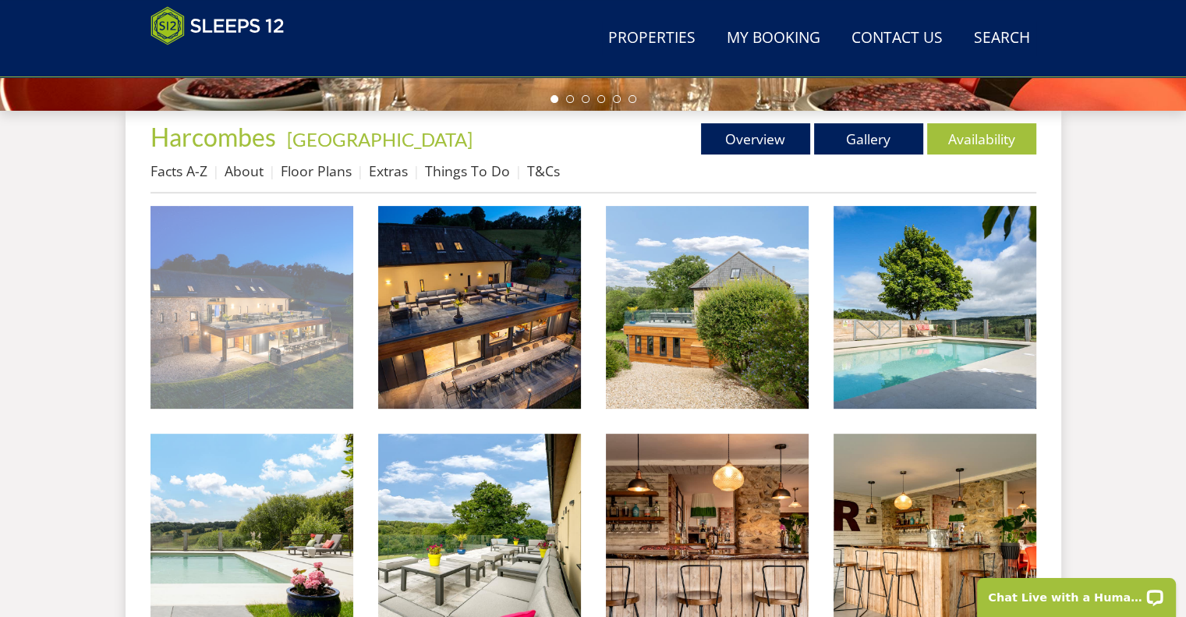
click at [308, 320] on img at bounding box center [252, 307] width 203 height 203
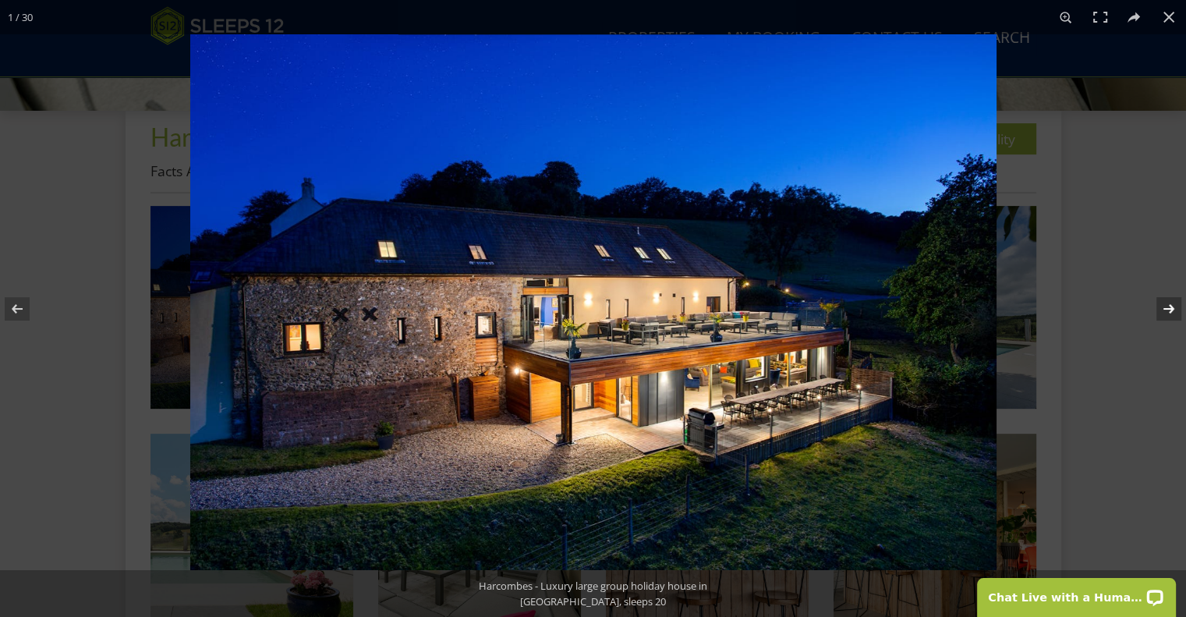
click at [1164, 307] on button at bounding box center [1159, 309] width 55 height 78
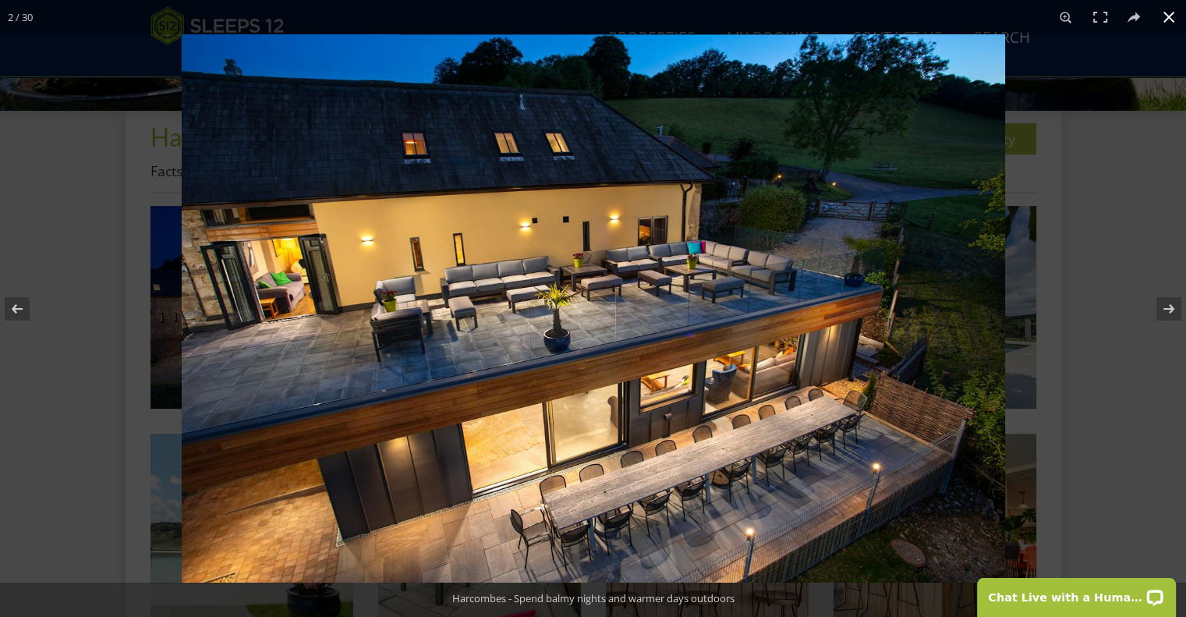
click at [1079, 330] on div at bounding box center [775, 342] width 1186 height 617
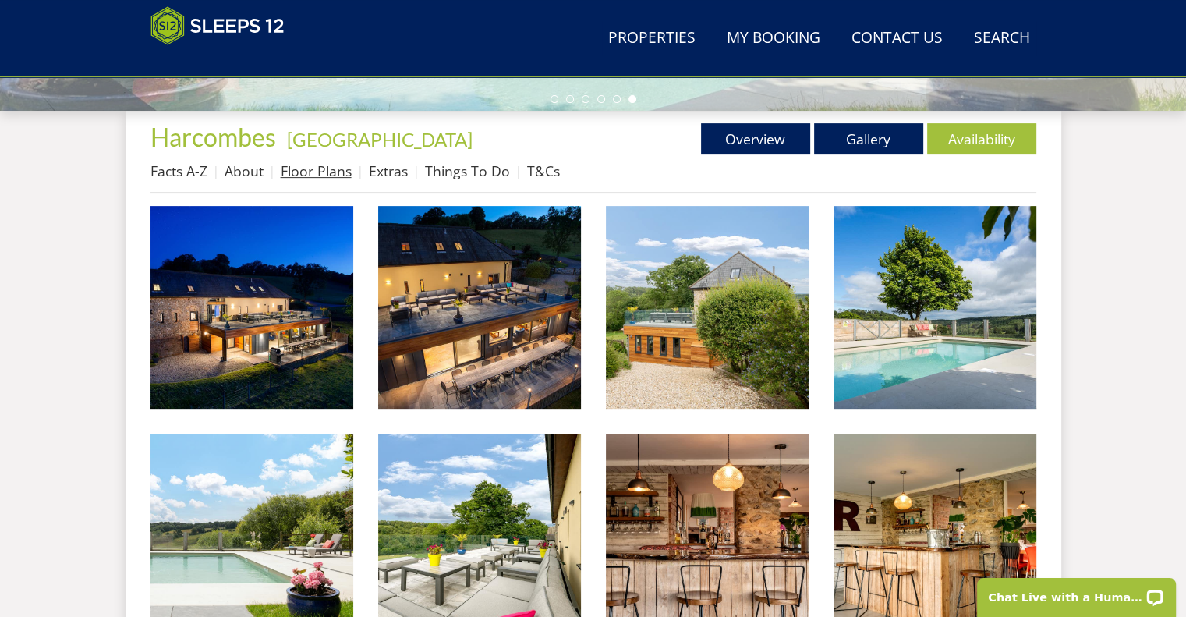
click at [340, 174] on link "Floor Plans" at bounding box center [316, 170] width 71 height 19
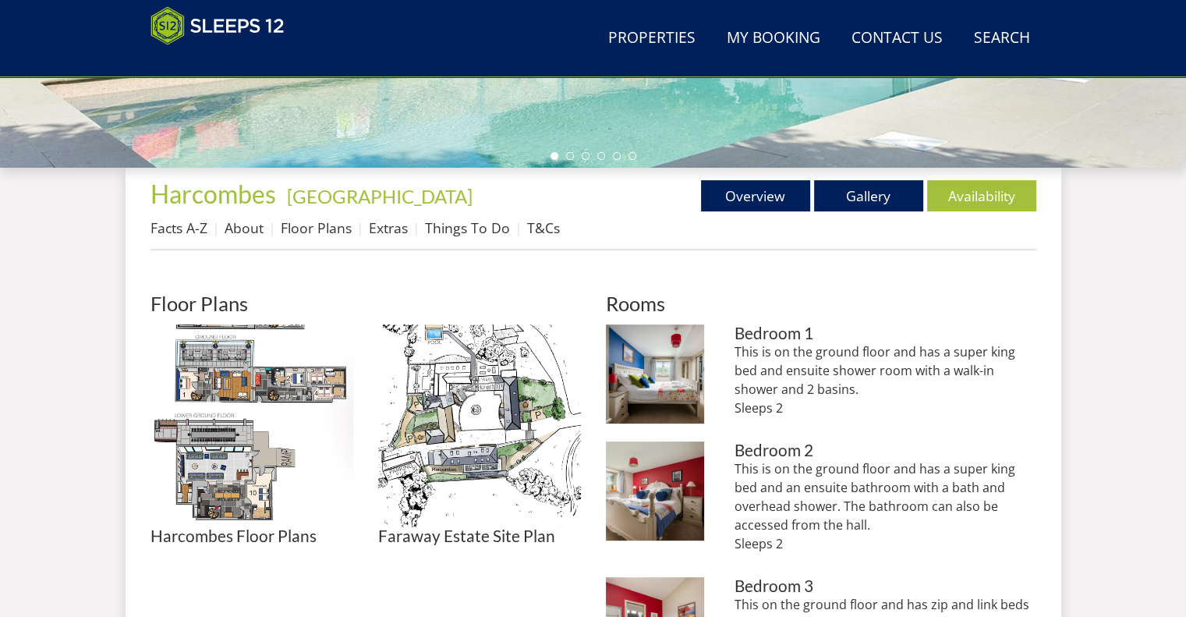
scroll to position [510, 0]
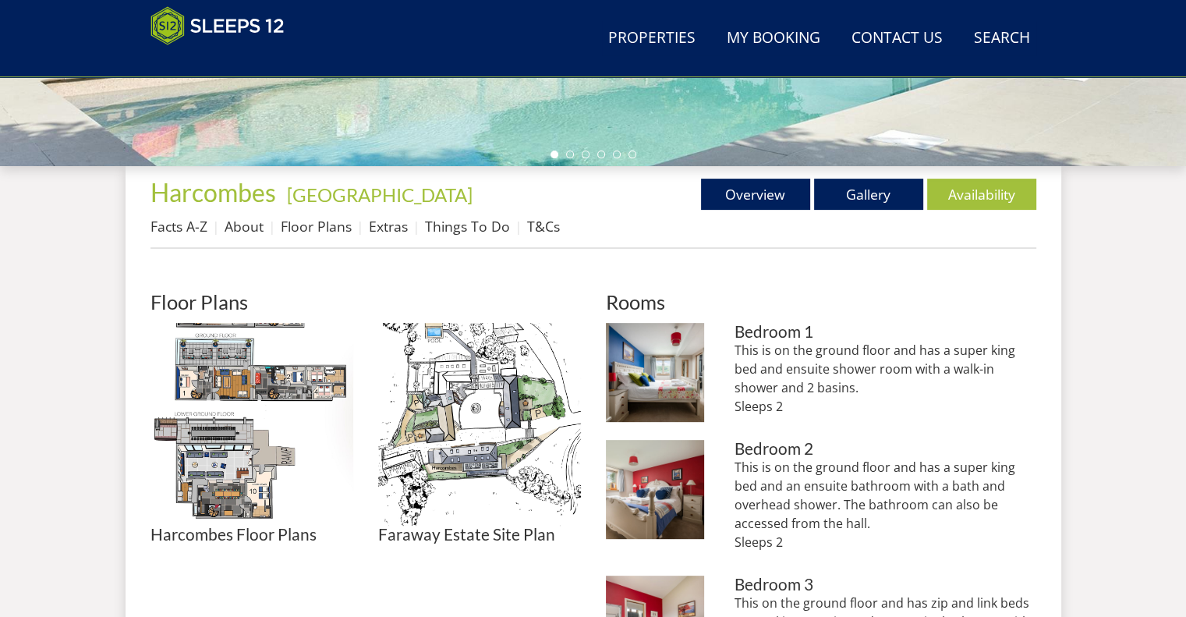
click at [195, 462] on img at bounding box center [252, 424] width 203 height 203
click at [0, 0] on div at bounding box center [0, 0] width 0 height 0
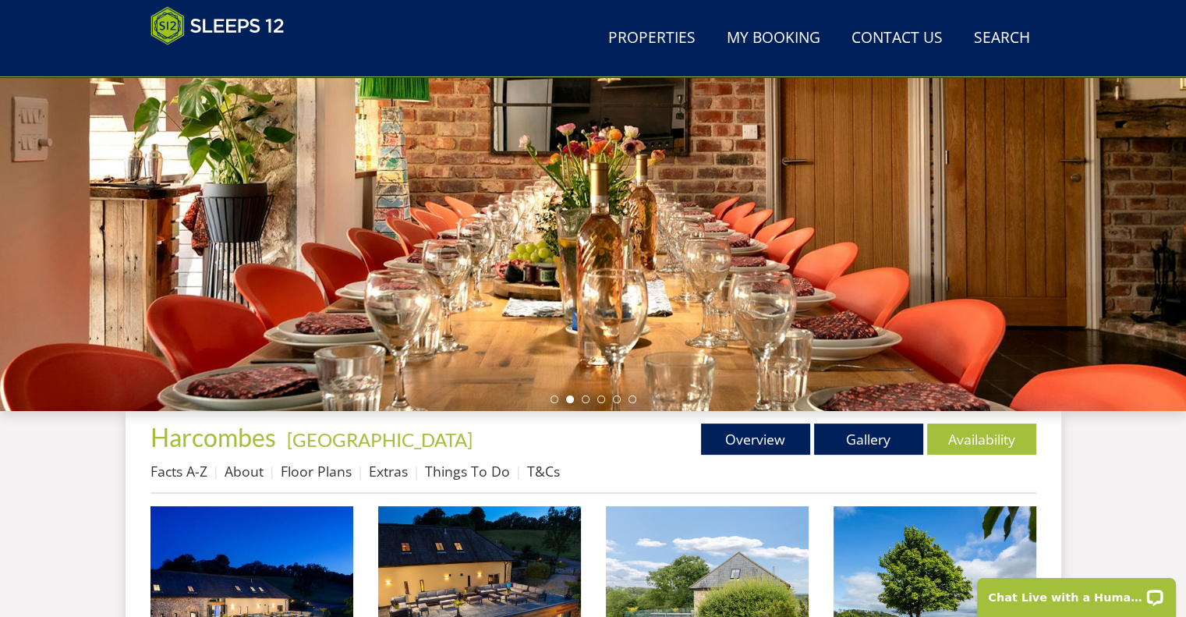
scroll to position [282, 0]
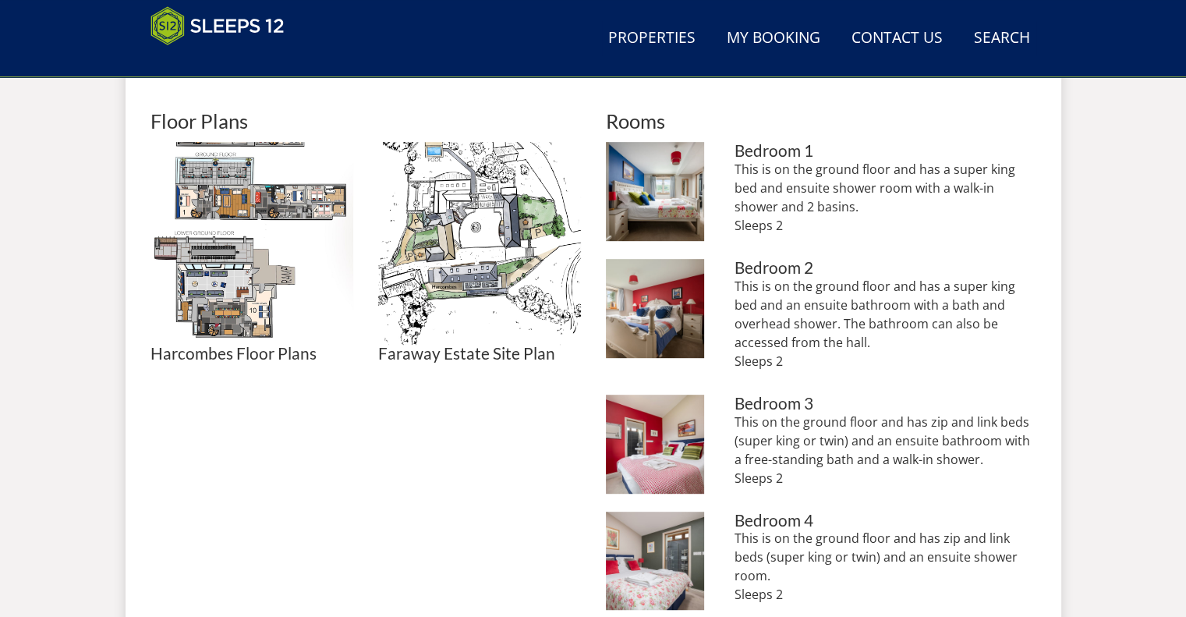
scroll to position [703, 0]
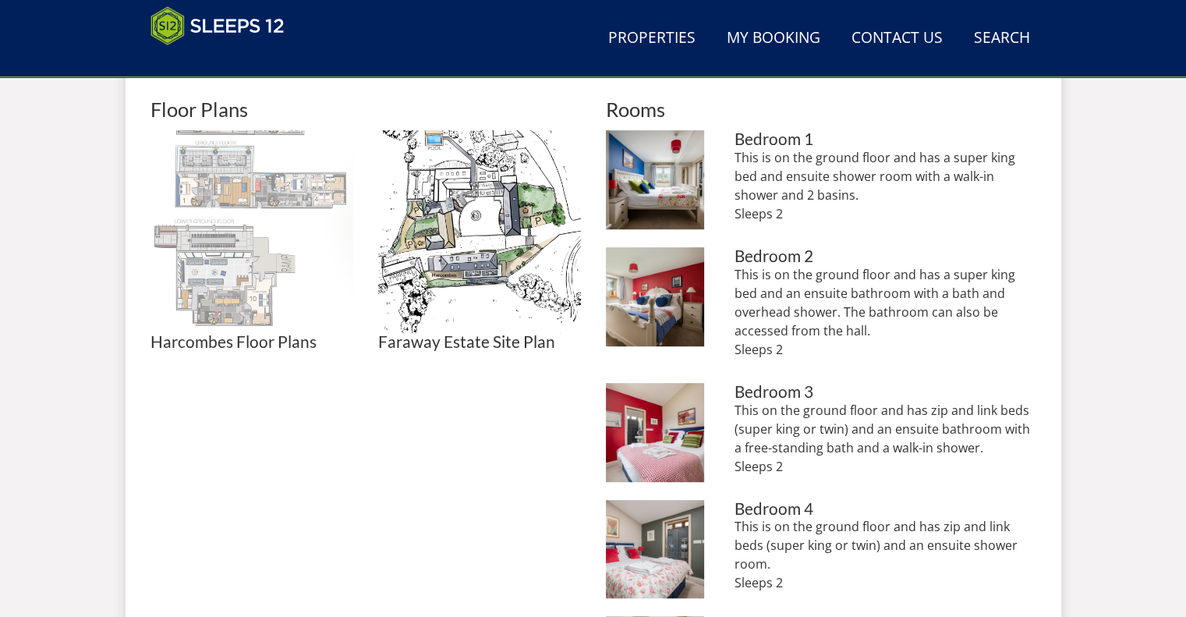
click at [217, 301] on img at bounding box center [252, 231] width 203 height 203
click at [328, 299] on img at bounding box center [252, 231] width 203 height 203
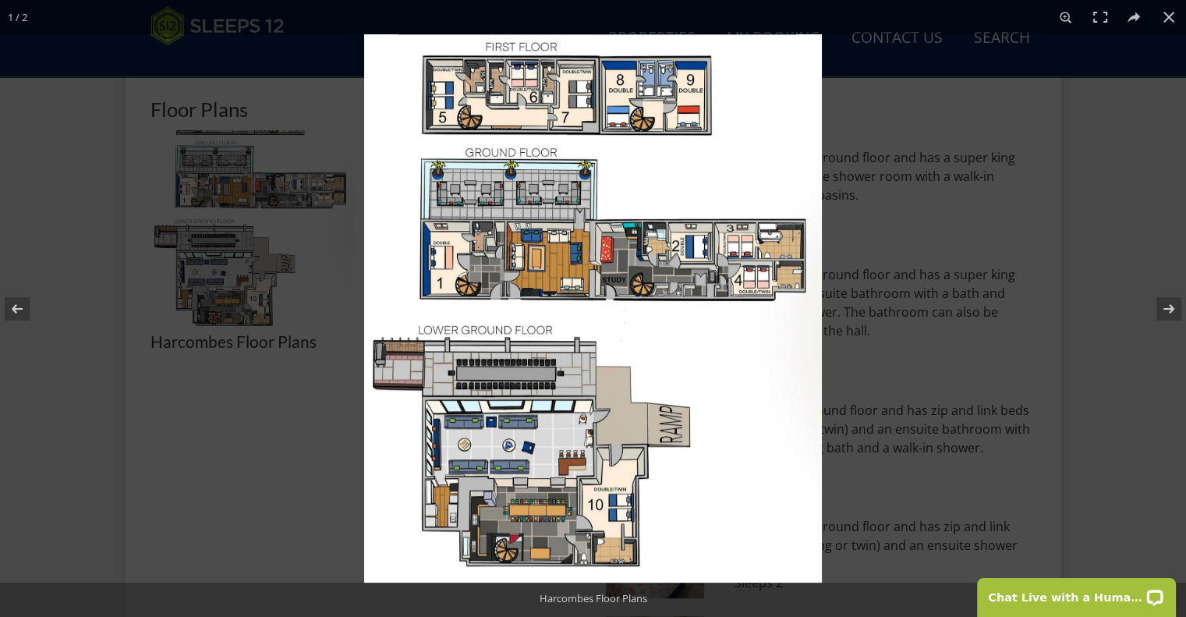
drag, startPoint x: 643, startPoint y: 335, endPoint x: 611, endPoint y: 308, distance: 41.5
click at [611, 308] on img at bounding box center [593, 308] width 458 height 548
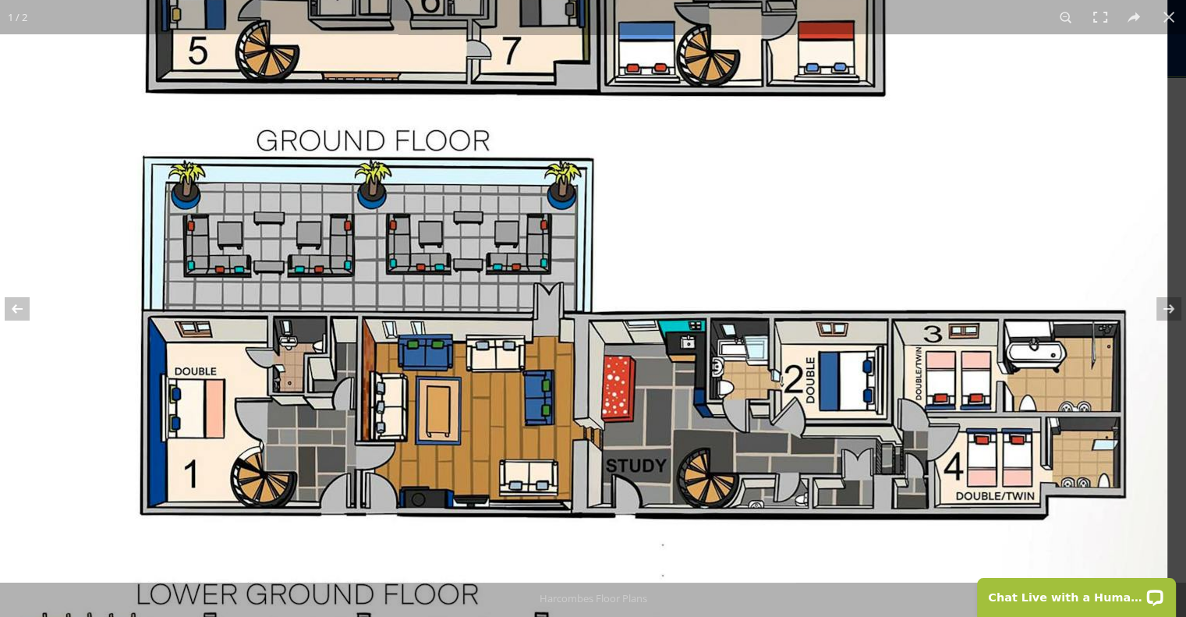
drag, startPoint x: 609, startPoint y: 389, endPoint x: 574, endPoint y: 636, distance: 249.0
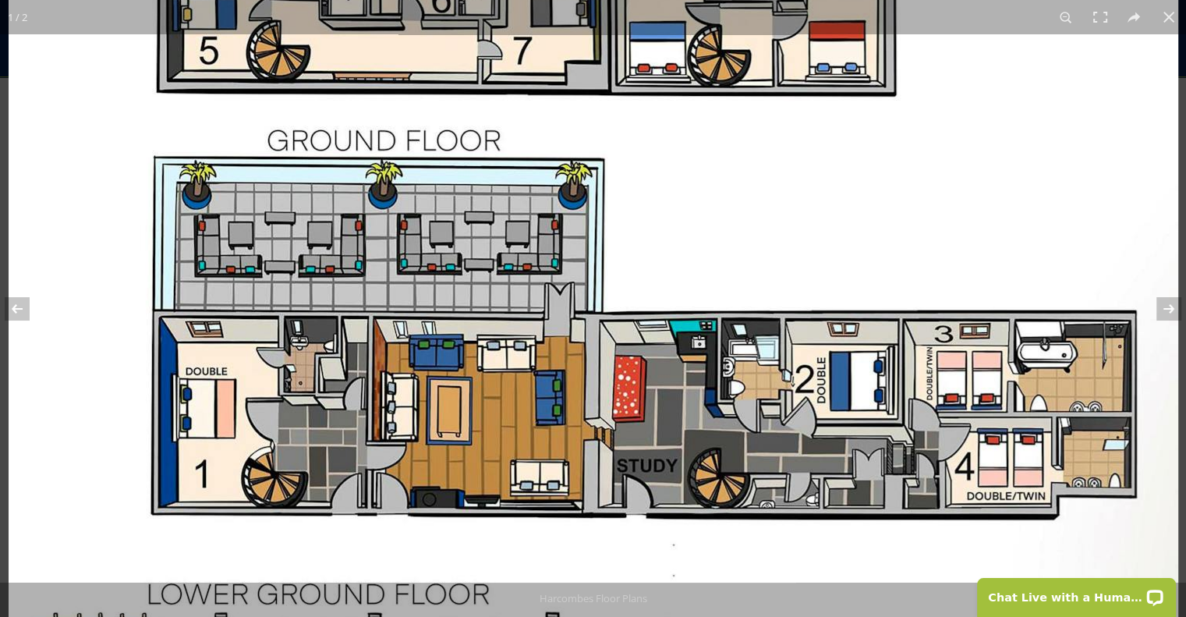
click at [512, 316] on img at bounding box center [594, 539] width 1170 height 1401
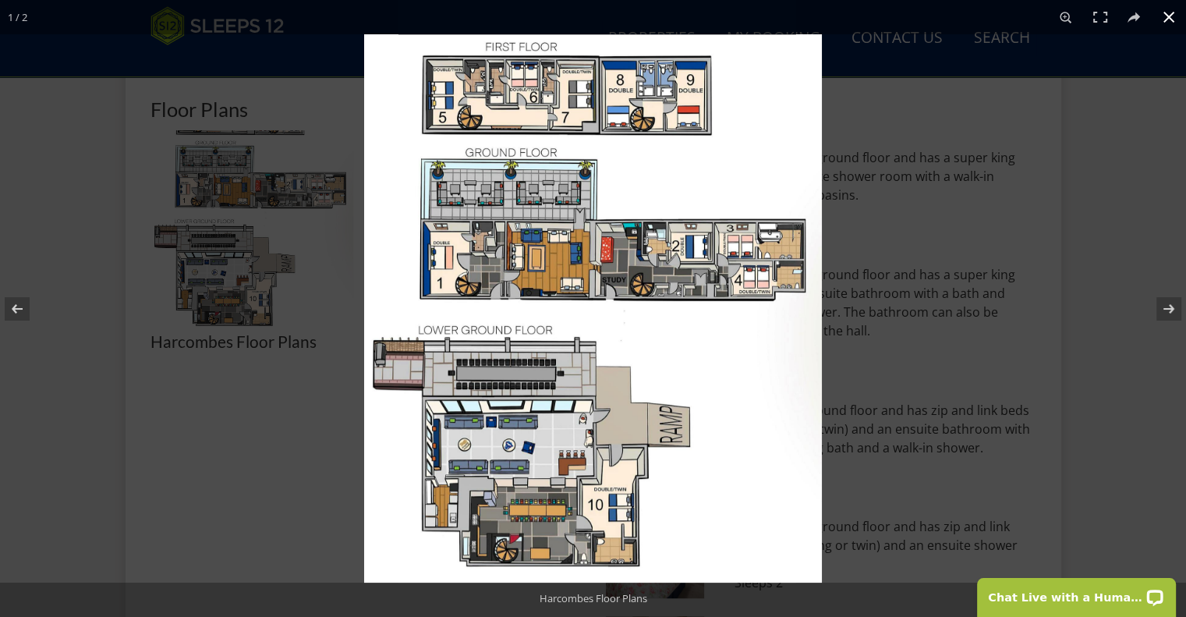
click at [1095, 312] on div at bounding box center [957, 342] width 1186 height 617
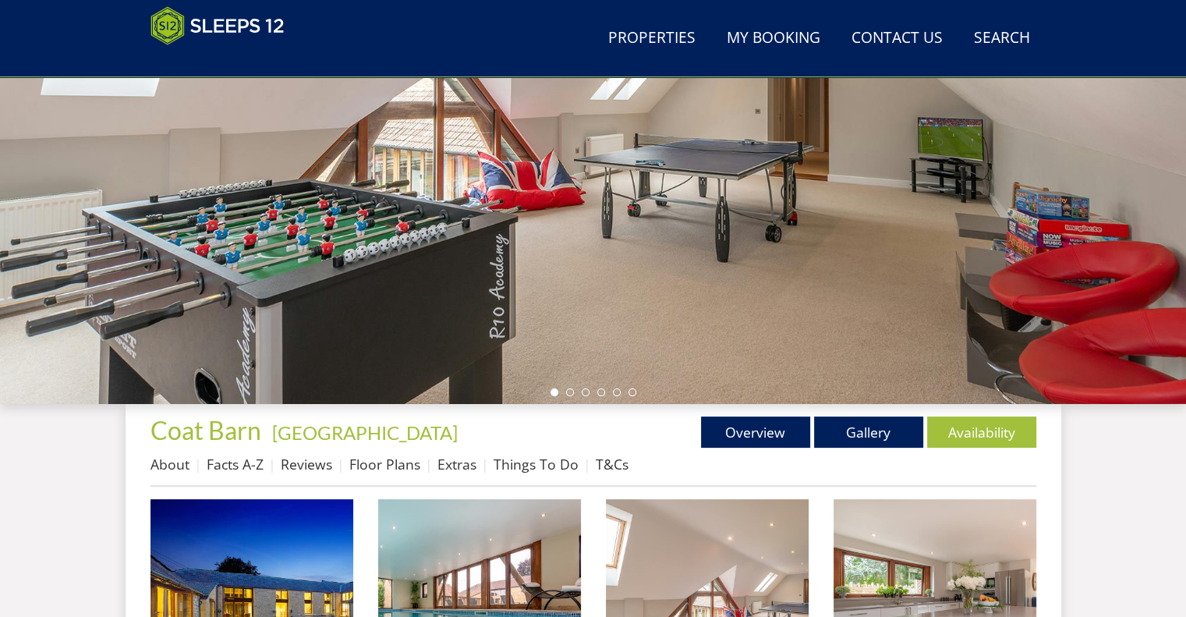
scroll to position [272, 0]
click at [840, 434] on link "Gallery" at bounding box center [868, 431] width 109 height 31
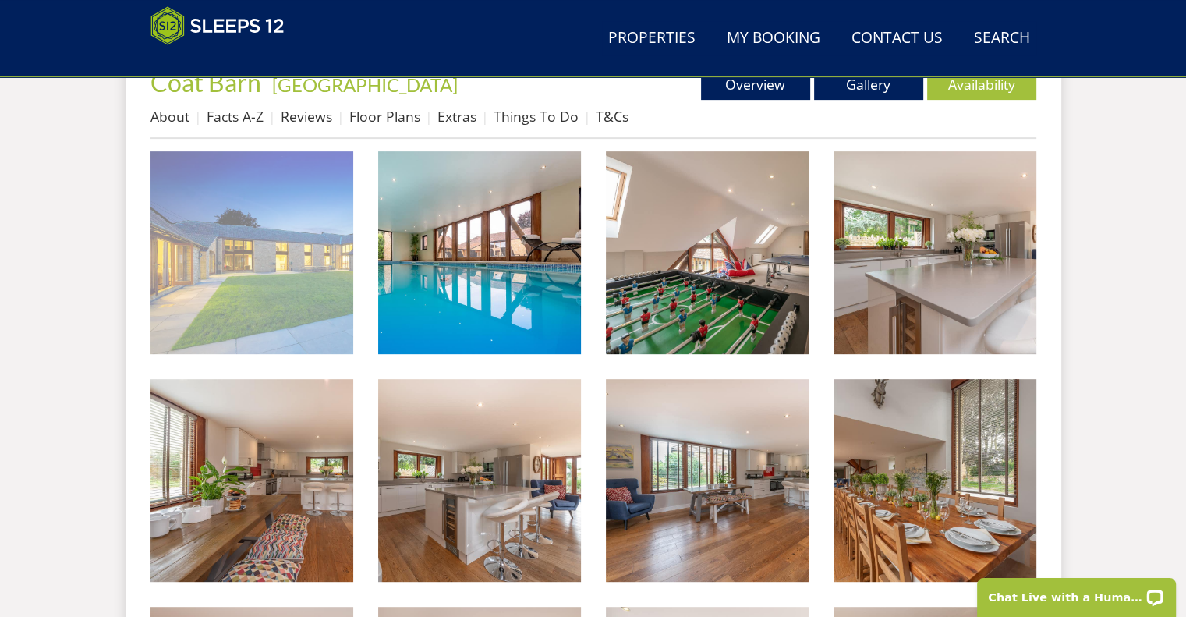
scroll to position [0, 0]
click at [300, 311] on img at bounding box center [252, 252] width 203 height 203
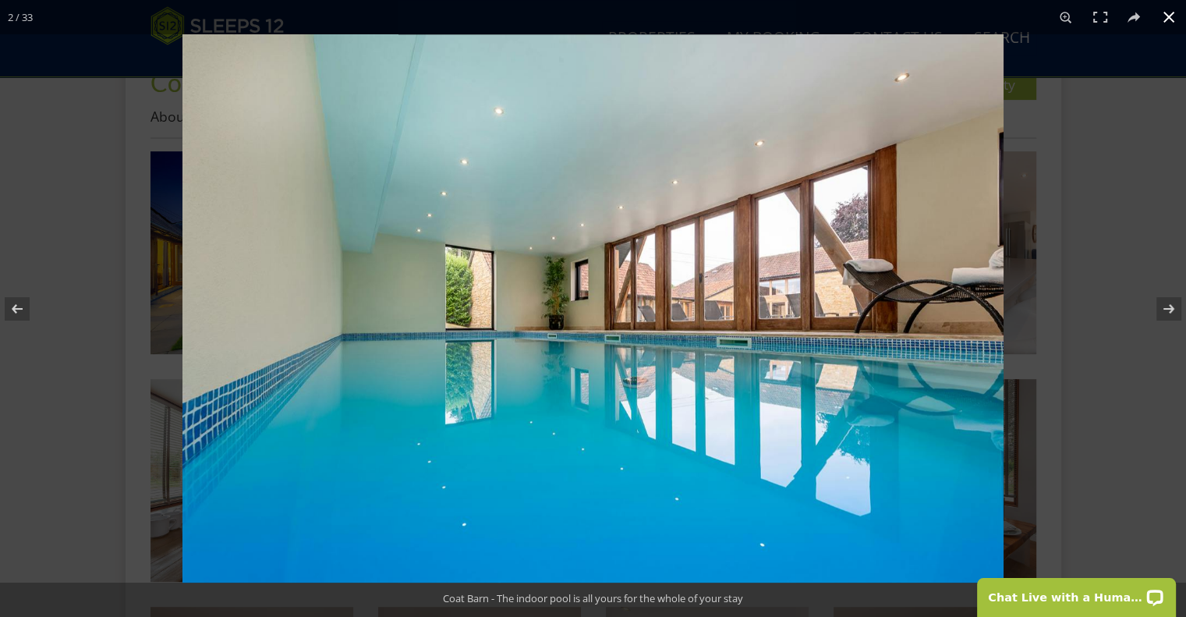
drag, startPoint x: 1120, startPoint y: 171, endPoint x: 1053, endPoint y: 142, distance: 73.0
click at [1053, 142] on div at bounding box center [776, 342] width 1186 height 617
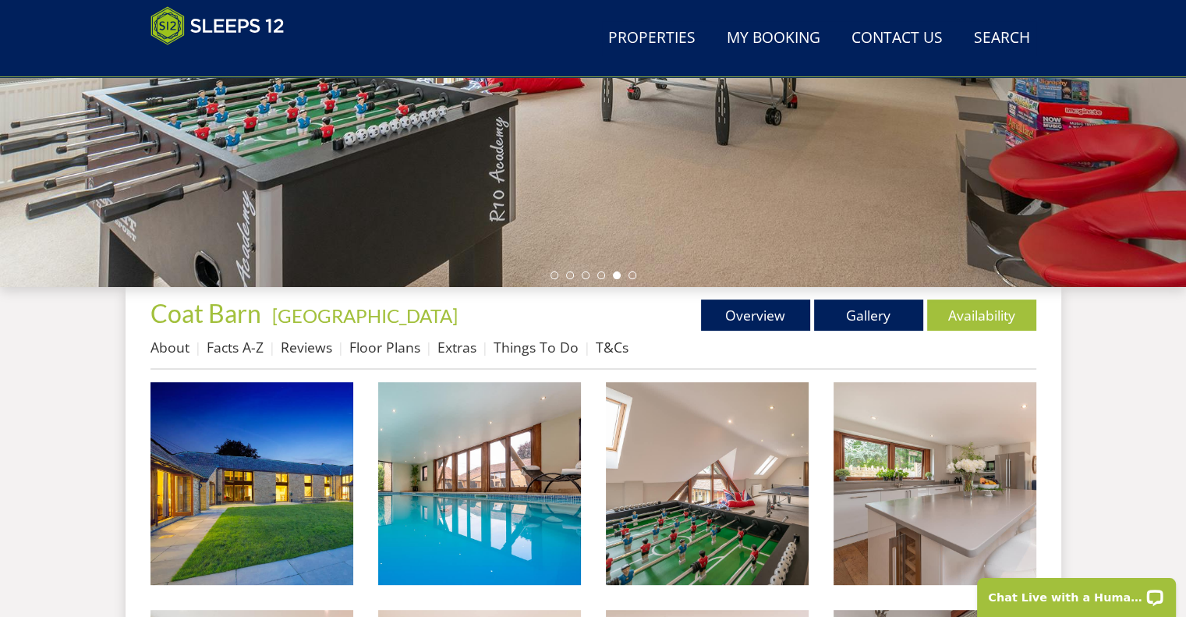
scroll to position [386, 0]
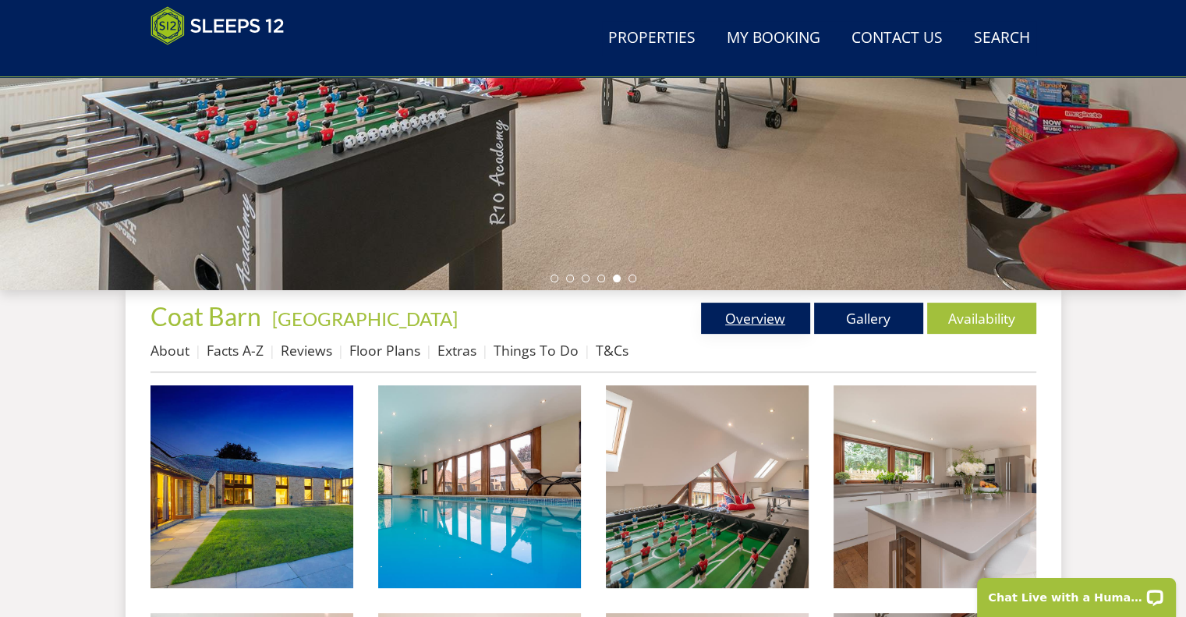
click at [732, 314] on link "Overview" at bounding box center [755, 318] width 109 height 31
